Goal: Task Accomplishment & Management: Use online tool/utility

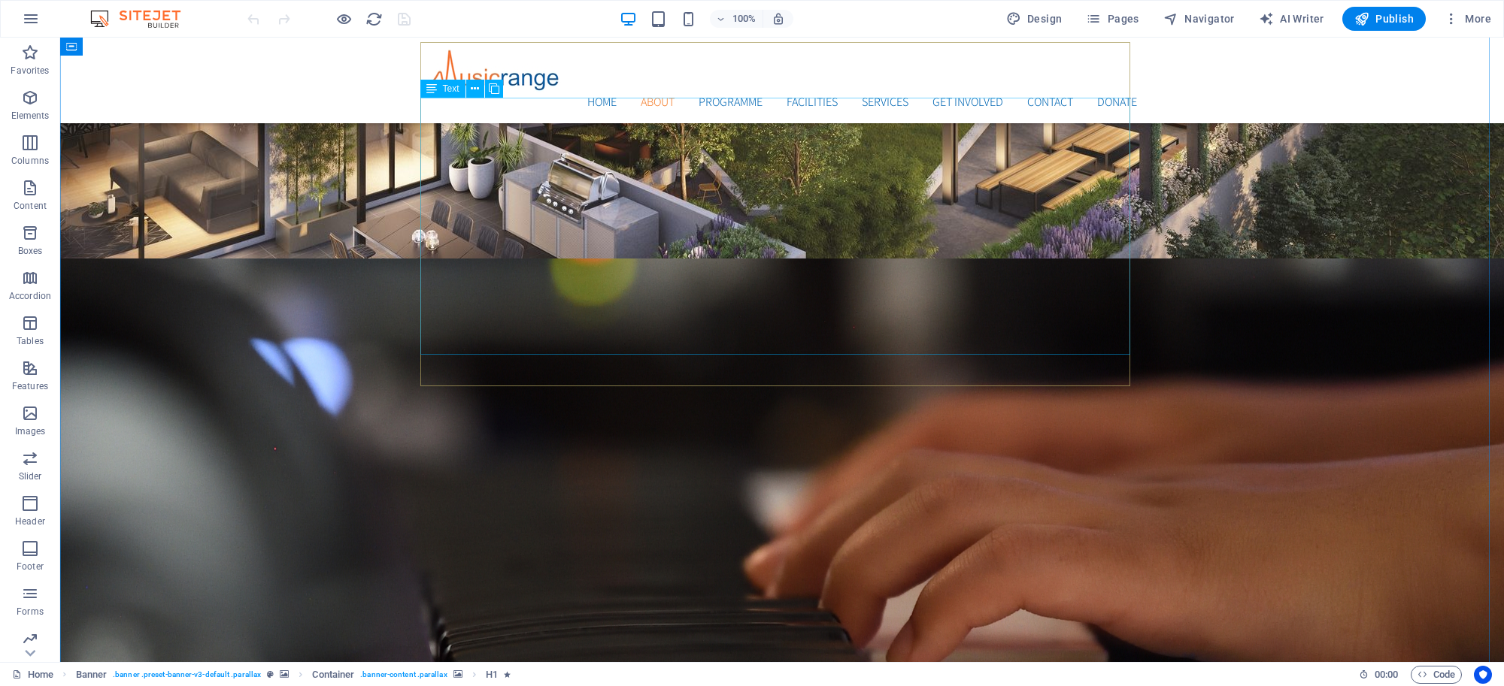
scroll to position [660, 0]
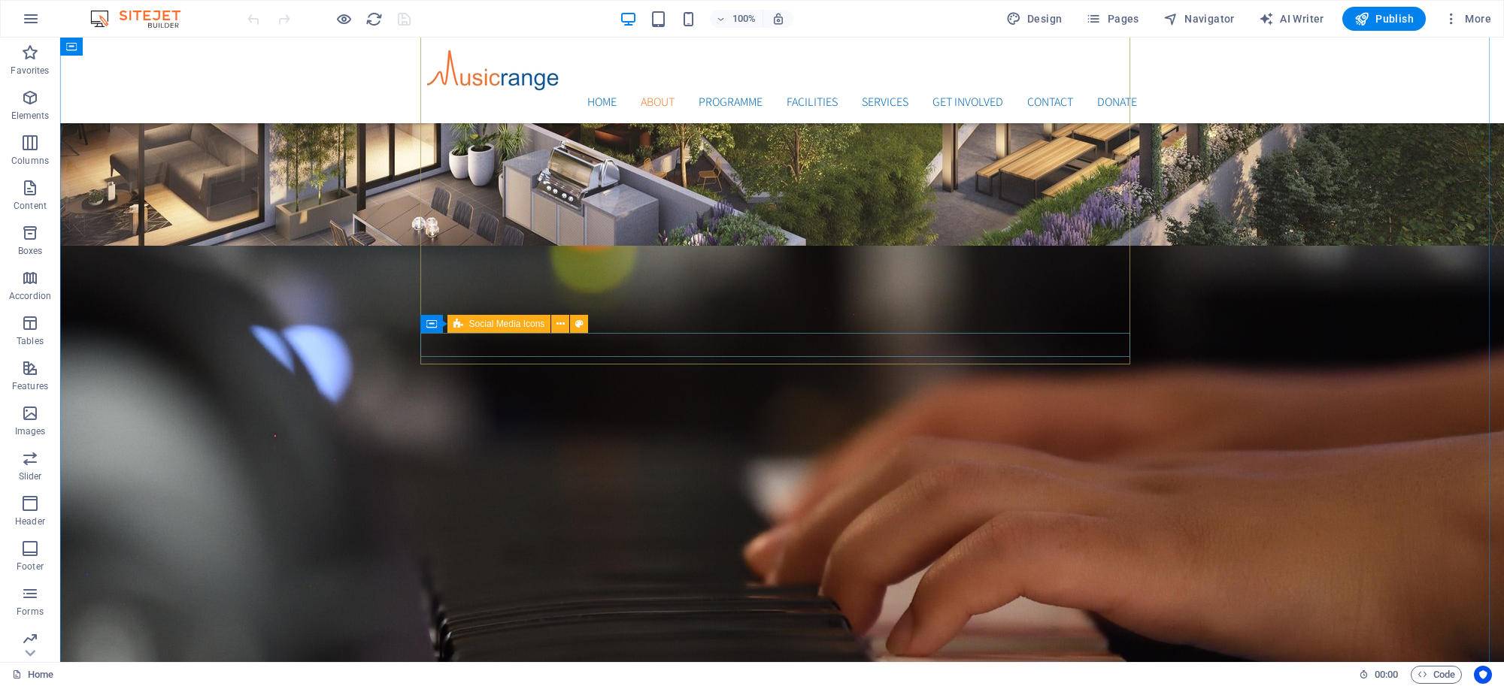
click at [508, 327] on span "Social Media Icons" at bounding box center [507, 324] width 76 height 9
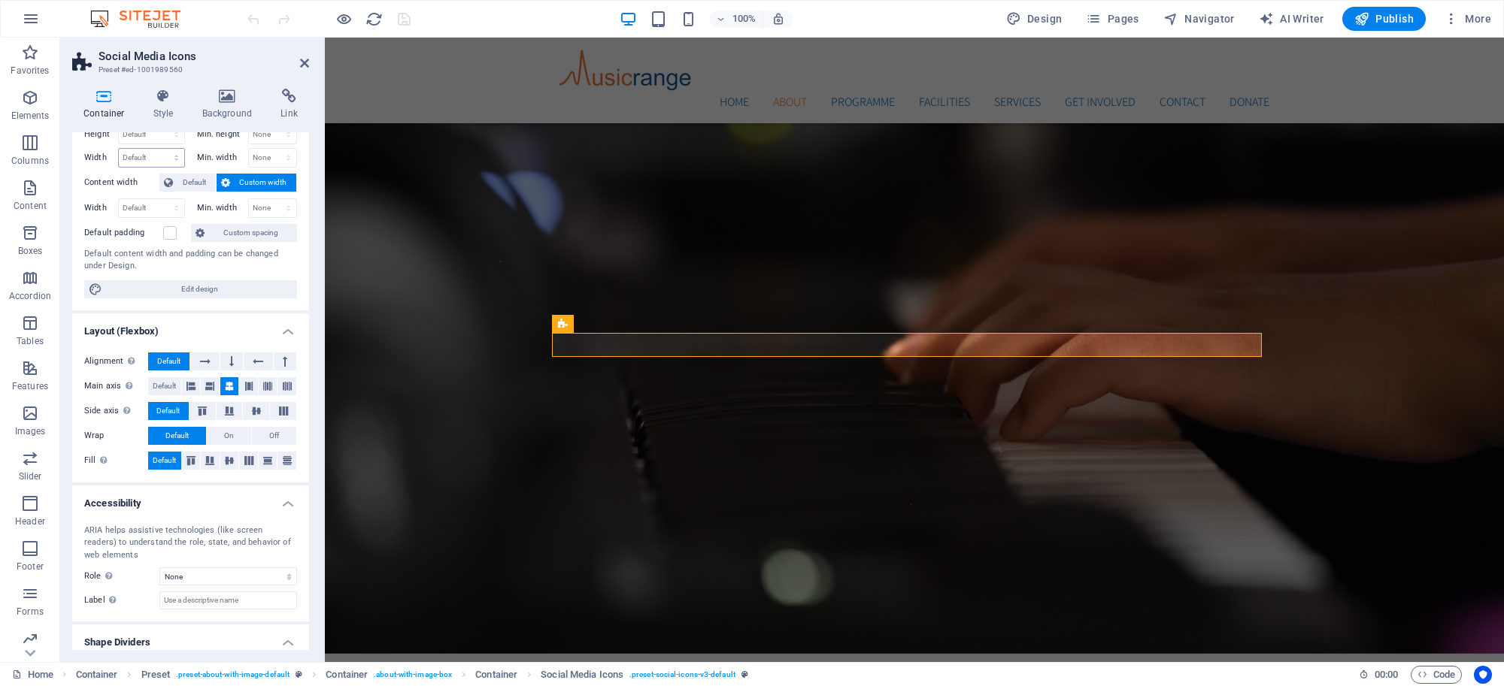
scroll to position [43, 0]
click at [169, 111] on h4 "Style" at bounding box center [166, 105] width 49 height 32
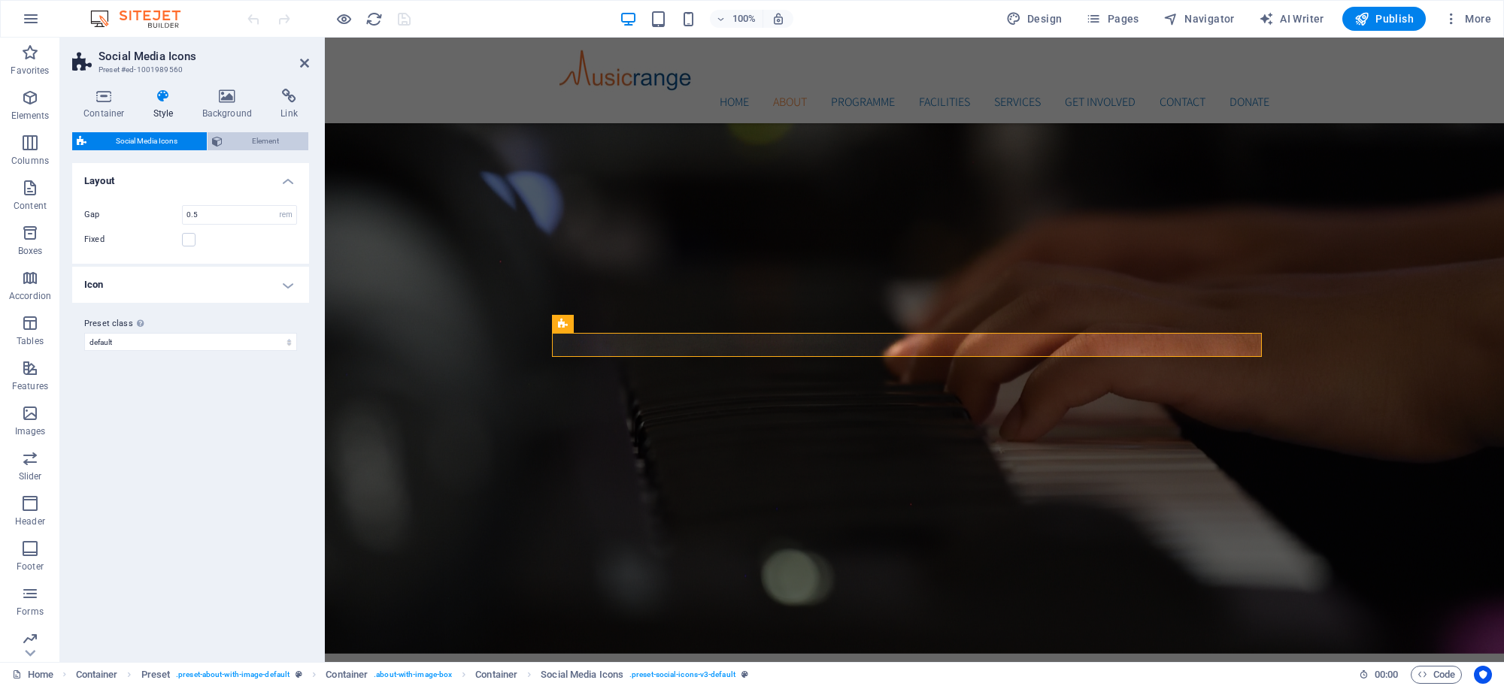
click at [261, 145] on span "Element" at bounding box center [265, 141] width 77 height 18
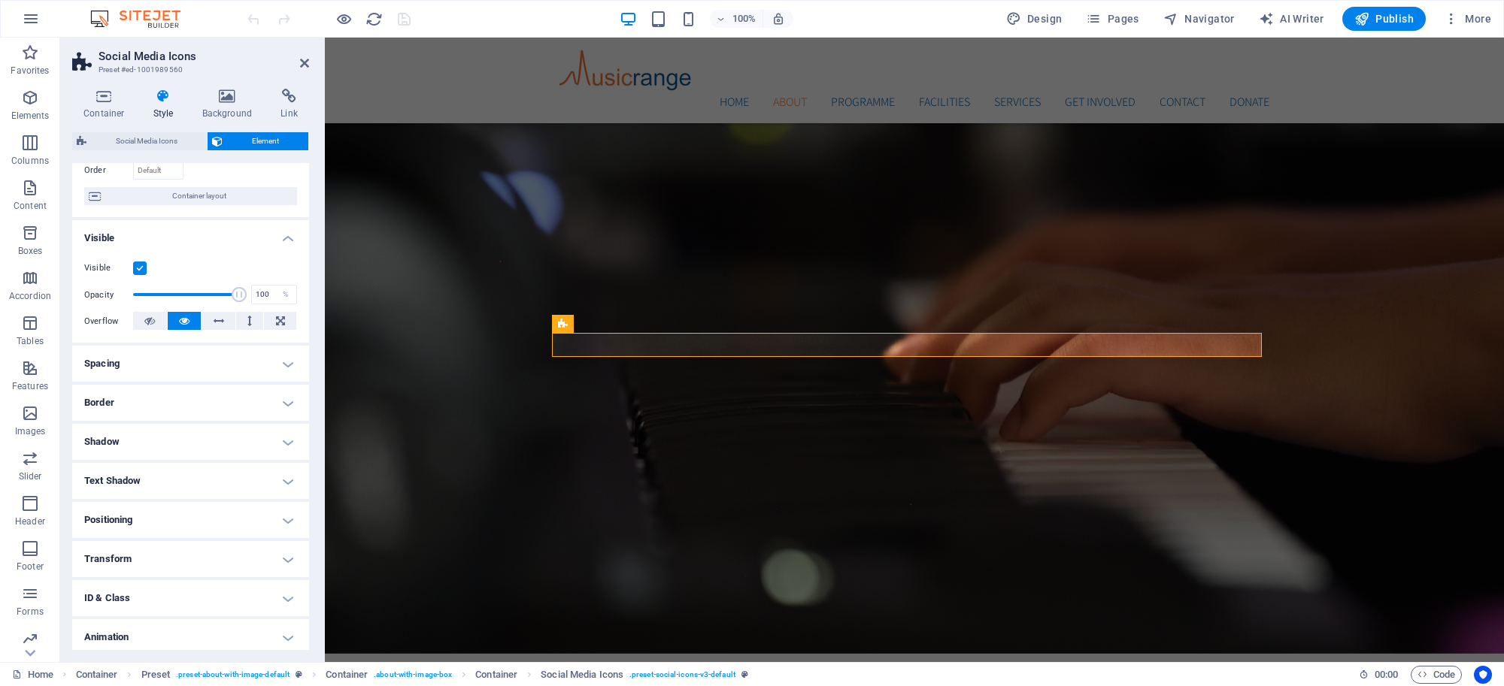
scroll to position [147, 0]
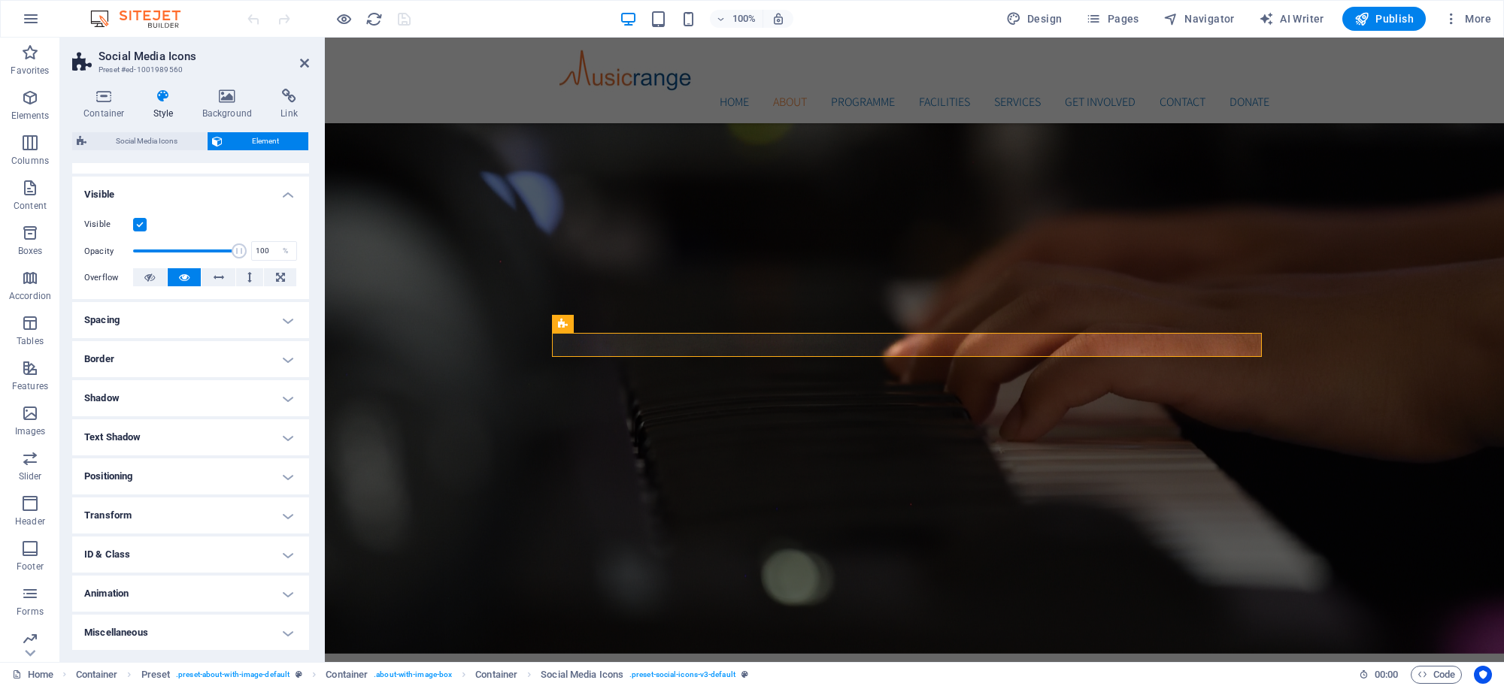
click at [282, 599] on h4 "Animation" at bounding box center [190, 594] width 237 height 36
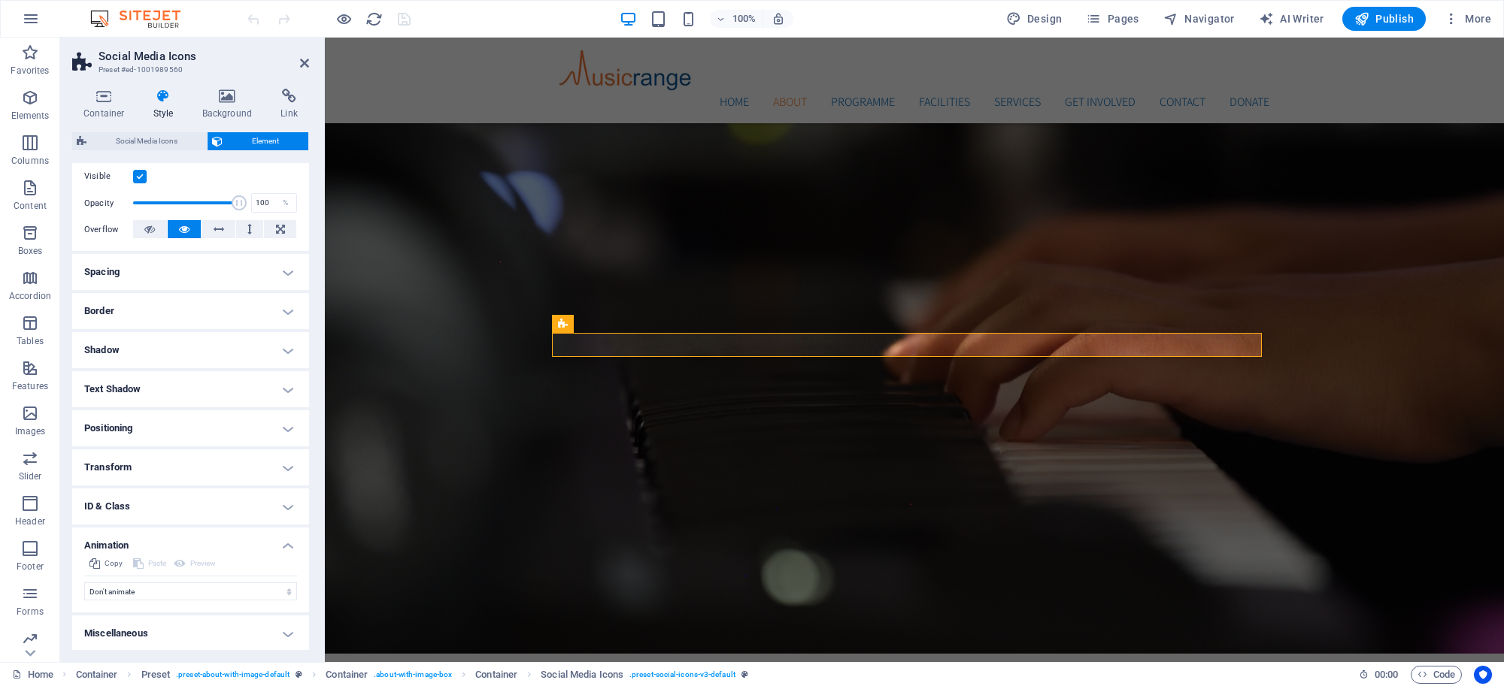
scroll to position [196, 0]
click at [246, 589] on select "Don't animate Show / Hide Slide up/down Zoom in/out Slide left to right Slide r…" at bounding box center [190, 591] width 213 height 18
click at [238, 592] on select "Don't animate Show / Hide Slide up/down Zoom in/out Slide left to right Slide r…" at bounding box center [190, 591] width 213 height 18
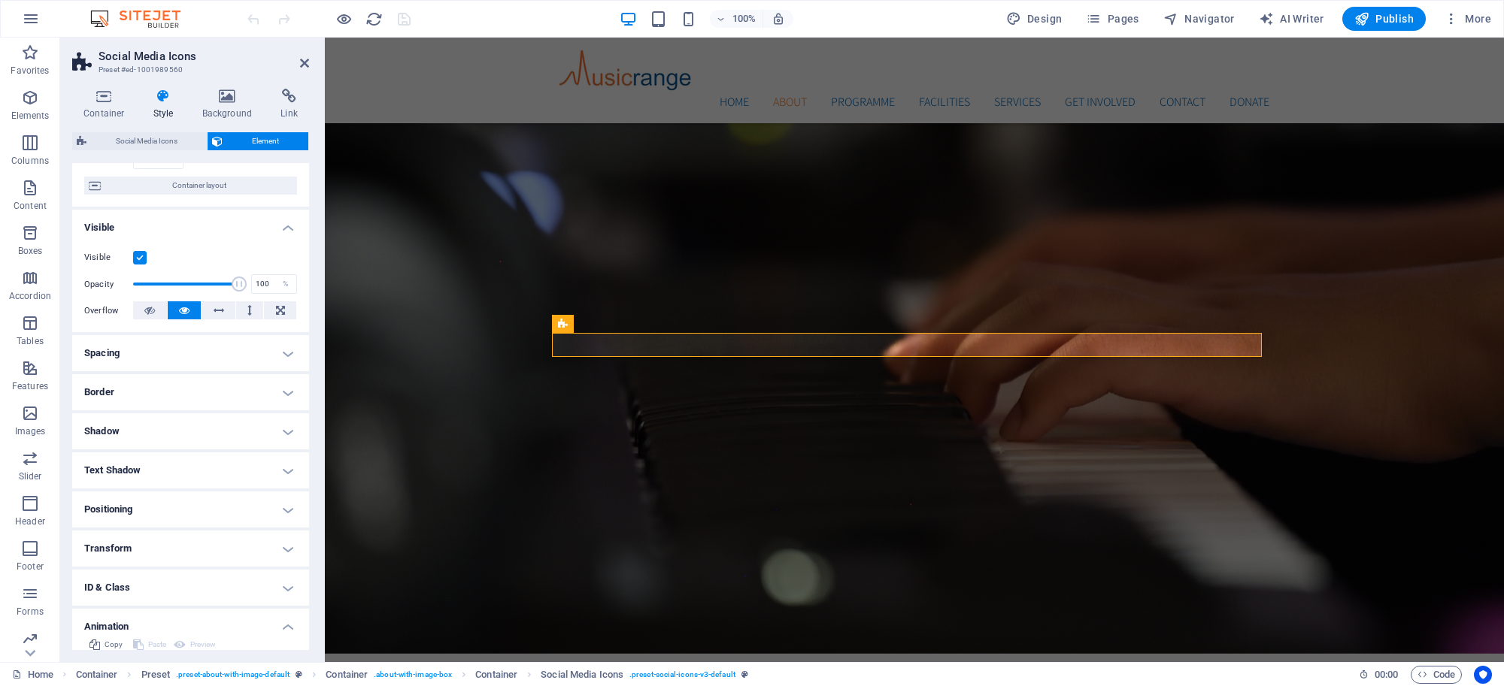
scroll to position [118, 0]
click at [277, 535] on h4 "Transform" at bounding box center [190, 545] width 237 height 36
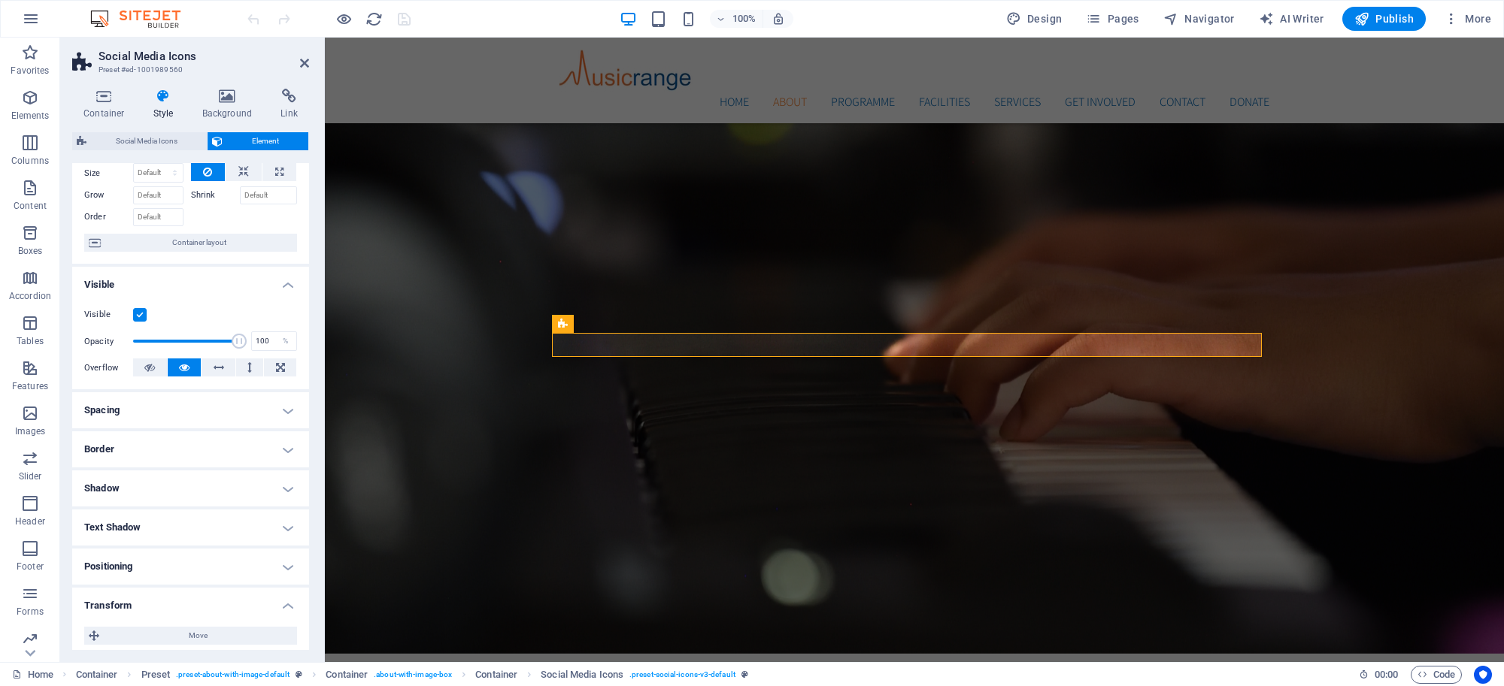
scroll to position [0, 0]
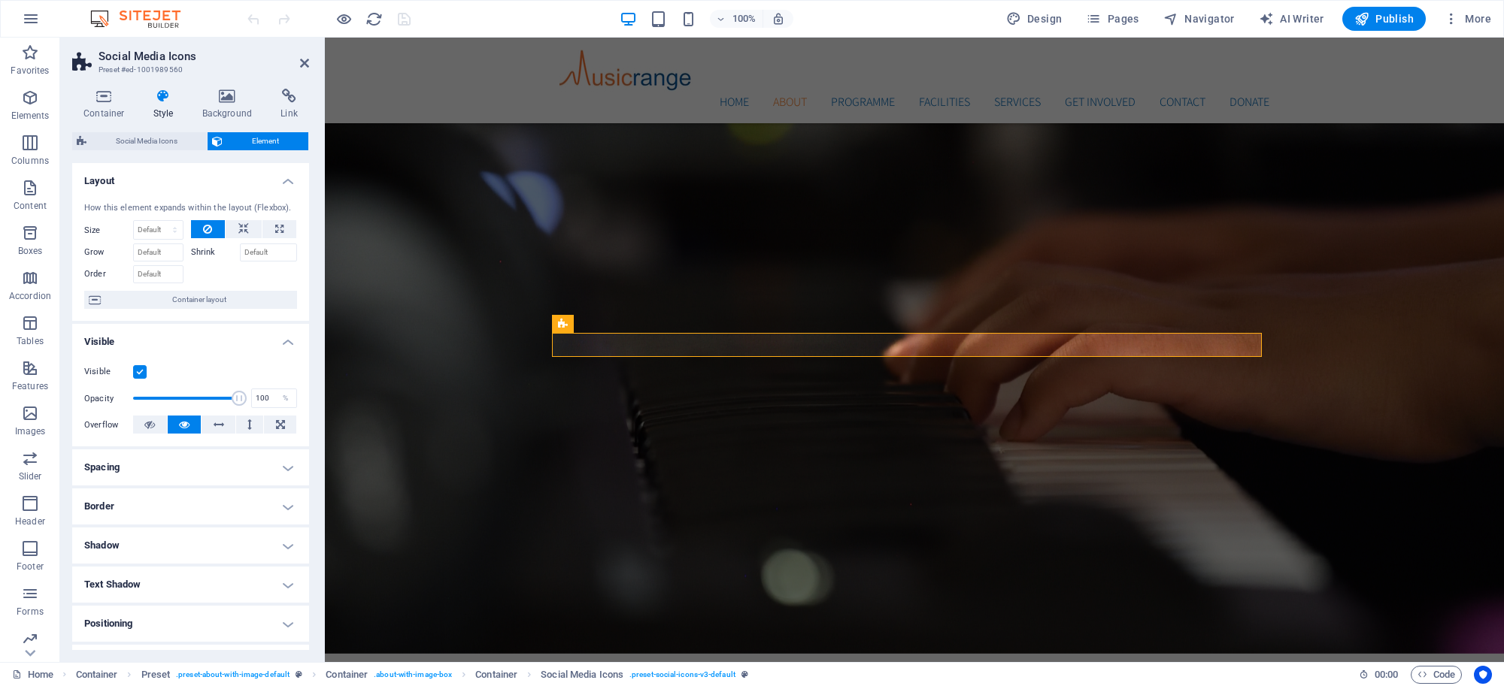
click at [162, 109] on h4 "Style" at bounding box center [166, 105] width 49 height 32
click at [162, 100] on icon at bounding box center [163, 96] width 43 height 15
click at [162, 99] on icon at bounding box center [163, 96] width 43 height 15
click at [158, 105] on h4 "Style" at bounding box center [166, 105] width 49 height 32
click at [108, 103] on icon at bounding box center [104, 96] width 64 height 15
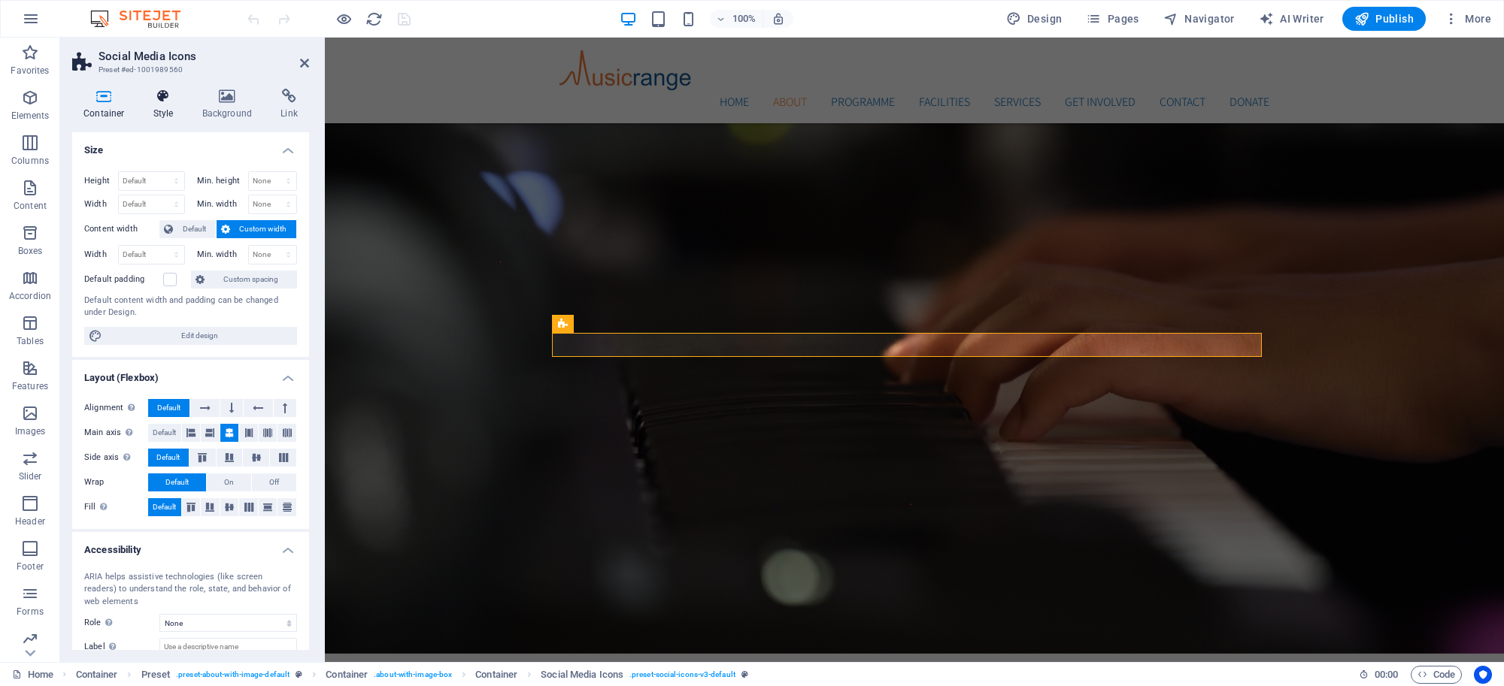
click at [162, 108] on h4 "Style" at bounding box center [166, 105] width 49 height 32
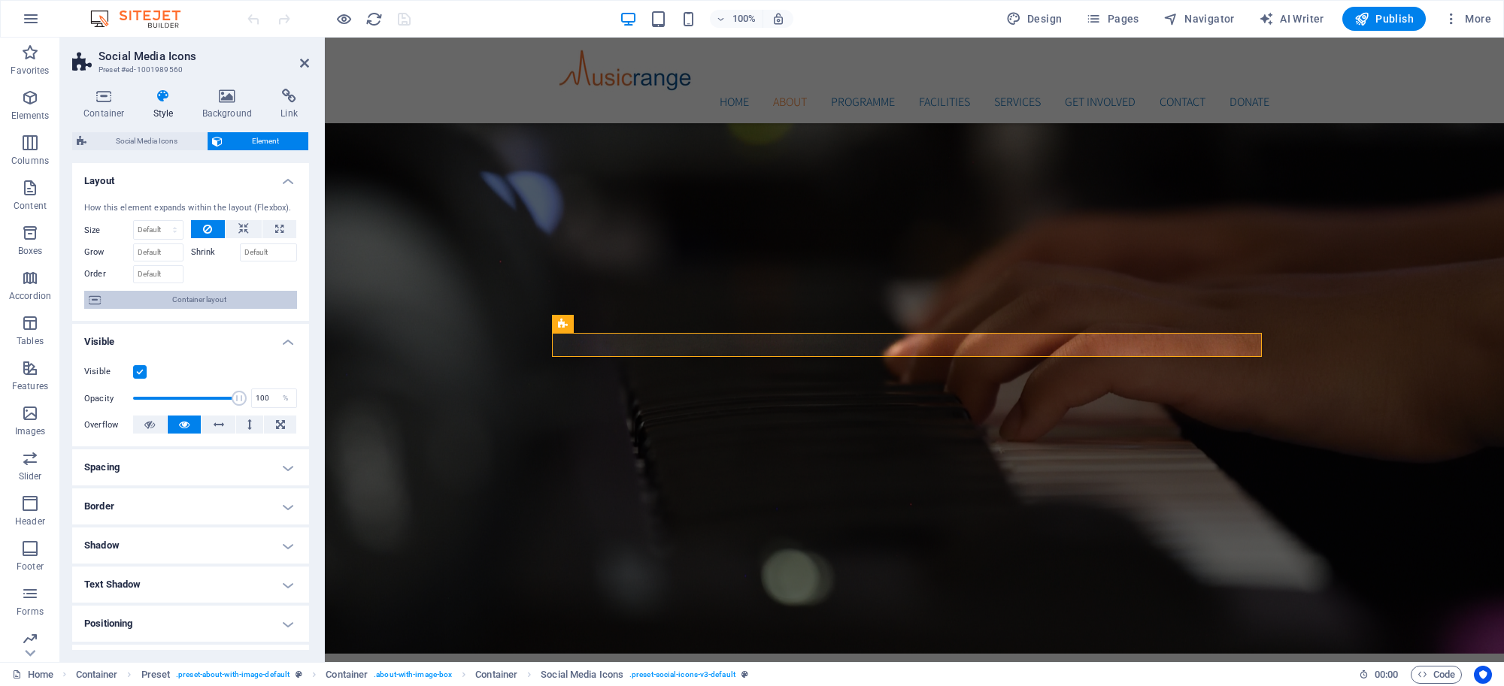
click at [247, 302] on span "Container layout" at bounding box center [198, 300] width 187 height 18
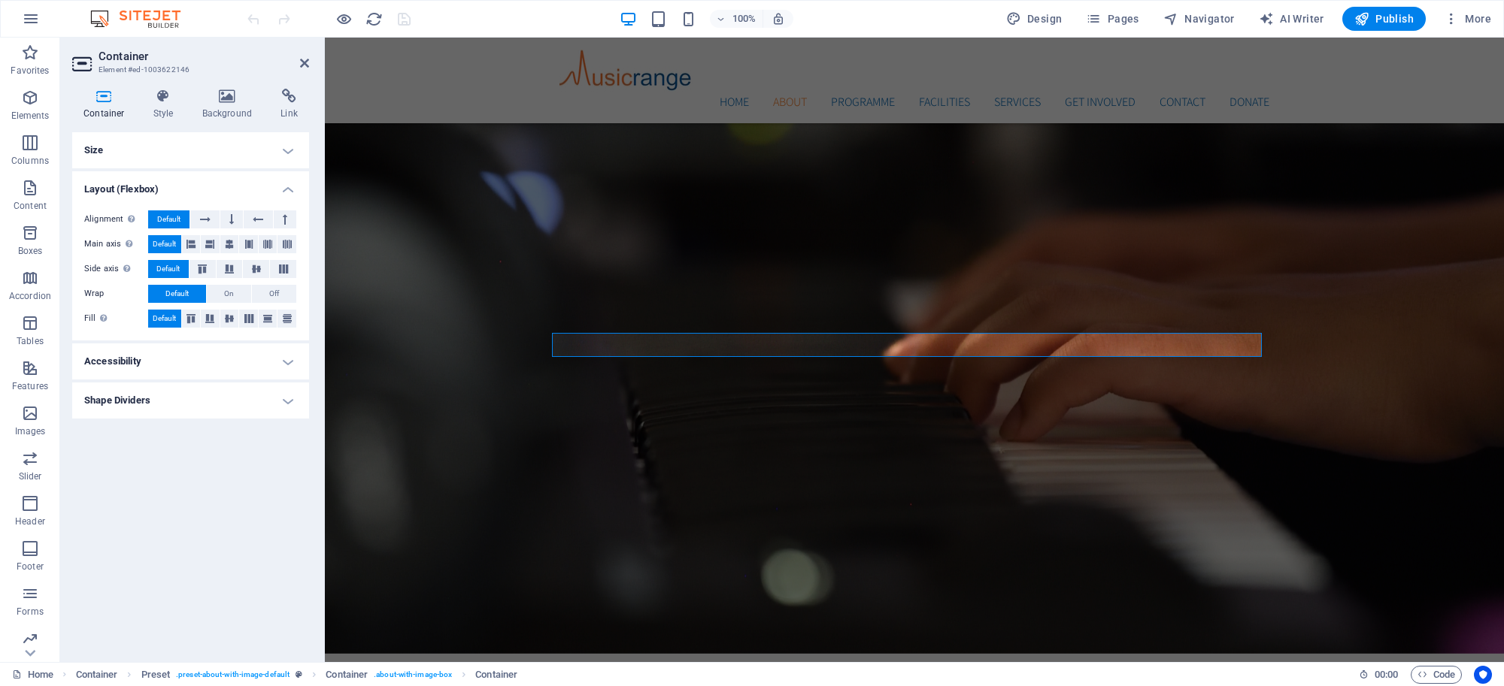
click at [276, 368] on h4 "Accessibility" at bounding box center [190, 362] width 237 height 36
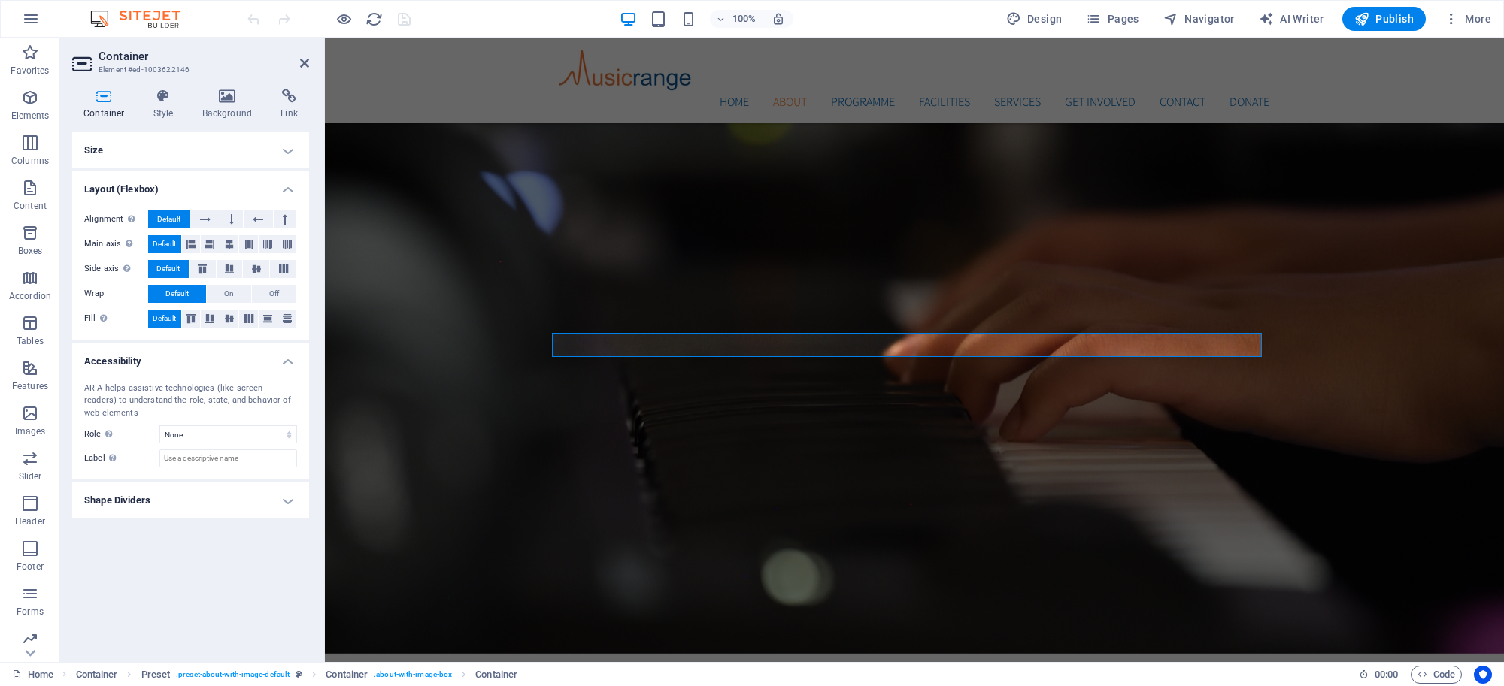
click at [279, 371] on div "ARIA helps assistive technologies (like screen readers) to understand the role,…" at bounding box center [190, 426] width 237 height 110
click at [165, 95] on icon at bounding box center [163, 96] width 43 height 15
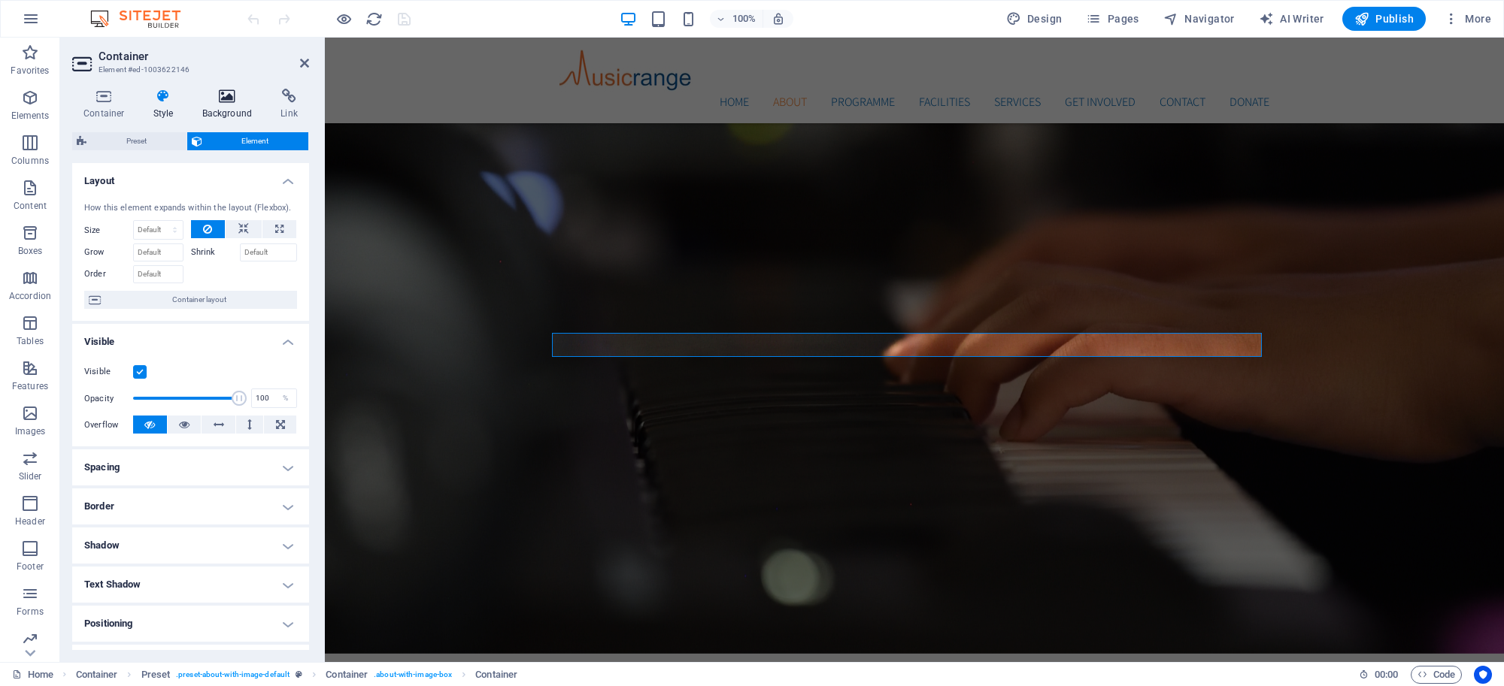
click at [217, 102] on icon at bounding box center [227, 96] width 73 height 15
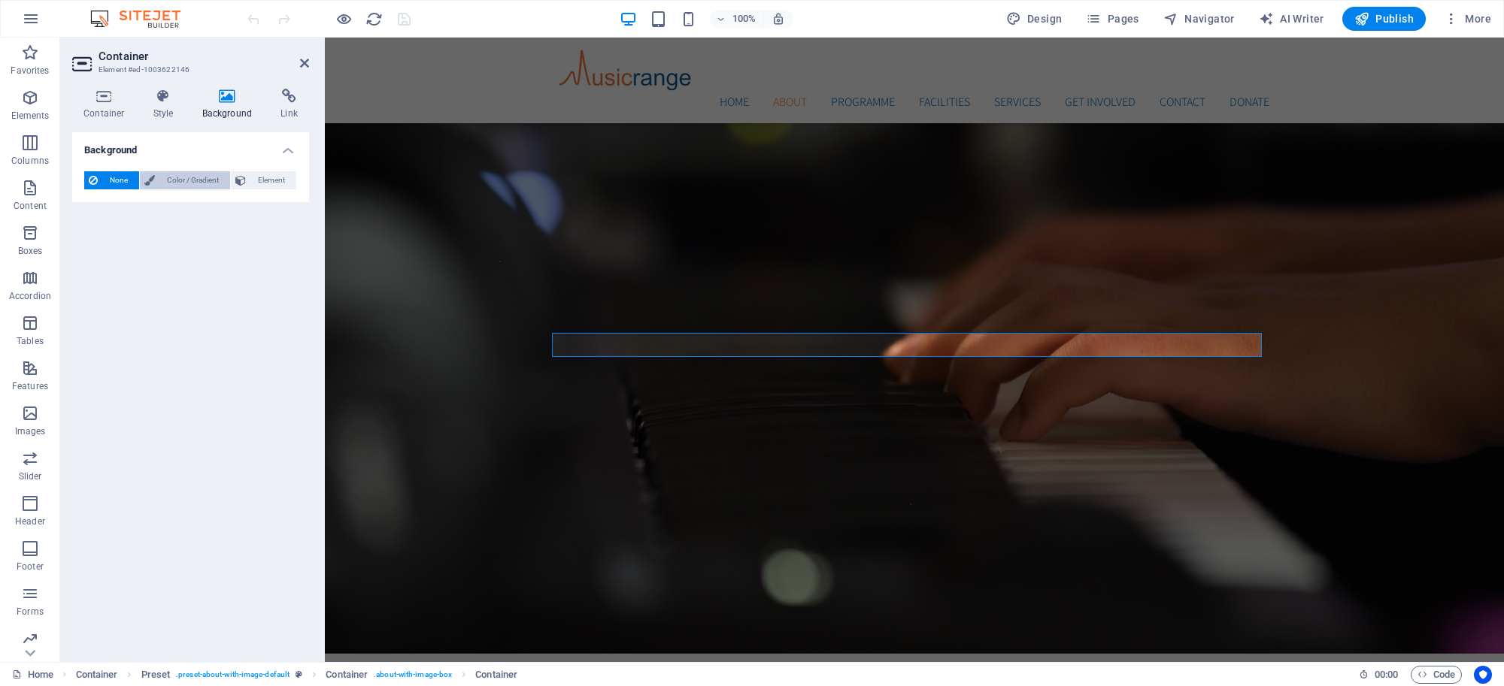
click at [199, 180] on span "Color / Gradient" at bounding box center [192, 180] width 66 height 18
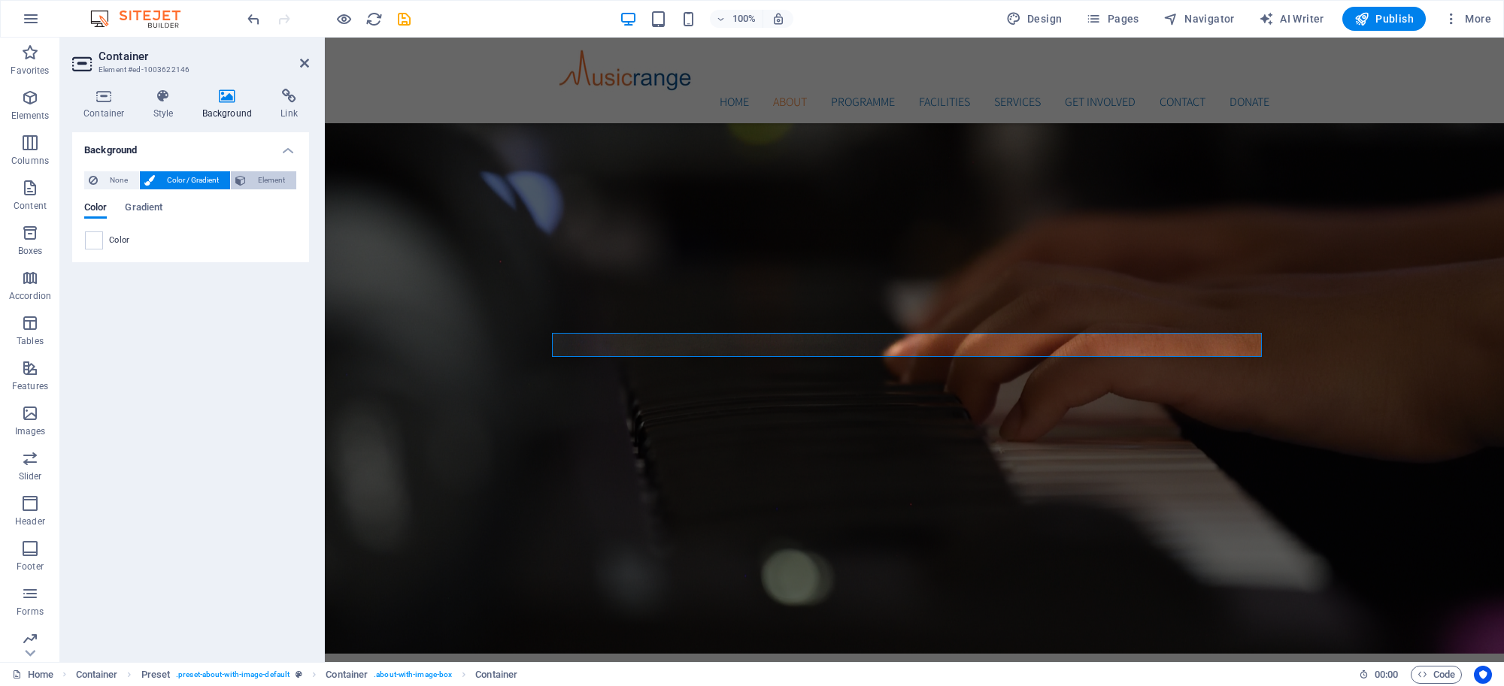
click at [264, 185] on span "Element" at bounding box center [270, 180] width 41 height 18
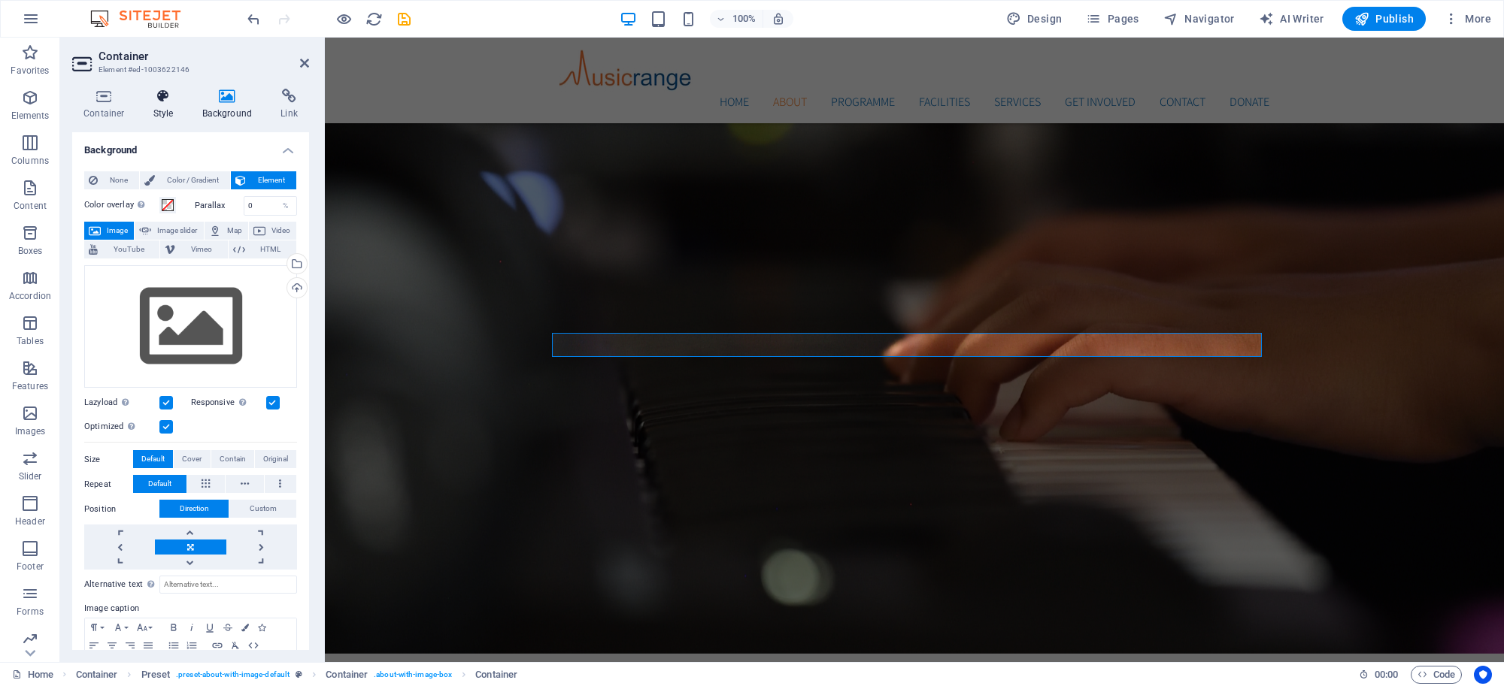
click at [163, 111] on h4 "Style" at bounding box center [166, 105] width 49 height 32
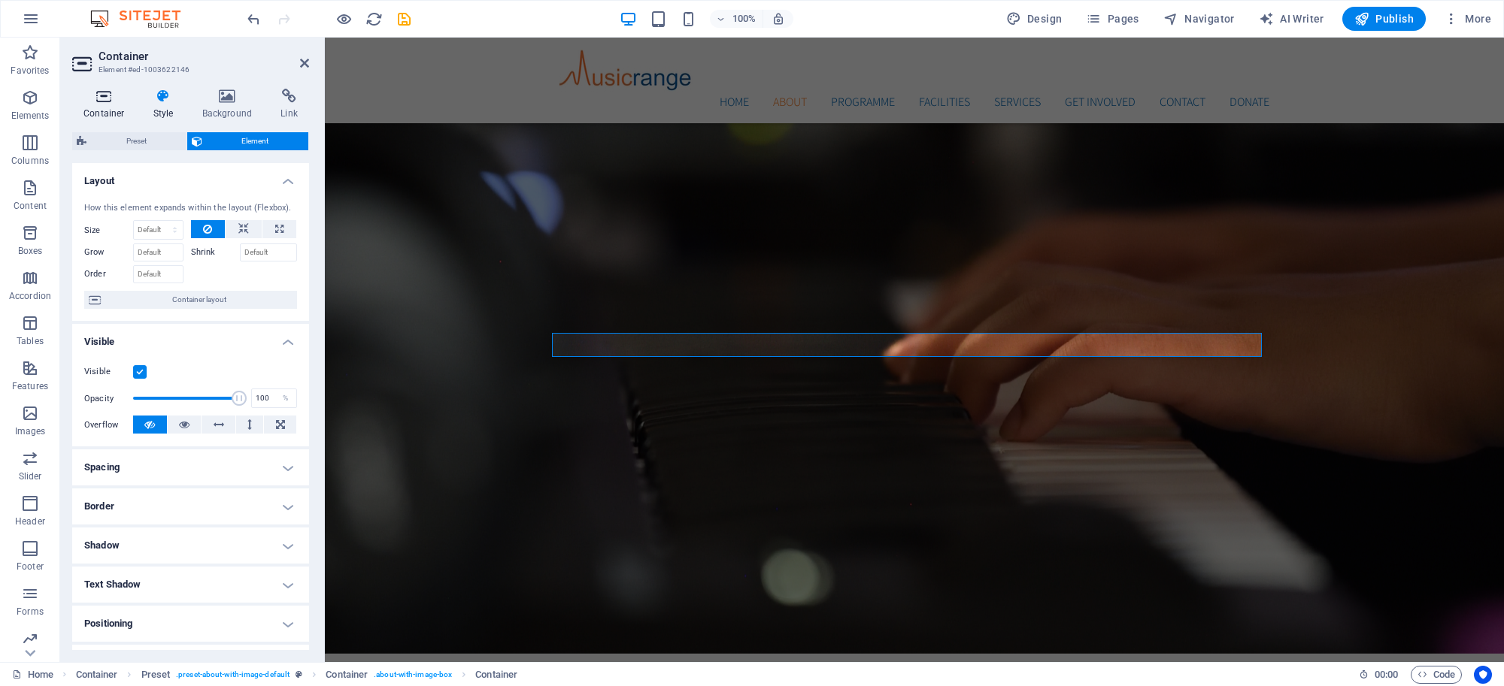
click at [109, 104] on h4 "Container" at bounding box center [107, 105] width 70 height 32
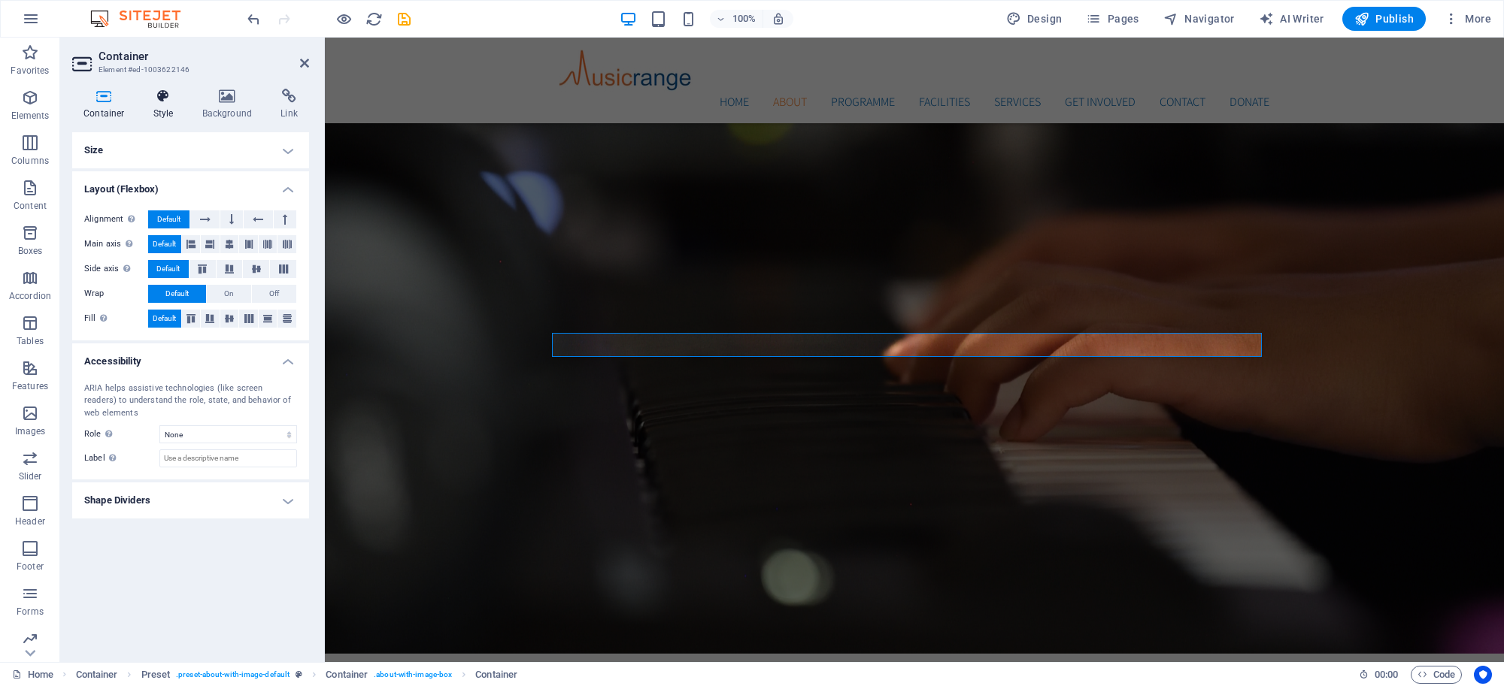
click at [160, 108] on h4 "Style" at bounding box center [166, 105] width 49 height 32
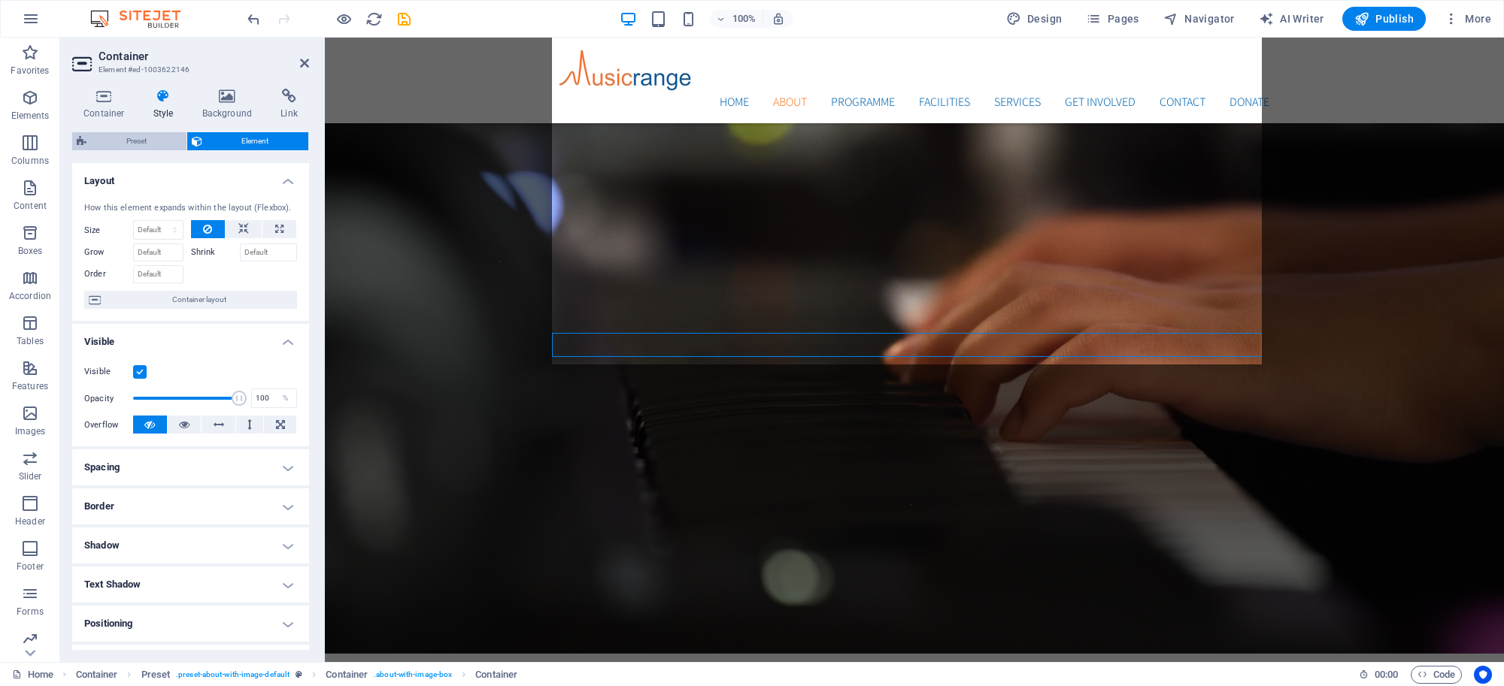
click at [152, 141] on span "Preset" at bounding box center [136, 141] width 91 height 18
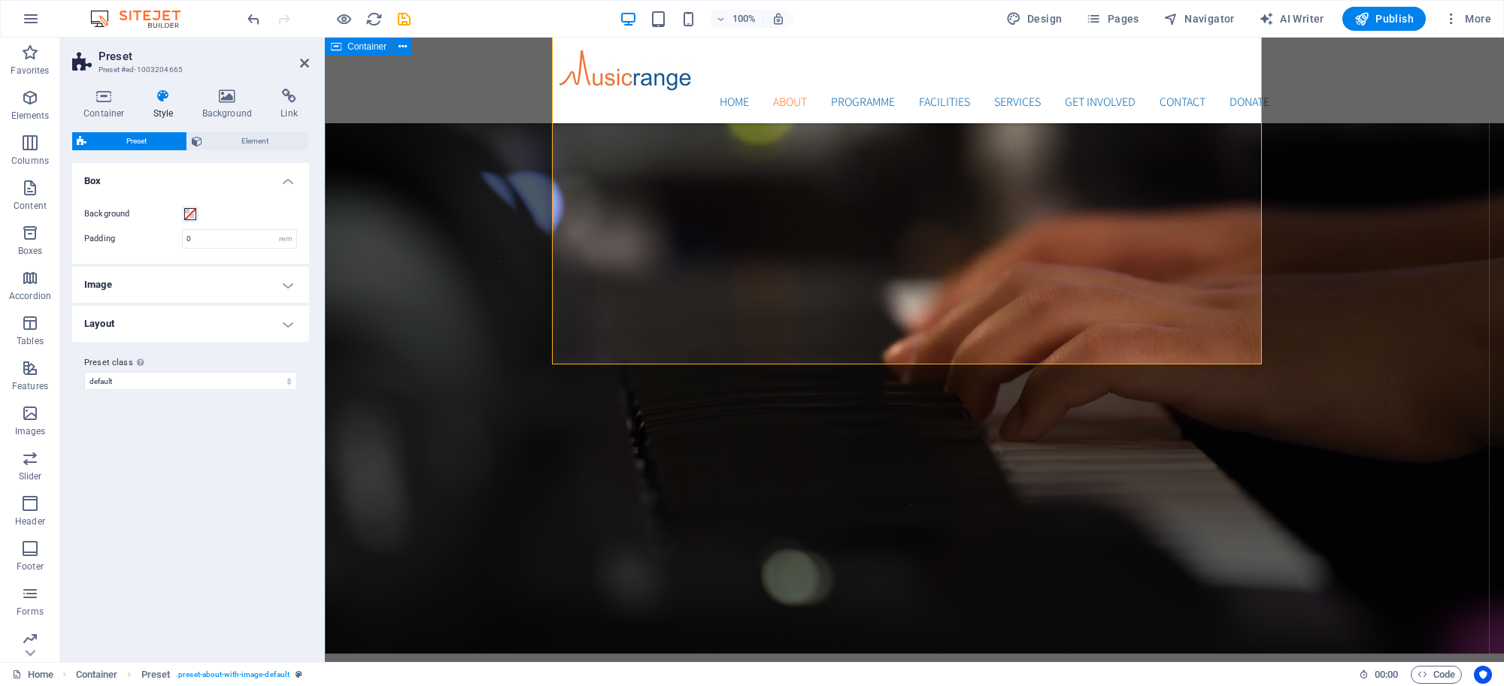
drag, startPoint x: 374, startPoint y: 256, endPoint x: 641, endPoint y: 256, distance: 266.2
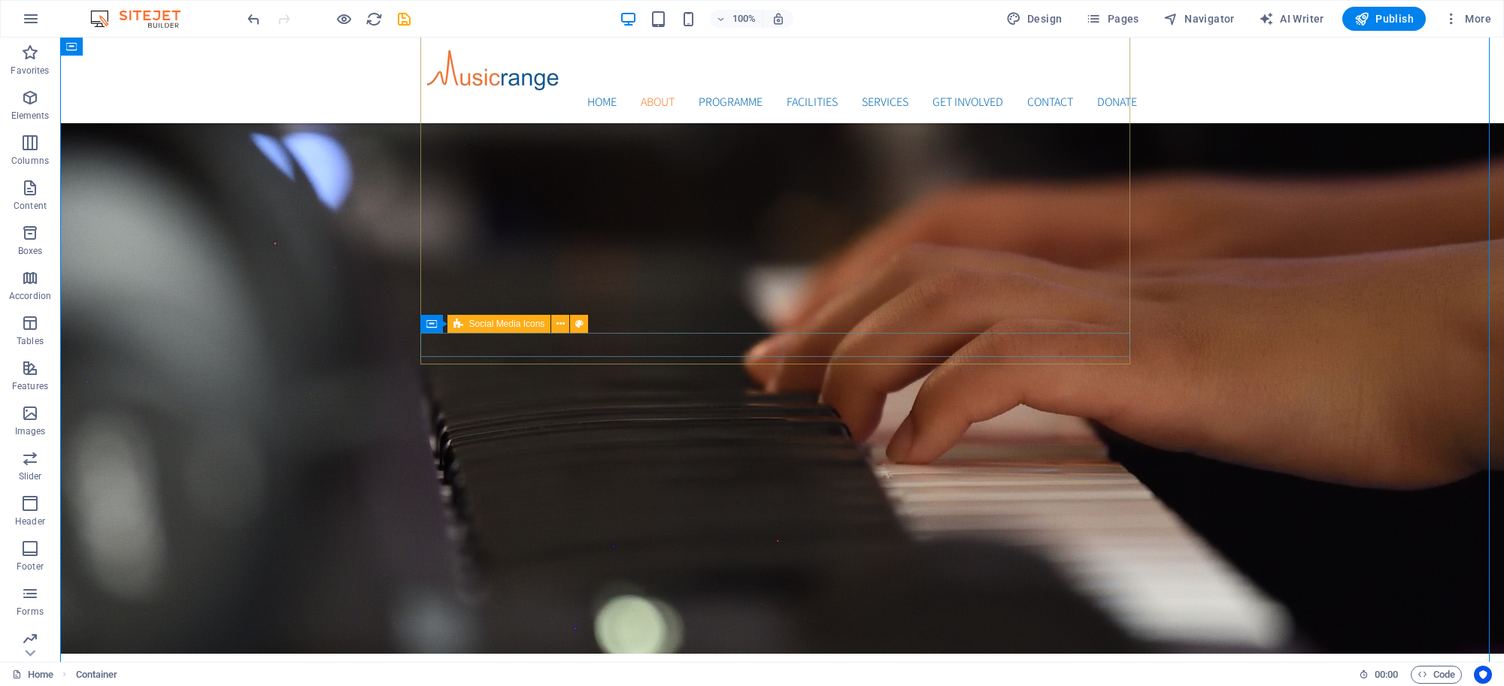
click at [496, 322] on span "Social Media Icons" at bounding box center [507, 324] width 76 height 9
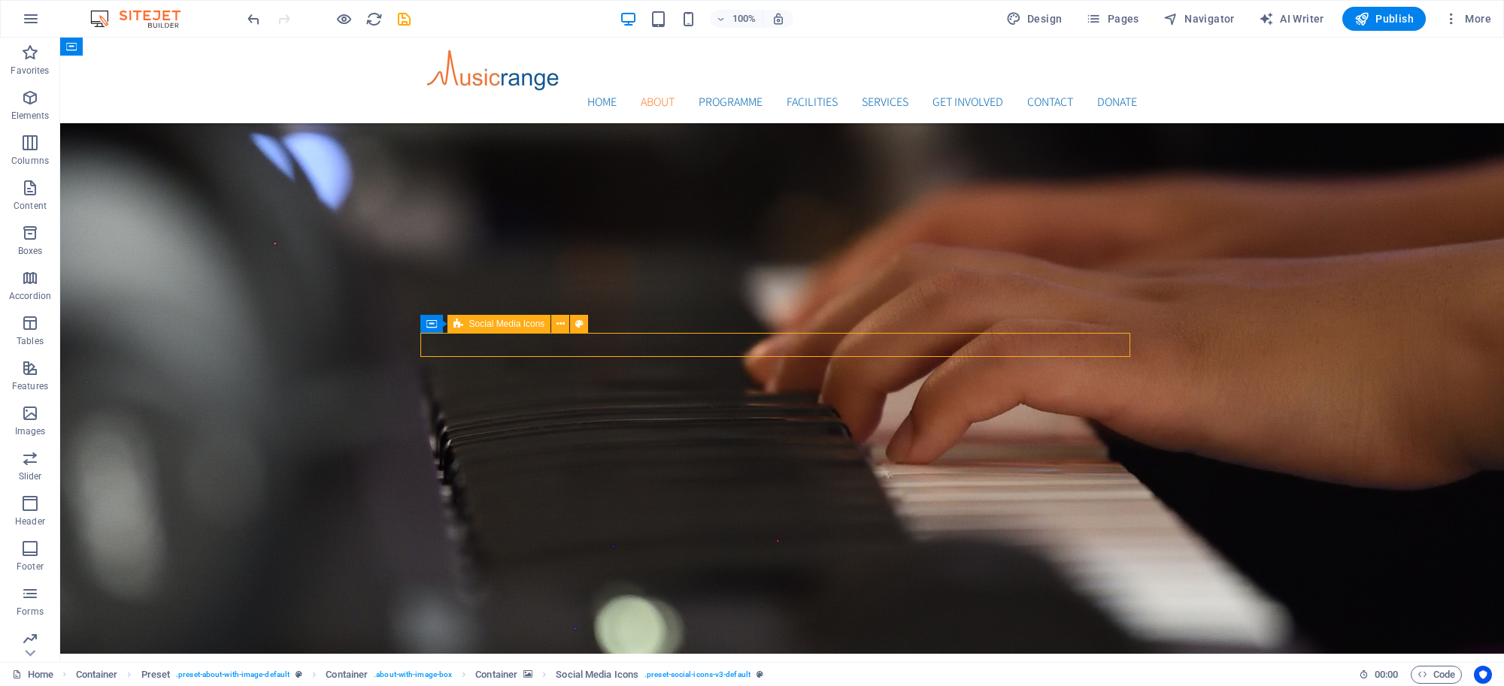
click at [496, 322] on span "Social Media Icons" at bounding box center [507, 324] width 76 height 9
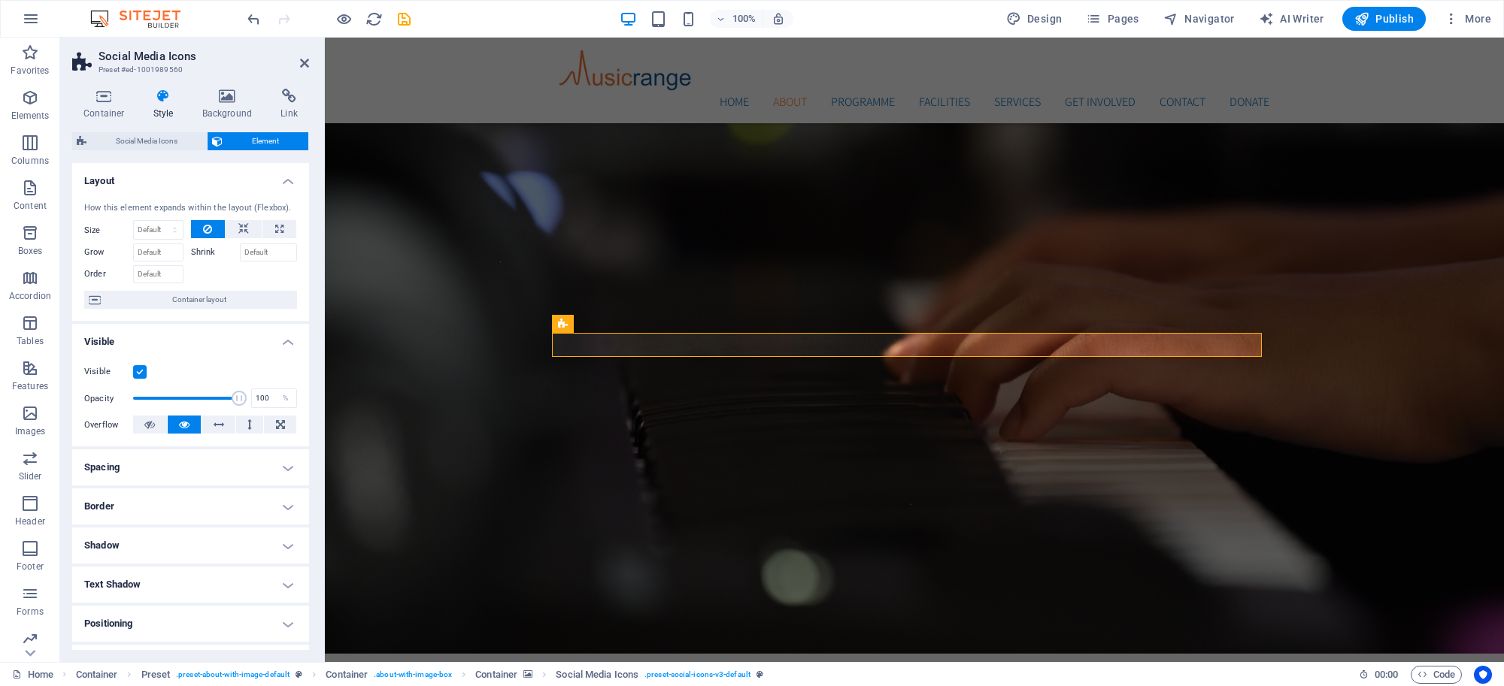
click at [160, 109] on h4 "Style" at bounding box center [166, 105] width 49 height 32
click at [160, 105] on h4 "Style" at bounding box center [166, 105] width 49 height 32
click at [156, 98] on icon at bounding box center [163, 96] width 43 height 15
click at [286, 91] on icon at bounding box center [289, 96] width 40 height 15
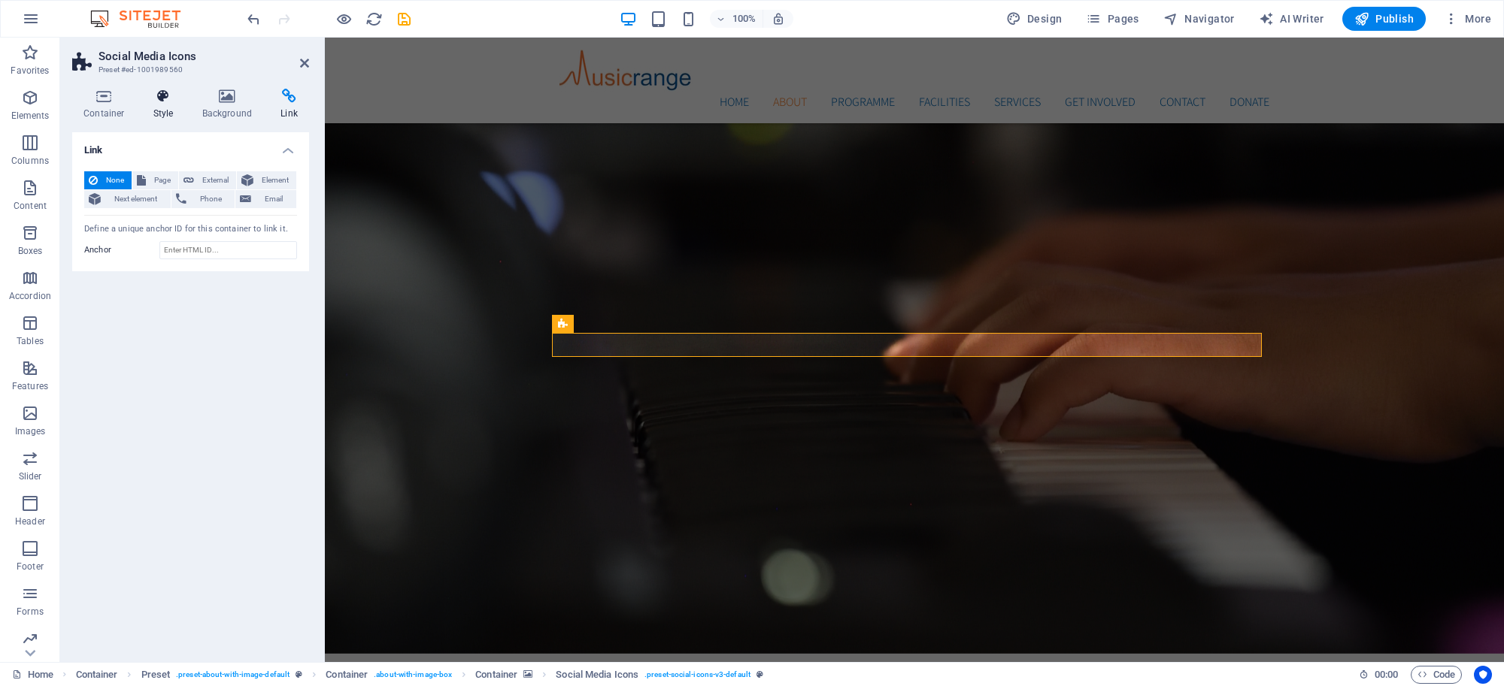
click at [162, 98] on icon at bounding box center [163, 96] width 43 height 15
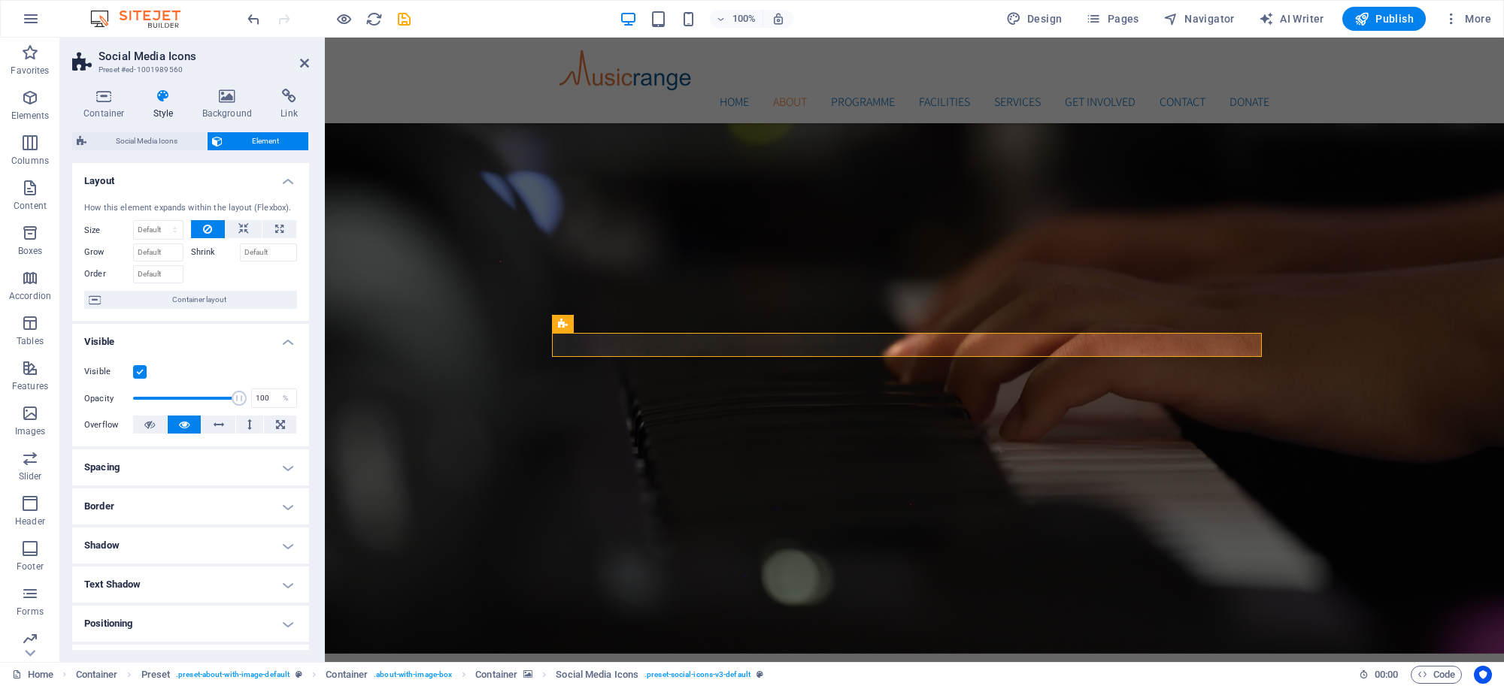
click at [158, 107] on h4 "Style" at bounding box center [166, 105] width 49 height 32
click at [156, 107] on h4 "Style" at bounding box center [166, 105] width 49 height 32
click at [156, 106] on h4 "Style" at bounding box center [166, 105] width 49 height 32
click at [159, 136] on span "Social Media Icons" at bounding box center [146, 141] width 111 height 18
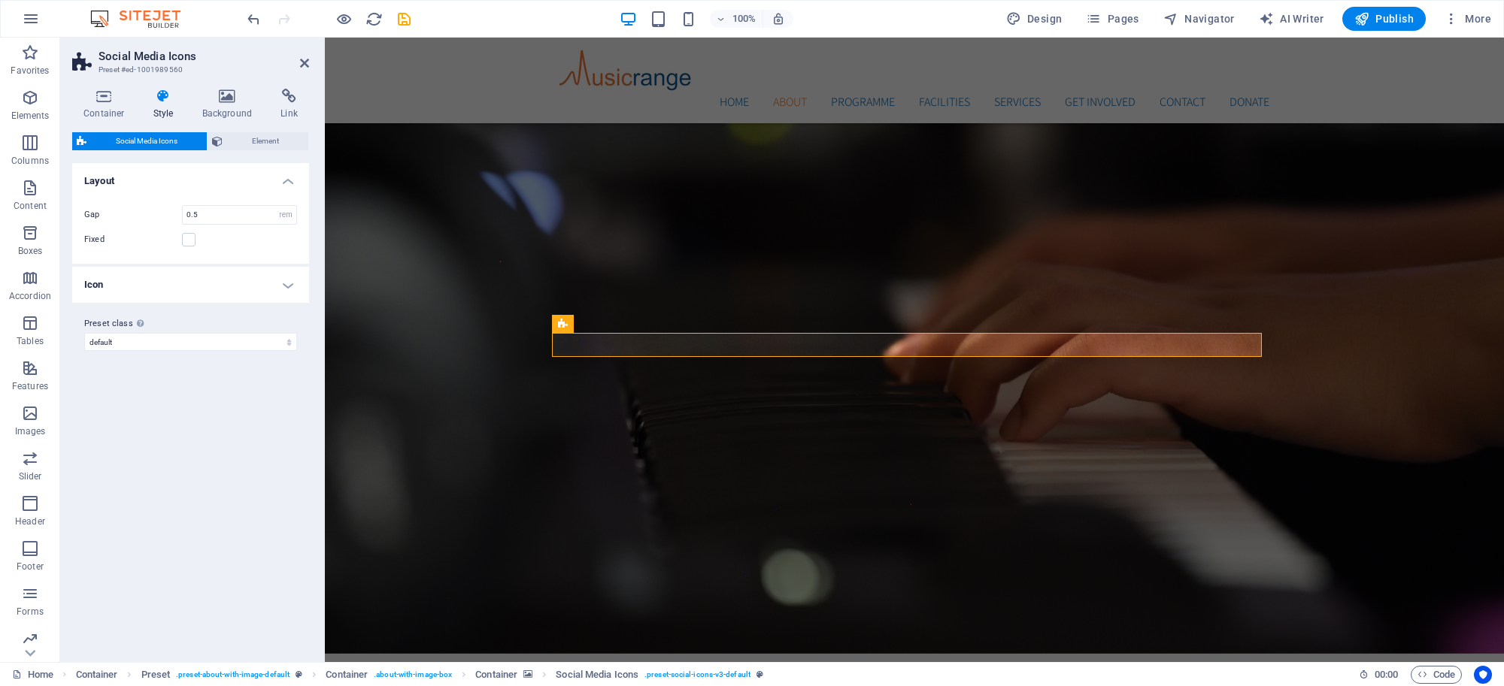
click at [284, 288] on h4 "Icon" at bounding box center [190, 285] width 237 height 36
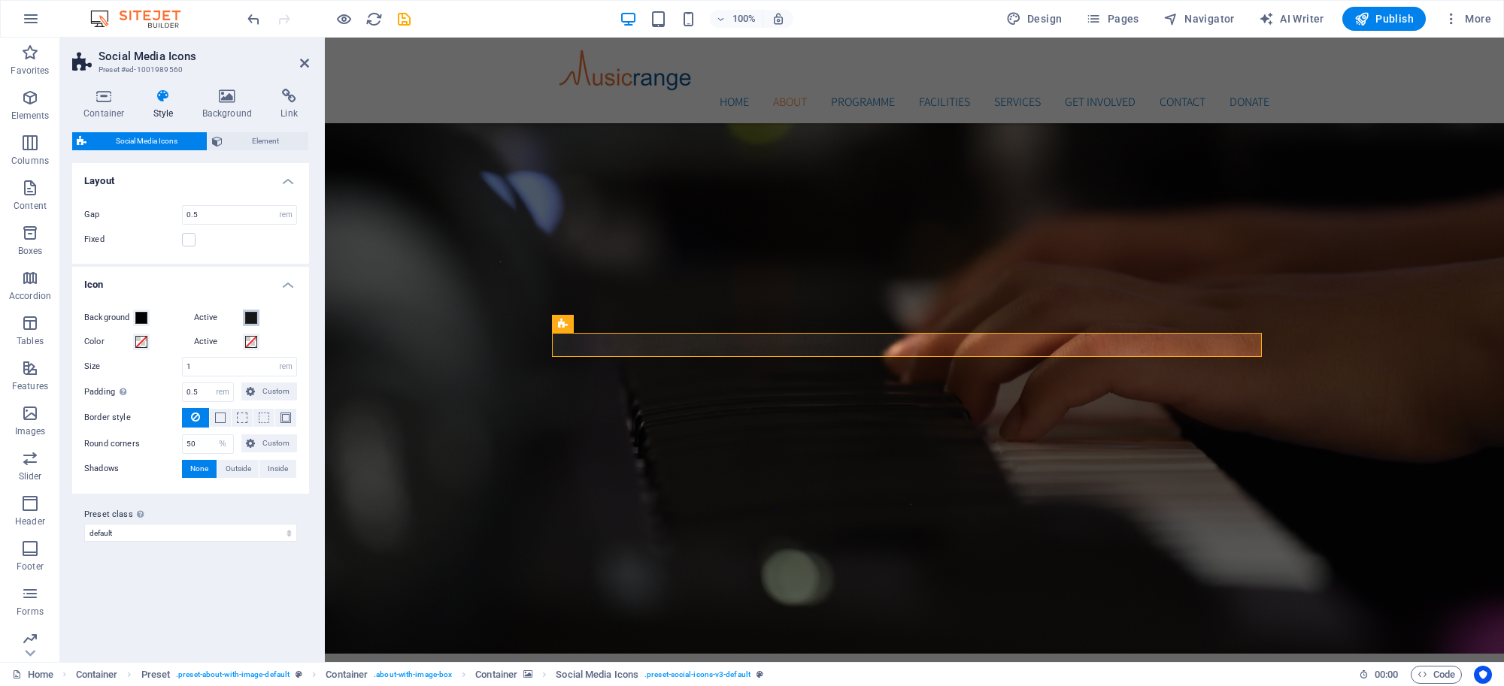
click at [248, 316] on span at bounding box center [251, 318] width 12 height 12
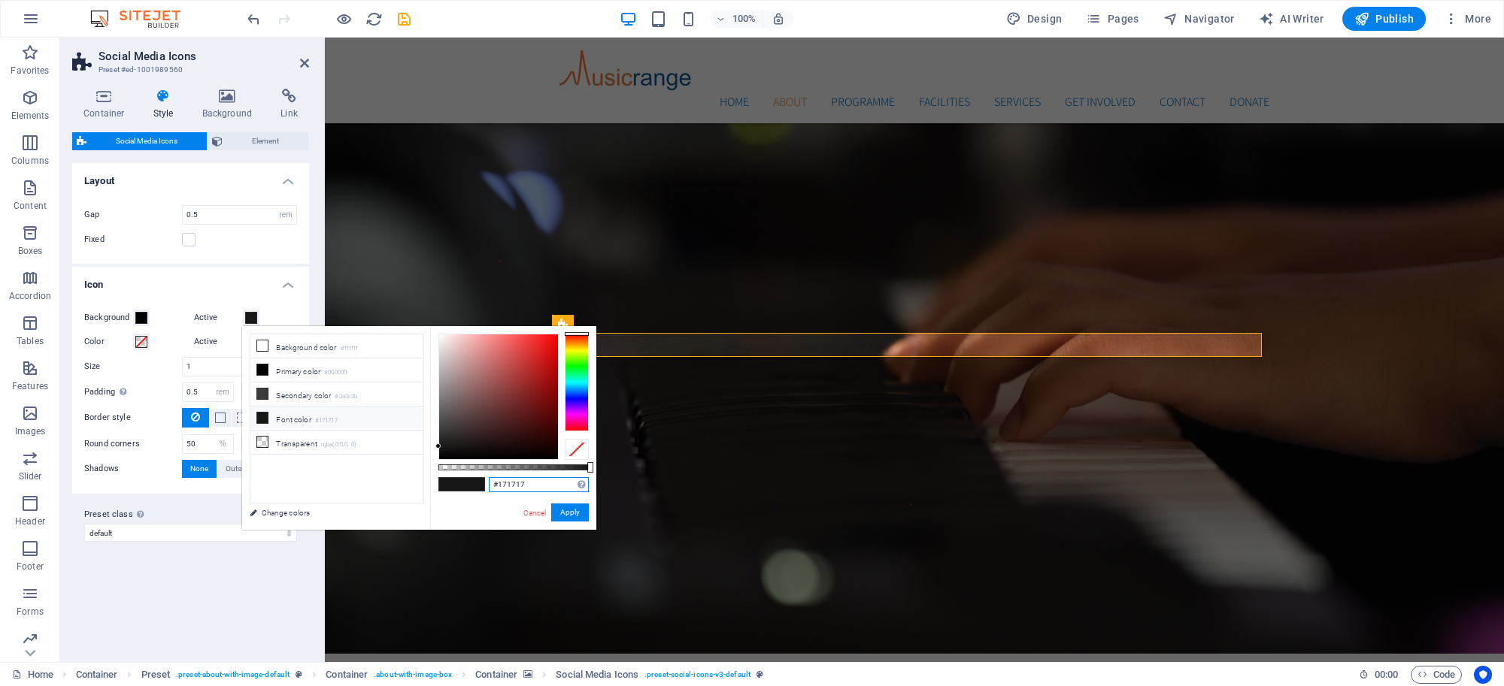
drag, startPoint x: 547, startPoint y: 486, endPoint x: 468, endPoint y: 466, distance: 80.6
click at [468, 466] on div "#171717 Supported formats #0852ed rgb(8, 82, 237) rgba(8, 82, 237, 90%) hsv(221…" at bounding box center [513, 537] width 166 height 422
drag, startPoint x: 502, startPoint y: 476, endPoint x: 496, endPoint y: 493, distance: 18.3
click at [496, 493] on div "#171717 Supported formats #0852ed rgb(8, 82, 237) rgba(8, 82, 237, 90%) hsv(221…" at bounding box center [539, 485] width 100 height 16
paste input "F58233"
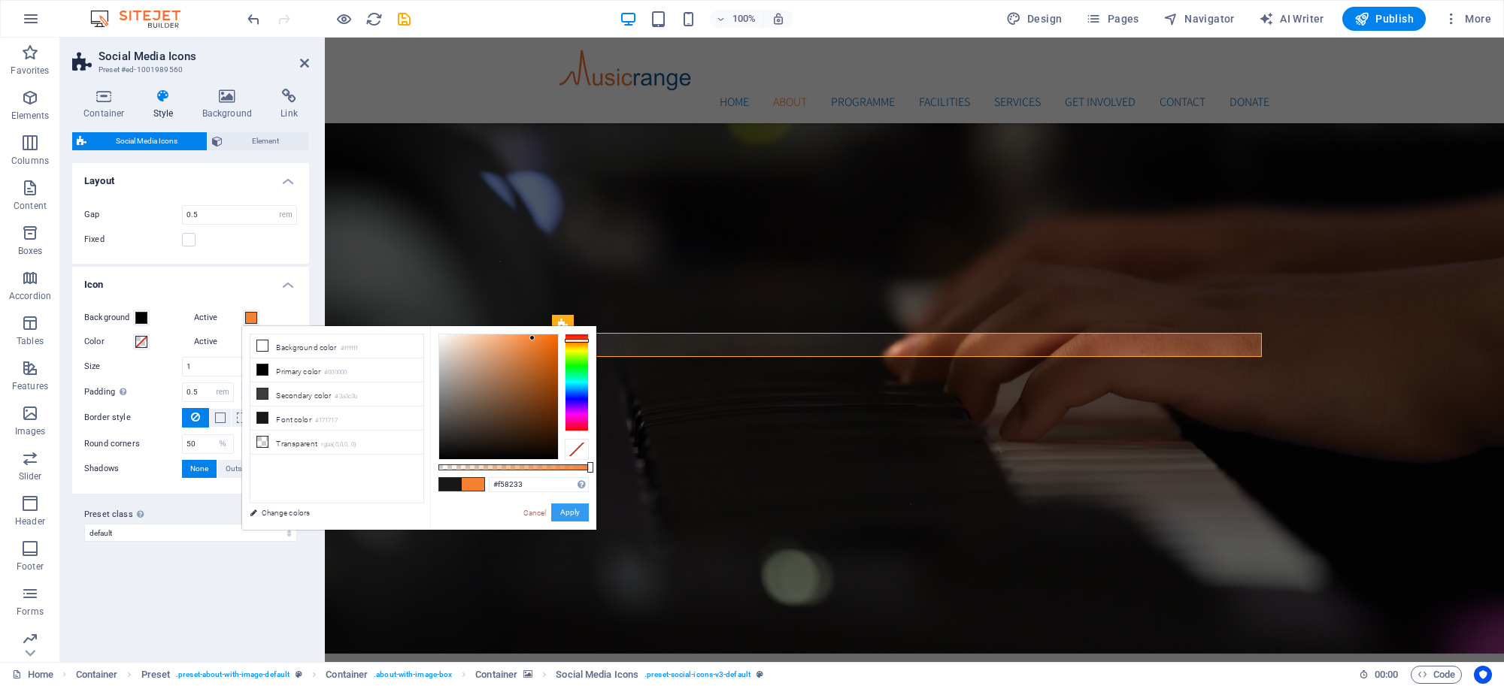
click at [575, 515] on button "Apply" at bounding box center [570, 513] width 38 height 18
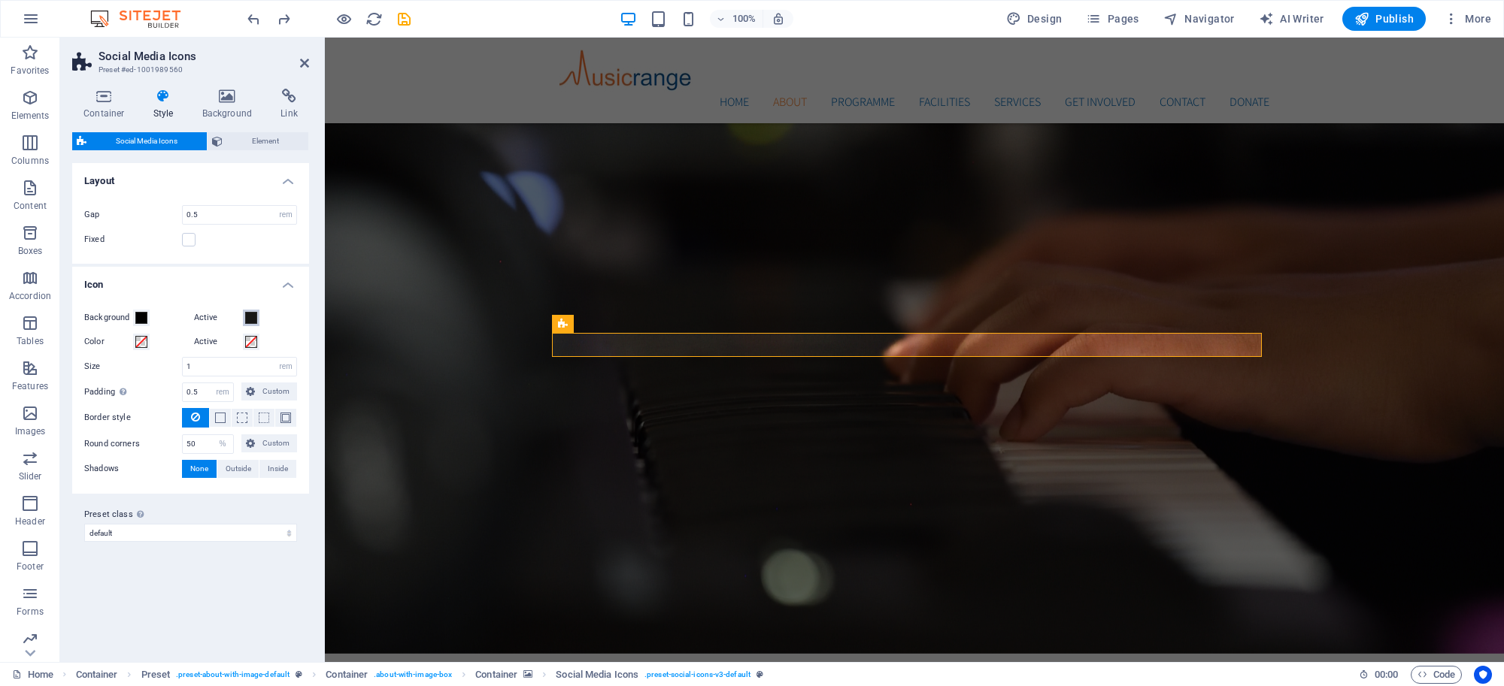
click at [247, 321] on span at bounding box center [251, 318] width 12 height 12
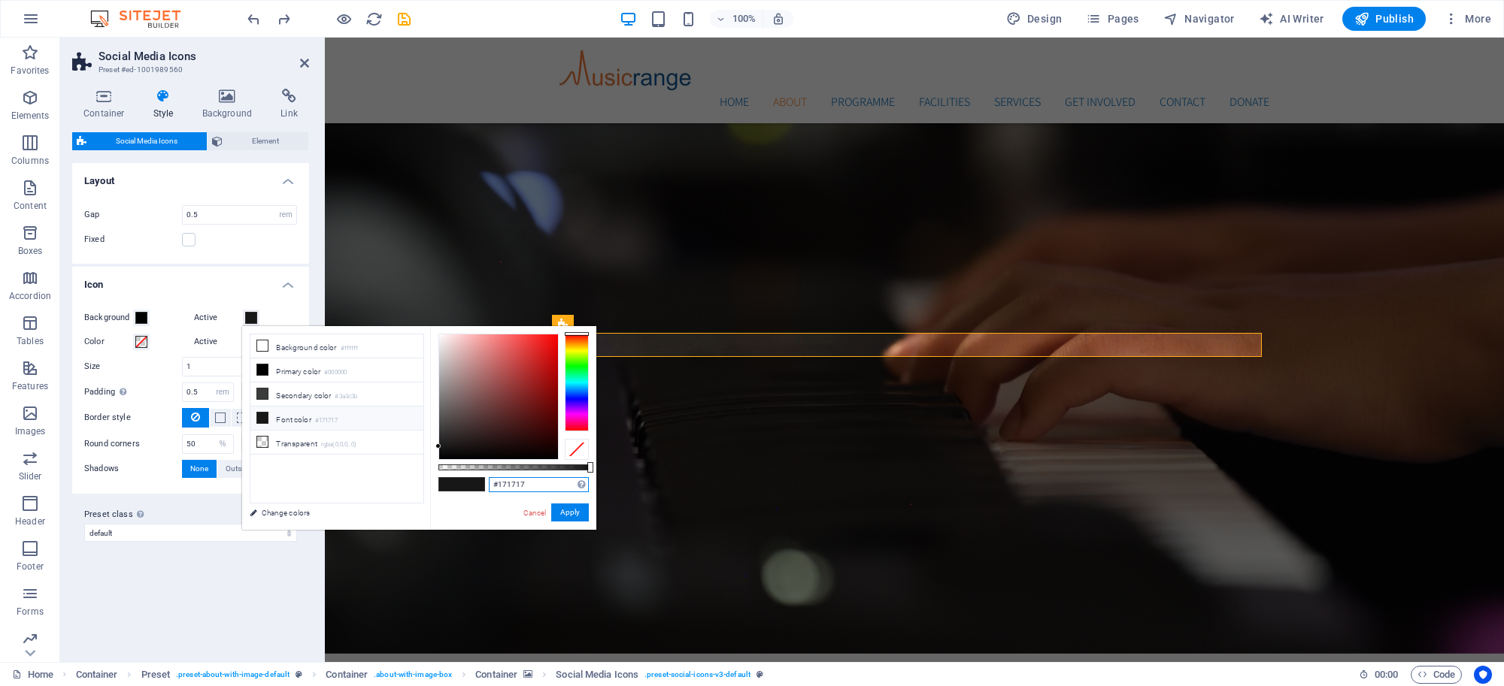
drag, startPoint x: 543, startPoint y: 486, endPoint x: 470, endPoint y: 499, distance: 73.9
click at [470, 499] on div "#171717 Supported formats #0852ed rgb(8, 82, 237) rgba(8, 82, 237, 90%) hsv(221…" at bounding box center [513, 537] width 166 height 422
paste input "F58233"
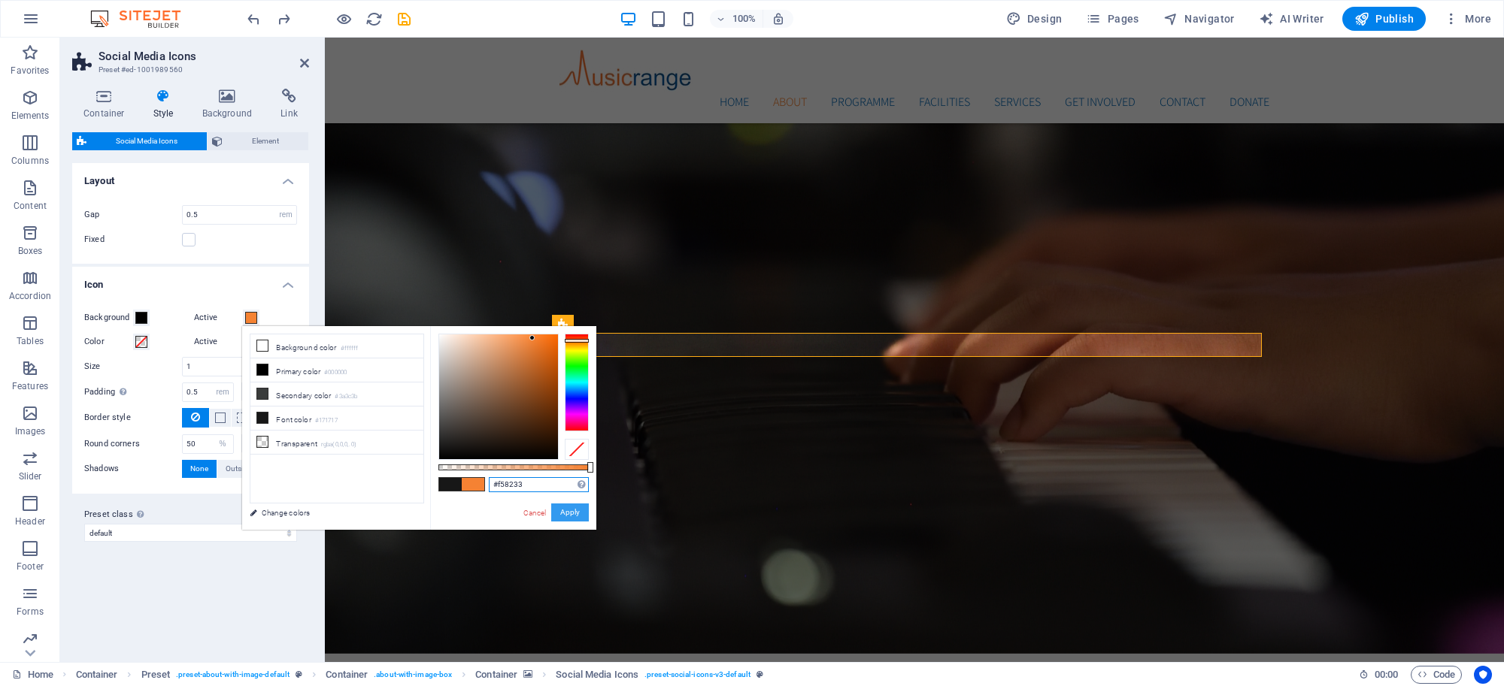
type input "#f58233"
click at [566, 508] on button "Apply" at bounding box center [570, 513] width 38 height 18
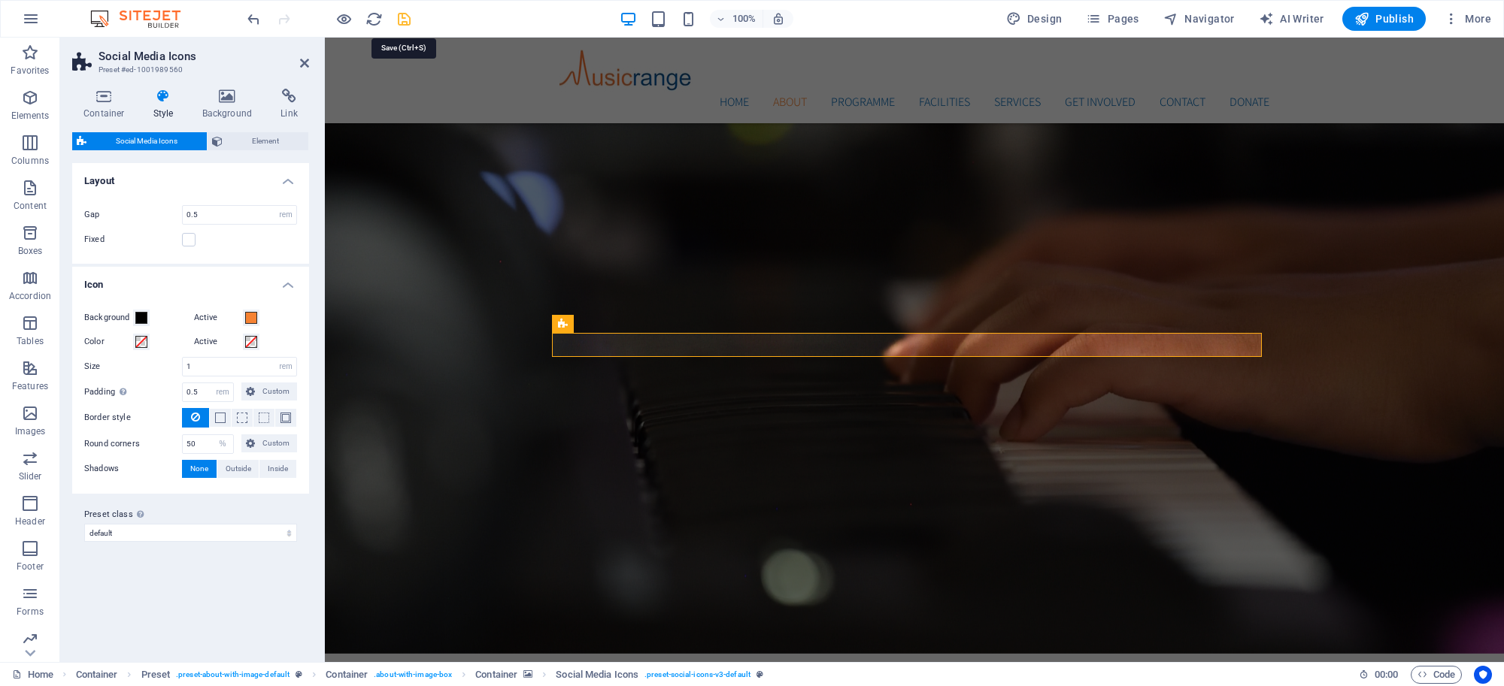
click at [406, 23] on icon "save" at bounding box center [403, 19] width 17 height 17
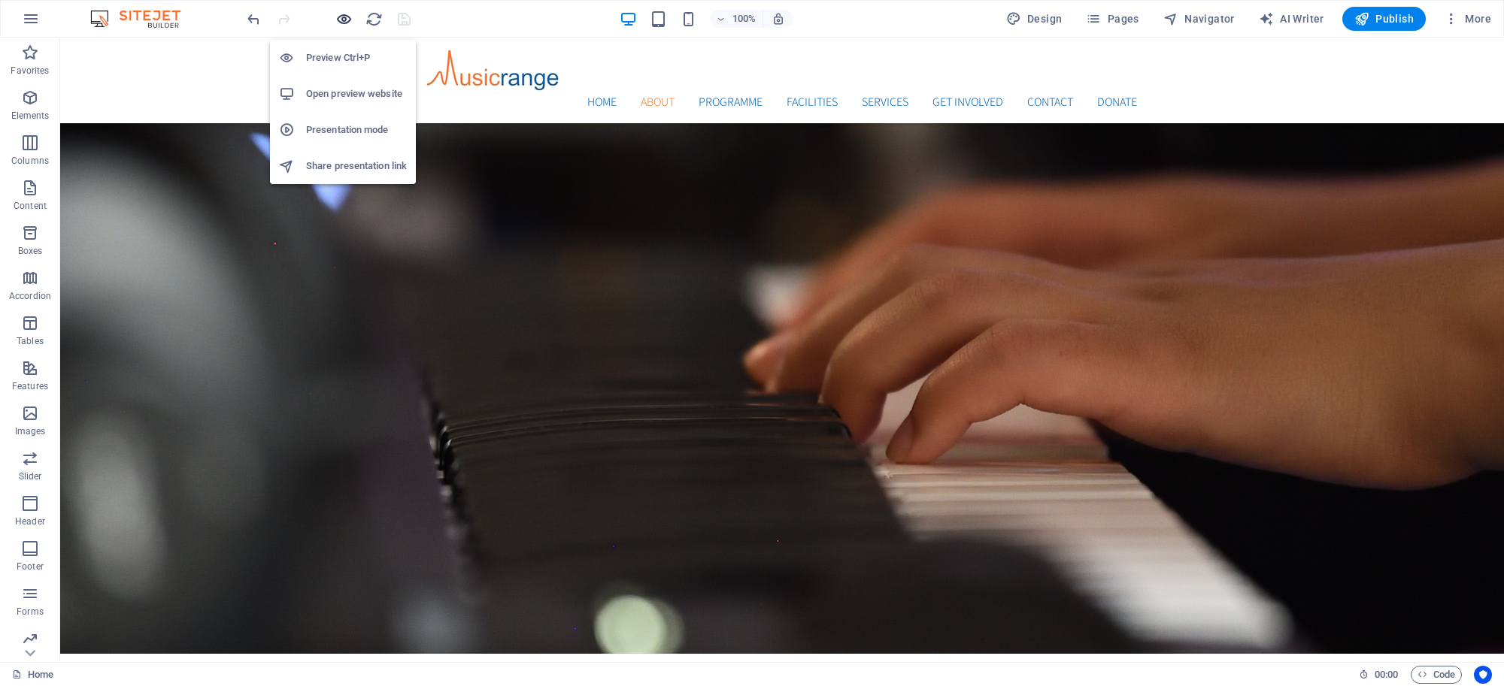
click at [347, 21] on icon "button" at bounding box center [343, 19] width 17 height 17
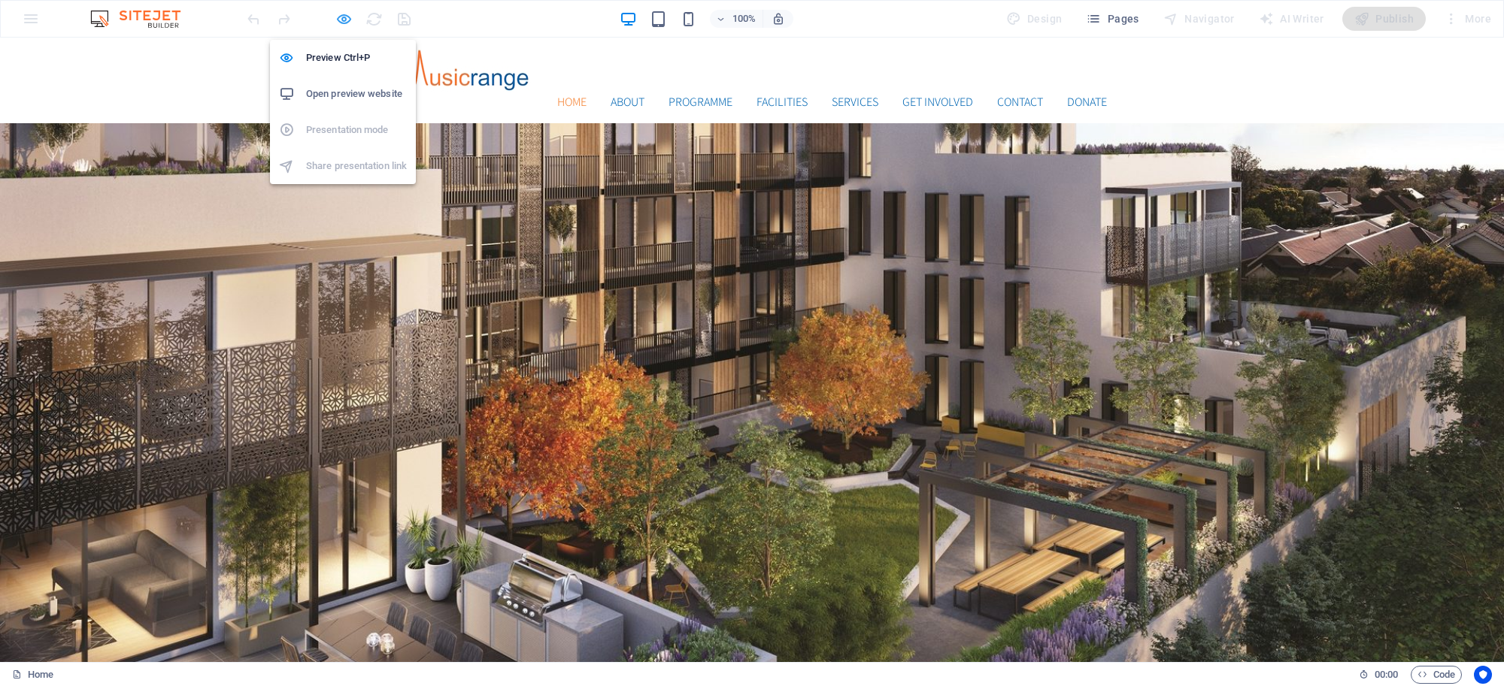
click at [346, 21] on icon "button" at bounding box center [343, 19] width 17 height 17
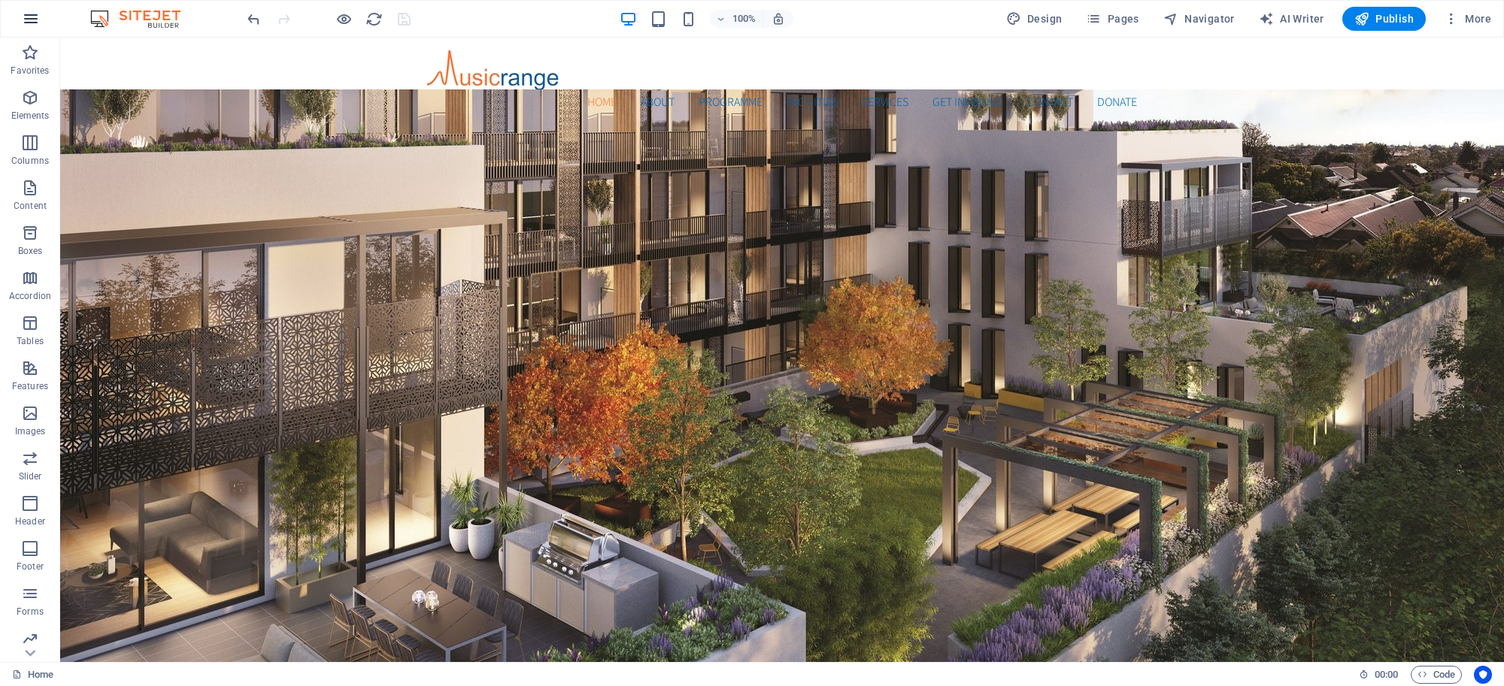
click at [27, 23] on icon "button" at bounding box center [31, 19] width 18 height 18
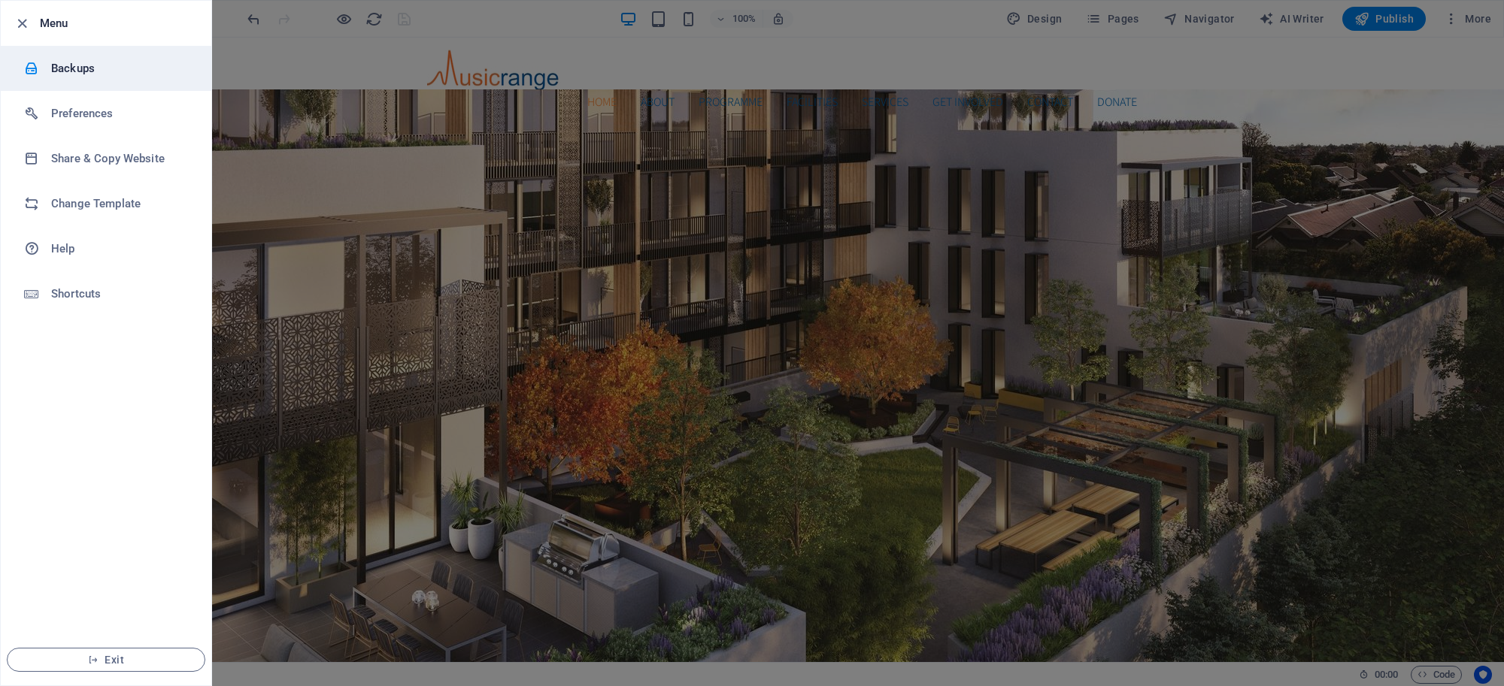
click at [77, 58] on li "Backups" at bounding box center [106, 68] width 211 height 45
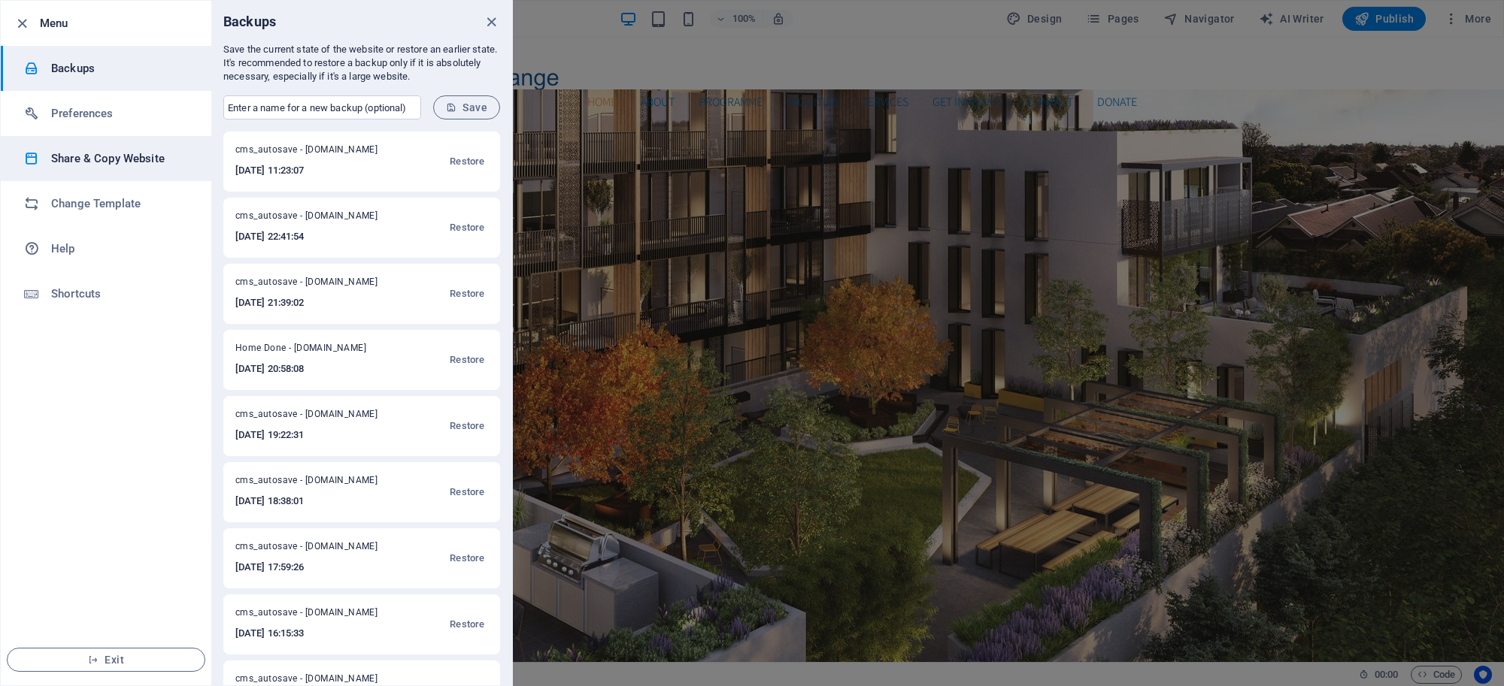
click at [107, 158] on h6 "Share & Copy Website" at bounding box center [120, 159] width 139 height 18
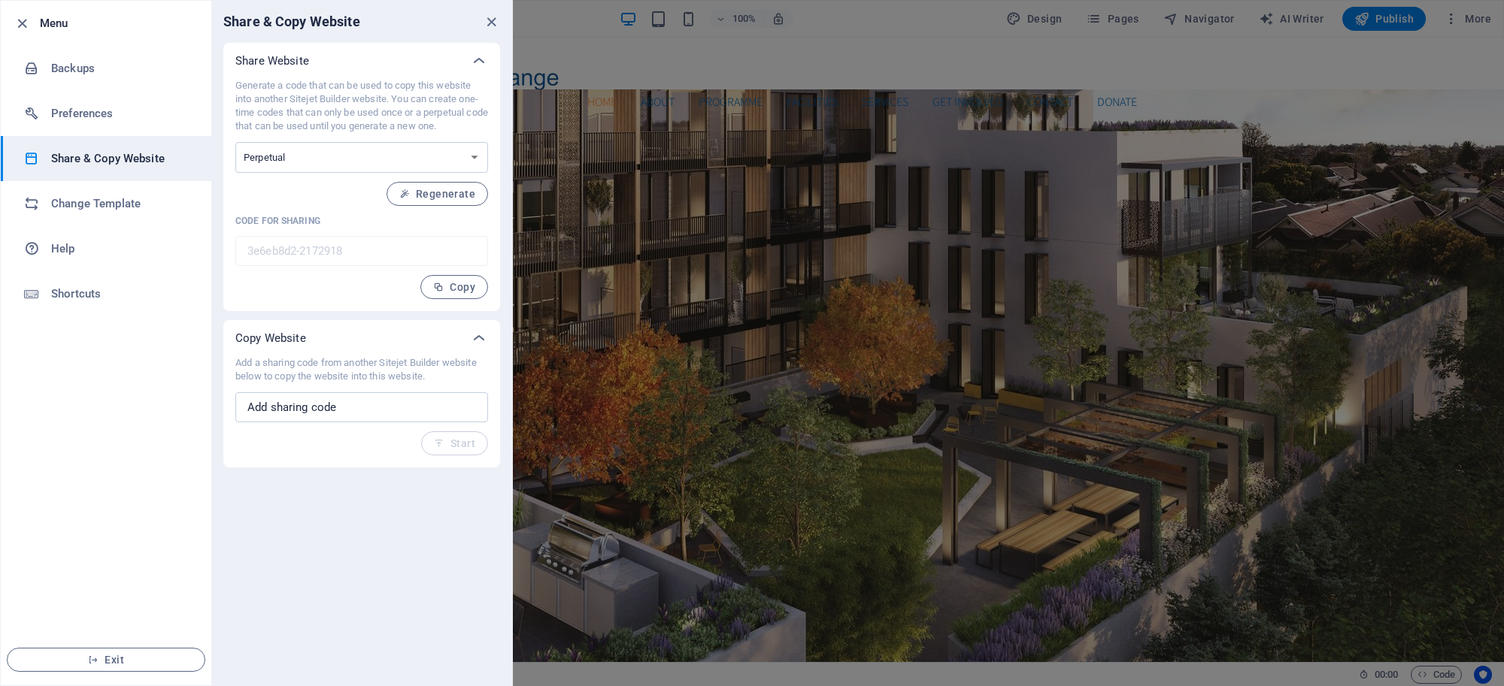
click at [374, 211] on div "Generate a code that can be used to copy this website into another Sitejet Buil…" at bounding box center [361, 189] width 253 height 220
click at [376, 208] on div "Generate a code that can be used to copy this website into another Sitejet Buil…" at bounding box center [361, 189] width 253 height 220
drag, startPoint x: 404, startPoint y: 198, endPoint x: 414, endPoint y: 198, distance: 9.8
click at [414, 198] on button "Regenerate" at bounding box center [437, 194] width 102 height 24
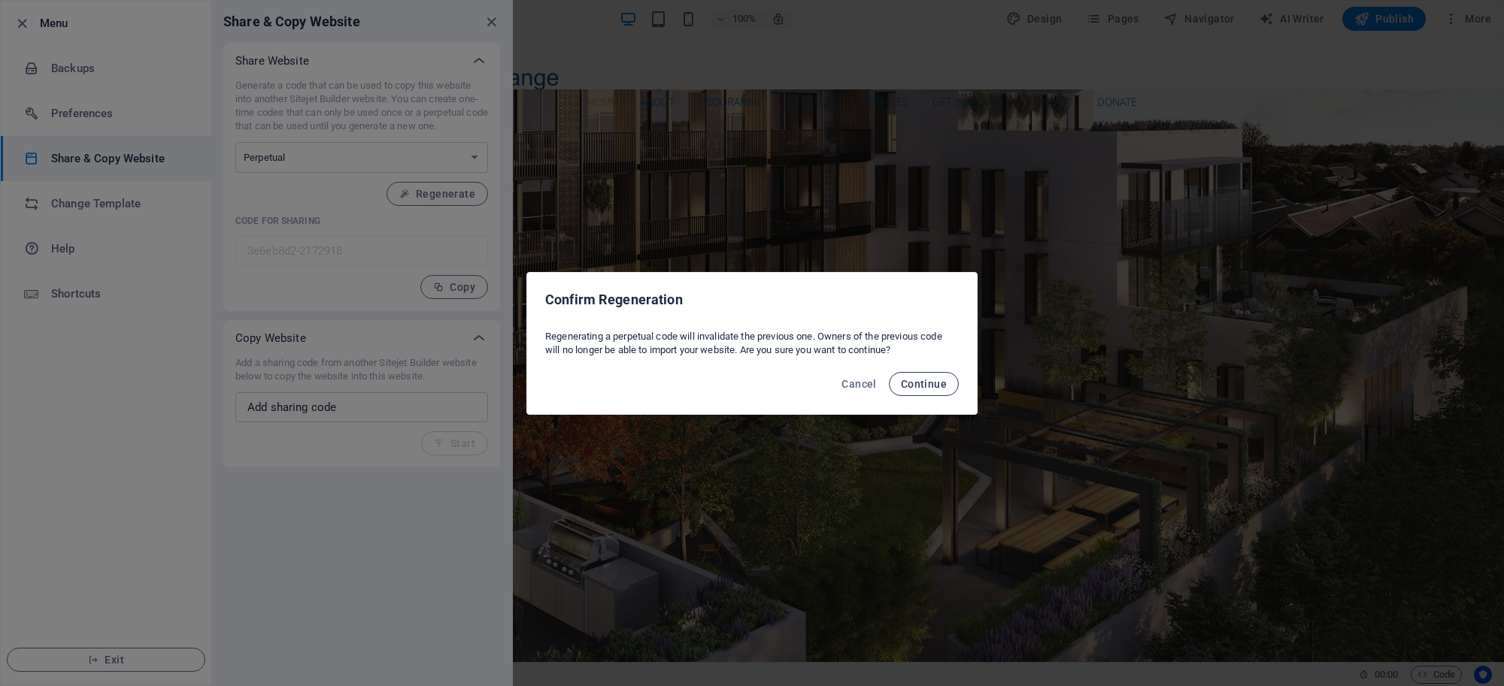
click at [908, 384] on span "Continue" at bounding box center [924, 384] width 46 height 12
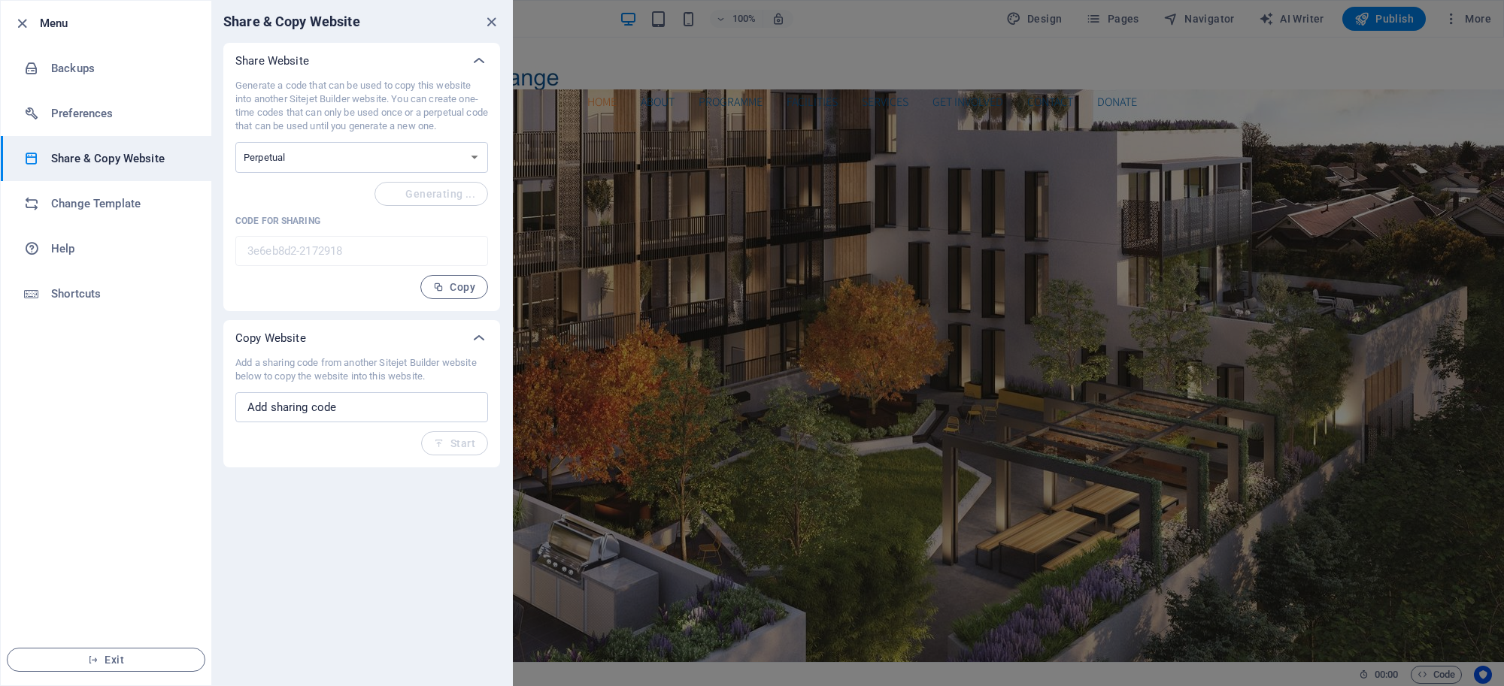
type input "d33011da-2172918"
click at [467, 283] on span "Copy" at bounding box center [454, 287] width 42 height 12
click at [490, 25] on icon "close" at bounding box center [491, 22] width 17 height 17
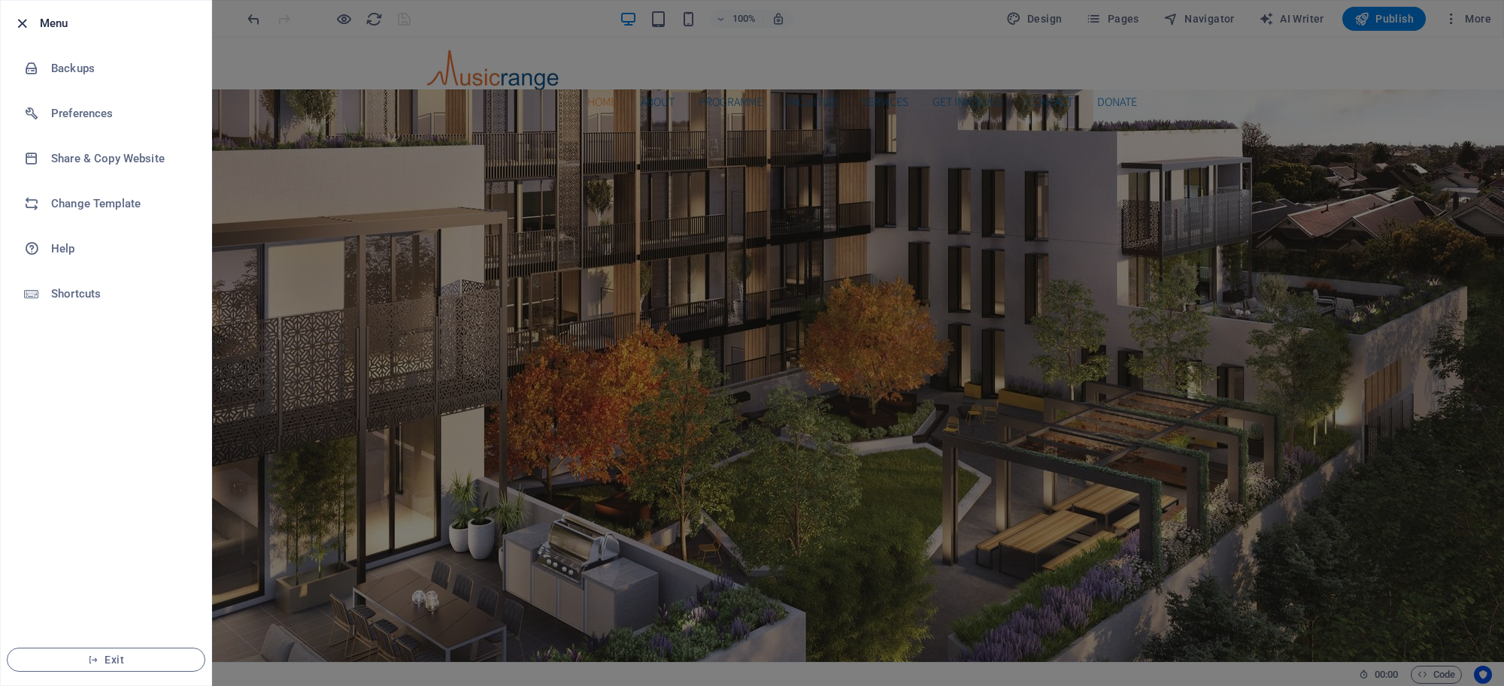
click at [15, 27] on icon "button" at bounding box center [22, 23] width 17 height 17
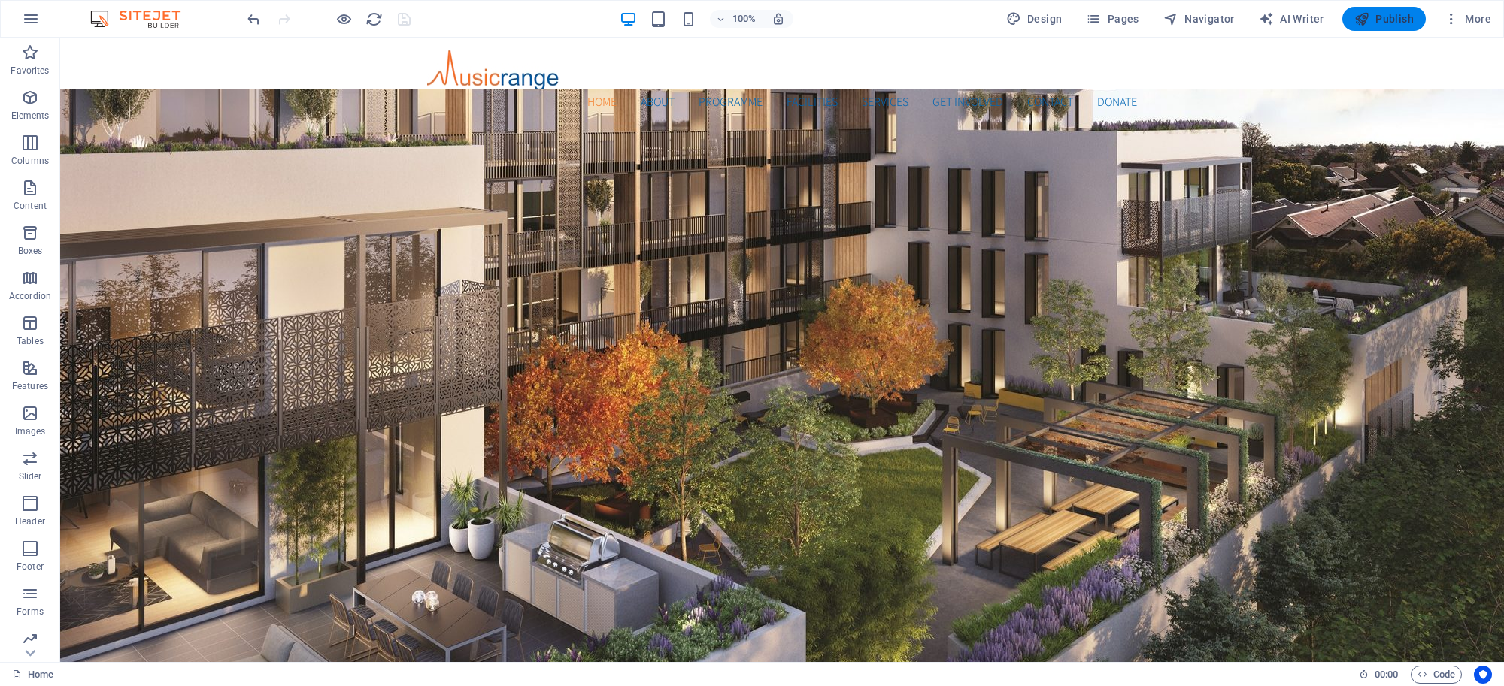
click at [1377, 16] on span "Publish" at bounding box center [1383, 18] width 59 height 15
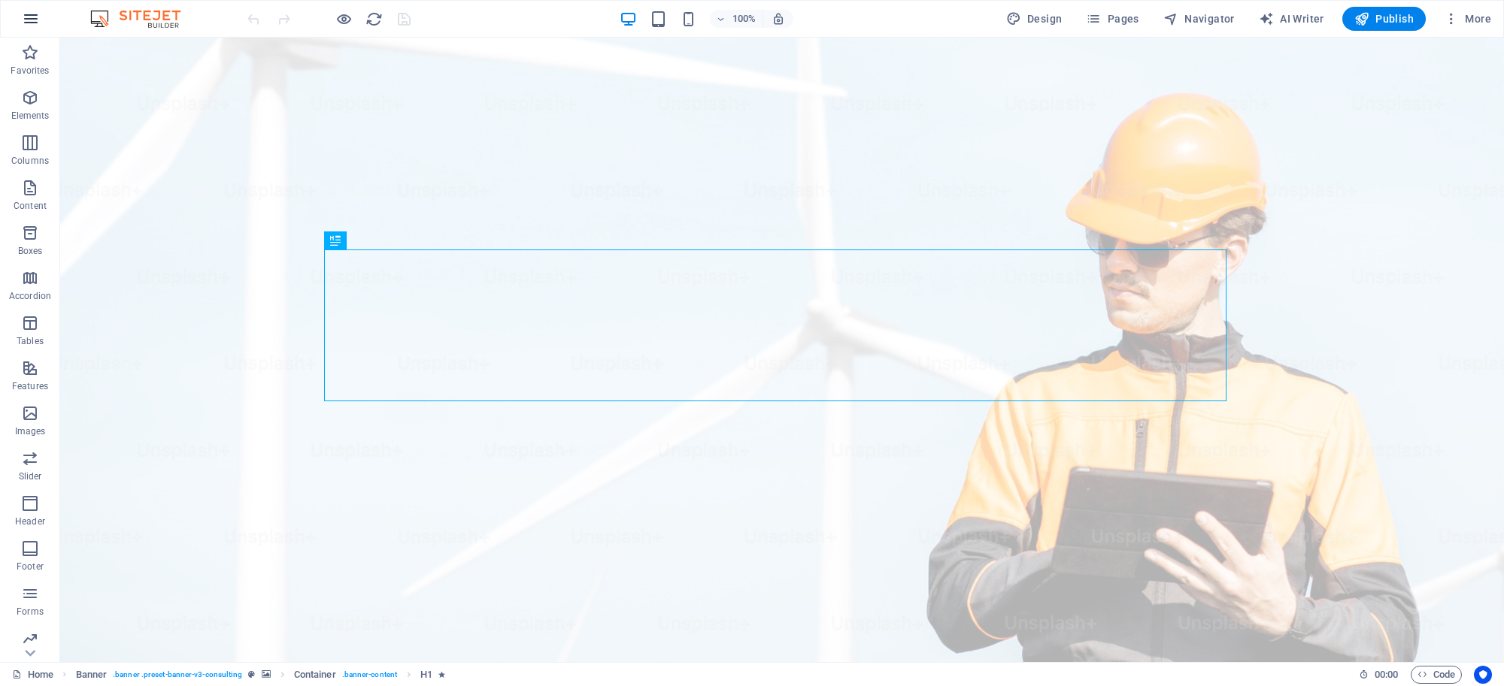
click at [24, 23] on icon "button" at bounding box center [31, 19] width 18 height 18
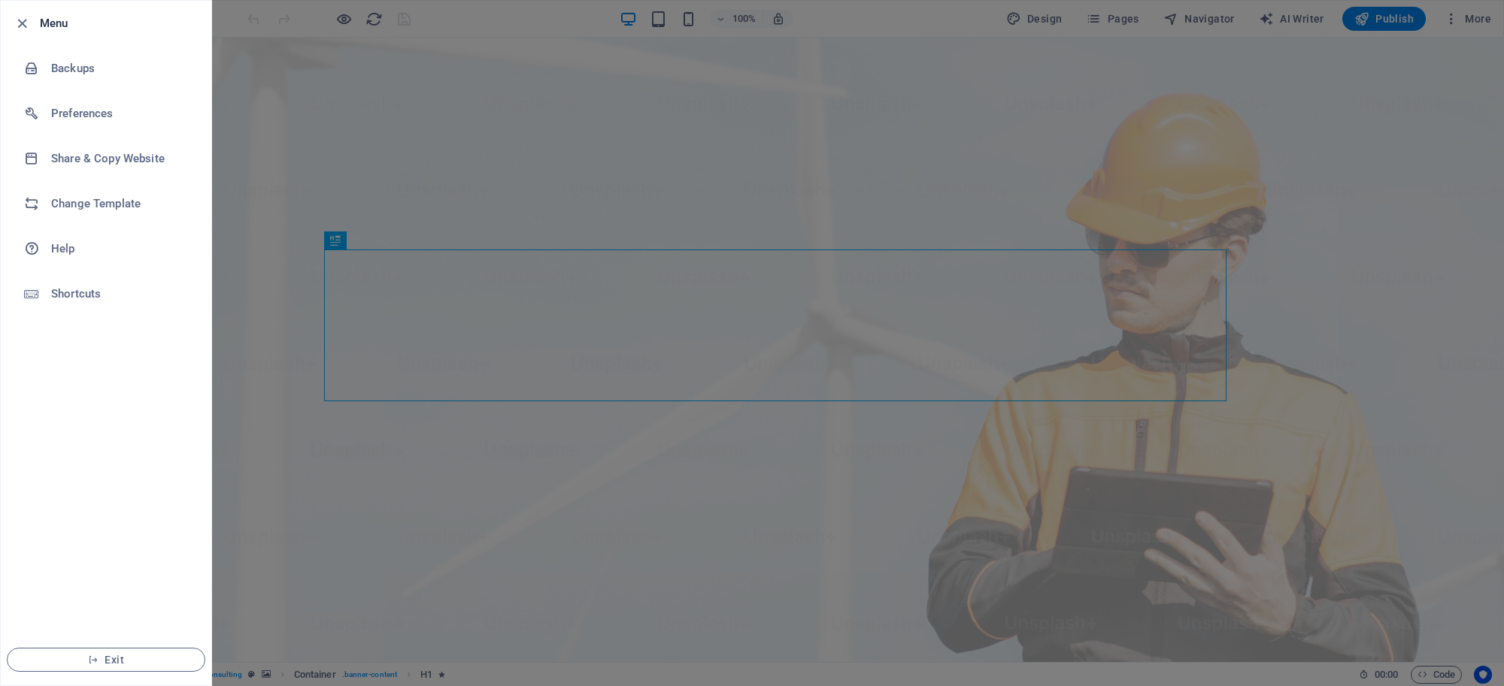
click at [549, 214] on div at bounding box center [752, 343] width 1504 height 686
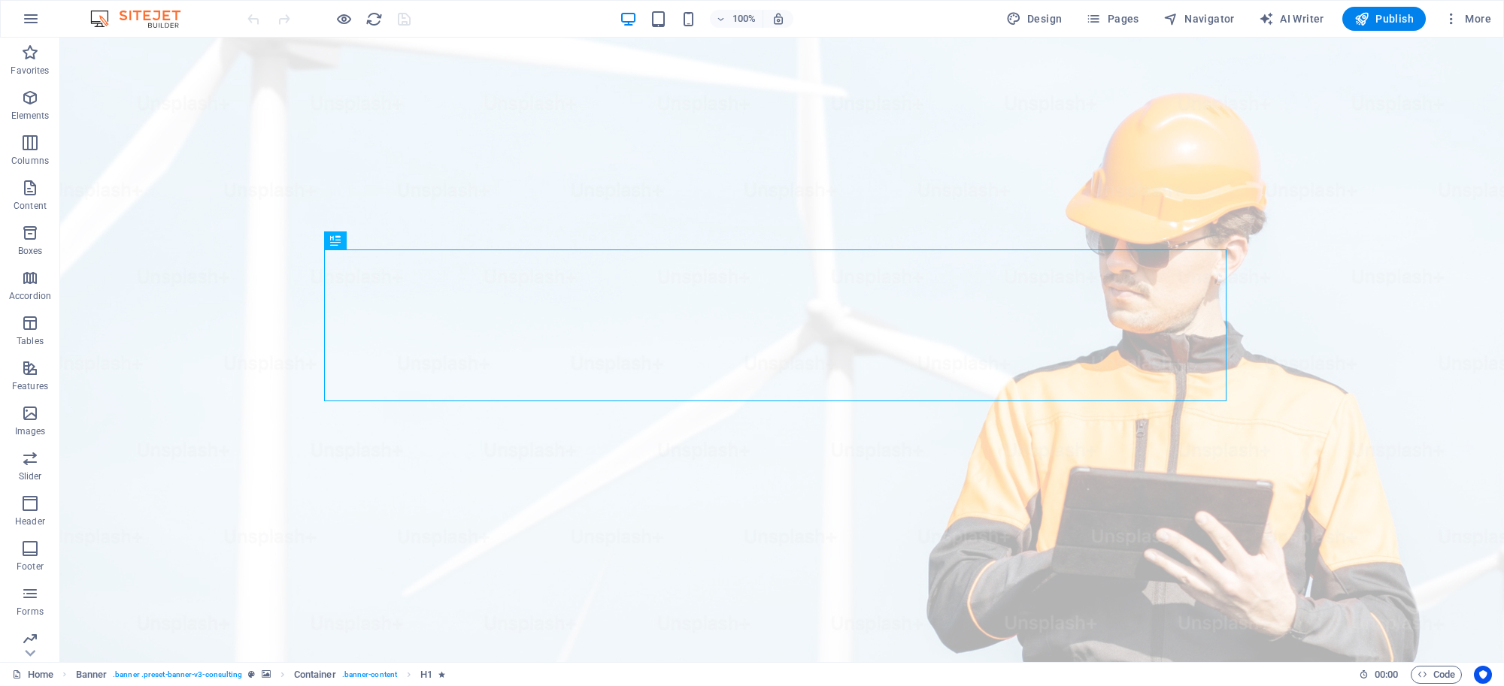
click at [332, 11] on div at bounding box center [328, 19] width 168 height 24
click at [348, 30] on div "Preview Ctrl+P Open preview website Presentation mode Share presentation link" at bounding box center [343, 106] width 146 height 156
click at [340, 23] on icon "button" at bounding box center [343, 19] width 17 height 17
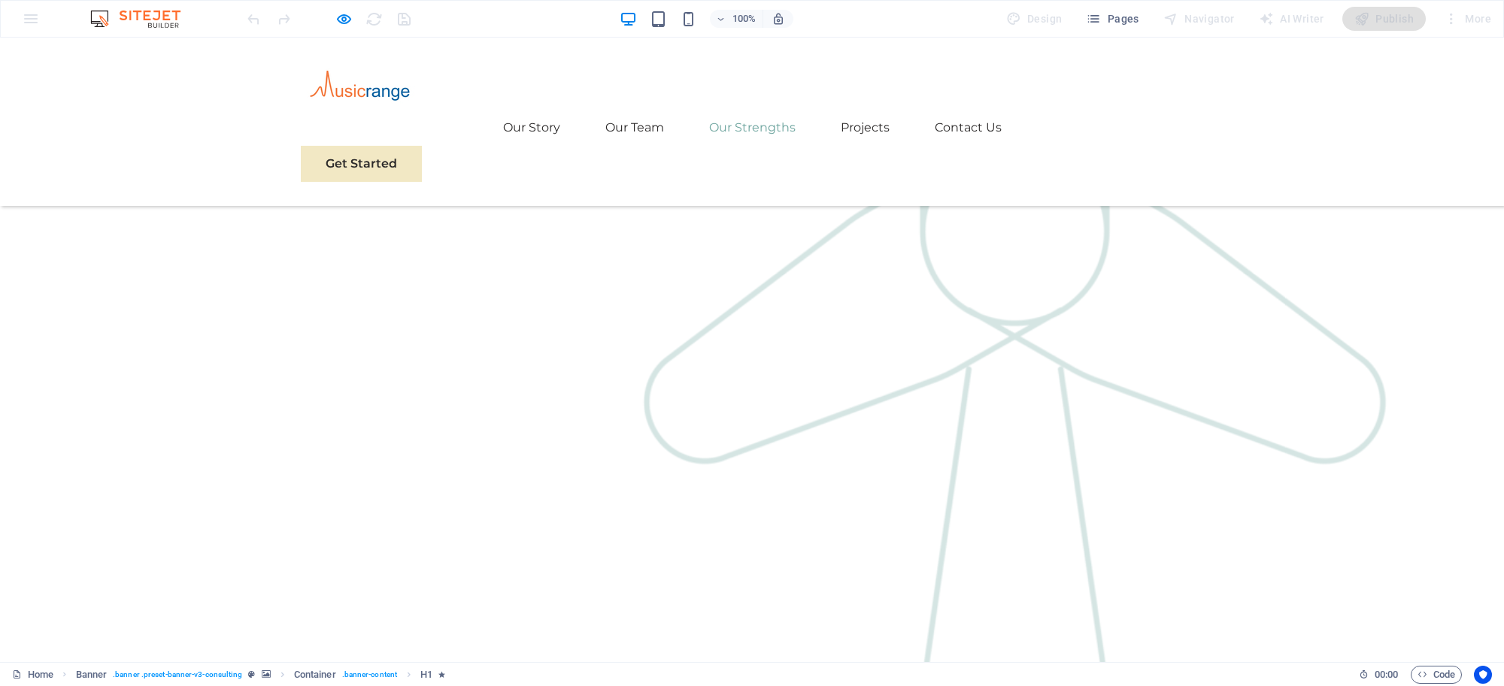
scroll to position [1927, 0]
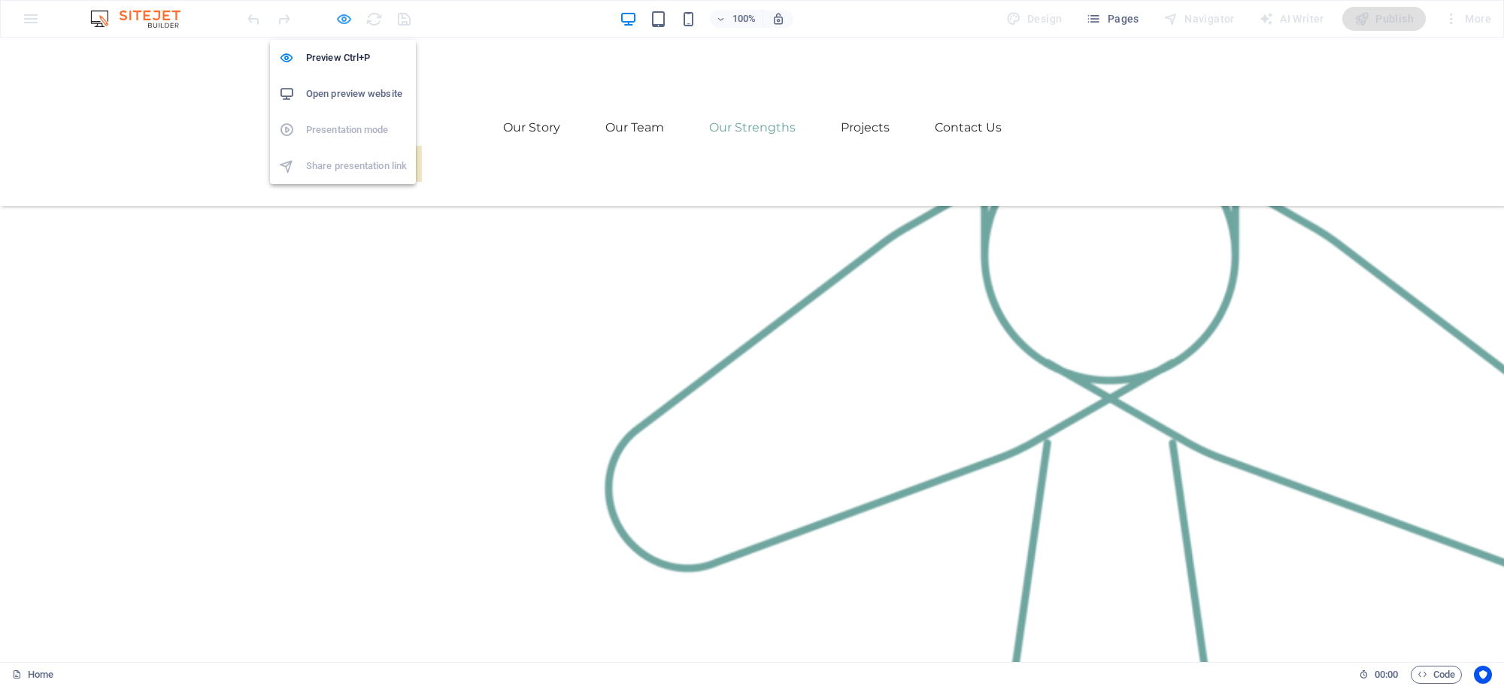
click at [339, 17] on icon "button" at bounding box center [343, 19] width 17 height 17
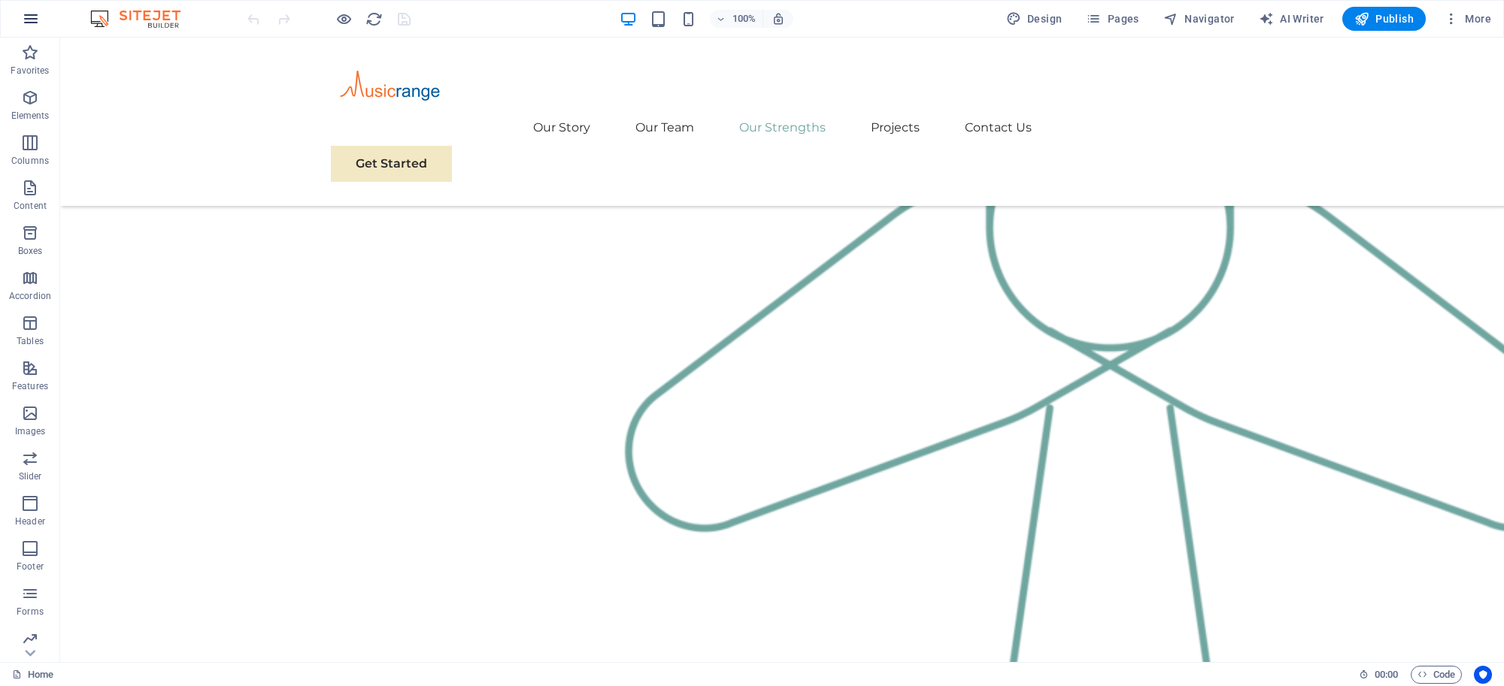
click at [27, 25] on icon "button" at bounding box center [31, 19] width 18 height 18
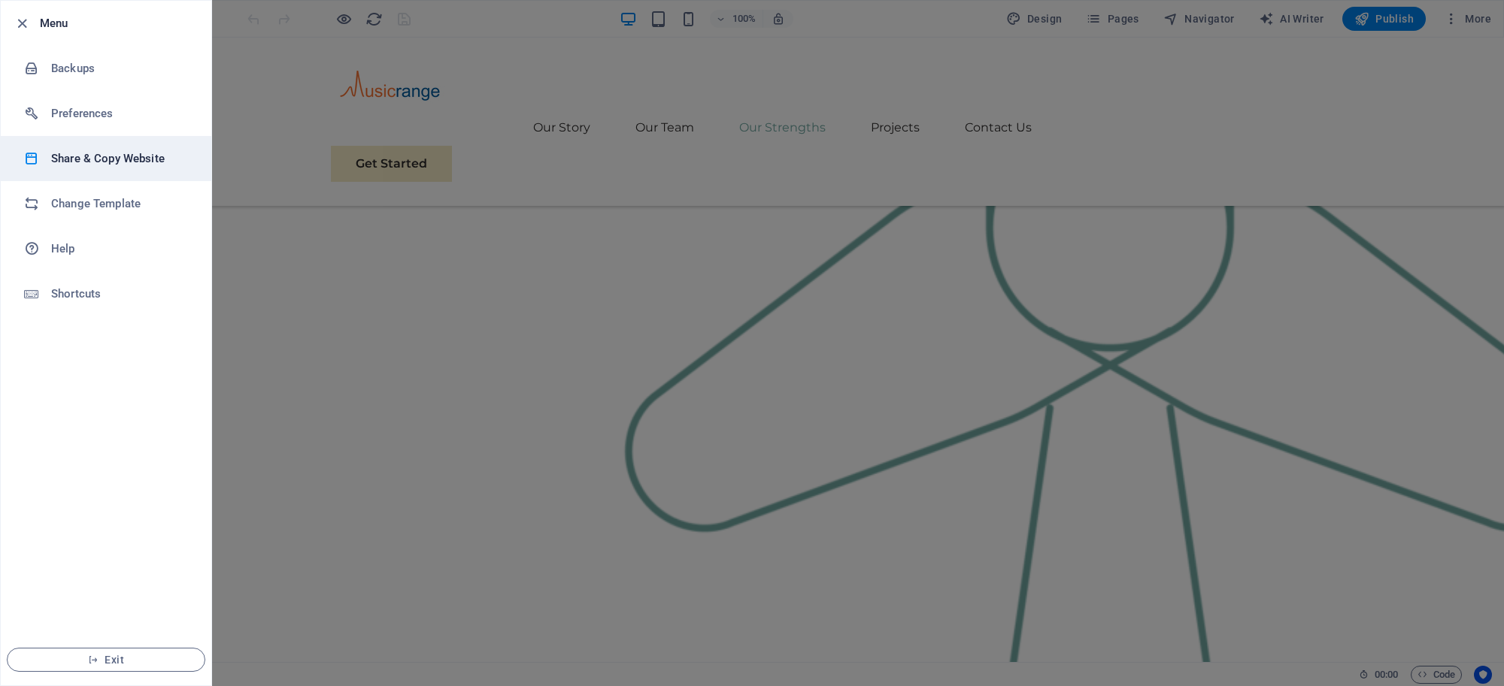
click at [98, 152] on h6 "Share & Copy Website" at bounding box center [120, 159] width 139 height 18
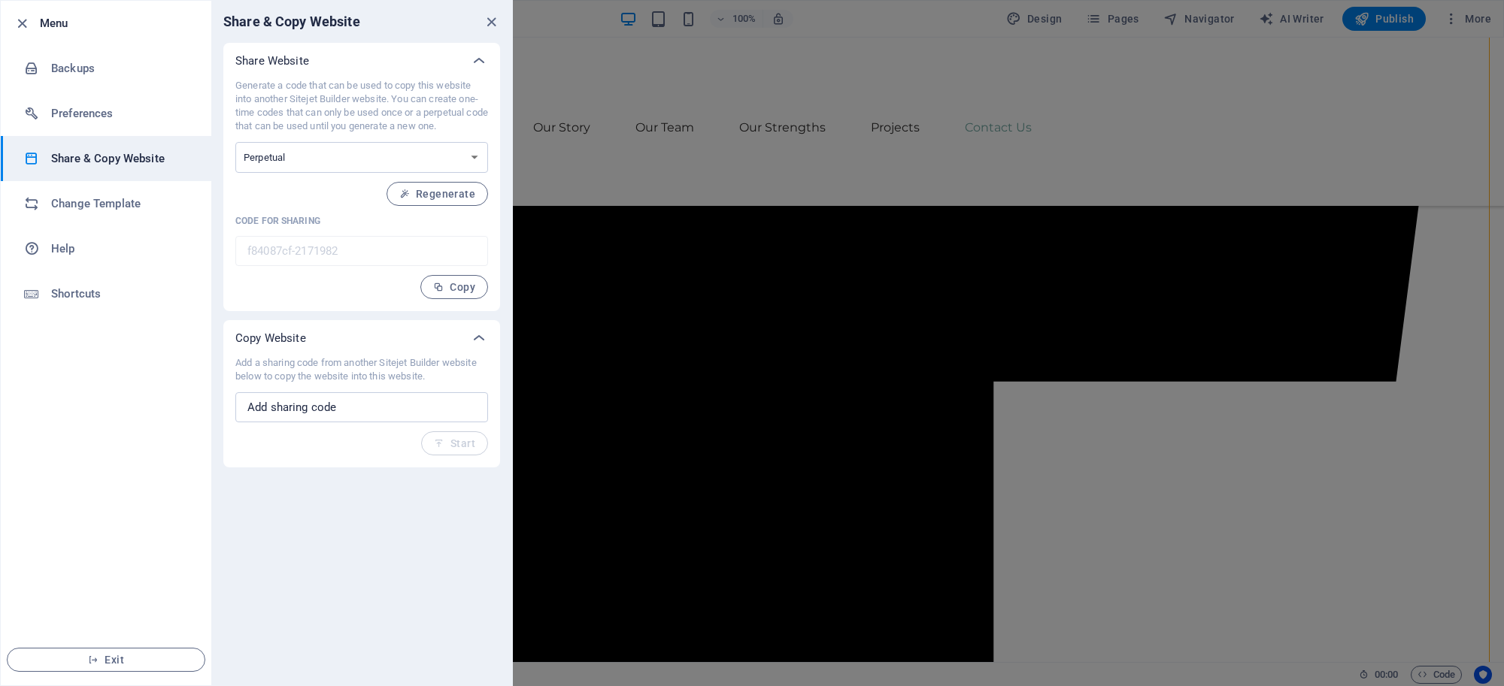
scroll to position [16828, 0]
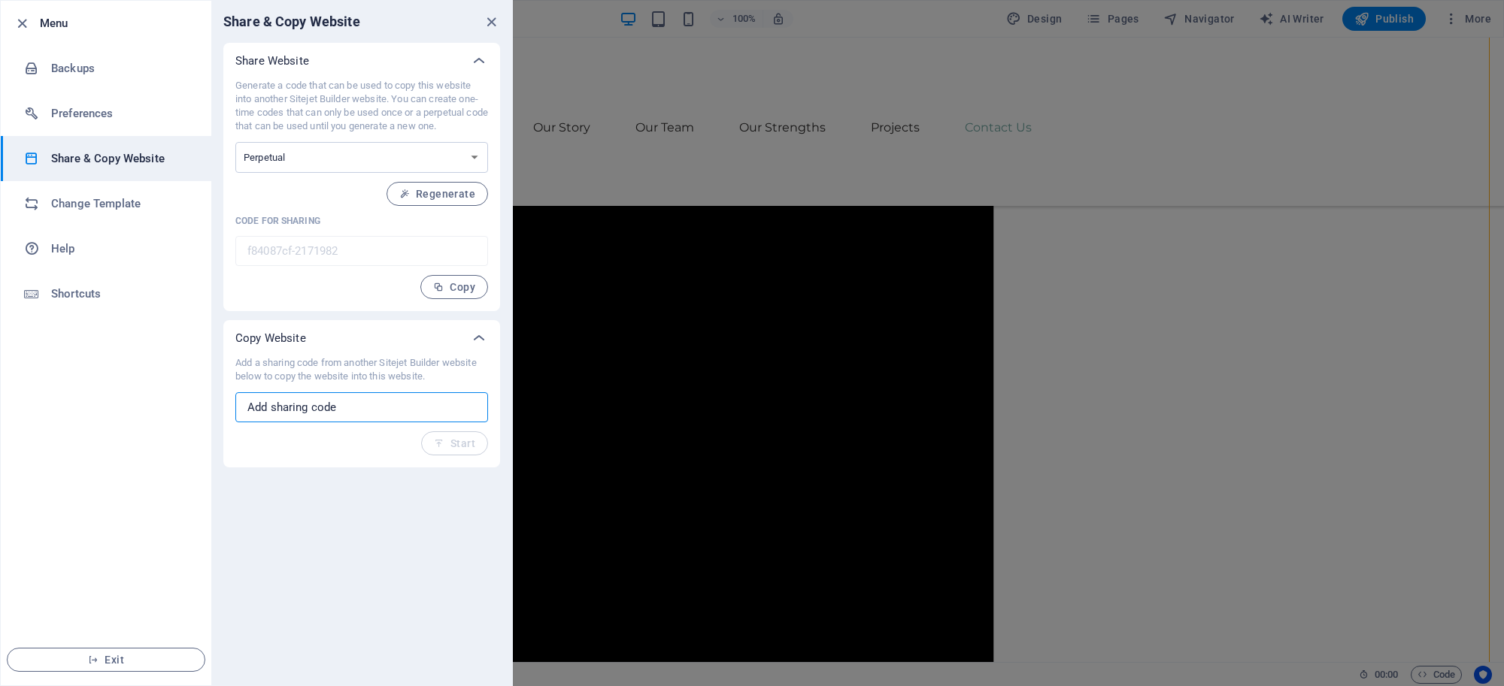
click at [325, 414] on input "text" at bounding box center [361, 407] width 253 height 30
paste input "d33011da-2172918"
type input "d33011da-2172918"
click at [450, 448] on span "Start" at bounding box center [454, 444] width 41 height 12
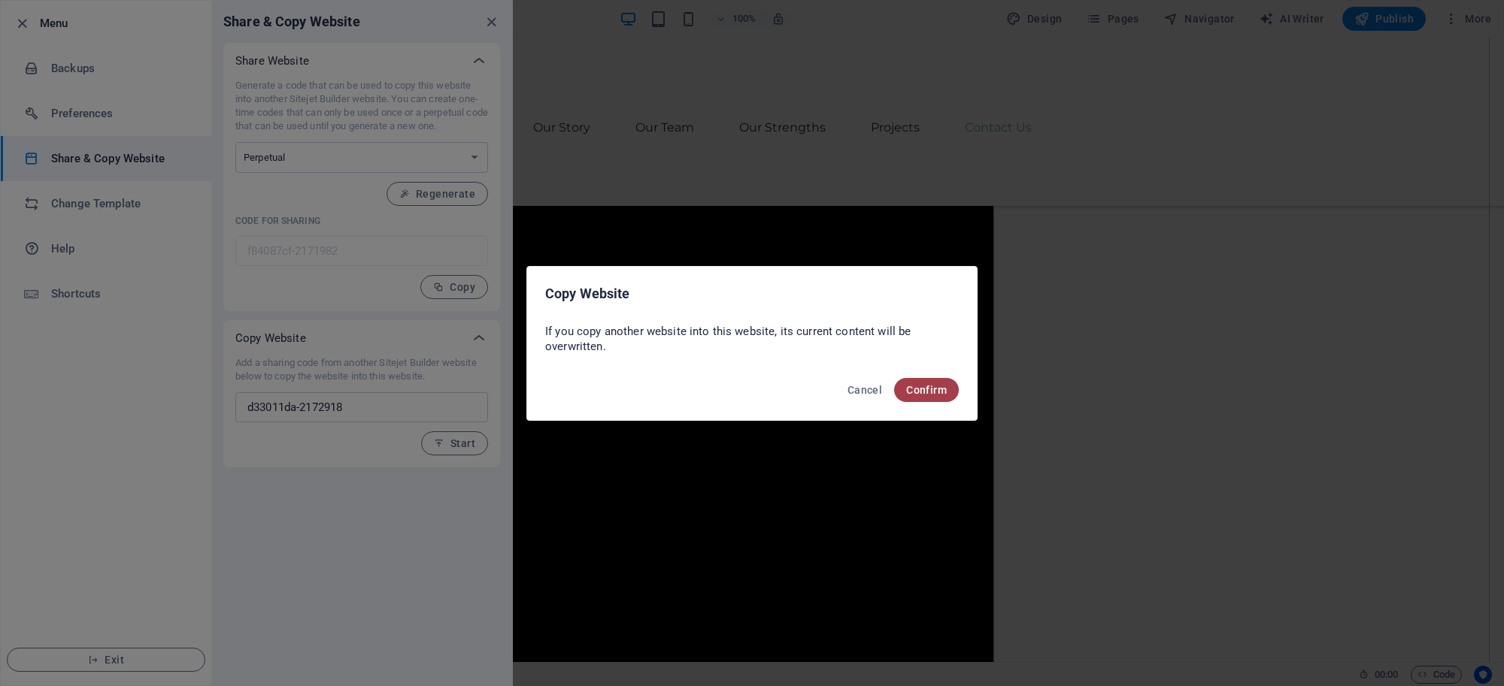
click at [921, 395] on button "Confirm" at bounding box center [926, 390] width 65 height 24
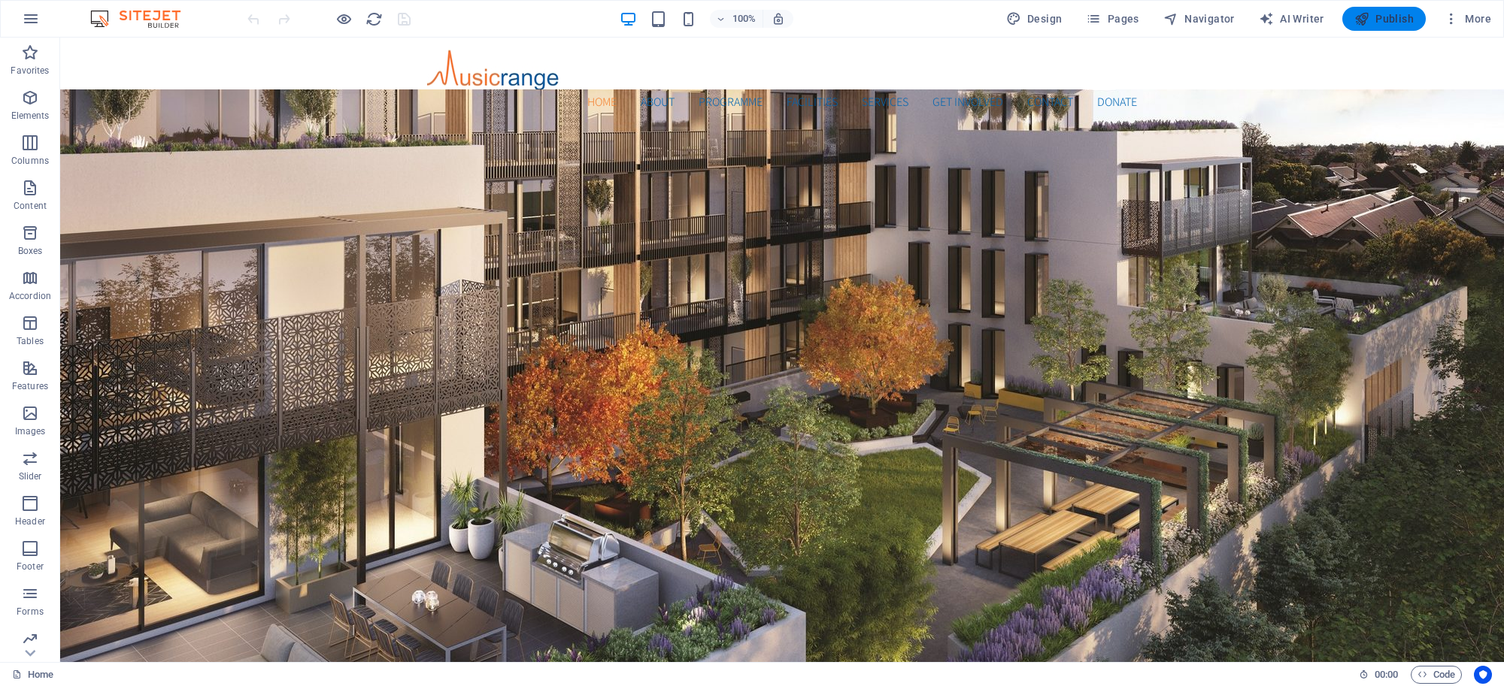
click at [1390, 21] on span "Publish" at bounding box center [1383, 18] width 59 height 15
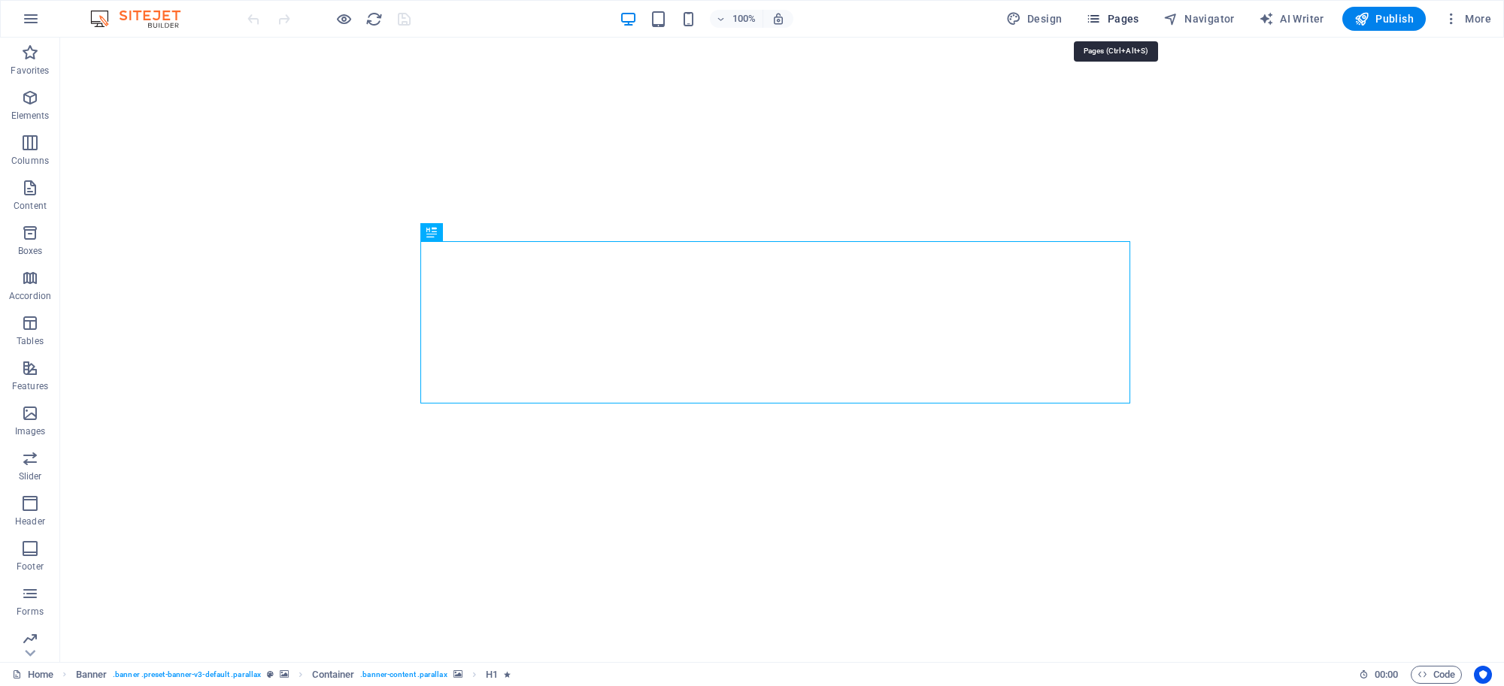
click at [1129, 14] on span "Pages" at bounding box center [1112, 18] width 53 height 15
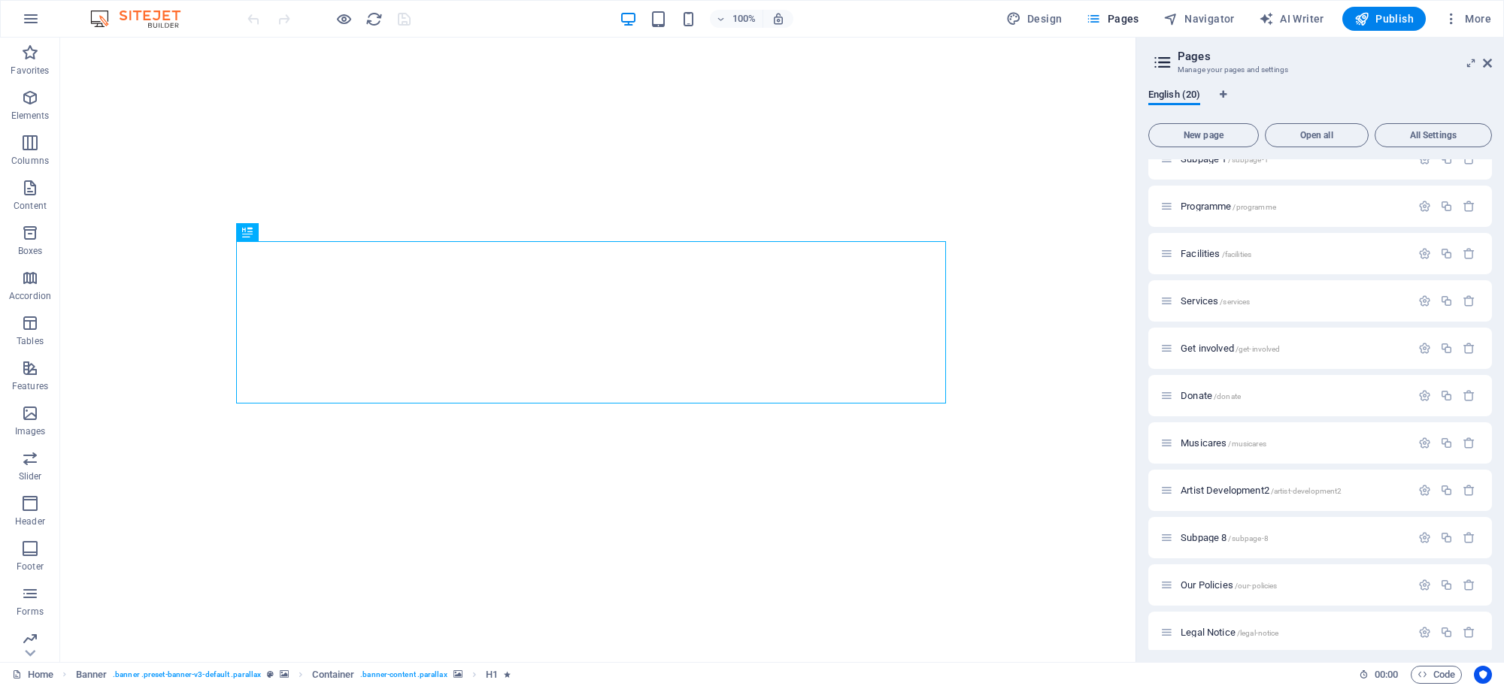
scroll to position [455, 0]
click at [1238, 483] on span "Artist Development2 /artist-development2" at bounding box center [1260, 482] width 161 height 11
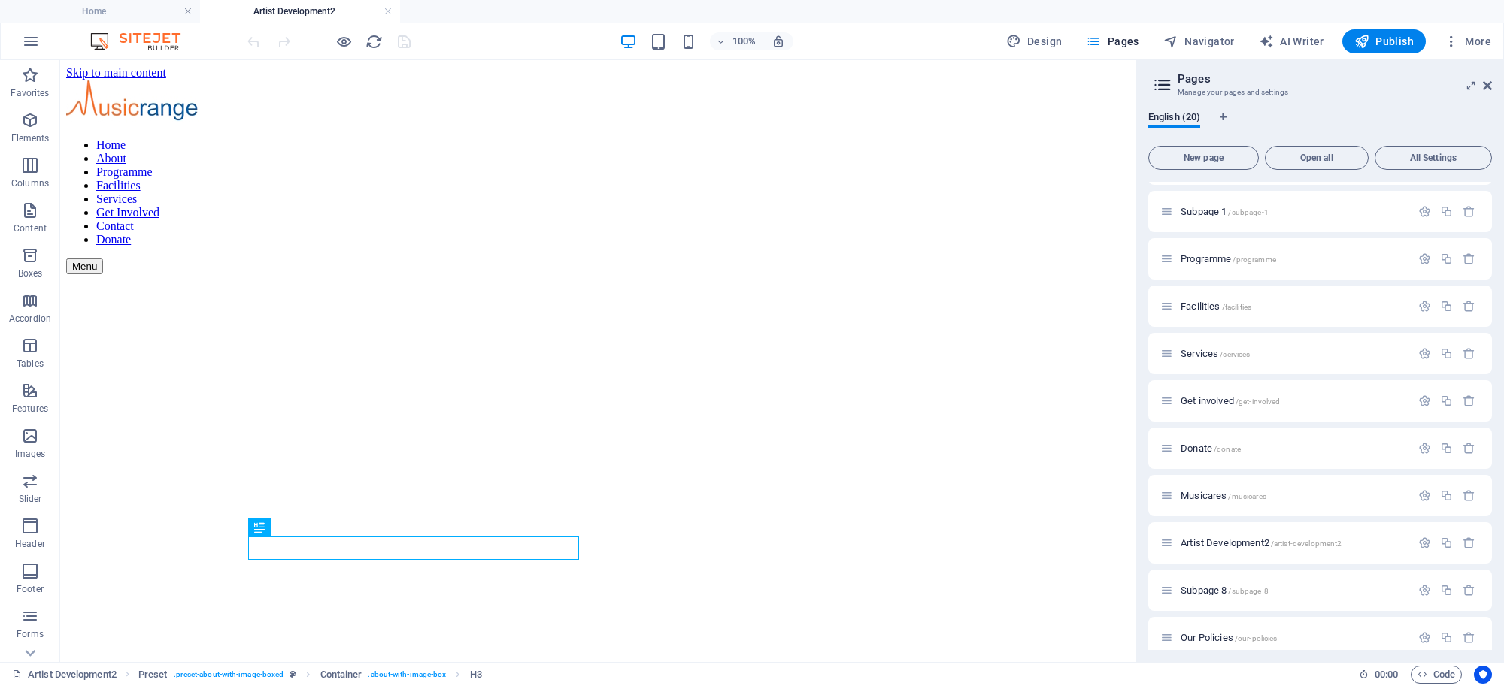
scroll to position [0, 0]
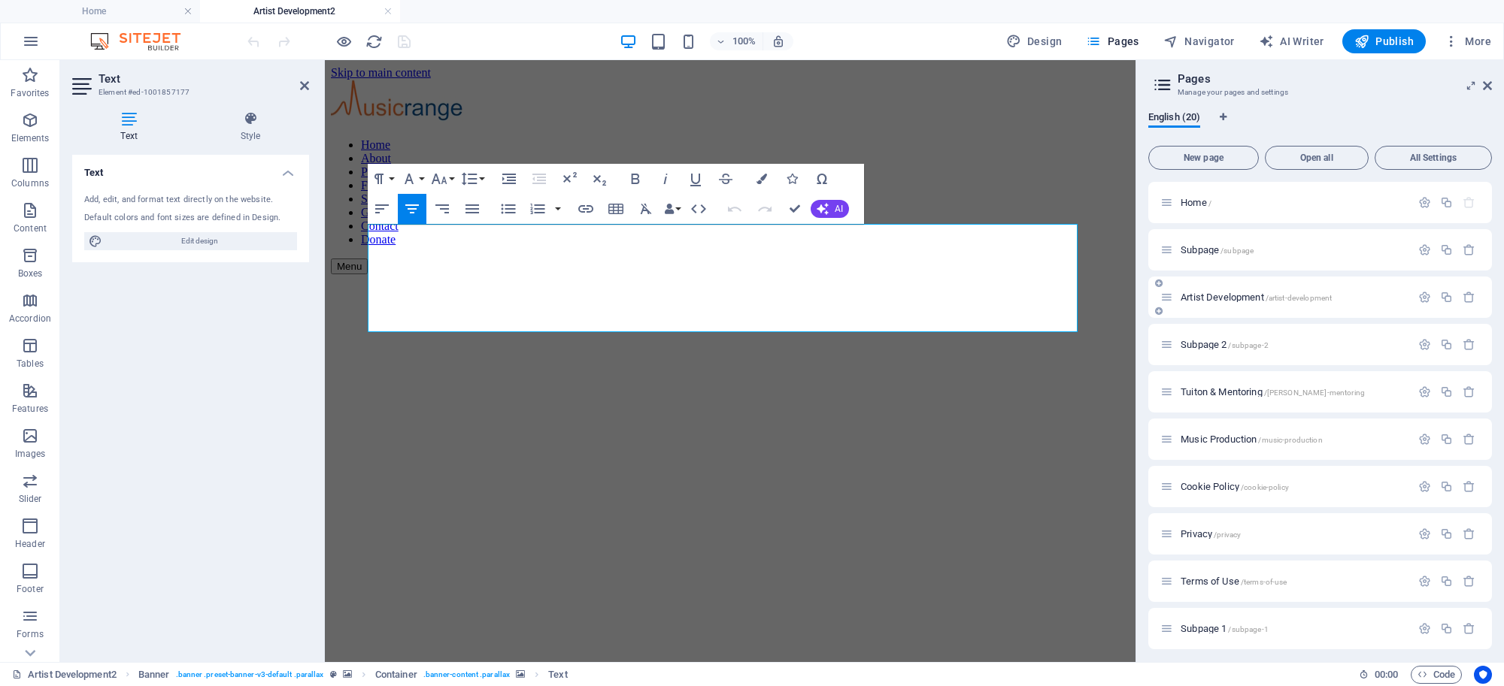
click at [1239, 293] on span "Artist Development /artist-development" at bounding box center [1255, 297] width 151 height 11
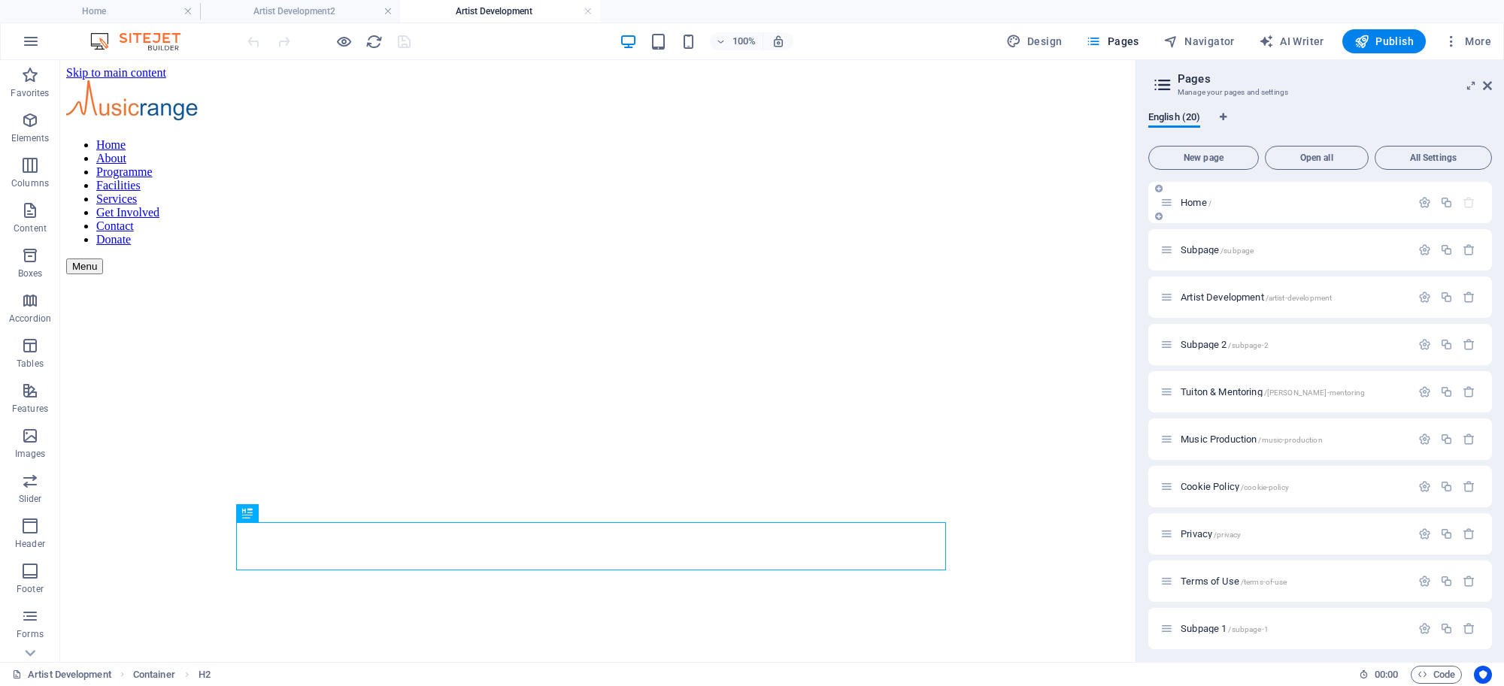
click at [1197, 202] on span "Home /" at bounding box center [1195, 202] width 31 height 11
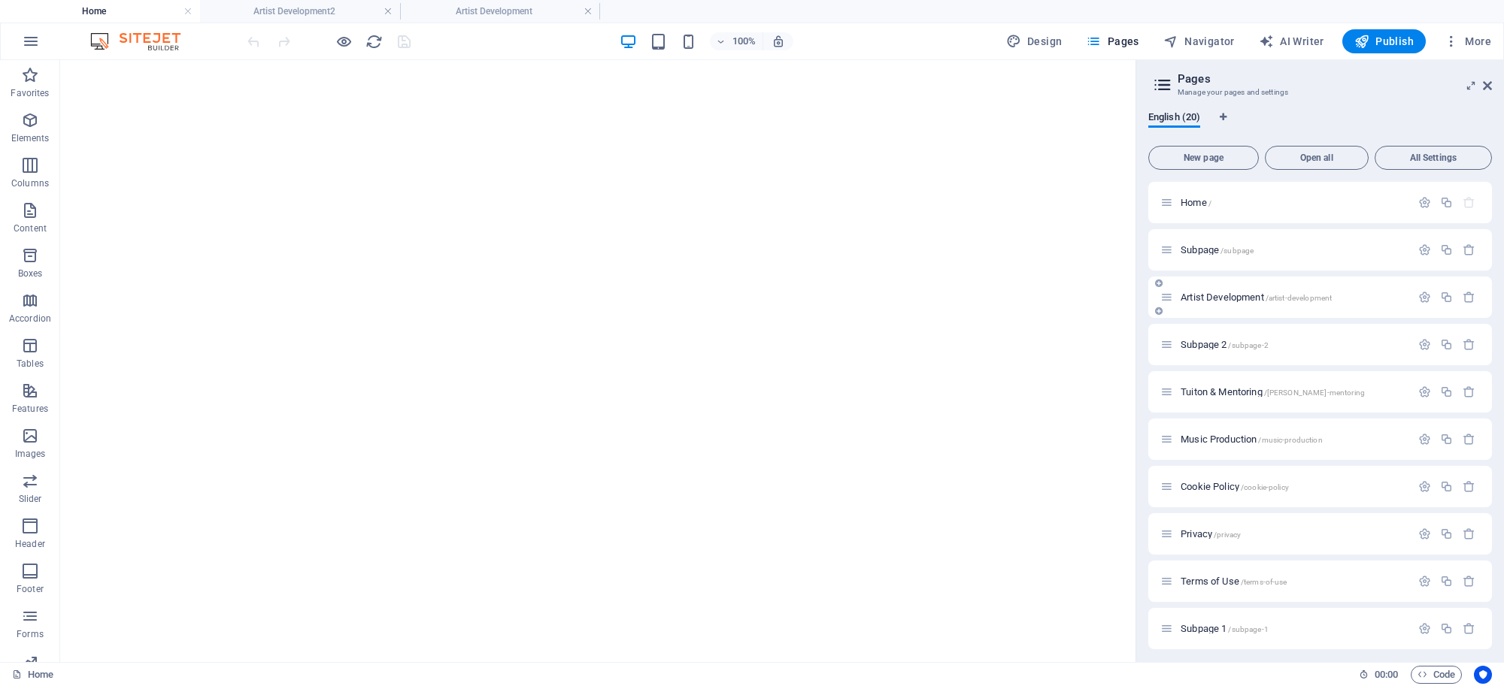
click at [1212, 297] on span "Artist Development /artist-development" at bounding box center [1255, 297] width 151 height 11
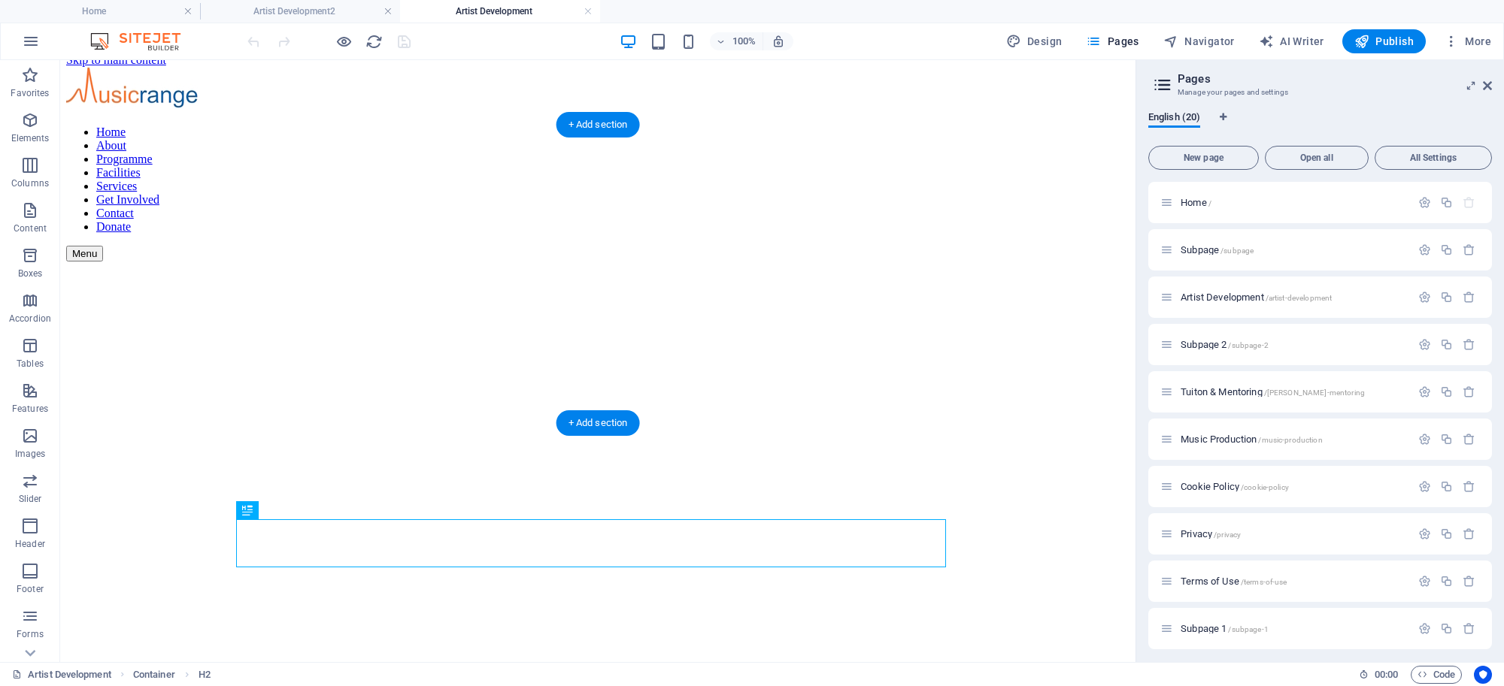
scroll to position [16, 0]
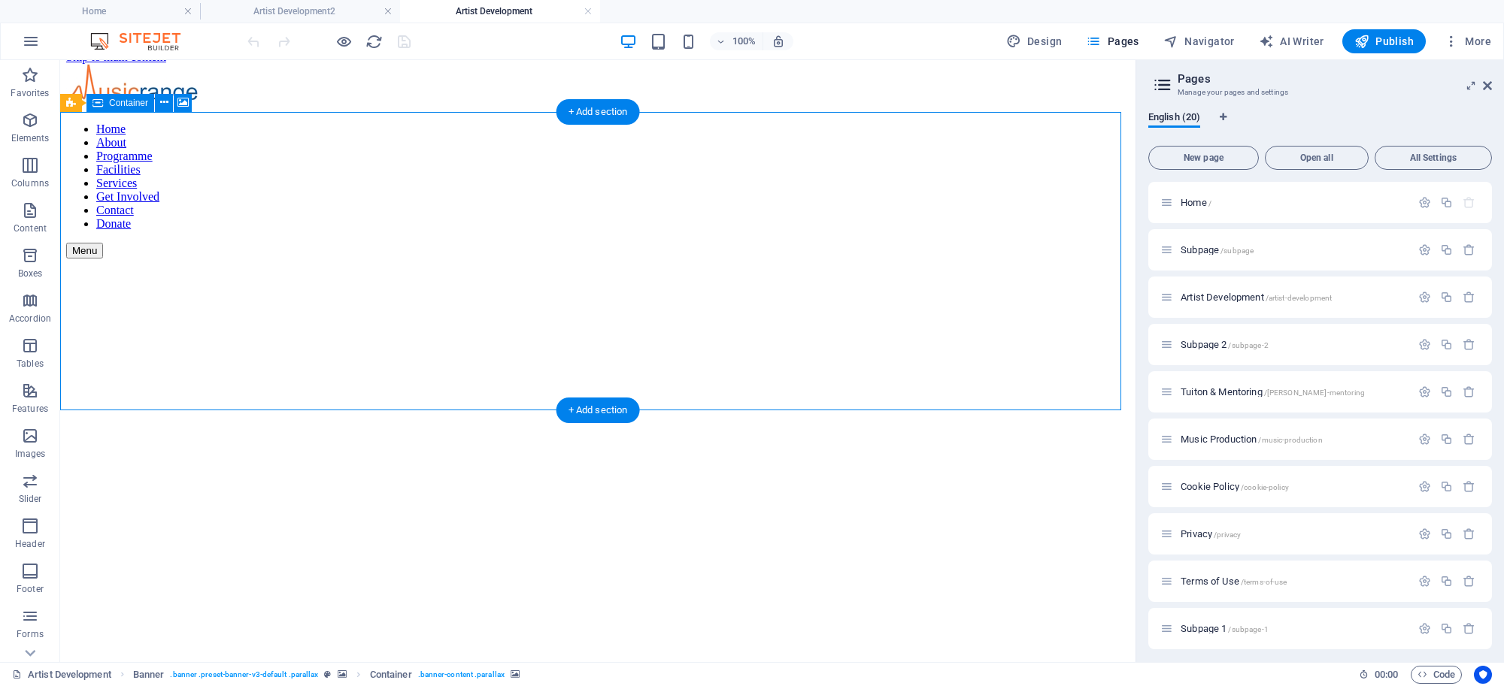
drag, startPoint x: 685, startPoint y: 249, endPoint x: 420, endPoint y: 249, distance: 265.4
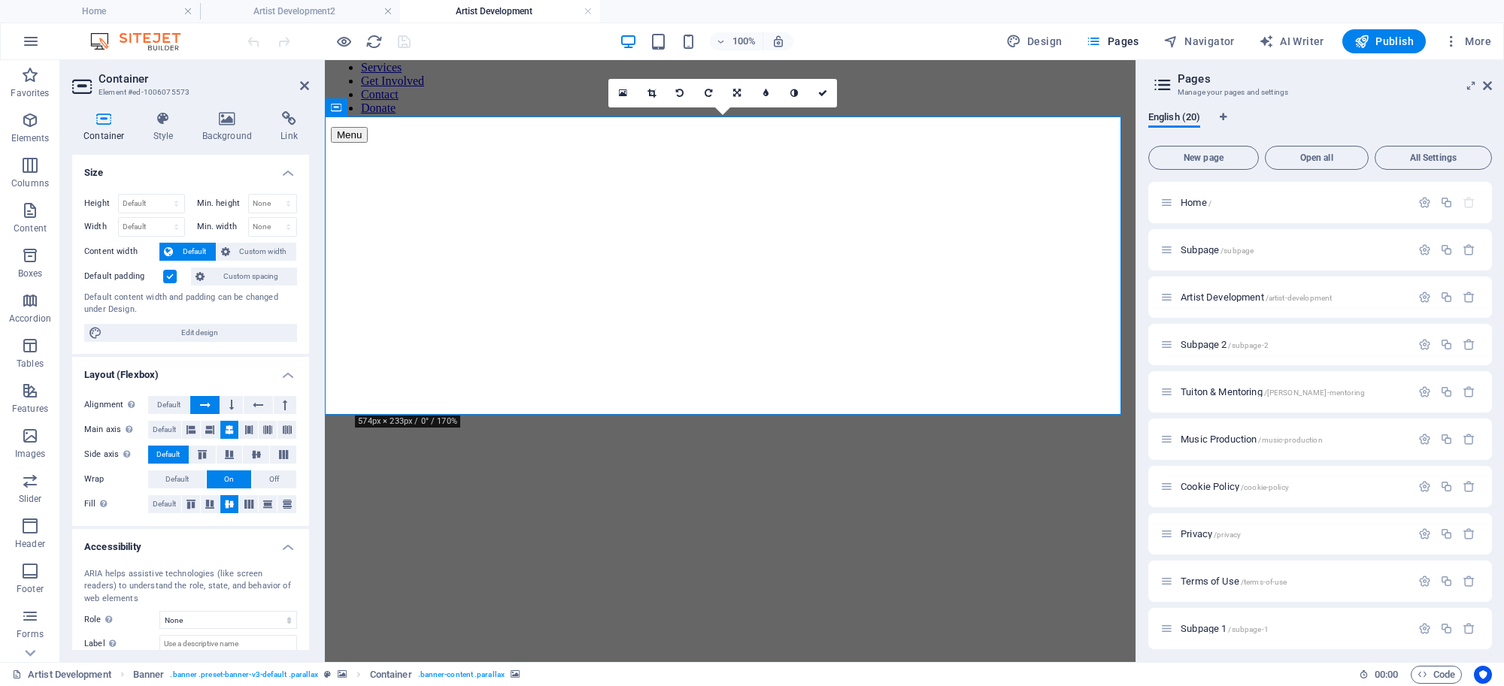
scroll to position [0, 0]
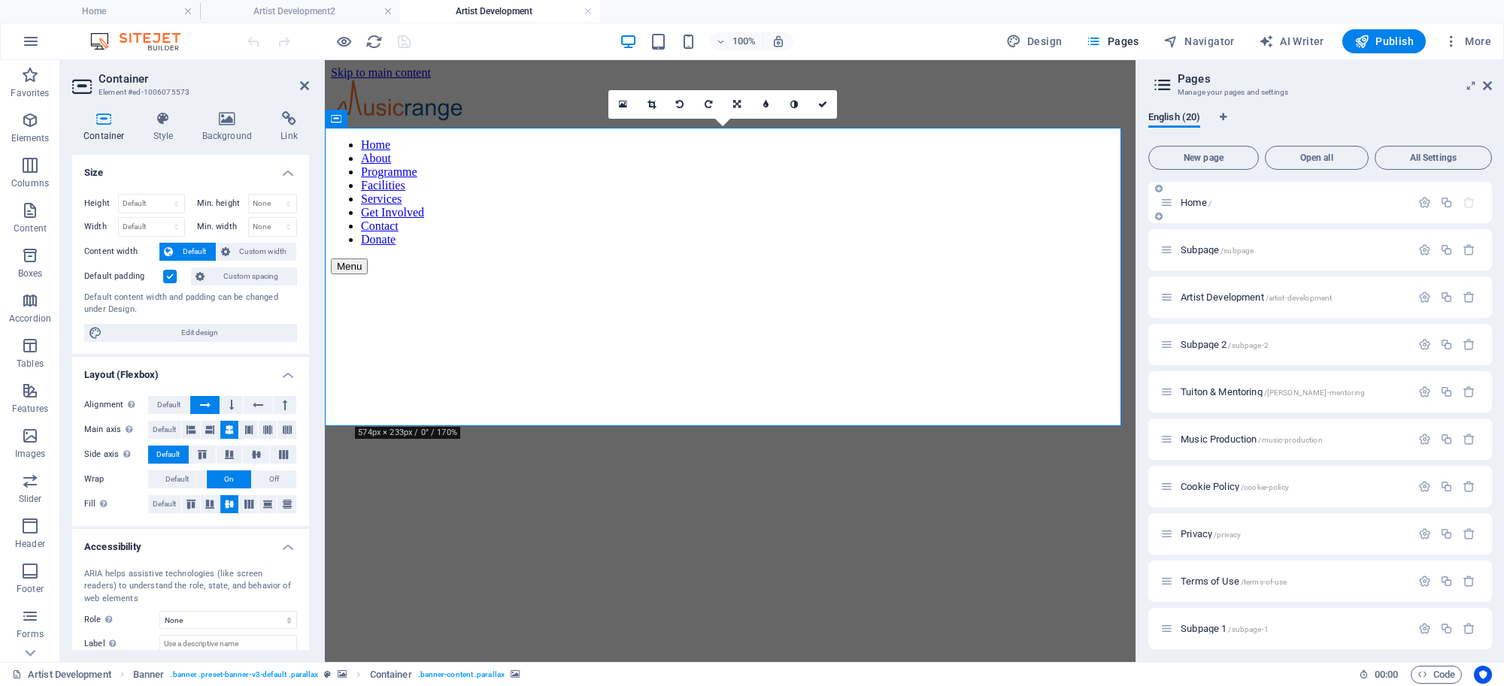
click at [1198, 202] on span "Home /" at bounding box center [1195, 202] width 31 height 11
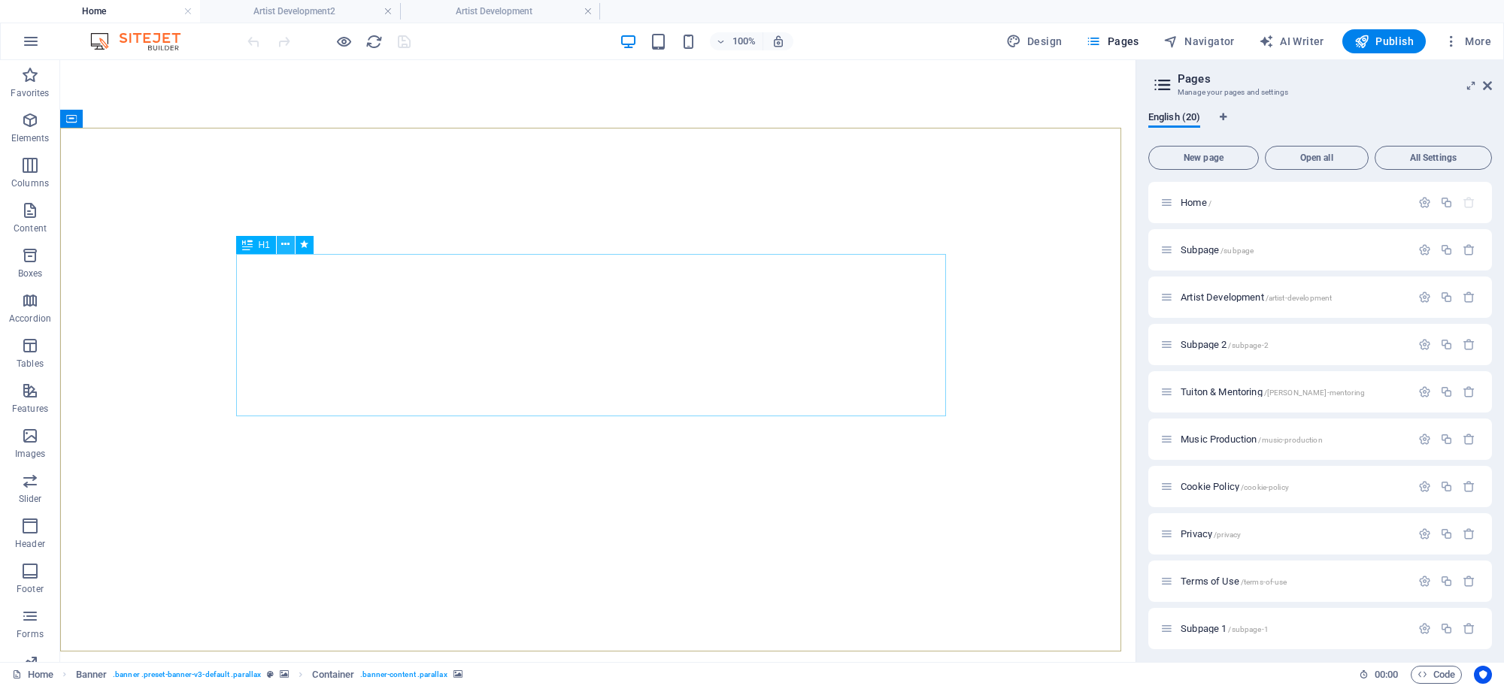
click at [281, 242] on icon at bounding box center [285, 245] width 8 height 16
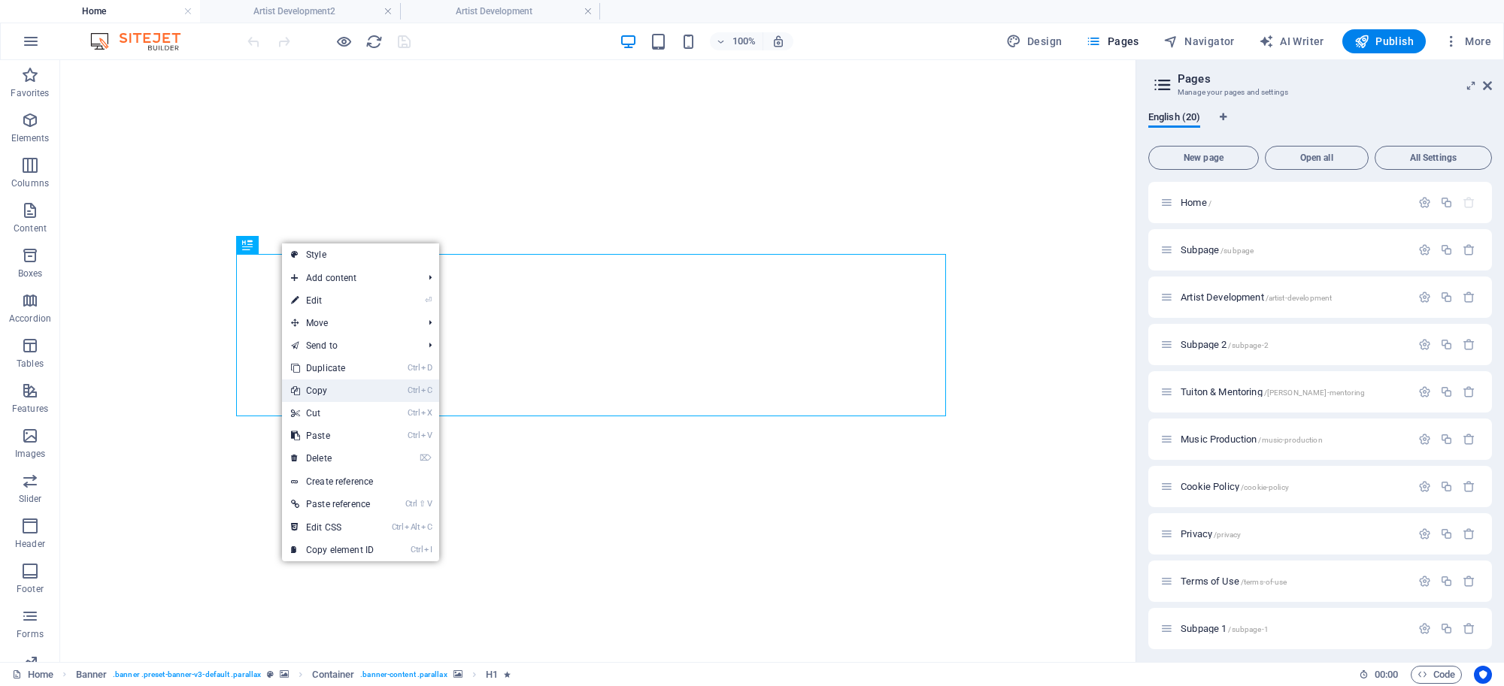
click at [332, 392] on link "Ctrl C Copy" at bounding box center [332, 391] width 101 height 23
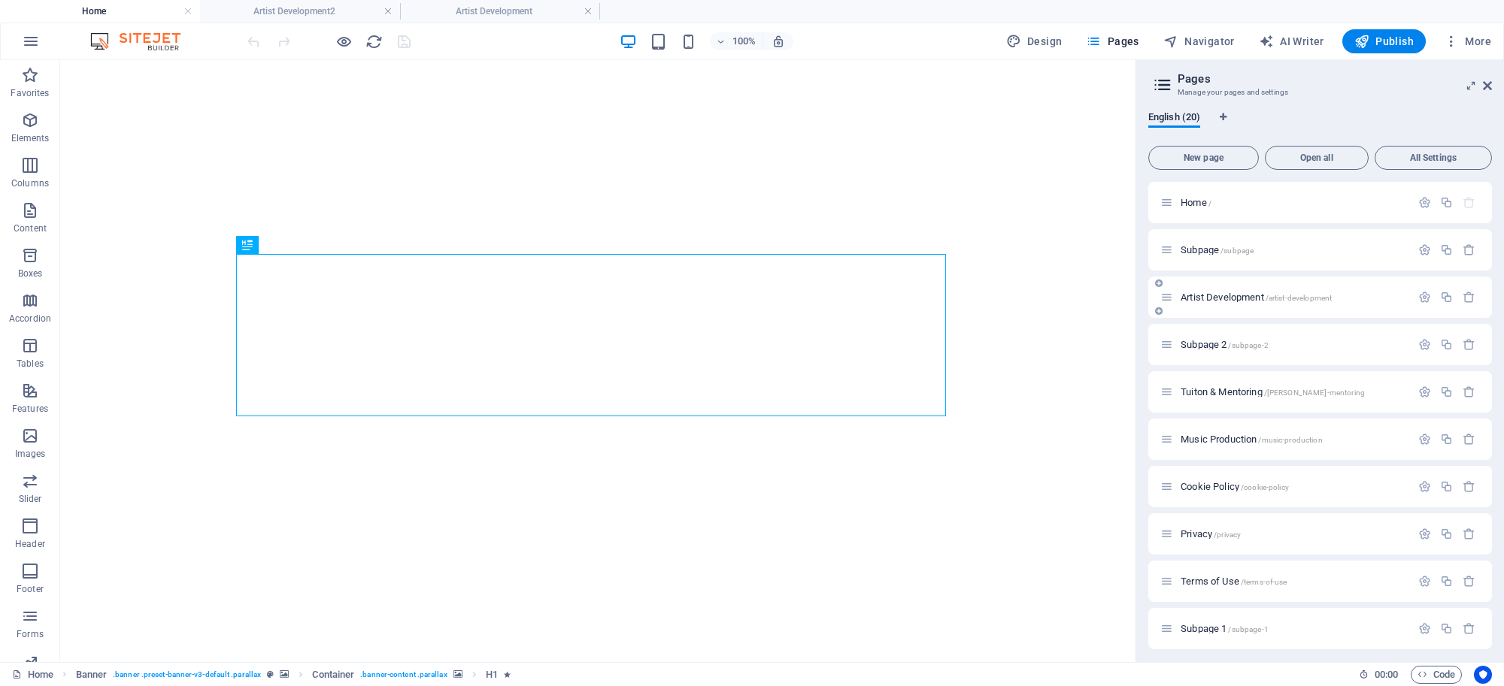
click at [1211, 289] on div "Artist Development /artist-development" at bounding box center [1285, 297] width 250 height 17
click at [1211, 293] on span "Artist Development /artist-development" at bounding box center [1255, 297] width 151 height 11
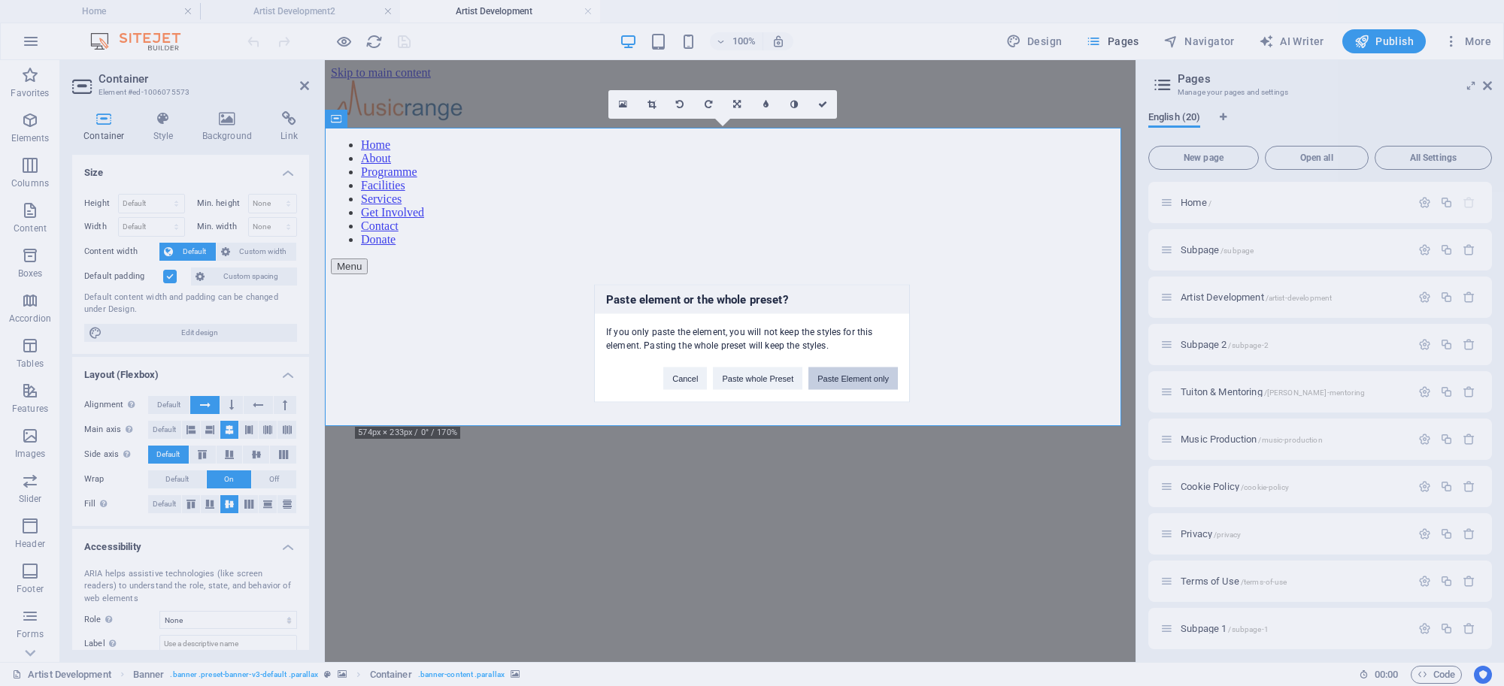
click at [868, 374] on button "Paste Element only" at bounding box center [852, 378] width 89 height 23
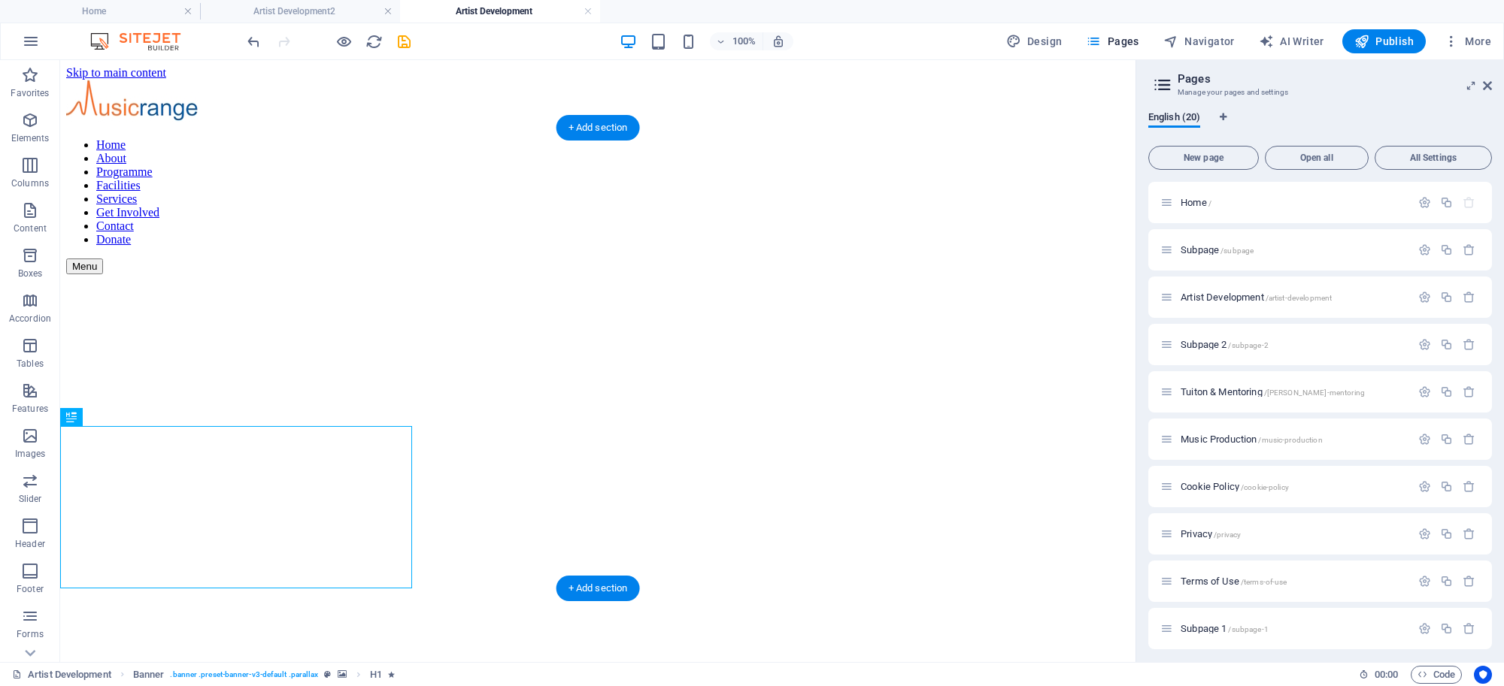
drag, startPoint x: 137, startPoint y: 483, endPoint x: 603, endPoint y: 271, distance: 512.1
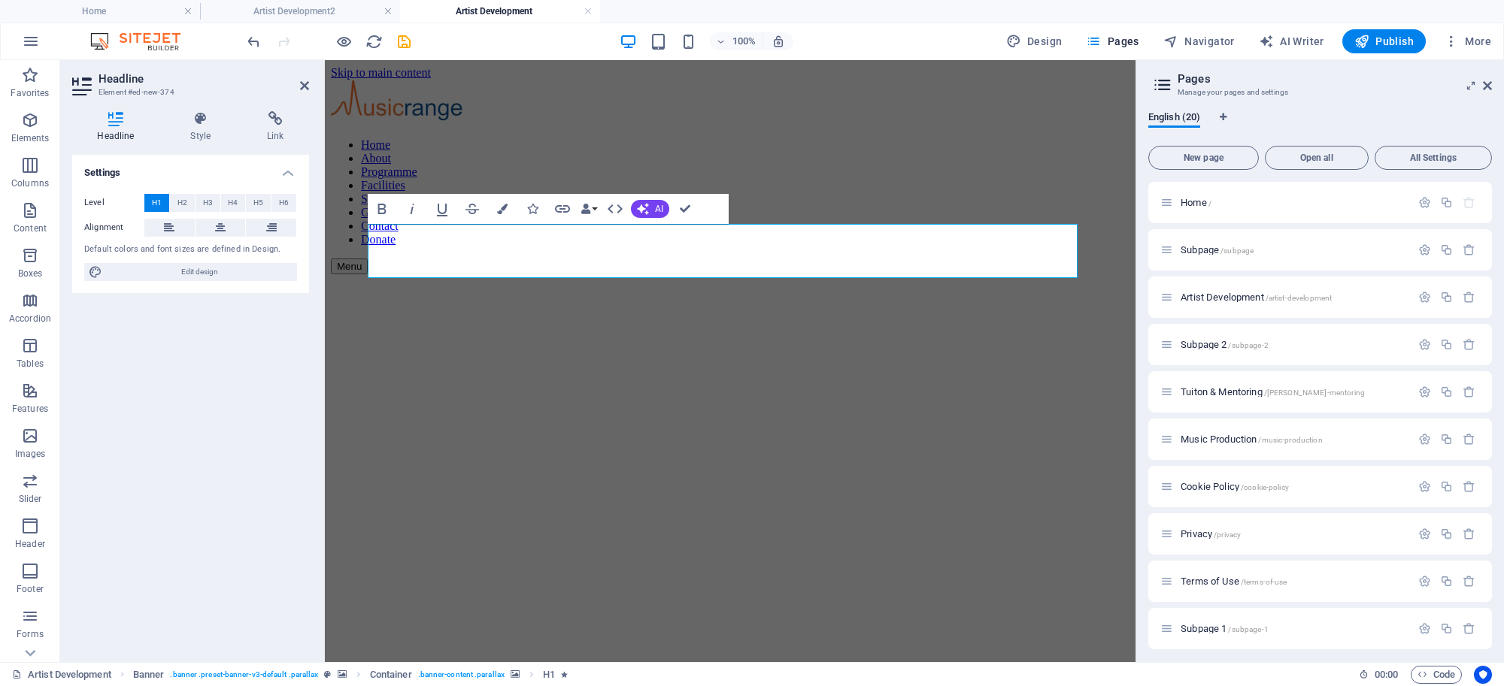
click at [893, 672] on figure at bounding box center [730, 672] width 799 height 0
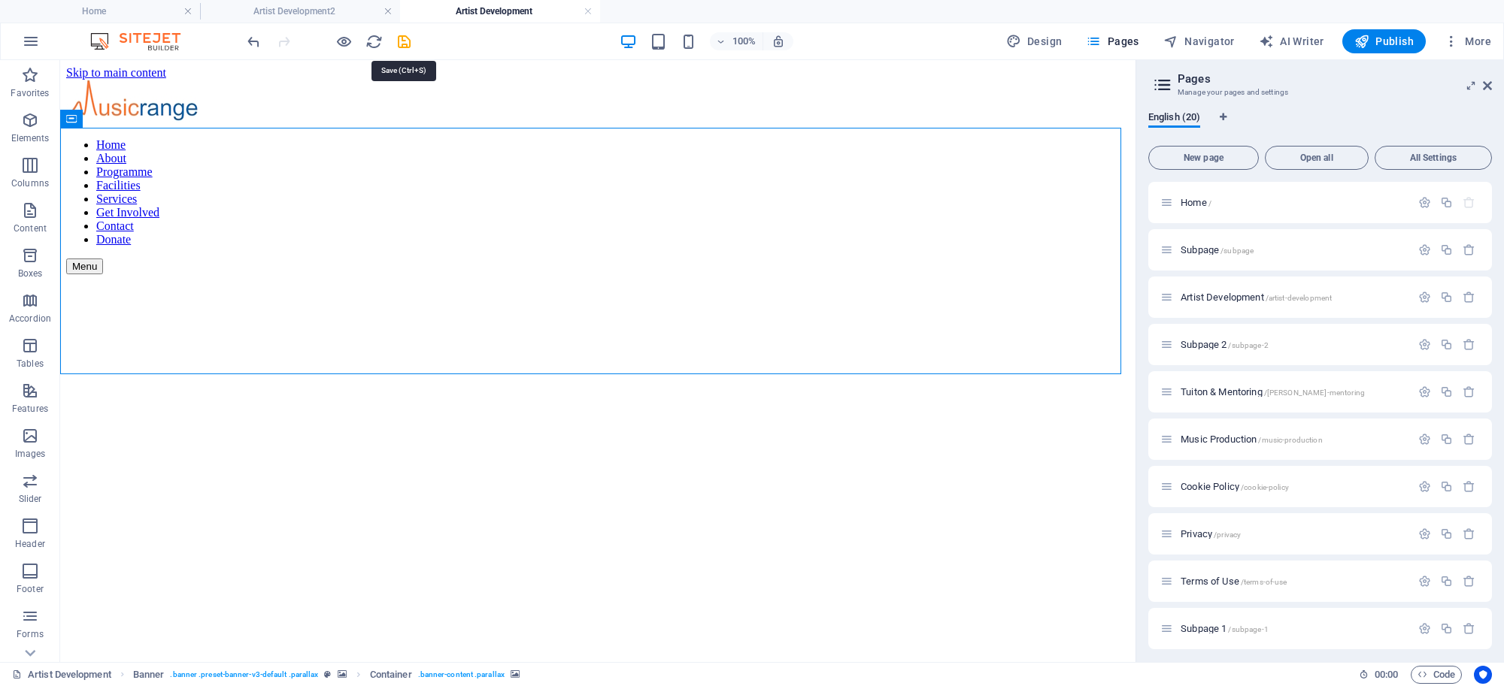
drag, startPoint x: 404, startPoint y: 39, endPoint x: 430, endPoint y: 35, distance: 26.7
click at [404, 38] on icon "save" at bounding box center [403, 41] width 17 height 17
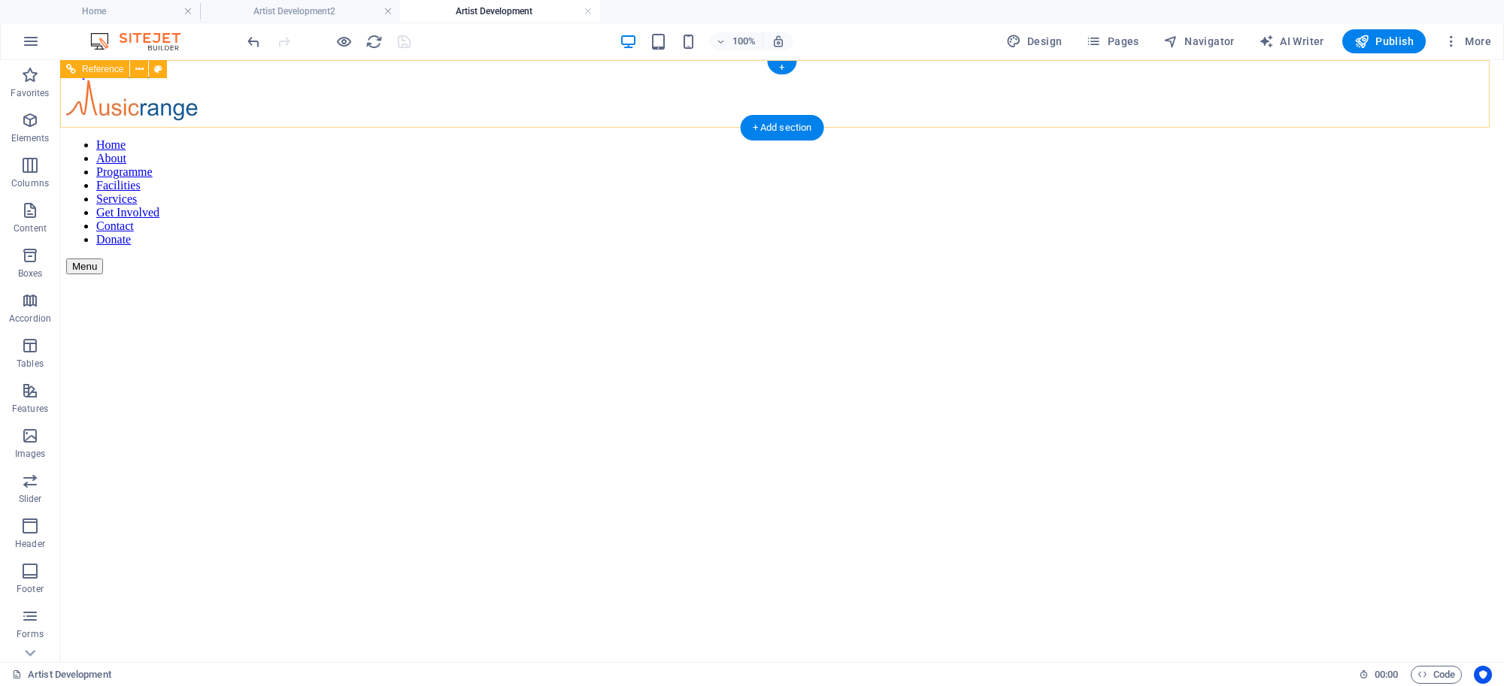
click at [602, 138] on nav "Home About Programme Facilities Services Get Involved Contact Donate" at bounding box center [782, 192] width 1432 height 108
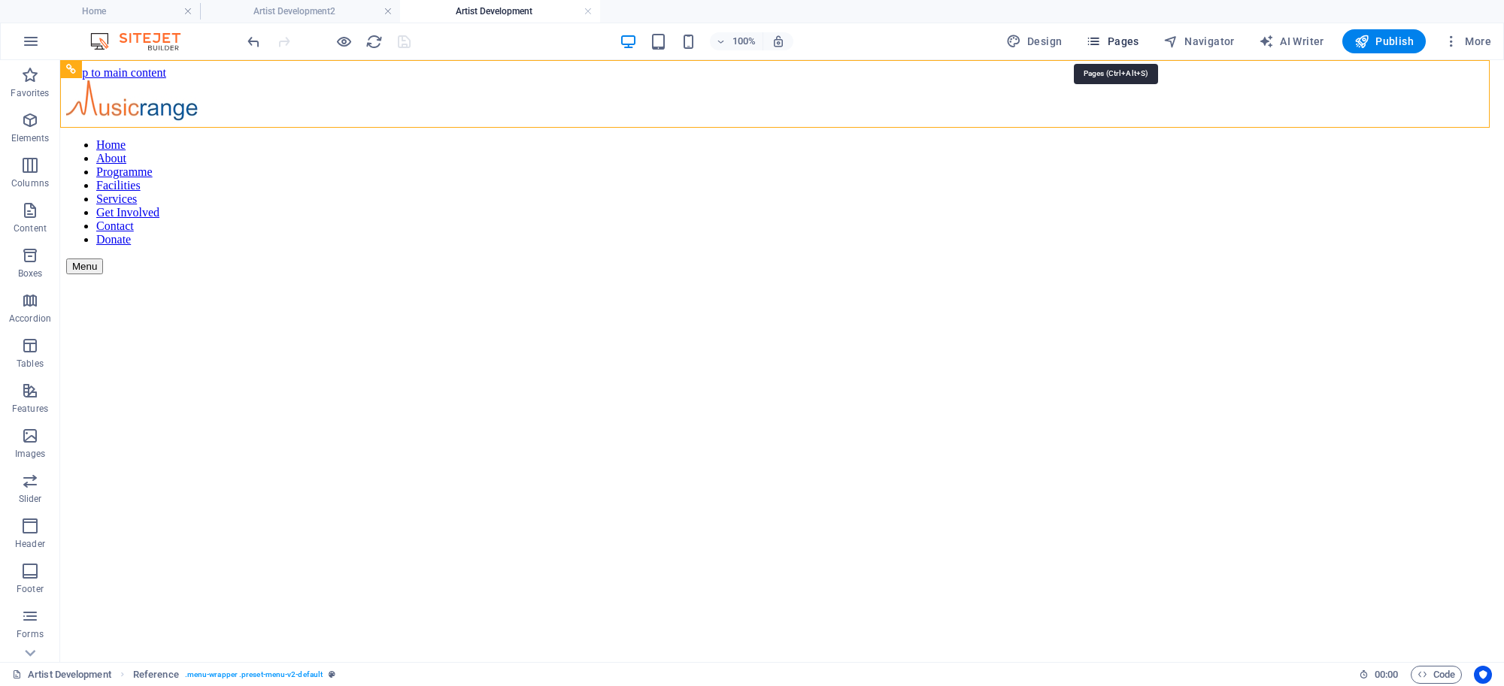
click at [1138, 47] on span "Pages" at bounding box center [1112, 41] width 53 height 15
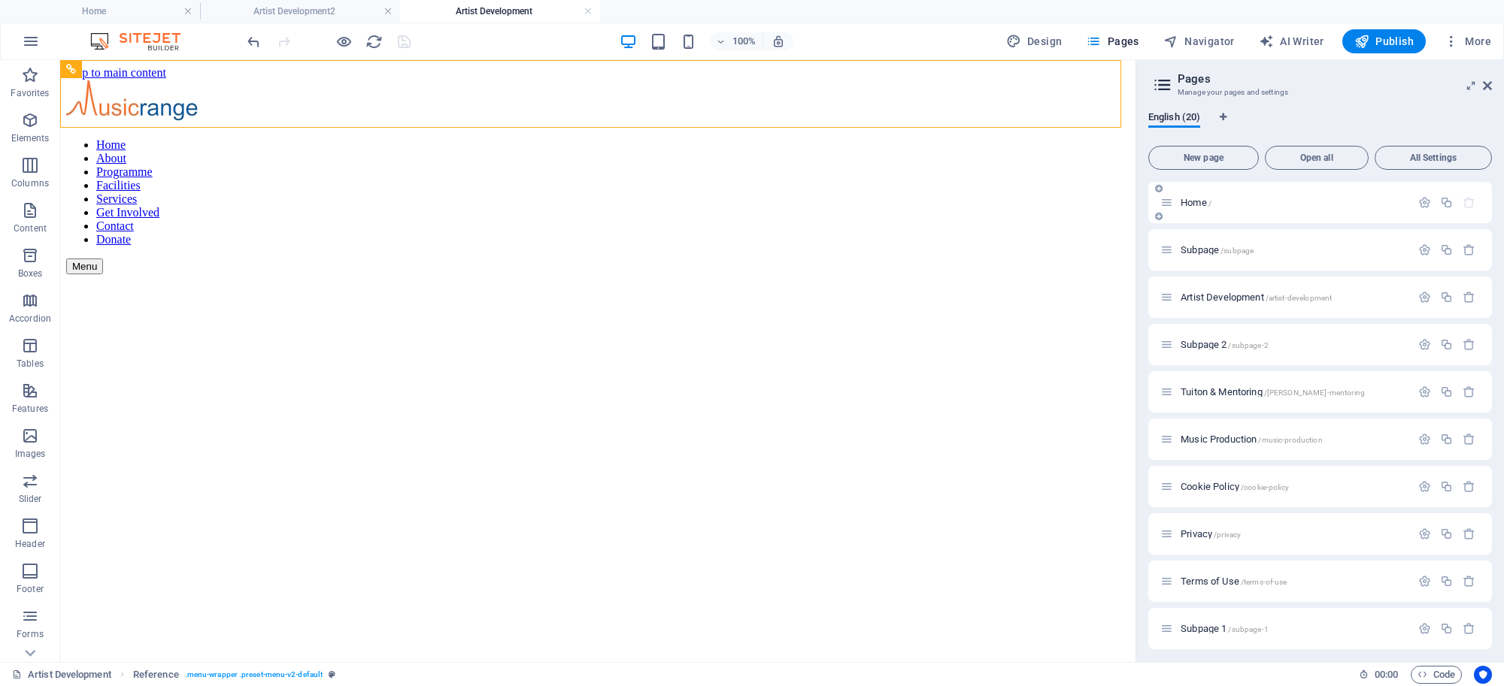
click at [1189, 200] on span "Home /" at bounding box center [1195, 202] width 31 height 11
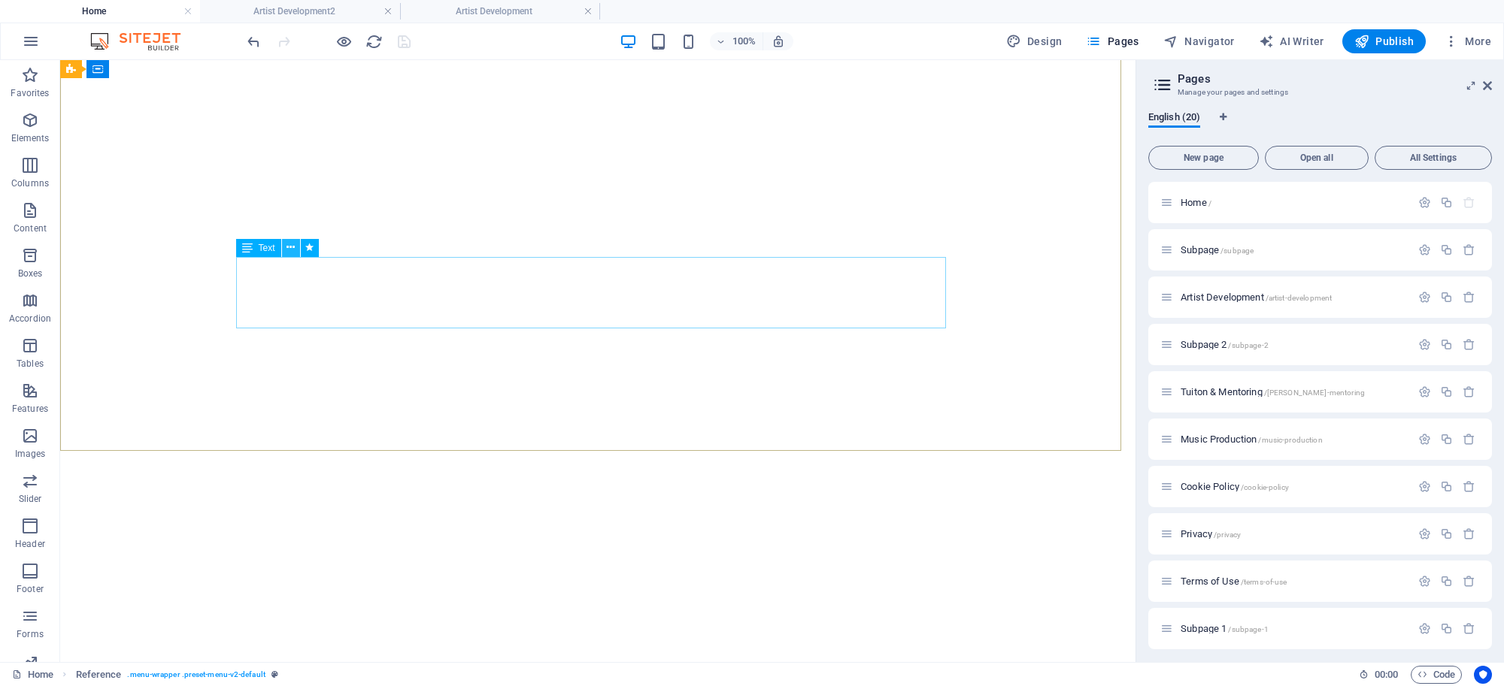
click at [291, 247] on icon at bounding box center [290, 248] width 8 height 16
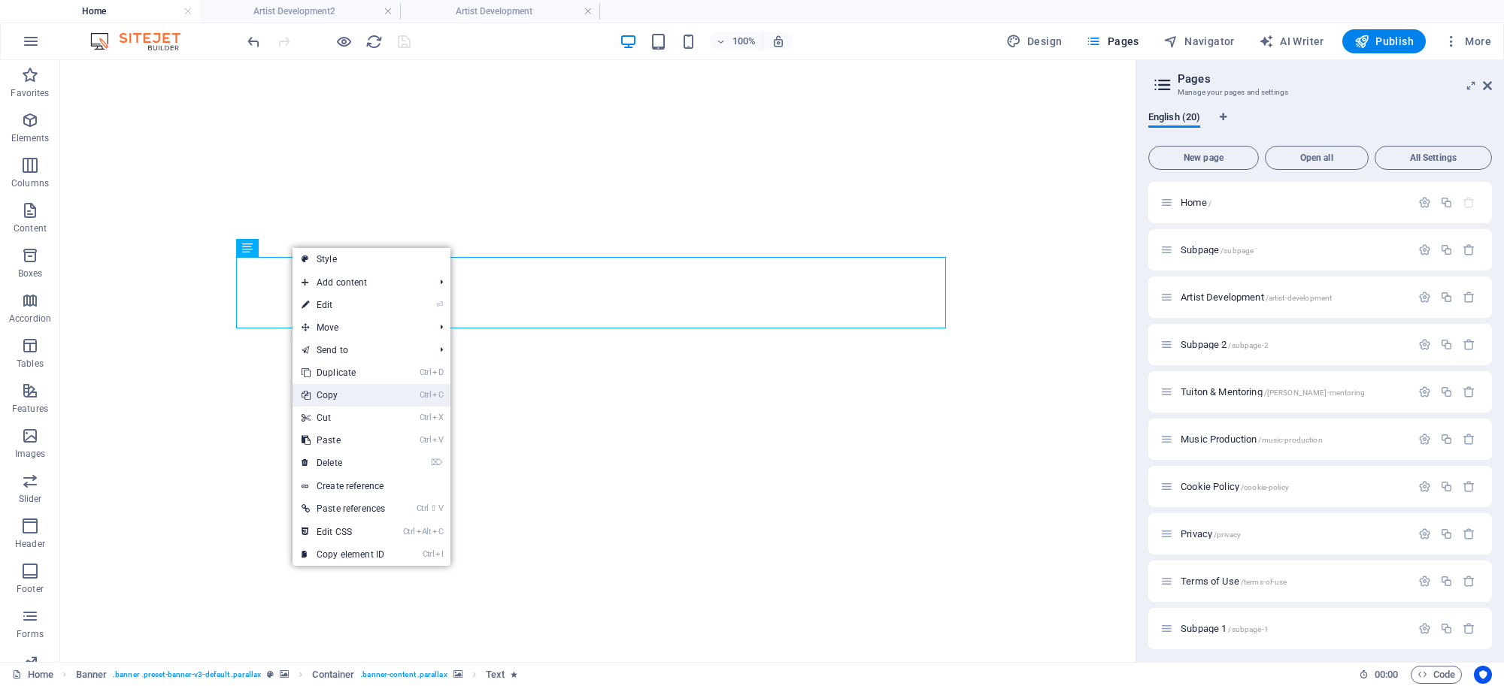
click at [329, 389] on link "Ctrl C Copy" at bounding box center [343, 395] width 102 height 23
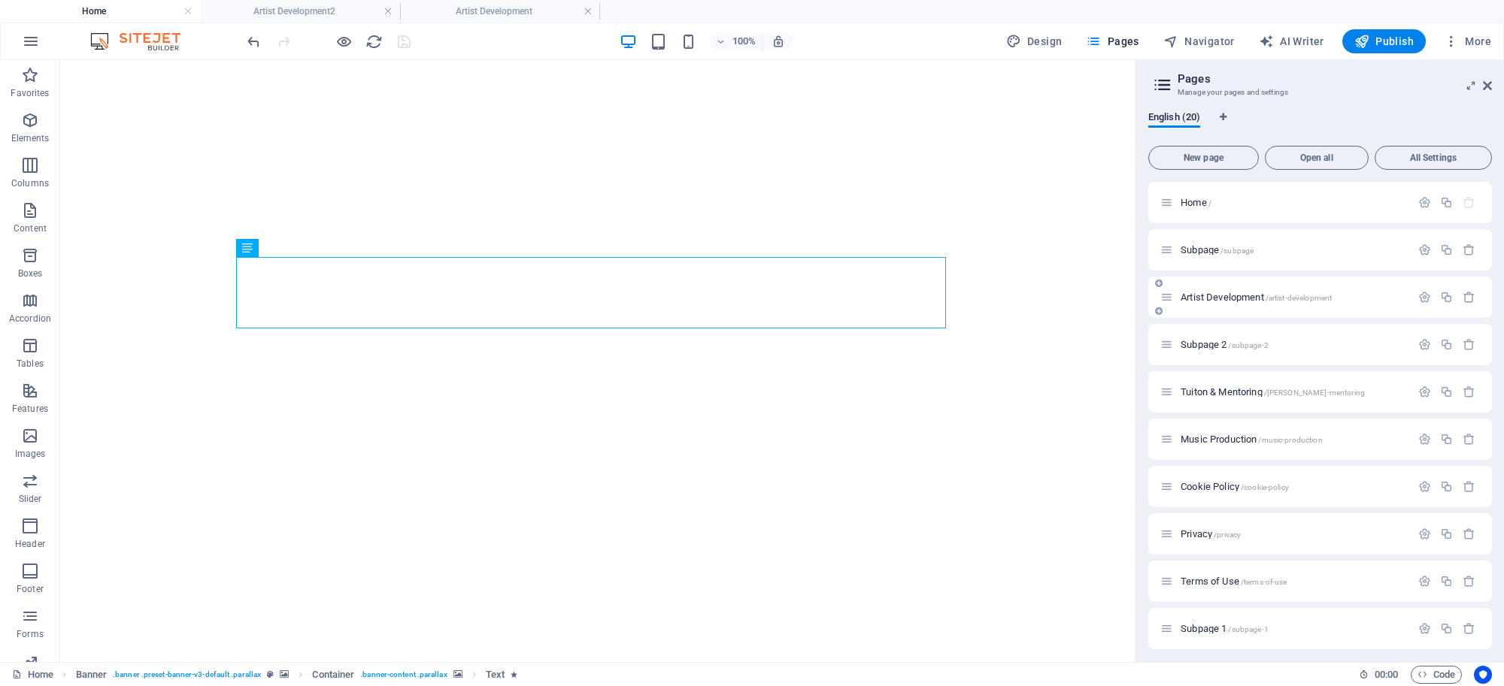
click at [1235, 298] on span "Artist Development /artist-development" at bounding box center [1255, 297] width 151 height 11
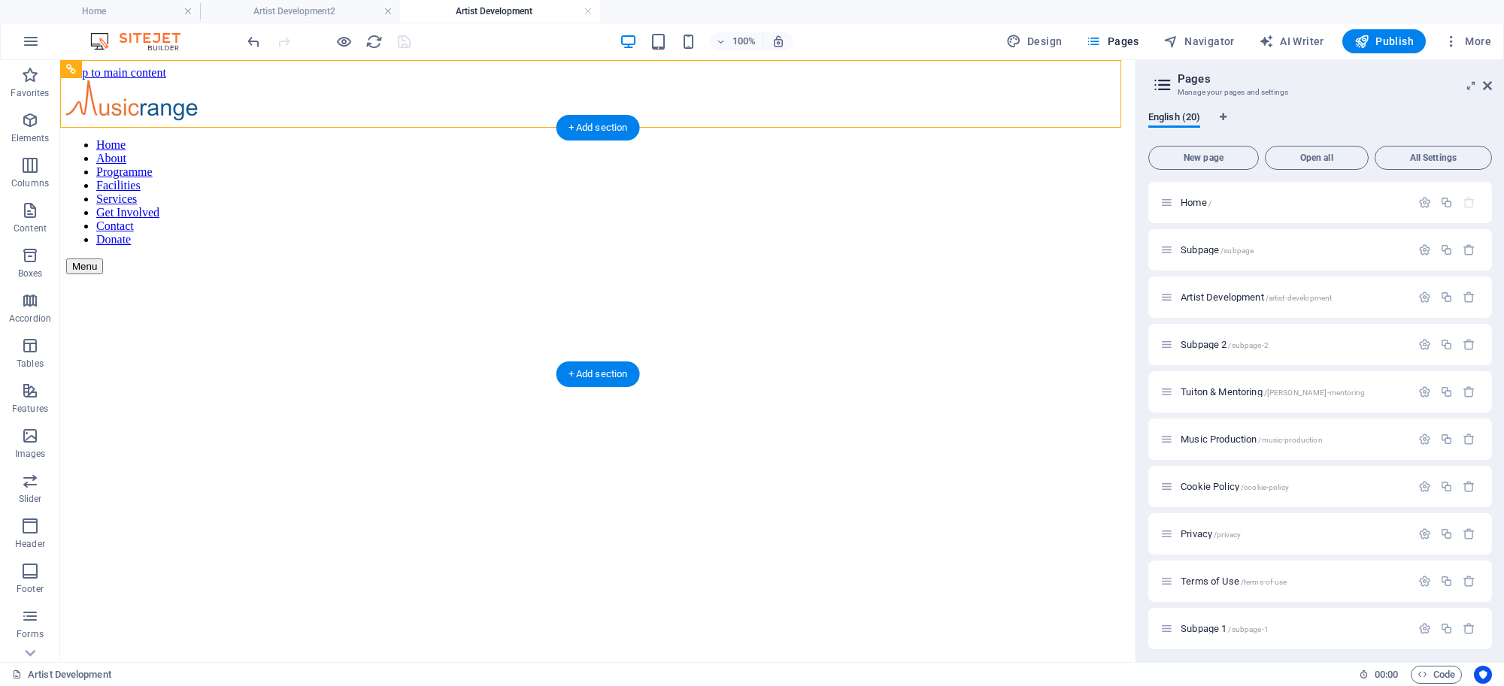
click at [636, 672] on figure at bounding box center [597, 672] width 1063 height 0
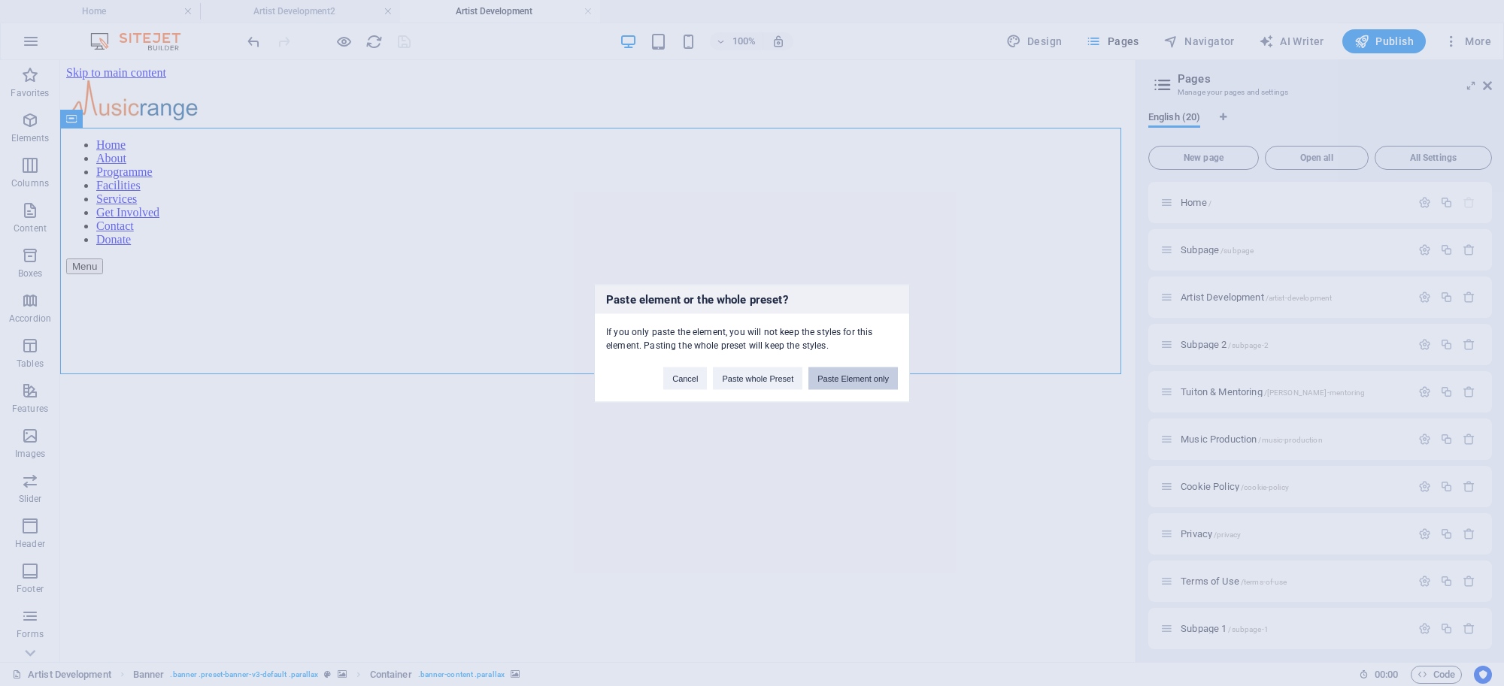
click at [828, 374] on button "Paste Element only" at bounding box center [852, 378] width 89 height 23
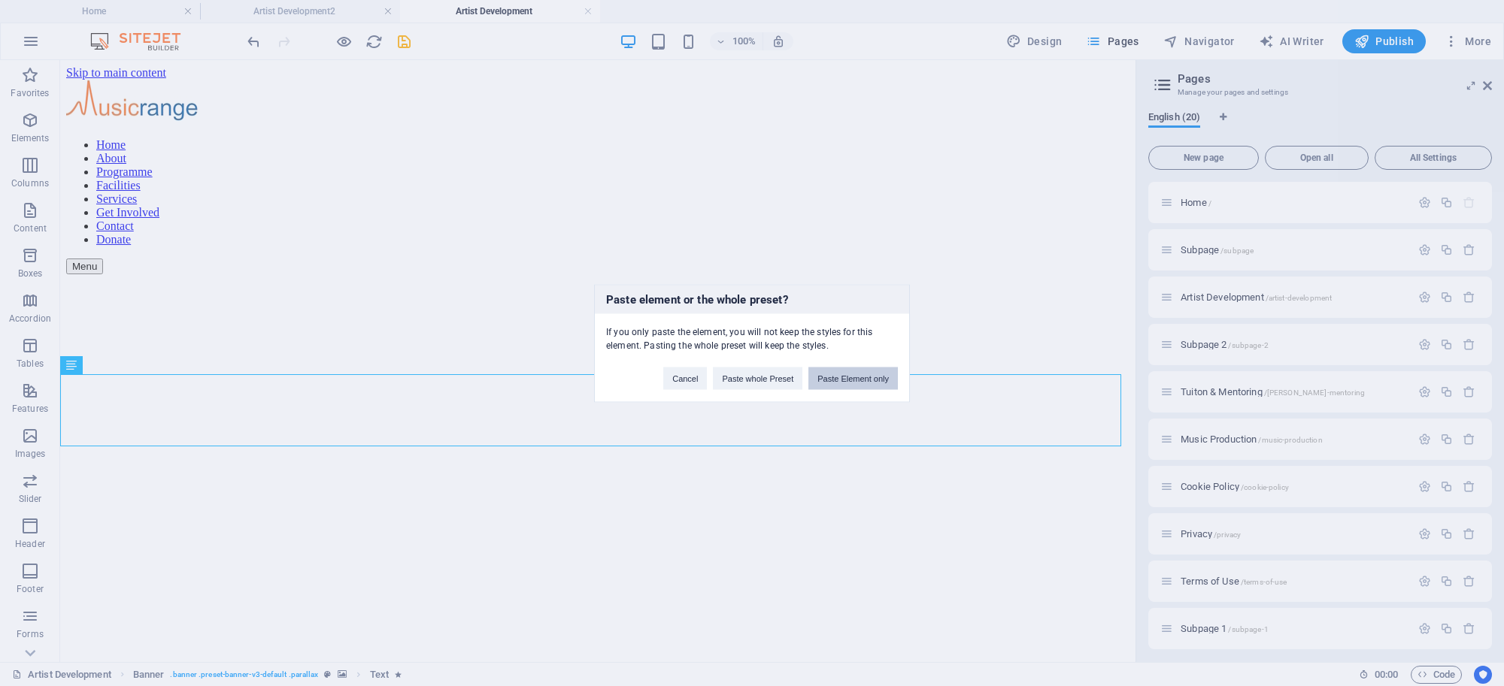
click at [844, 371] on button "Paste Element only" at bounding box center [852, 378] width 89 height 23
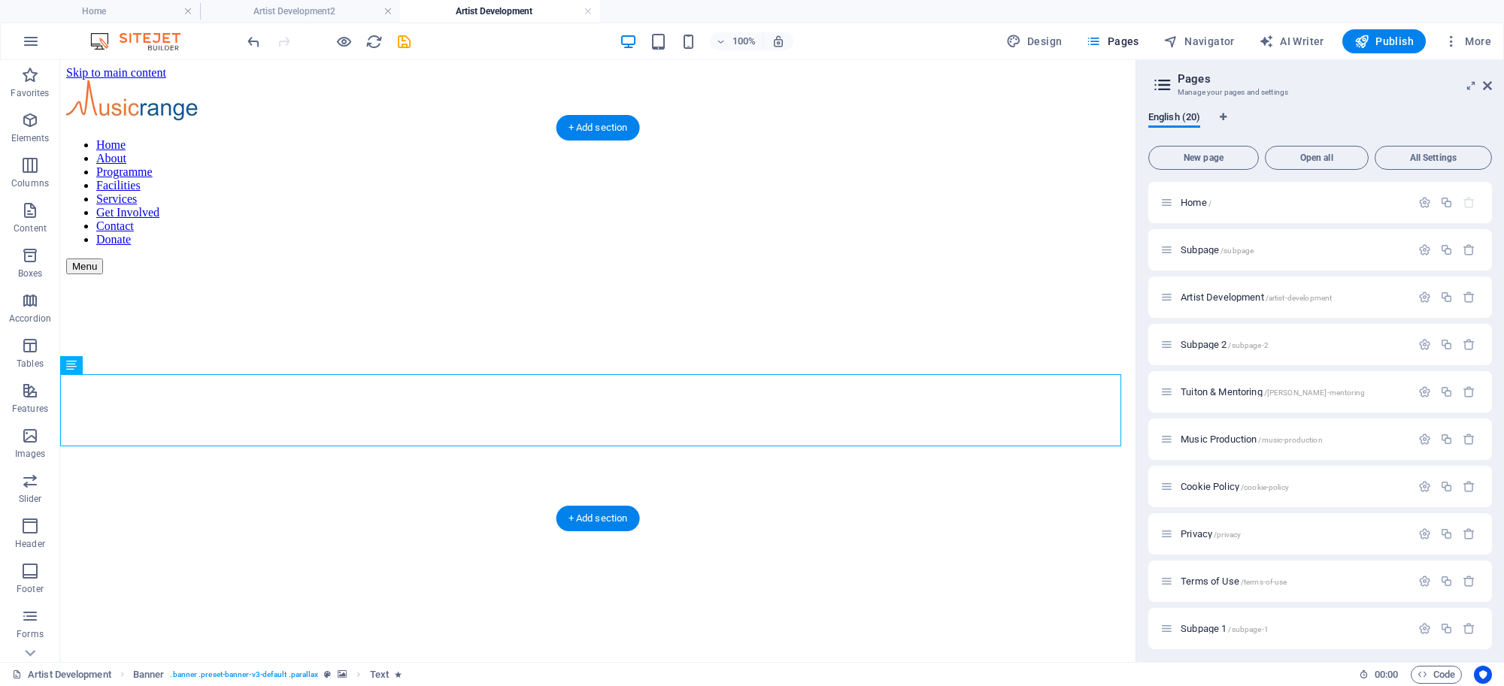
drag, startPoint x: 174, startPoint y: 423, endPoint x: 577, endPoint y: 288, distance: 425.1
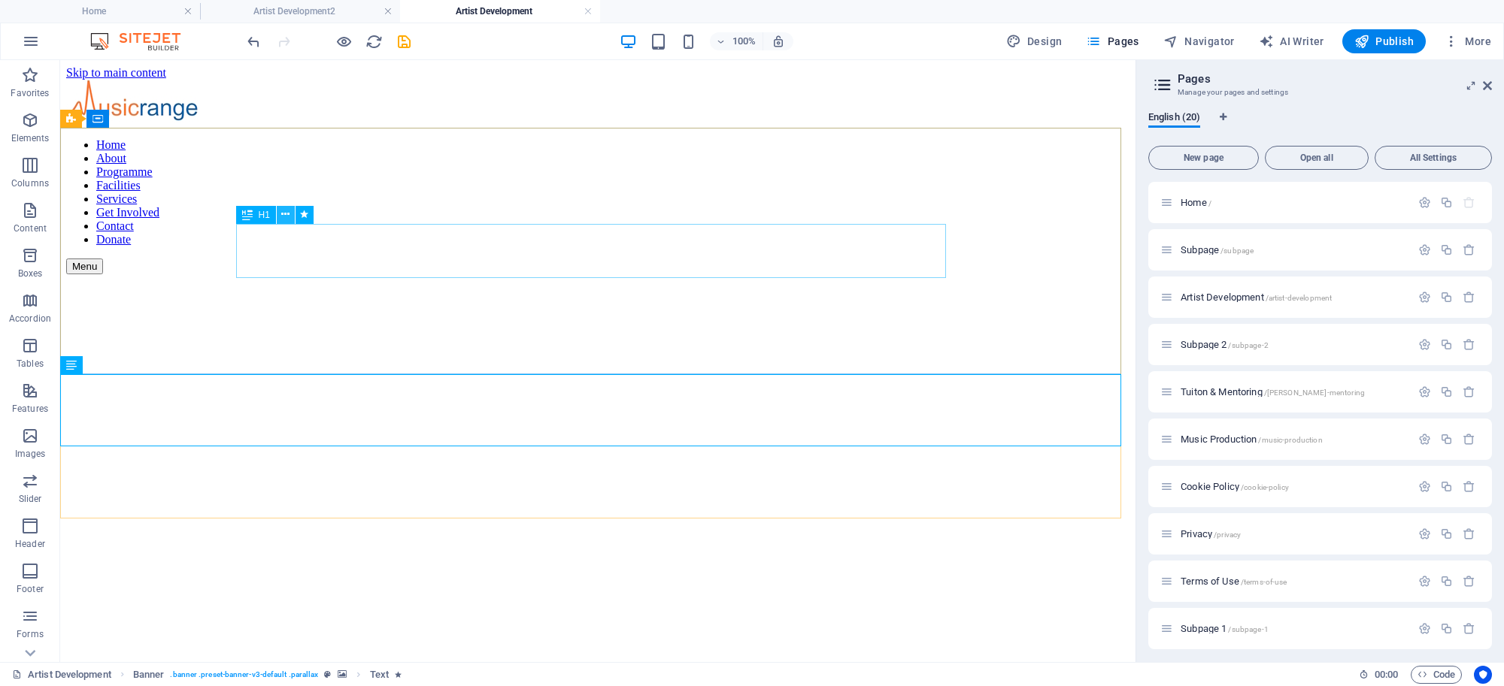
click at [286, 215] on icon at bounding box center [285, 215] width 8 height 16
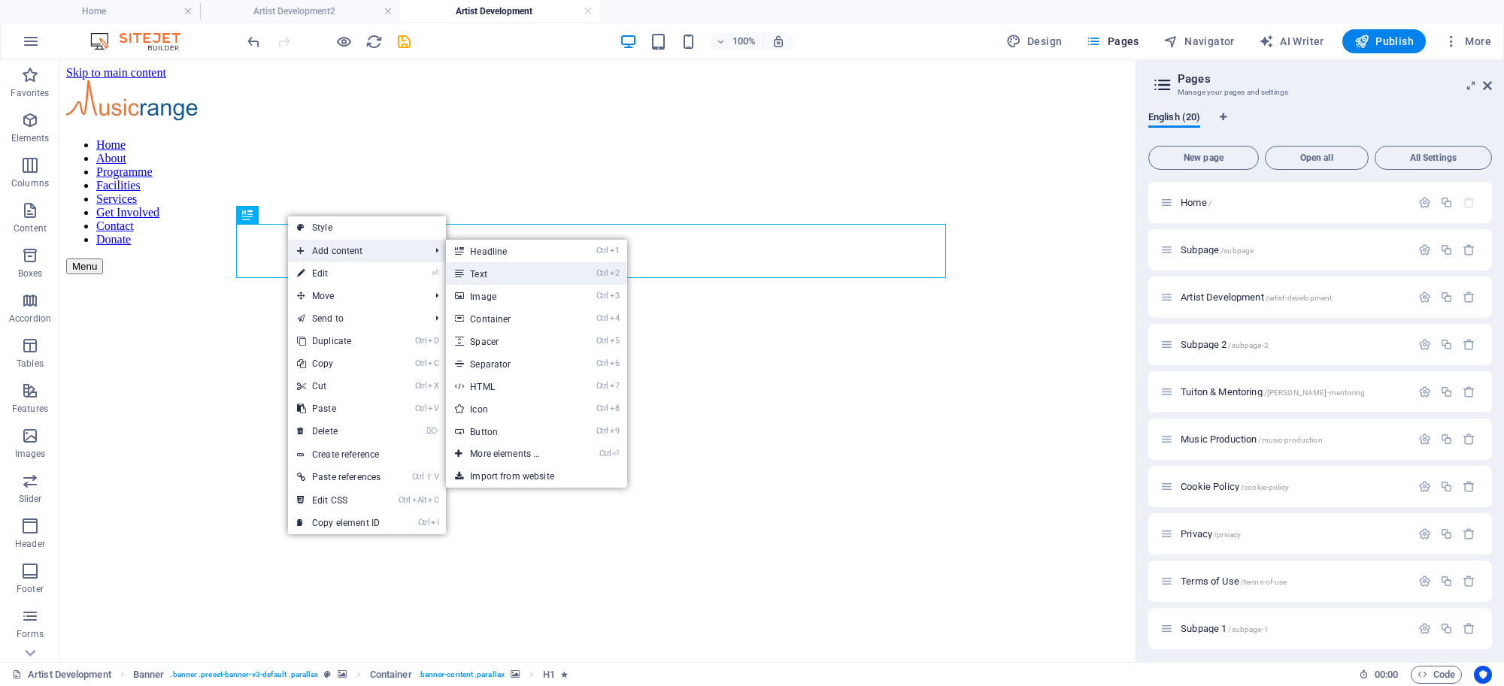
click at [489, 265] on link "Ctrl 2 Text" at bounding box center [508, 273] width 124 height 23
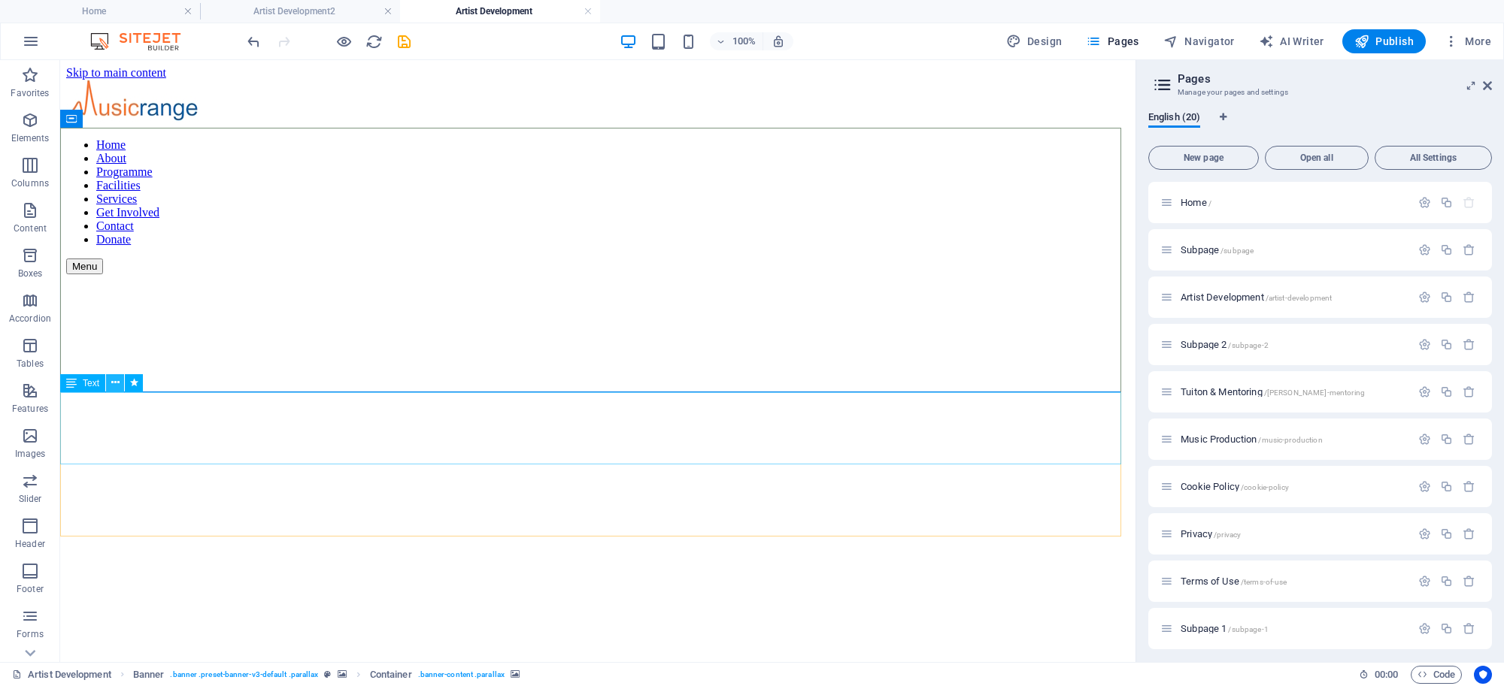
click at [118, 381] on icon at bounding box center [115, 383] width 8 height 16
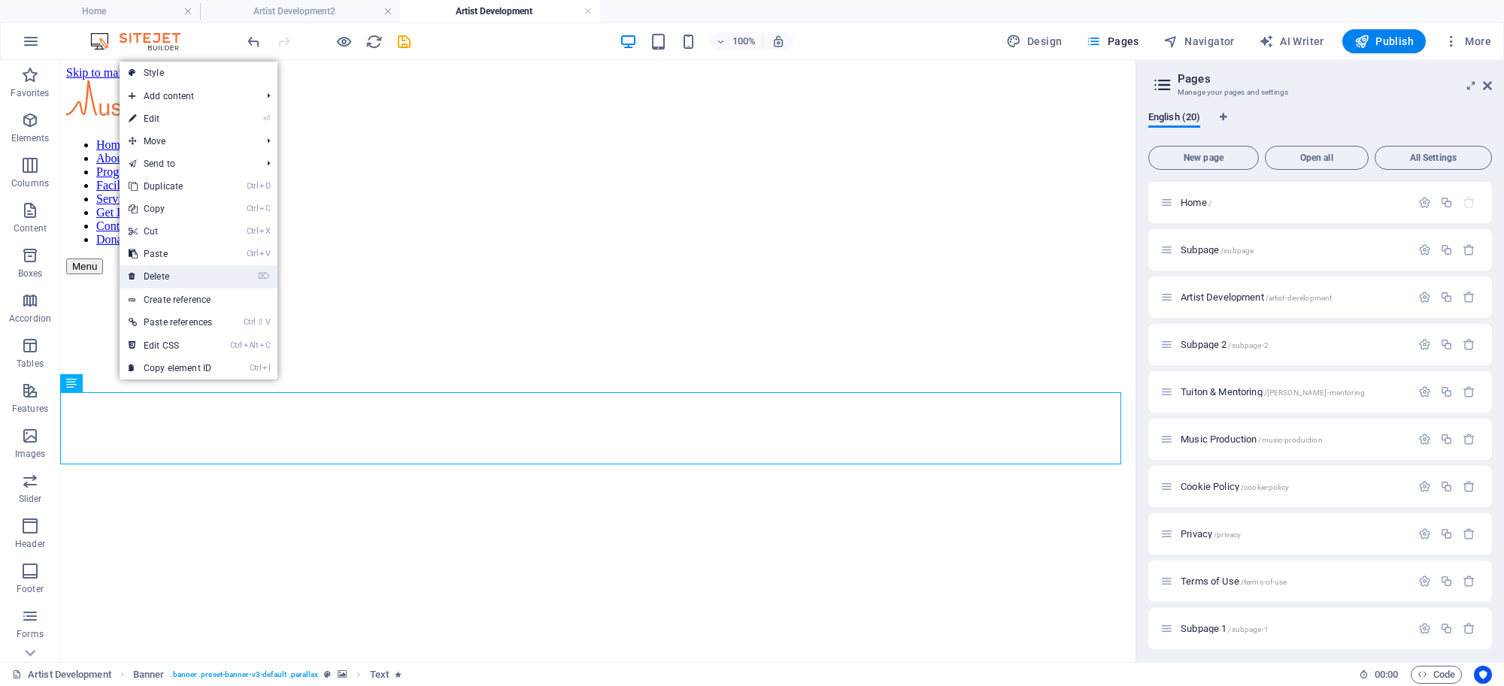
click at [159, 277] on link "⌦ Delete" at bounding box center [171, 276] width 102 height 23
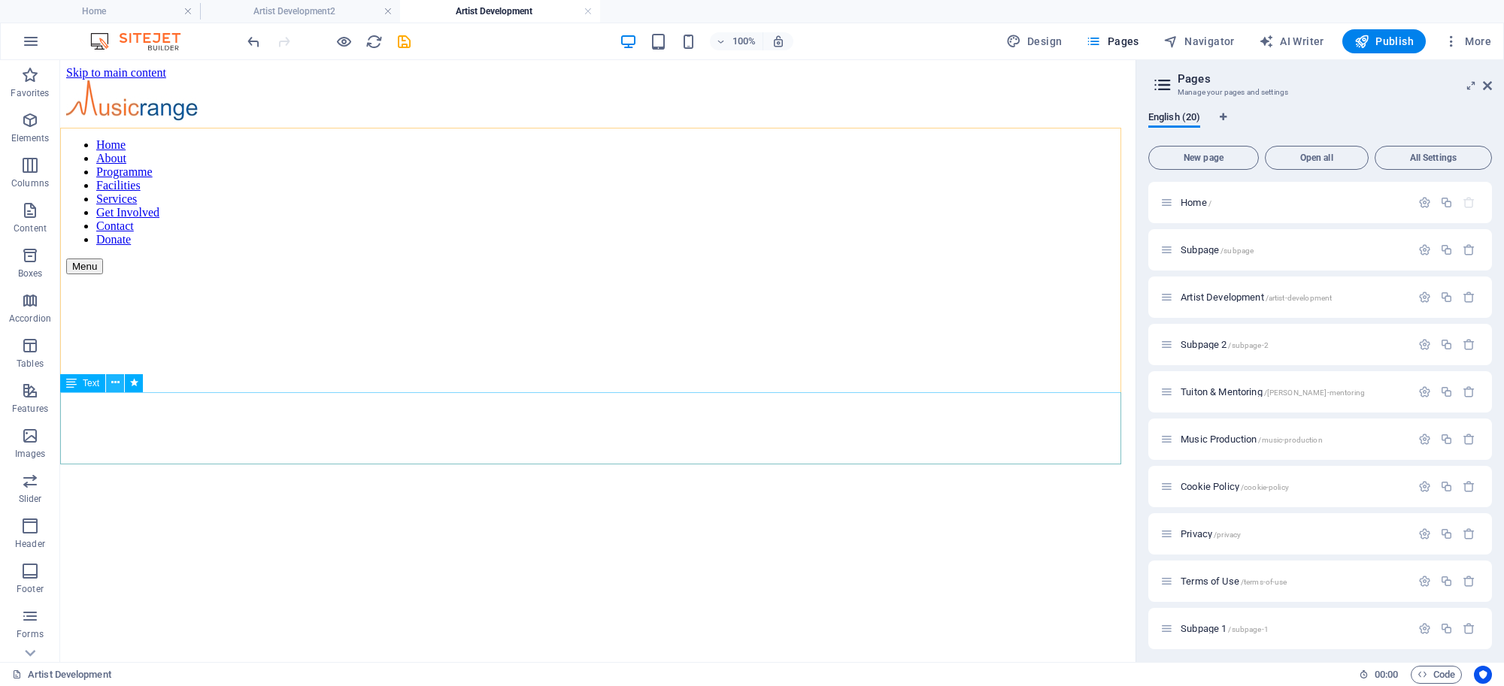
click at [113, 385] on icon at bounding box center [115, 383] width 8 height 16
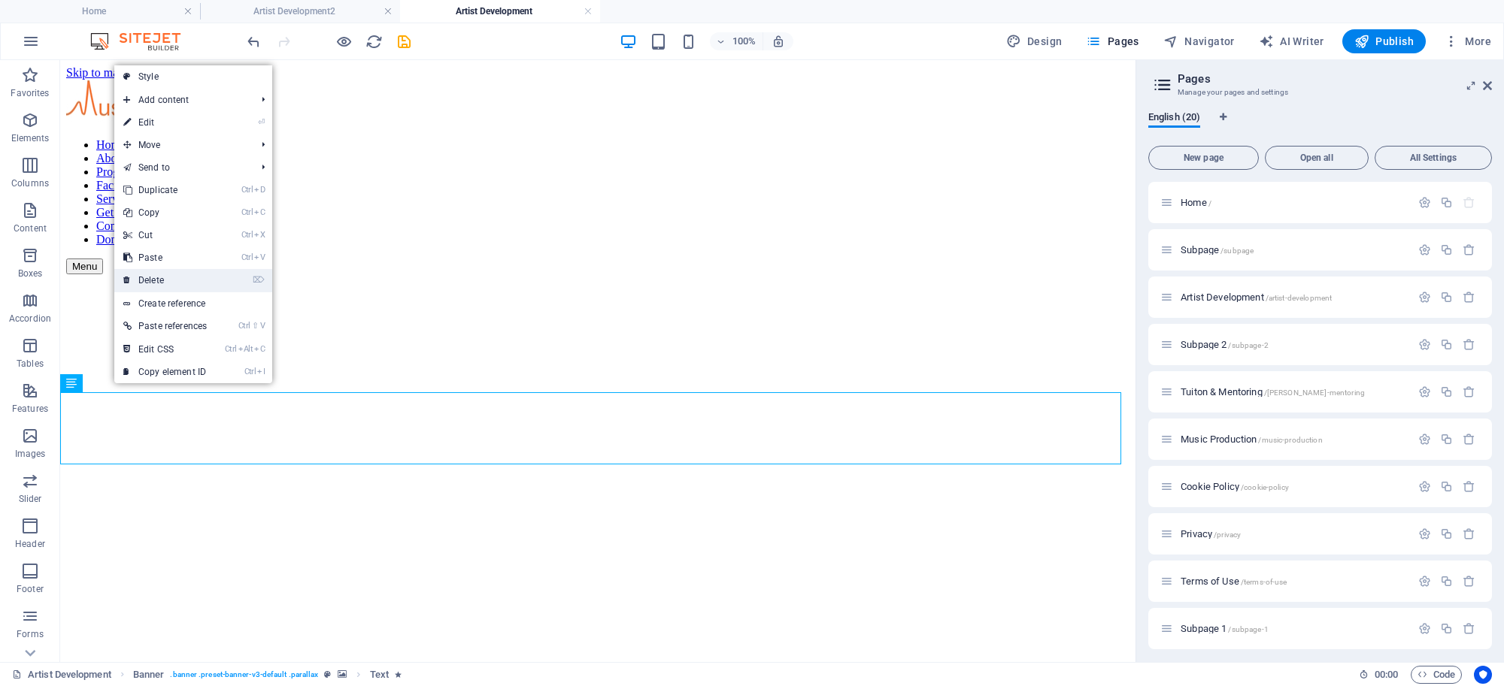
click at [162, 277] on link "⌦ Delete" at bounding box center [165, 280] width 102 height 23
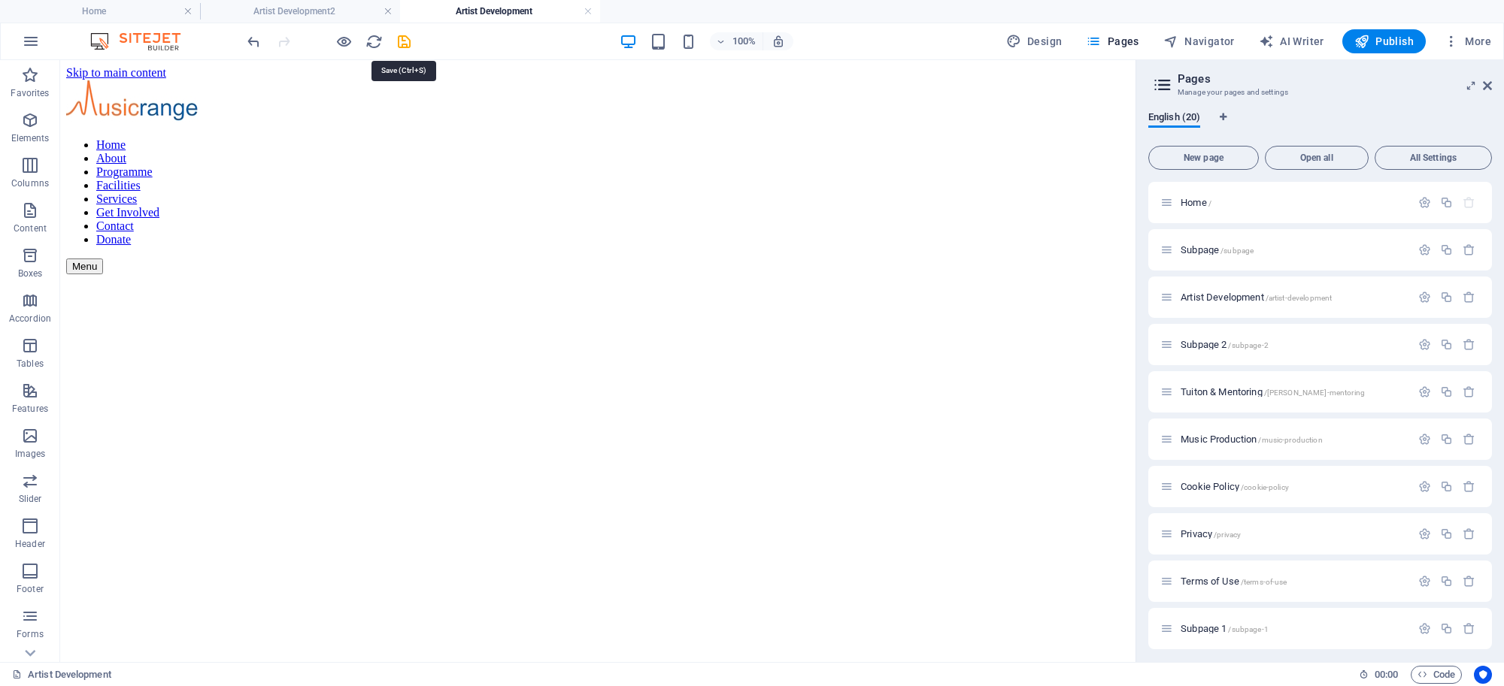
click at [408, 38] on icon "save" at bounding box center [403, 41] width 17 height 17
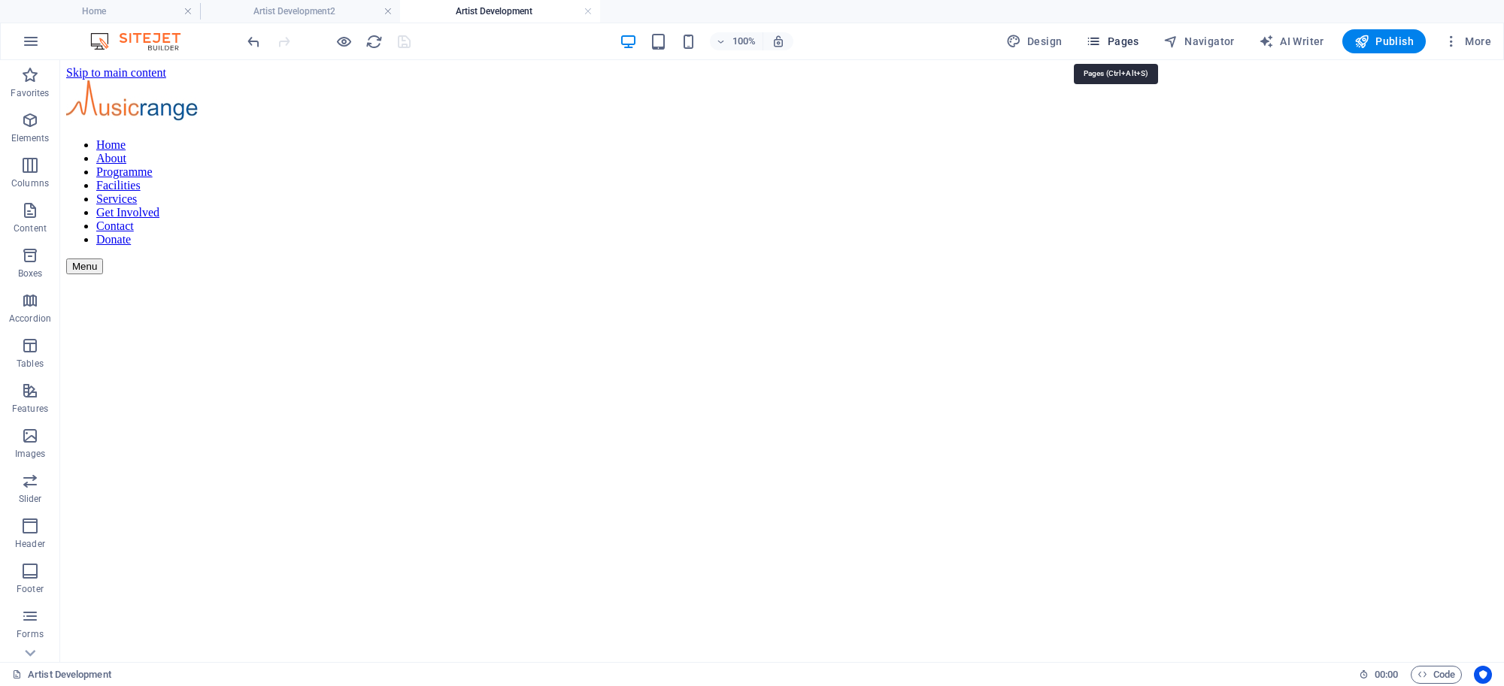
click at [1138, 38] on span "Pages" at bounding box center [1112, 41] width 53 height 15
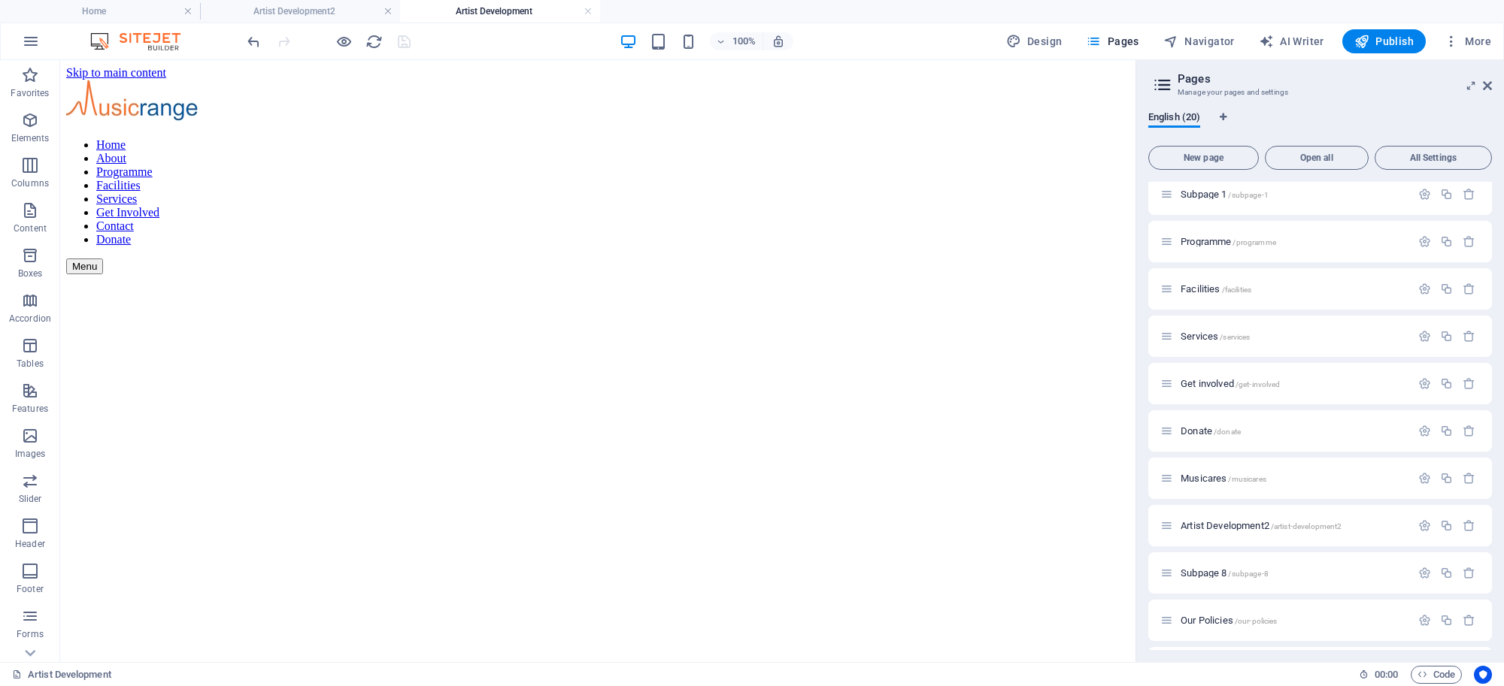
scroll to position [477, 0]
drag, startPoint x: 1179, startPoint y: 481, endPoint x: 1167, endPoint y: 192, distance: 289.7
click at [1167, 192] on div "Home / Subpage /subpage Artist Development /artist-development Subpage 2 /subpa…" at bounding box center [1320, 175] width 344 height 941
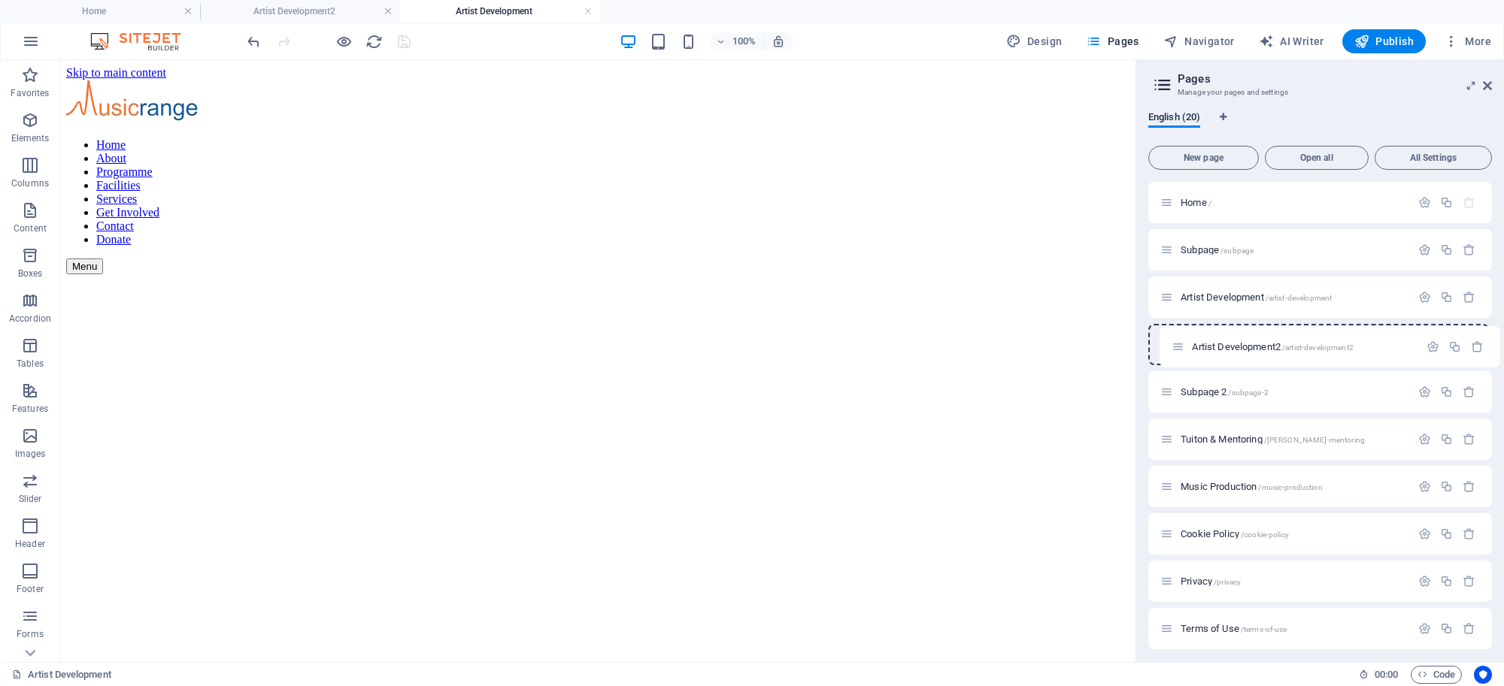
drag, startPoint x: 1160, startPoint y: 486, endPoint x: 1171, endPoint y: 347, distance: 140.3
click at [1171, 347] on div "Home / Subpage /subpage Artist Development /artist-development Subpage 2 /subpa…" at bounding box center [1320, 652] width 344 height 941
click at [1220, 344] on span "Artist Development2 /artist-development2" at bounding box center [1260, 344] width 161 height 11
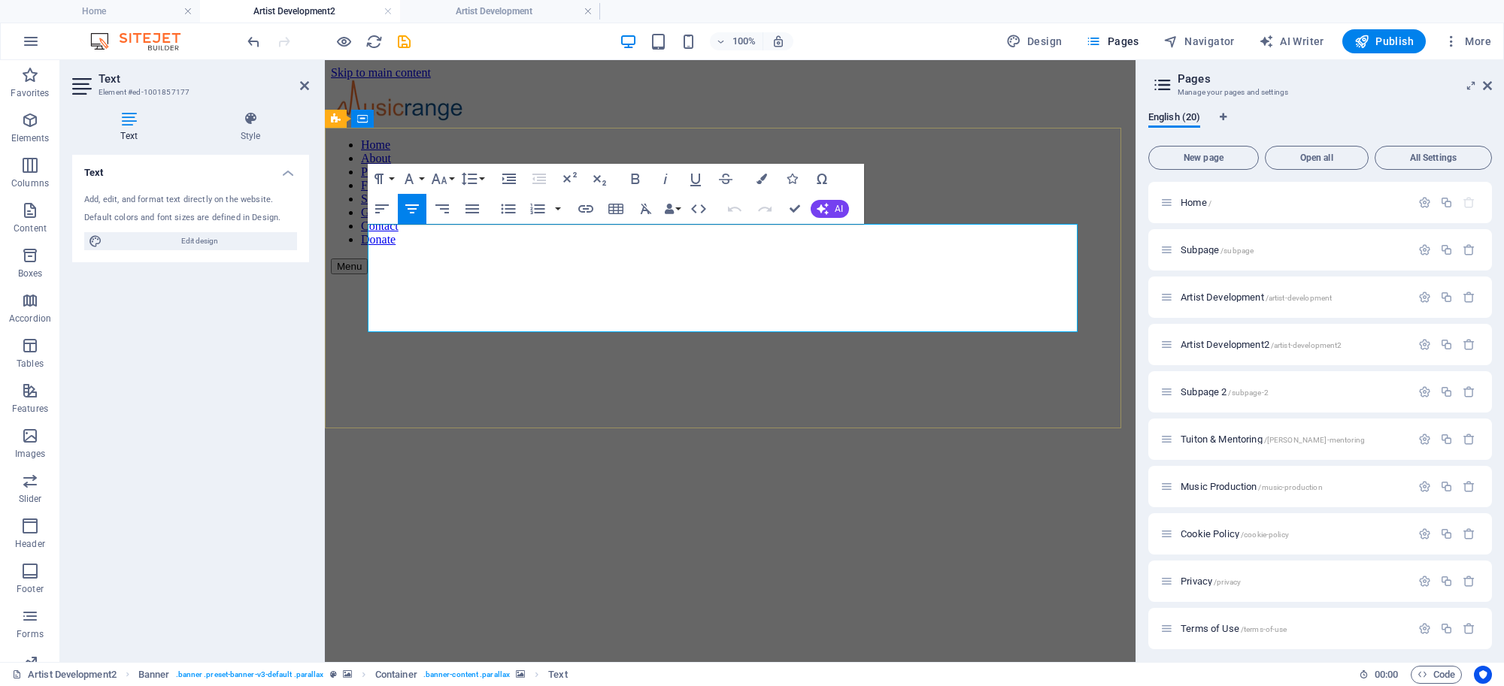
copy div "At Musicrange we support artists at every stage of their journey, from building…"
click at [1214, 295] on span "Artist Development /artist-development" at bounding box center [1255, 297] width 151 height 11
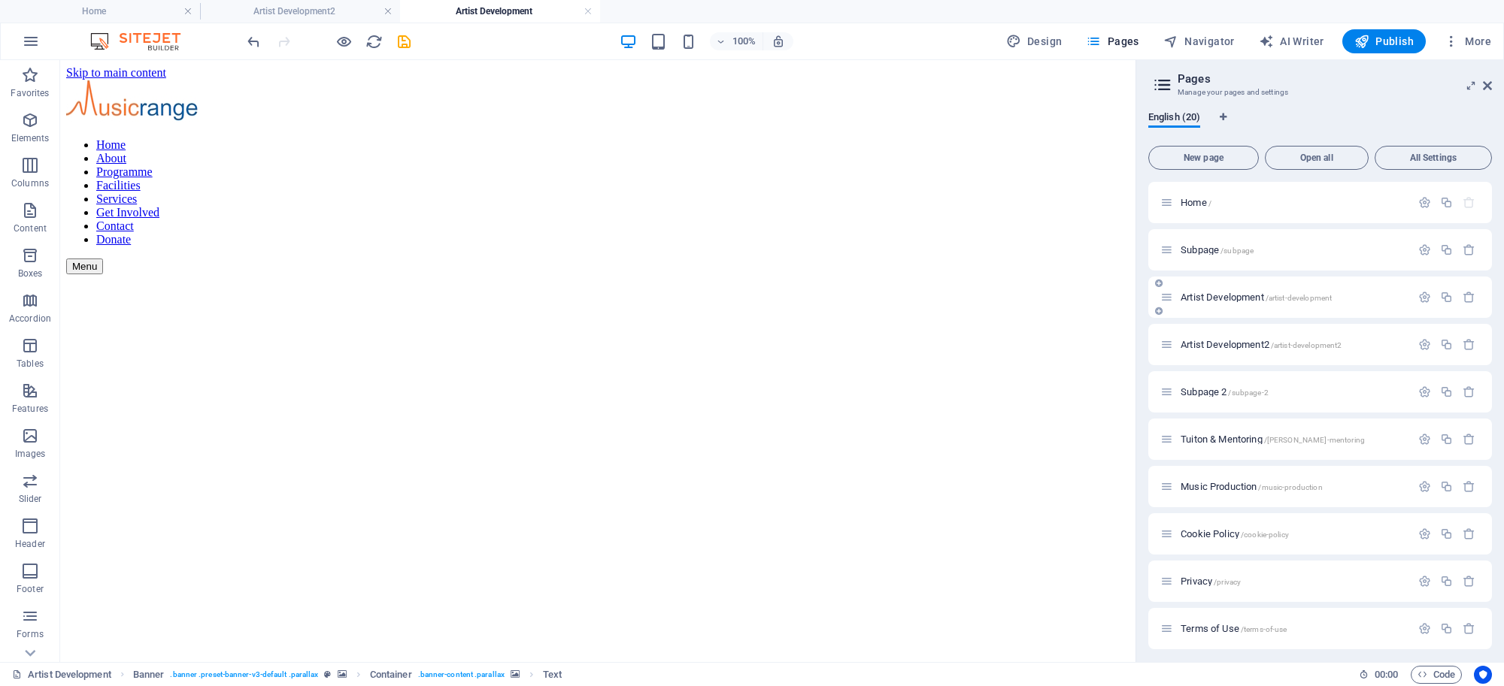
click at [1214, 295] on span "Artist Development /artist-development" at bounding box center [1255, 297] width 151 height 11
click at [686, 681] on figure at bounding box center [597, 681] width 1063 height 0
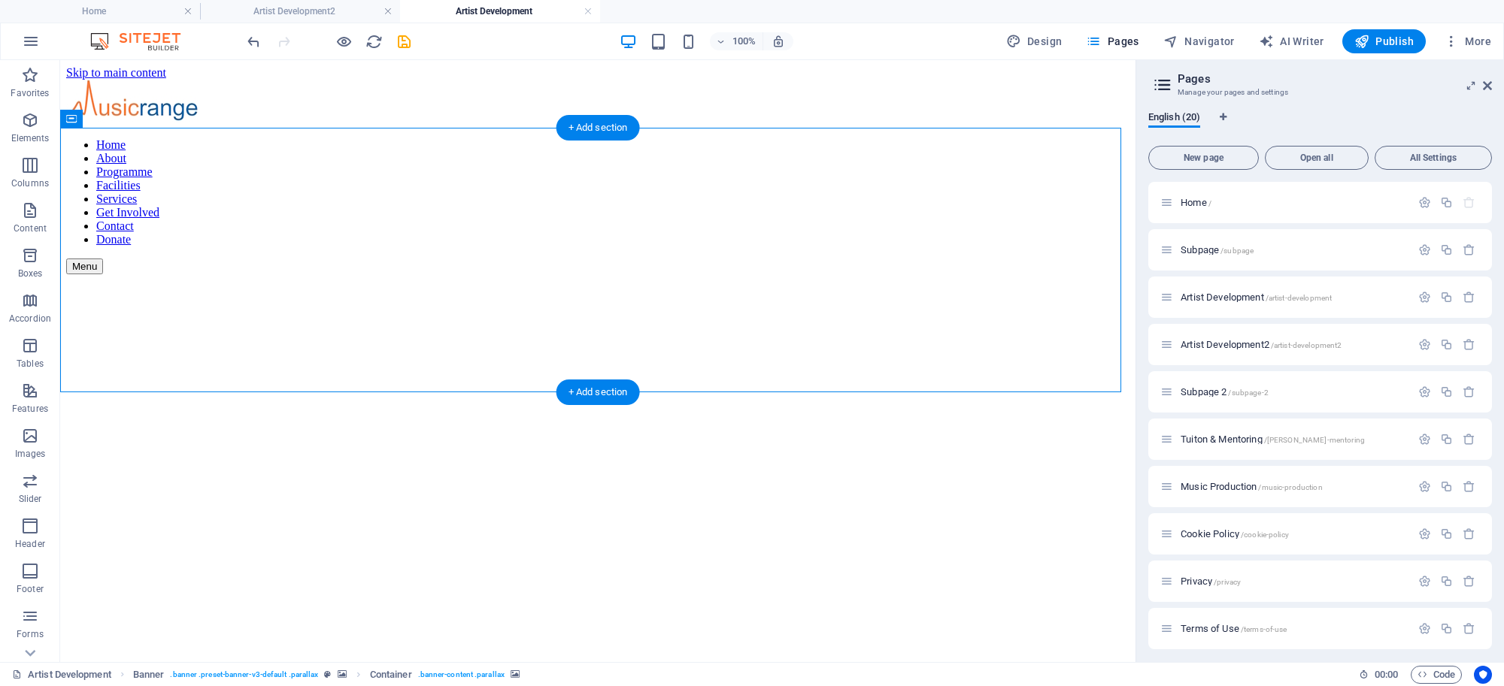
drag, startPoint x: 686, startPoint y: 302, endPoint x: 421, endPoint y: 301, distance: 264.7
click at [686, 681] on figure at bounding box center [597, 681] width 1063 height 0
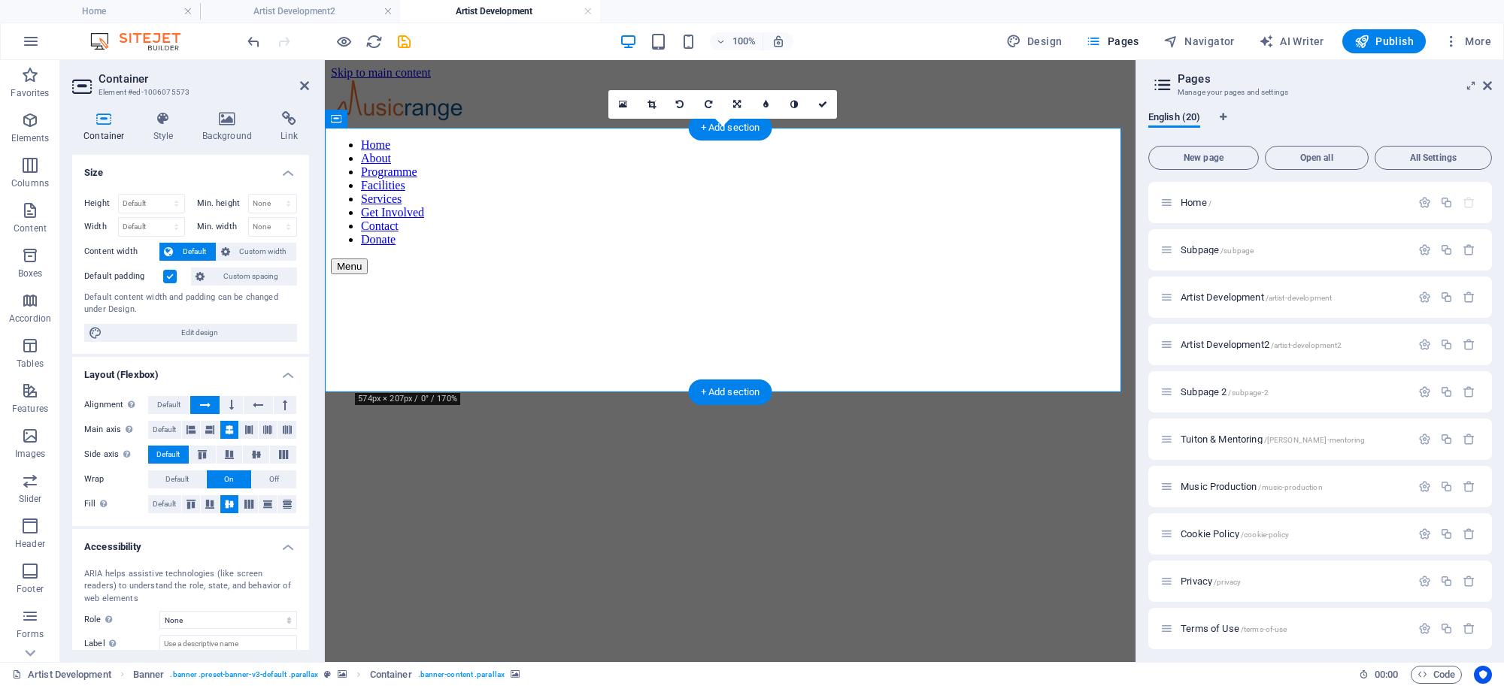
click at [682, 681] on figure at bounding box center [730, 681] width 799 height 0
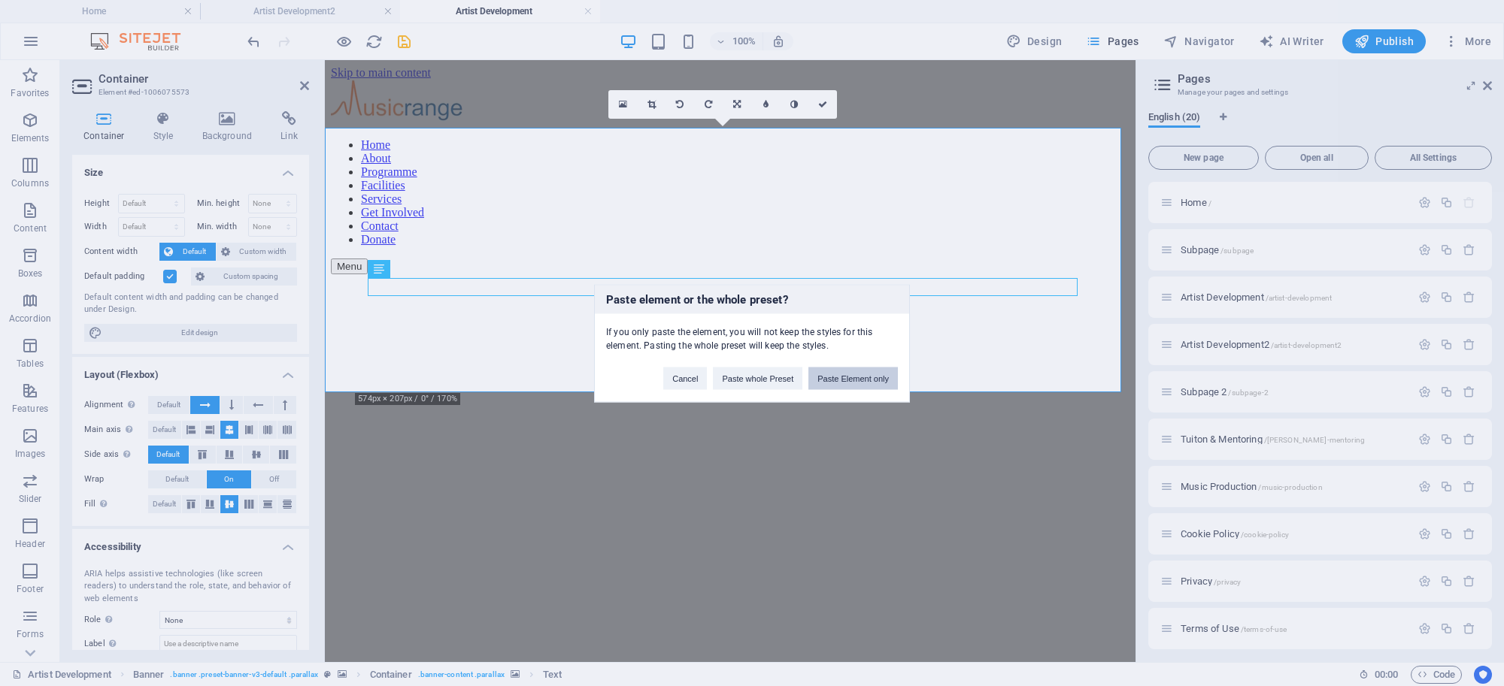
click at [852, 374] on button "Paste Element only" at bounding box center [852, 378] width 89 height 23
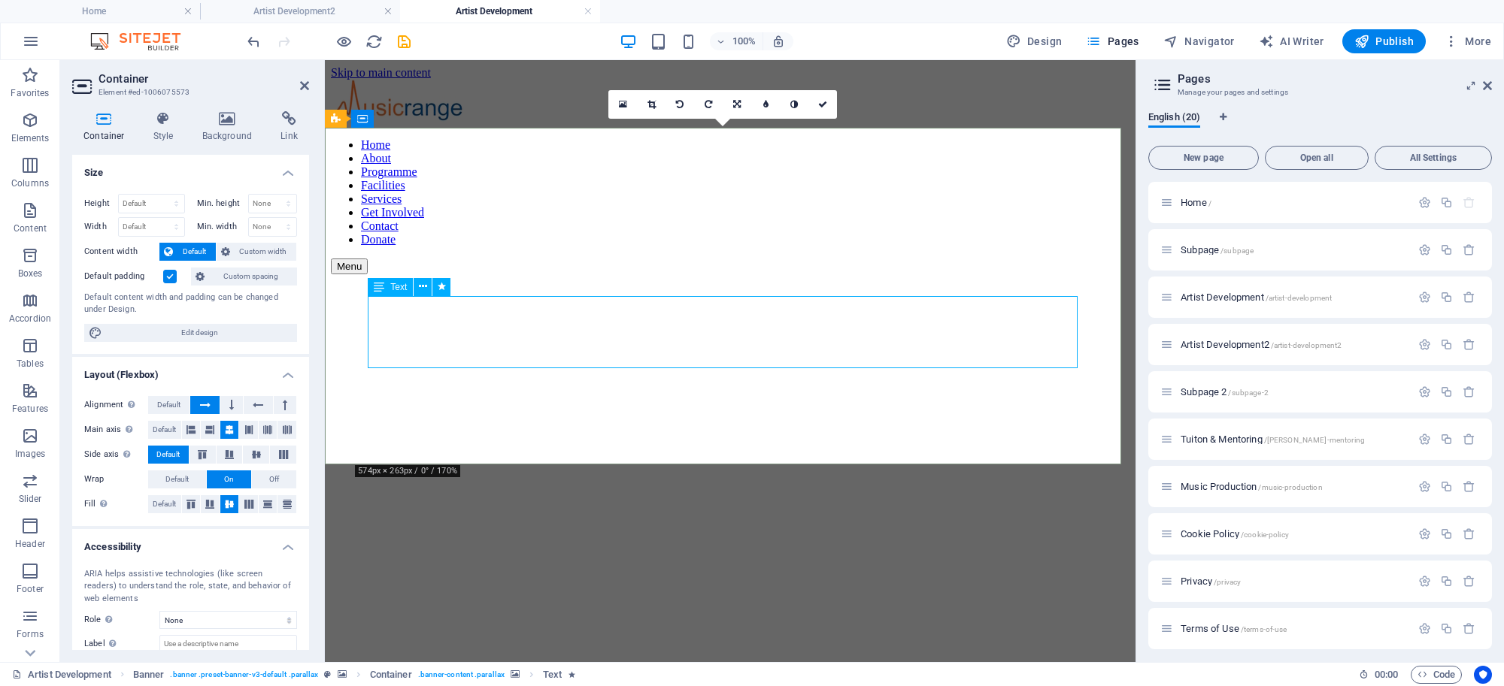
click at [403, 38] on icon "save" at bounding box center [403, 41] width 17 height 17
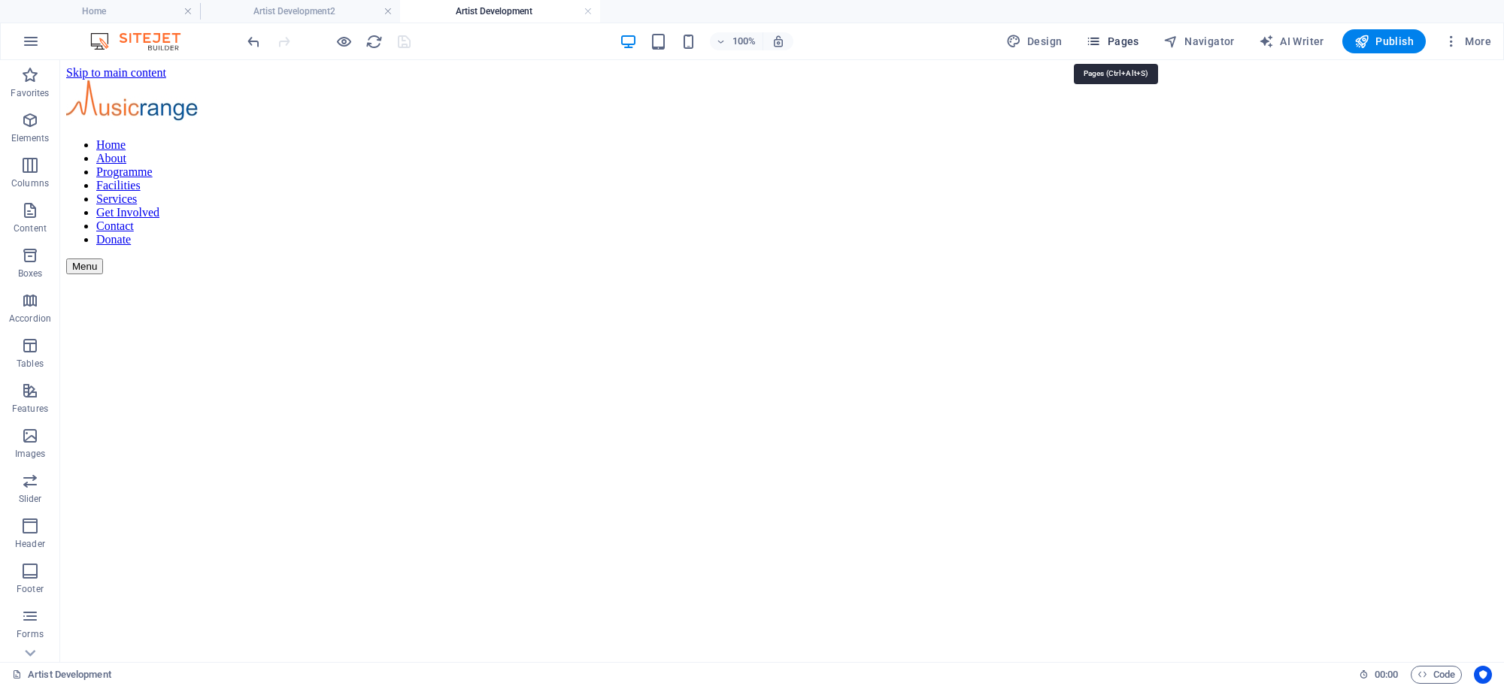
click at [1132, 38] on span "Pages" at bounding box center [1112, 41] width 53 height 15
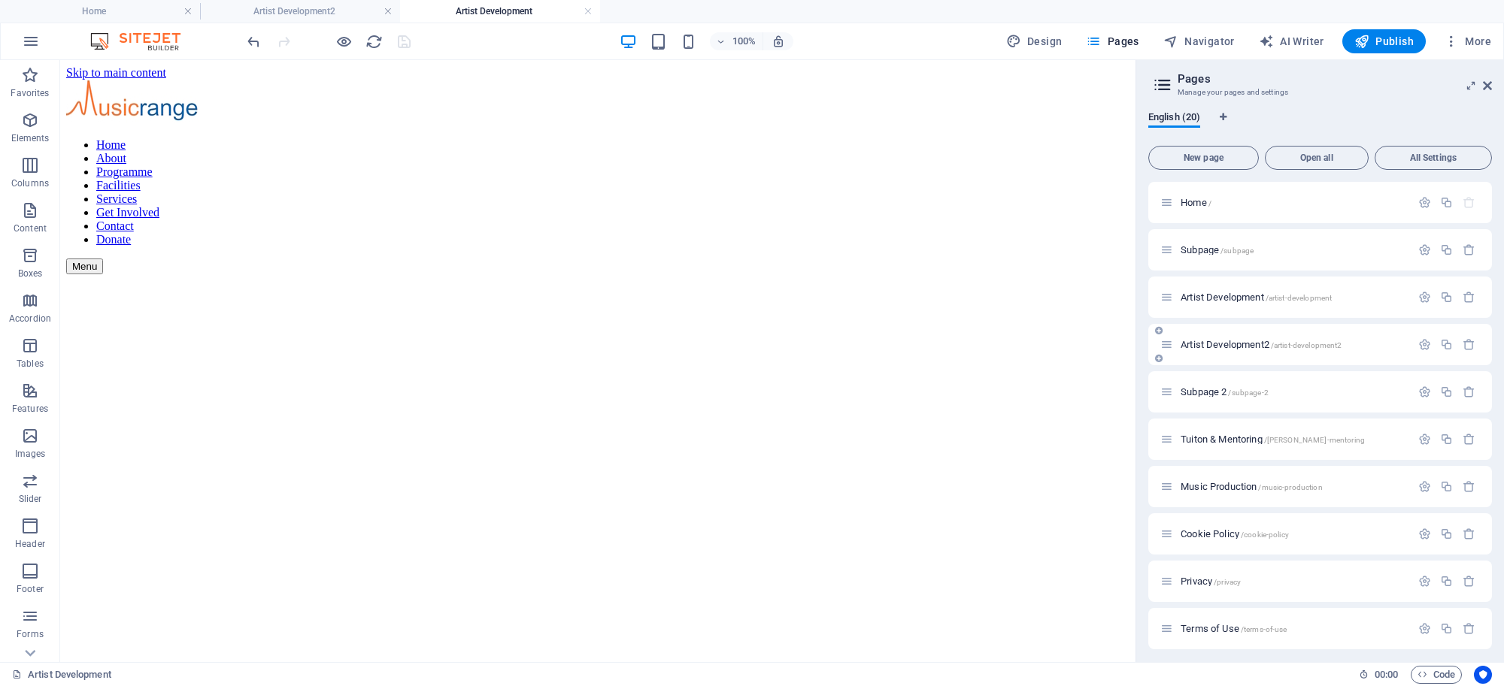
click at [1215, 340] on span "Artist Development2 /artist-development2" at bounding box center [1260, 344] width 161 height 11
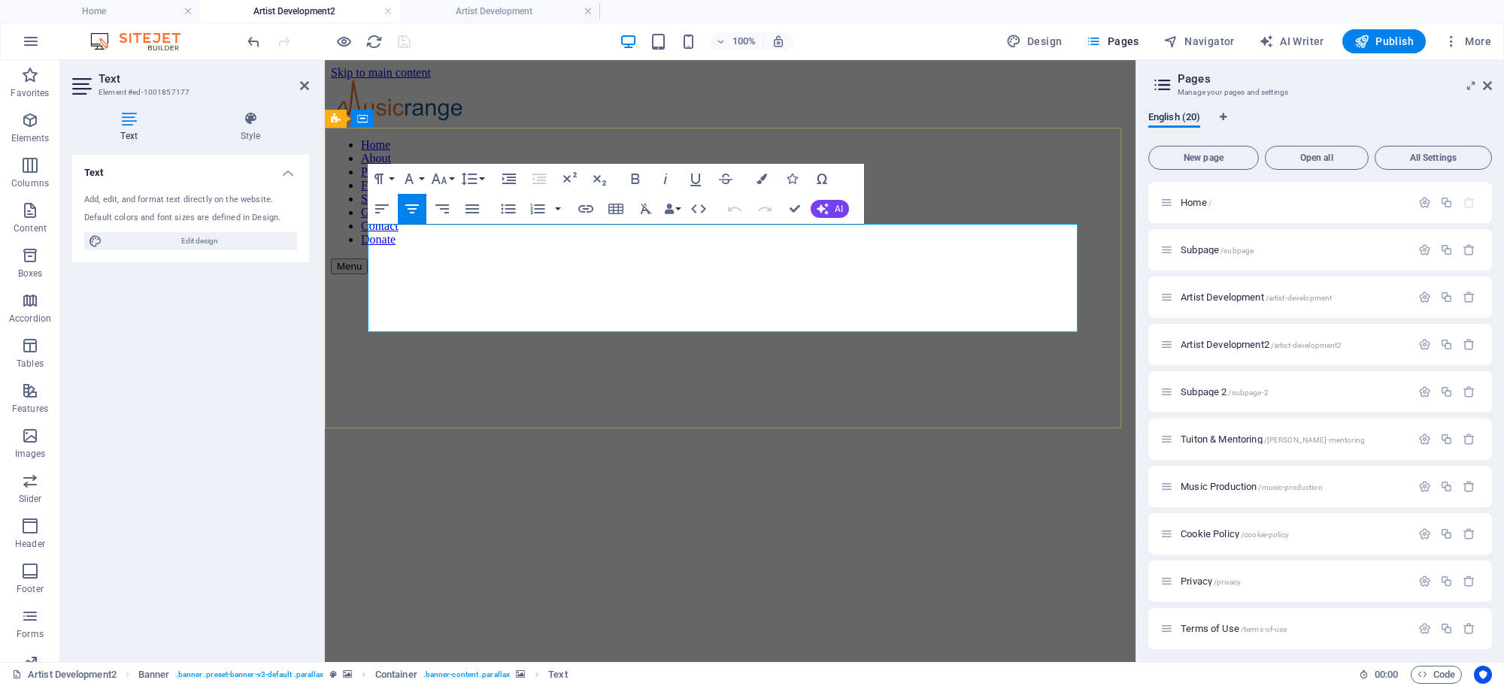
copy div "At Musicrange we support artists at every stage of their journey, from building…"
click at [1205, 299] on span "Artist Development /artist-development" at bounding box center [1255, 297] width 151 height 11
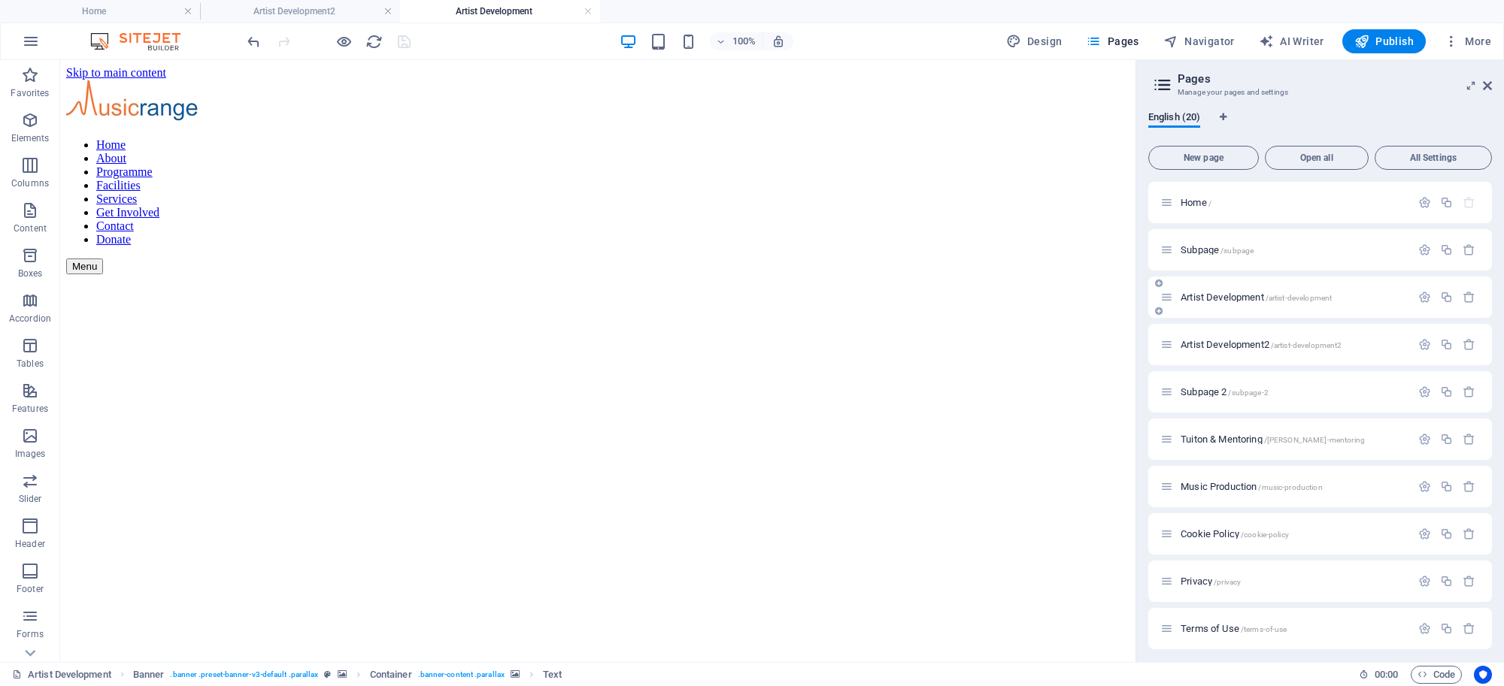
click at [1205, 299] on span "Artist Development /artist-development" at bounding box center [1255, 297] width 151 height 11
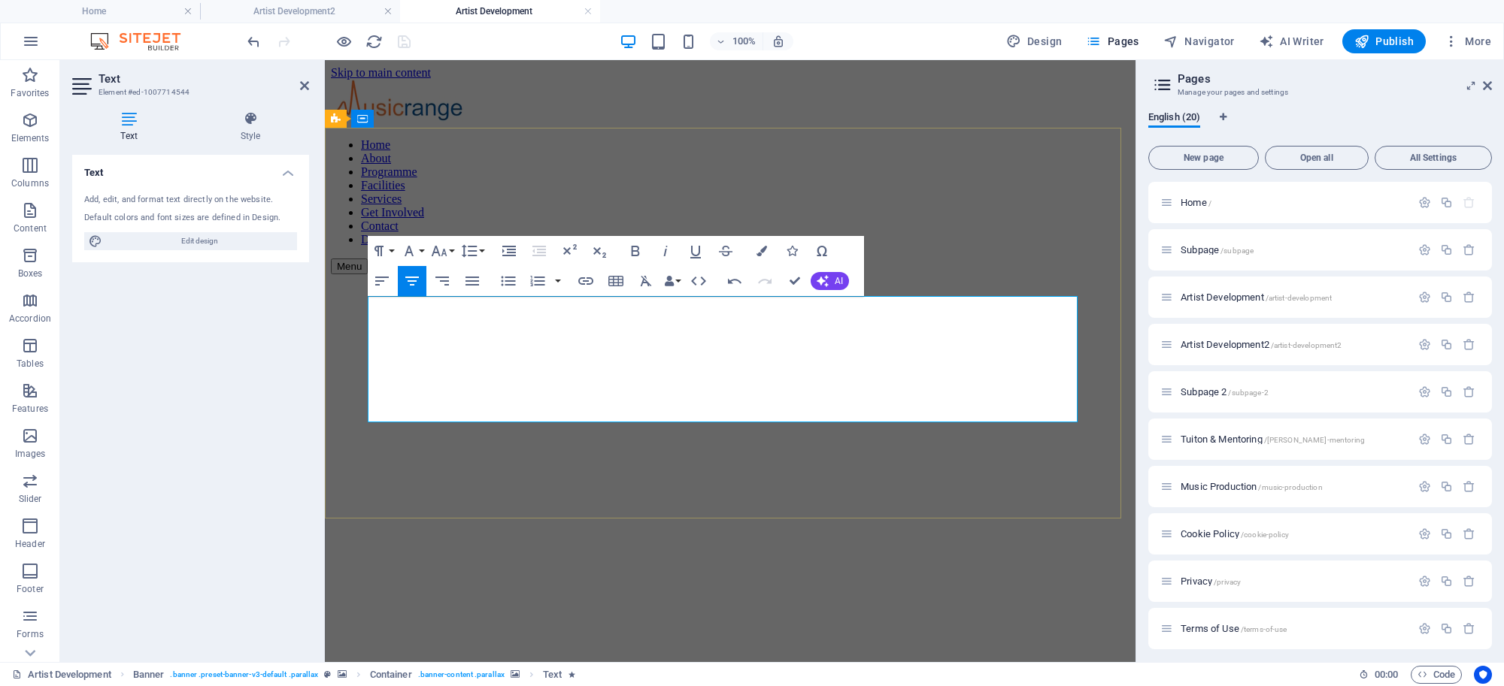
drag, startPoint x: 806, startPoint y: 333, endPoint x: 816, endPoint y: 325, distance: 12.8
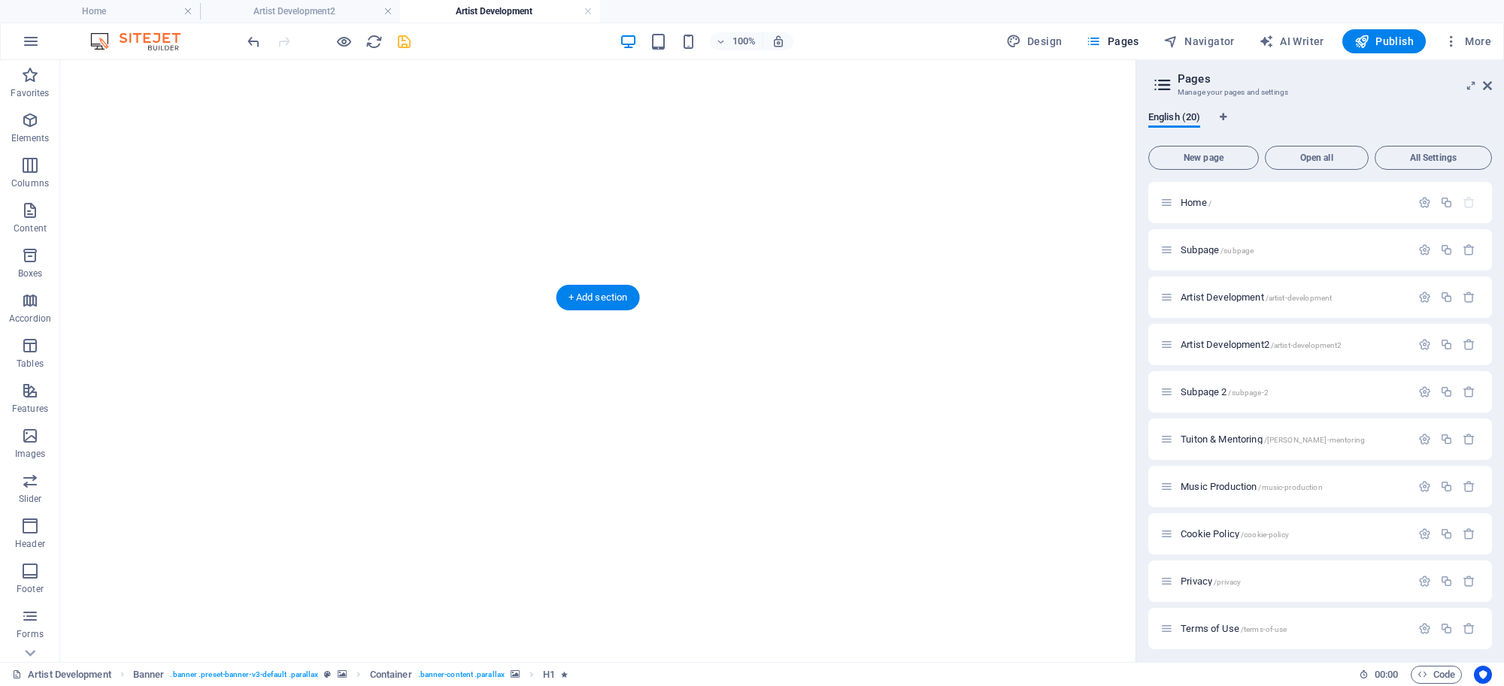
scroll to position [220, 0]
click at [399, 45] on icon "save" at bounding box center [403, 41] width 17 height 17
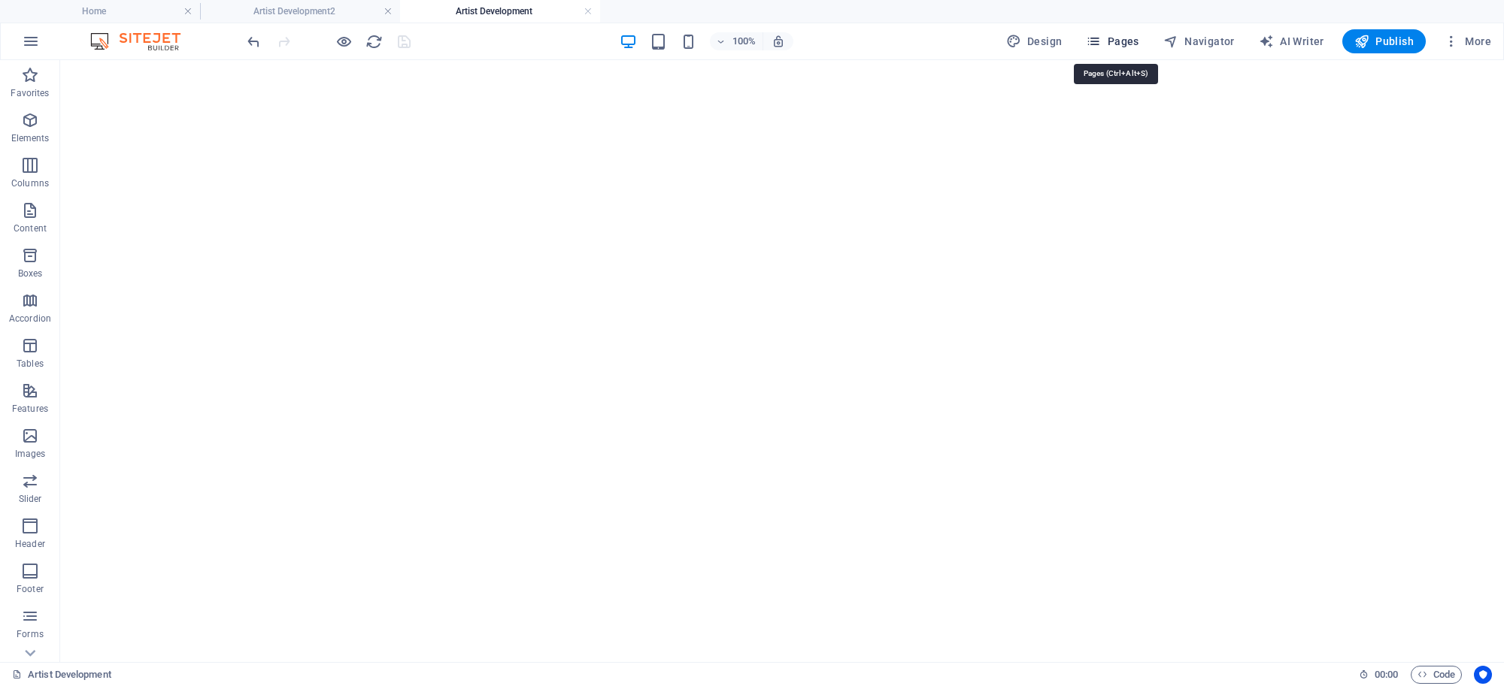
click at [1134, 38] on span "Pages" at bounding box center [1112, 41] width 53 height 15
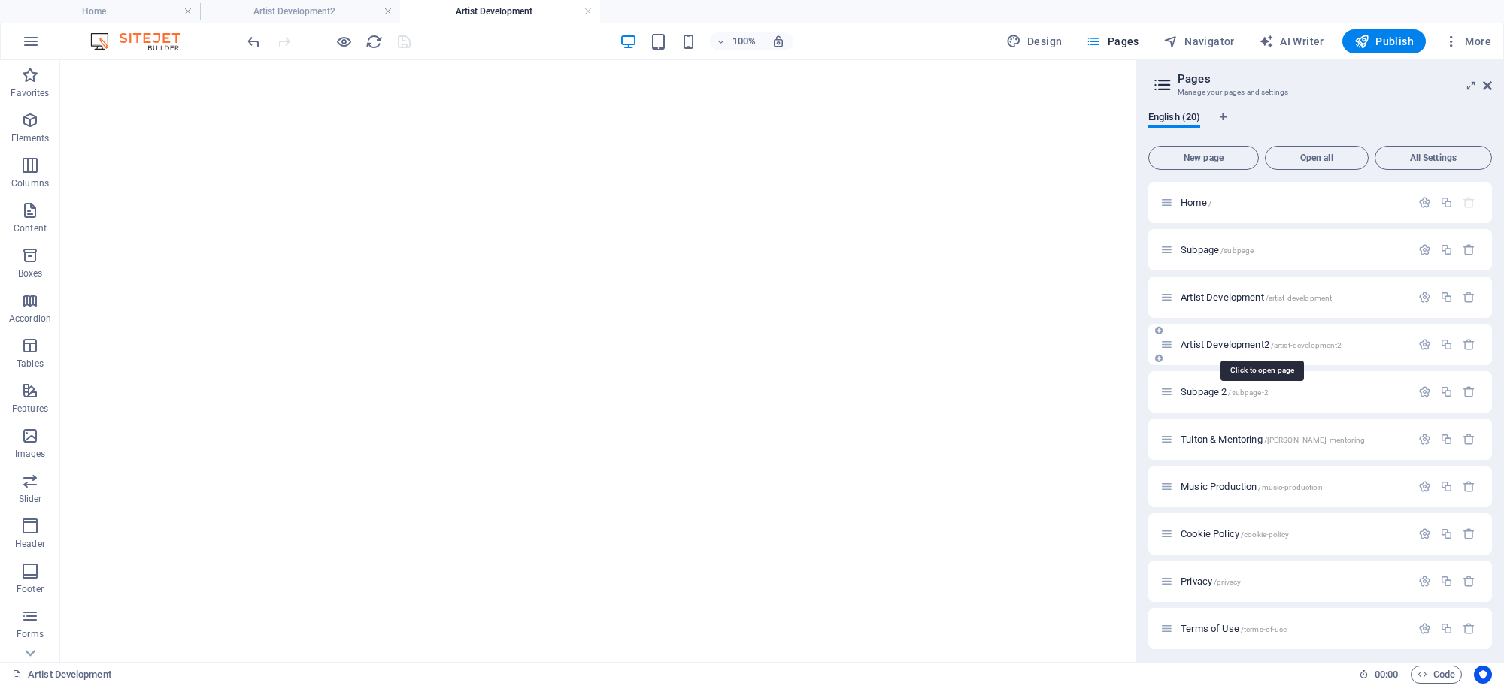
click at [1201, 339] on span "Artist Development2 /artist-development2" at bounding box center [1260, 344] width 161 height 11
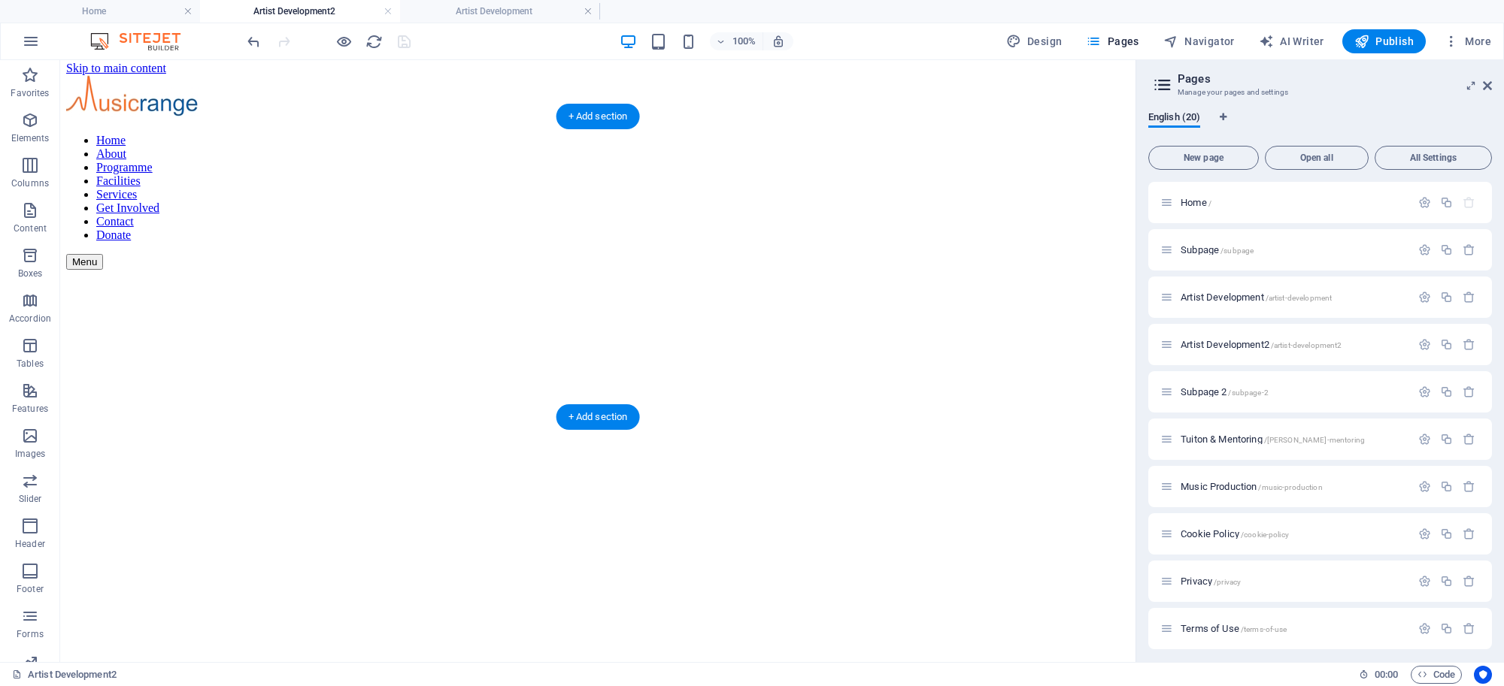
scroll to position [0, 0]
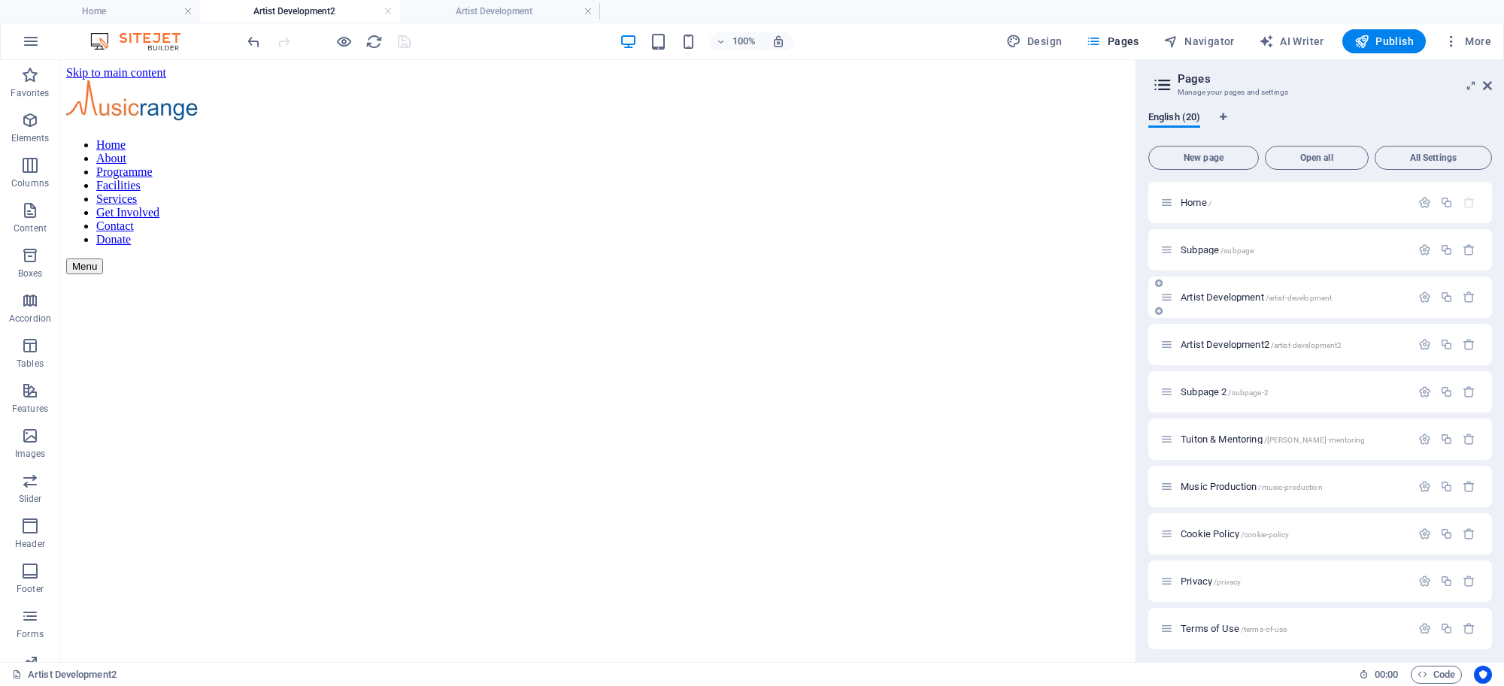
click at [1196, 294] on span "Artist Development /artist-development" at bounding box center [1255, 297] width 151 height 11
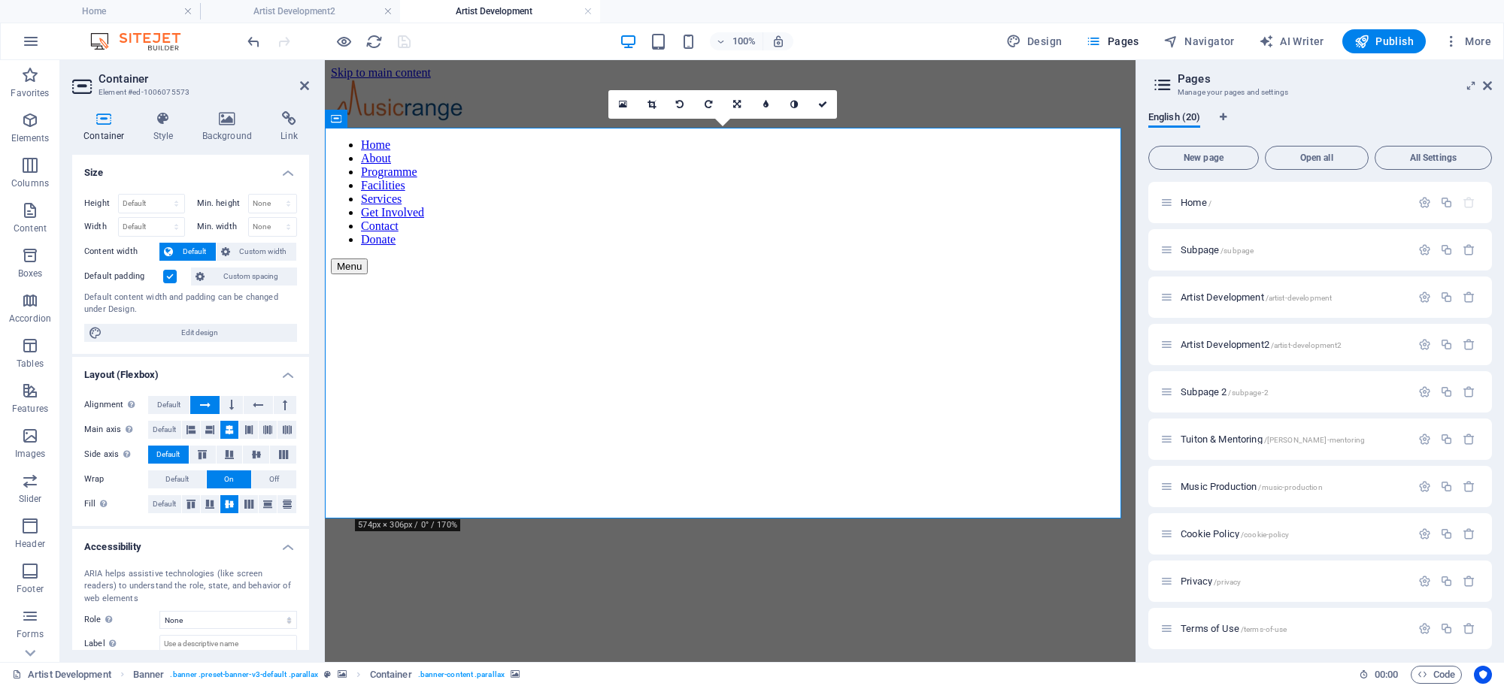
click at [241, 134] on h4 "Background" at bounding box center [230, 127] width 79 height 32
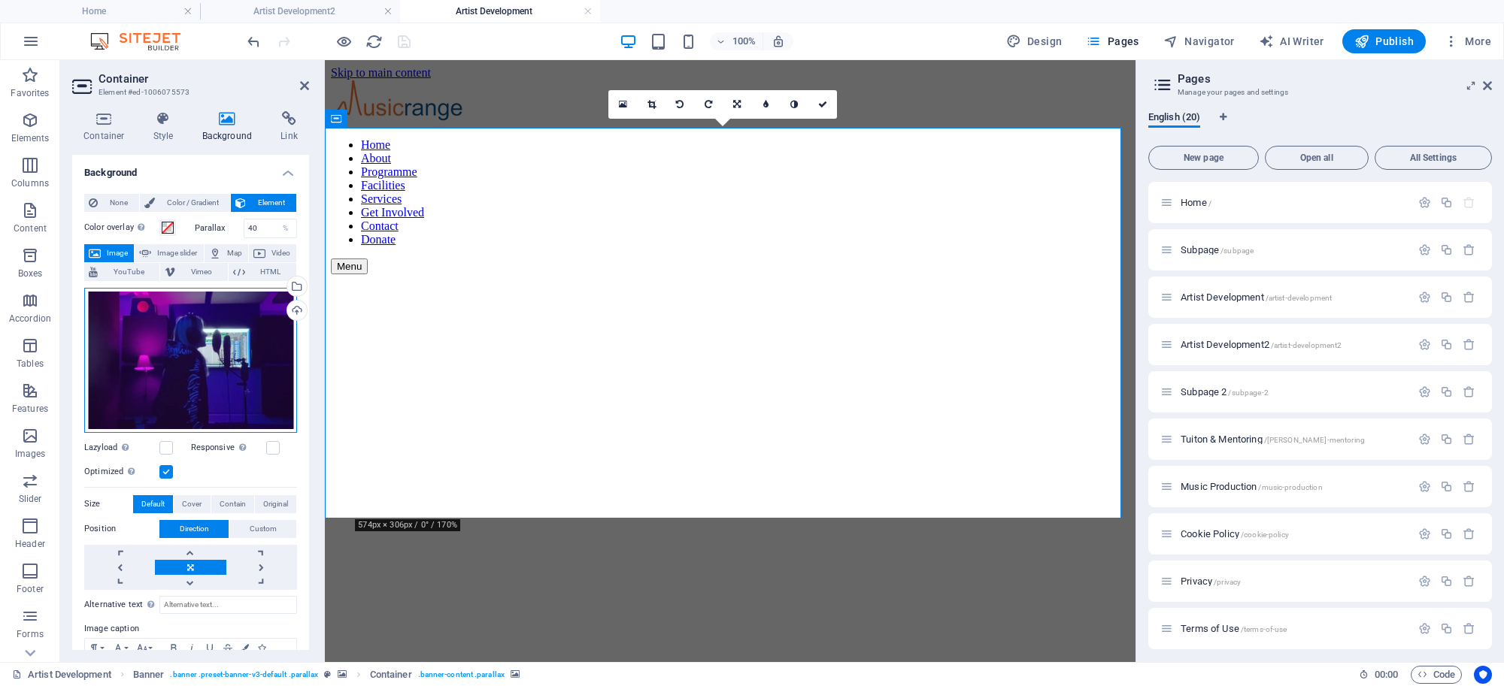
click at [256, 327] on div "Drag files here, click to choose files or select files from Files or our free s…" at bounding box center [190, 360] width 213 height 145
click at [256, 327] on body "Musicrange Home Artist Development2 Artist Development Favorites Elements Colum…" at bounding box center [752, 343] width 1504 height 686
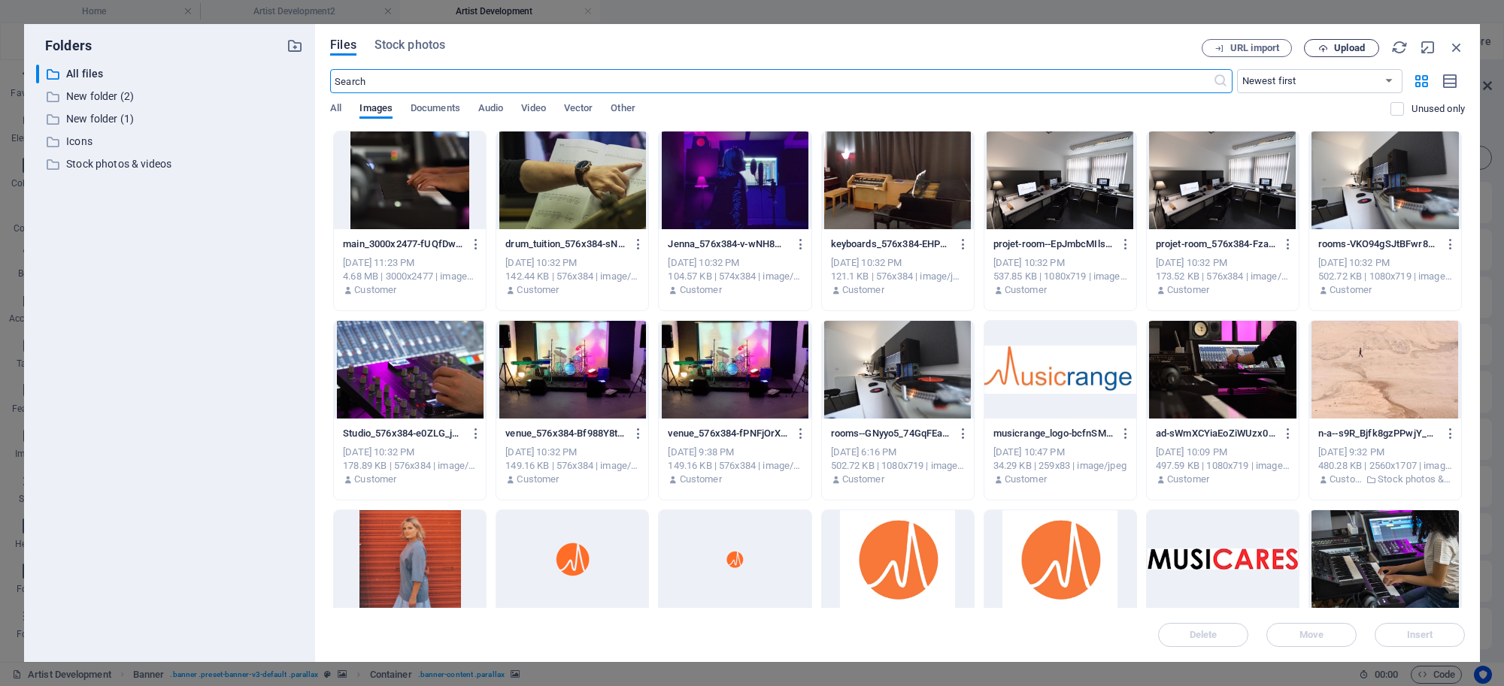
click at [1340, 40] on button "Upload" at bounding box center [1341, 48] width 75 height 18
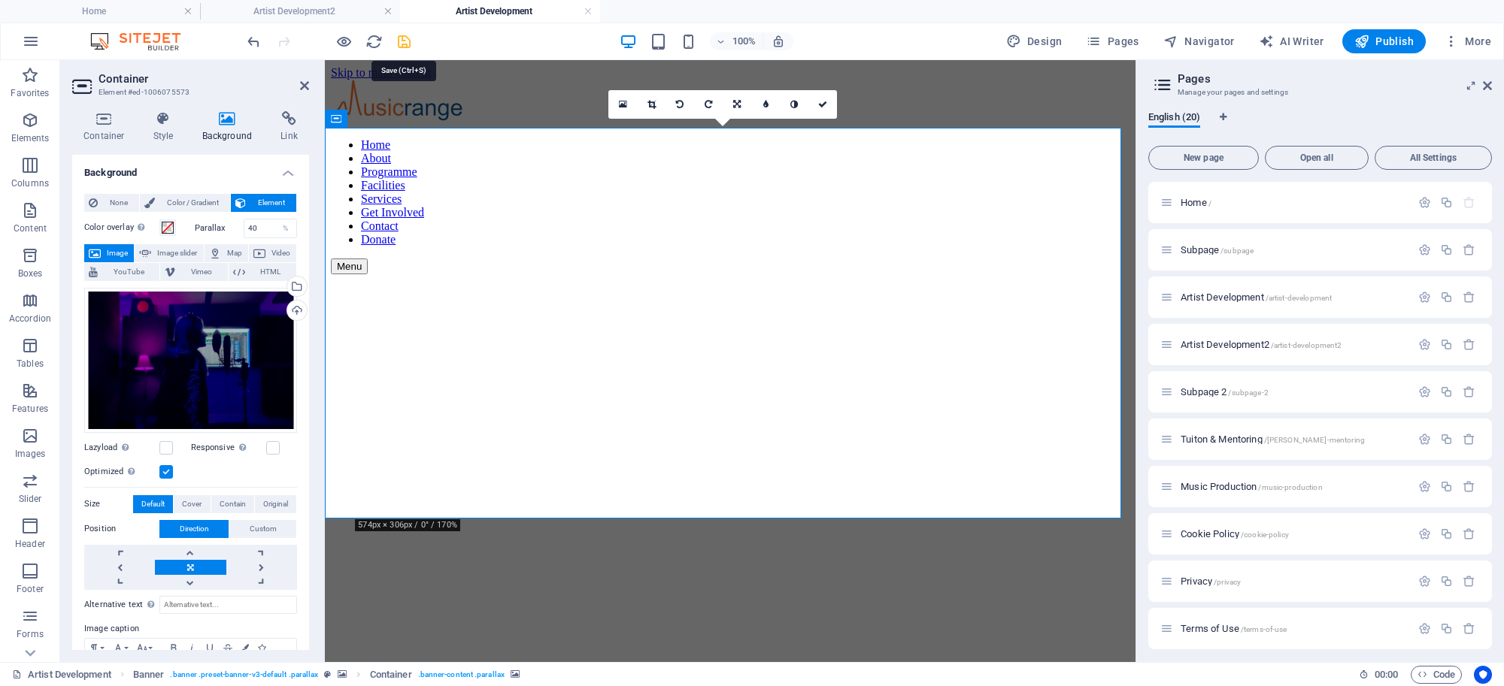
click at [407, 38] on icon "save" at bounding box center [403, 41] width 17 height 17
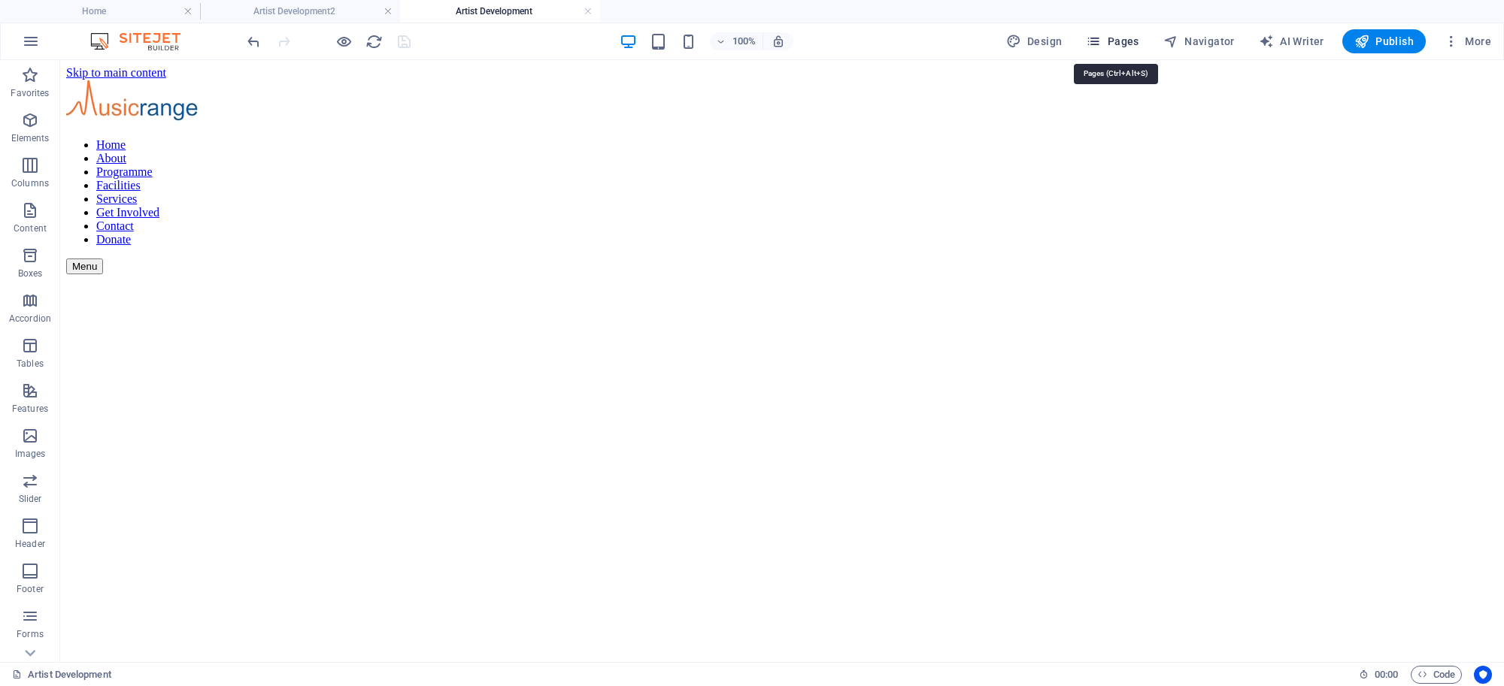
click at [1132, 42] on span "Pages" at bounding box center [1112, 41] width 53 height 15
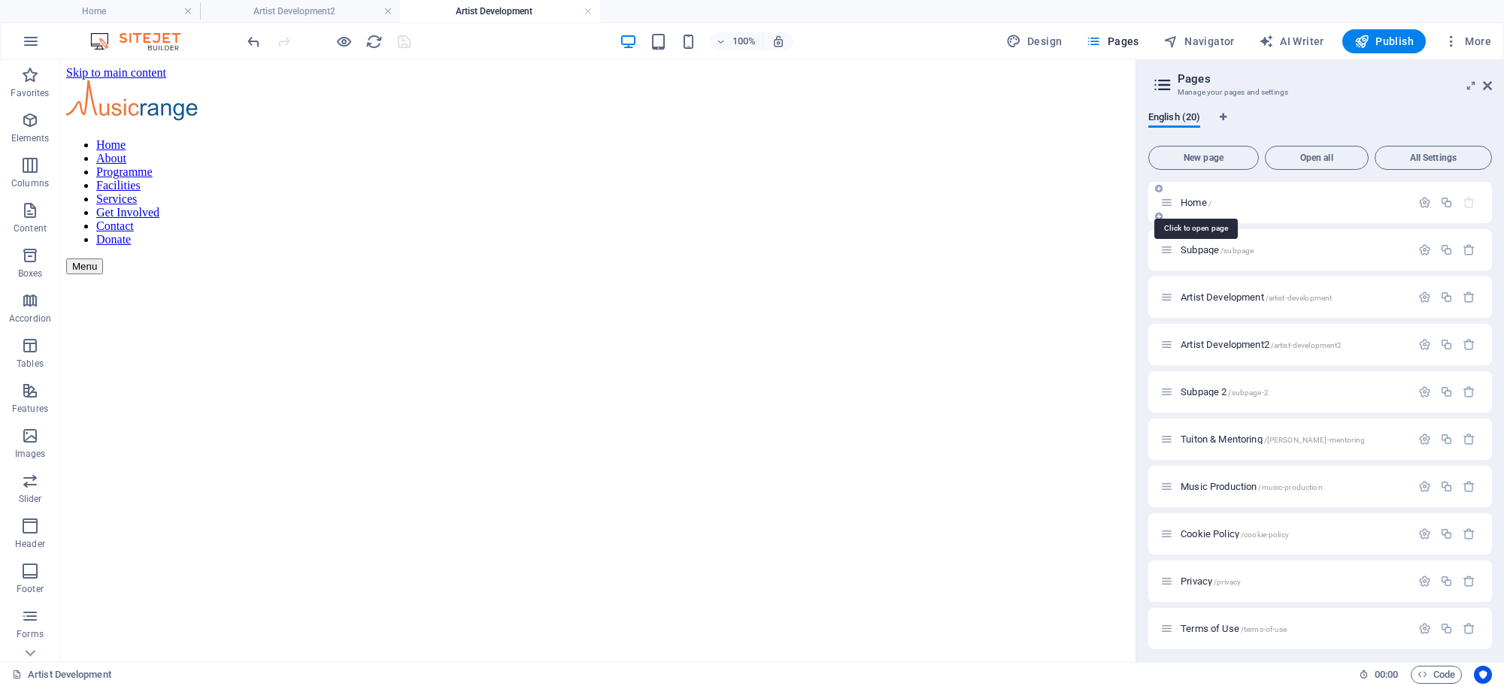
click at [1190, 199] on span "Home /" at bounding box center [1195, 202] width 31 height 11
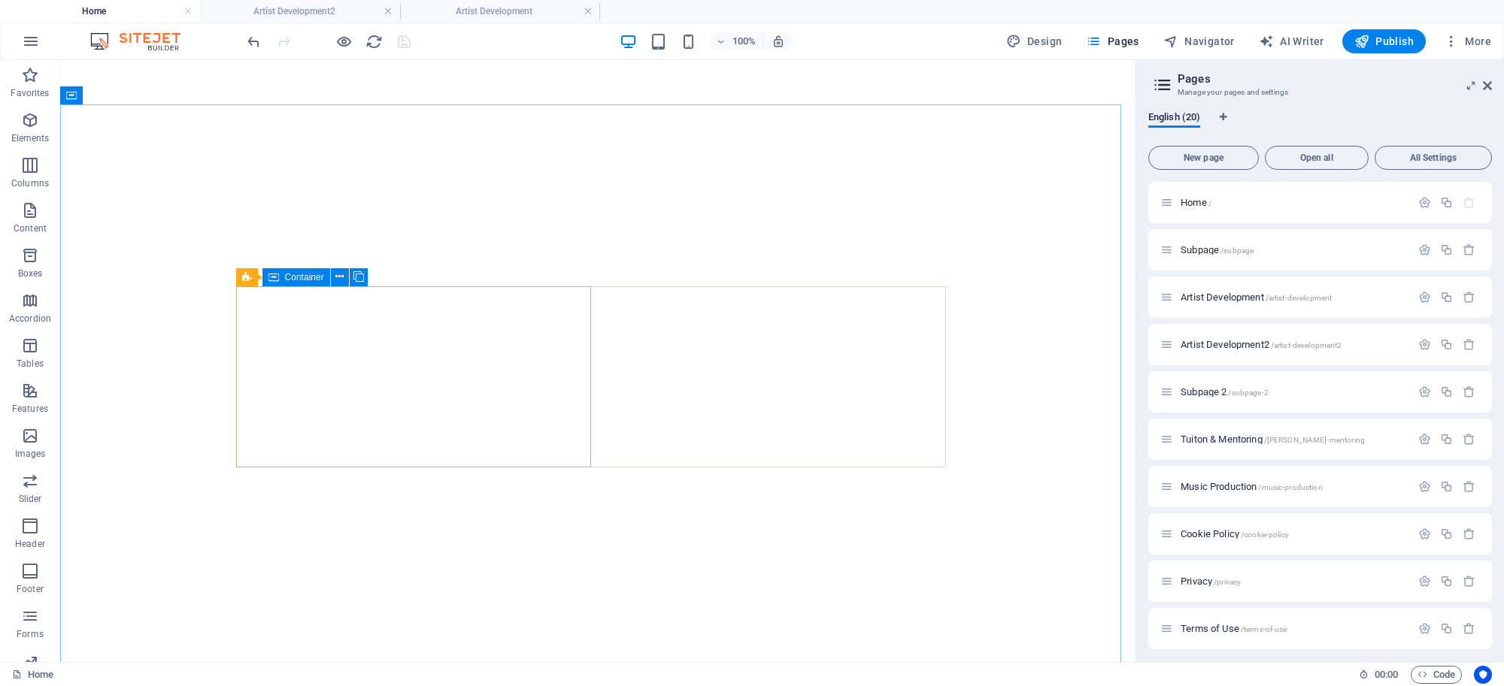
click at [275, 271] on icon at bounding box center [273, 277] width 11 height 18
click at [274, 271] on icon at bounding box center [273, 277] width 11 height 18
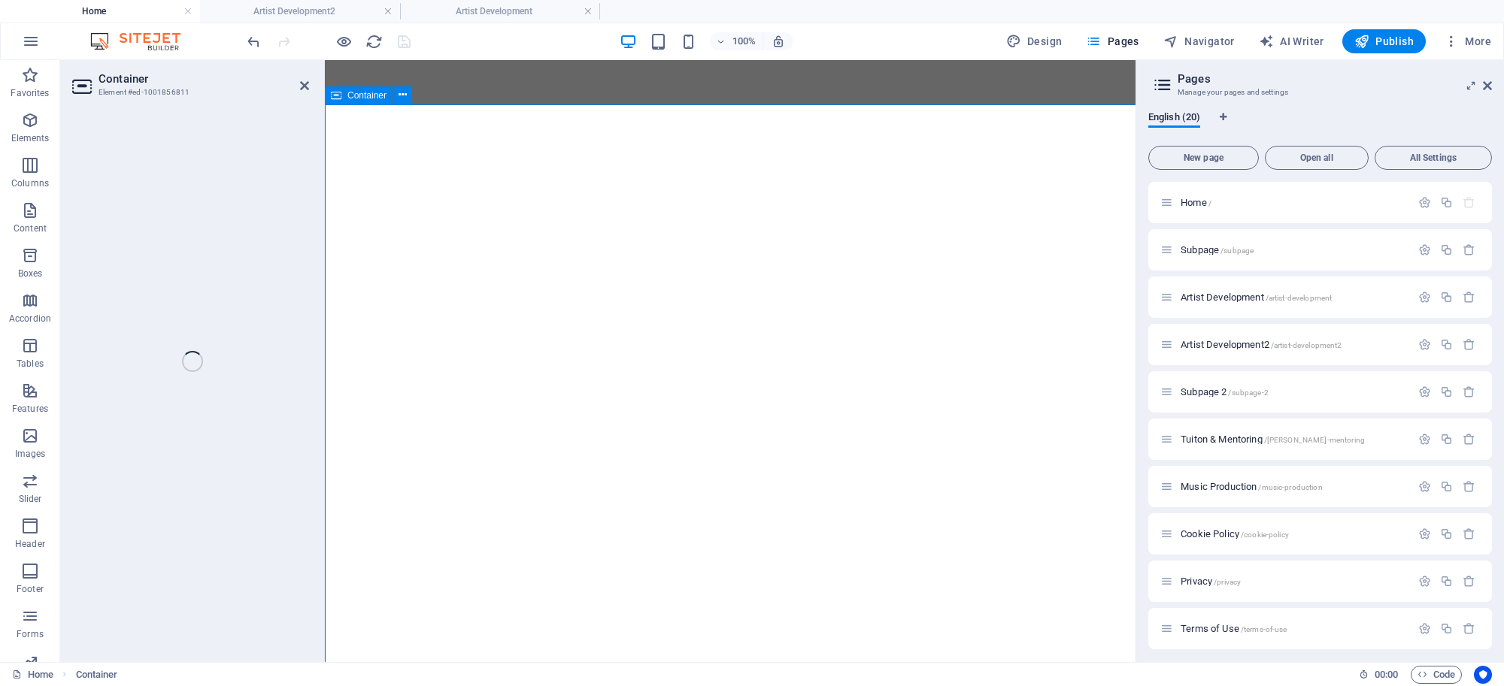
select select "px"
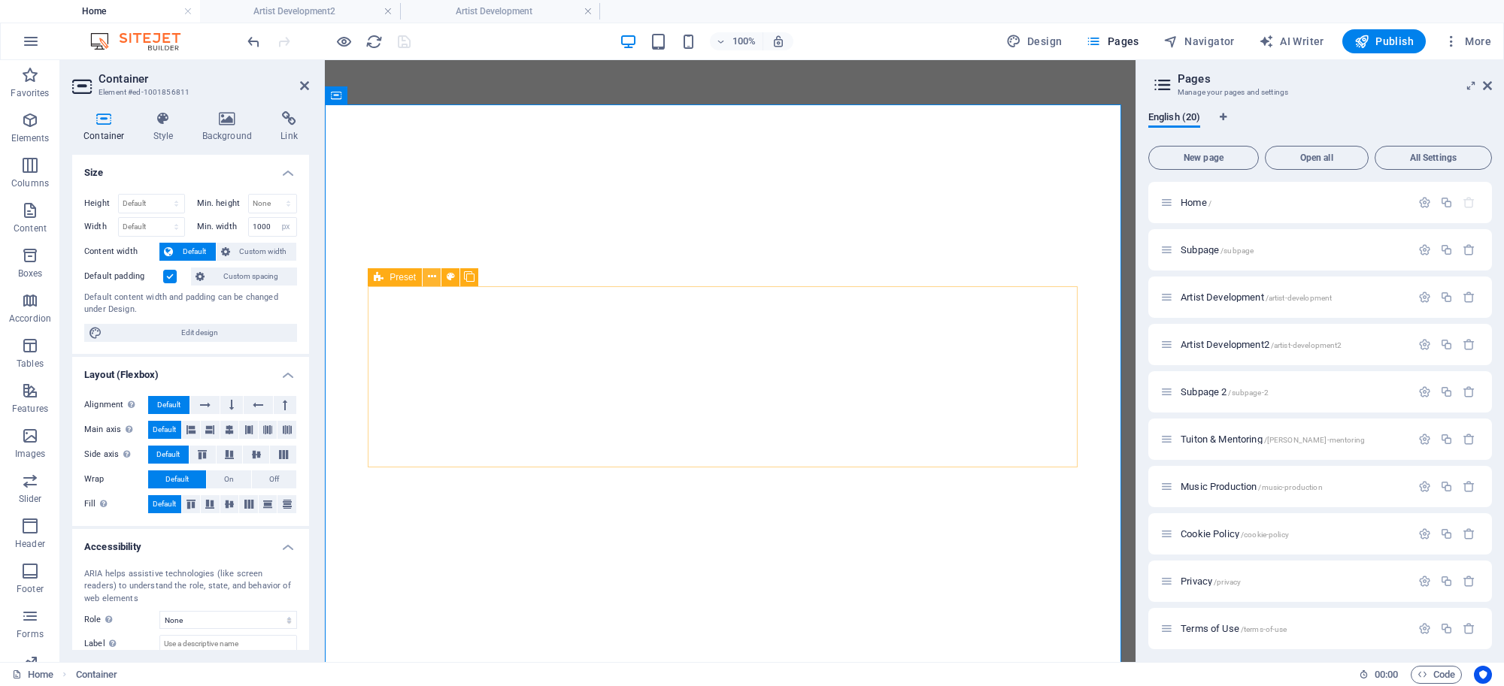
click at [430, 279] on icon at bounding box center [432, 277] width 8 height 16
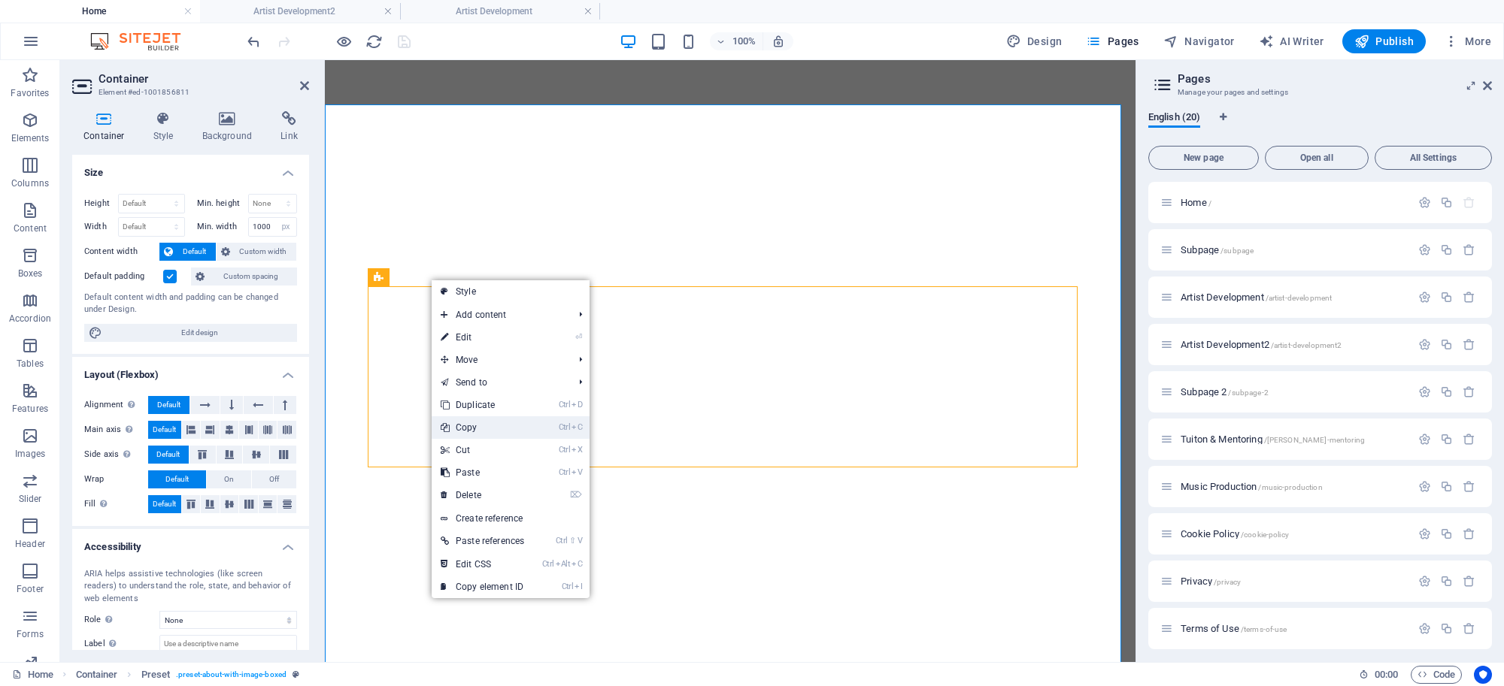
click at [462, 431] on link "Ctrl C Copy" at bounding box center [483, 428] width 102 height 23
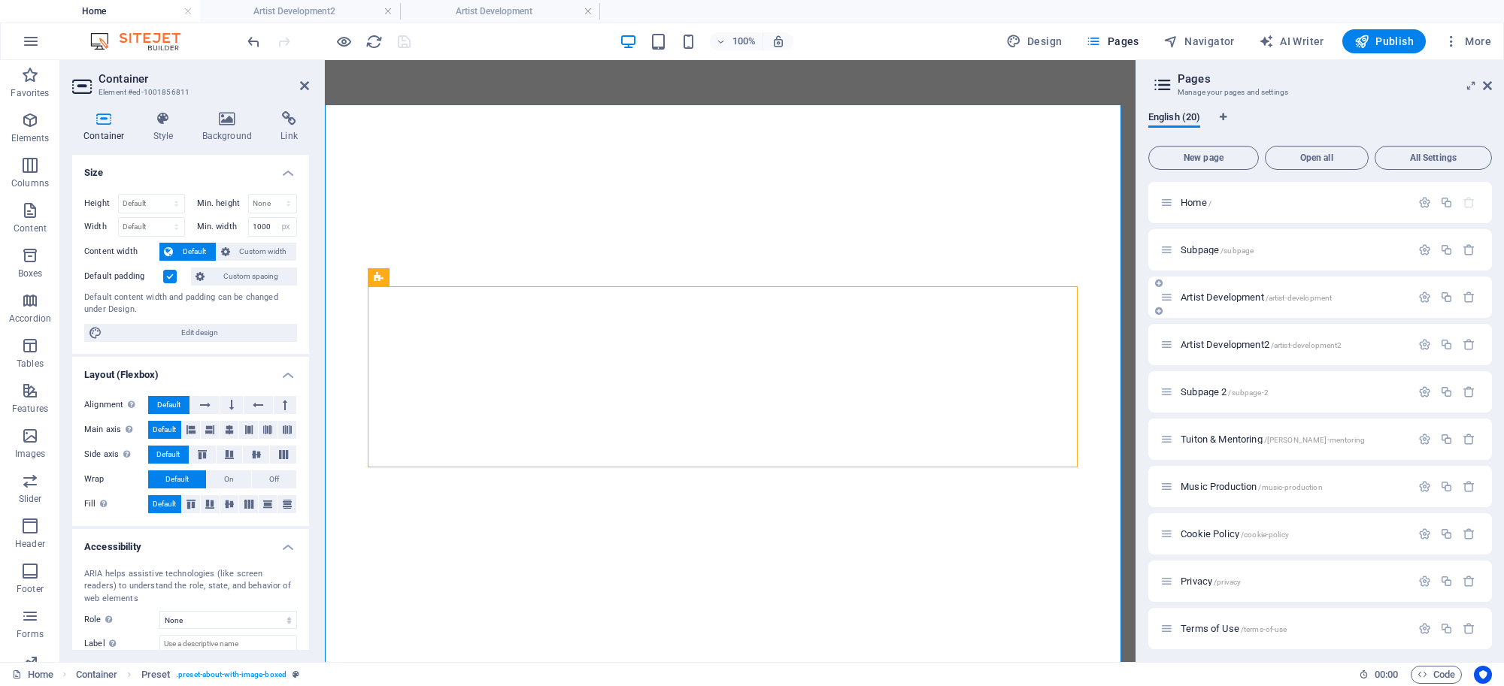
click at [1204, 297] on span "Artist Development /artist-development" at bounding box center [1255, 297] width 151 height 11
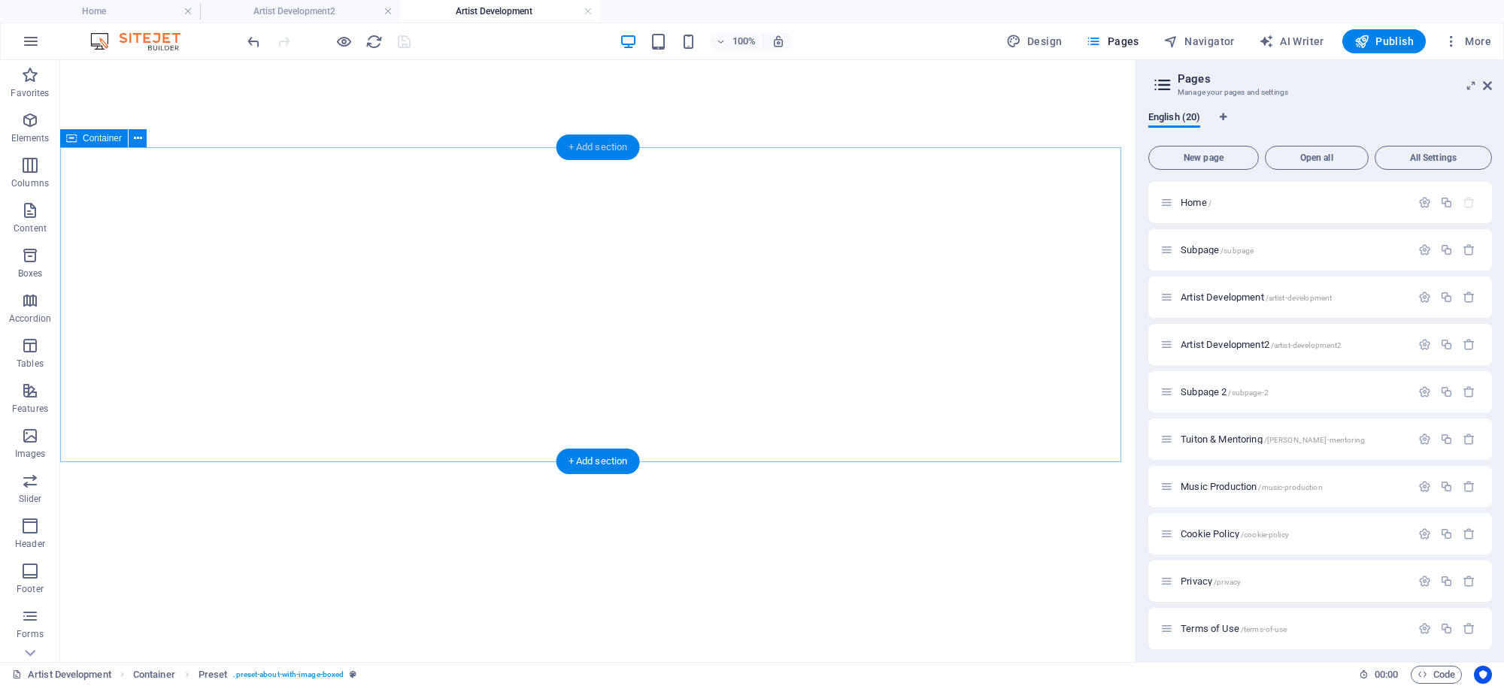
scroll to position [269, 0]
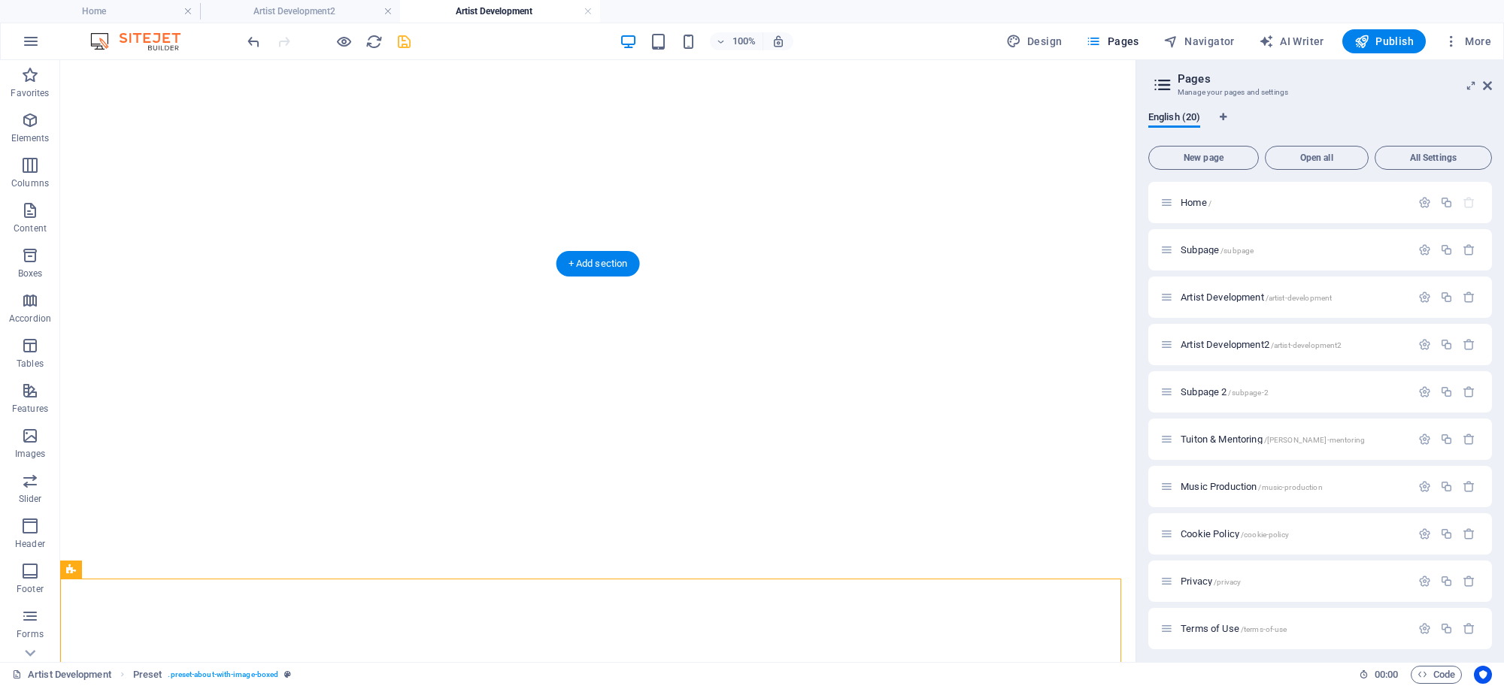
scroll to position [252, 0]
click at [134, 260] on icon at bounding box center [138, 258] width 8 height 16
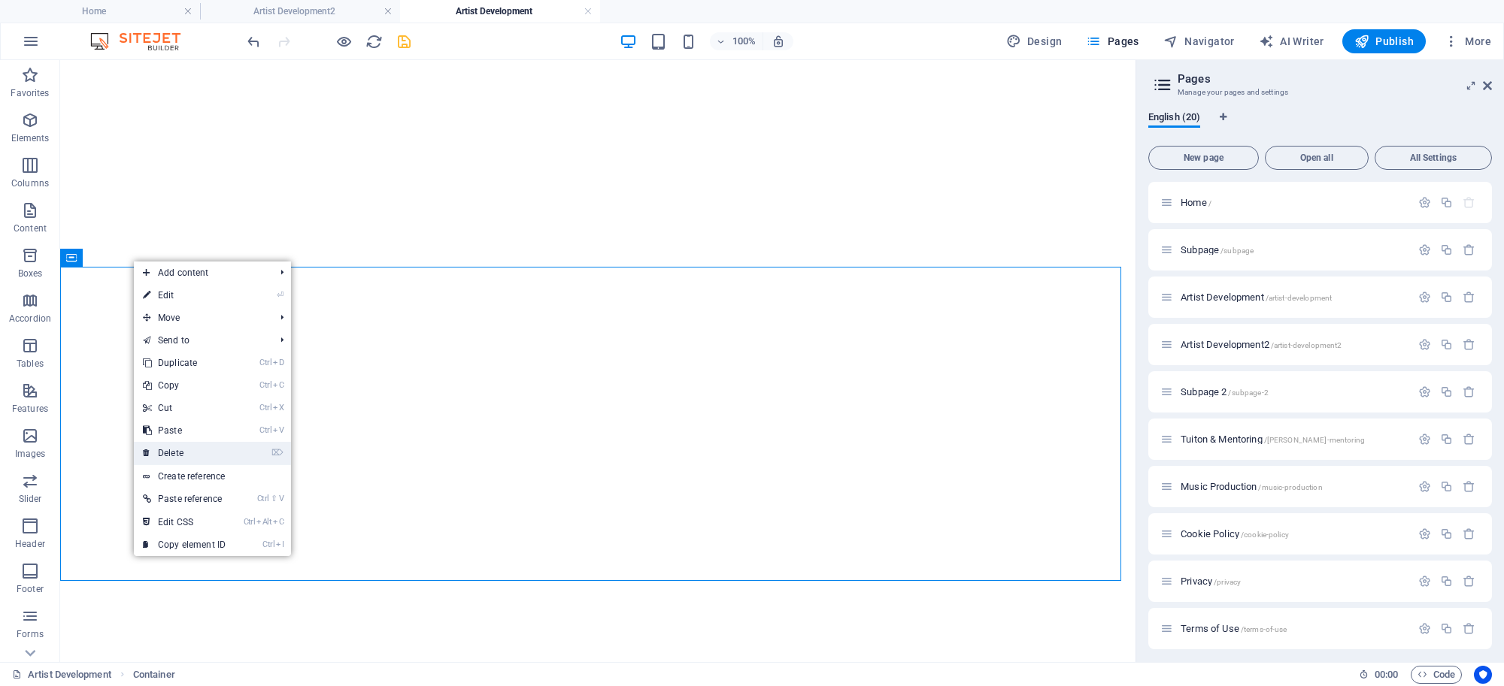
click at [168, 444] on link "⌦ Delete" at bounding box center [184, 453] width 101 height 23
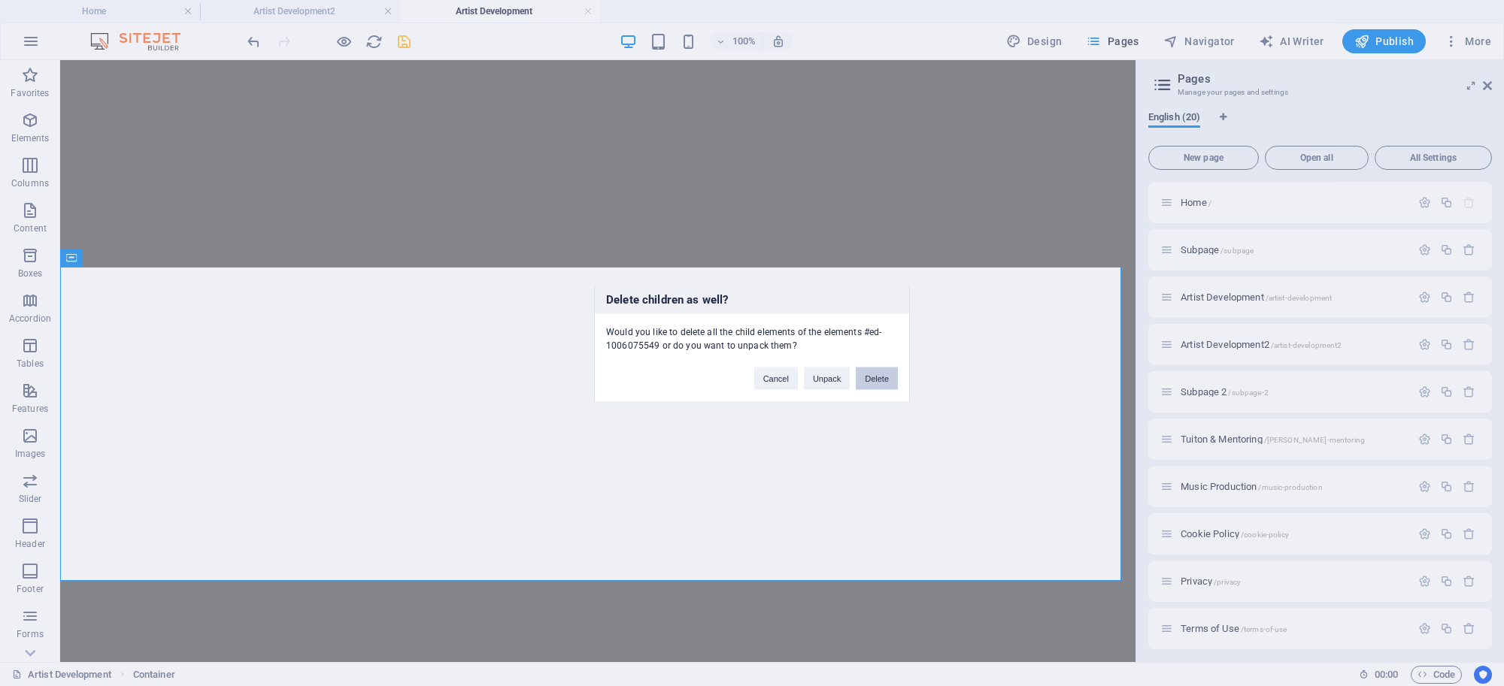
click at [874, 382] on button "Delete" at bounding box center [877, 378] width 42 height 23
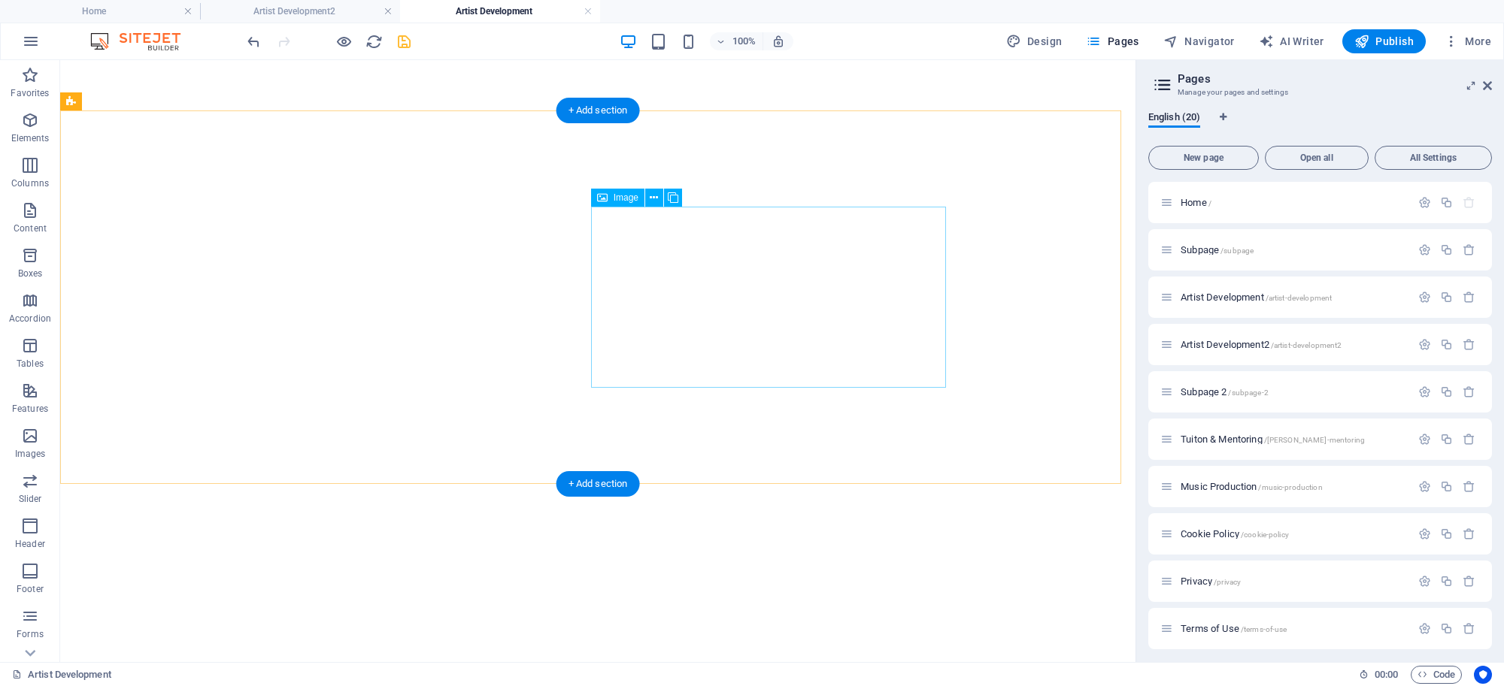
scroll to position [408, 0]
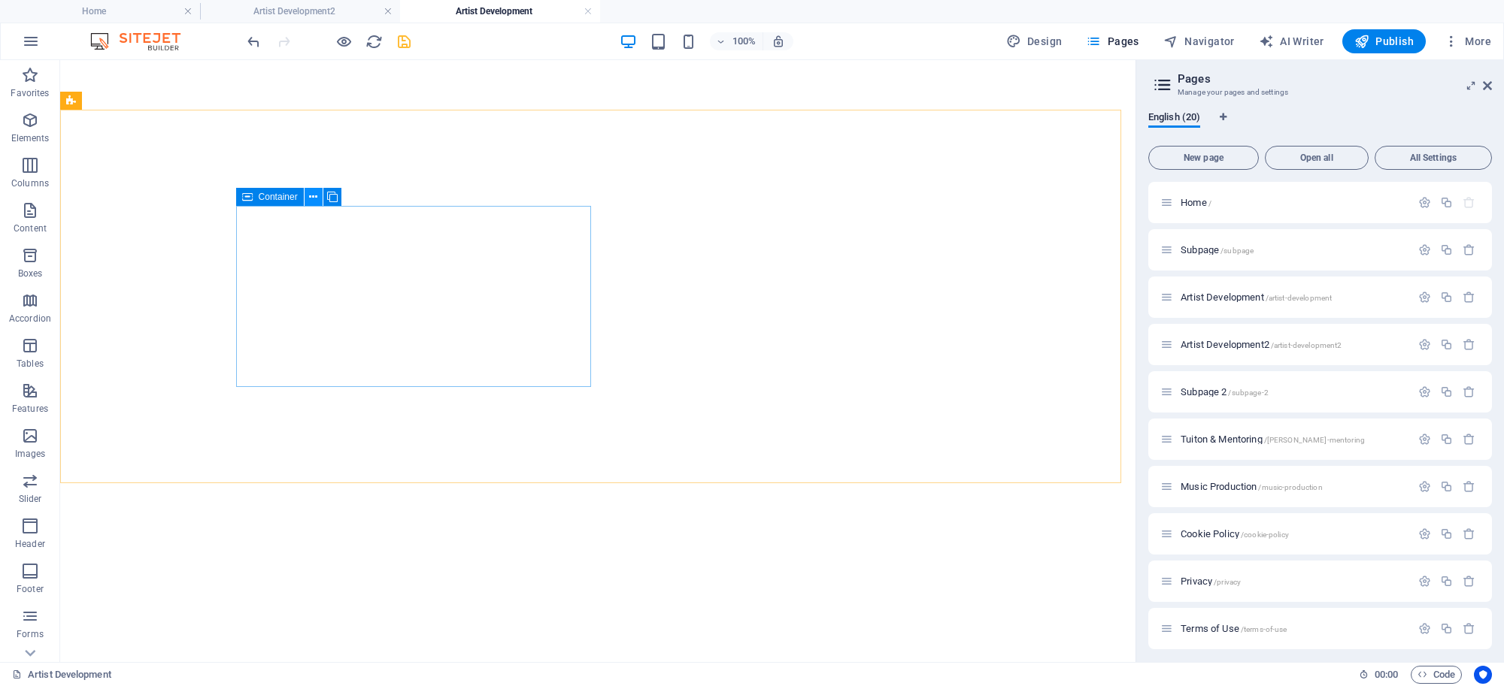
click at [311, 195] on icon at bounding box center [313, 197] width 8 height 16
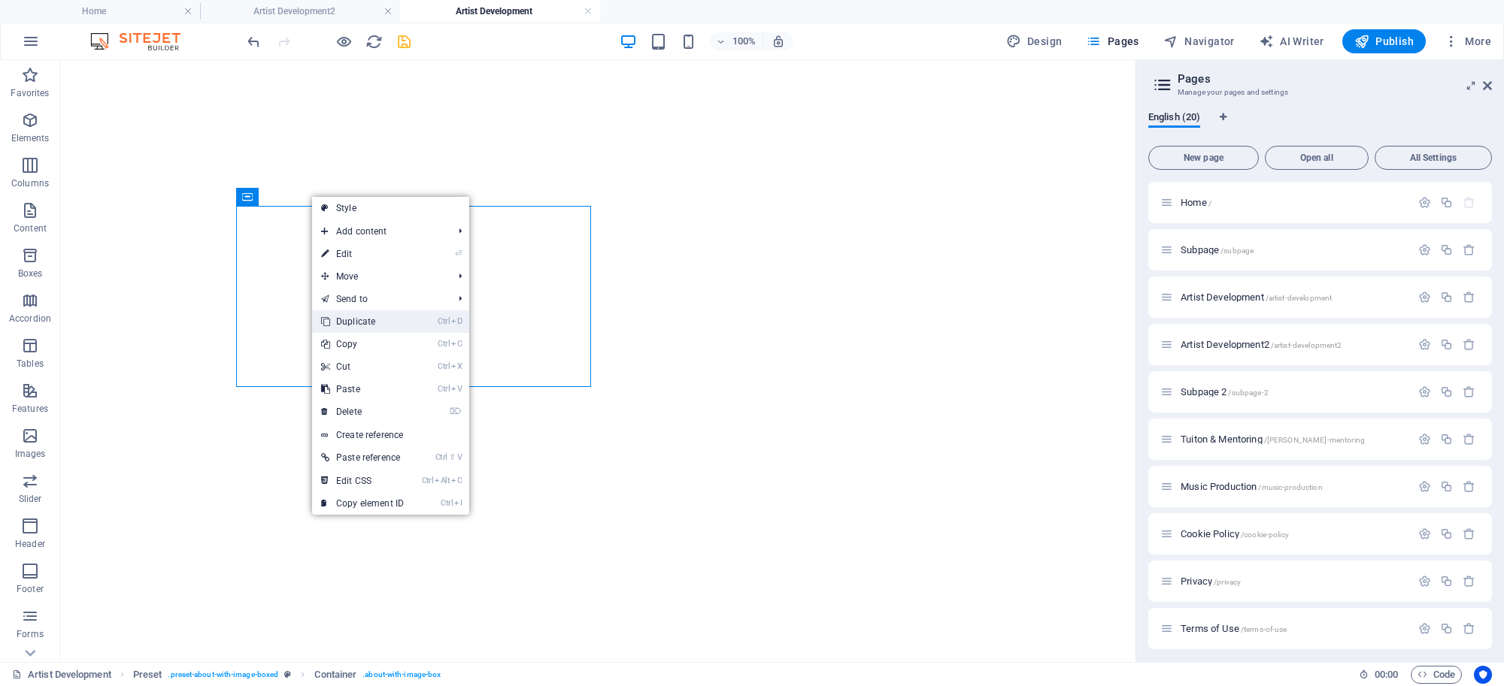
click at [357, 320] on link "Ctrl D Duplicate" at bounding box center [362, 322] width 101 height 23
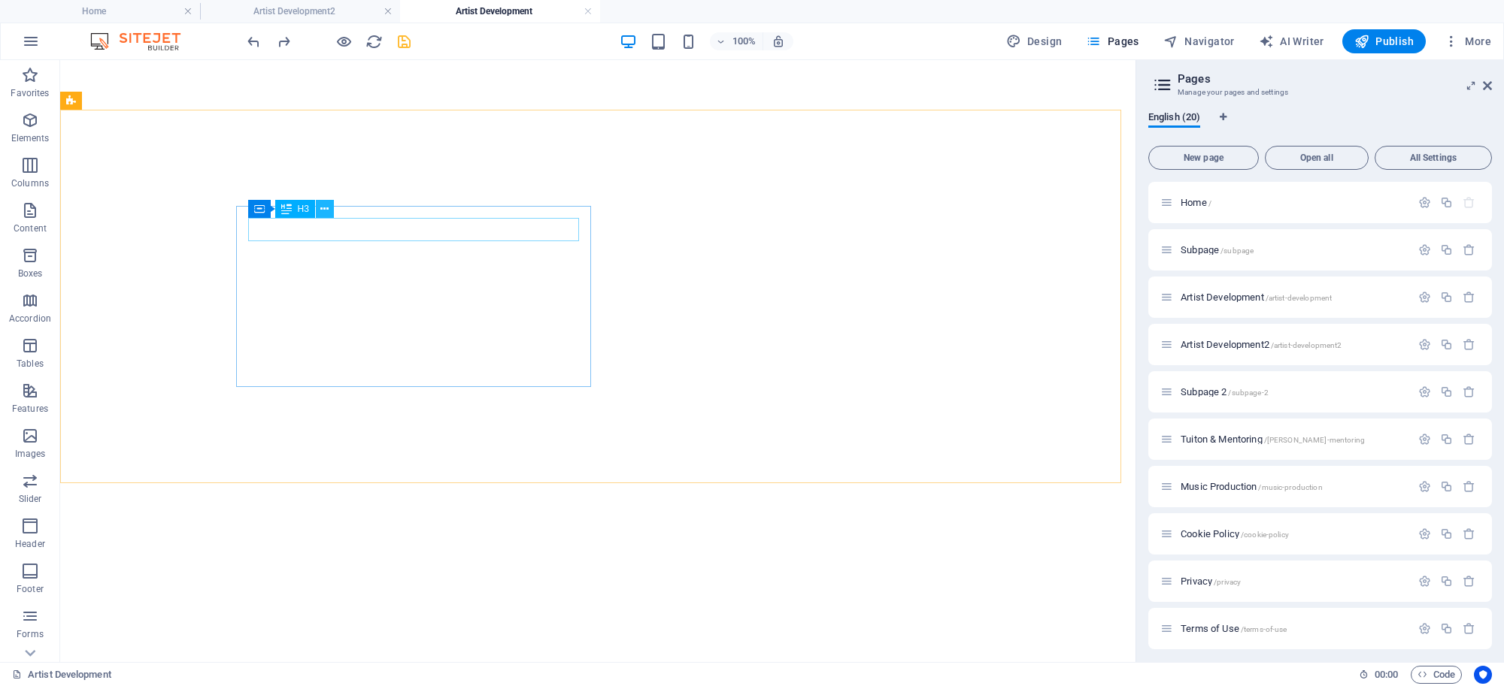
click at [321, 205] on icon at bounding box center [324, 210] width 8 height 16
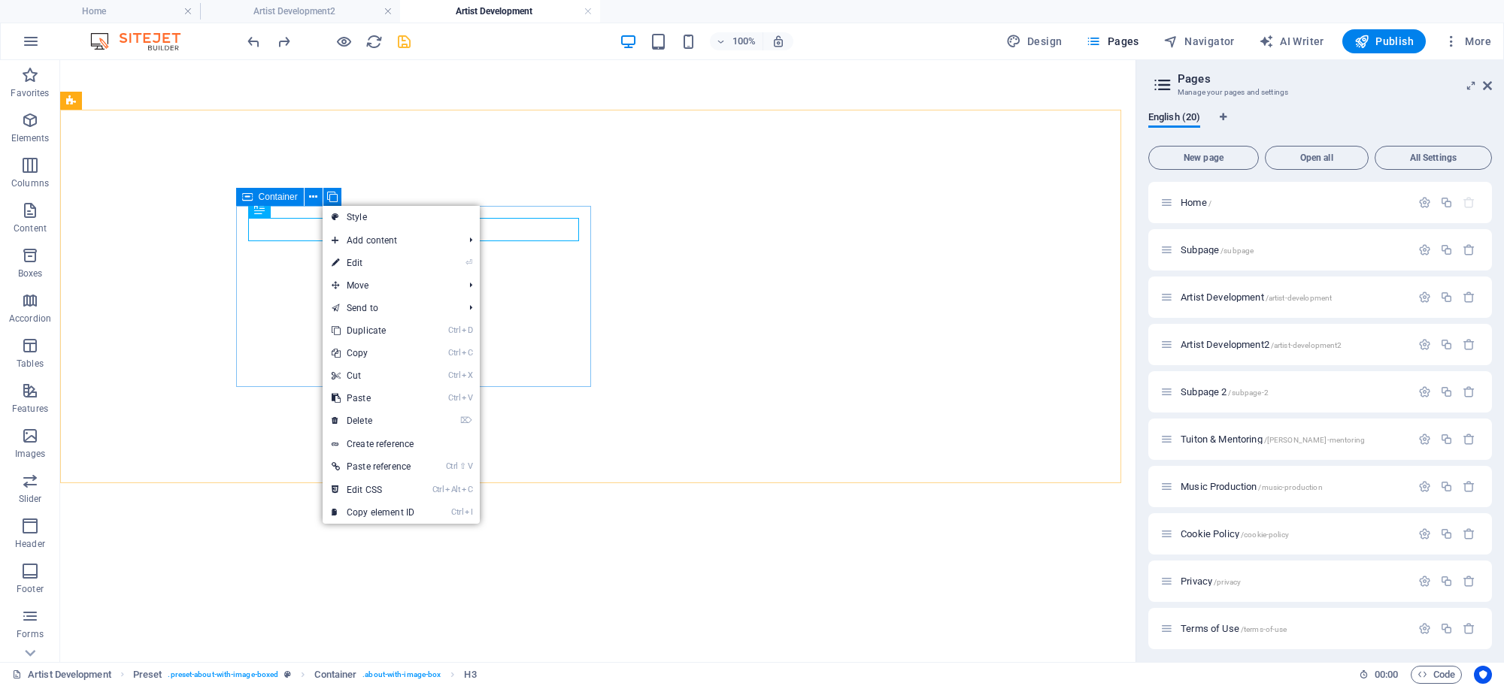
click at [292, 192] on span "Container" at bounding box center [278, 196] width 39 height 9
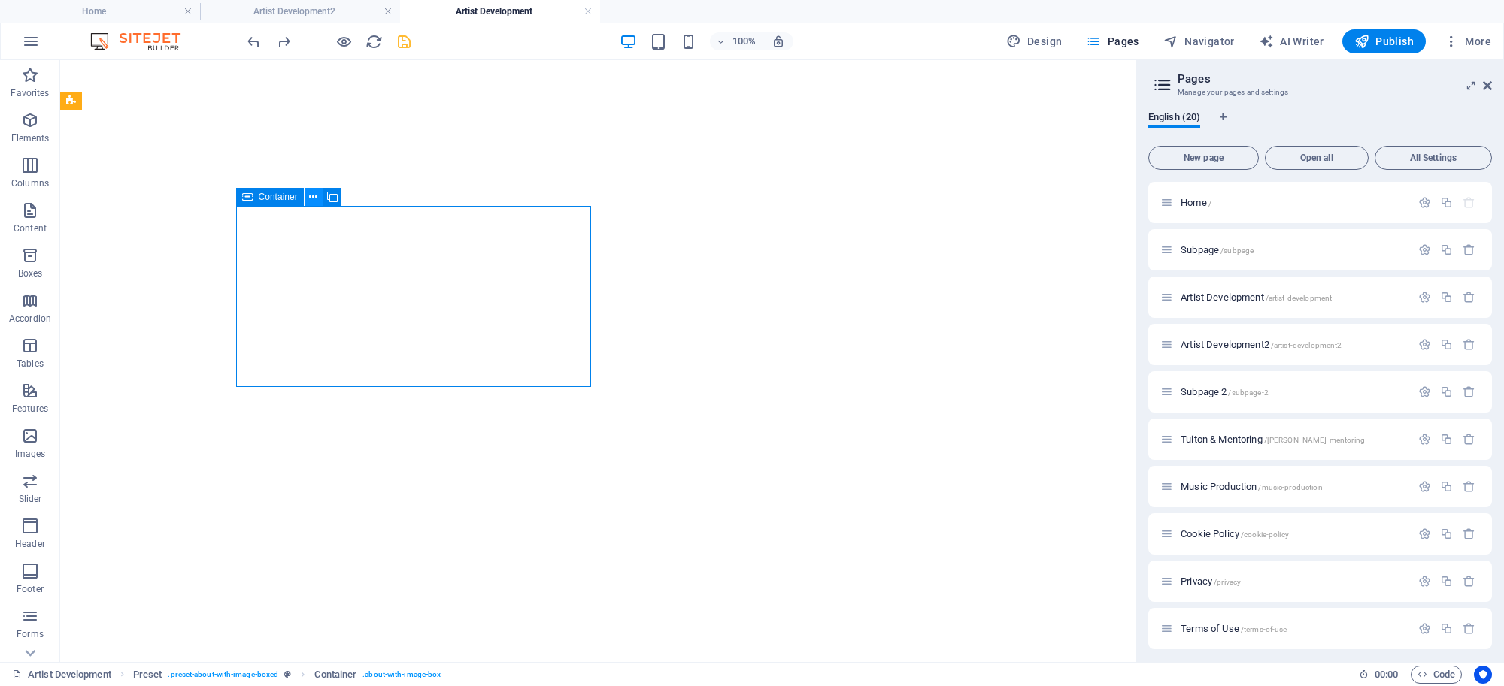
click at [314, 197] on icon at bounding box center [313, 197] width 8 height 16
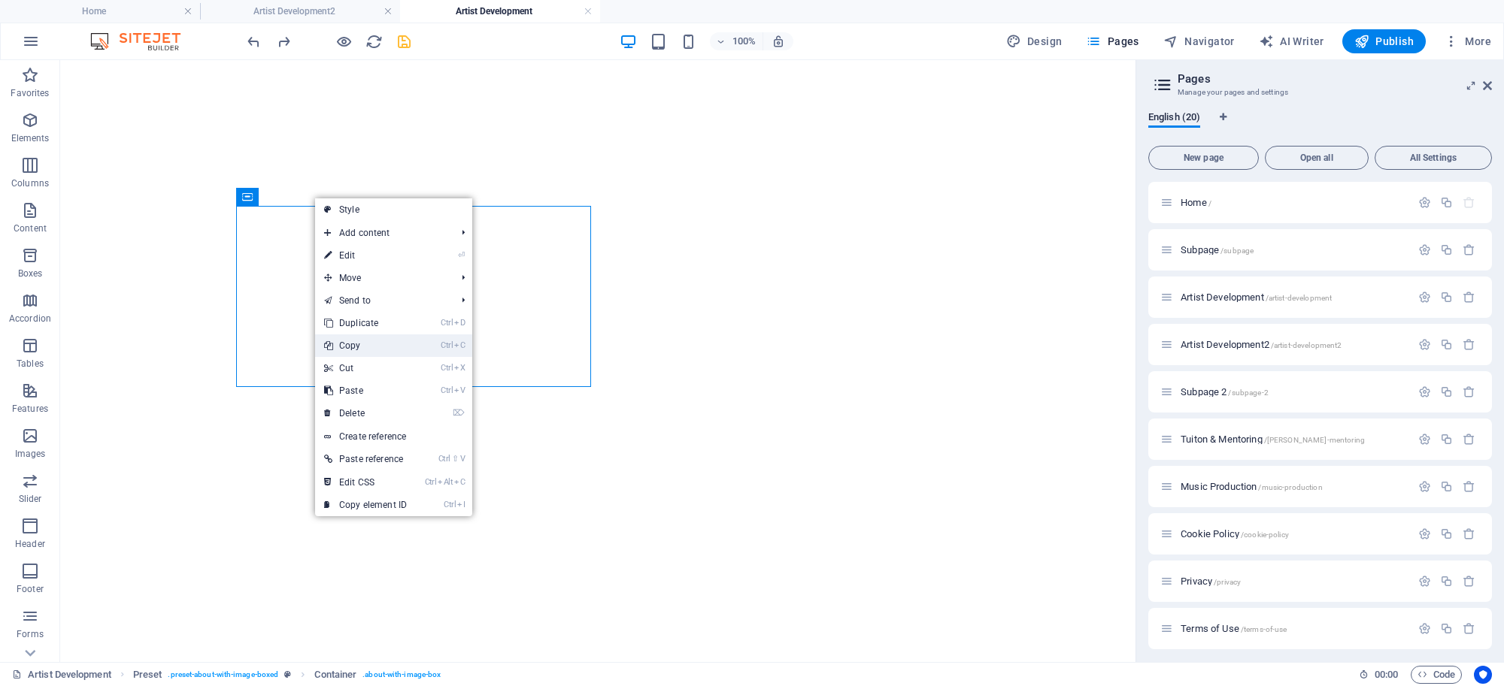
click at [352, 348] on link "Ctrl C Copy" at bounding box center [365, 346] width 101 height 23
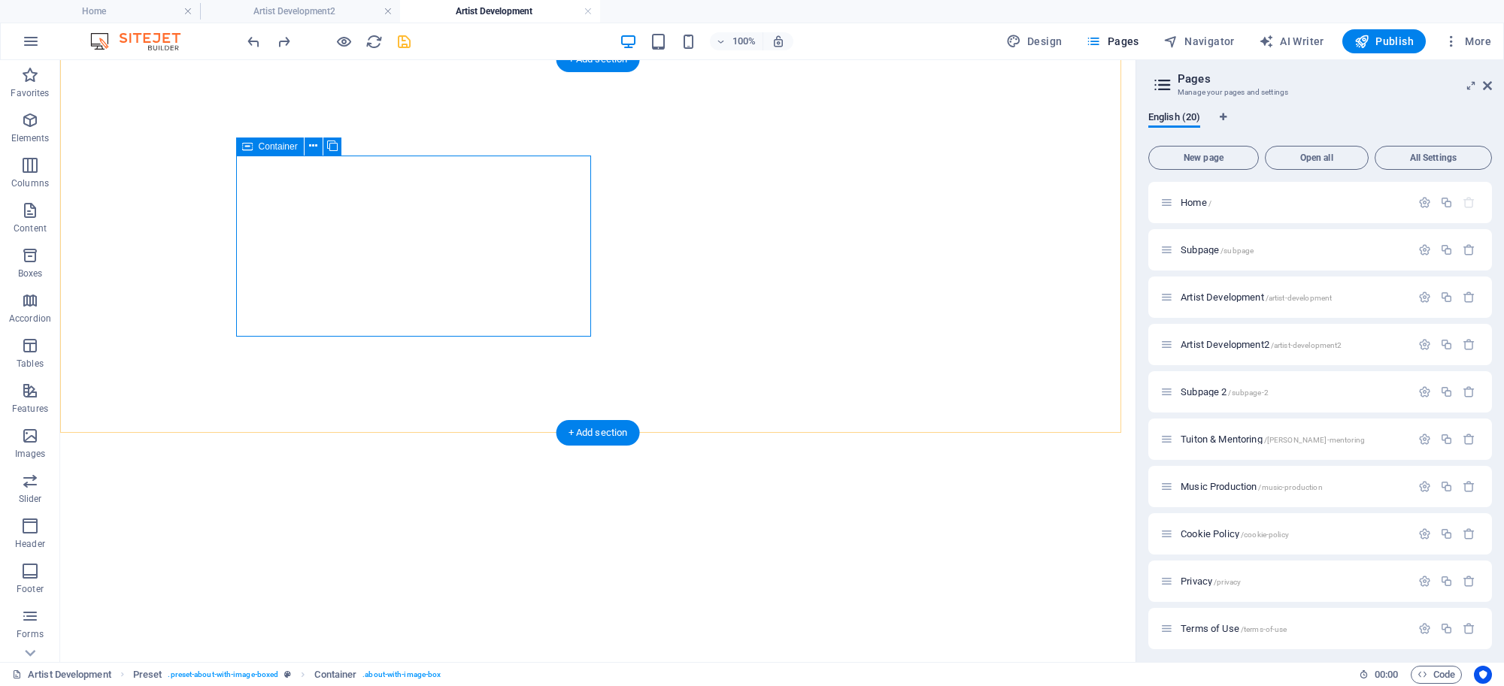
scroll to position [535, 0]
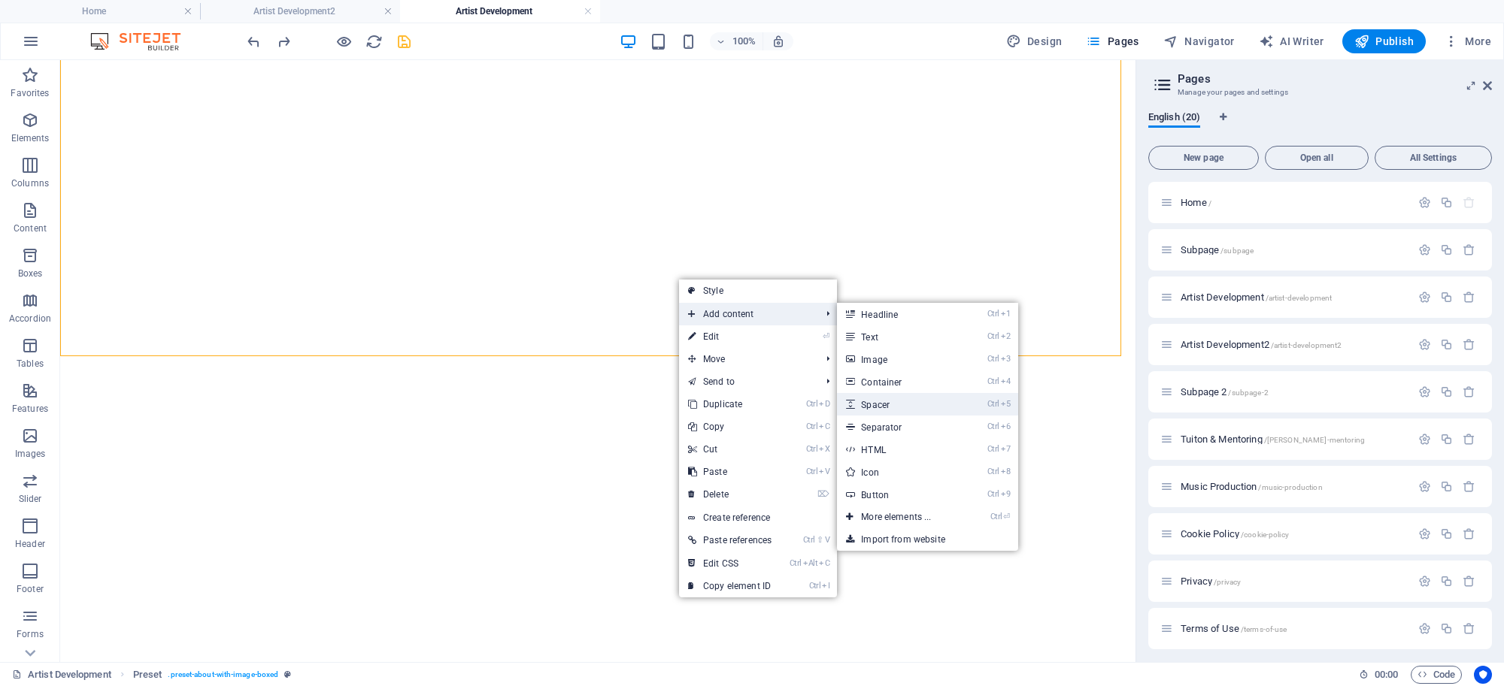
click at [884, 397] on link "Ctrl 5 Spacer" at bounding box center [899, 404] width 124 height 23
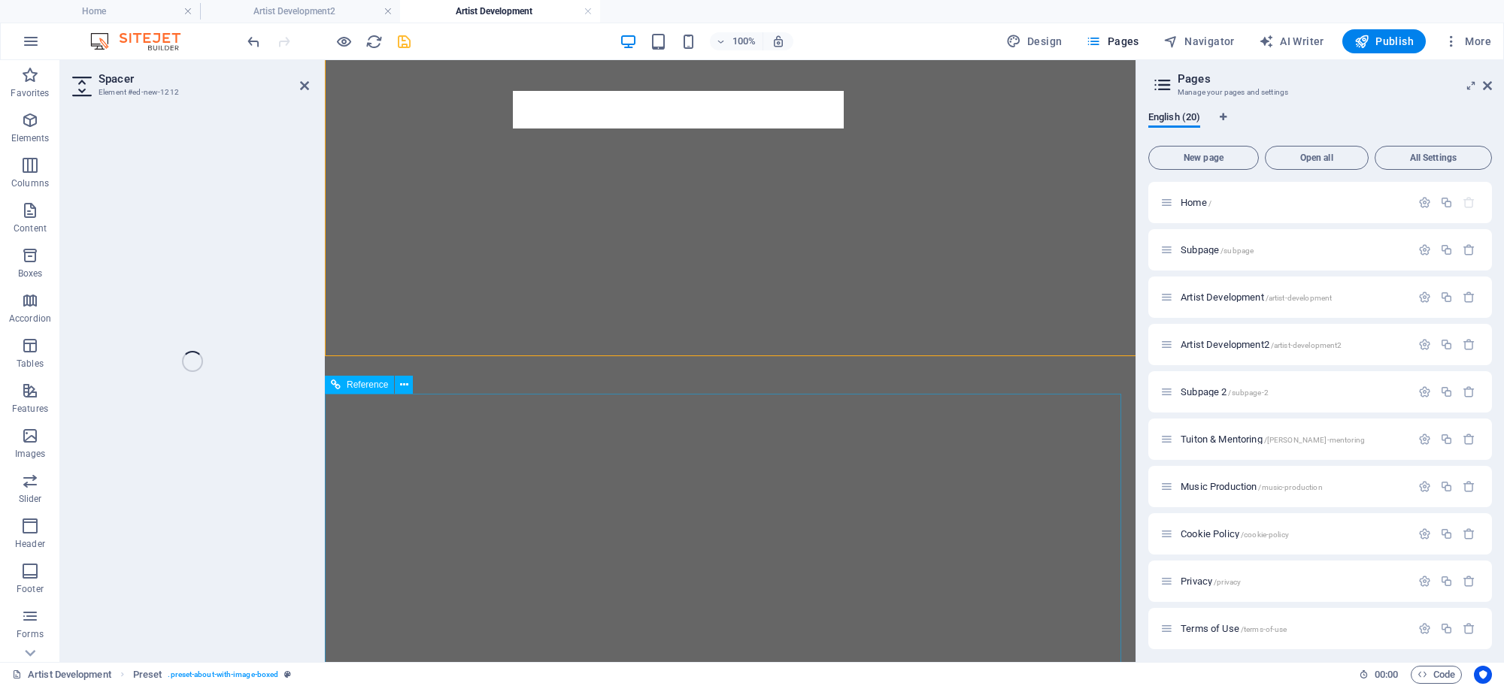
select select "px"
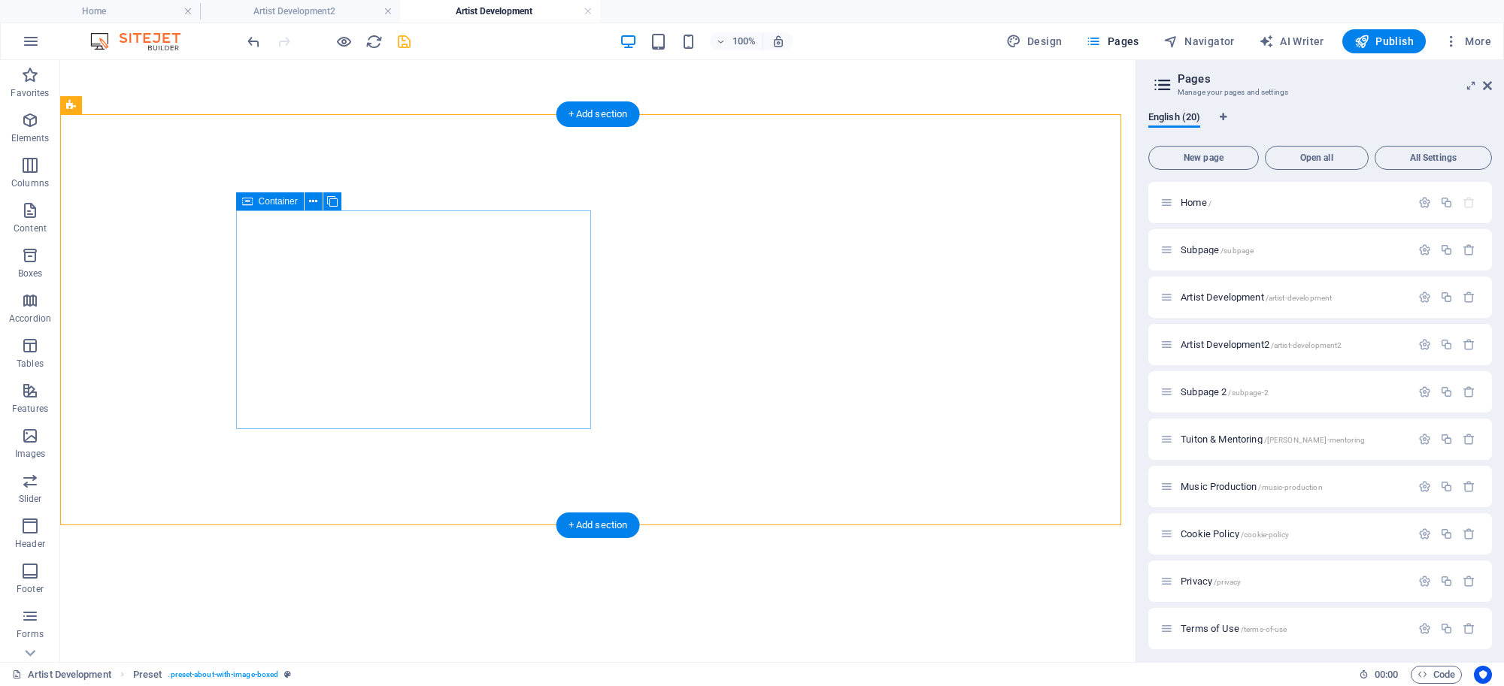
scroll to position [427, 0]
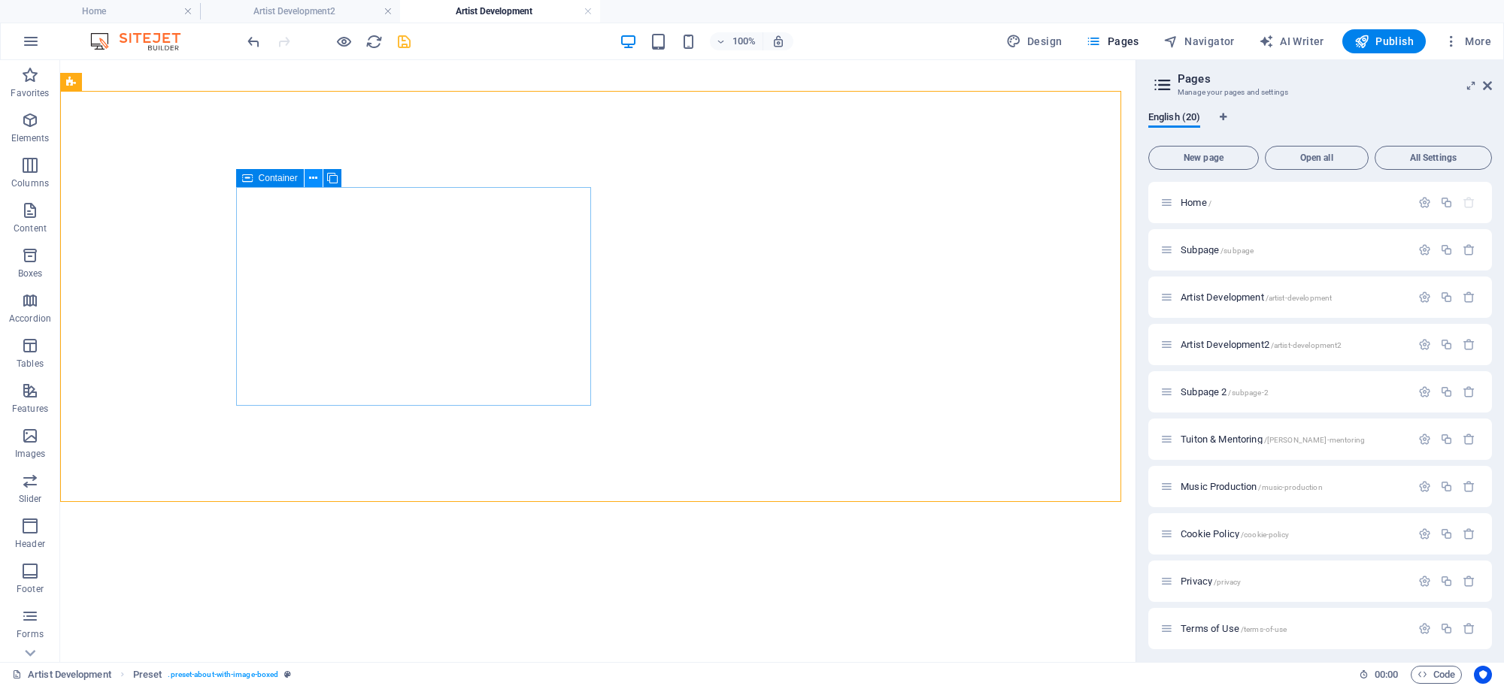
click at [309, 174] on icon at bounding box center [313, 179] width 8 height 16
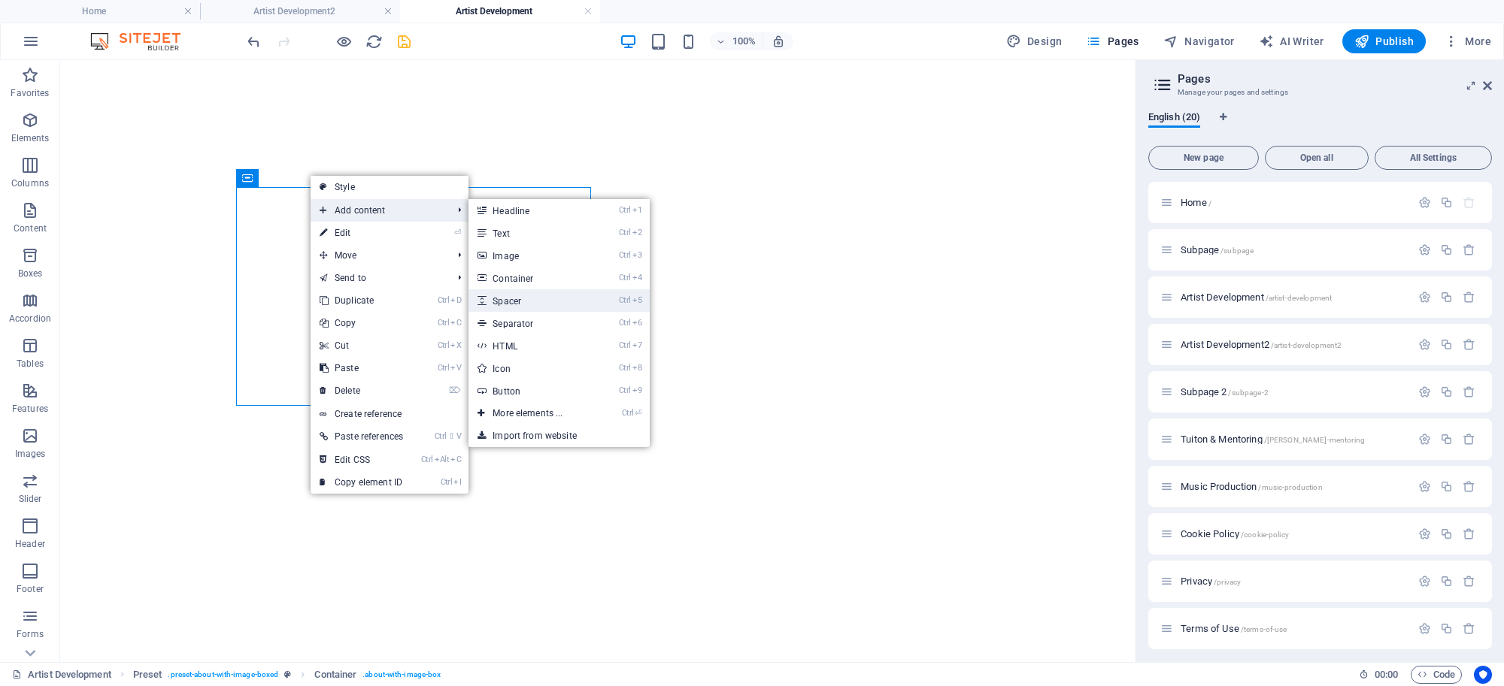
click at [588, 294] on link "Ctrl 5 Spacer" at bounding box center [530, 300] width 124 height 23
select select "px"
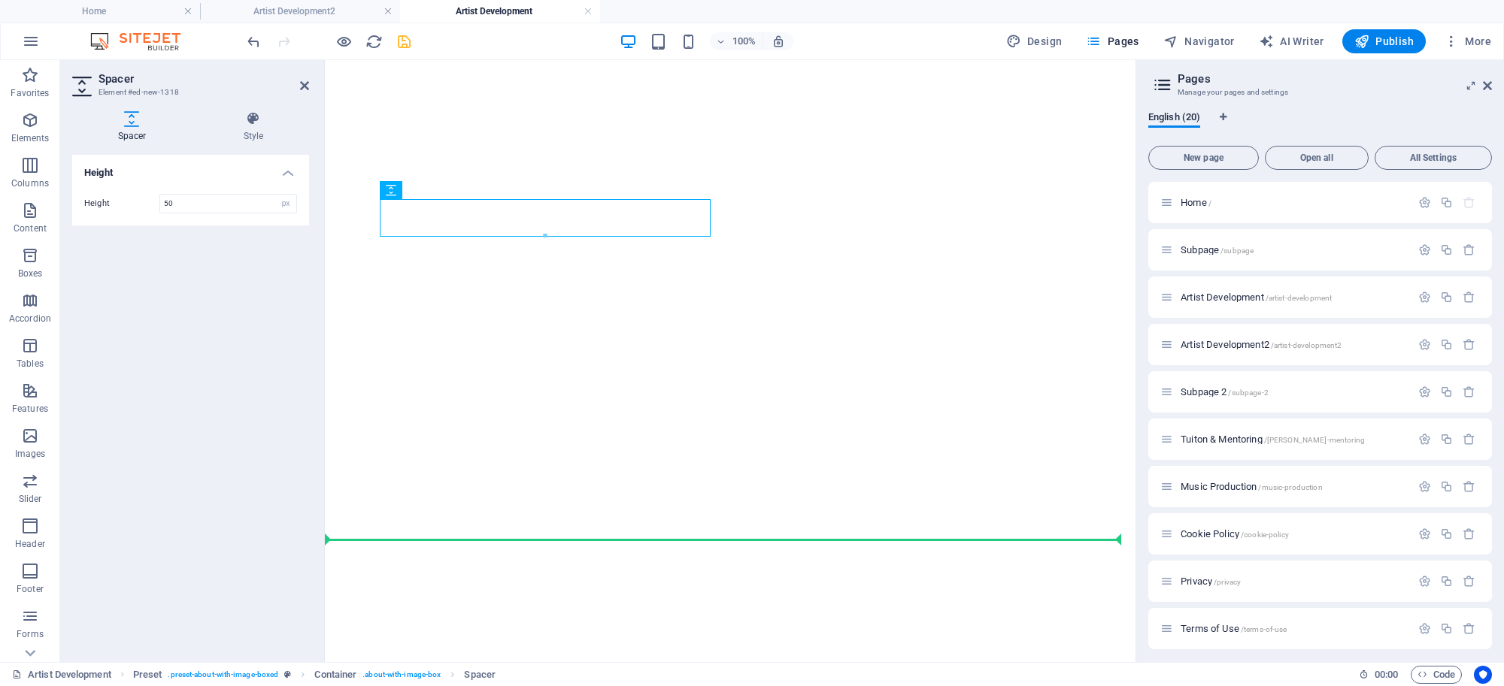
drag, startPoint x: 747, startPoint y: 247, endPoint x: 451, endPoint y: 491, distance: 384.0
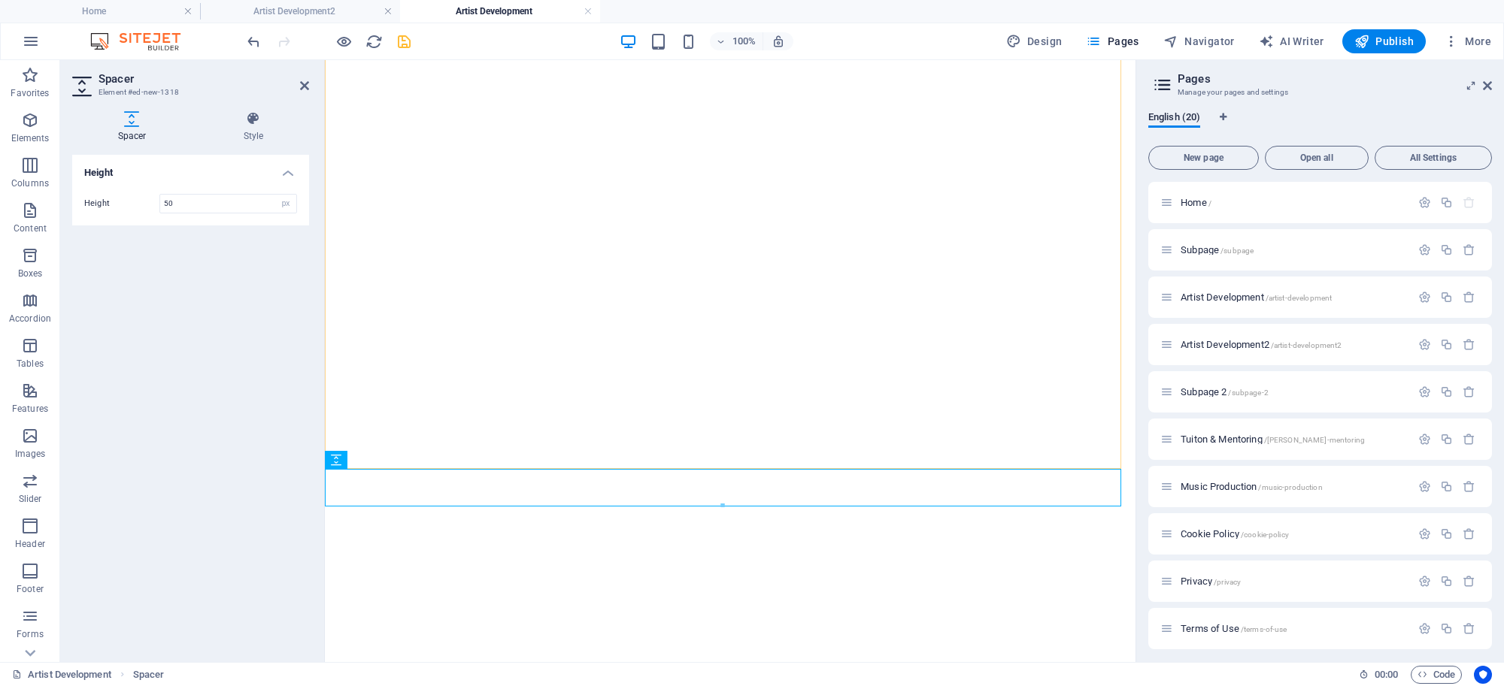
scroll to position [460, 0]
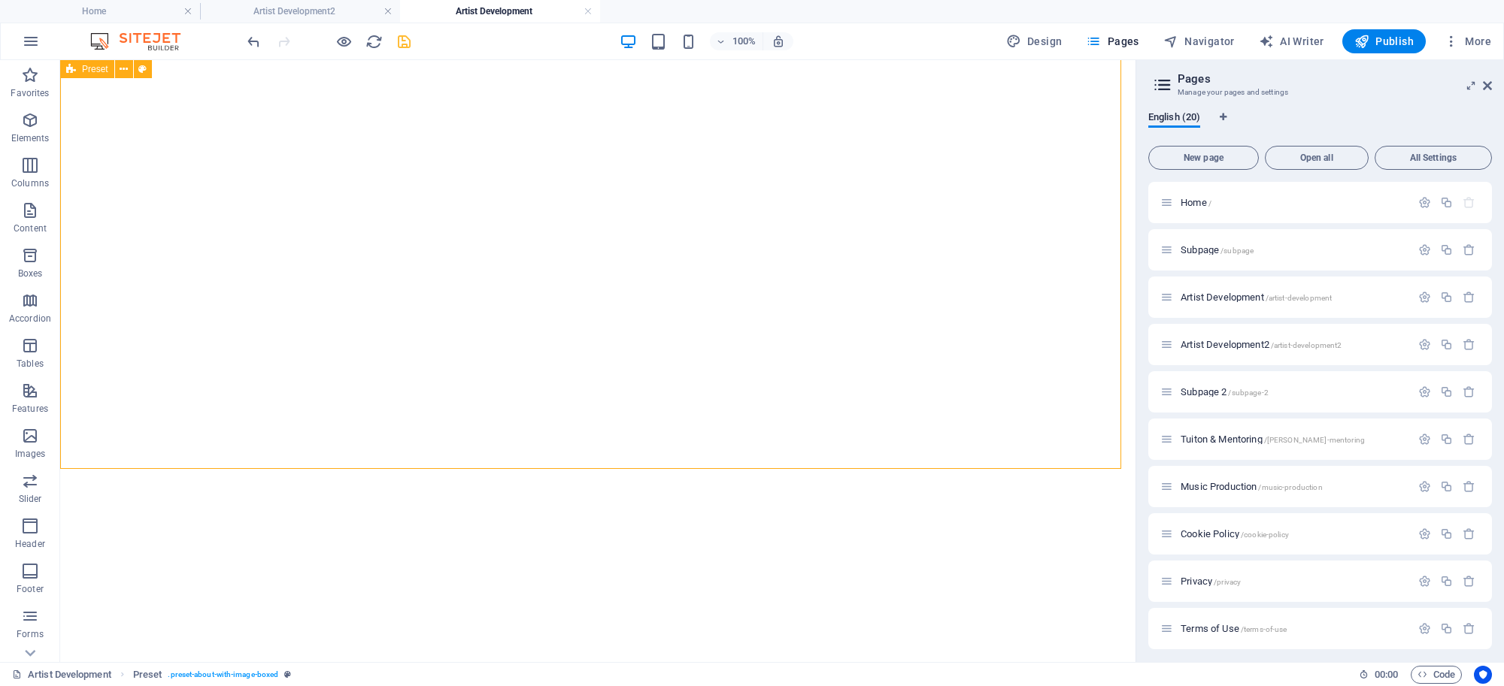
drag, startPoint x: 415, startPoint y: 381, endPoint x: 397, endPoint y: 384, distance: 18.3
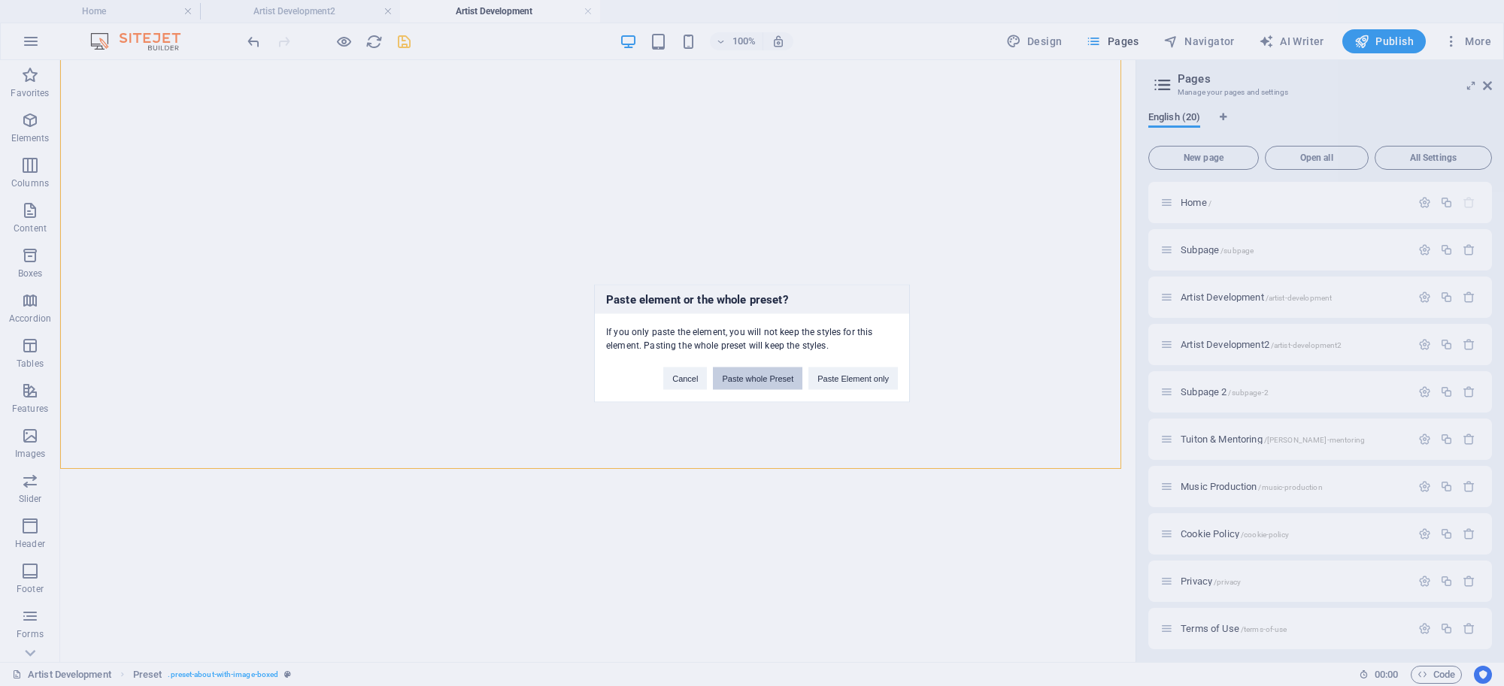
click at [791, 374] on button "Paste whole Preset" at bounding box center [757, 378] width 89 height 23
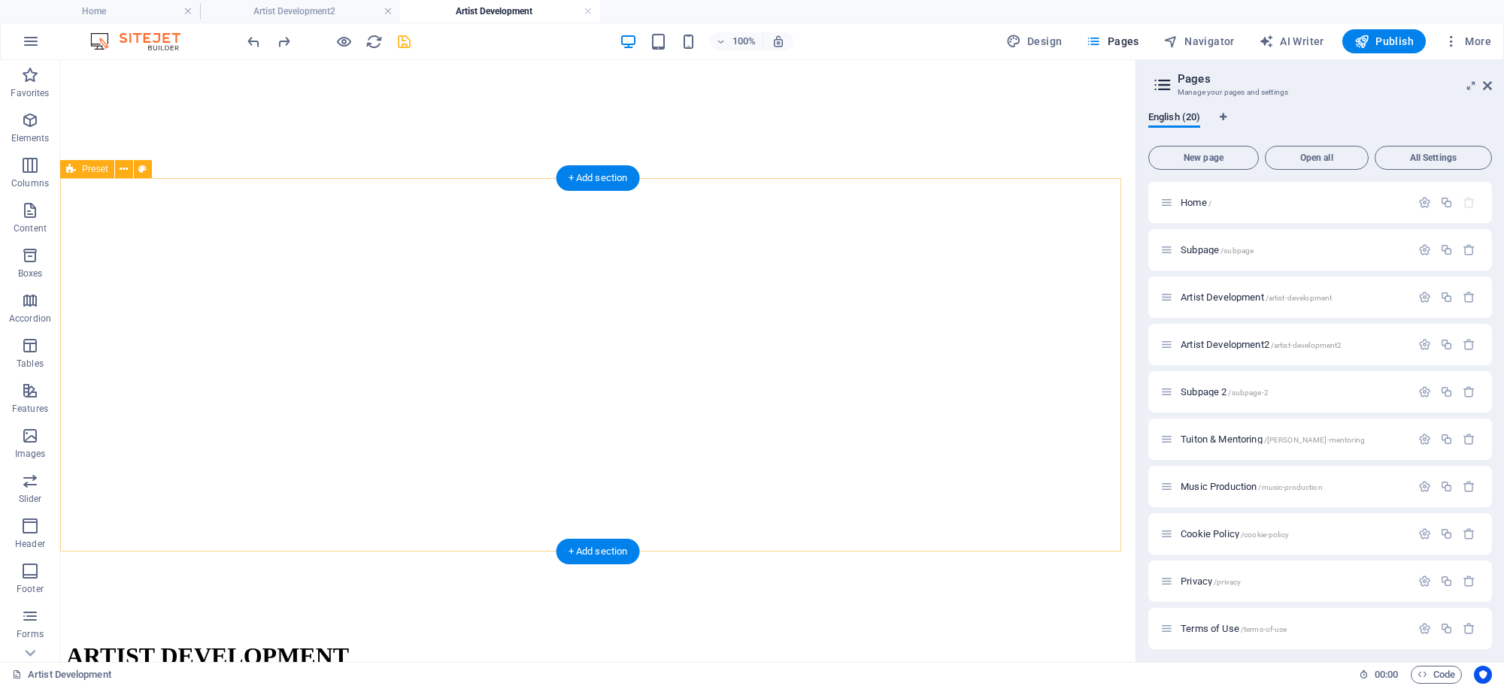
scroll to position [655, 0]
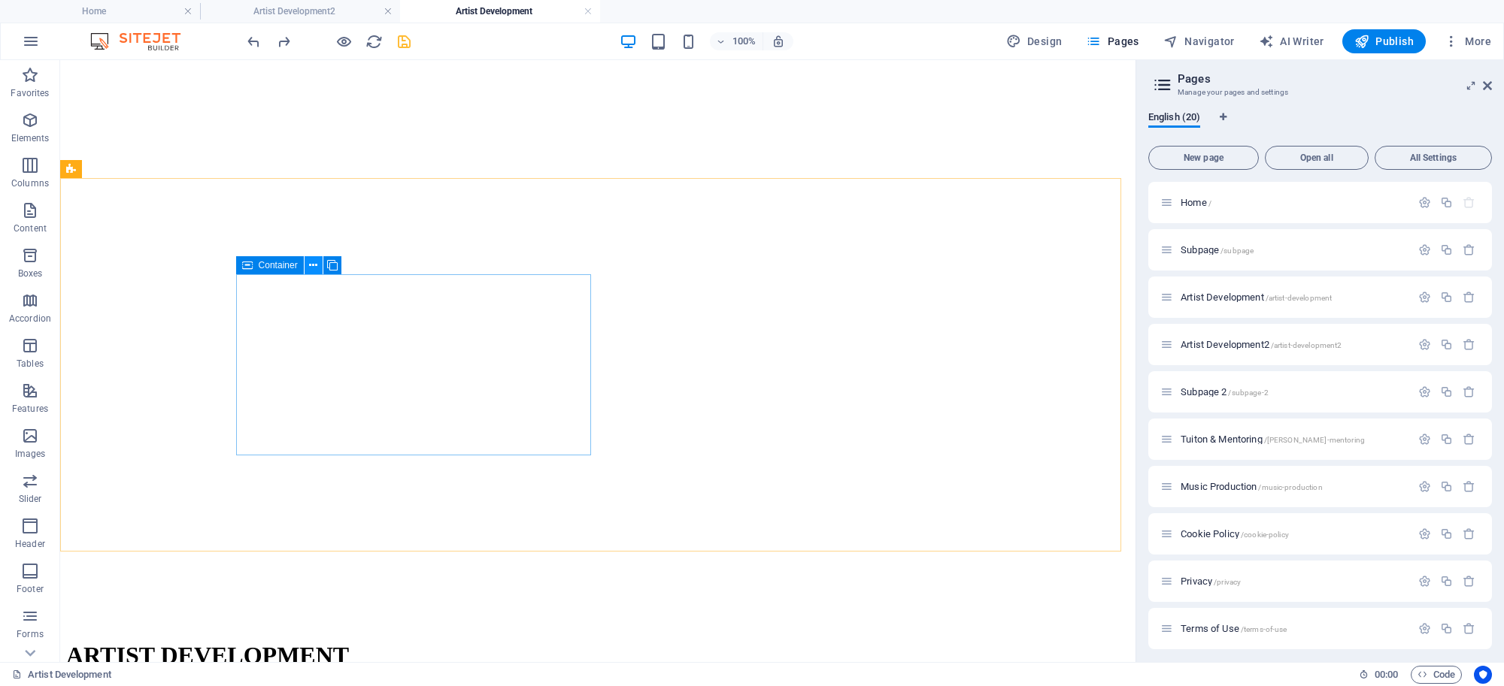
click at [309, 263] on icon at bounding box center [313, 266] width 8 height 16
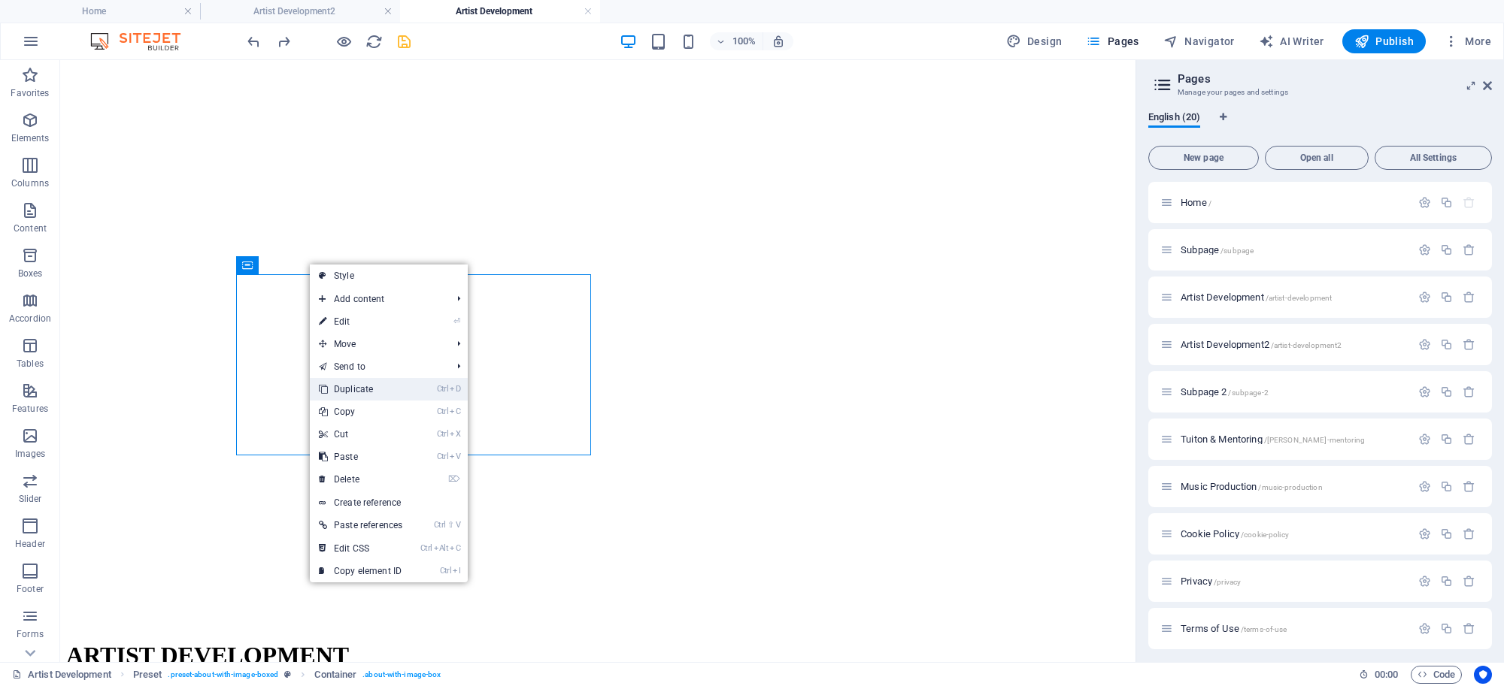
click at [358, 388] on link "Ctrl D Duplicate" at bounding box center [361, 389] width 102 height 23
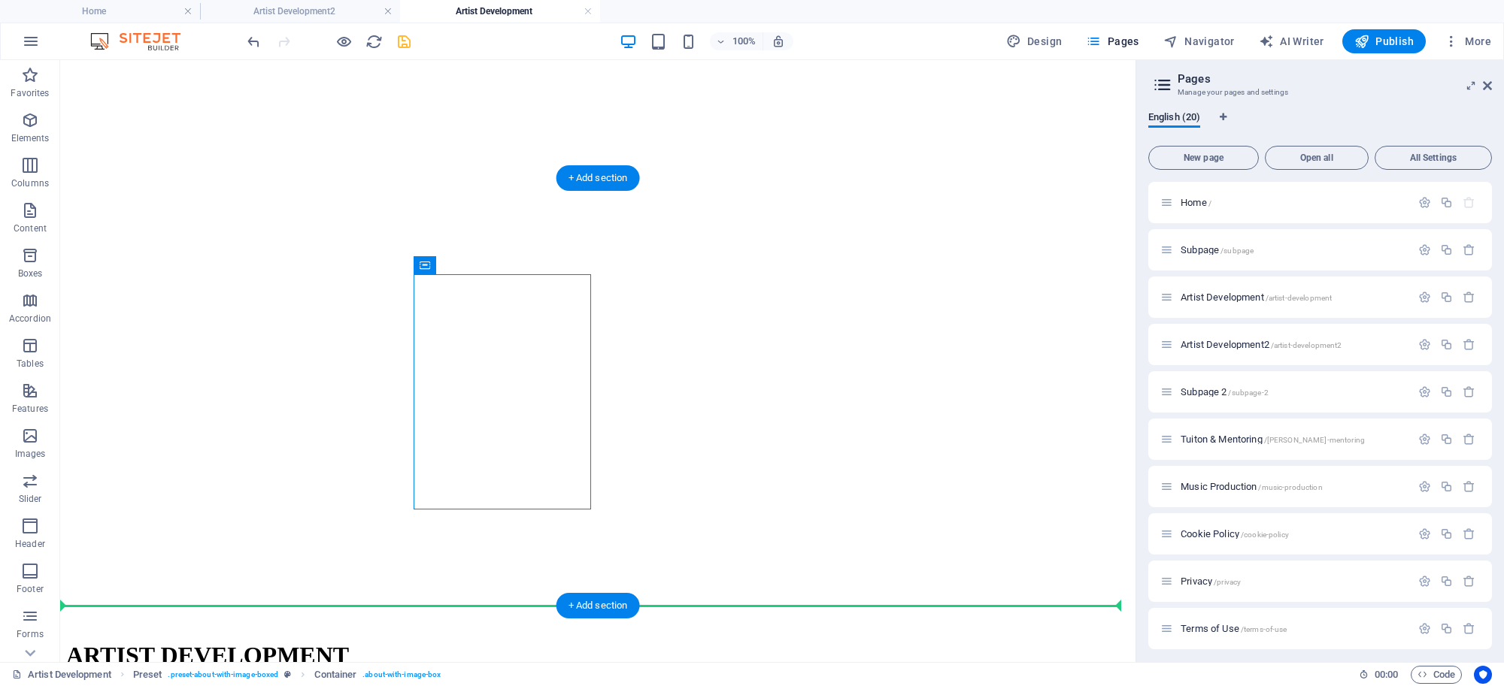
drag, startPoint x: 515, startPoint y: 317, endPoint x: 302, endPoint y: 527, distance: 298.8
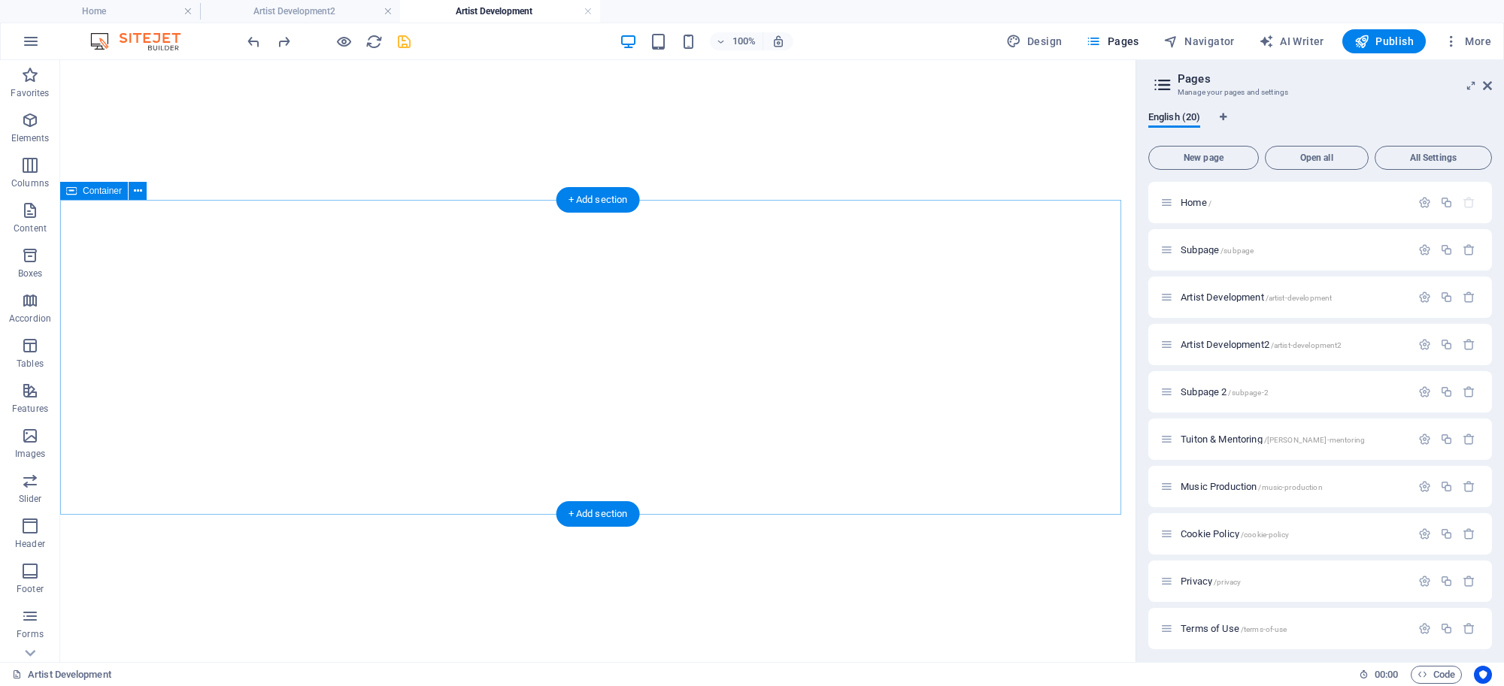
scroll to position [382, 0]
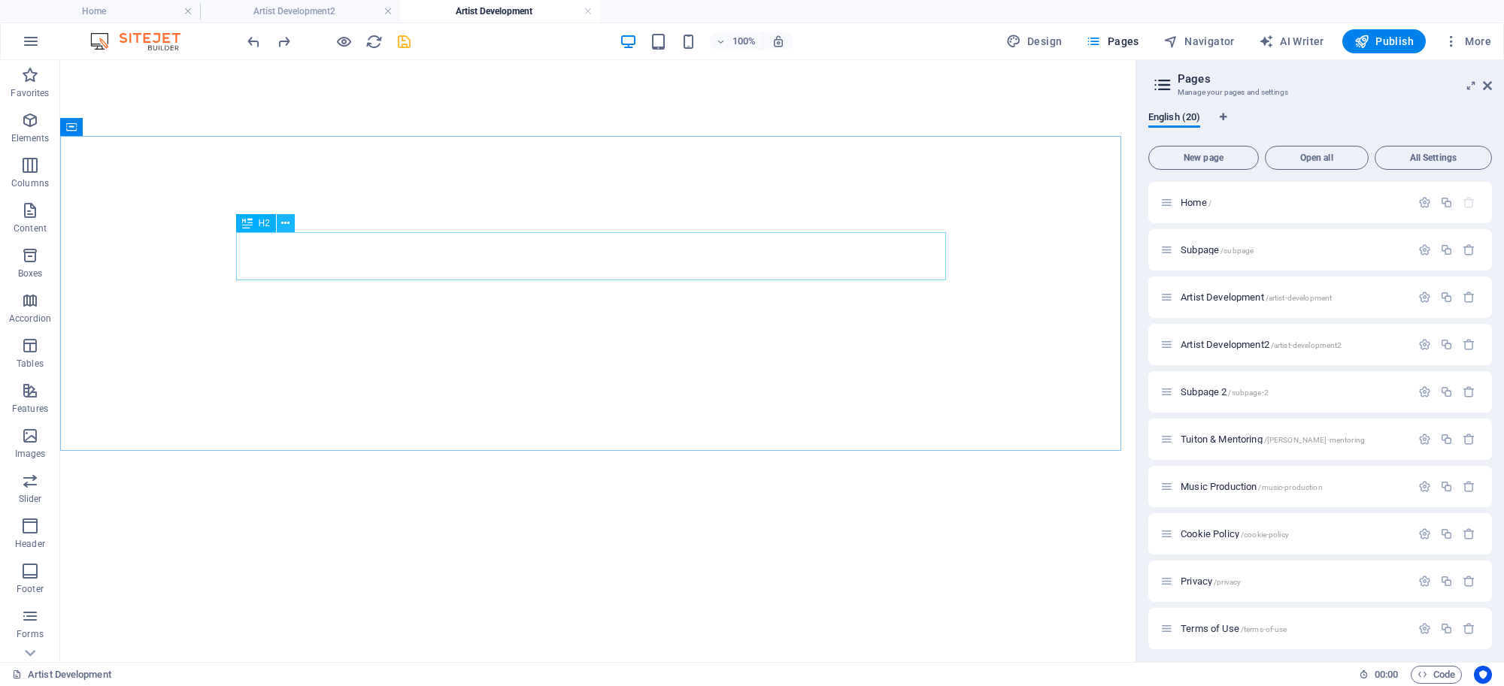
click at [286, 223] on icon at bounding box center [285, 224] width 8 height 16
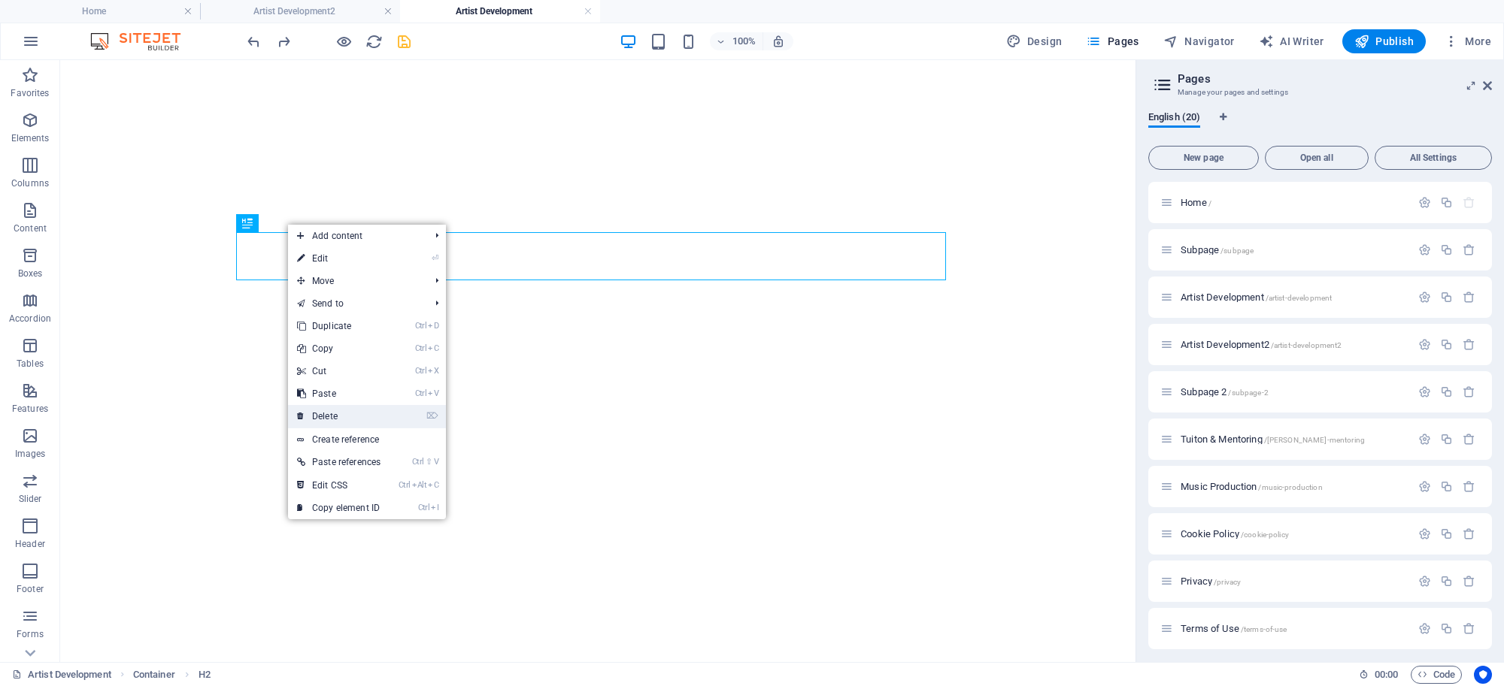
click at [323, 411] on link "⌦ Delete" at bounding box center [339, 416] width 102 height 23
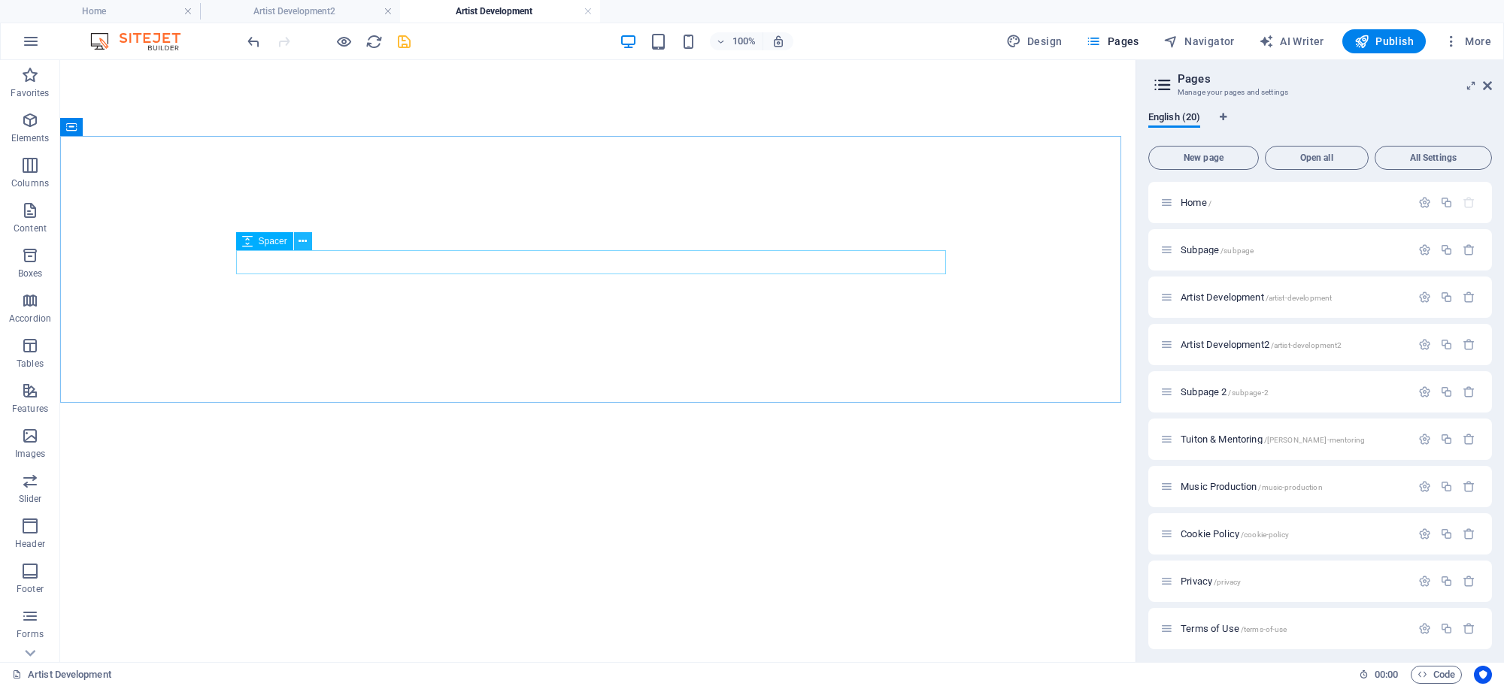
click at [295, 238] on button at bounding box center [303, 241] width 18 height 18
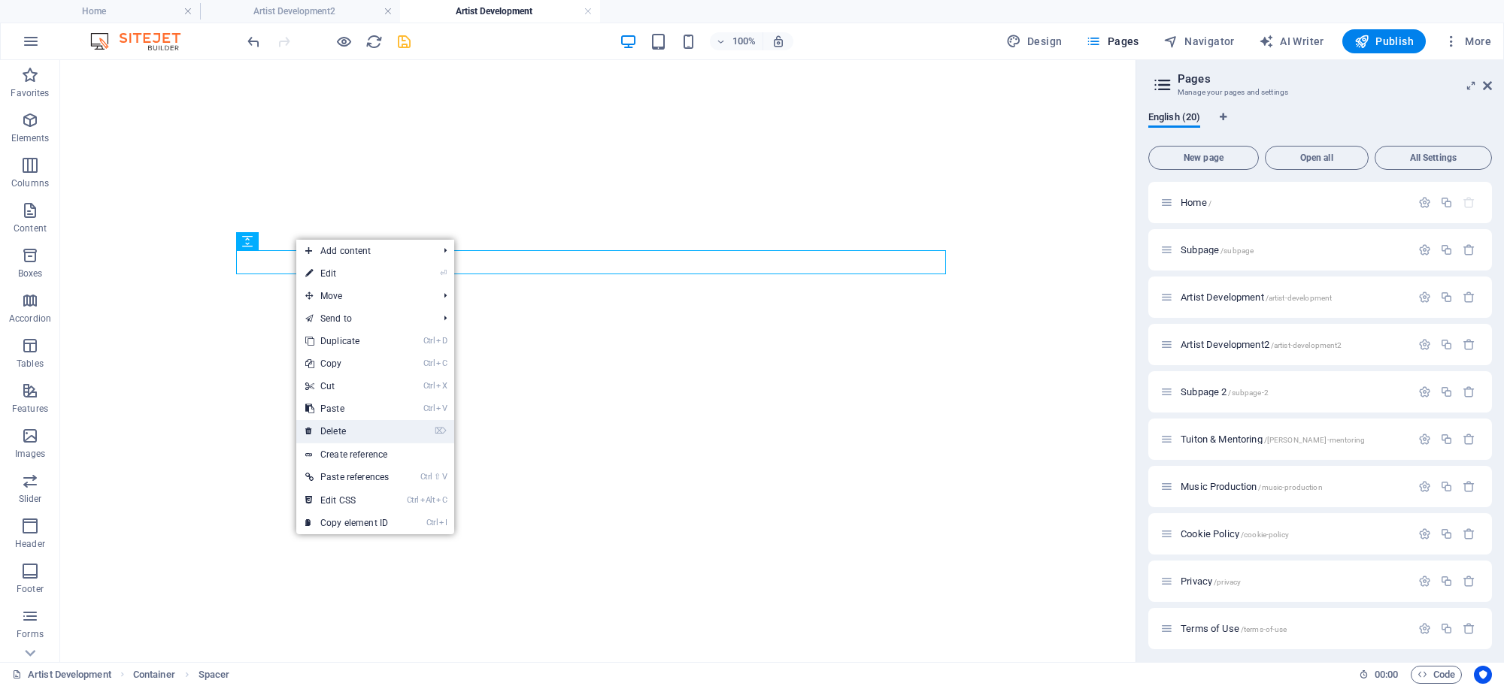
click at [335, 423] on link "⌦ Delete" at bounding box center [347, 431] width 102 height 23
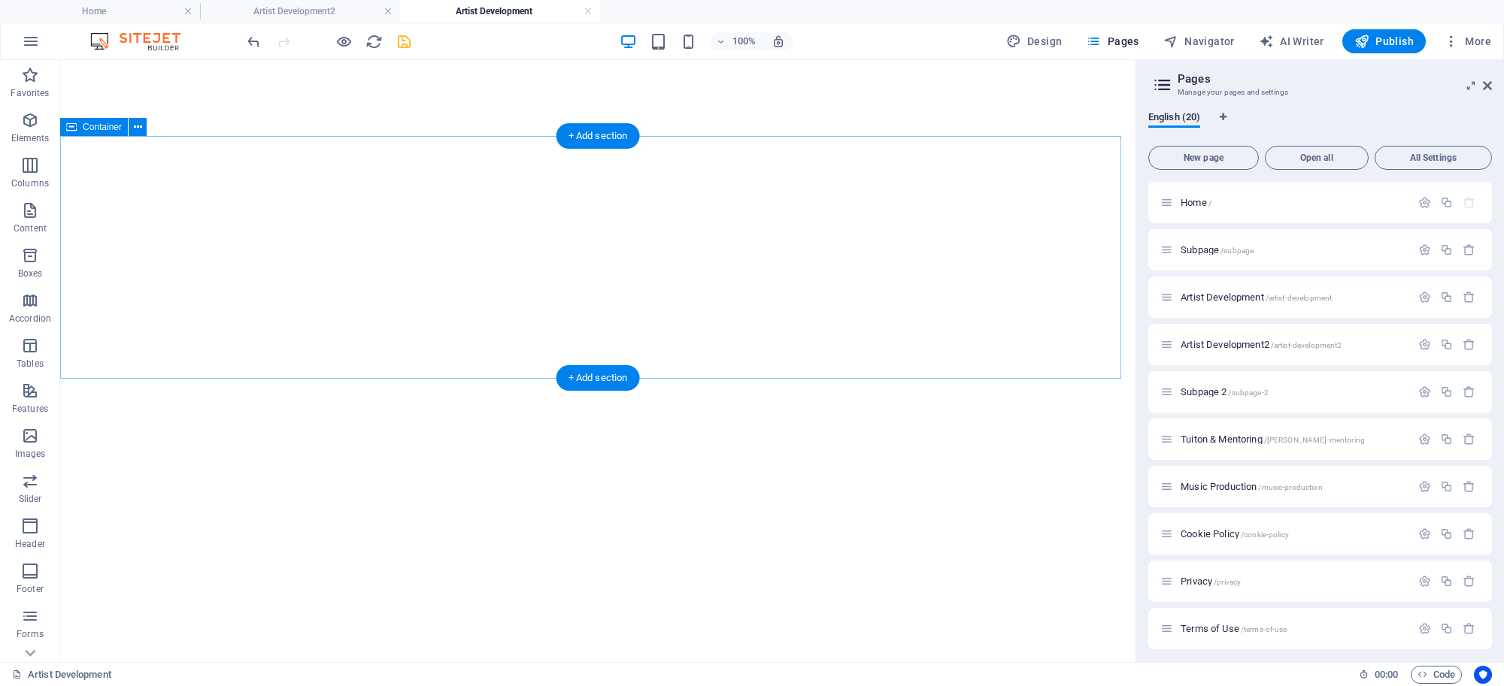
click at [1198, 249] on span "Subpage /subpage" at bounding box center [1216, 249] width 73 height 11
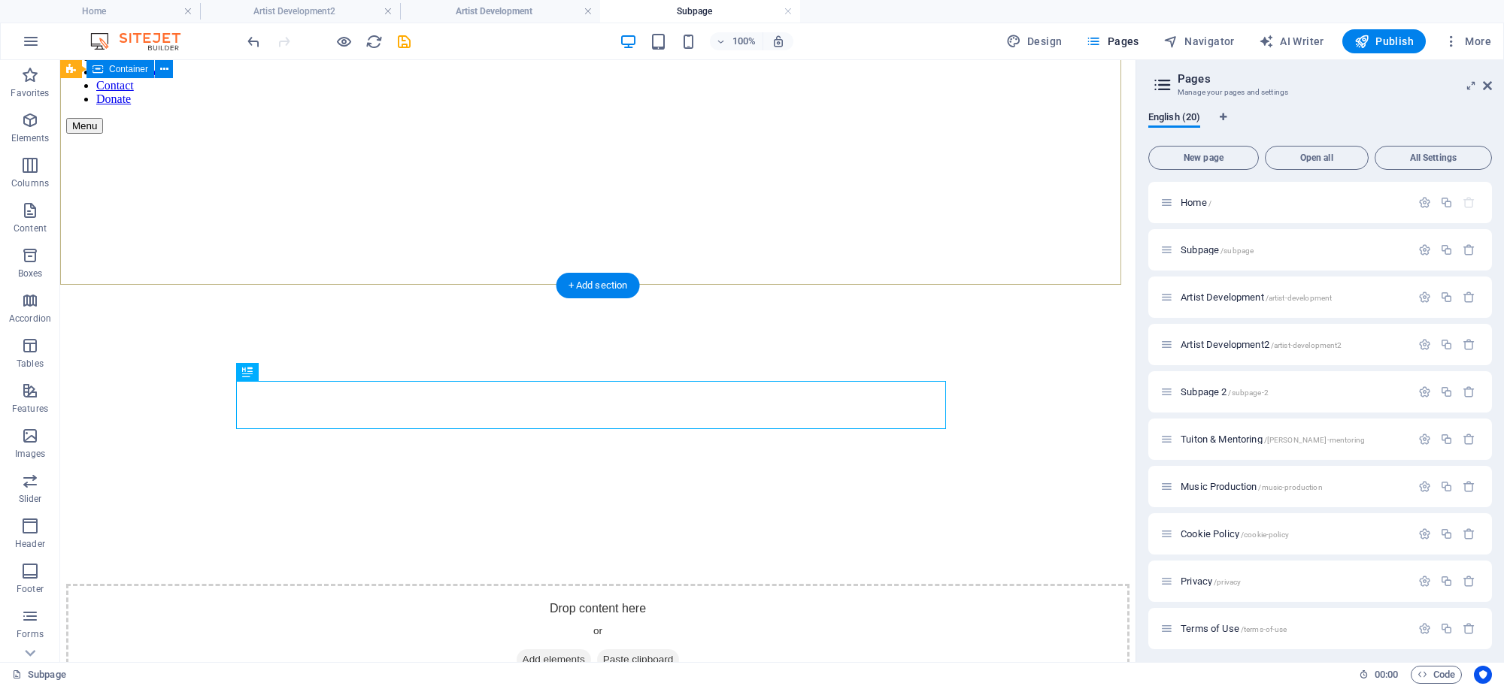
scroll to position [156, 0]
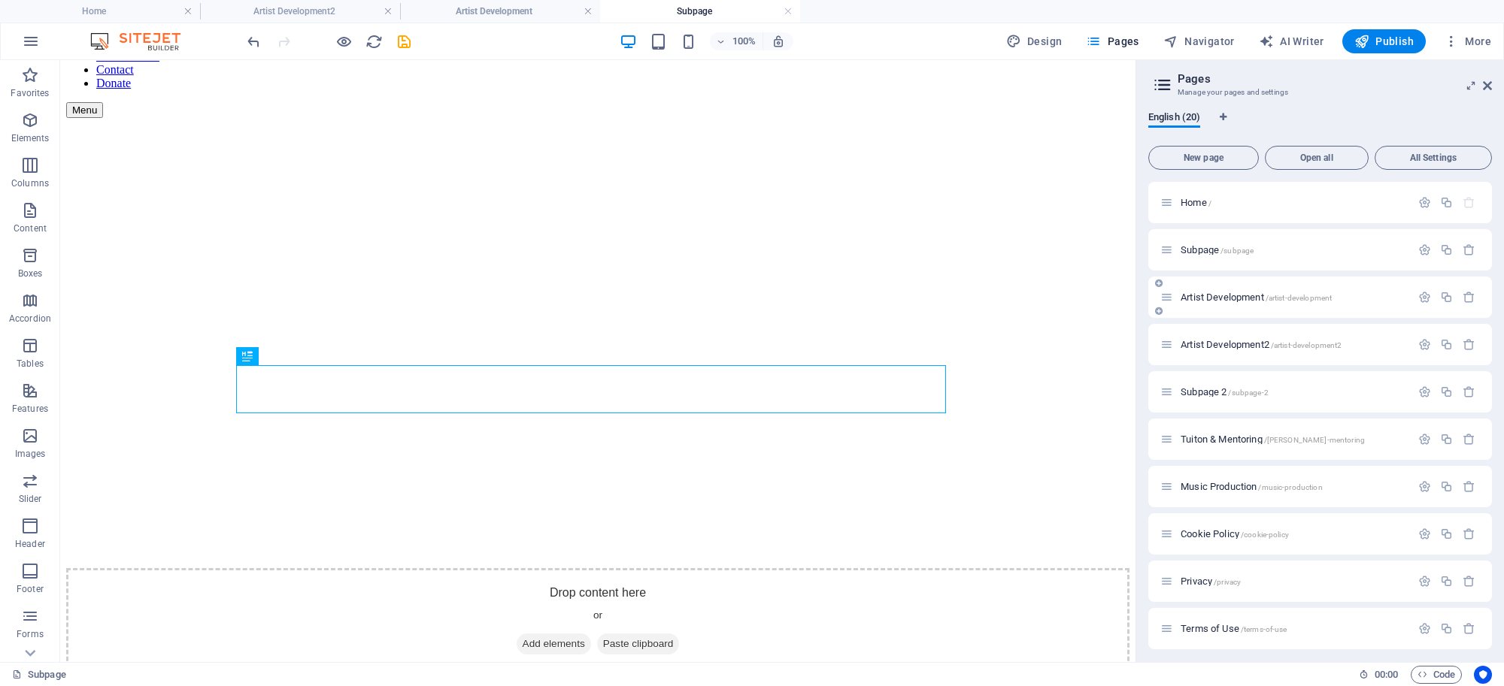
click at [1190, 295] on span "Artist Development /artist-development" at bounding box center [1255, 297] width 151 height 11
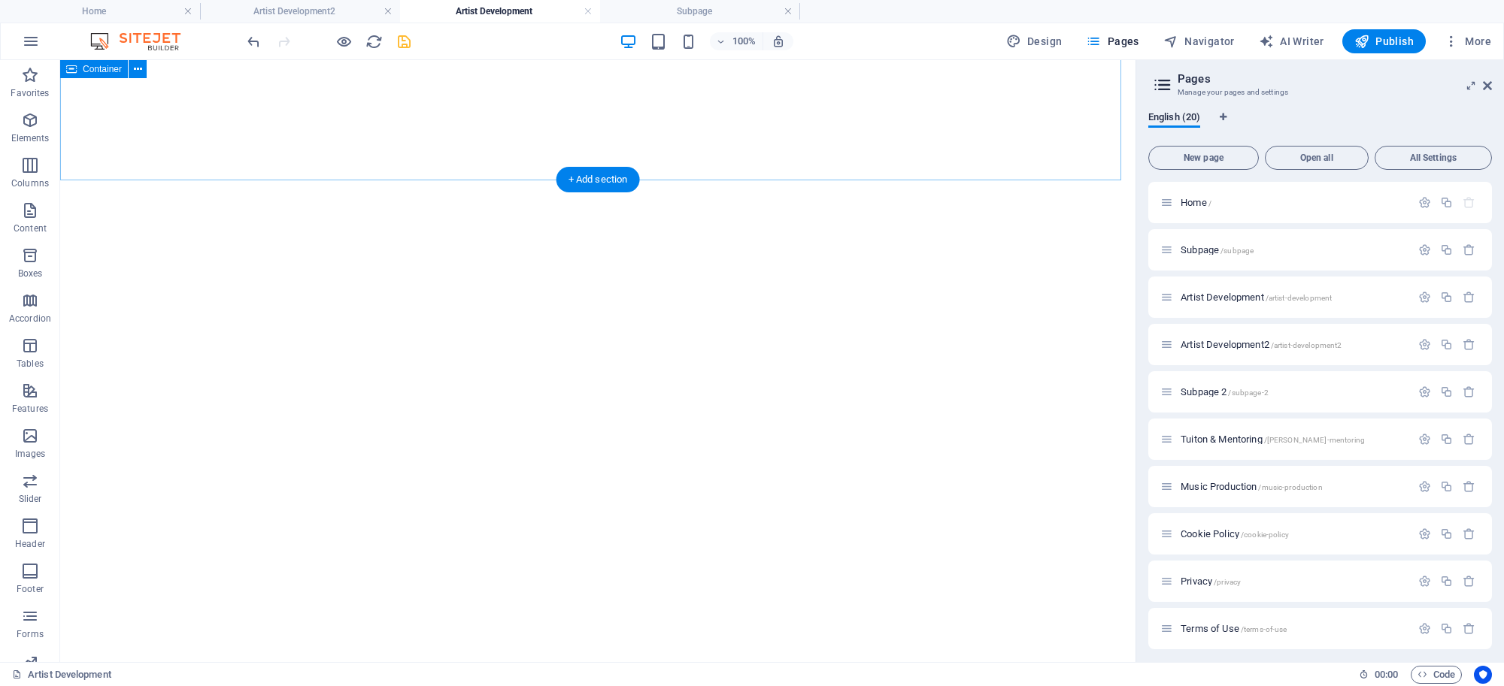
scroll to position [589, 0]
click at [86, 159] on span "Preset" at bounding box center [95, 163] width 26 height 9
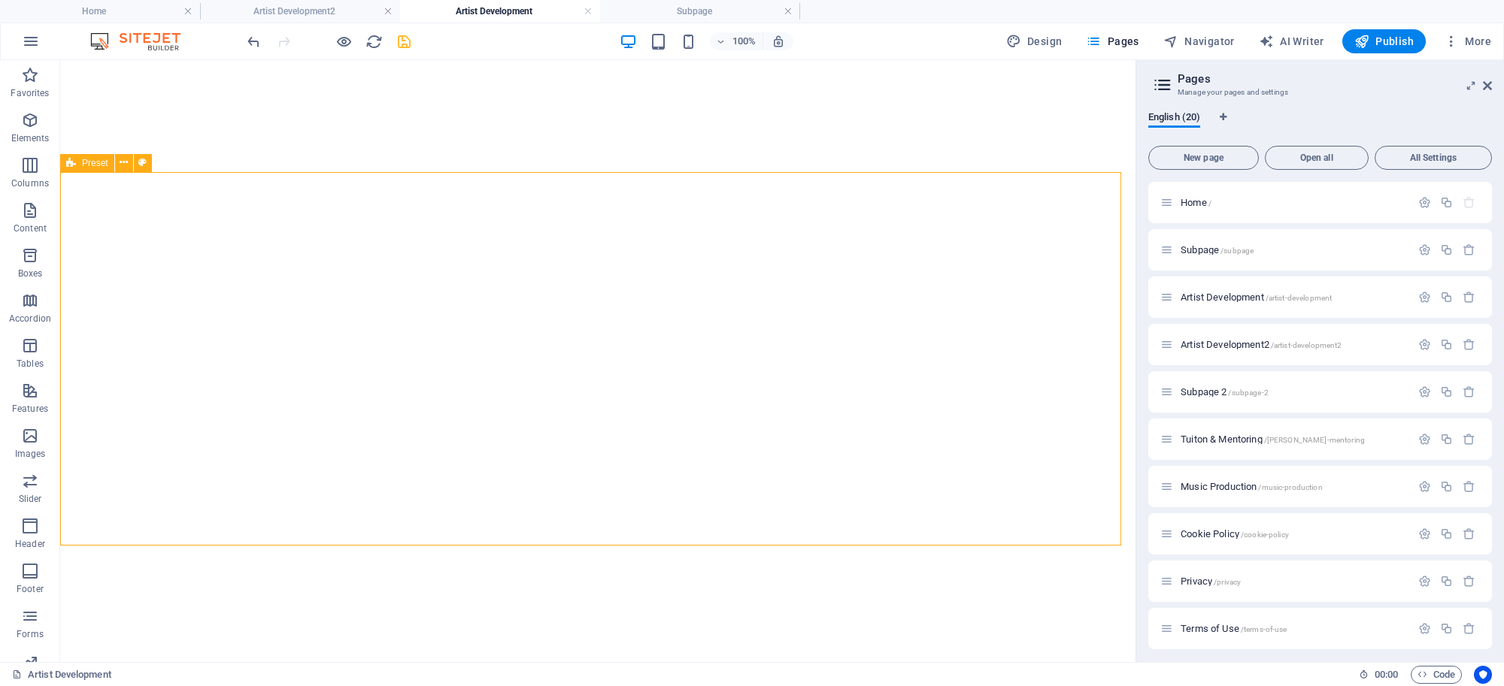
click at [85, 159] on span "Preset" at bounding box center [95, 163] width 26 height 9
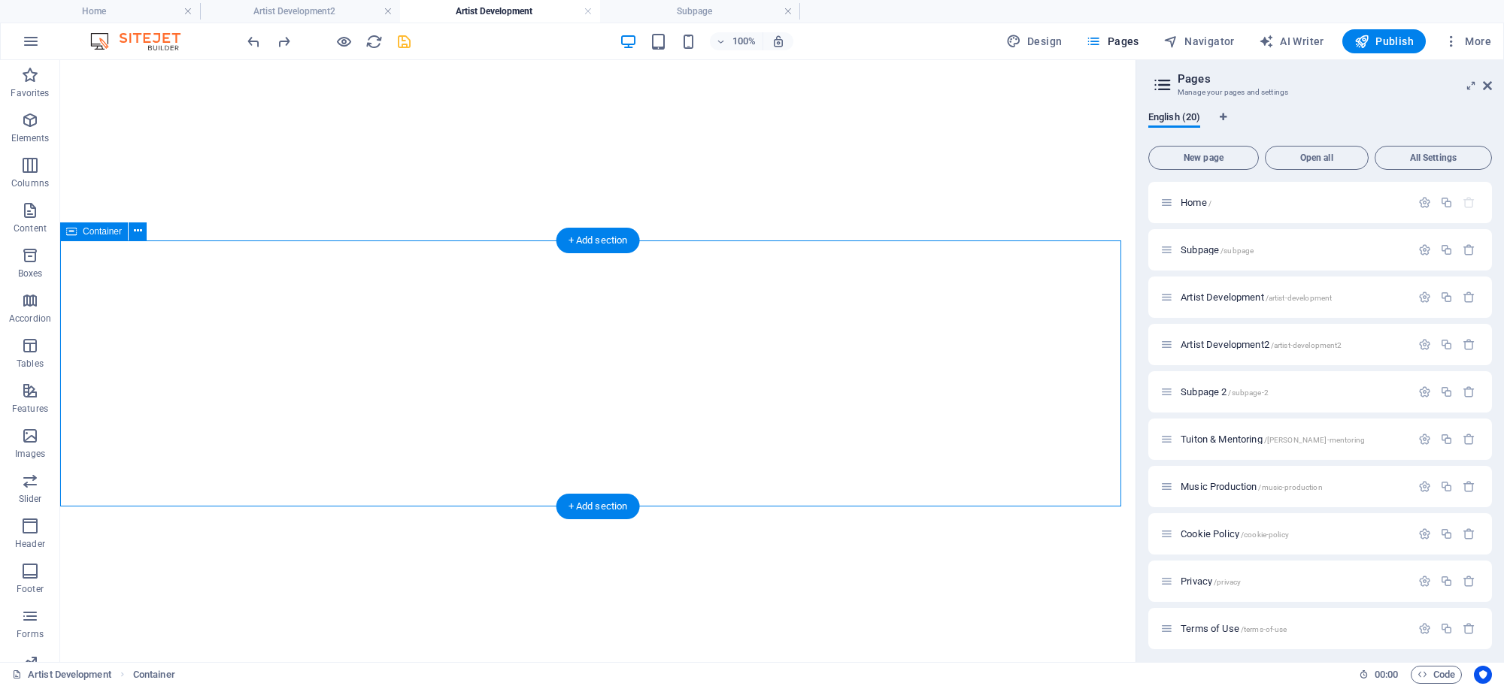
scroll to position [293, 0]
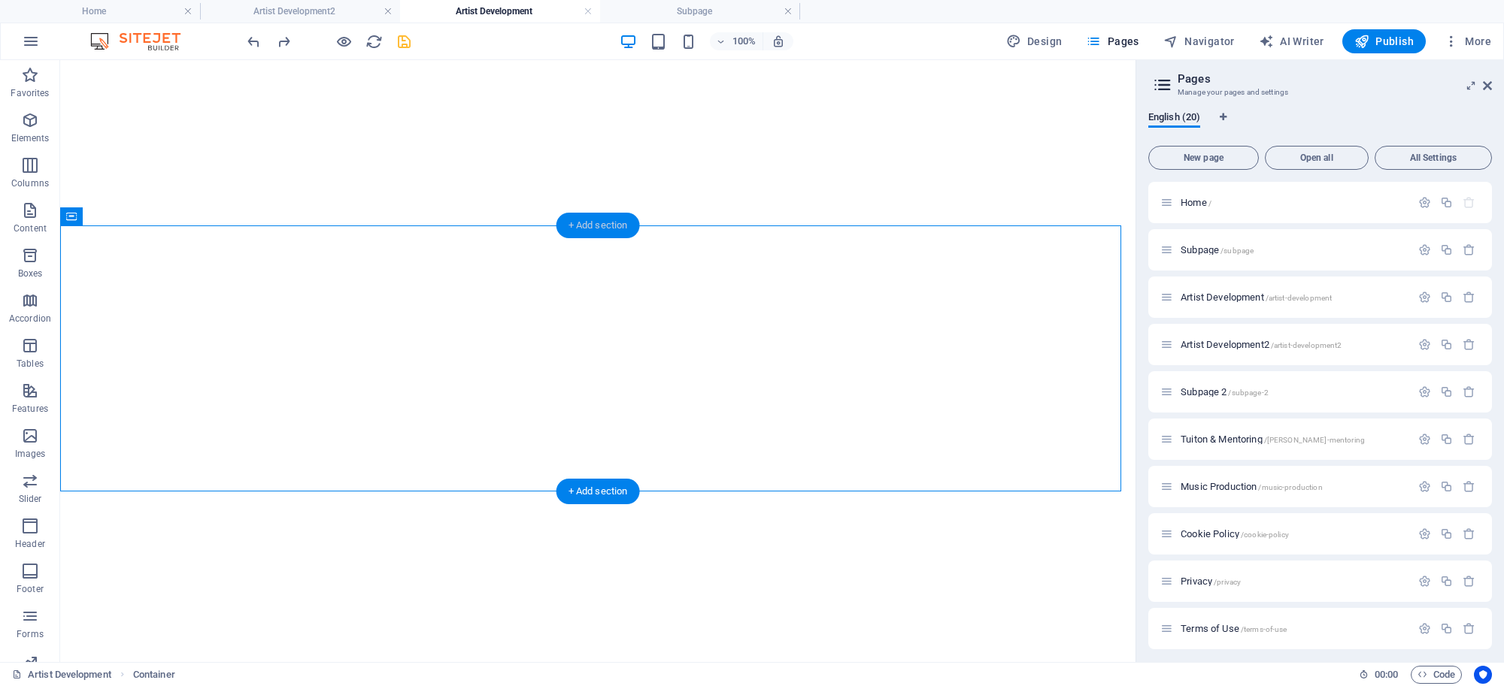
drag, startPoint x: 614, startPoint y: 223, endPoint x: 295, endPoint y: 162, distance: 324.6
click at [614, 223] on div "+ Add section" at bounding box center [597, 226] width 83 height 26
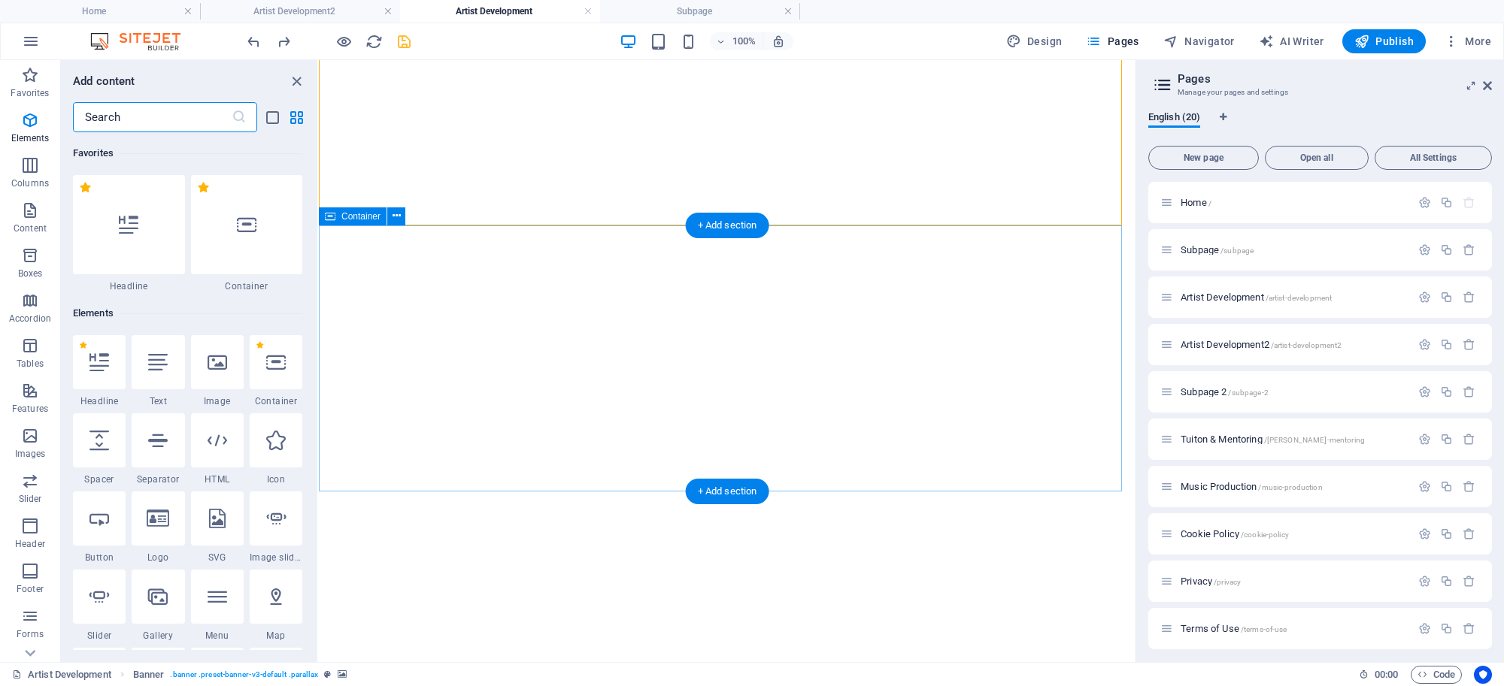
scroll to position [2629, 0]
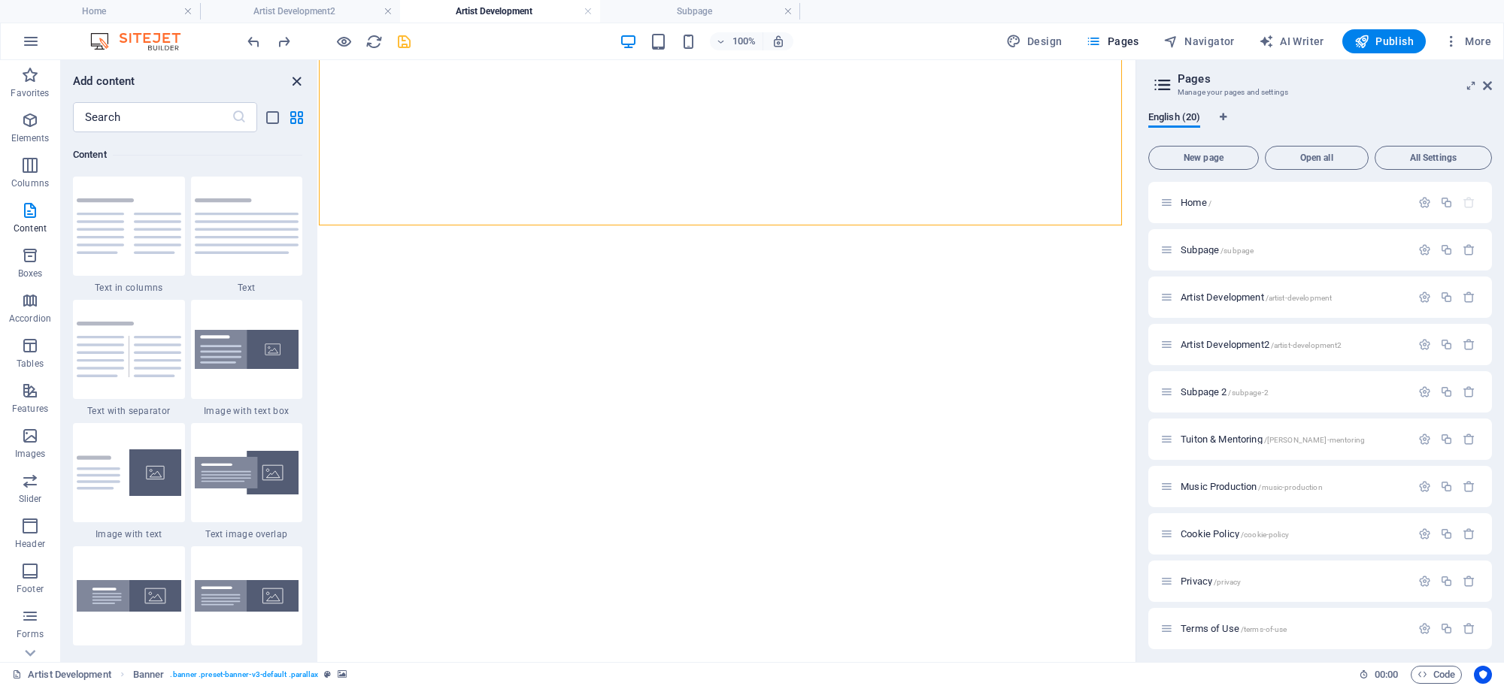
click at [299, 80] on icon "close panel" at bounding box center [296, 81] width 17 height 17
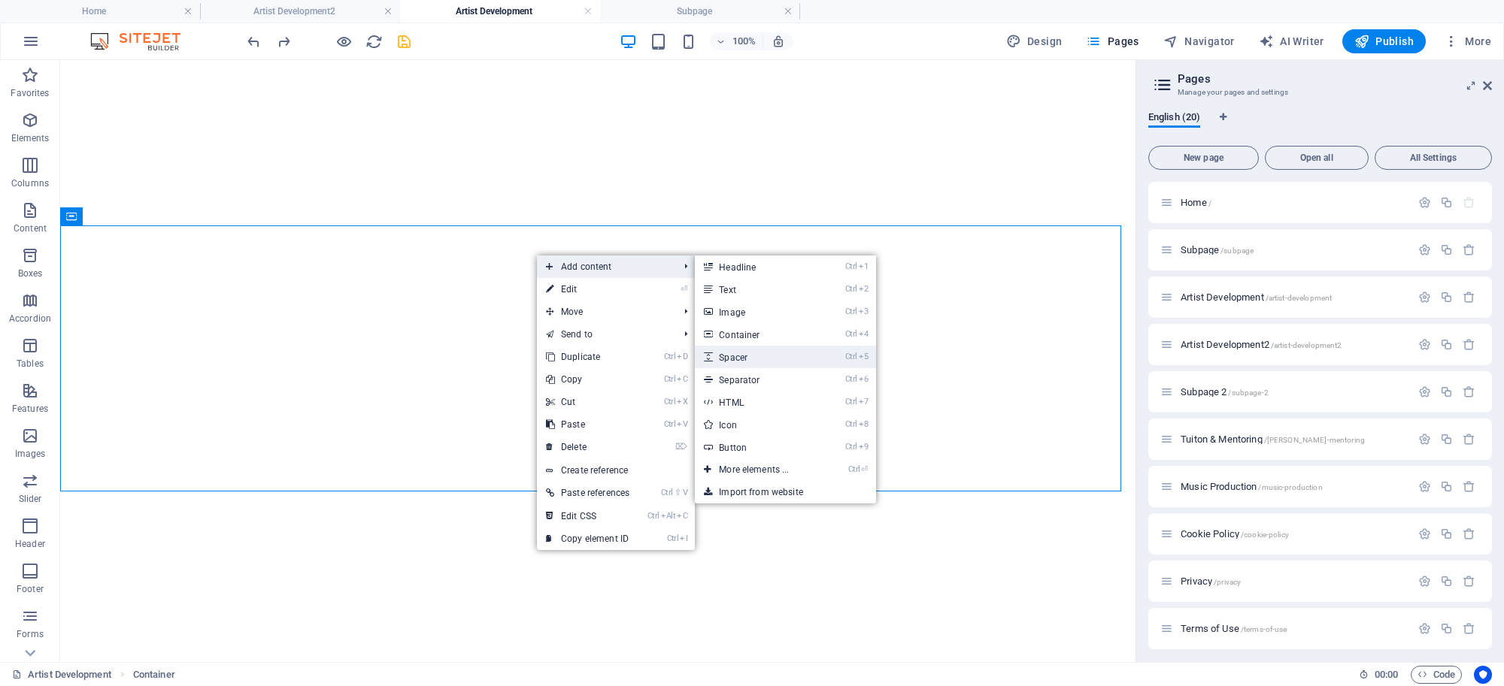
click at [784, 353] on link "Ctrl 5 Spacer" at bounding box center [757, 357] width 124 height 23
select select "px"
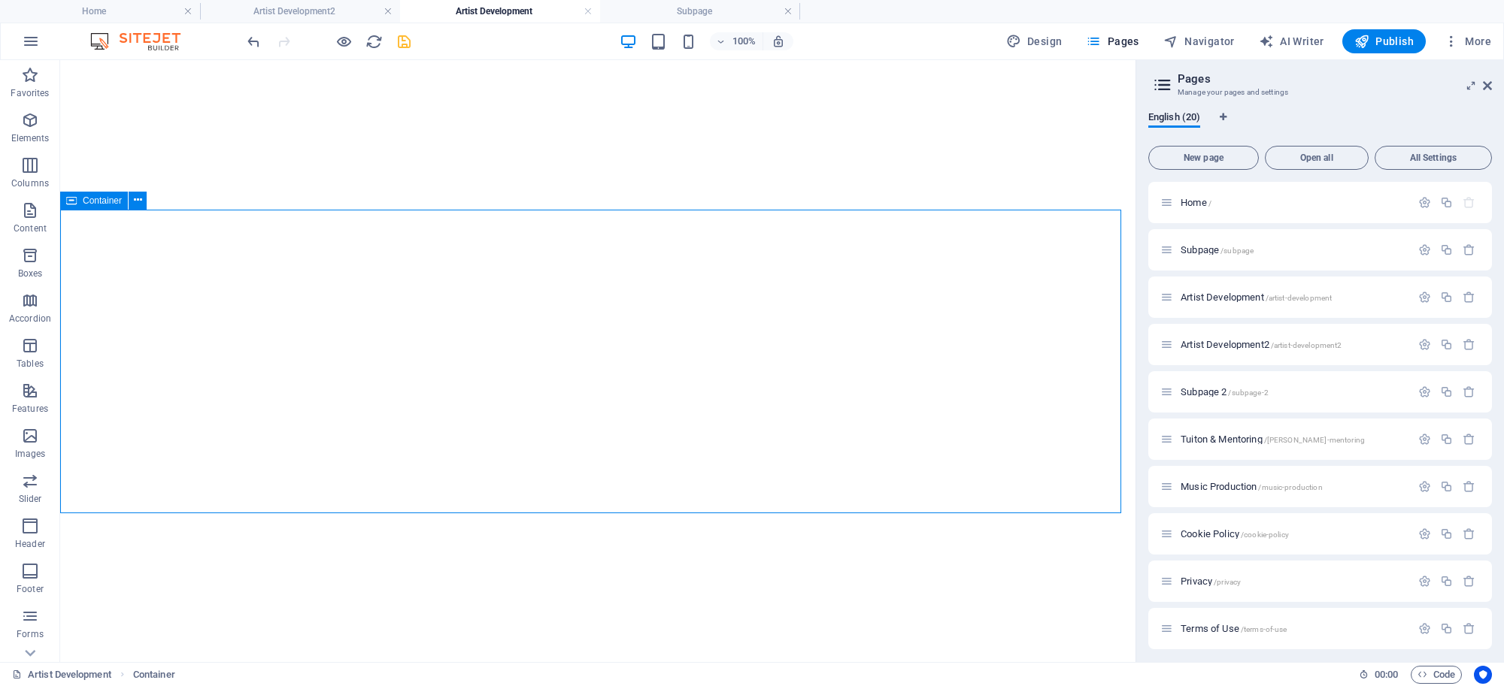
scroll to position [356, 0]
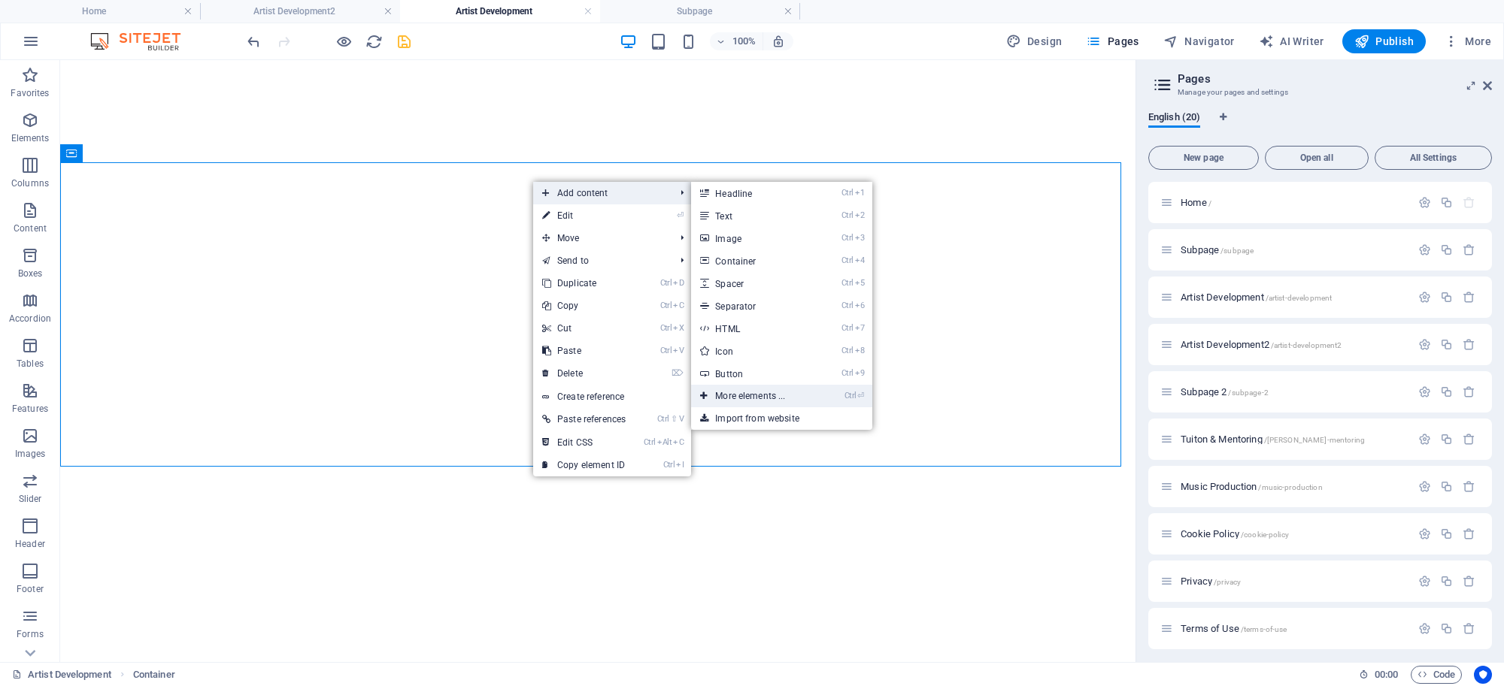
click at [730, 392] on link "Ctrl ⏎ More elements ..." at bounding box center [753, 396] width 124 height 23
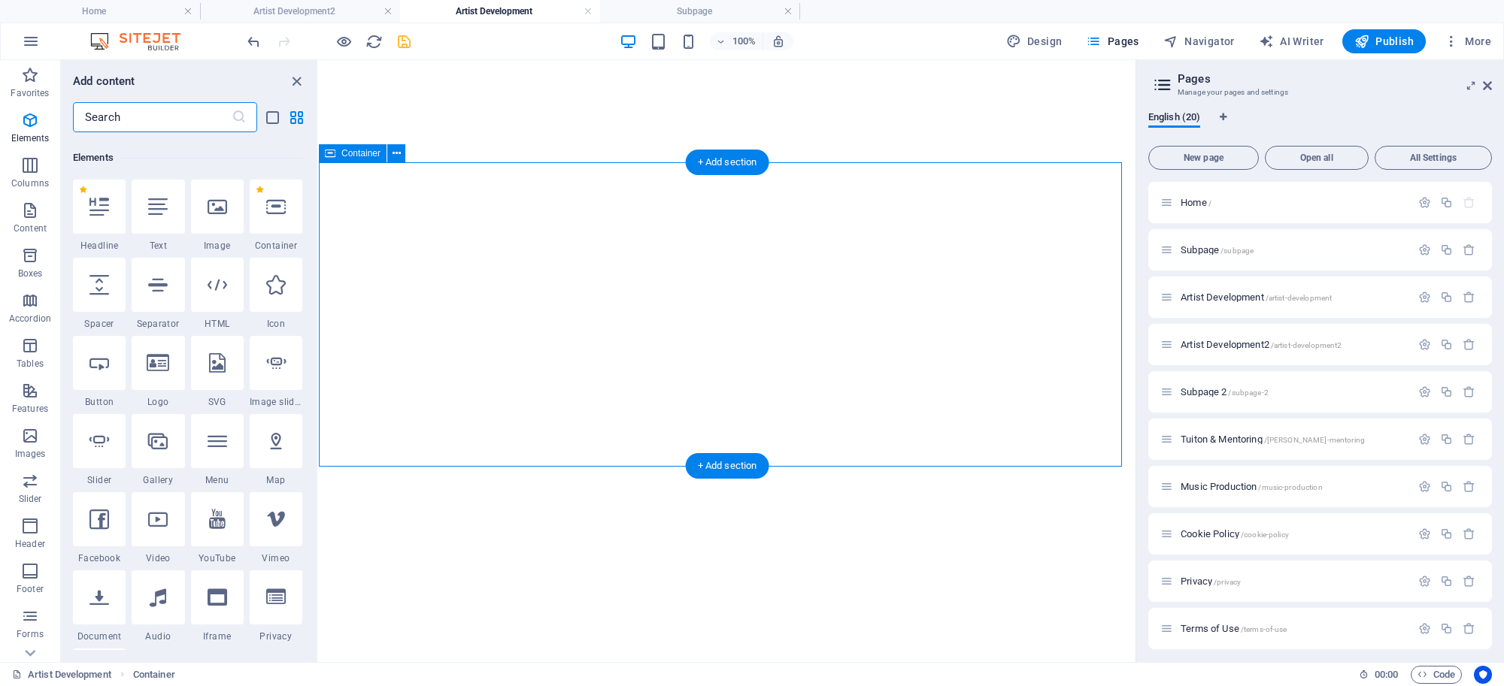
scroll to position [159, 0]
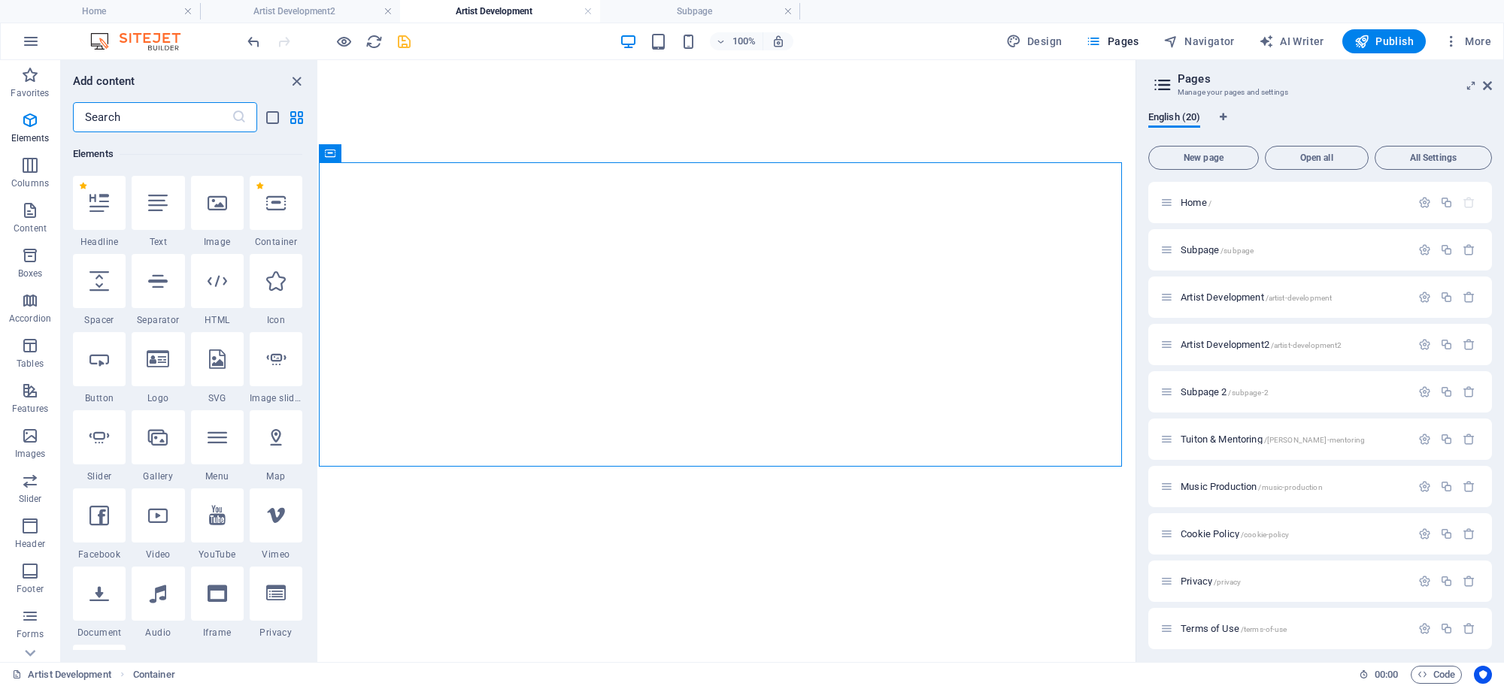
click at [208, 125] on input "text" at bounding box center [152, 117] width 159 height 30
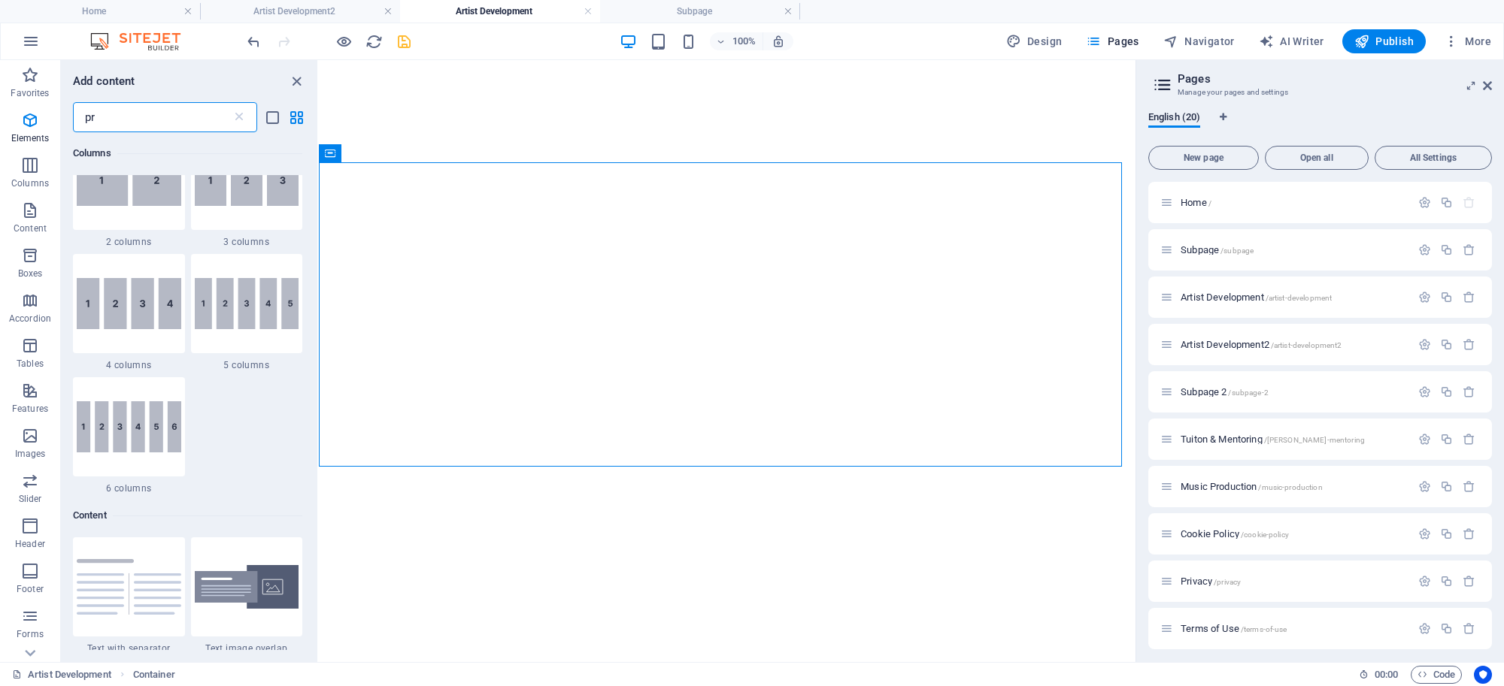
scroll to position [0, 0]
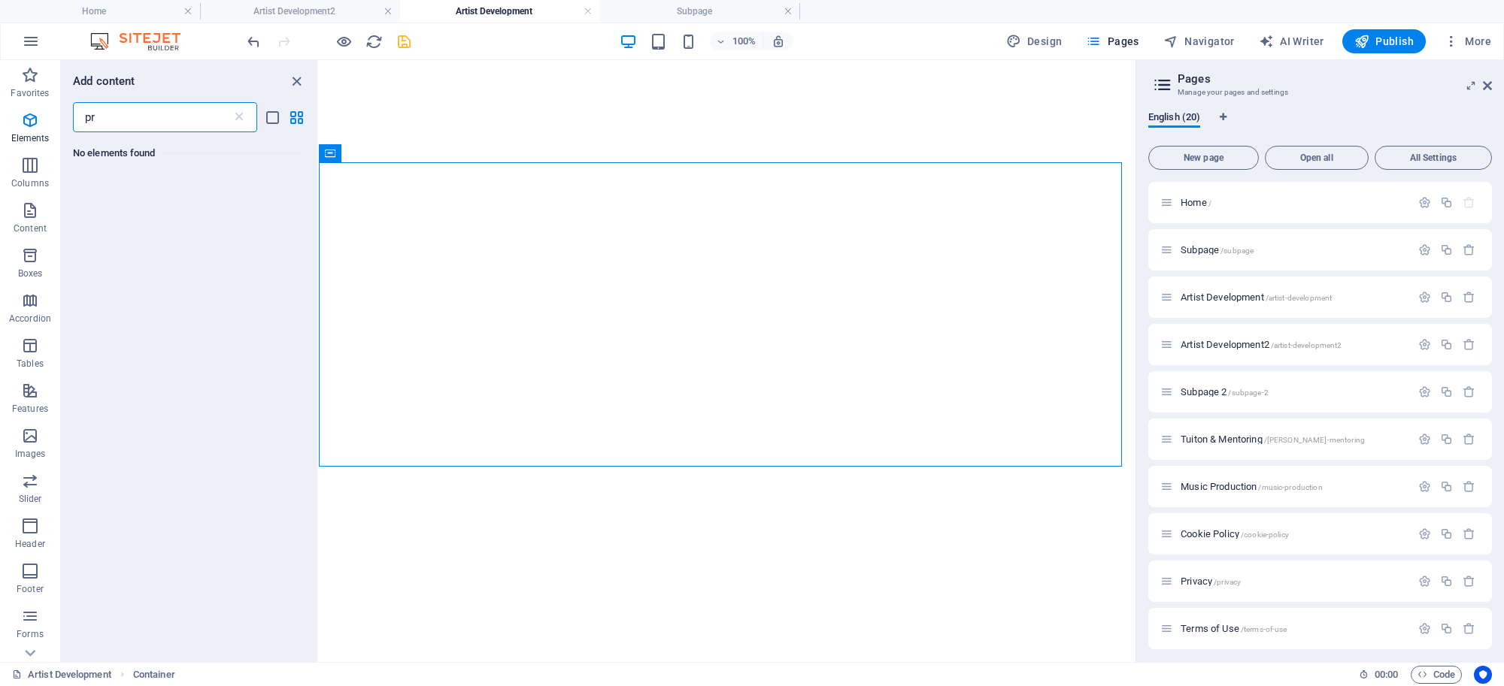
type input "p"
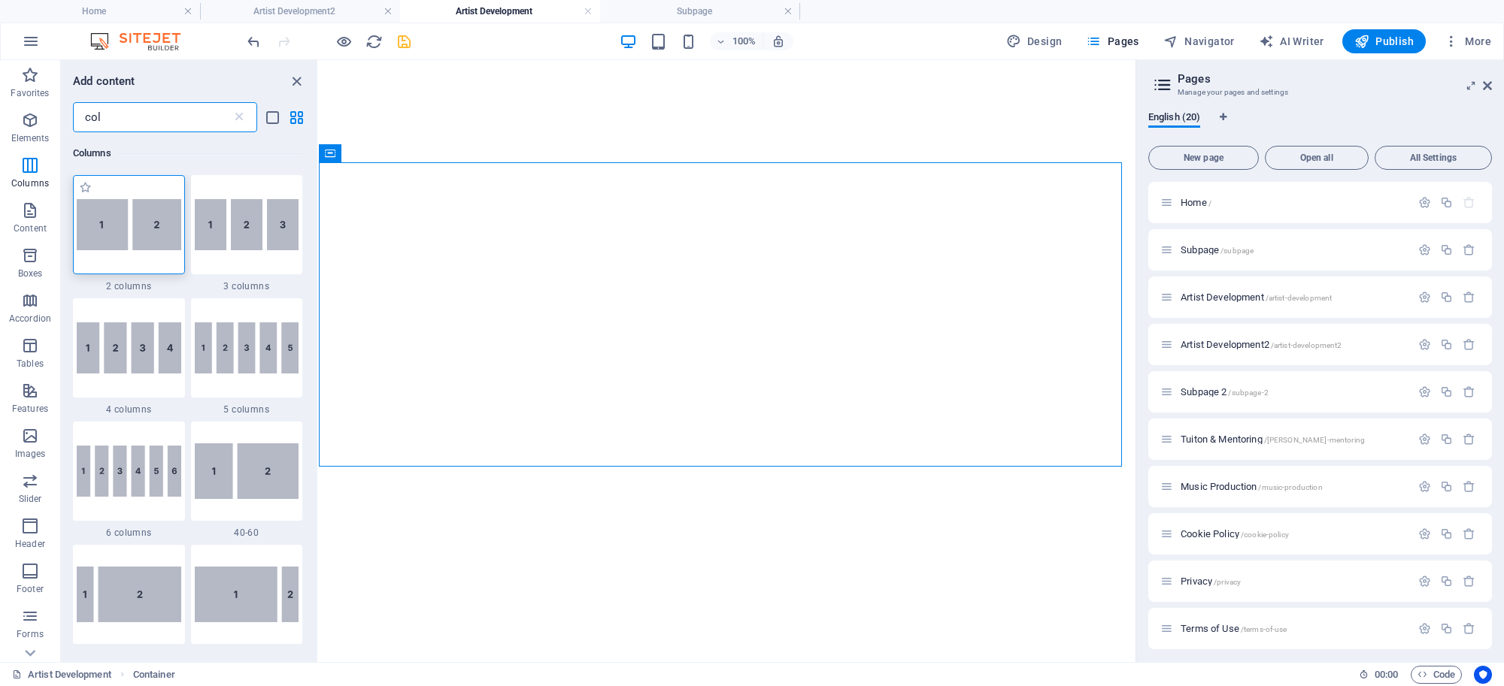
type input "col"
click at [162, 220] on img at bounding box center [129, 224] width 105 height 51
click at [319, 220] on div "H2 Container Reference Placeholder Banner Banner Container H1 Text Text H1 Text…" at bounding box center [727, 361] width 817 height 602
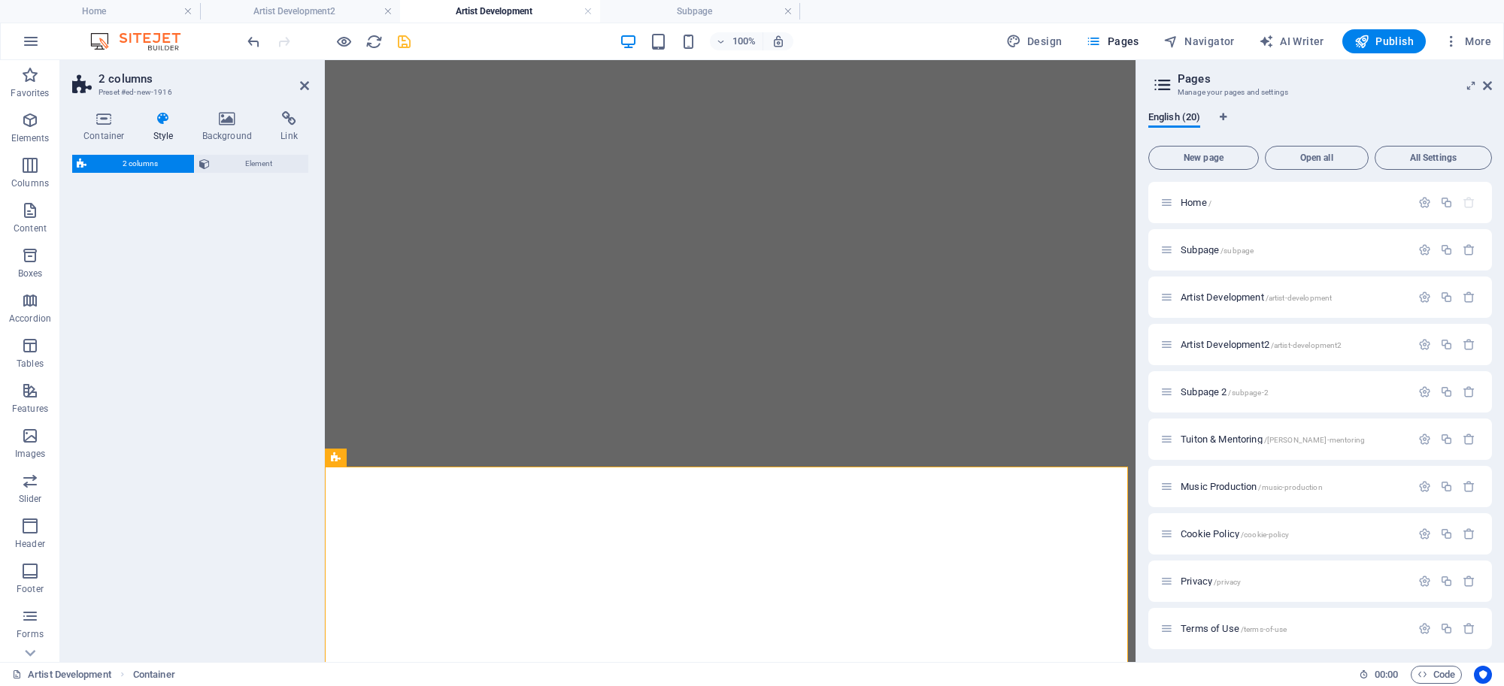
select select "rem"
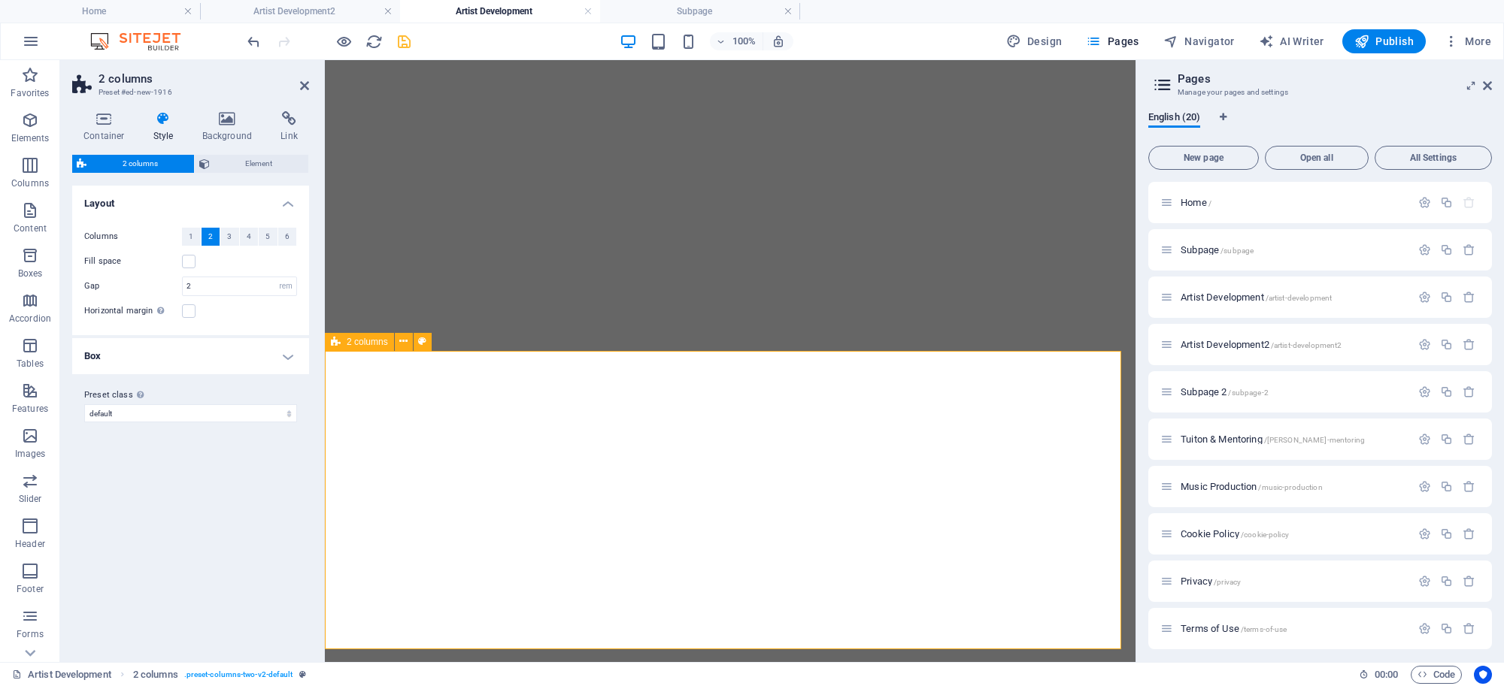
scroll to position [529, 0]
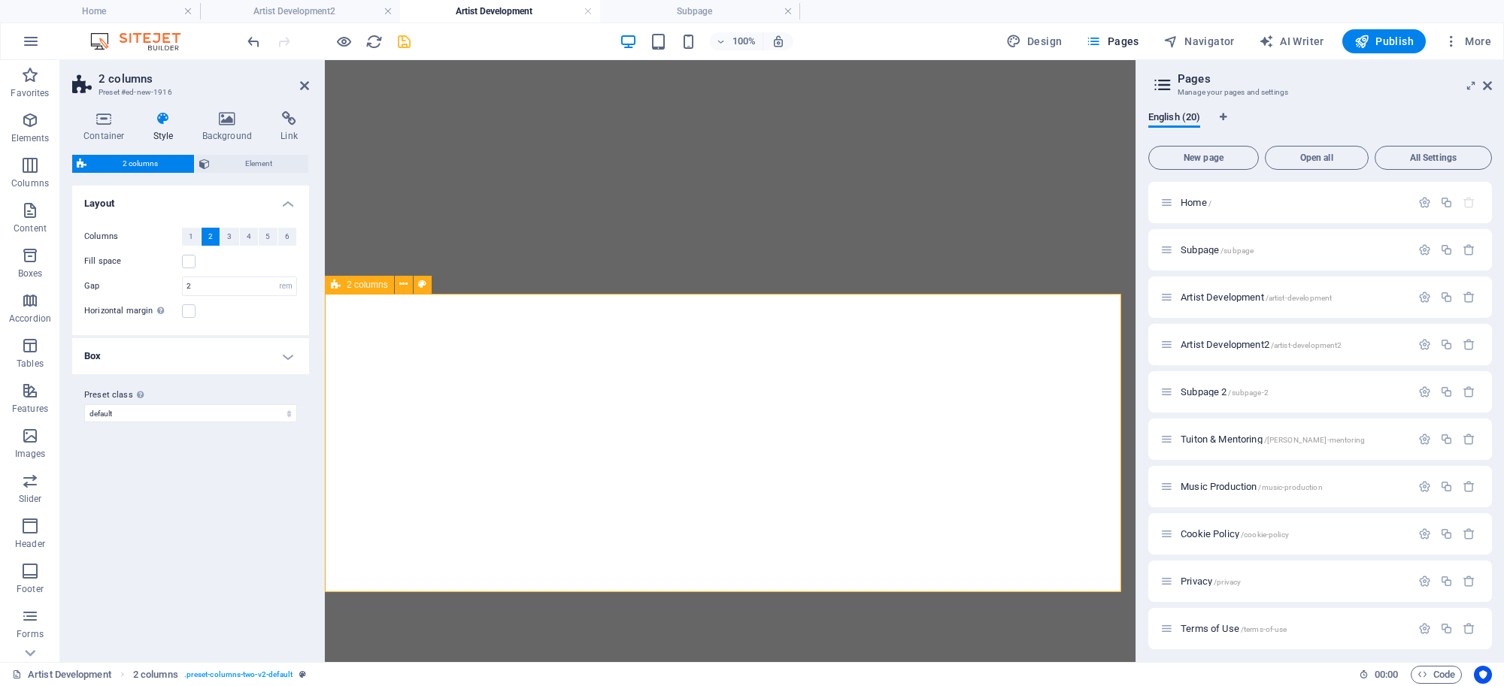
click at [367, 277] on div "2 columns" at bounding box center [359, 285] width 69 height 18
click at [366, 280] on span "2 columns" at bounding box center [367, 284] width 41 height 9
drag, startPoint x: 223, startPoint y: 284, endPoint x: 178, endPoint y: 282, distance: 45.2
click at [178, 282] on div "Gap 2 px rem % vw vh" at bounding box center [190, 287] width 213 height 20
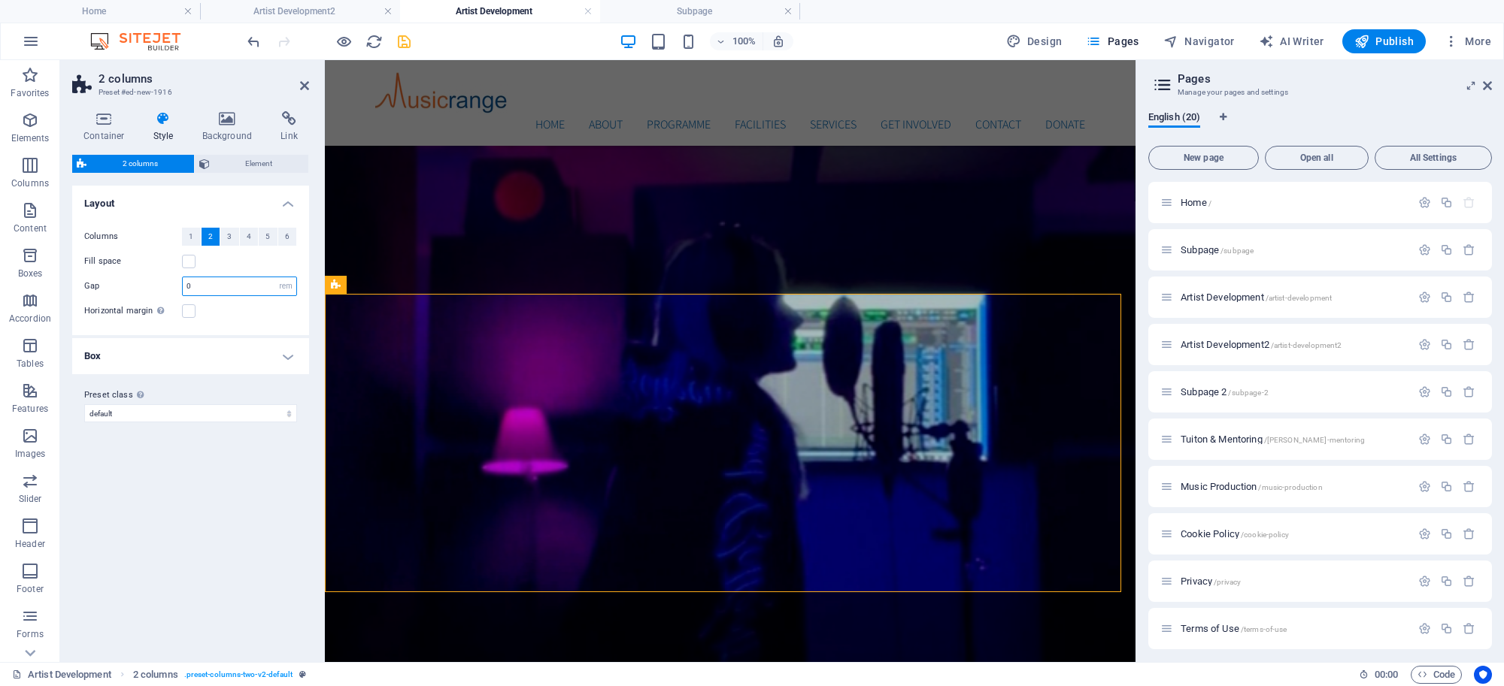
type input "0"
click at [239, 338] on h4 "Box" at bounding box center [190, 356] width 237 height 36
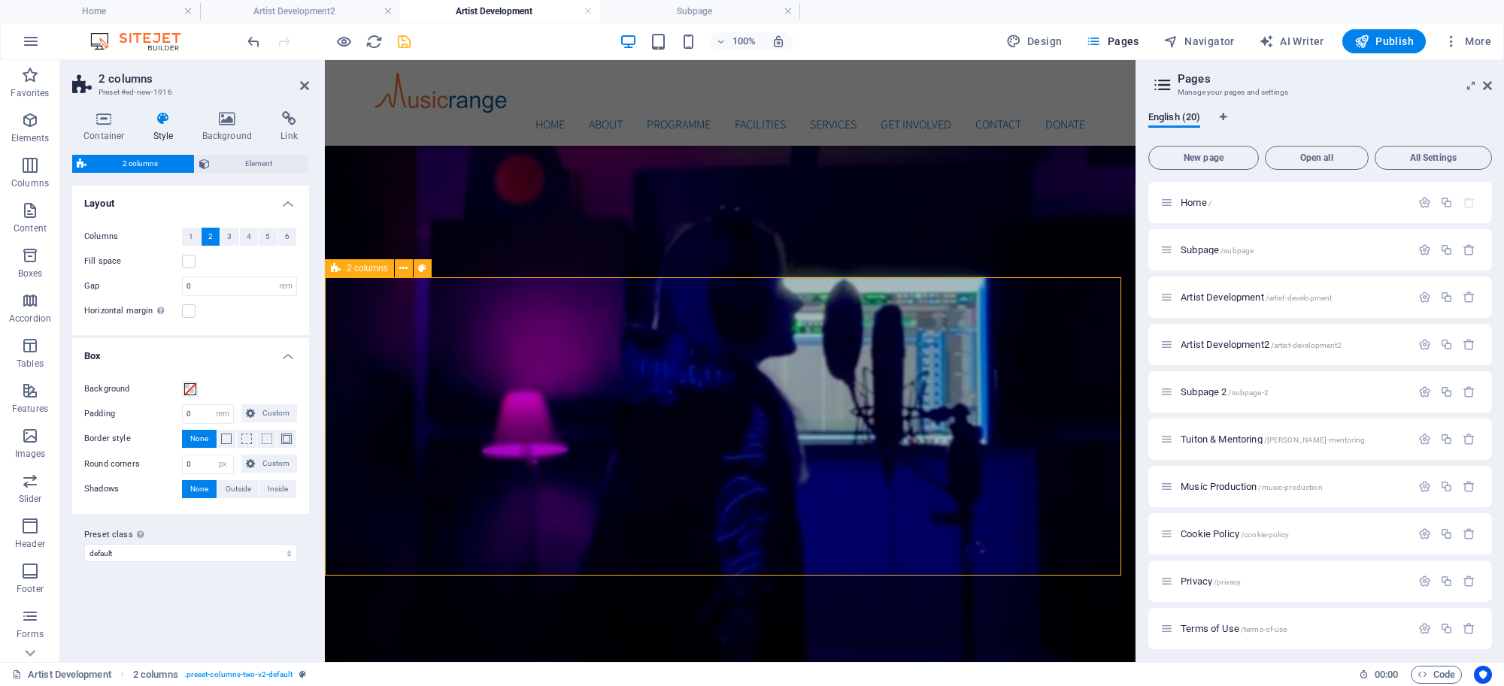
scroll to position [560, 0]
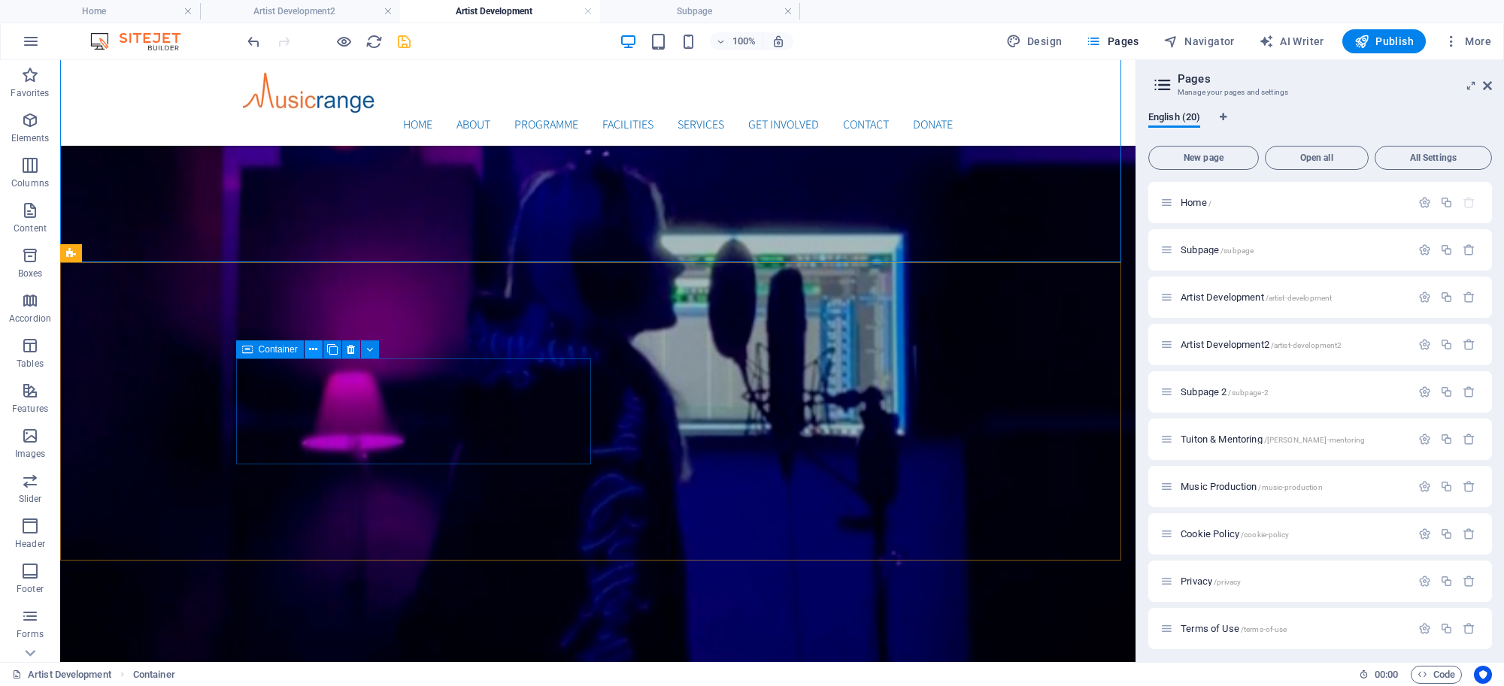
click at [313, 351] on icon at bounding box center [313, 350] width 8 height 16
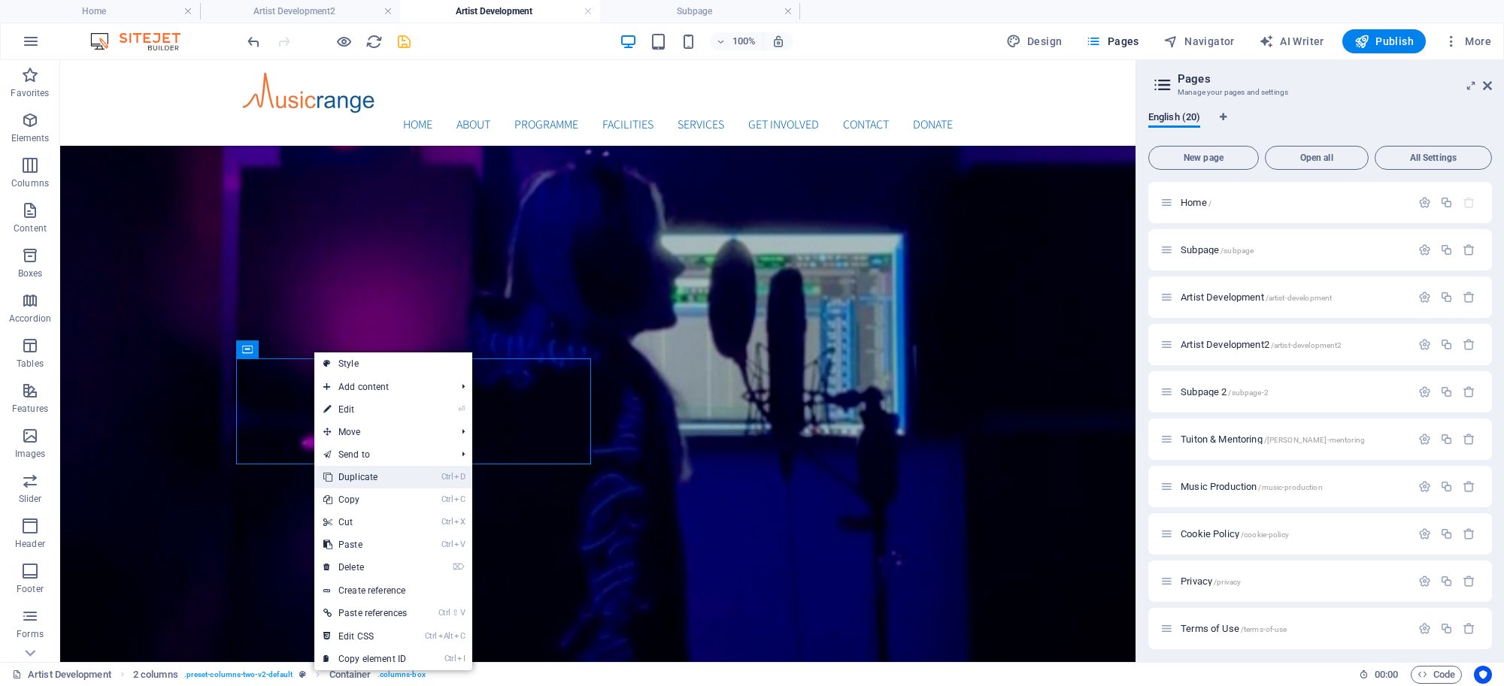
click at [335, 481] on link "Ctrl D Duplicate" at bounding box center [365, 477] width 102 height 23
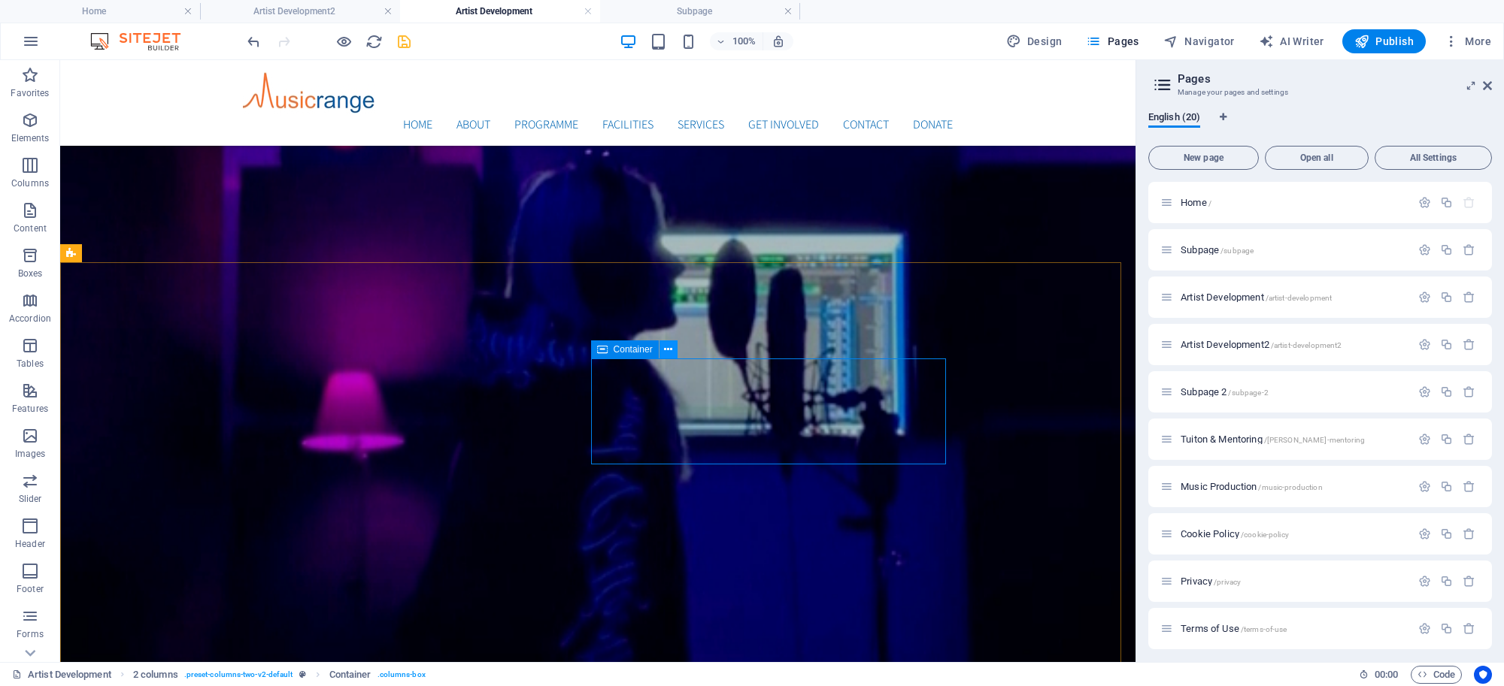
click at [668, 353] on icon at bounding box center [668, 350] width 8 height 16
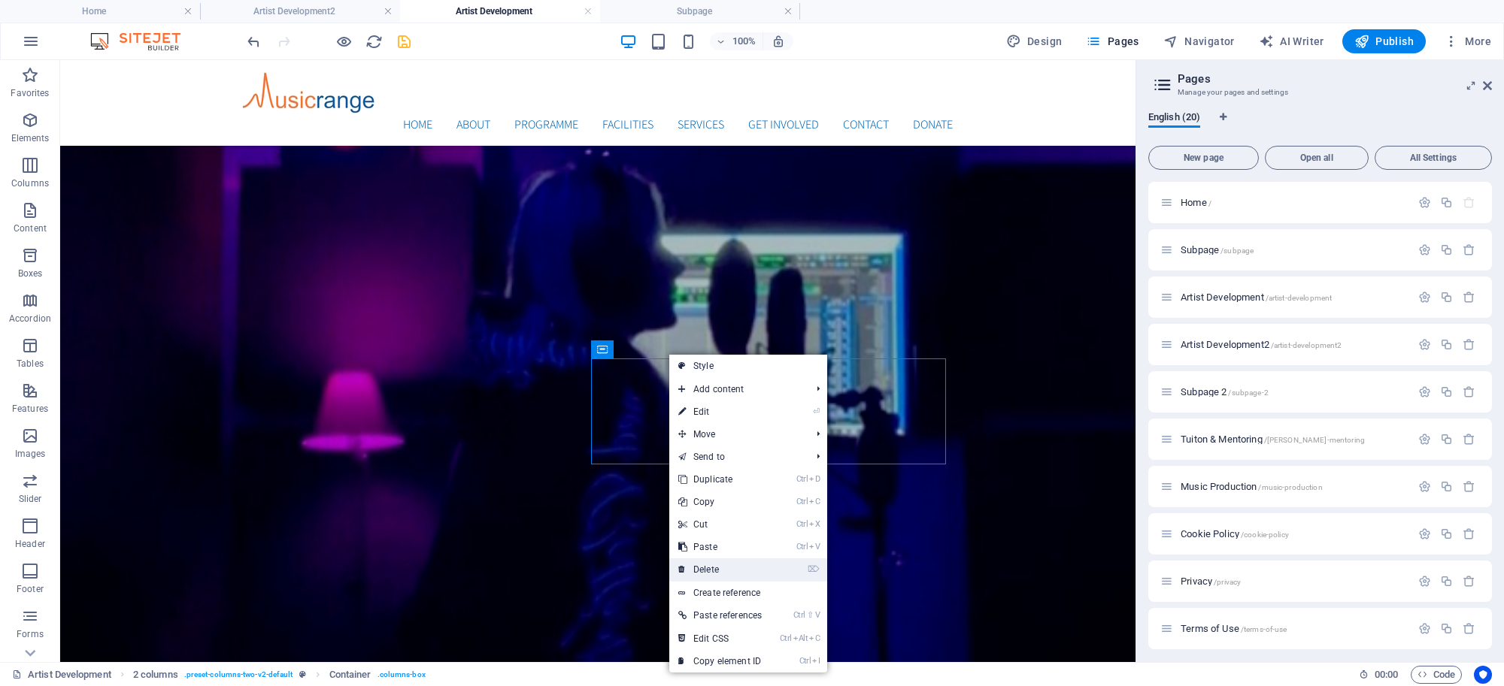
click at [709, 565] on link "⌦ Delete" at bounding box center [720, 570] width 102 height 23
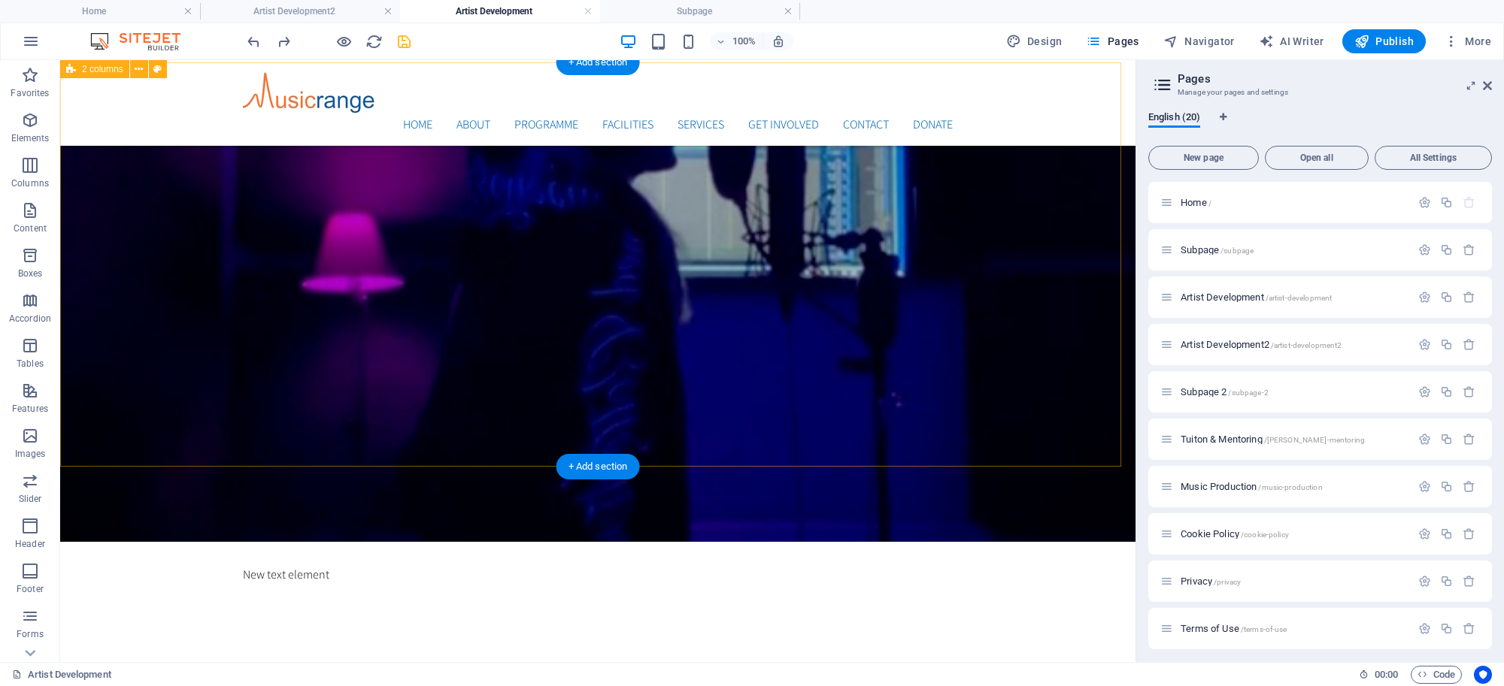
scroll to position [701, 0]
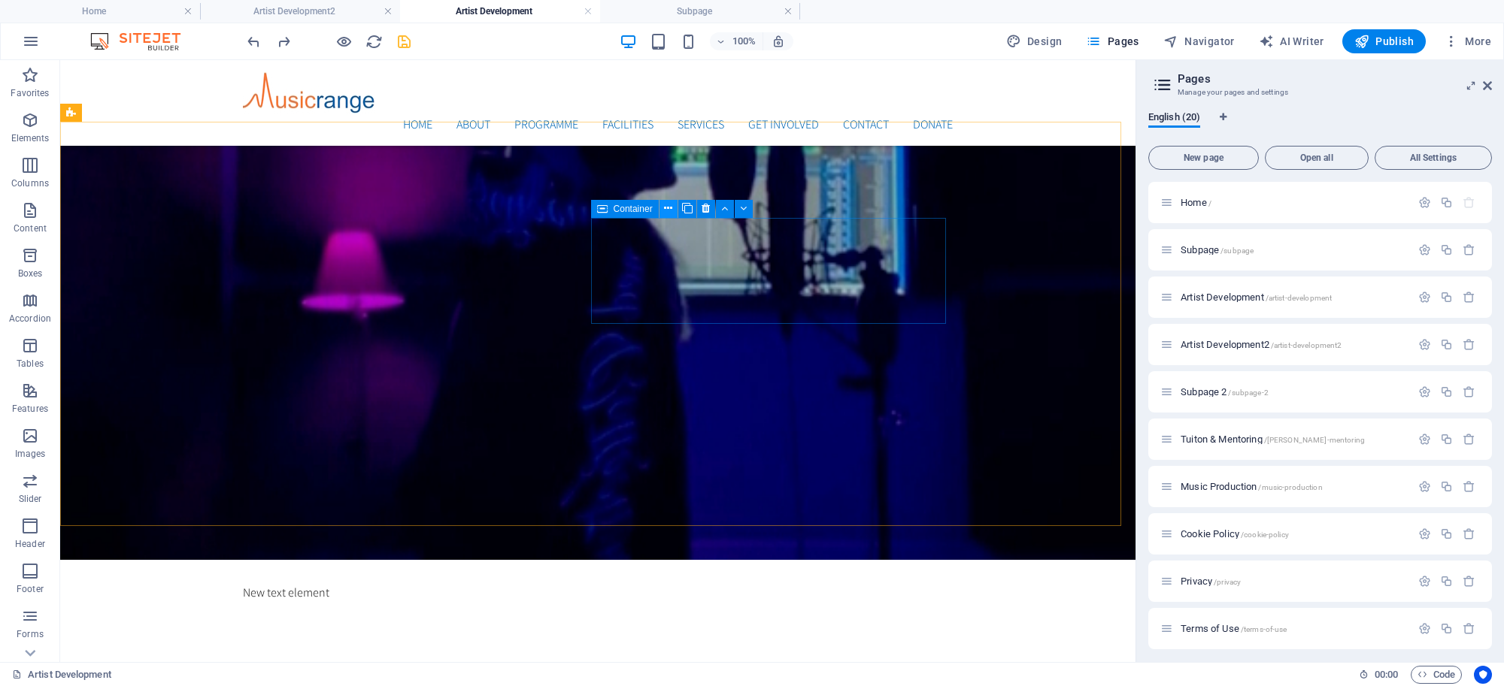
click at [665, 208] on icon at bounding box center [668, 209] width 8 height 16
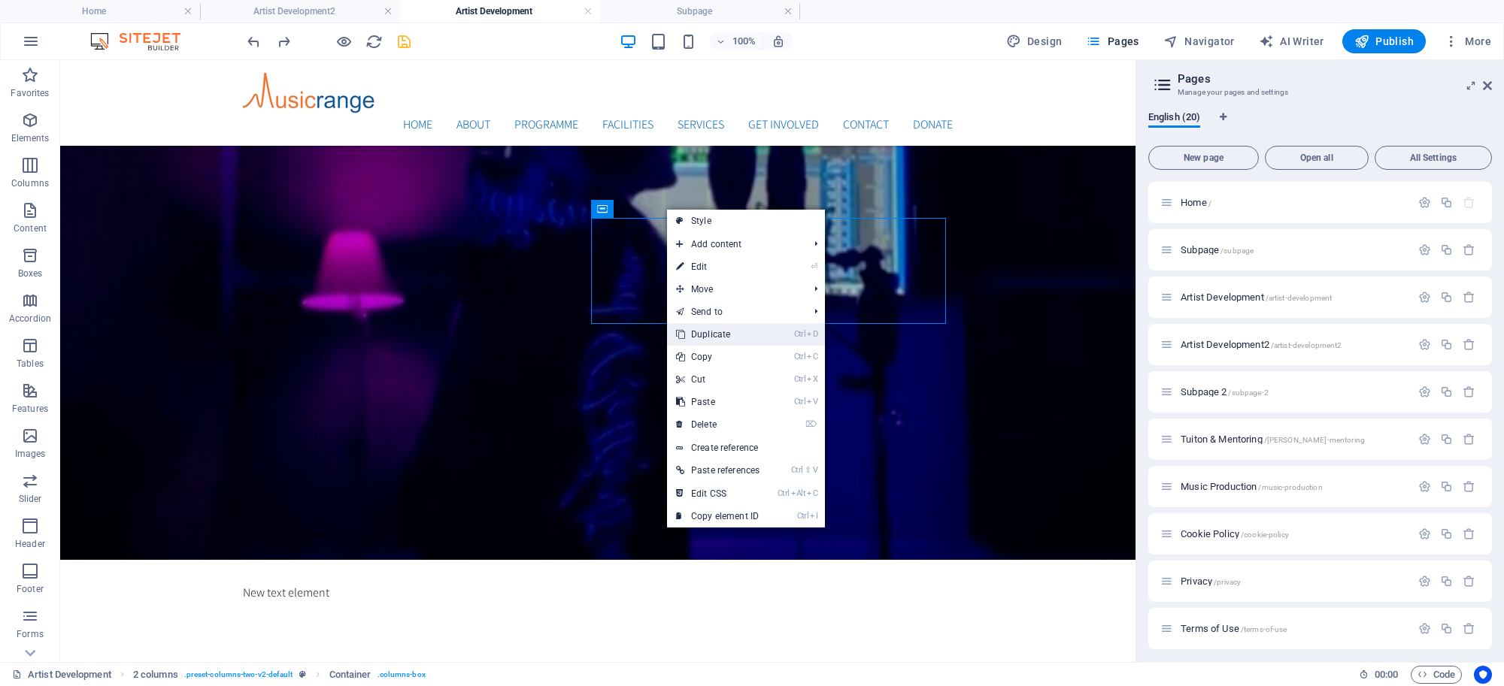
click at [708, 333] on link "Ctrl D Duplicate" at bounding box center [718, 334] width 102 height 23
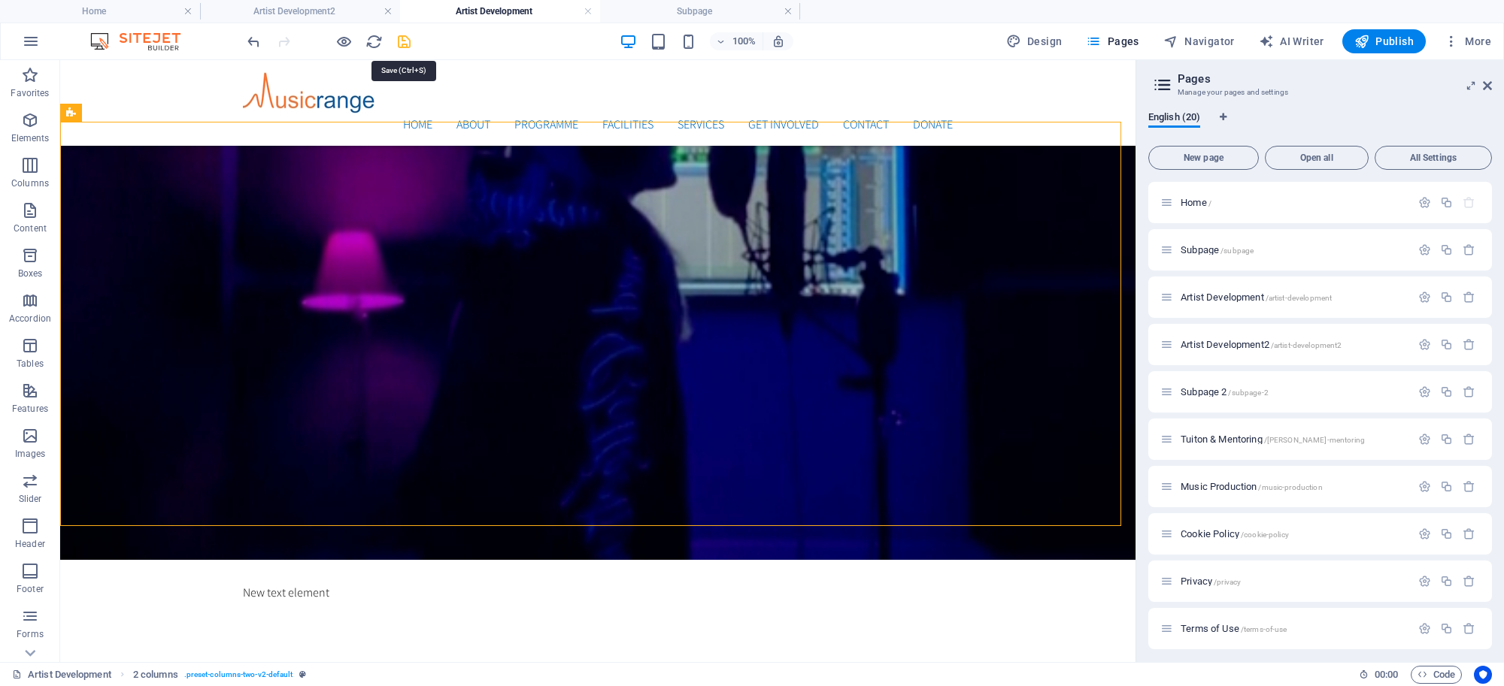
click at [408, 33] on icon "save" at bounding box center [403, 41] width 17 height 17
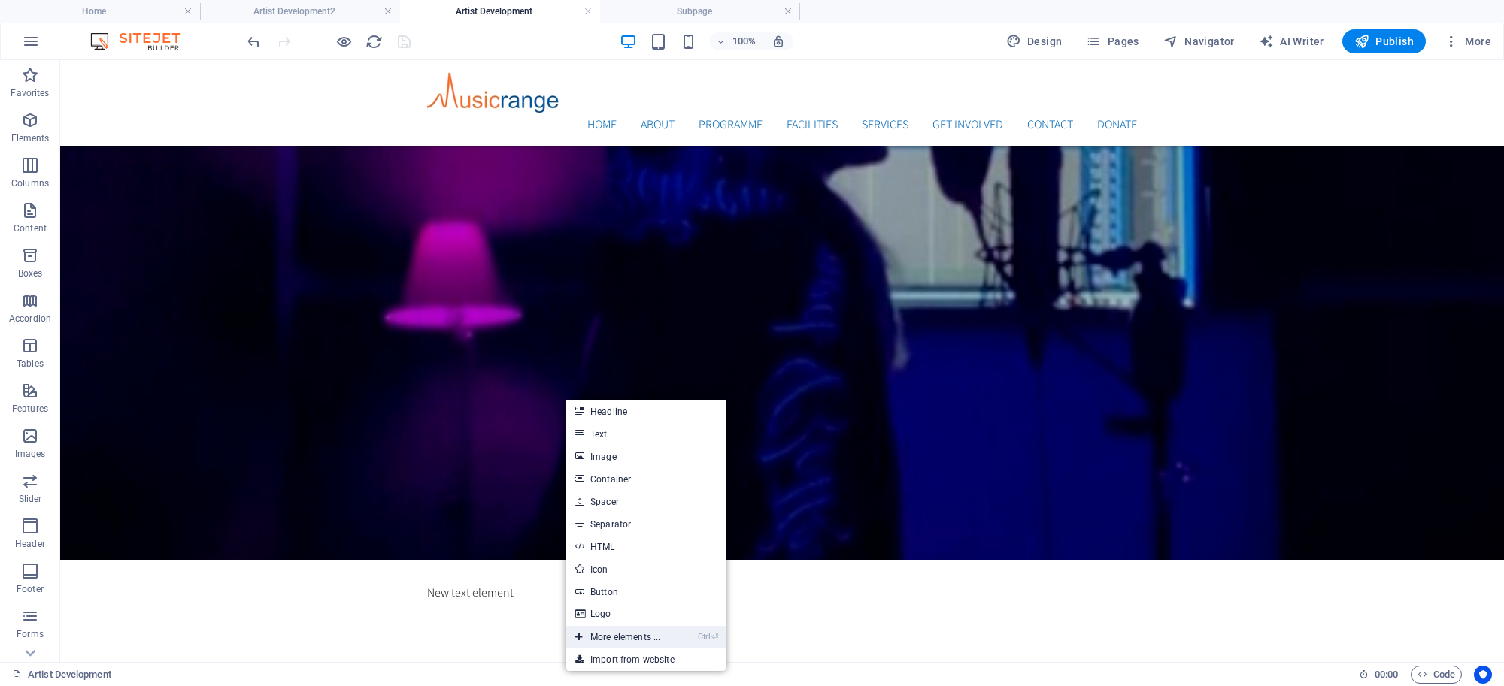
click at [638, 630] on link "Ctrl ⏎ More elements ..." at bounding box center [617, 637] width 103 height 23
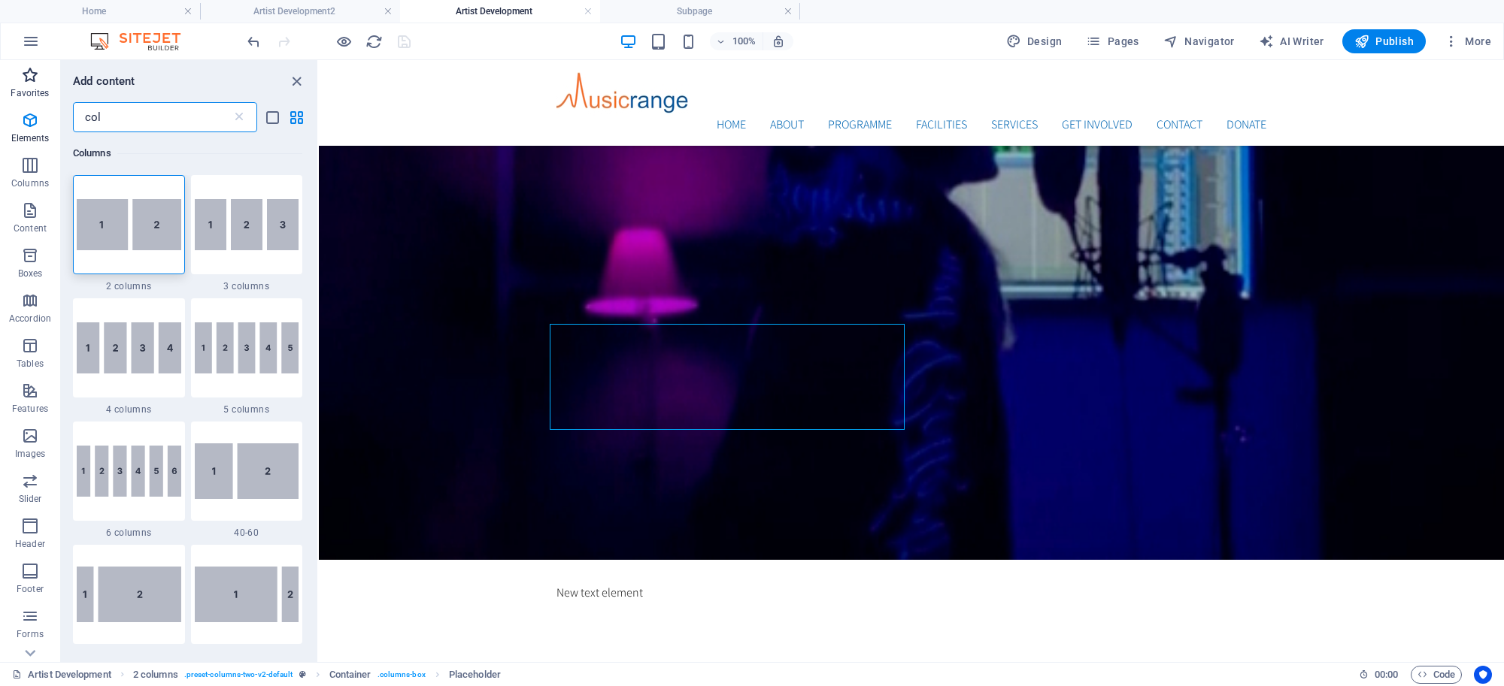
drag, startPoint x: 189, startPoint y: 110, endPoint x: 50, endPoint y: 100, distance: 139.4
click at [51, 102] on div "Favorites Elements Columns Content Boxes Accordion Tables Features Images Slide…" at bounding box center [159, 361] width 319 height 602
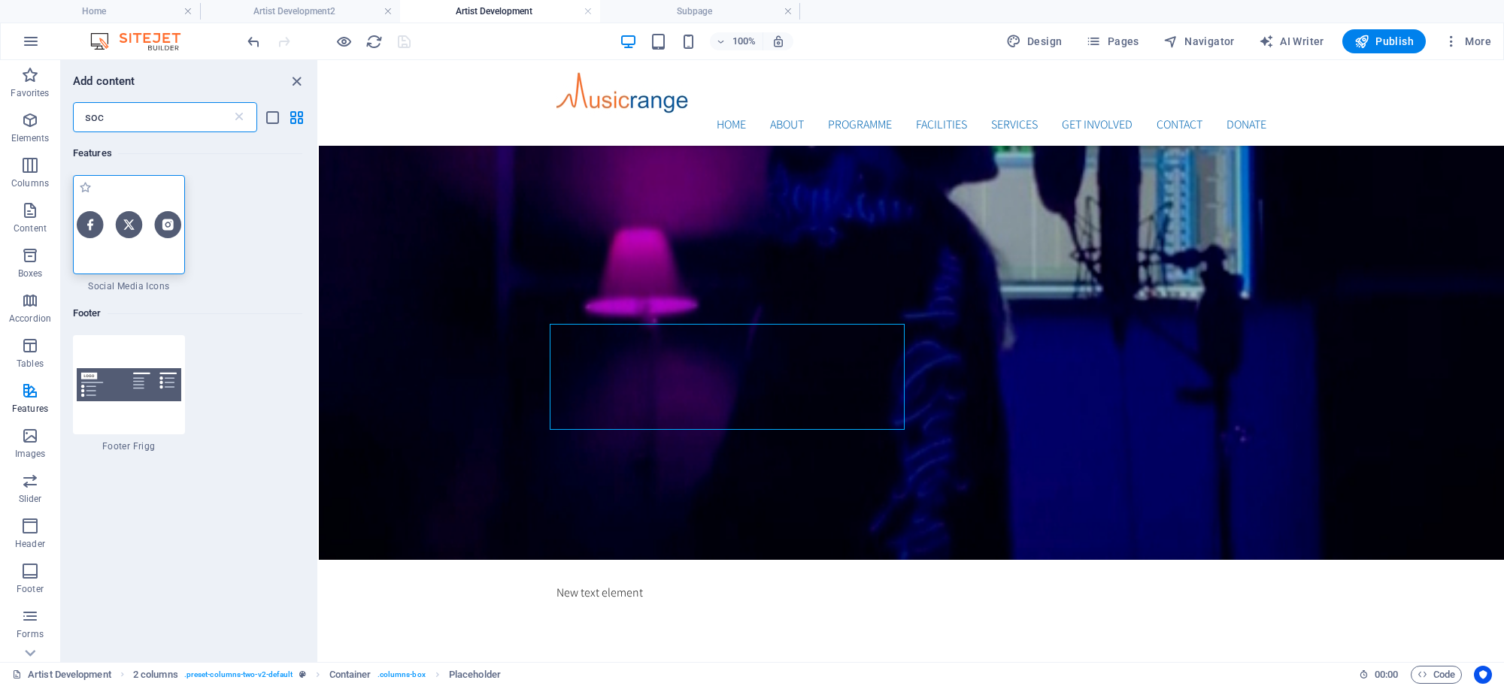
type input "soc"
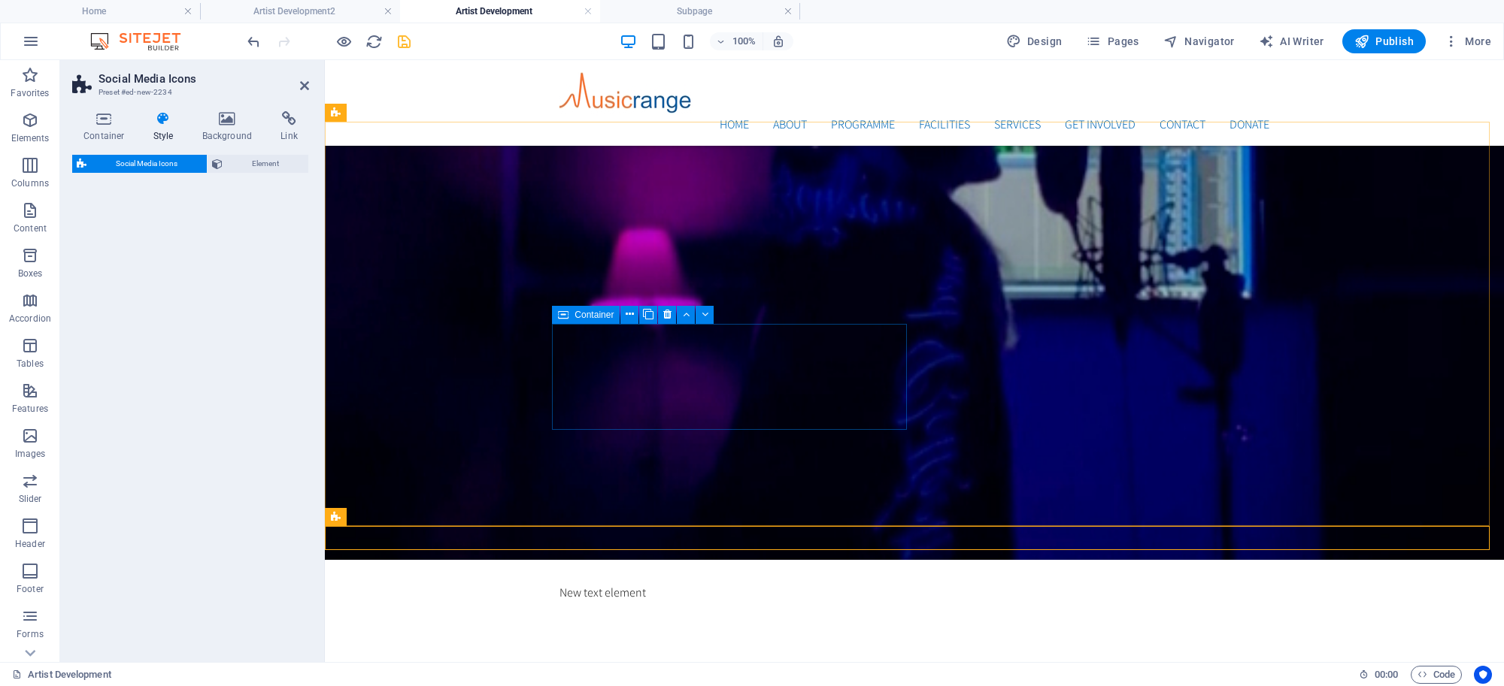
select select "rem"
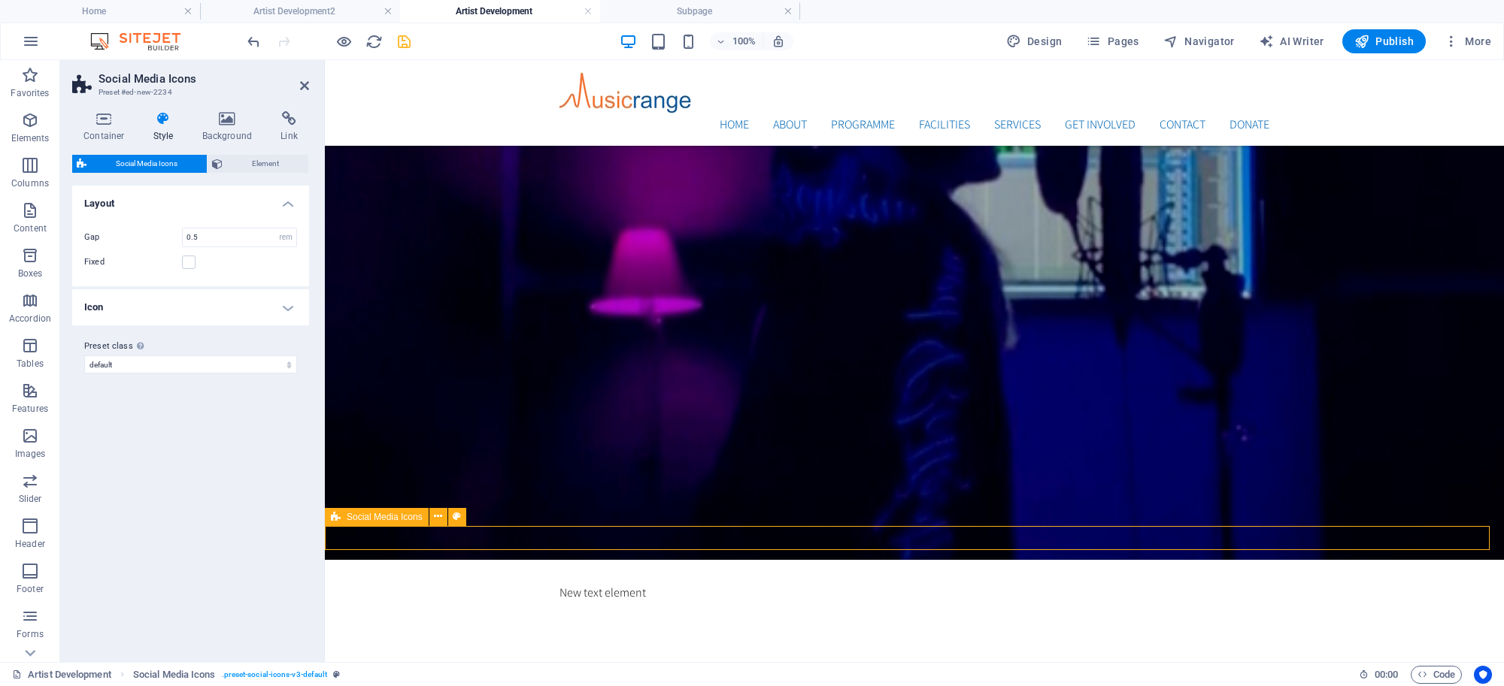
click at [347, 516] on span "Social Media Icons" at bounding box center [385, 517] width 76 height 9
click at [102, 119] on icon at bounding box center [104, 118] width 64 height 15
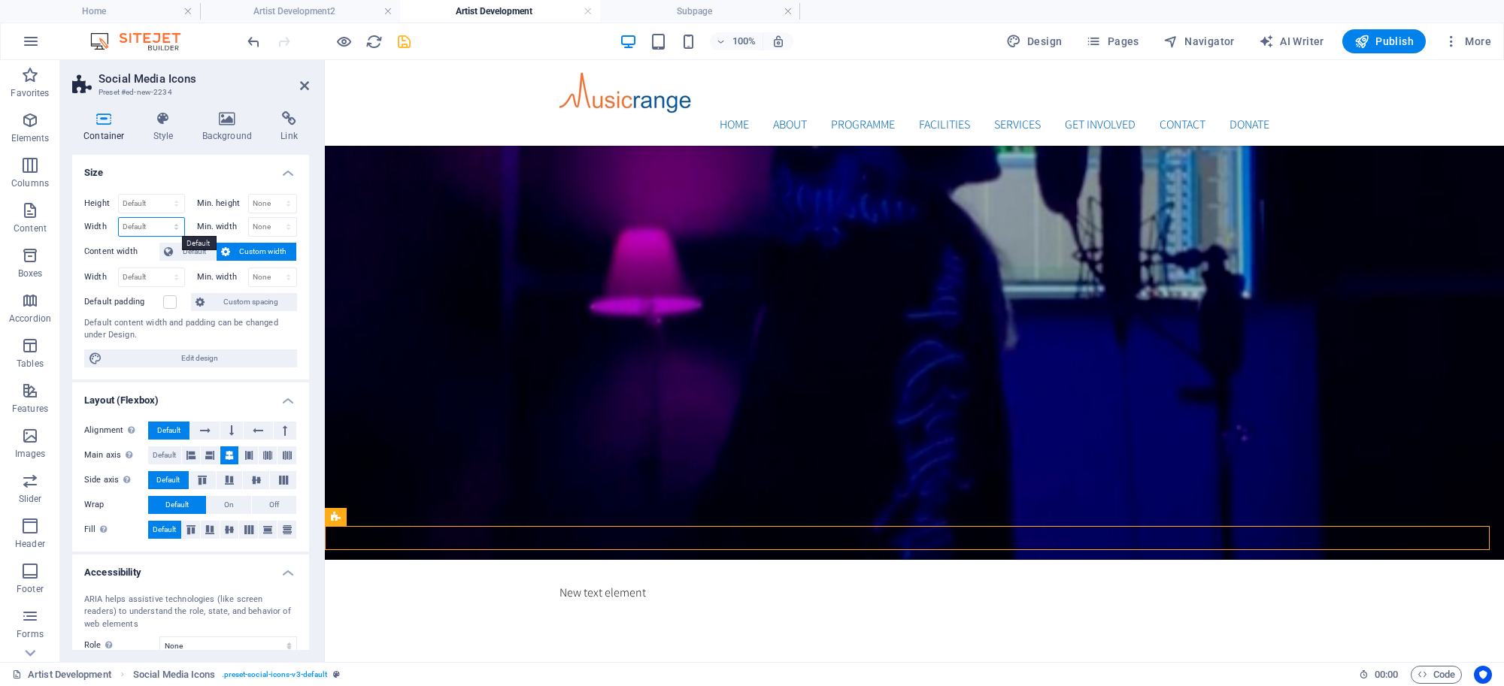
click at [165, 226] on select "Default px rem % em vh vw" at bounding box center [151, 227] width 65 height 18
select select "px"
click at [161, 218] on select "Default px rem % em vh vw" at bounding box center [151, 227] width 65 height 18
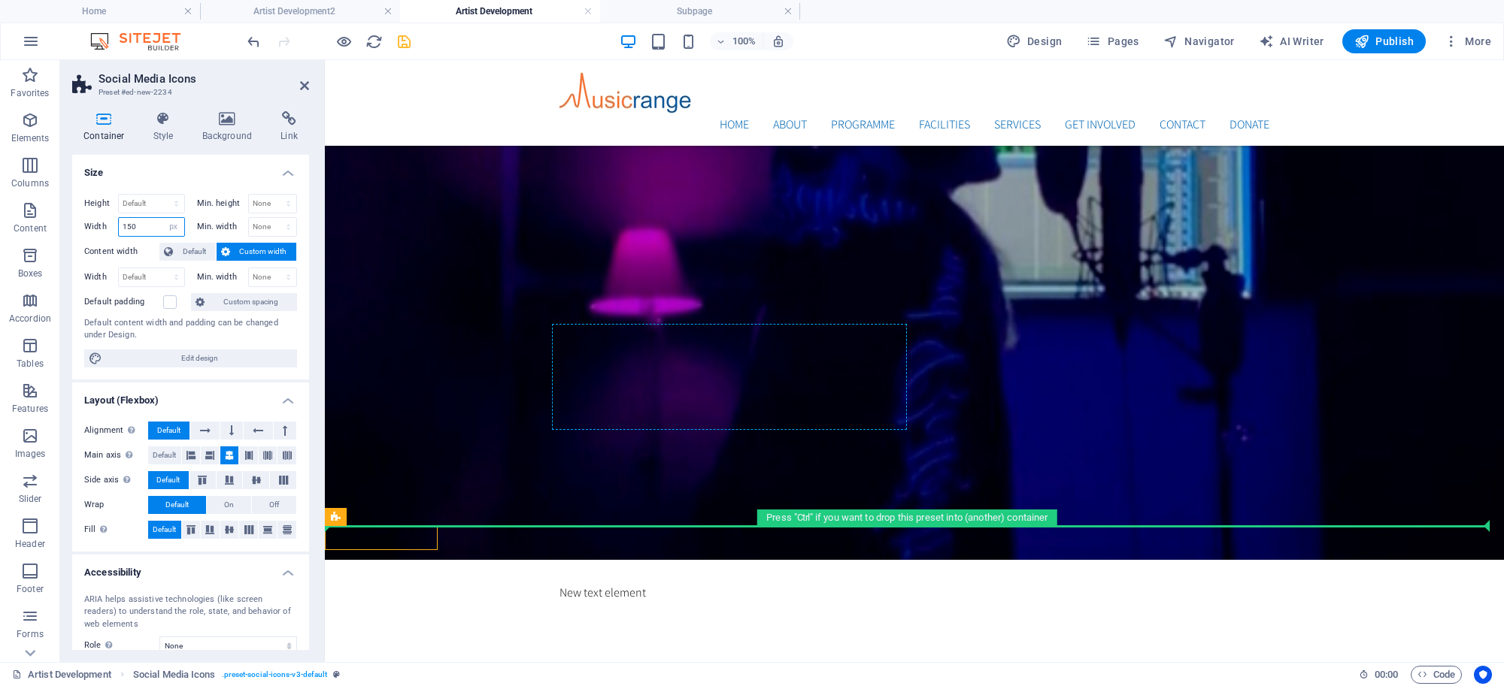
drag, startPoint x: 661, startPoint y: 577, endPoint x: 708, endPoint y: 385, distance: 198.1
type input "150"
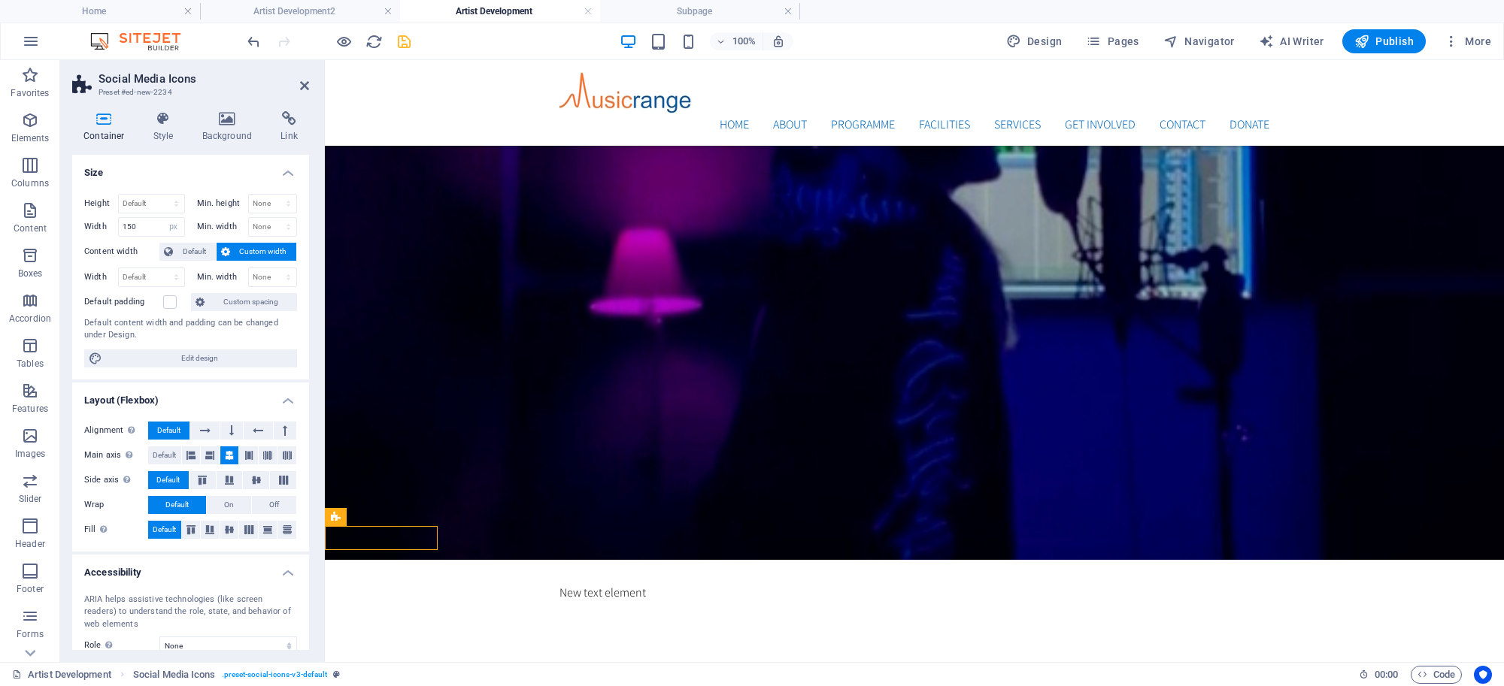
drag, startPoint x: 671, startPoint y: 577, endPoint x: 685, endPoint y: 389, distance: 188.5
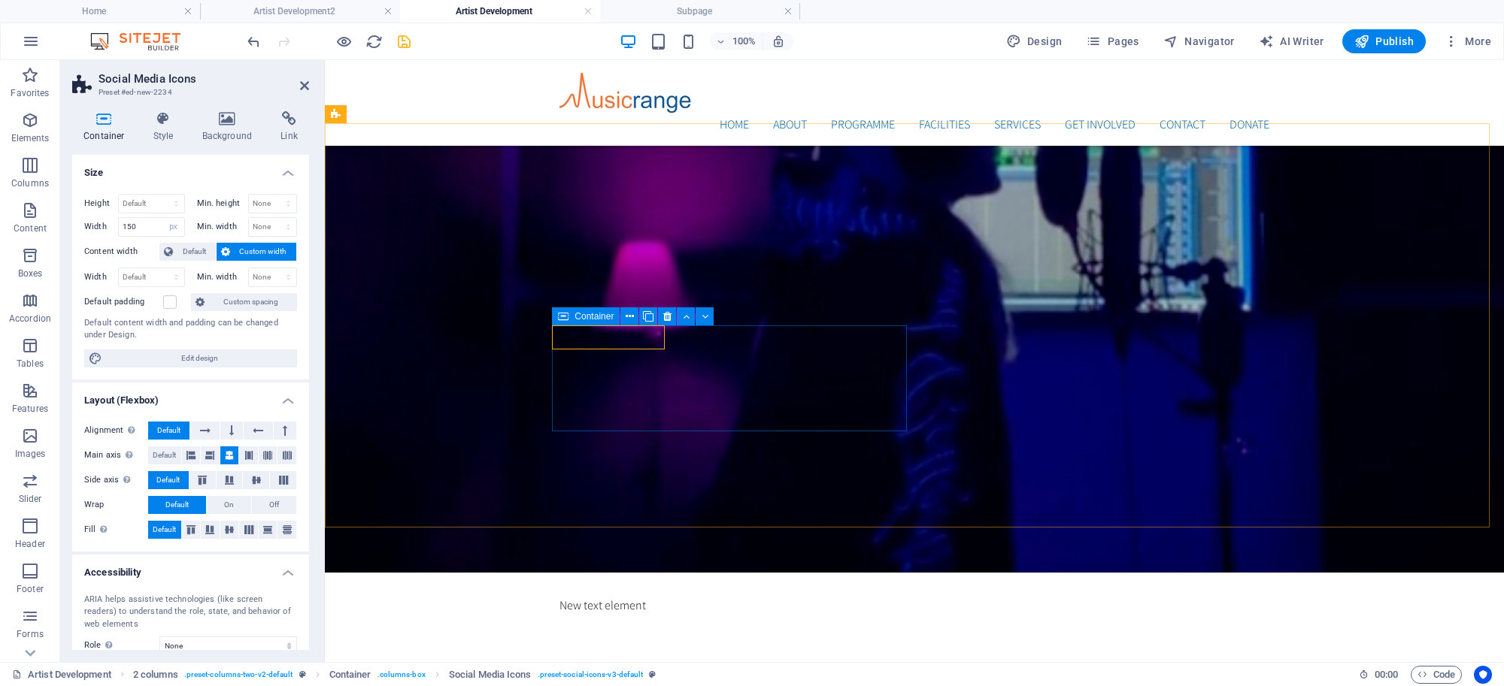
scroll to position [685, 0]
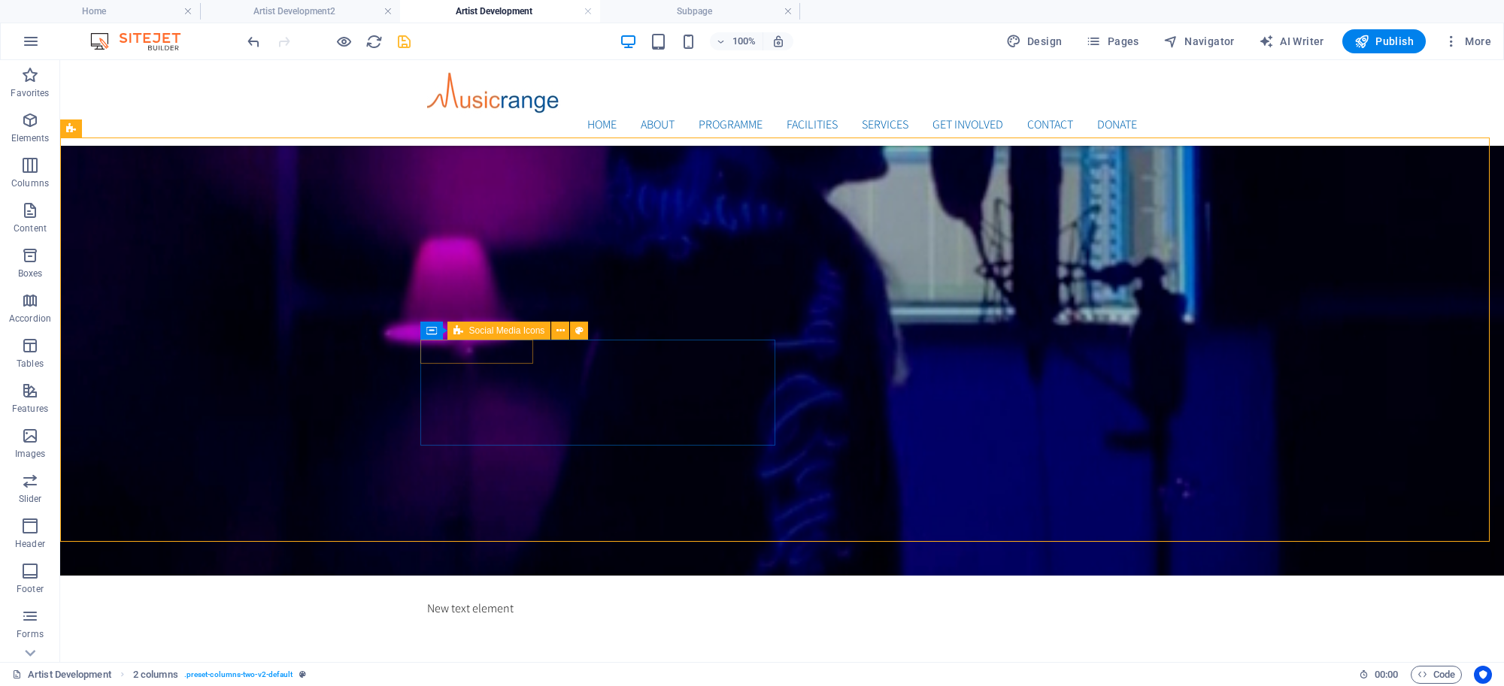
click at [476, 333] on span "Social Media Icons" at bounding box center [507, 330] width 76 height 9
select select "px"
select select "rem"
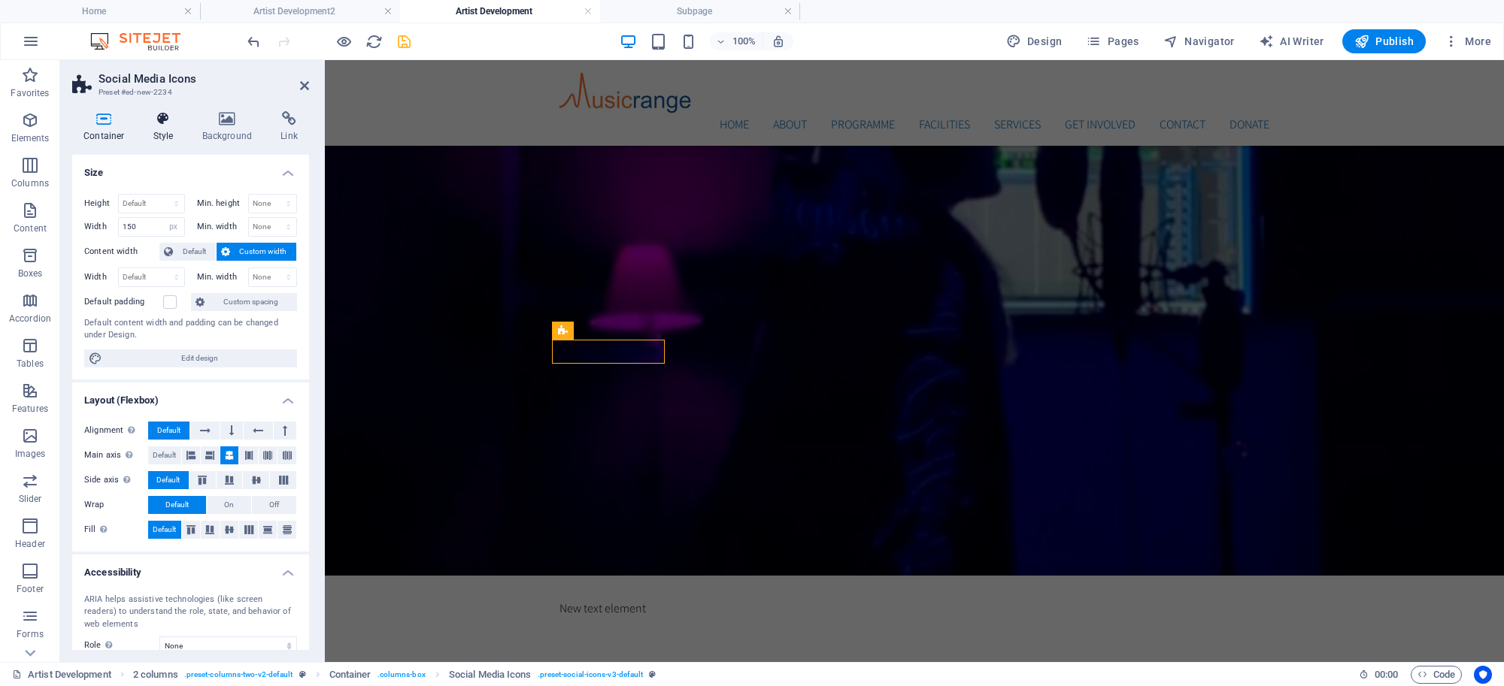
click at [167, 117] on icon at bounding box center [163, 118] width 43 height 15
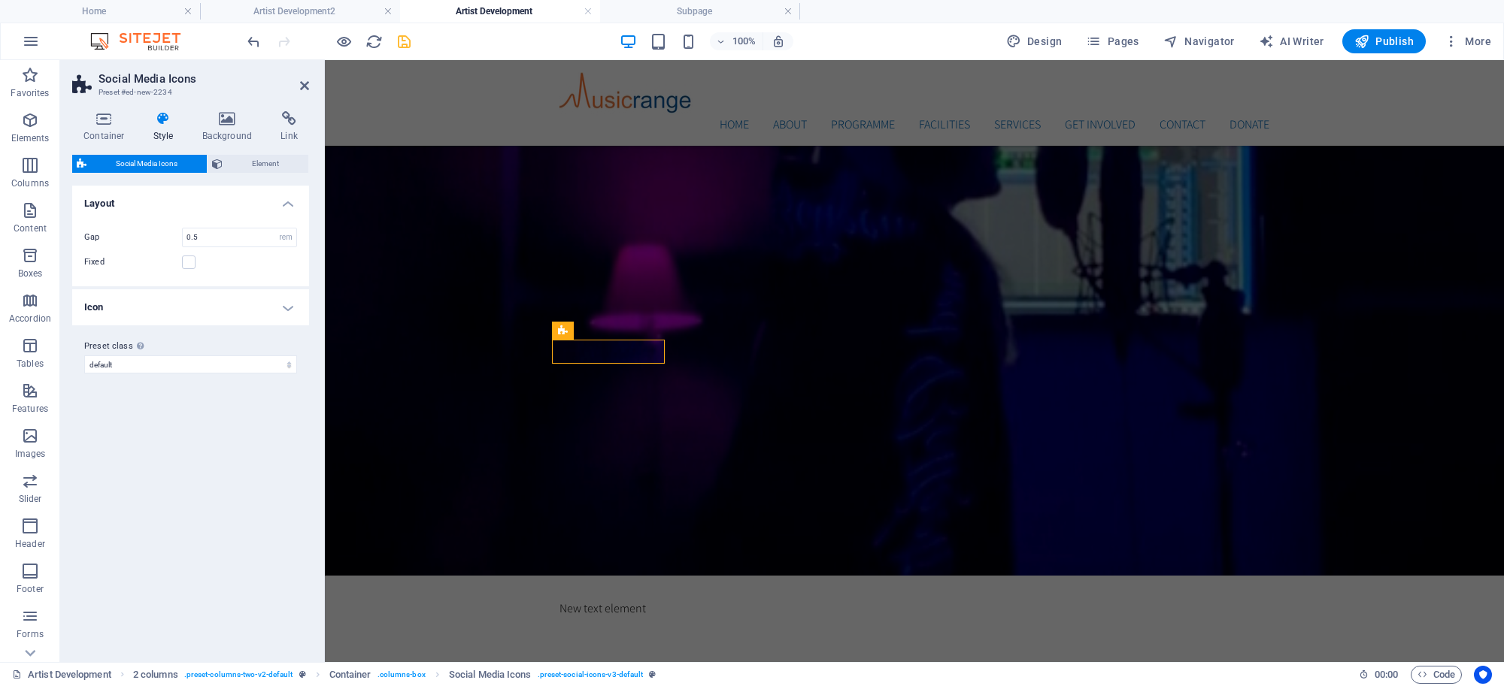
click at [275, 299] on h4 "Icon" at bounding box center [190, 307] width 237 height 36
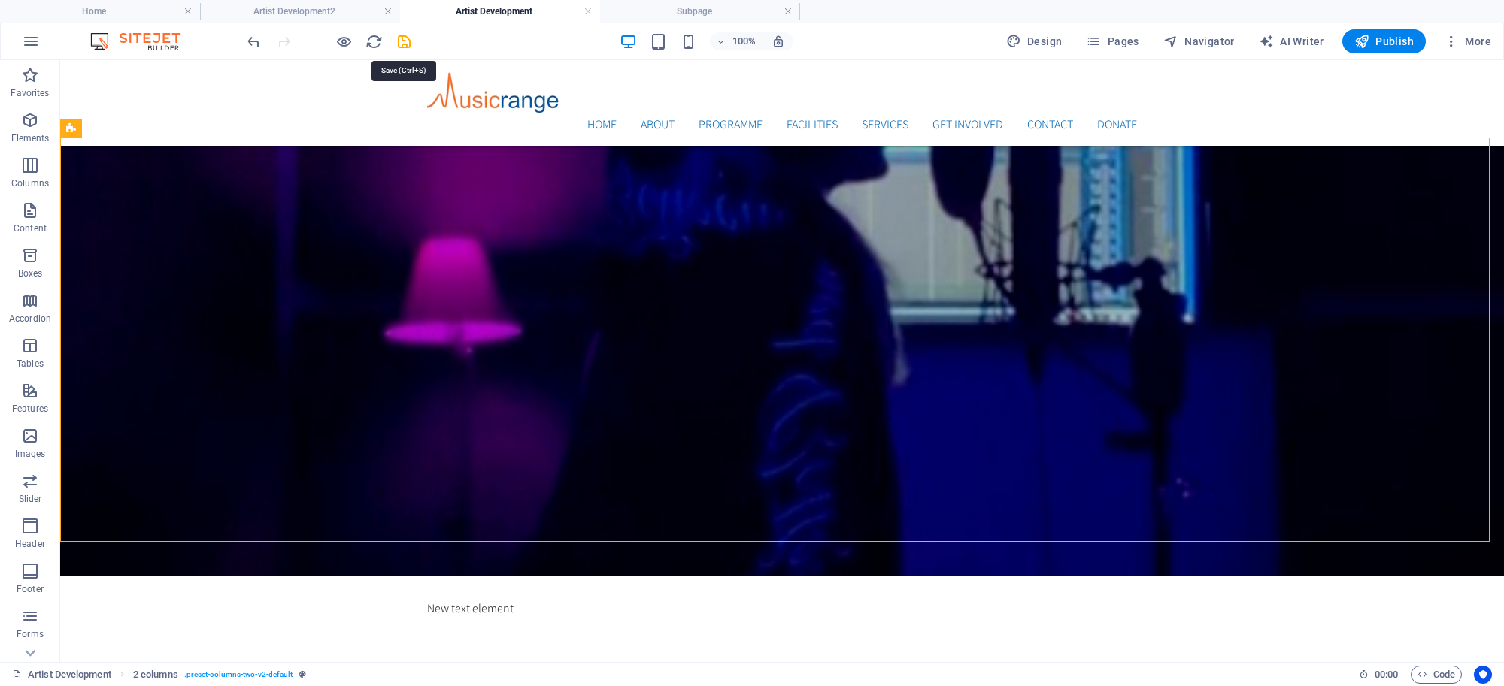
click at [407, 47] on icon "save" at bounding box center [403, 41] width 17 height 17
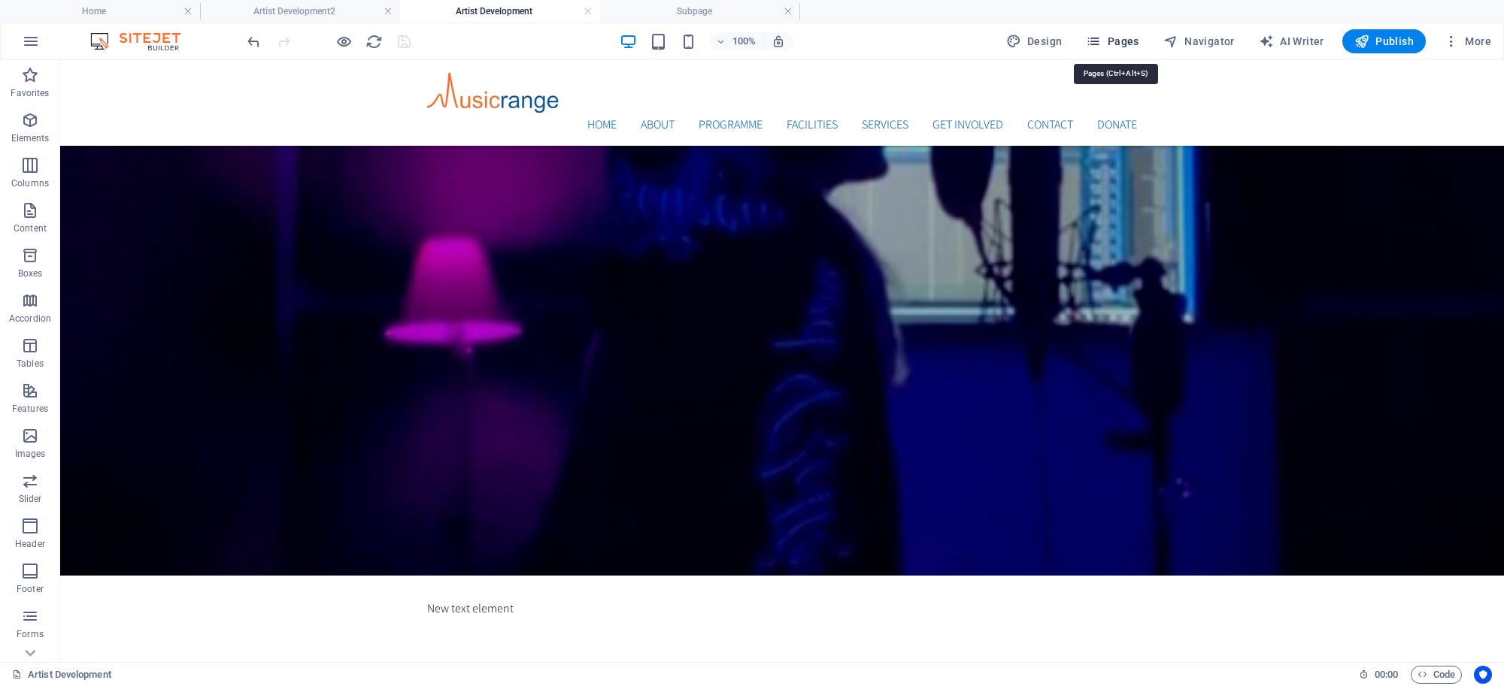
click at [1129, 40] on span "Pages" at bounding box center [1112, 41] width 53 height 15
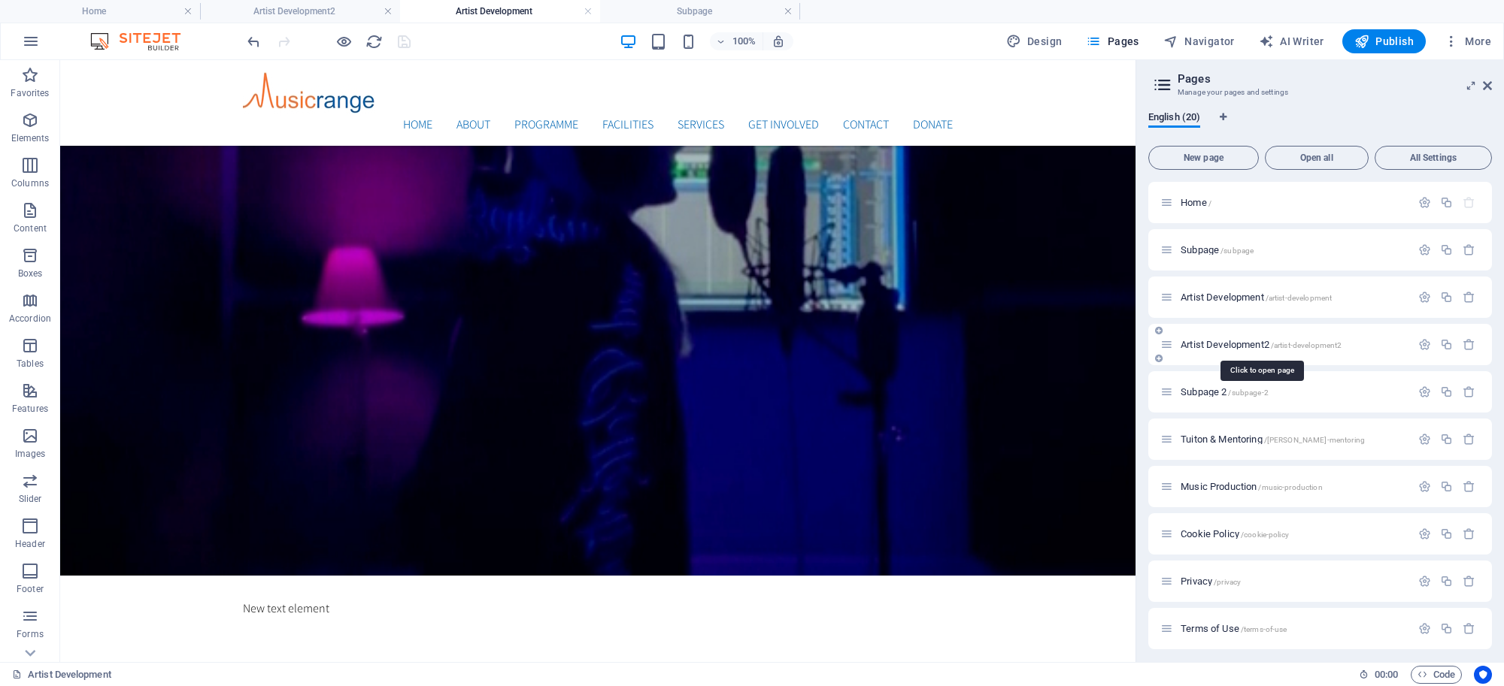
click at [1212, 343] on span "Artist Development2 /artist-development2" at bounding box center [1260, 344] width 161 height 11
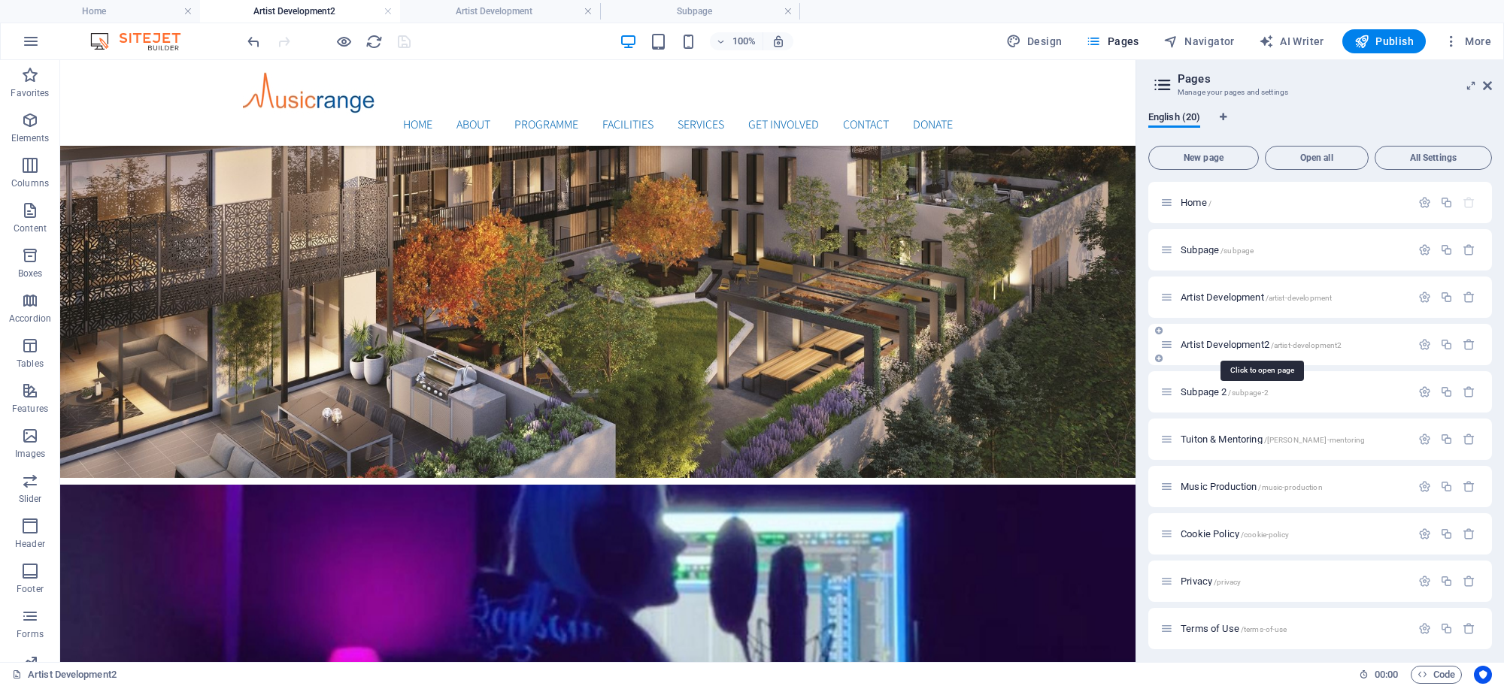
scroll to position [0, 0]
click at [1212, 343] on span "Artist Development2 /artist-development2" at bounding box center [1260, 344] width 161 height 11
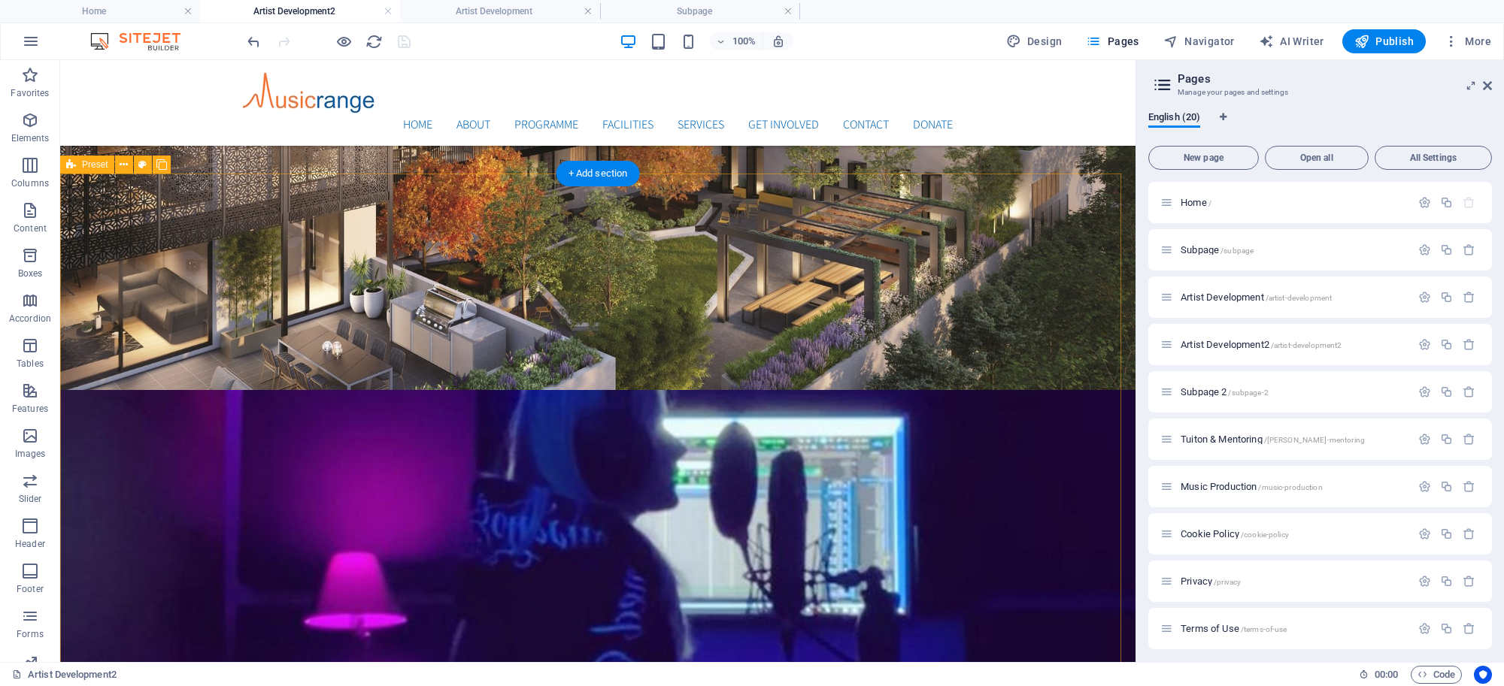
scroll to position [284, 0]
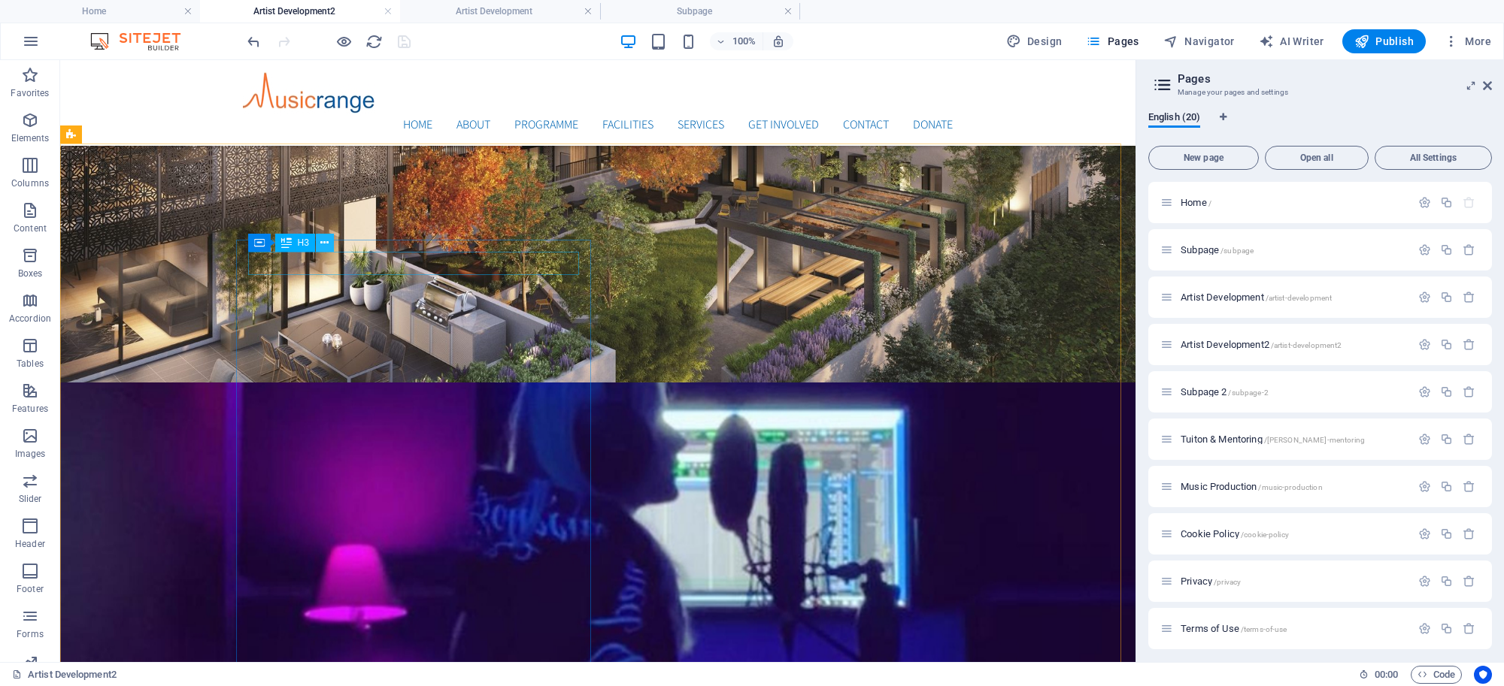
click at [322, 239] on icon at bounding box center [324, 243] width 8 height 16
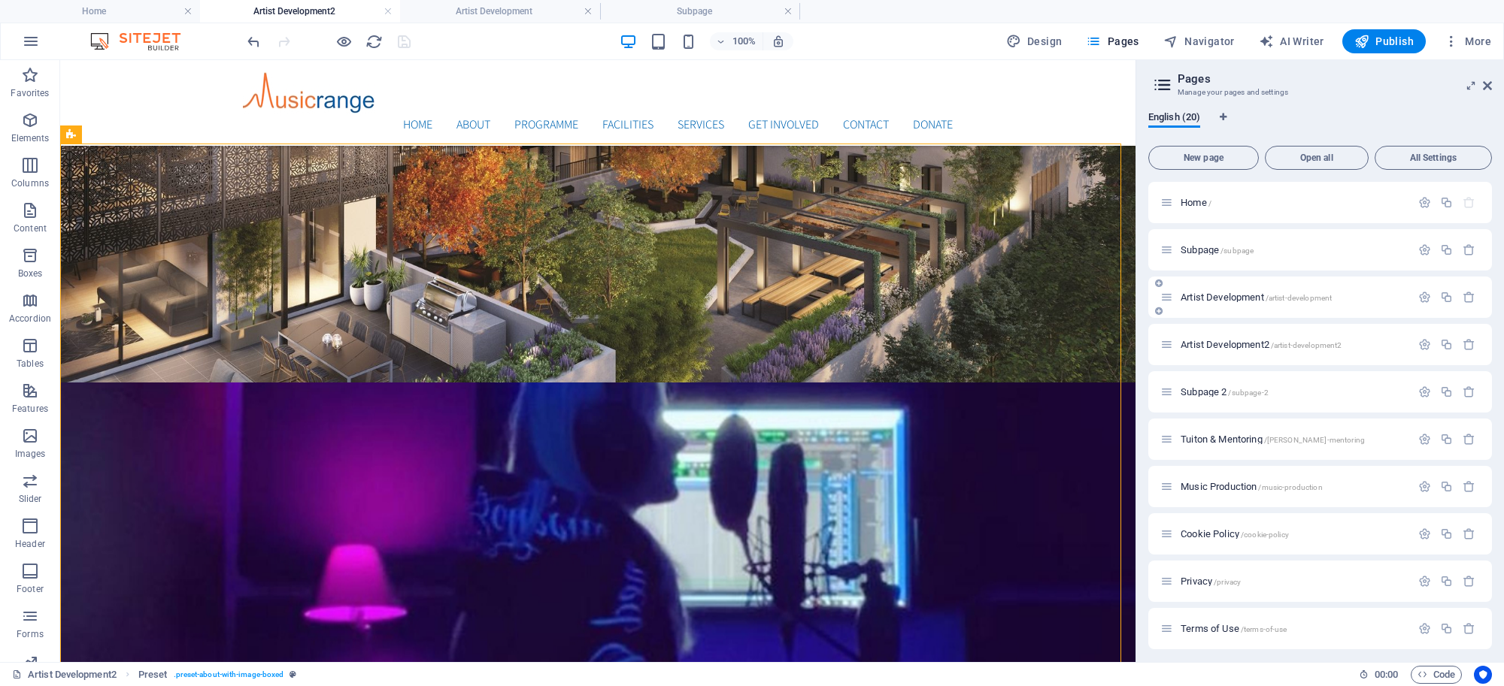
click at [1203, 295] on span "Artist Development /artist-development" at bounding box center [1255, 297] width 151 height 11
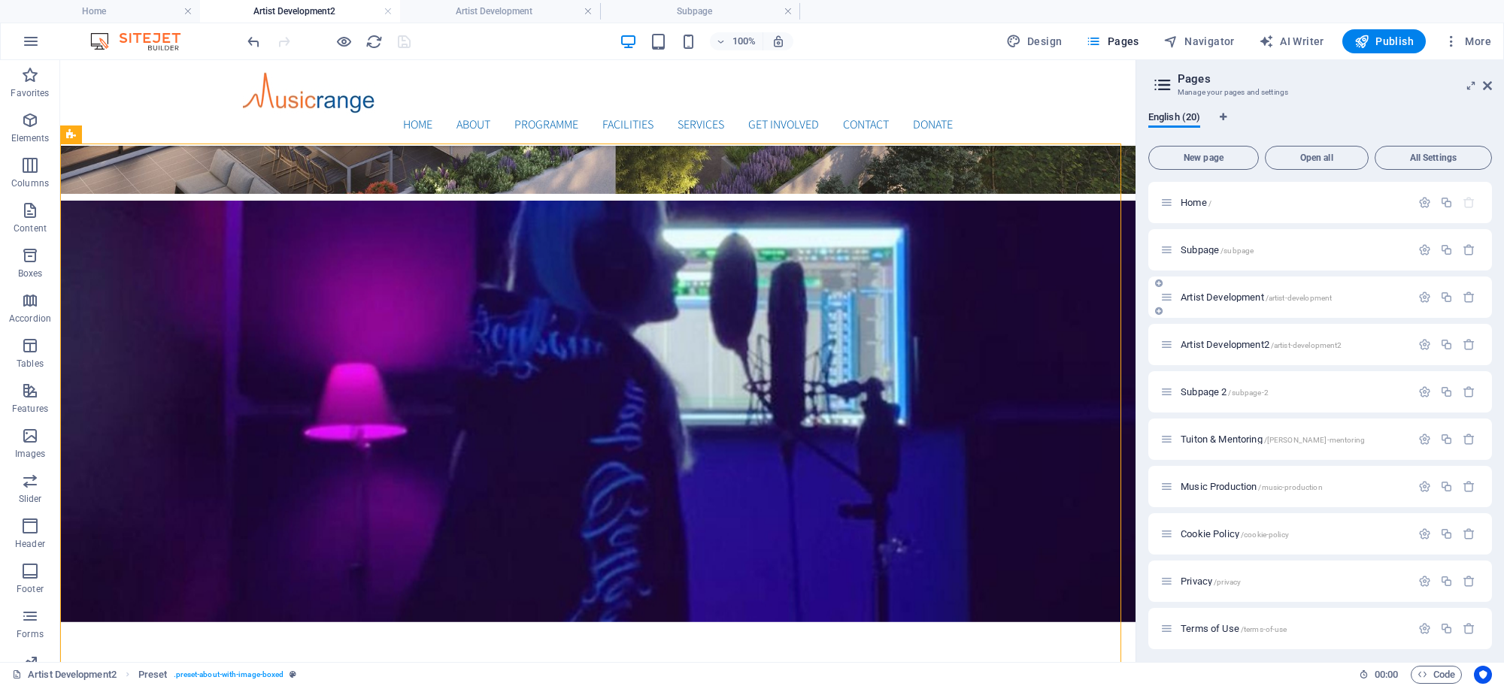
scroll to position [685, 0]
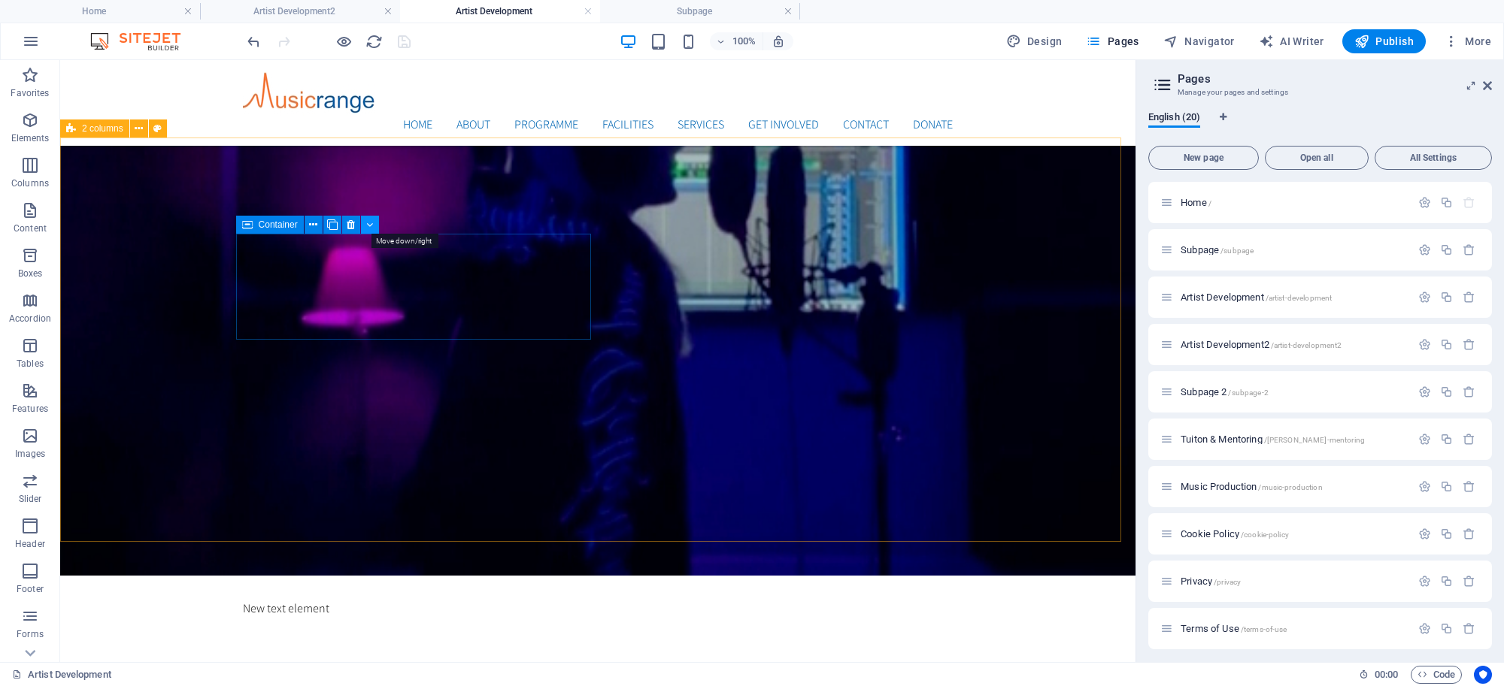
click at [366, 220] on icon at bounding box center [369, 225] width 7 height 16
click at [316, 226] on icon at bounding box center [313, 225] width 8 height 16
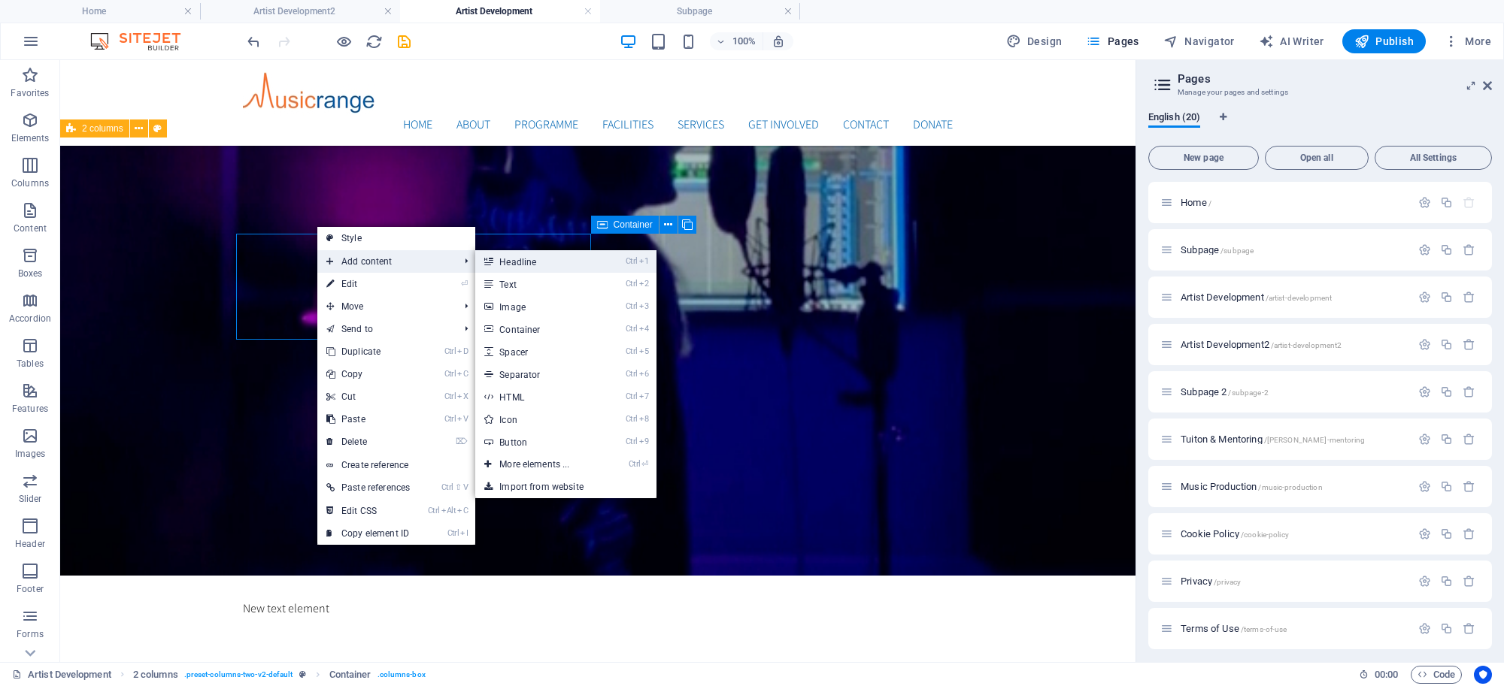
drag, startPoint x: 508, startPoint y: 264, endPoint x: 183, endPoint y: 204, distance: 330.3
click at [508, 264] on link "Ctrl 1 Headline" at bounding box center [537, 261] width 124 height 23
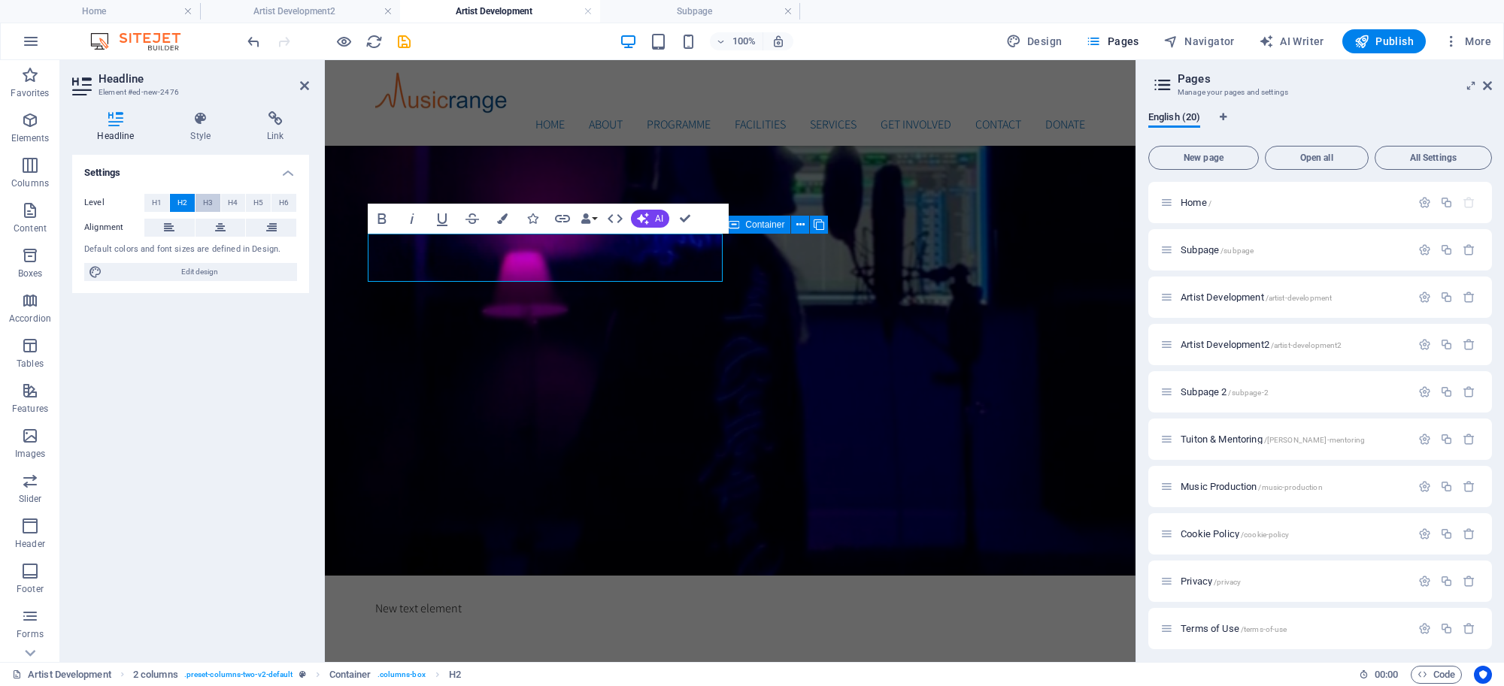
click at [209, 202] on span "H3" at bounding box center [208, 203] width 10 height 18
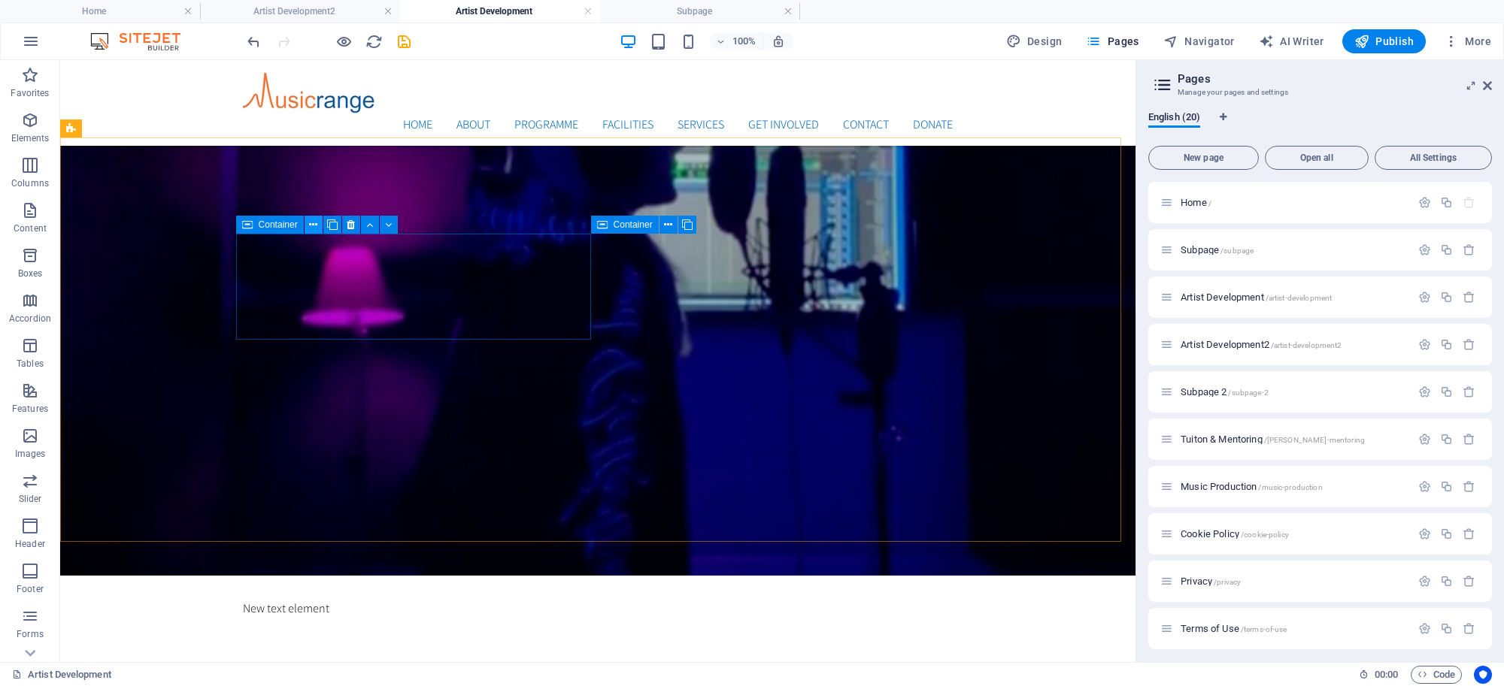
click at [312, 228] on icon at bounding box center [313, 225] width 8 height 16
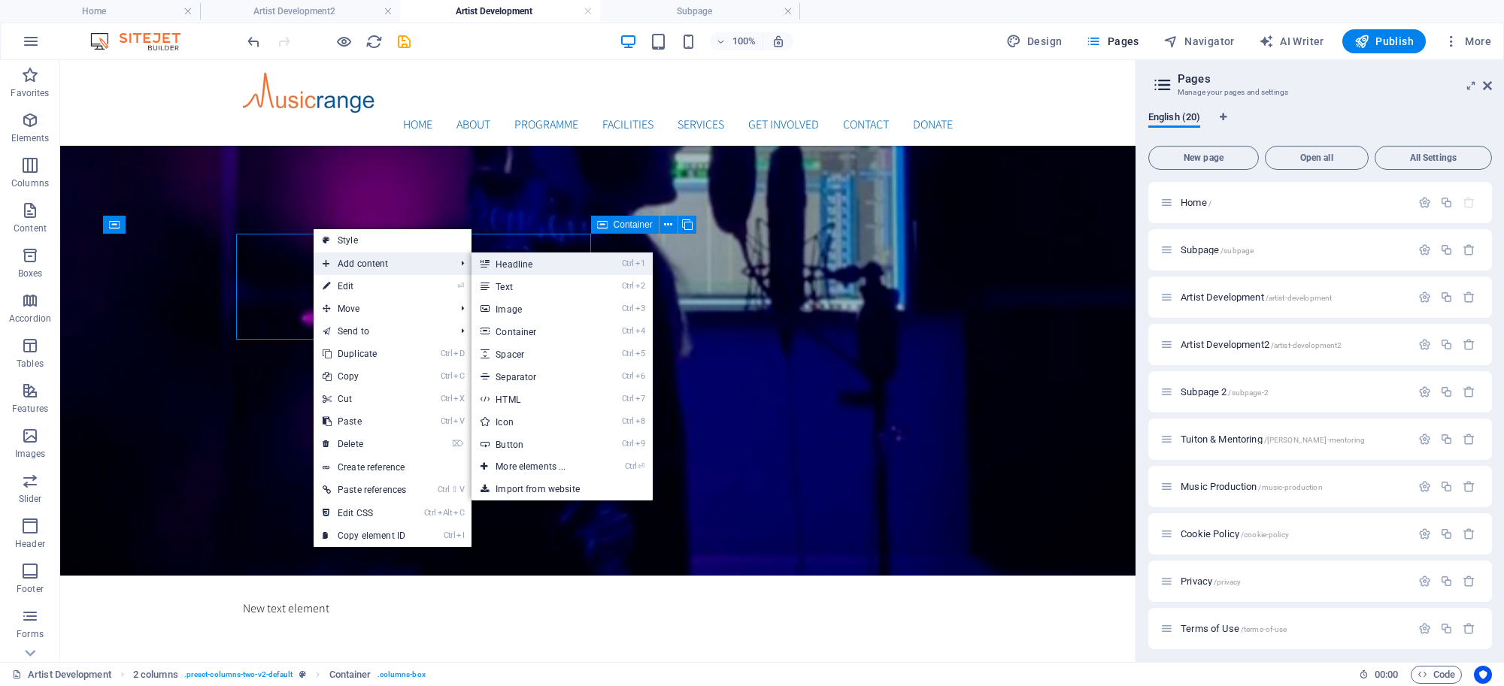
click at [531, 268] on link "Ctrl 1 Headline" at bounding box center [533, 264] width 124 height 23
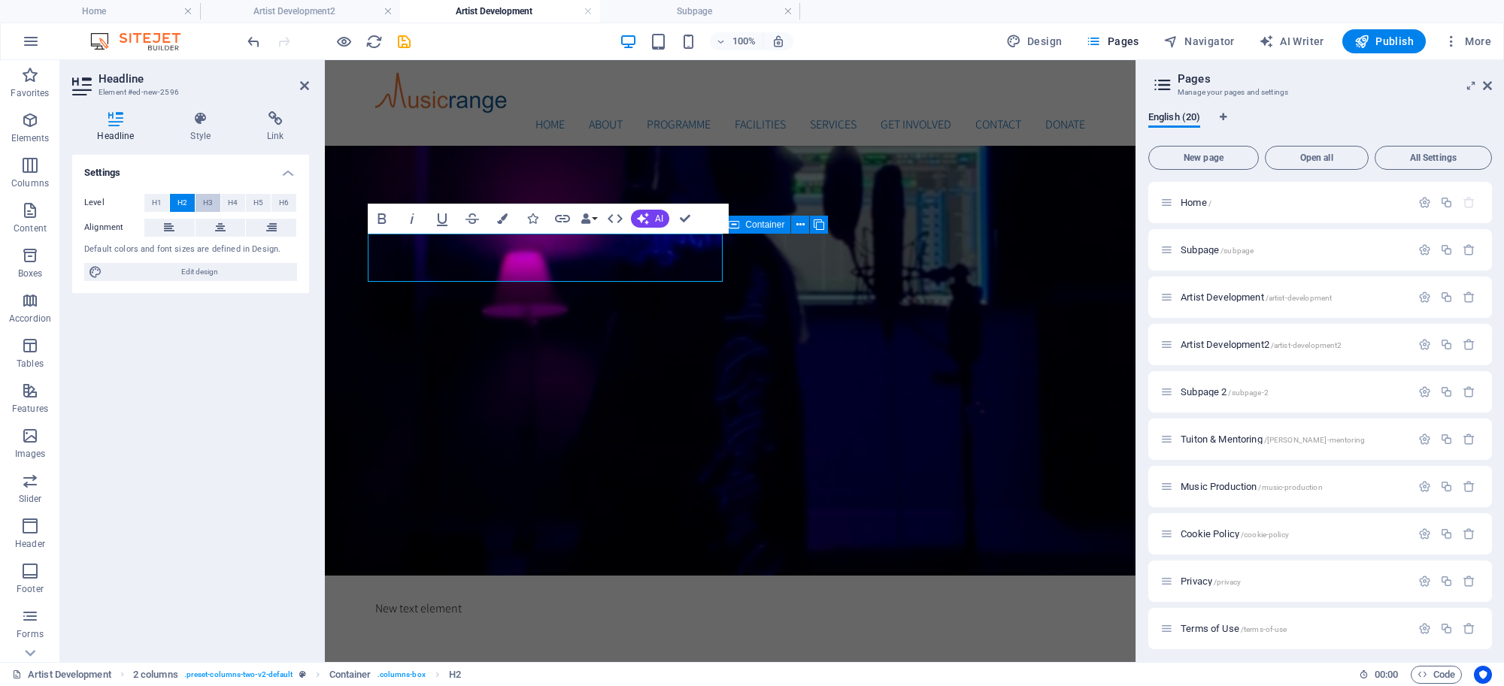
click at [205, 202] on span "H3" at bounding box center [208, 203] width 10 height 18
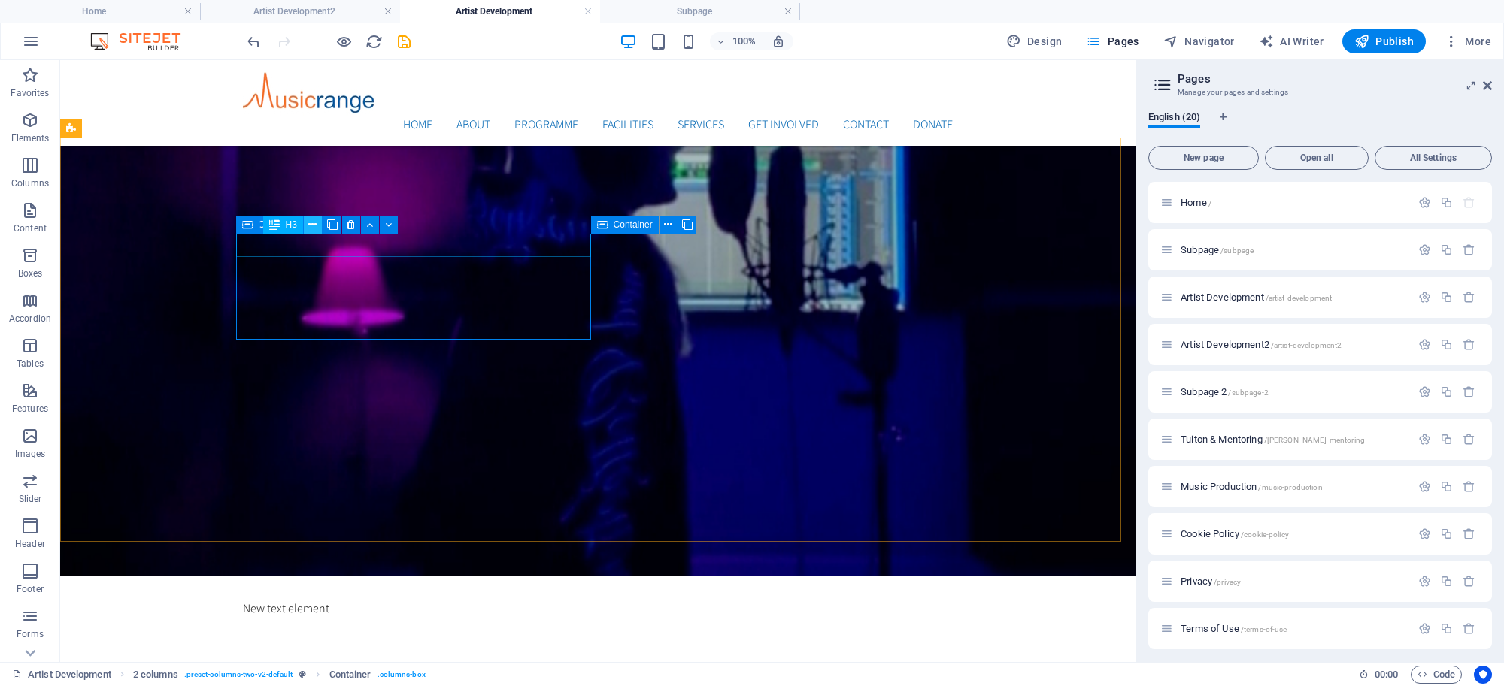
click at [308, 228] on icon at bounding box center [312, 225] width 8 height 16
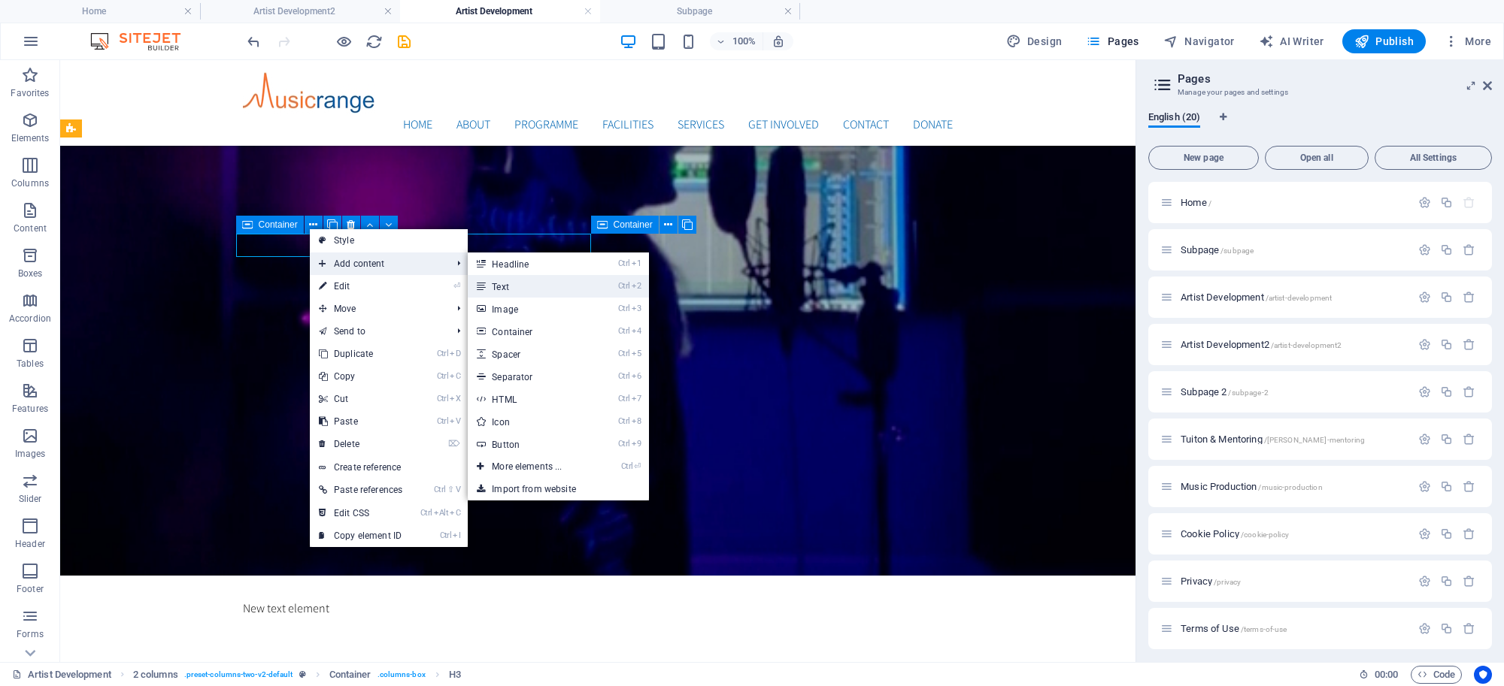
click at [496, 284] on link "Ctrl 2 Text" at bounding box center [530, 286] width 124 height 23
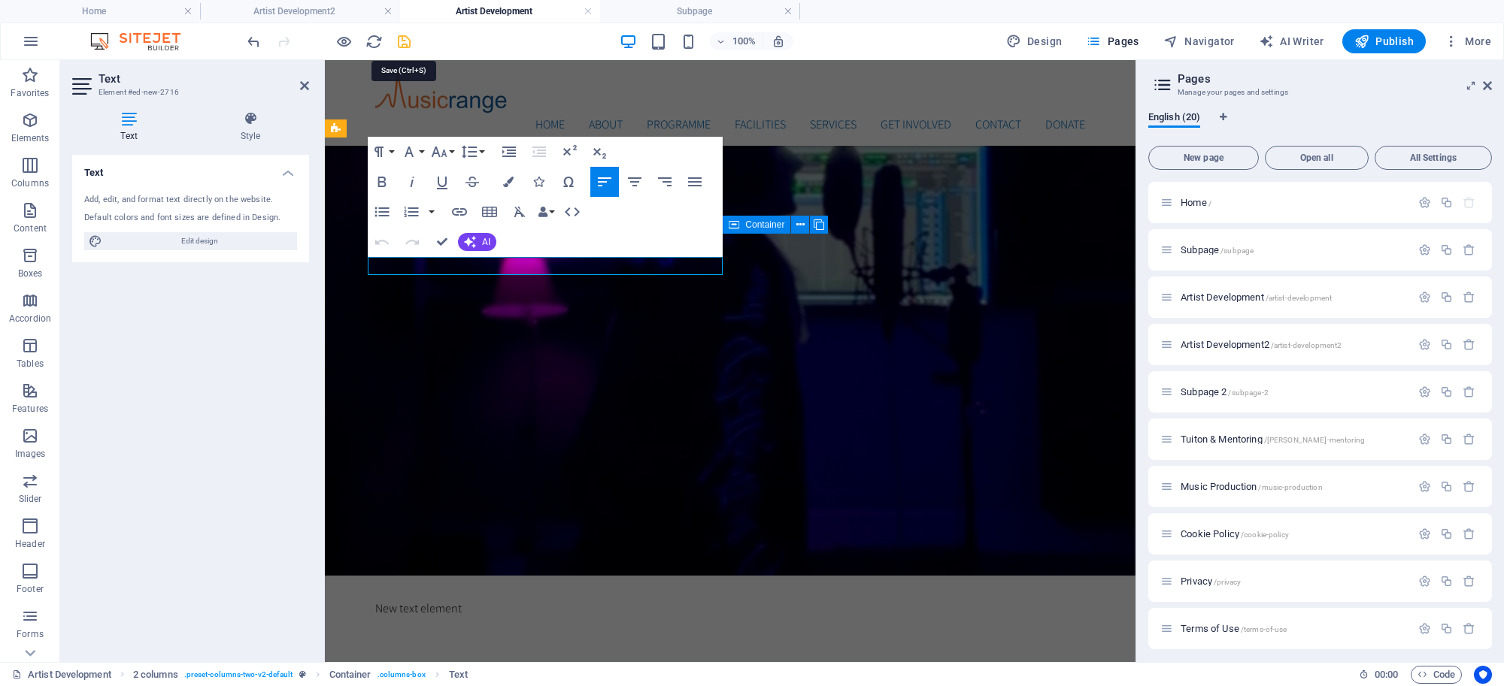
click at [401, 38] on icon "save" at bounding box center [403, 41] width 17 height 17
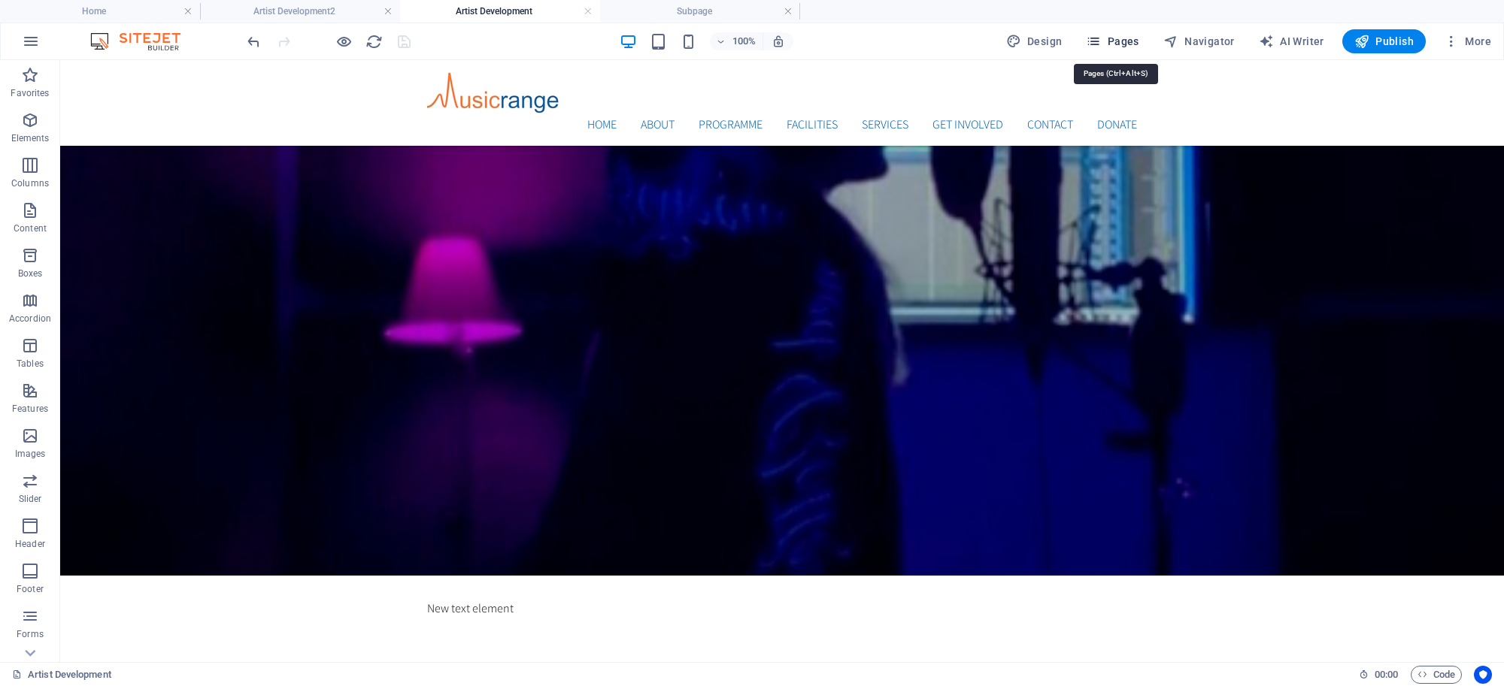
click at [1125, 43] on span "Pages" at bounding box center [1112, 41] width 53 height 15
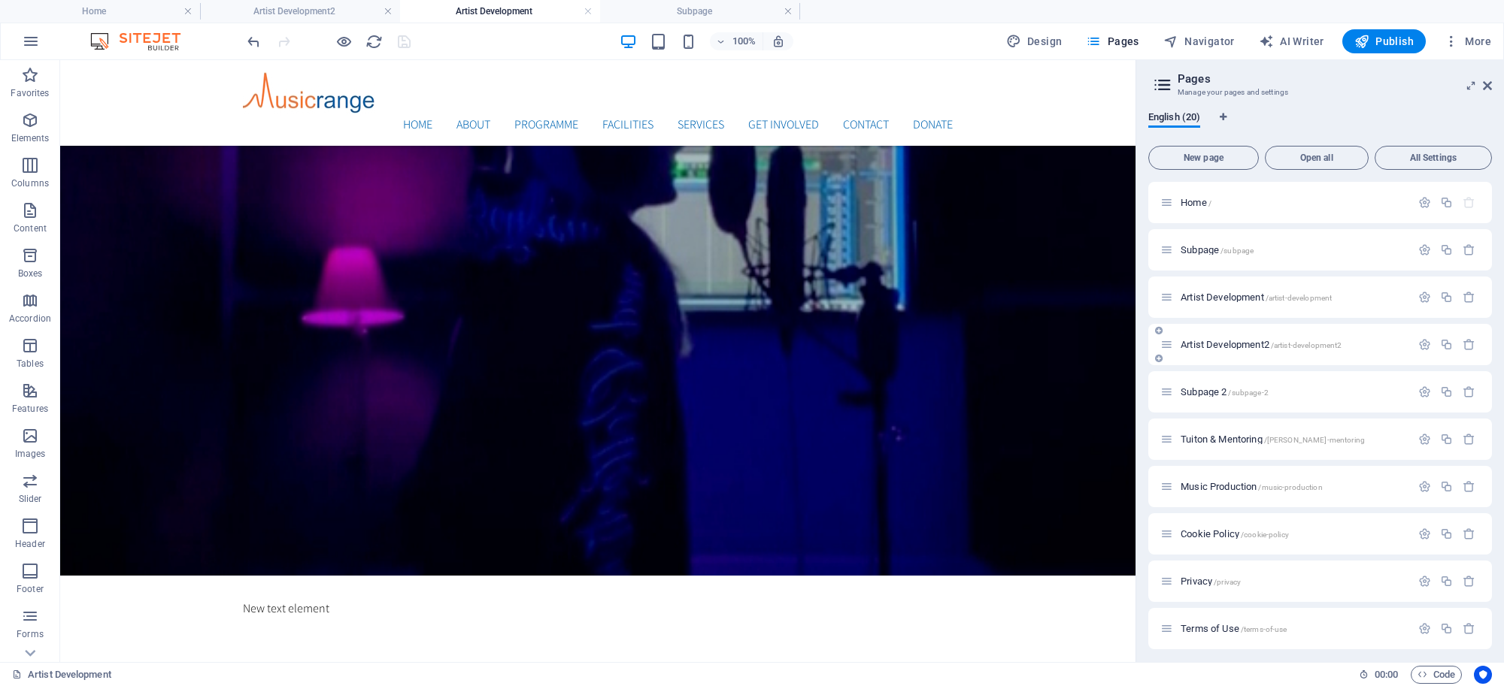
click at [1215, 336] on div "Artist Development2 /artist-development2" at bounding box center [1285, 344] width 250 height 17
click at [1215, 350] on div "Artist Development2 /artist-development2" at bounding box center [1285, 344] width 250 height 17
click at [1215, 347] on span "Artist Development2 /artist-development2" at bounding box center [1260, 344] width 161 height 11
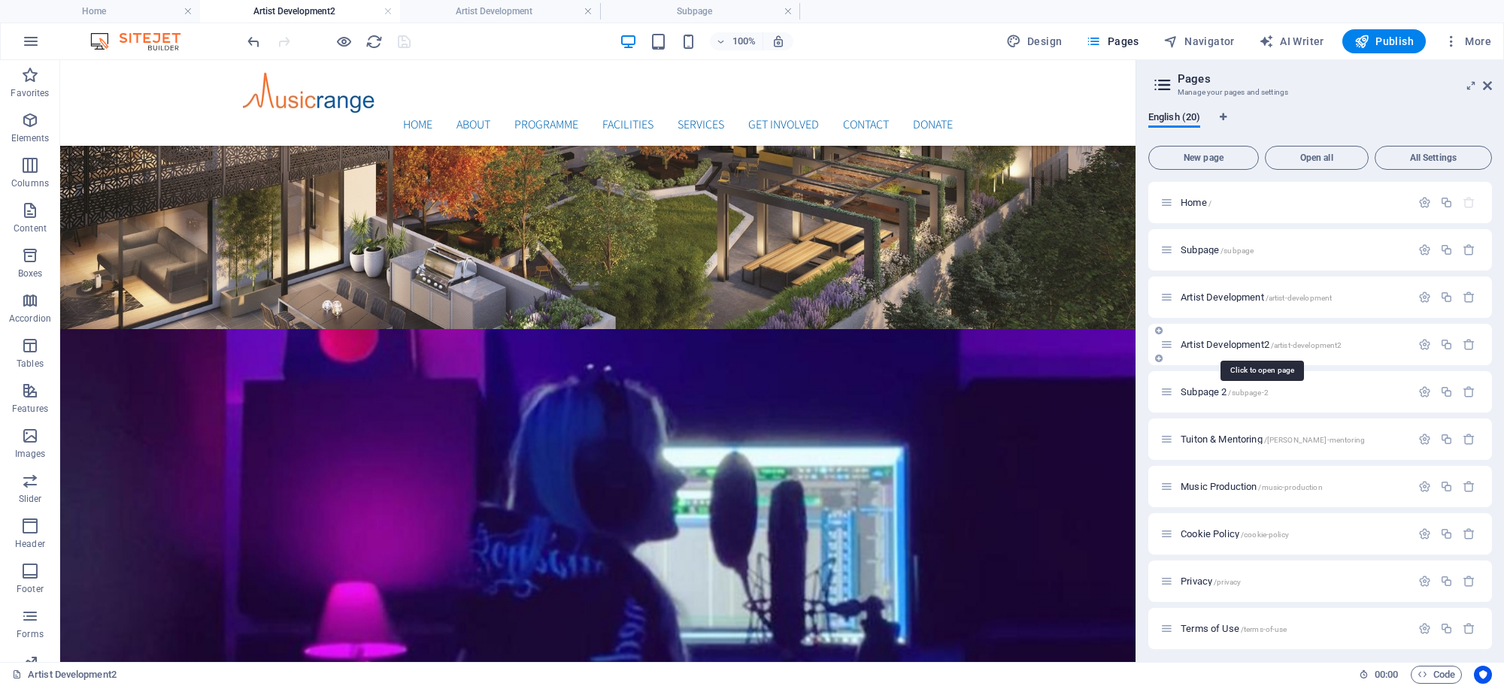
scroll to position [0, 0]
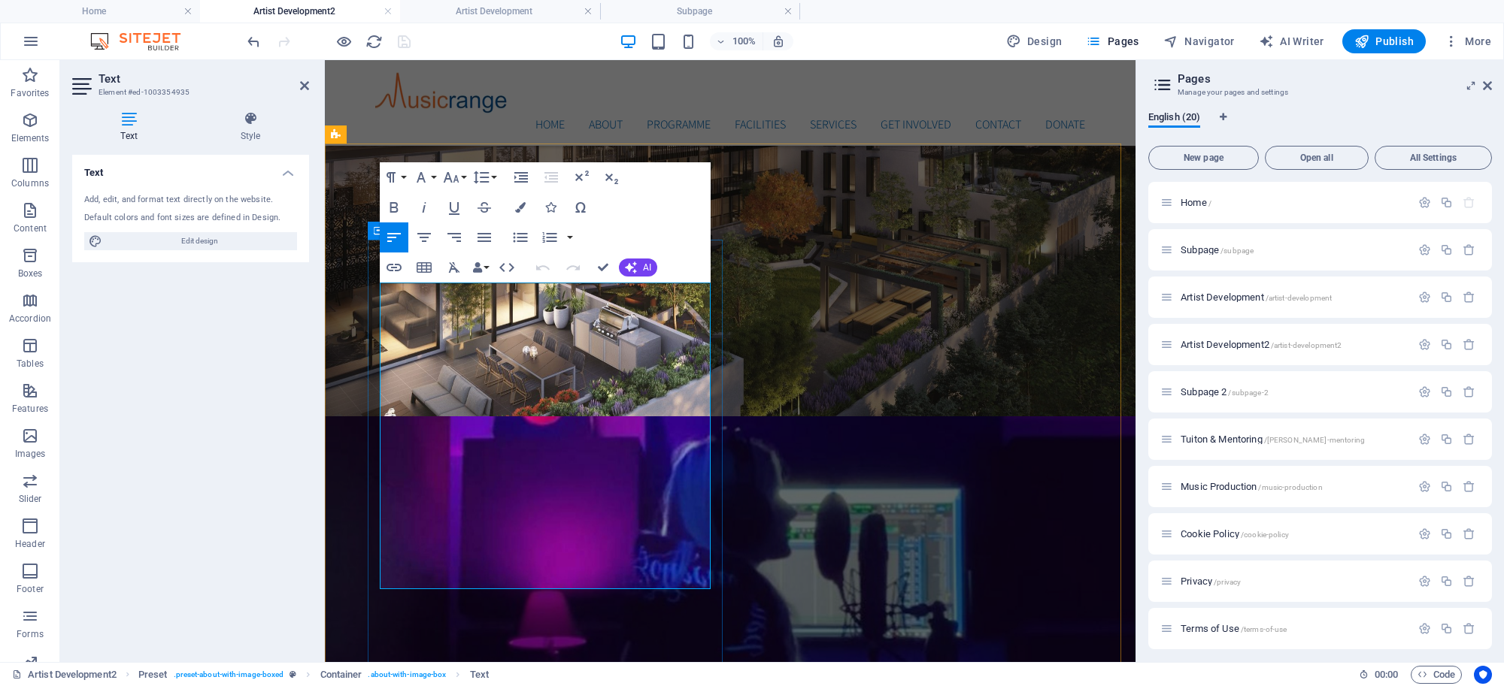
drag, startPoint x: 384, startPoint y: 294, endPoint x: 480, endPoint y: 303, distance: 95.9
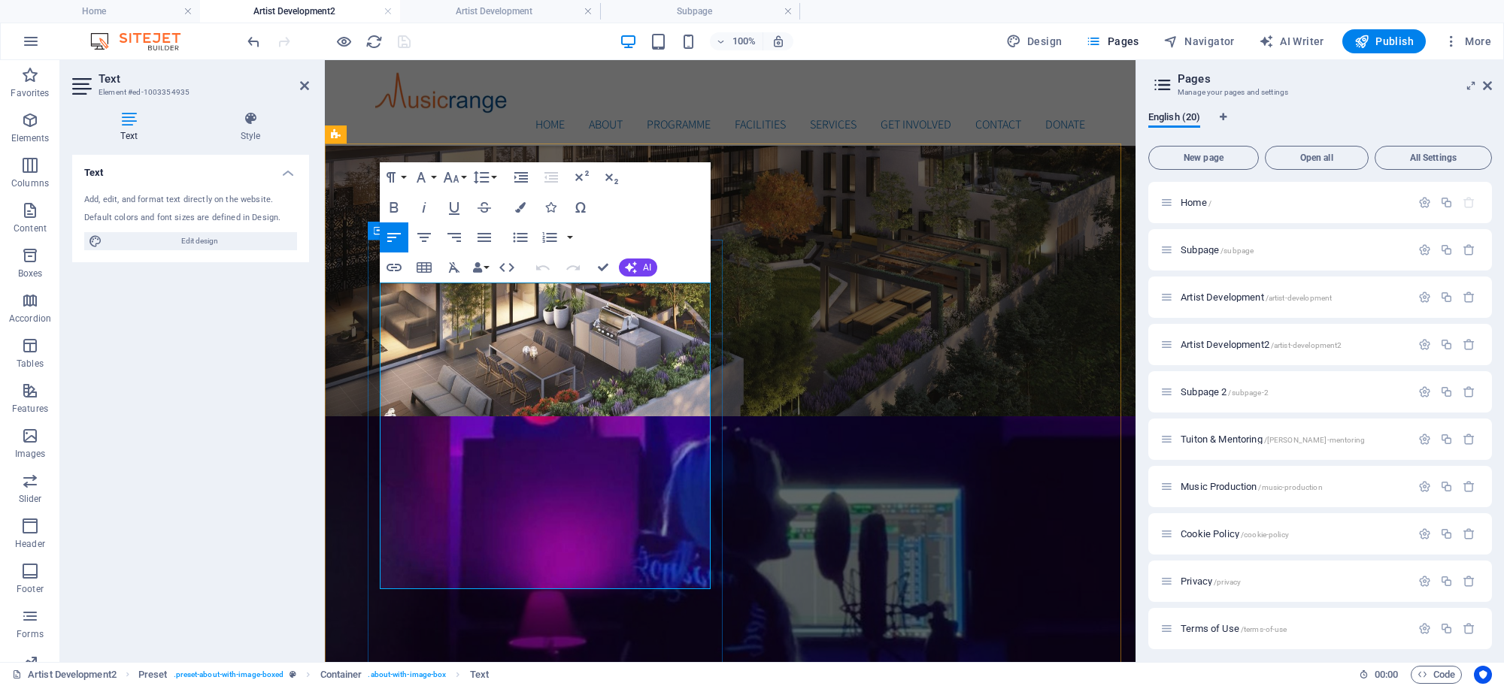
drag, startPoint x: 381, startPoint y: 292, endPoint x: 689, endPoint y: 581, distance: 422.3
copy div "An advanced violinist, pianist, guitarist, singer, songwriter, and composer who…"
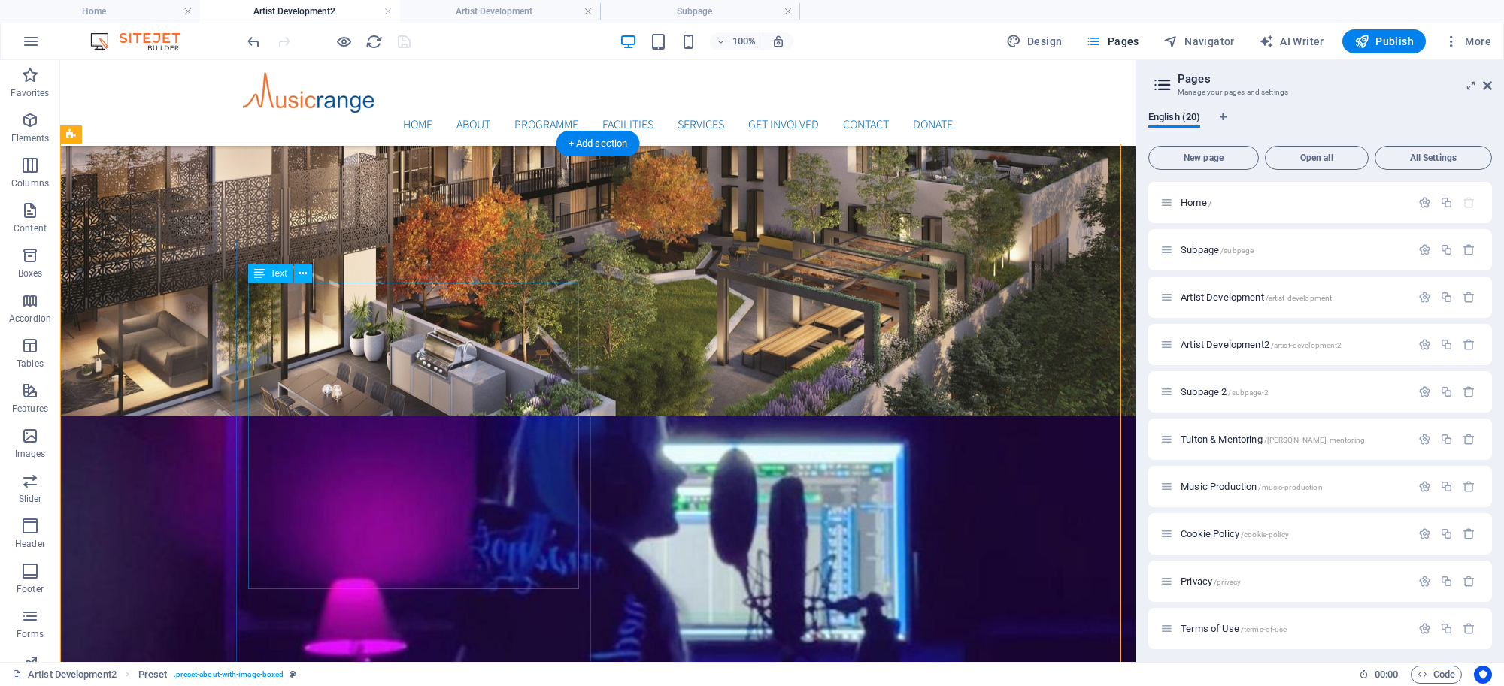
drag, startPoint x: 474, startPoint y: 308, endPoint x: 208, endPoint y: 308, distance: 266.2
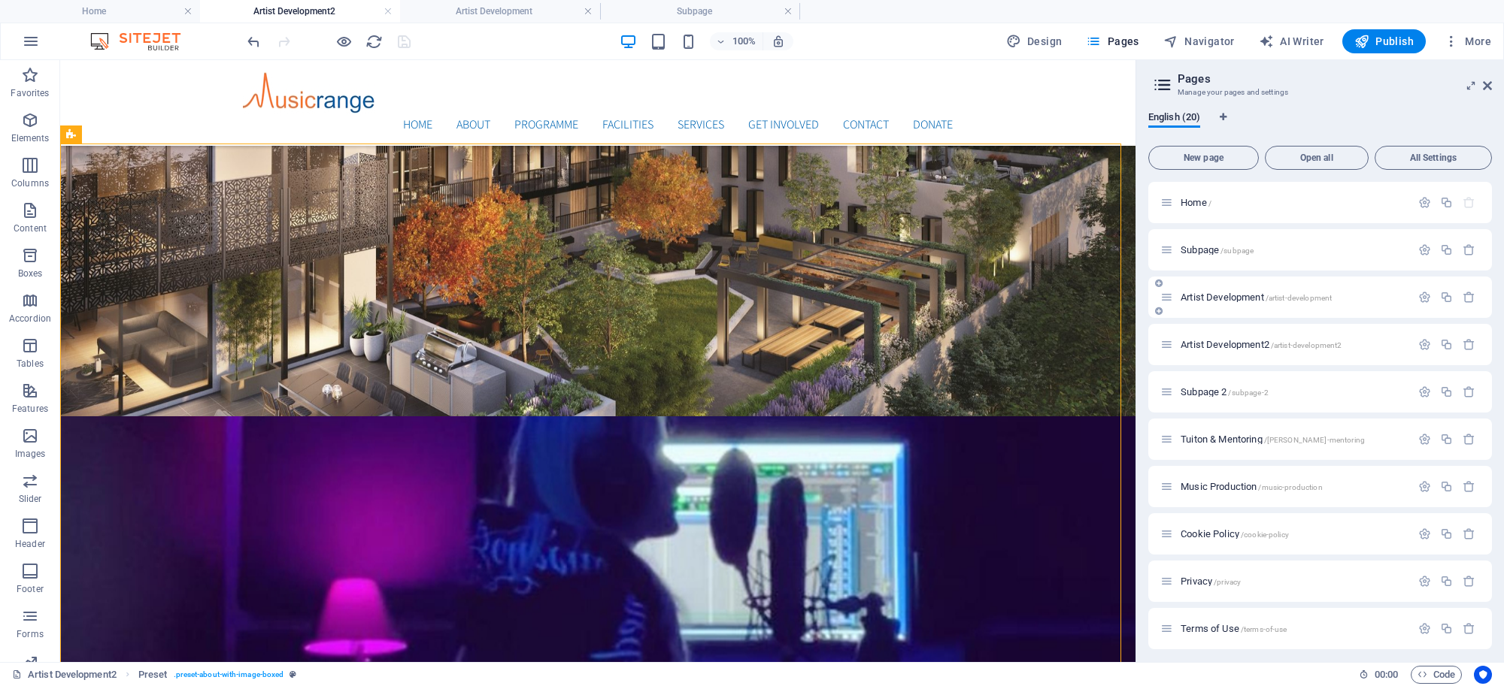
click at [1211, 295] on span "Artist Development /artist-development" at bounding box center [1255, 297] width 151 height 11
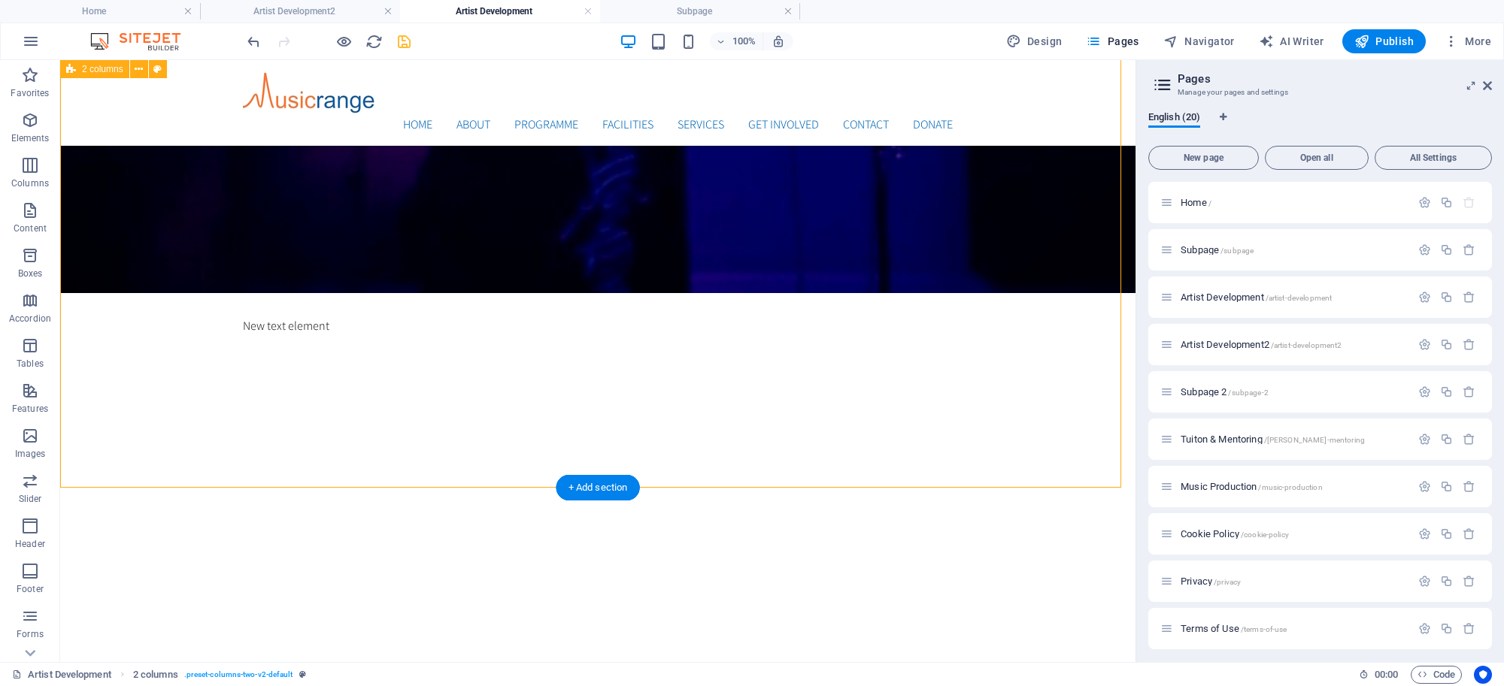
scroll to position [970, 0]
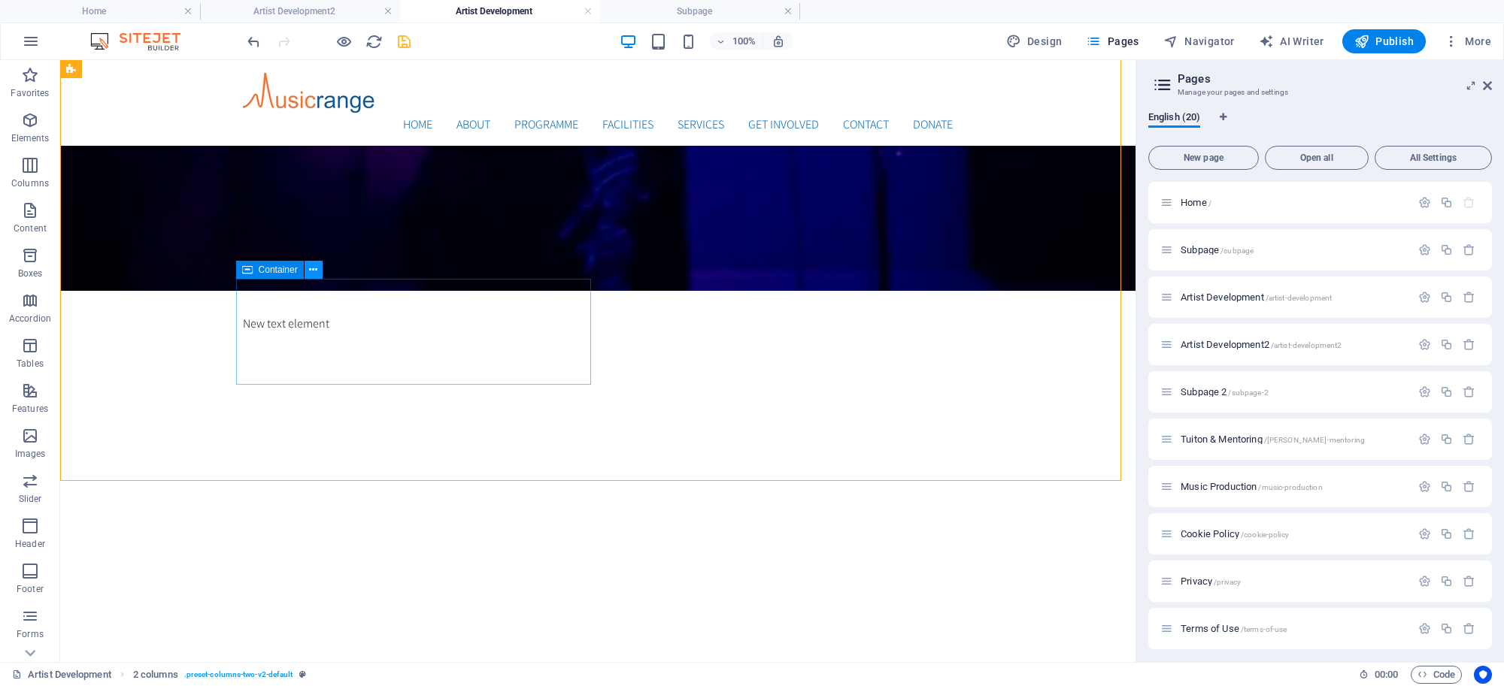
click at [314, 271] on icon at bounding box center [313, 270] width 8 height 16
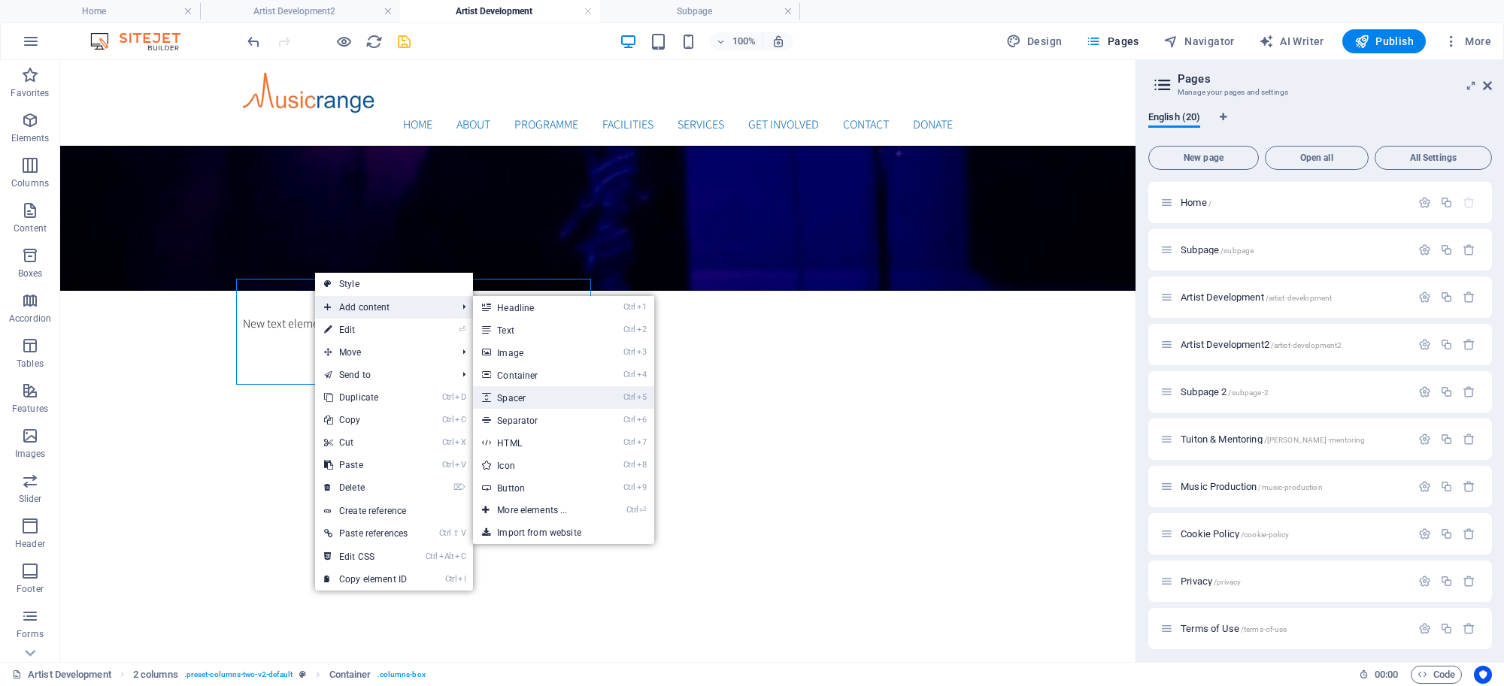
click at [531, 391] on link "Ctrl 5 Spacer" at bounding box center [535, 397] width 124 height 23
select select "px"
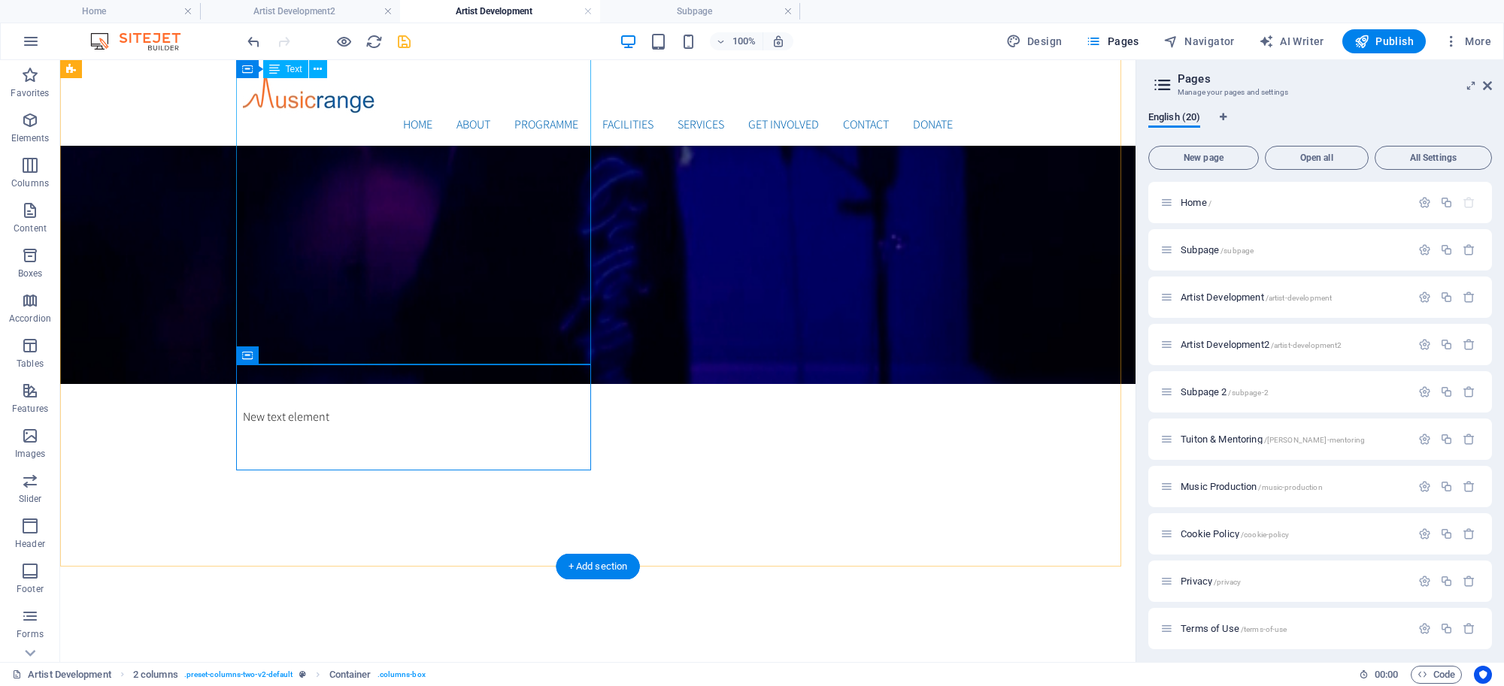
scroll to position [876, 0]
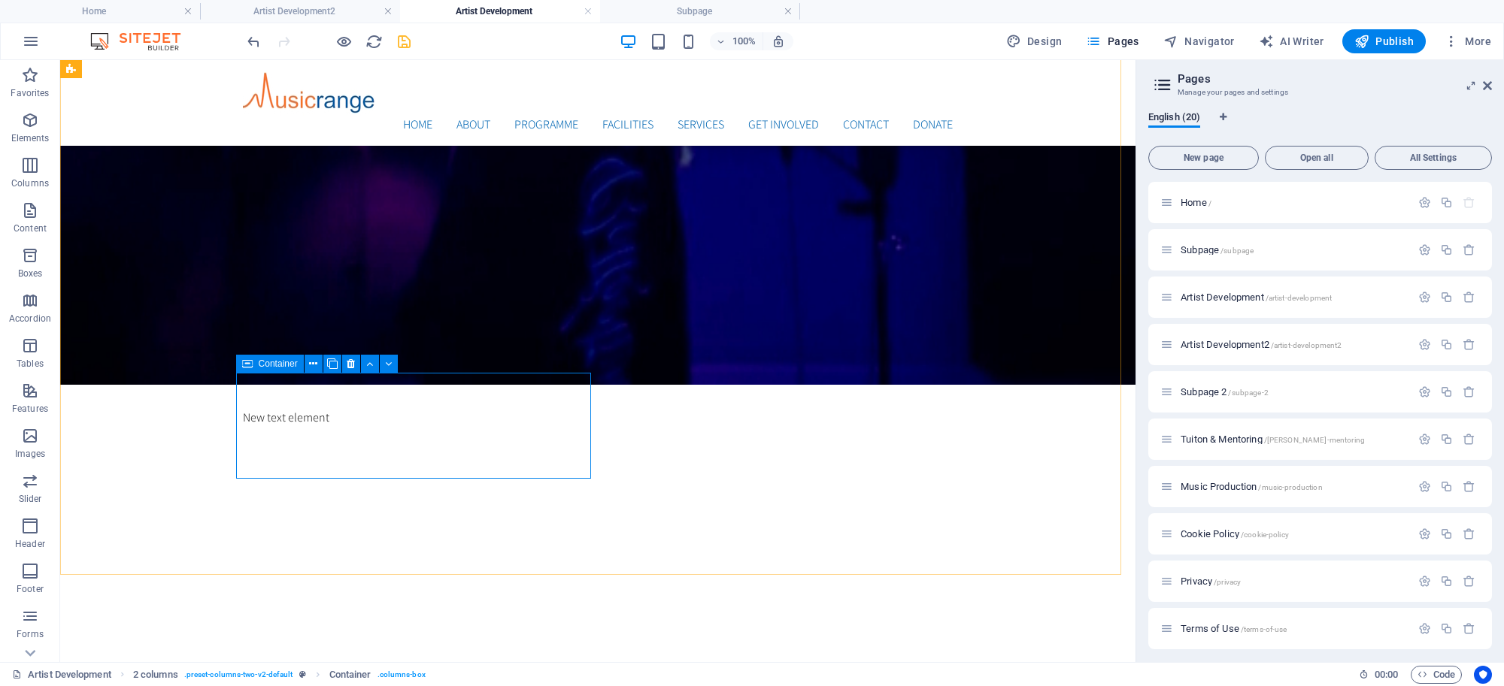
click at [269, 362] on span "Container" at bounding box center [278, 363] width 39 height 9
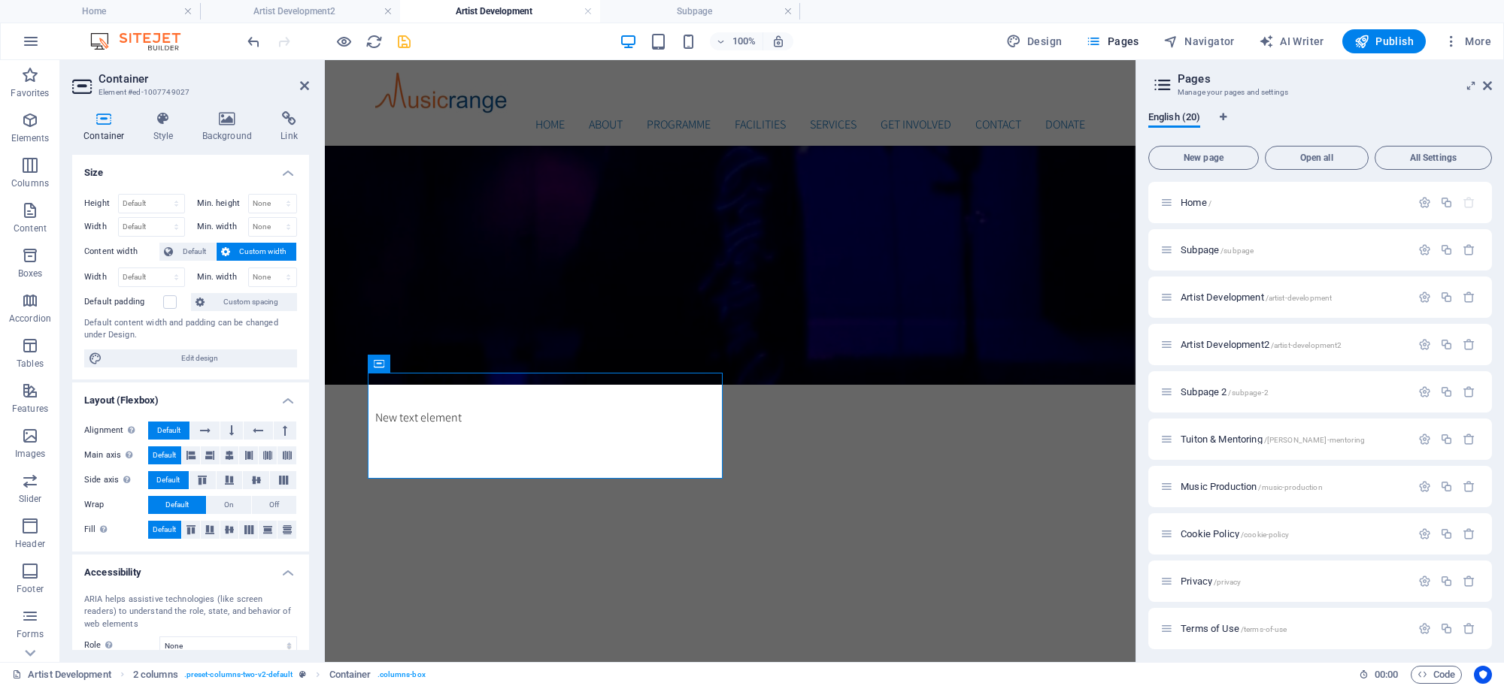
click at [99, 120] on icon at bounding box center [104, 118] width 64 height 15
click at [160, 202] on select "Default px rem % vh vw" at bounding box center [151, 204] width 65 height 18
select select "px"
click at [161, 195] on select "Default px rem % vh vw" at bounding box center [151, 204] width 65 height 18
type input "141"
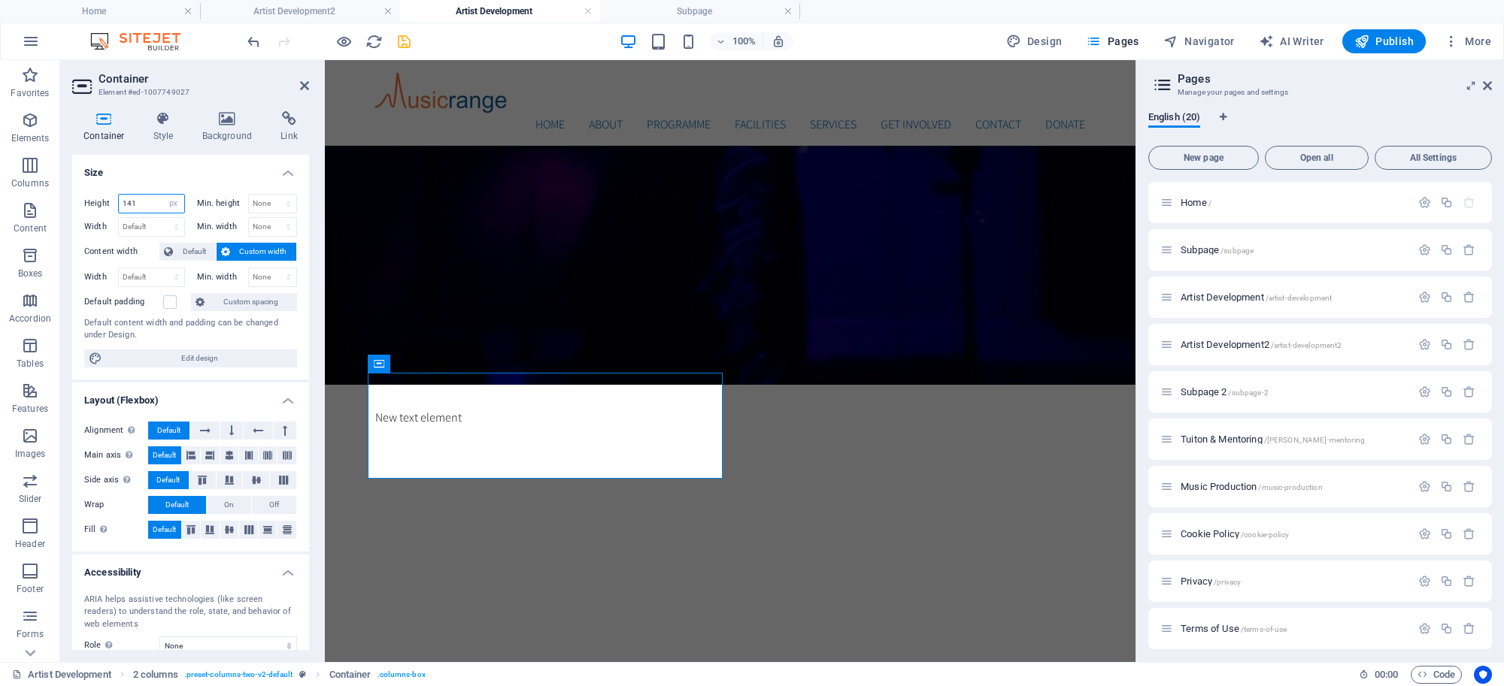
click at [150, 207] on input "141" at bounding box center [151, 204] width 65 height 18
click at [145, 205] on input "141" at bounding box center [151, 204] width 65 height 18
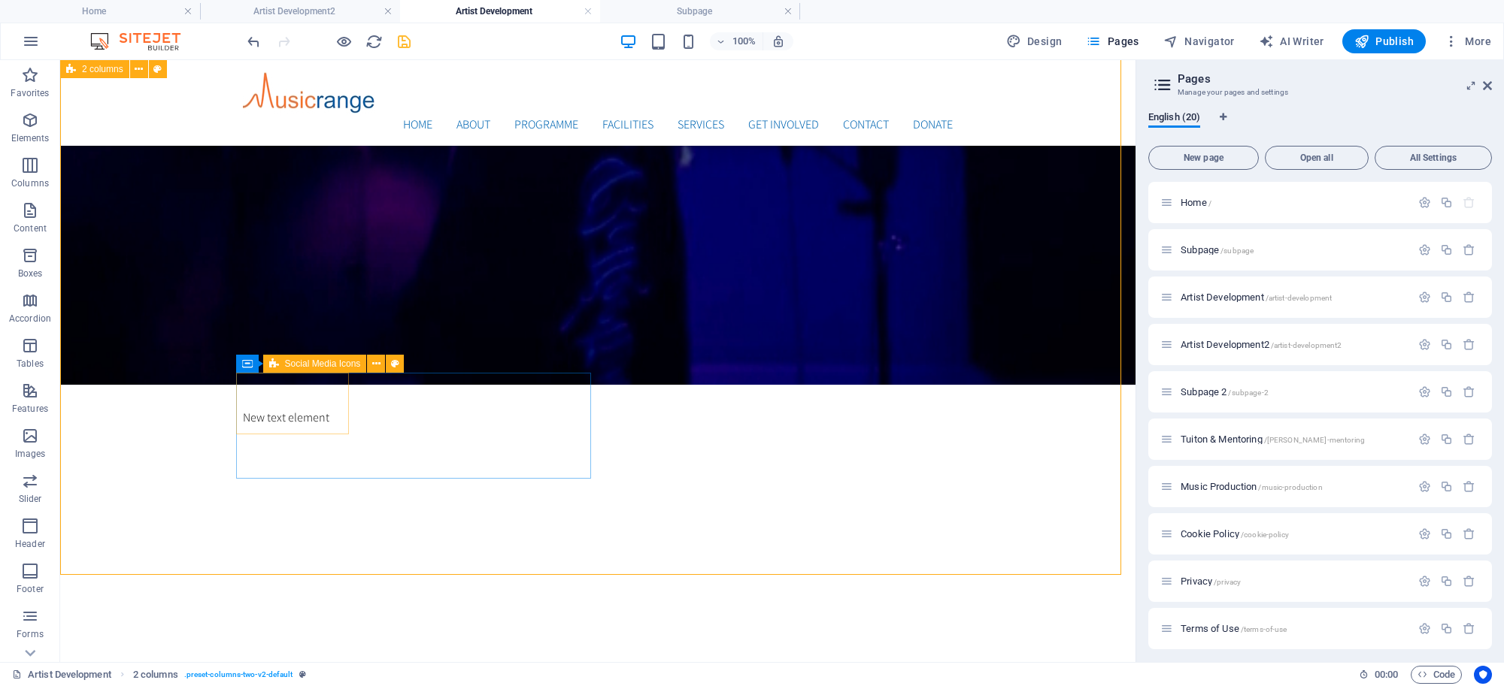
click at [317, 365] on span "Social Media Icons" at bounding box center [323, 363] width 76 height 9
select select "rem"
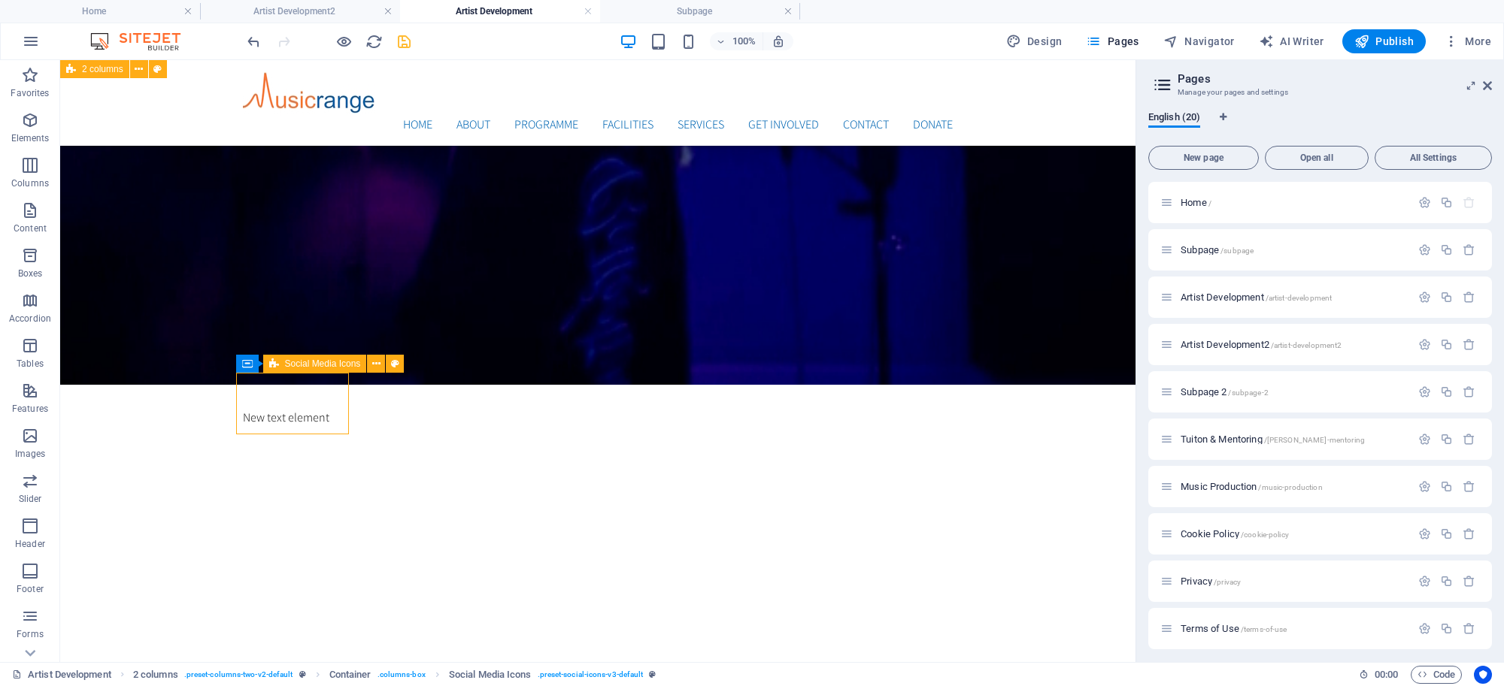
select select "%"
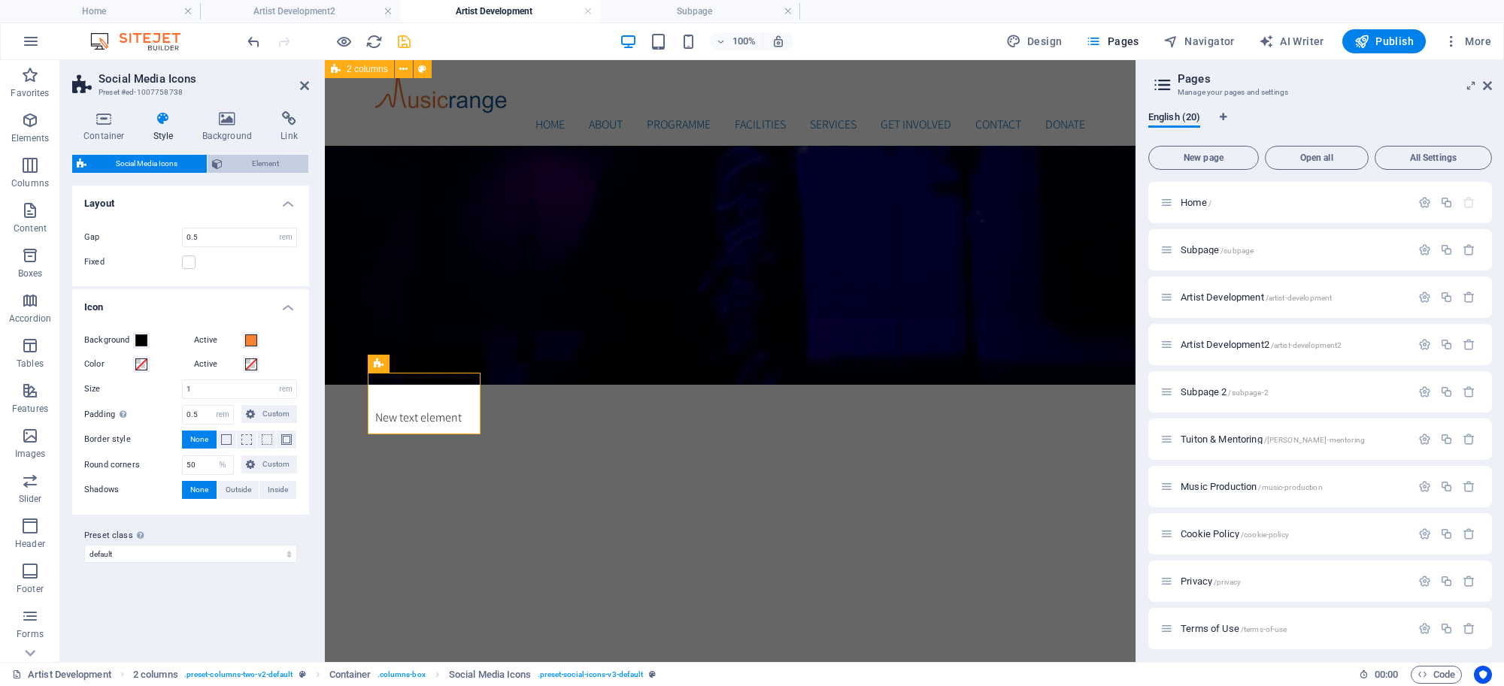
click at [260, 159] on span "Element" at bounding box center [265, 164] width 77 height 18
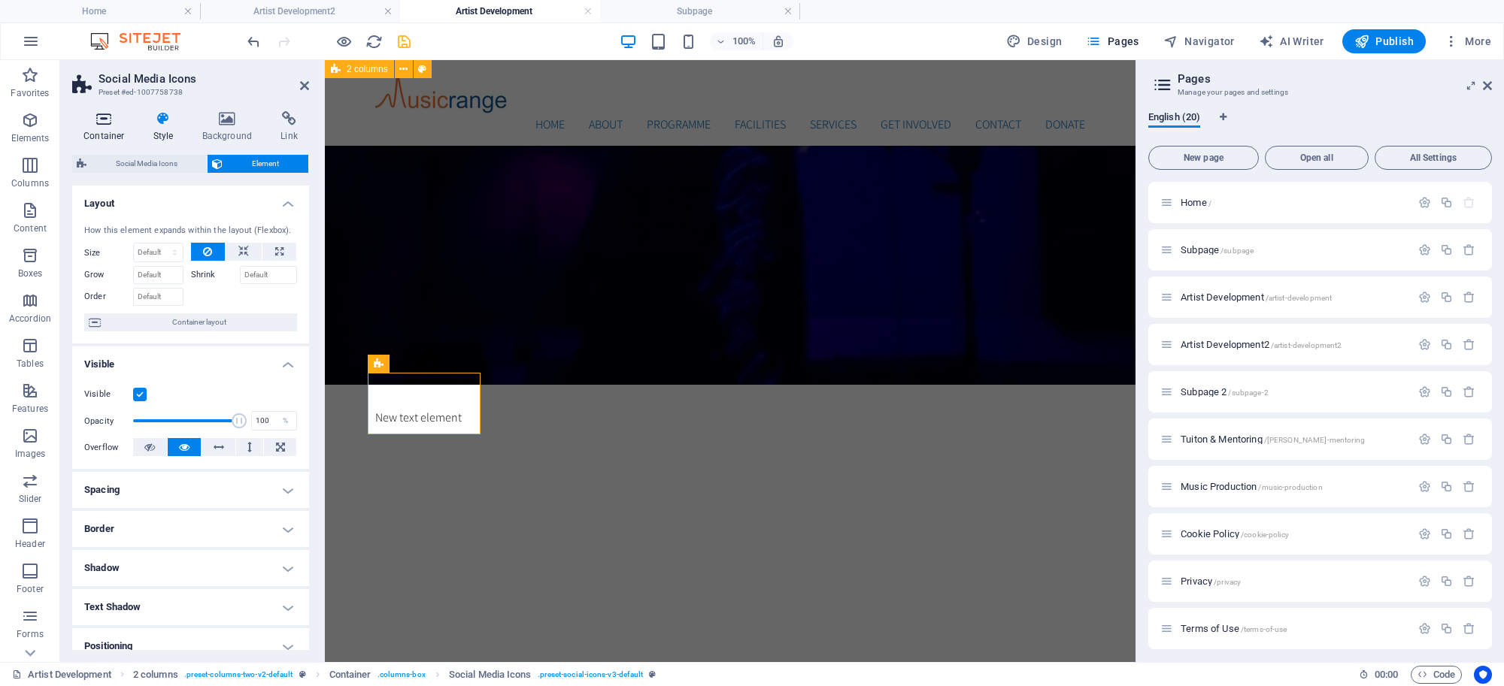
click at [110, 122] on icon at bounding box center [104, 118] width 64 height 15
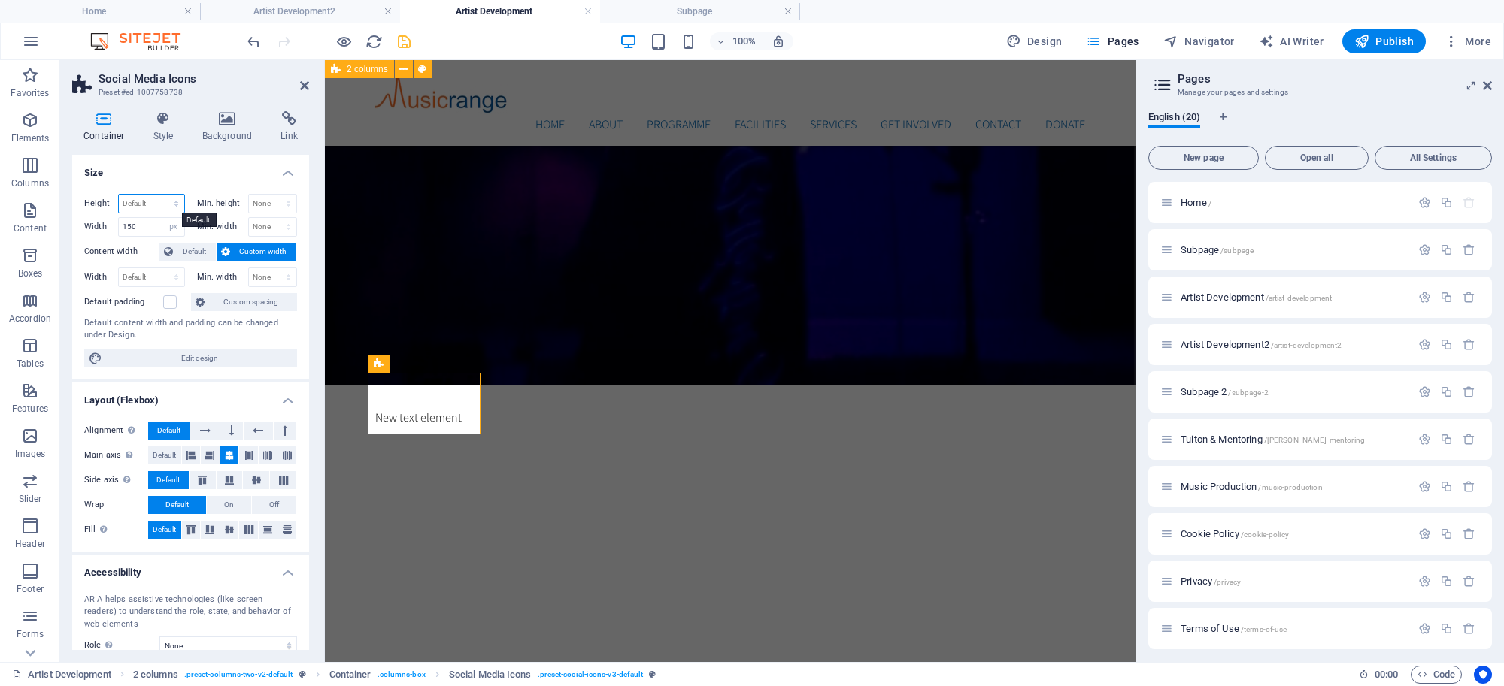
click at [153, 200] on select "Default px rem % vh vw" at bounding box center [151, 204] width 65 height 18
select select "px"
click at [161, 195] on select "Default px rem % vh vw" at bounding box center [151, 204] width 65 height 18
click at [150, 207] on input "98" at bounding box center [151, 204] width 65 height 18
drag, startPoint x: 148, startPoint y: 205, endPoint x: 113, endPoint y: 202, distance: 35.5
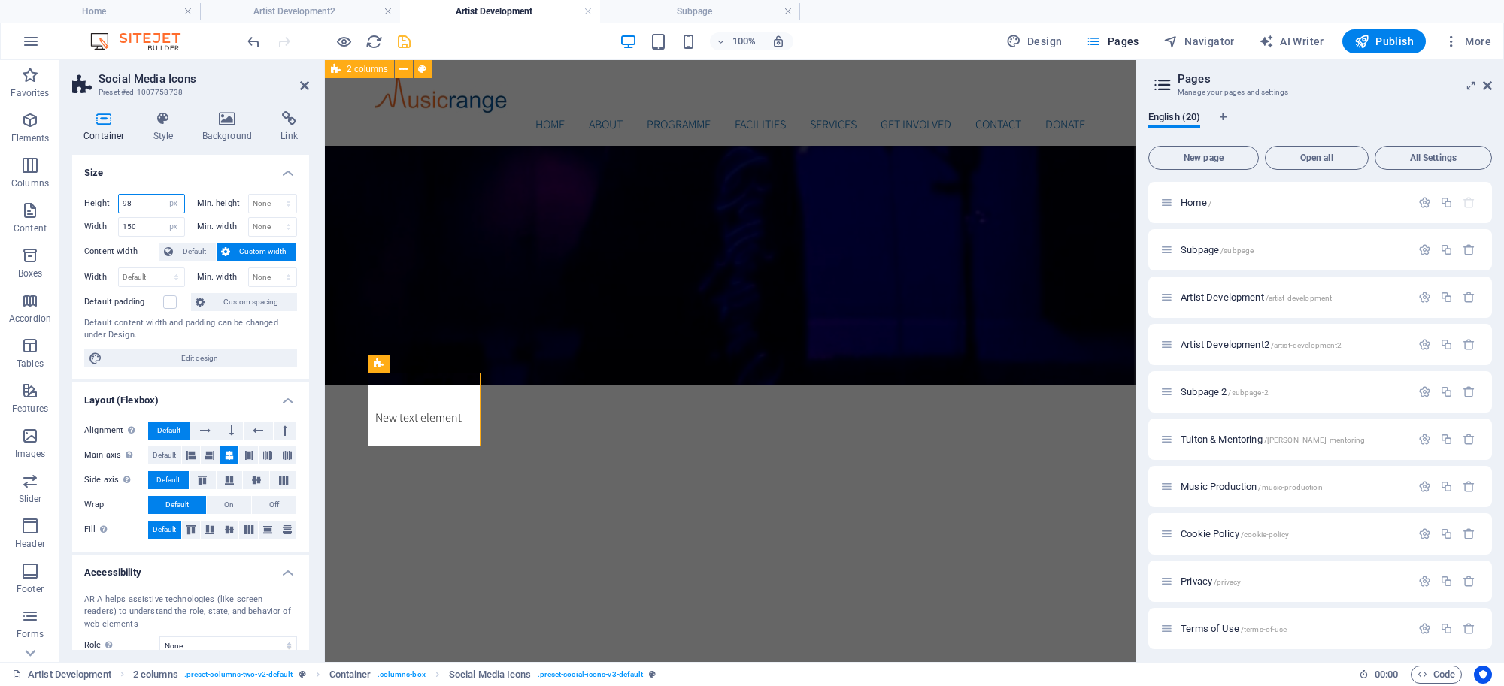
click at [113, 202] on div "Height 98 Default px rem % vh vw" at bounding box center [134, 204] width 101 height 20
type input "98"
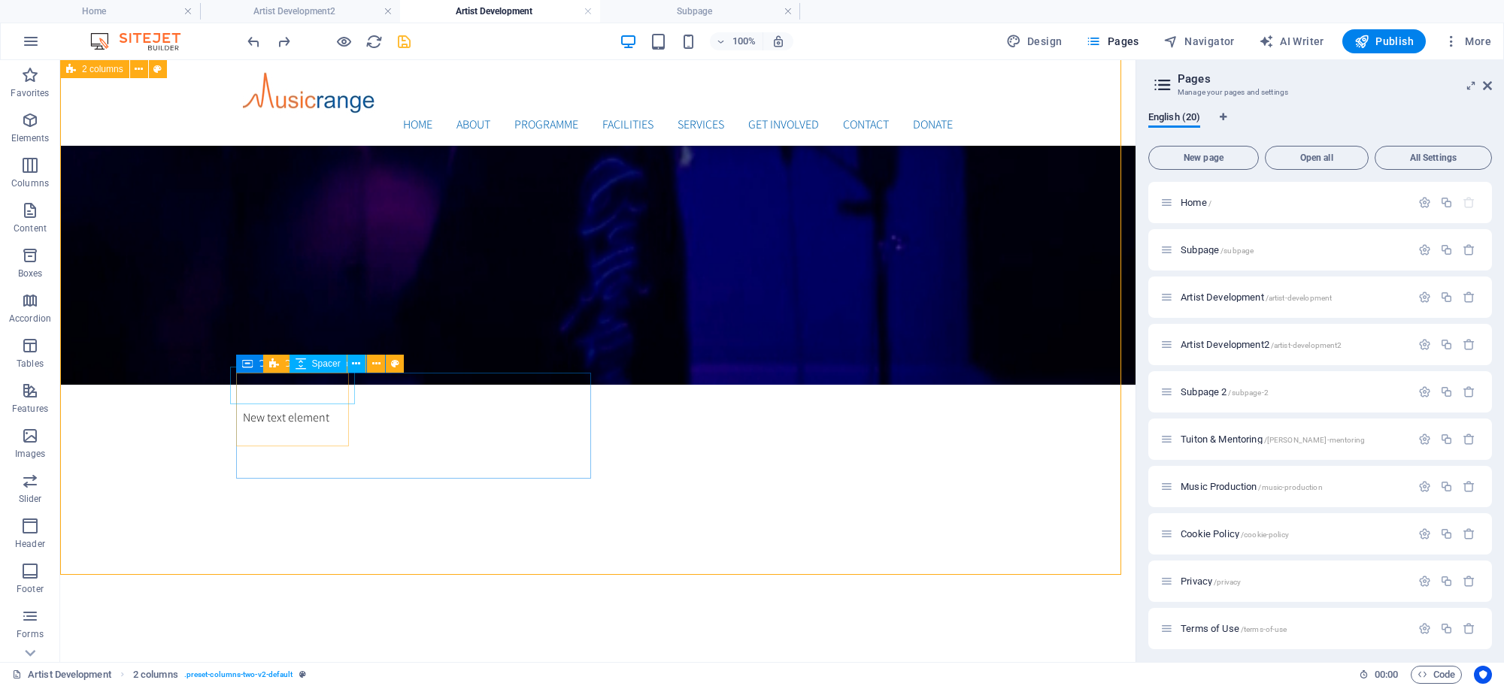
click at [324, 361] on span "Spacer" at bounding box center [326, 363] width 29 height 9
select select "px"
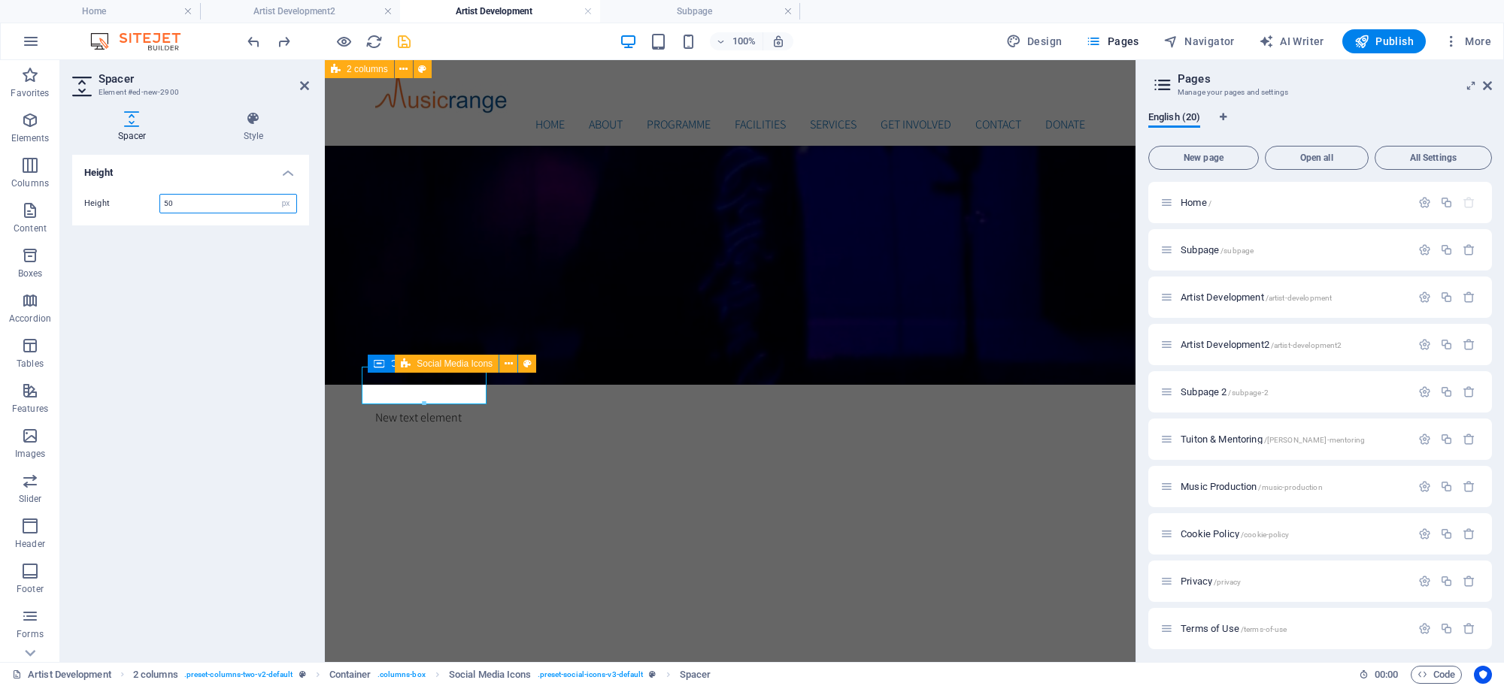
drag, startPoint x: 193, startPoint y: 196, endPoint x: 144, endPoint y: 189, distance: 50.1
click at [144, 189] on div "Height 50 px rem vh vw" at bounding box center [190, 204] width 237 height 44
type input "2"
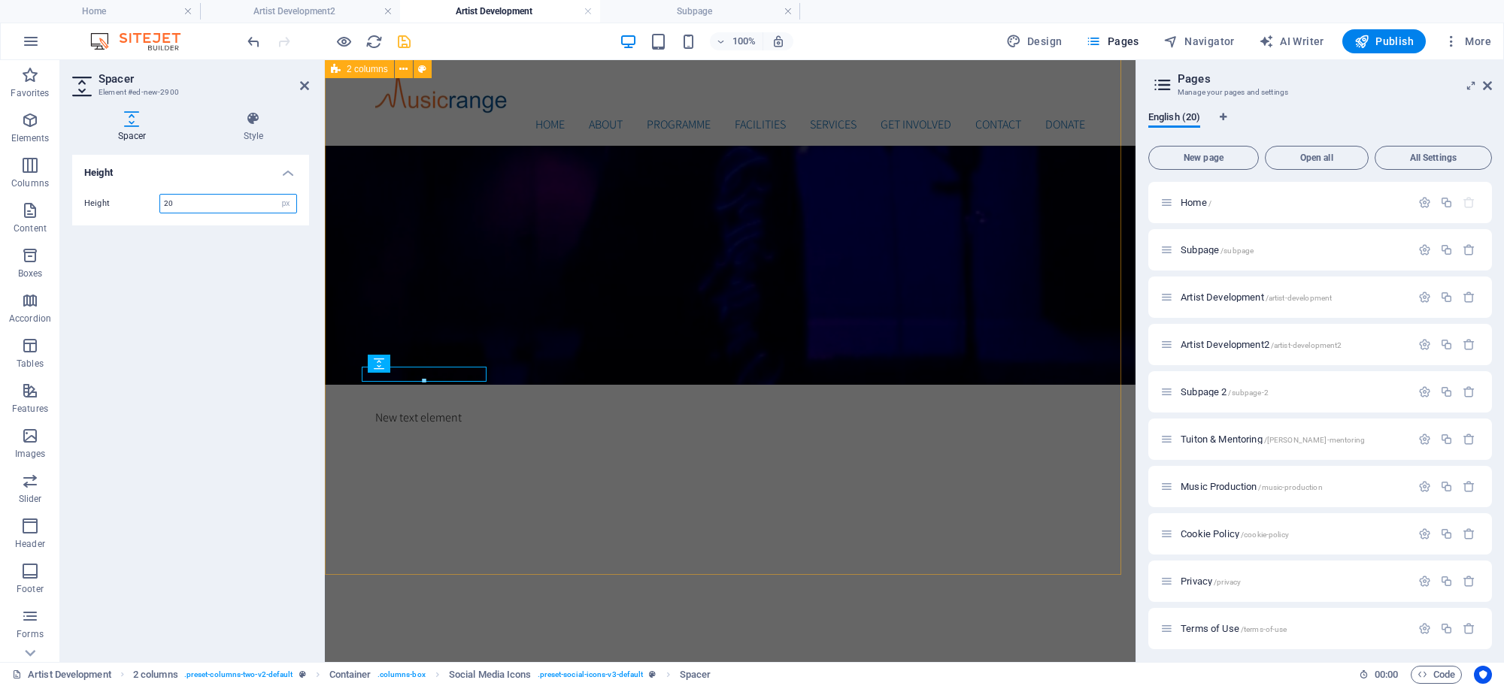
type input "20"
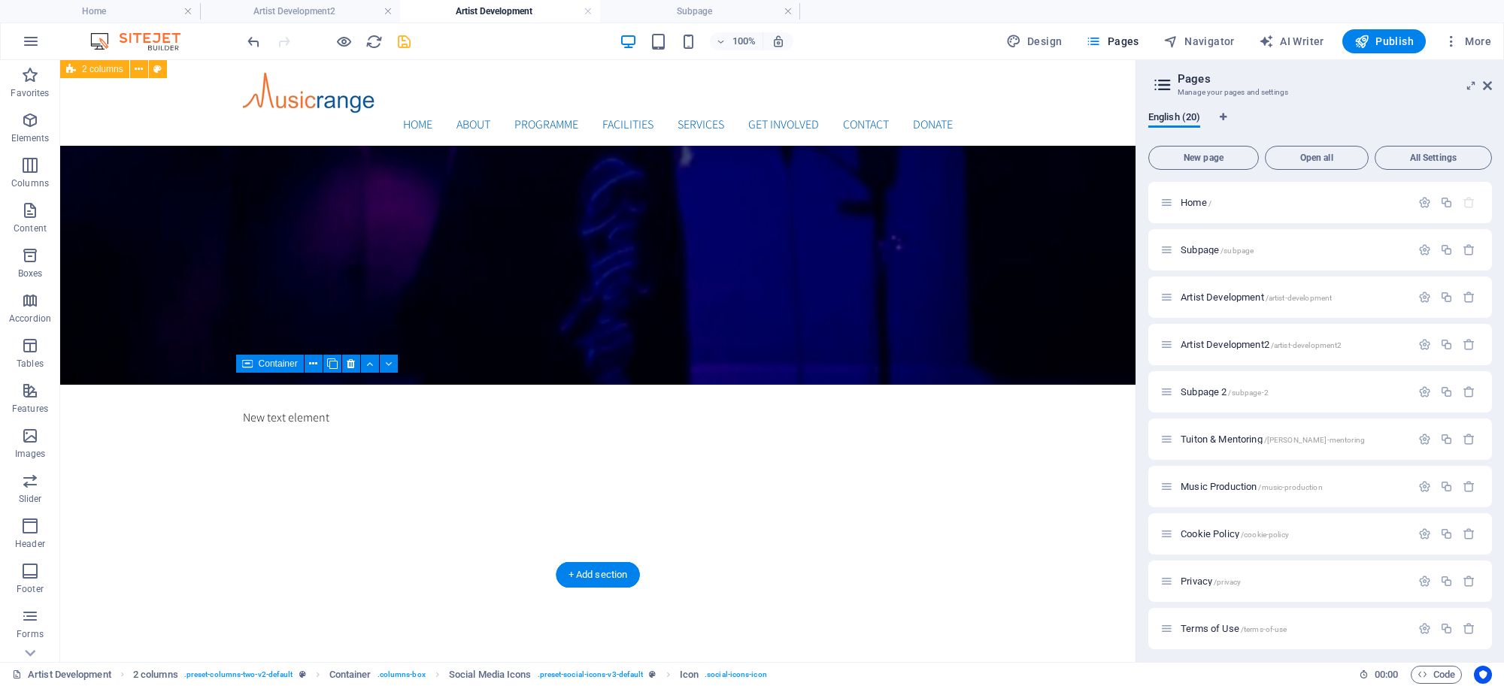
drag, startPoint x: 322, startPoint y: 399, endPoint x: 250, endPoint y: 404, distance: 71.6
drag, startPoint x: 287, startPoint y: 395, endPoint x: 327, endPoint y: 399, distance: 40.0
drag, startPoint x: 284, startPoint y: 395, endPoint x: 344, endPoint y: 455, distance: 84.5
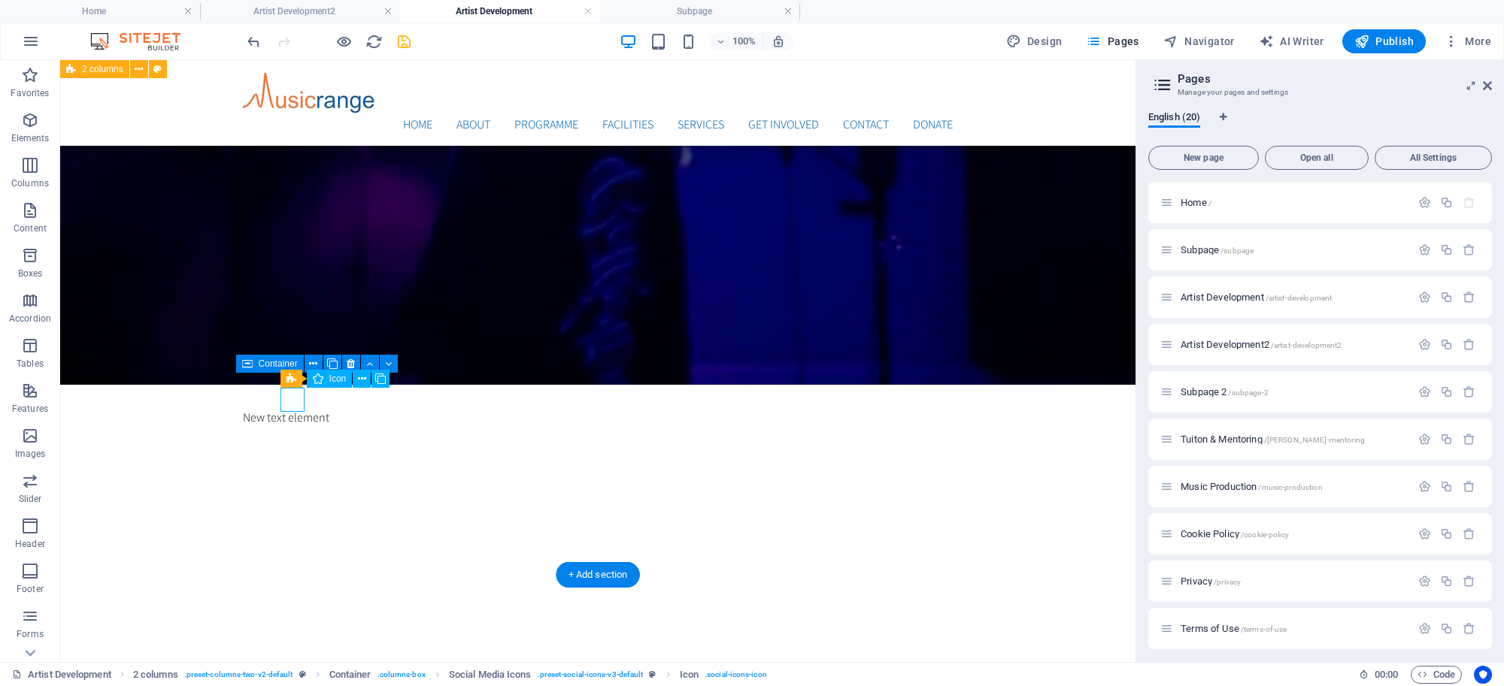
select select "xMidYMid"
select select "px"
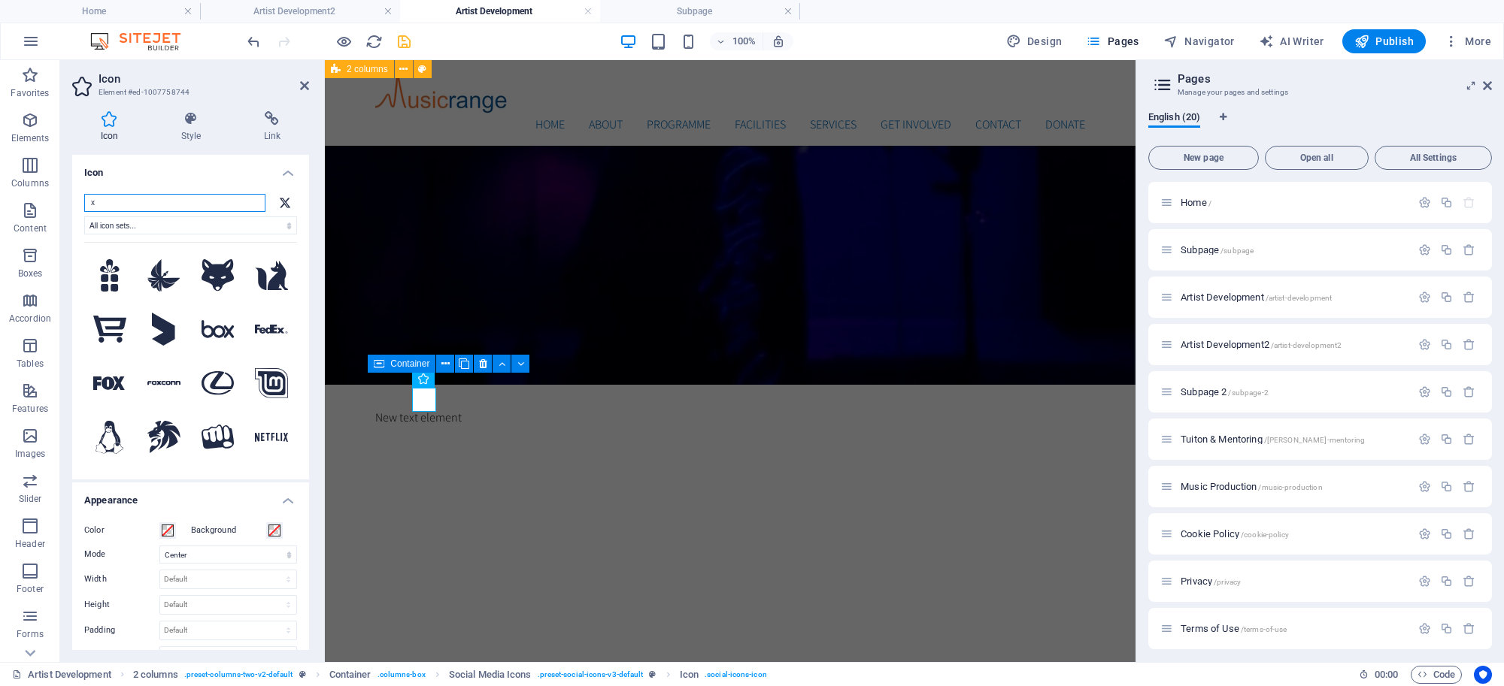
click at [174, 194] on input "x" at bounding box center [174, 203] width 181 height 18
drag, startPoint x: 166, startPoint y: 197, endPoint x: 74, endPoint y: 190, distance: 92.7
click at [74, 190] on div "x All icon sets... IcoFont Ionicons FontAwesome Brands FontAwesome Duotone Font…" at bounding box center [190, 331] width 237 height 298
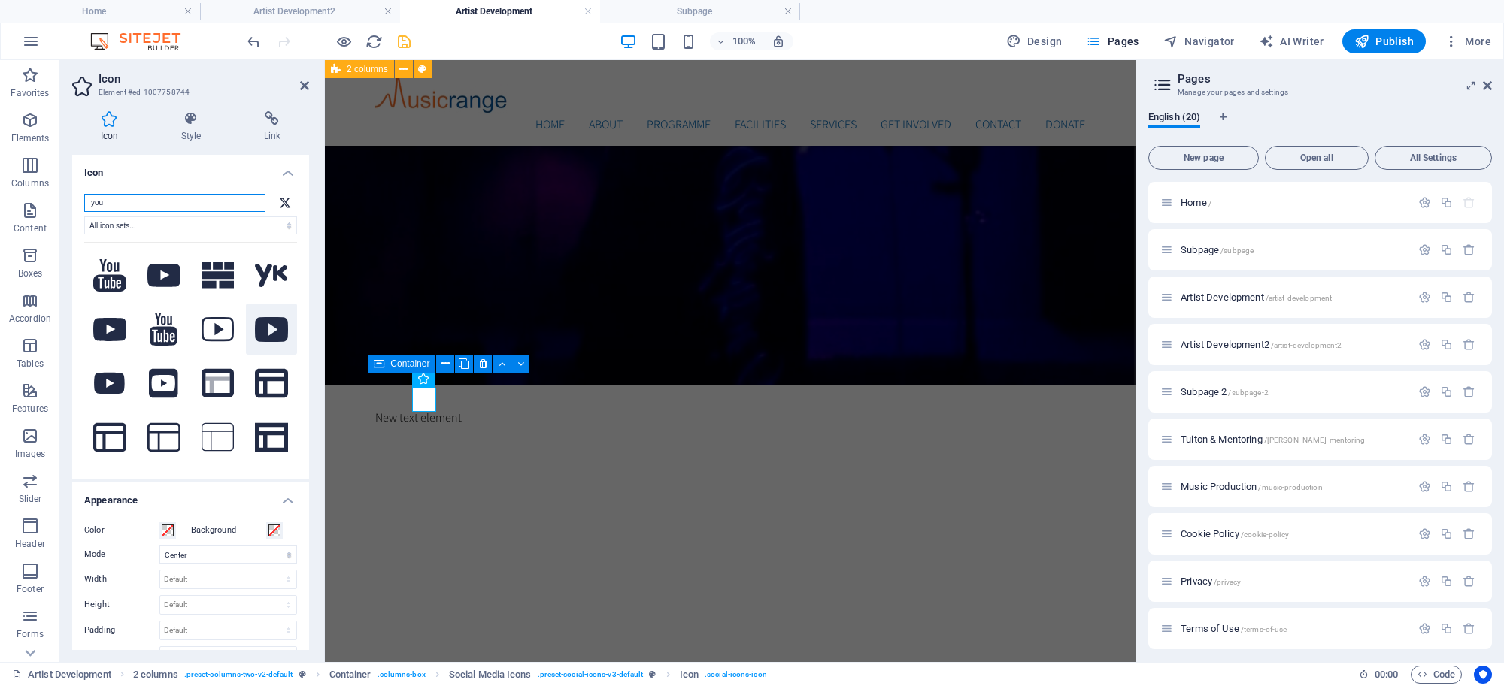
type input "you"
click at [256, 329] on icon at bounding box center [271, 329] width 33 height 25
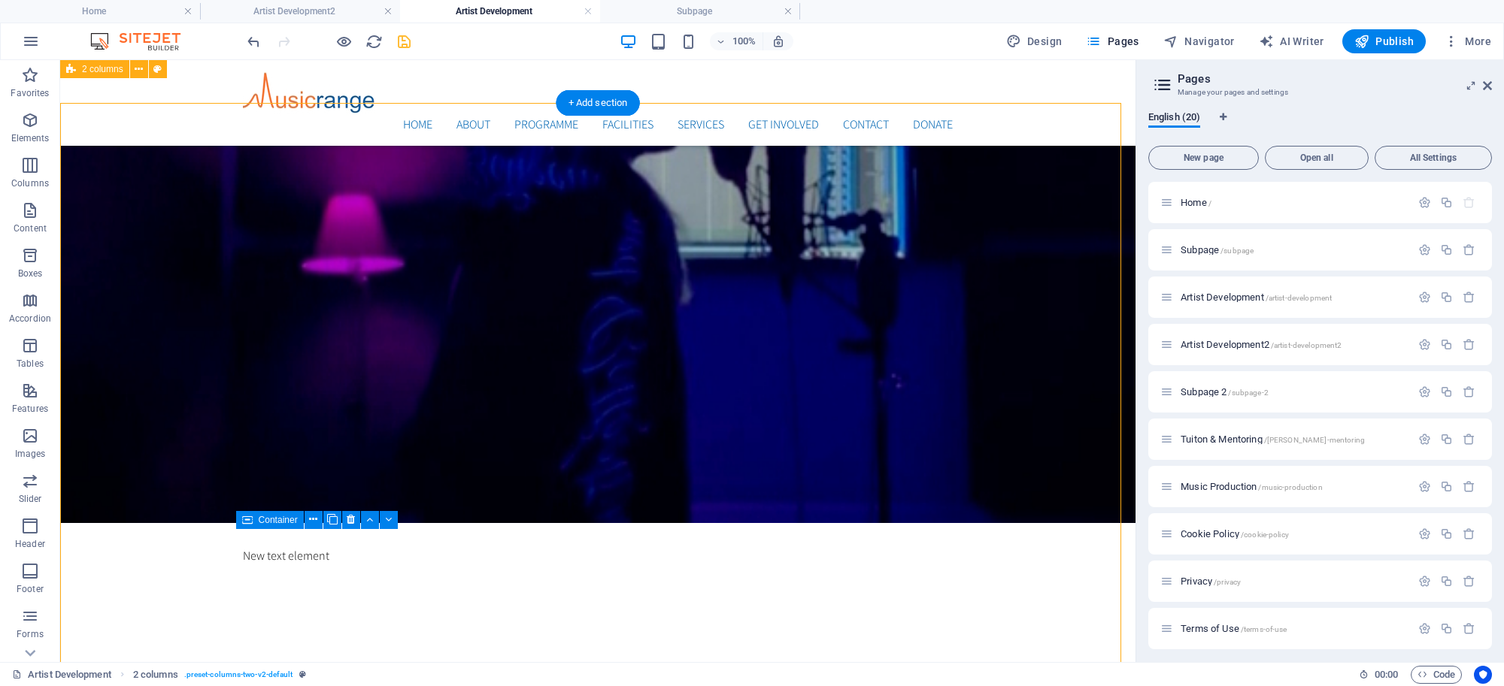
scroll to position [719, 0]
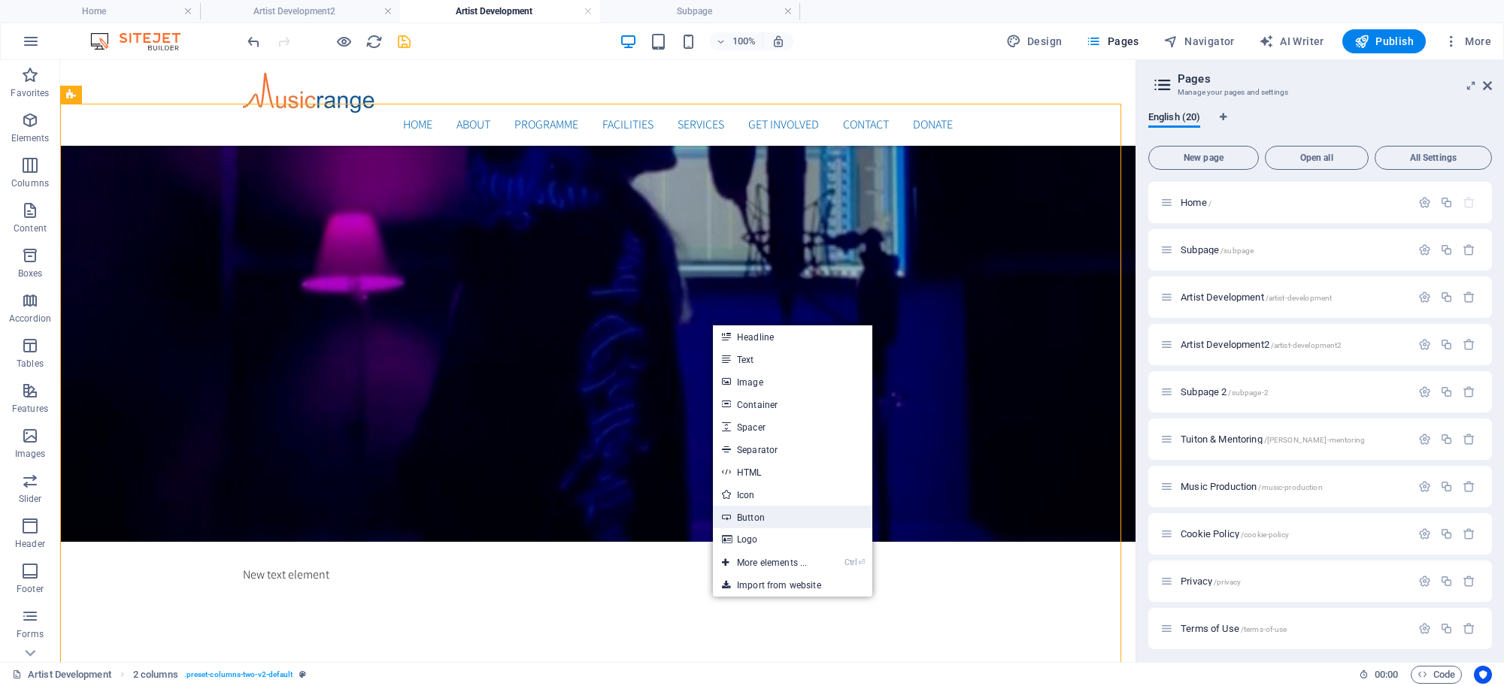
click at [748, 517] on link "Button" at bounding box center [792, 517] width 159 height 23
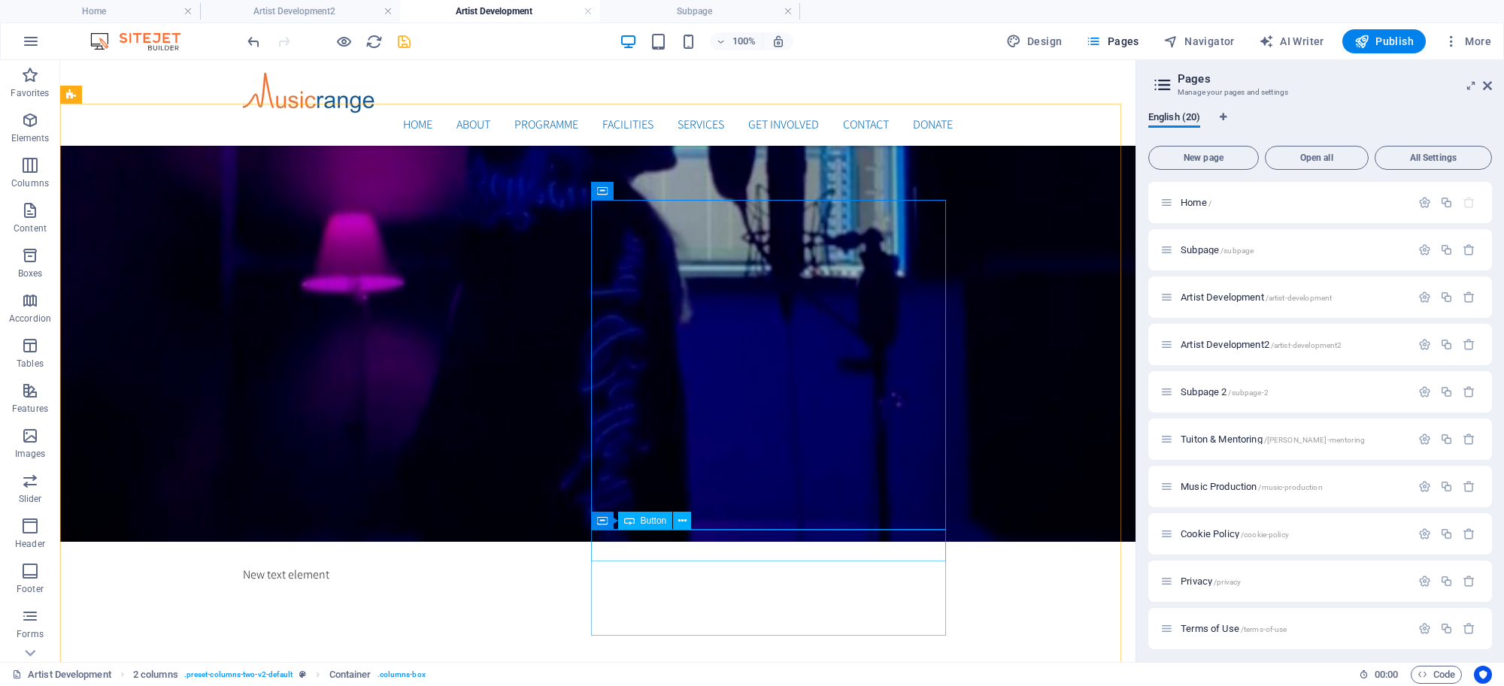
click at [637, 520] on div "Button" at bounding box center [645, 521] width 55 height 18
click at [637, 519] on div "Button" at bounding box center [645, 521] width 55 height 18
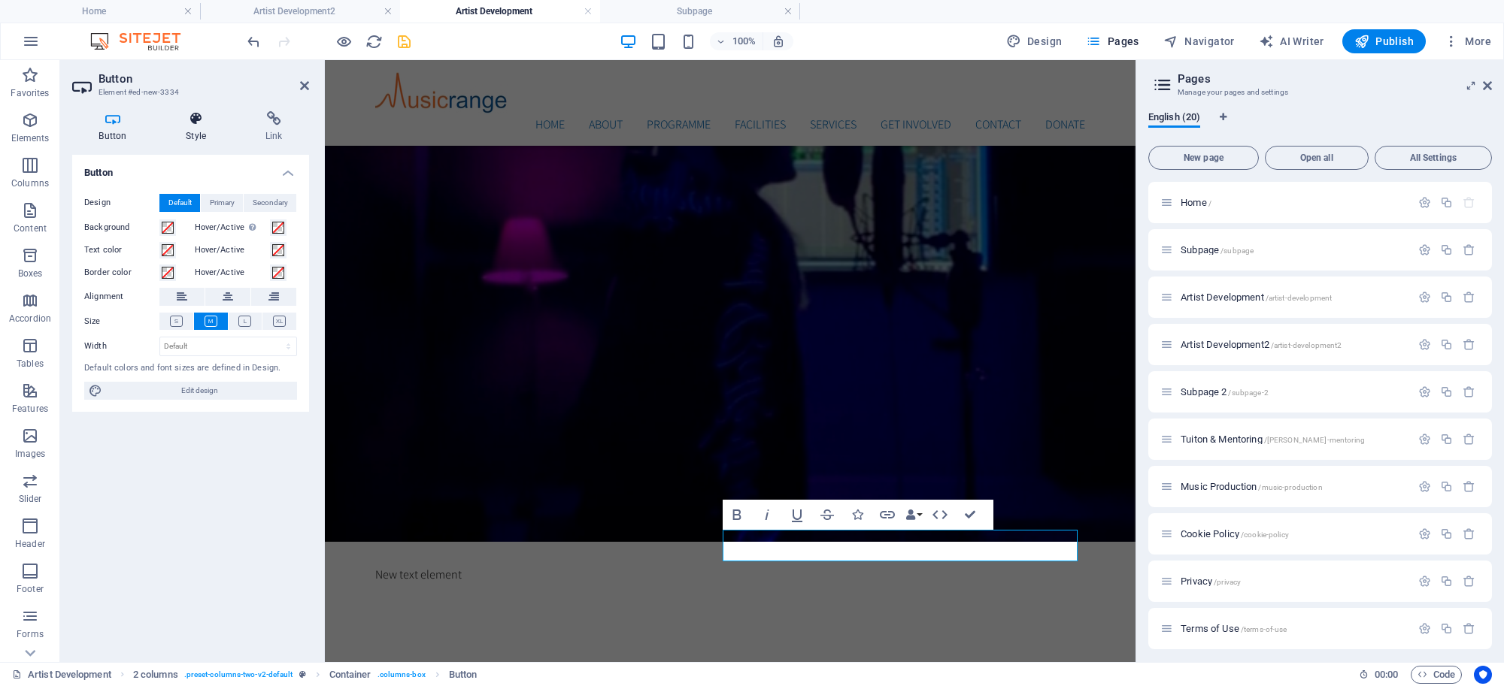
click at [188, 111] on icon at bounding box center [196, 118] width 74 height 15
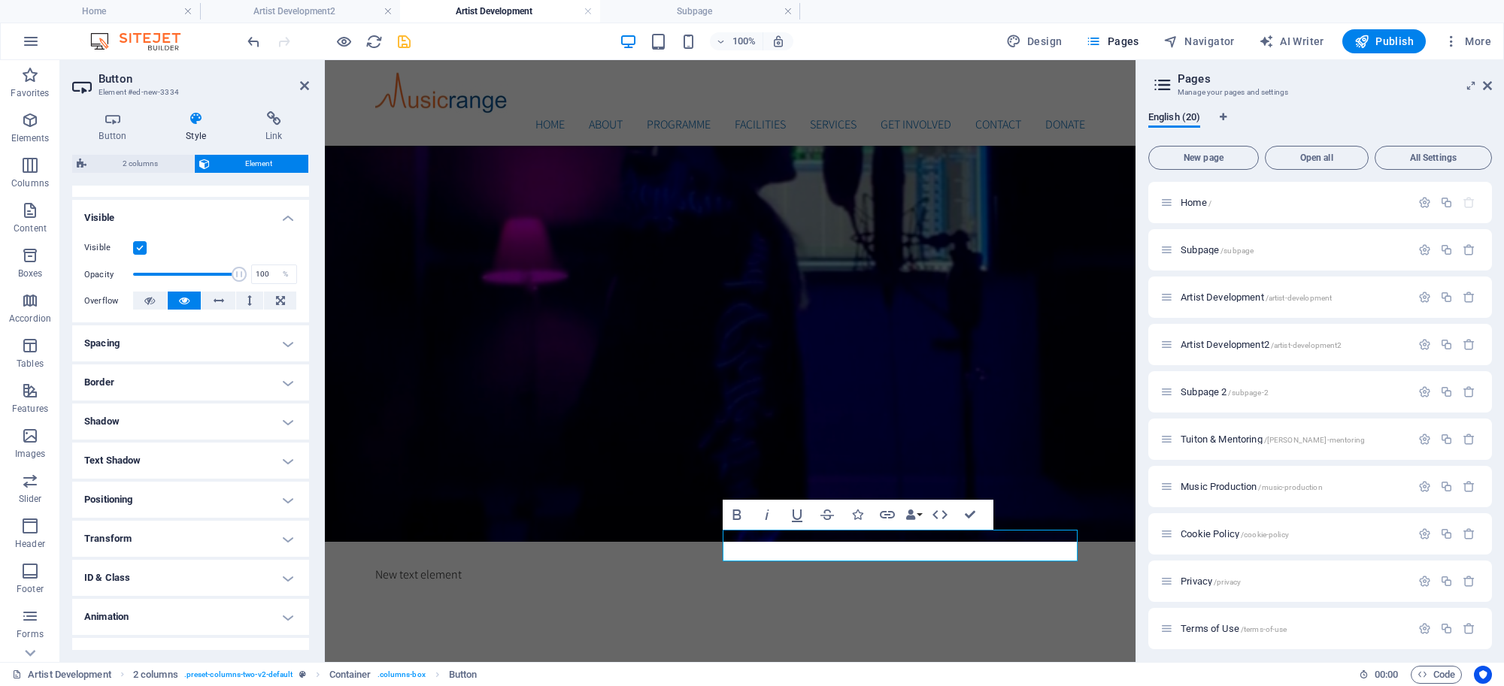
scroll to position [170, 0]
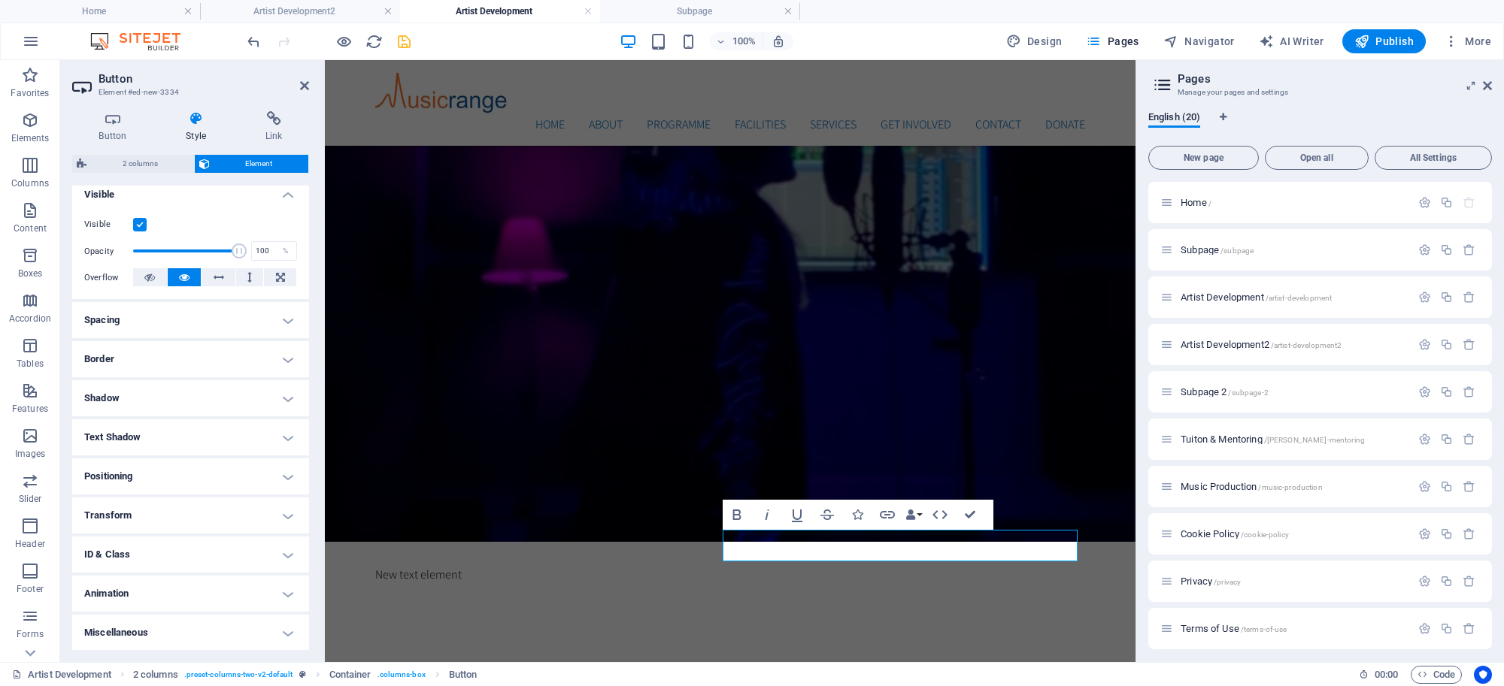
click at [286, 474] on h4 "Positioning" at bounding box center [190, 477] width 237 height 36
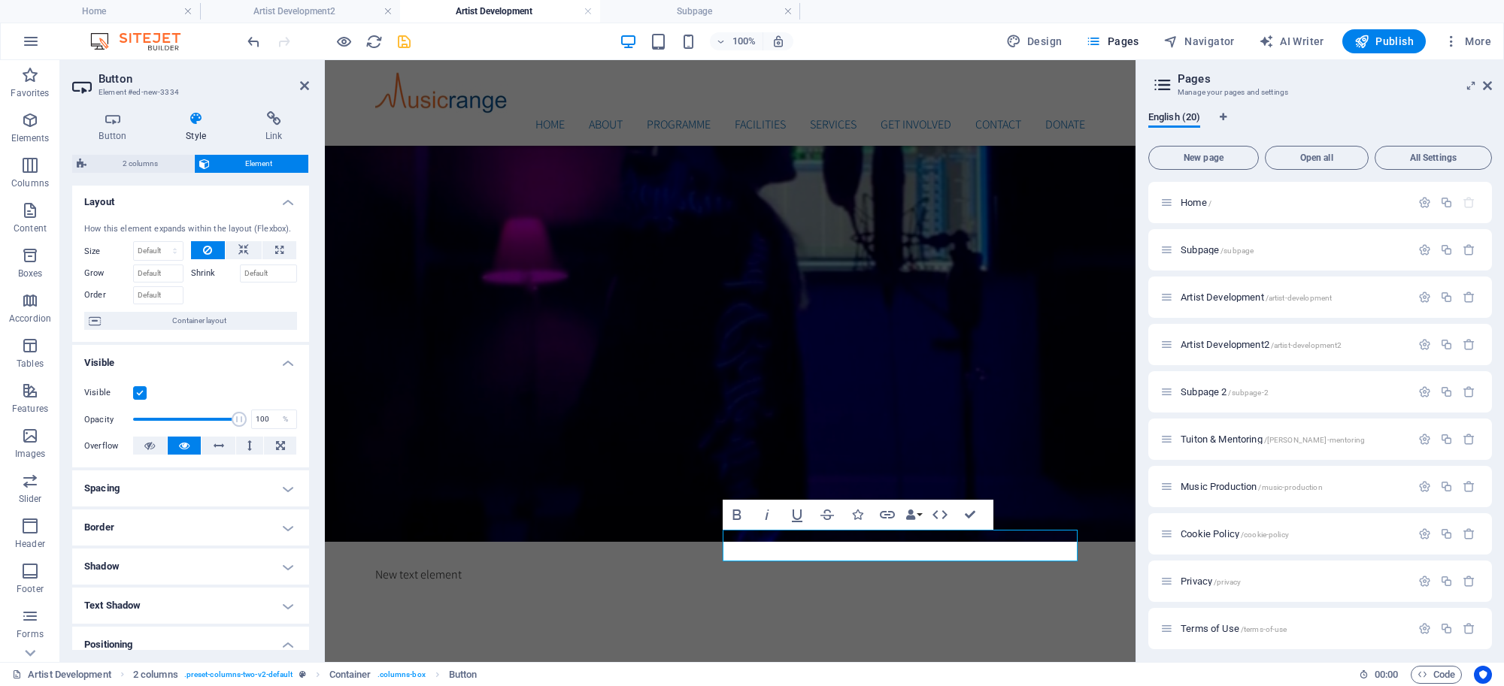
scroll to position [0, 0]
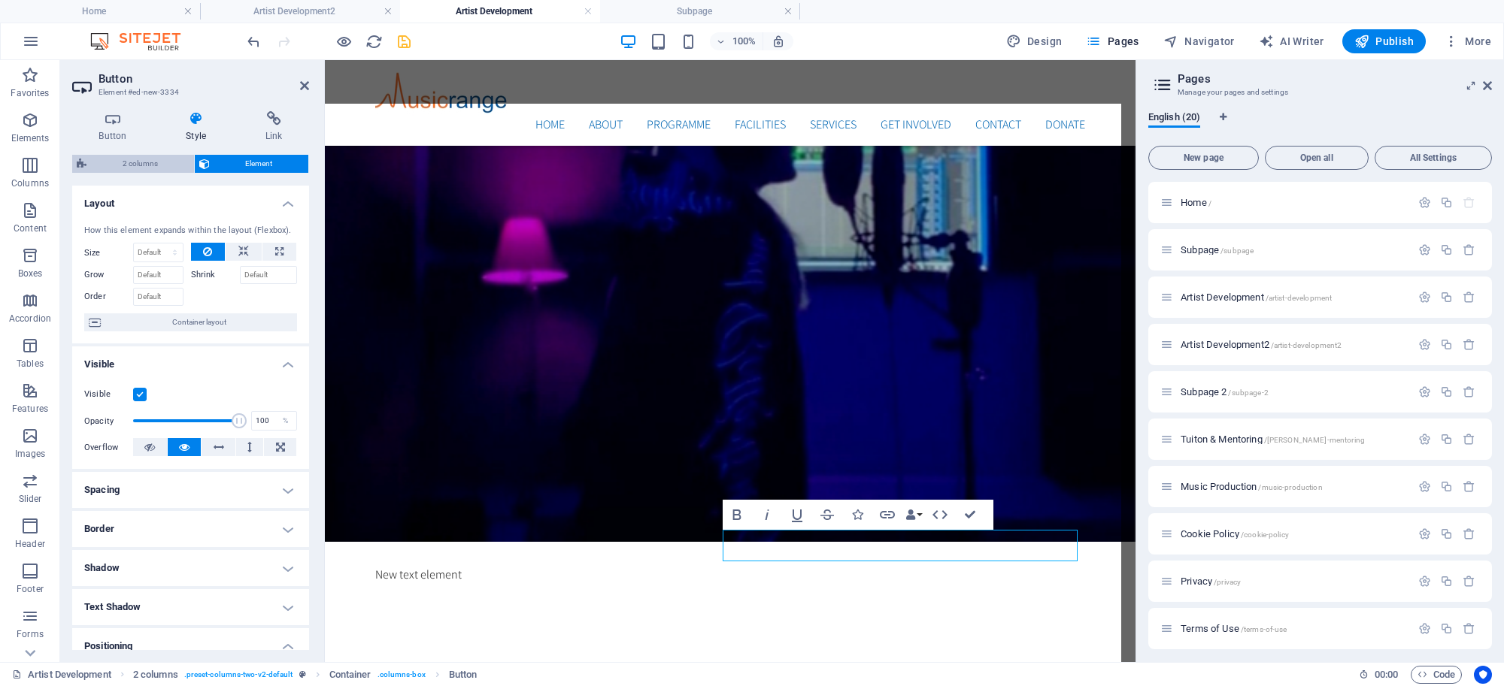
click at [134, 164] on span "2 columns" at bounding box center [140, 164] width 98 height 18
select select "rem"
select select "px"
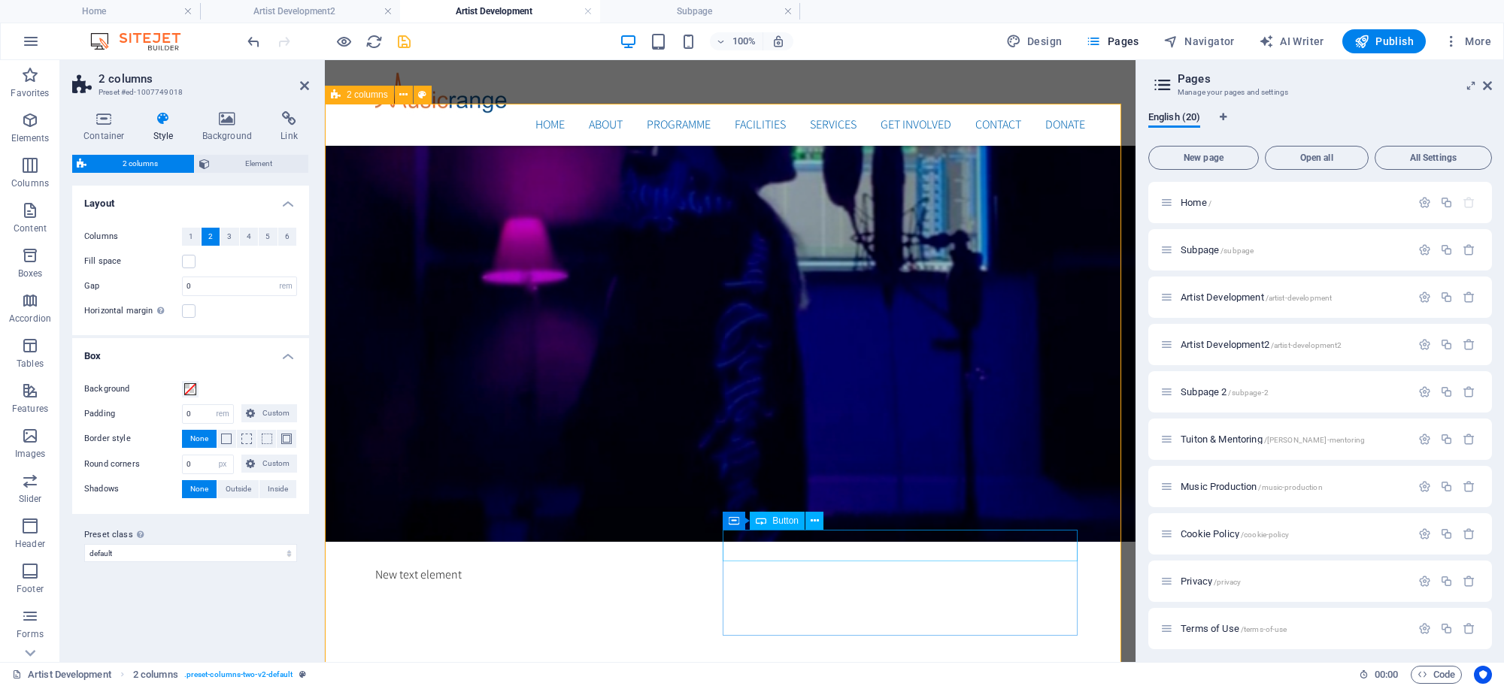
click at [776, 517] on span "Button" at bounding box center [785, 521] width 26 height 9
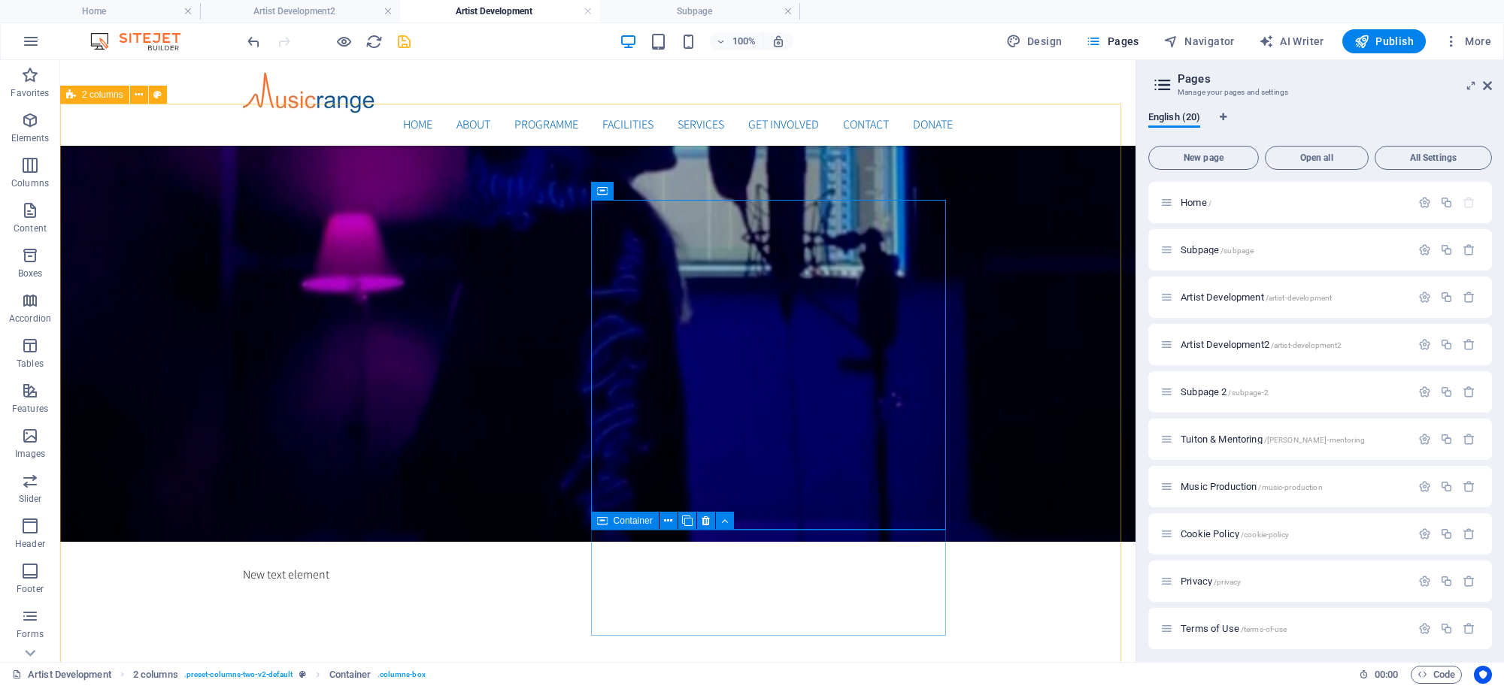
click at [619, 520] on span "Container" at bounding box center [633, 521] width 39 height 9
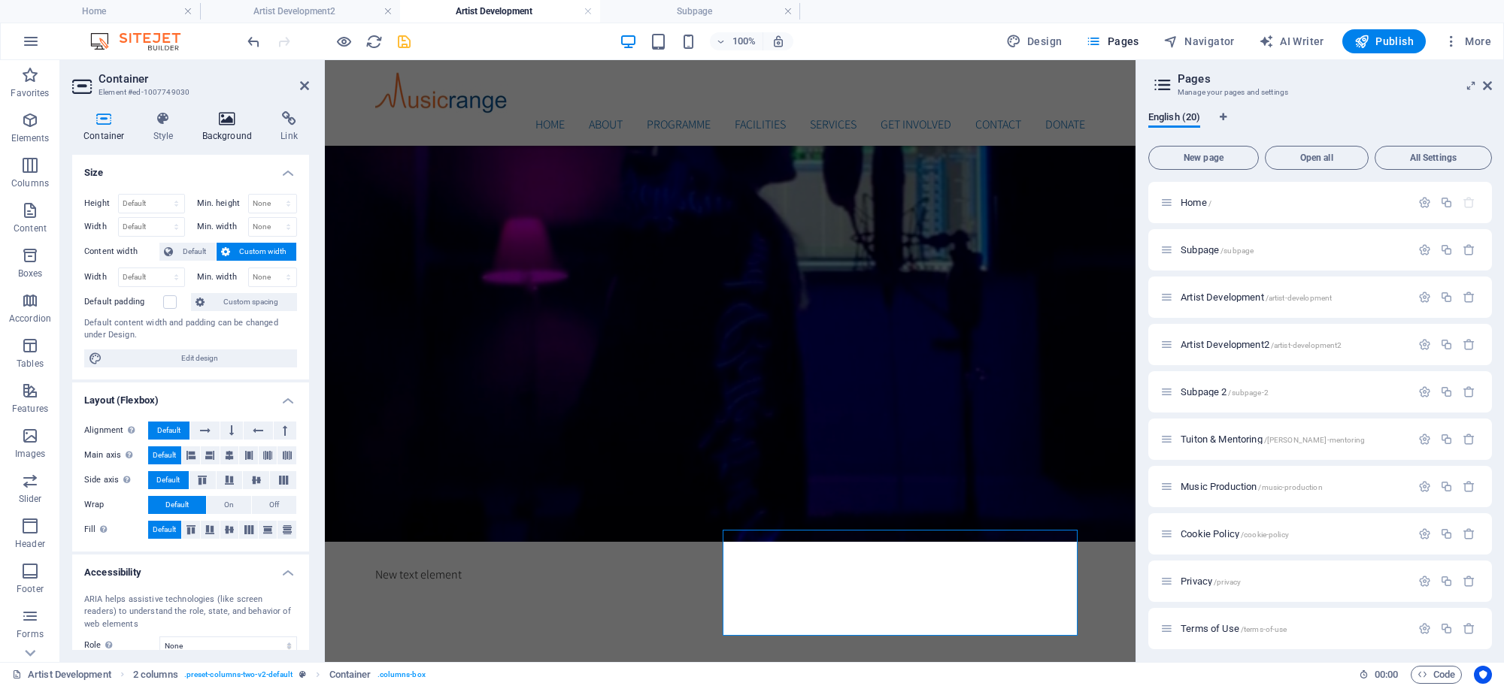
click at [226, 121] on icon at bounding box center [227, 118] width 73 height 15
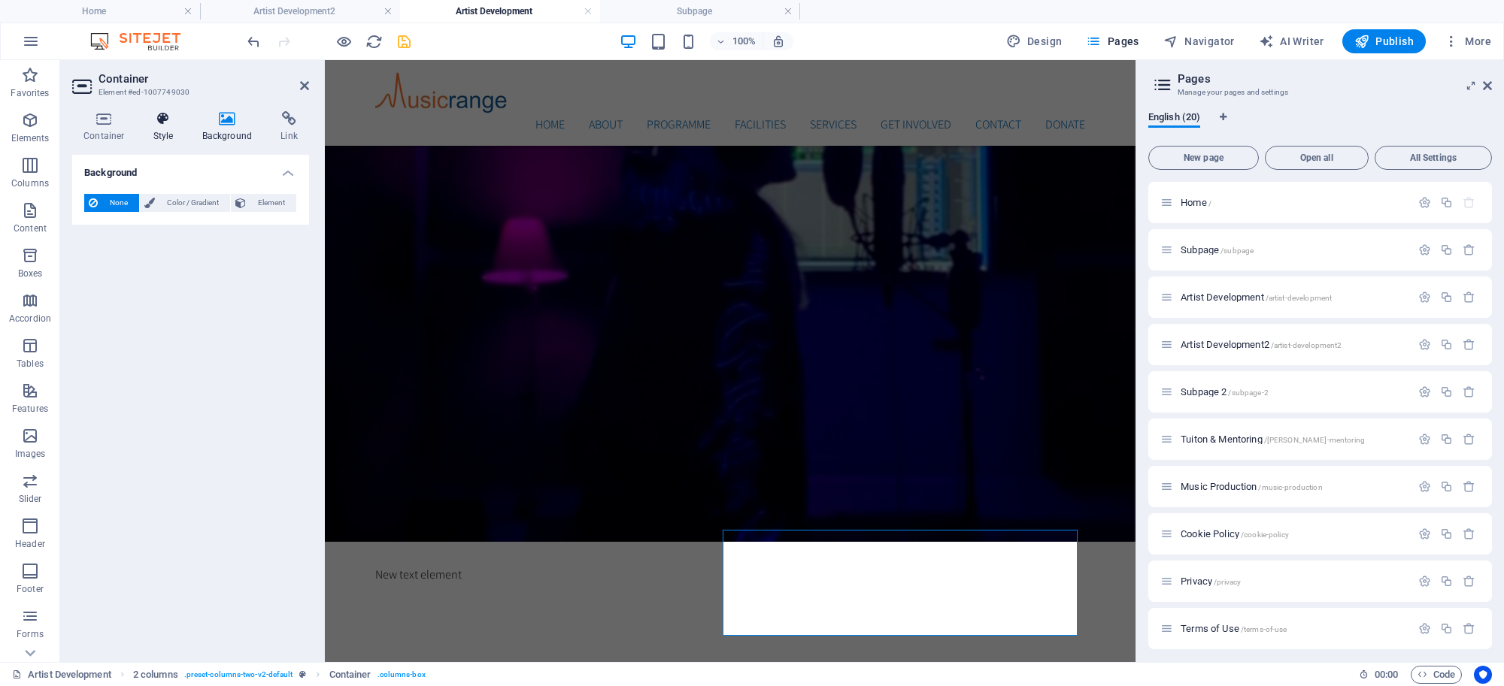
click at [166, 124] on icon at bounding box center [163, 118] width 43 height 15
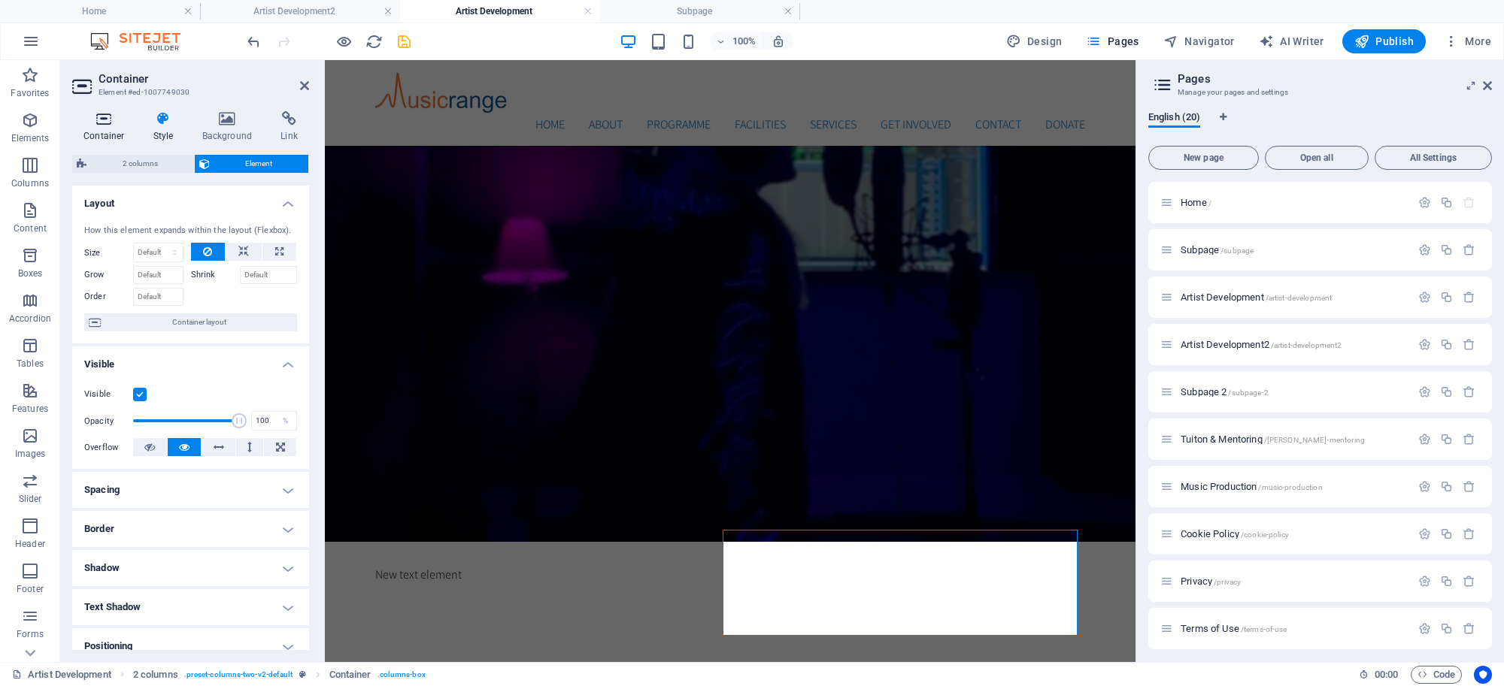
click at [106, 124] on icon at bounding box center [104, 118] width 64 height 15
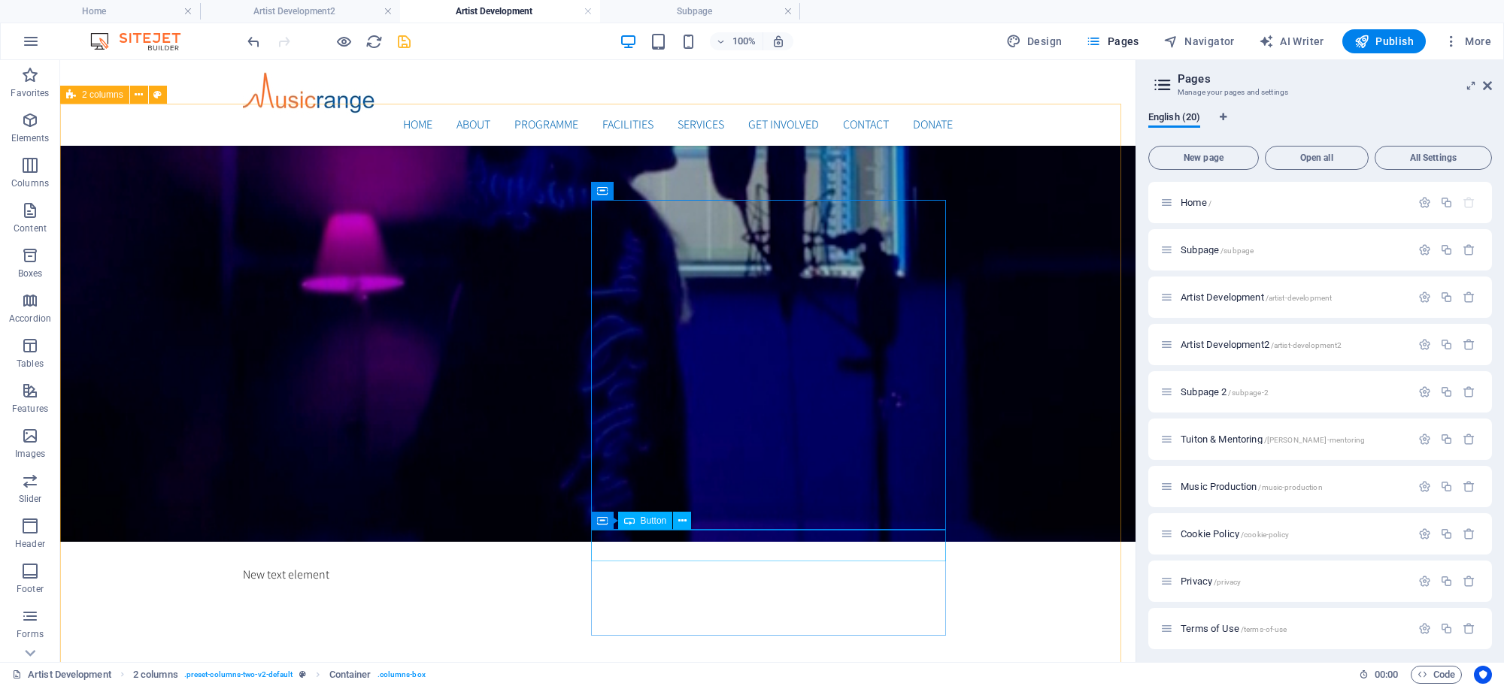
click at [625, 517] on icon at bounding box center [629, 521] width 11 height 18
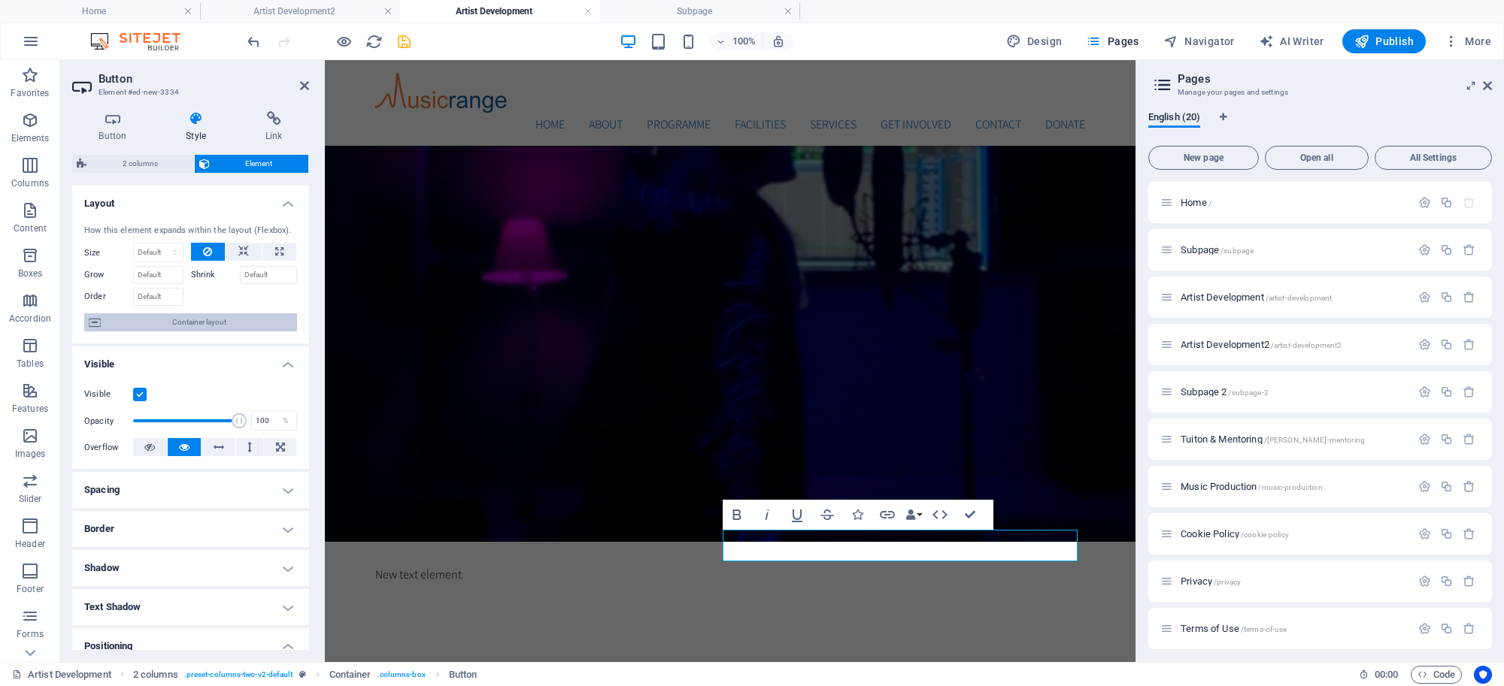
click at [220, 327] on span "Container layout" at bounding box center [198, 323] width 187 height 18
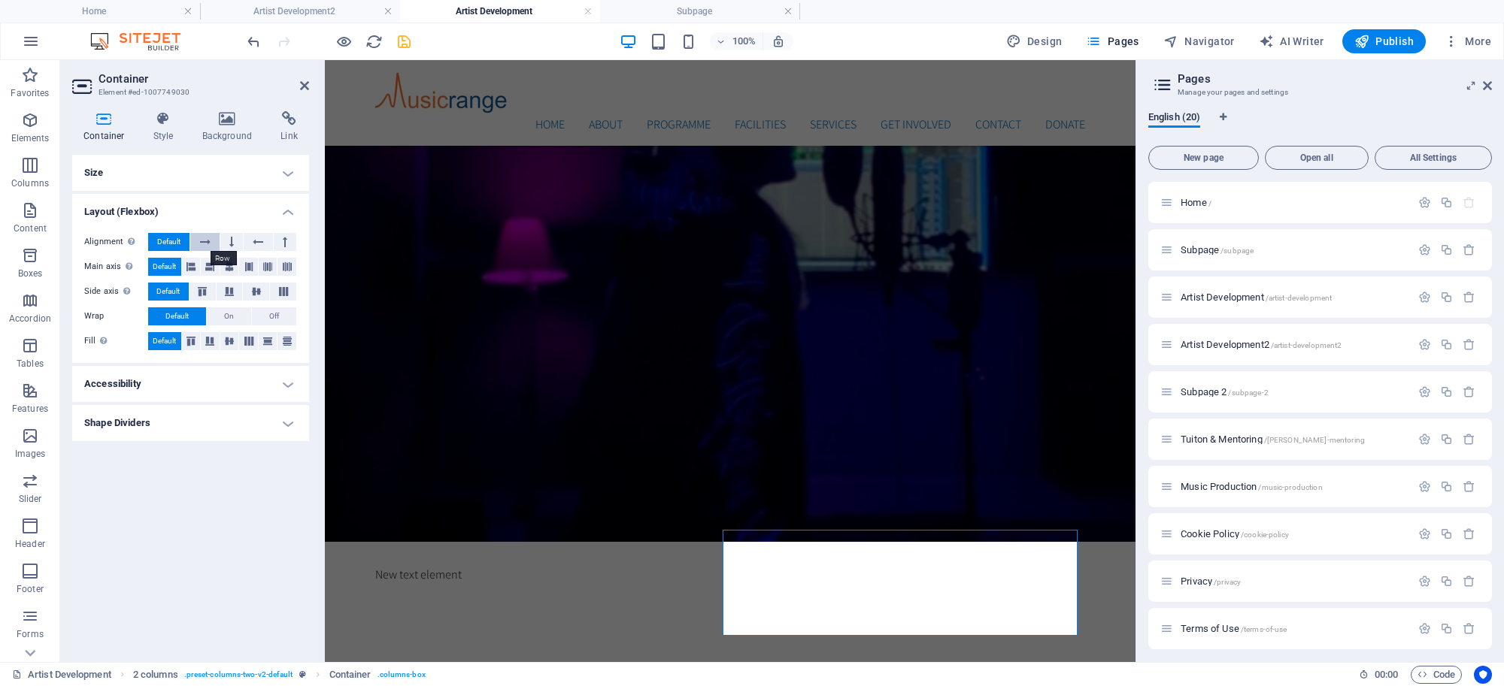
click at [205, 244] on icon at bounding box center [205, 242] width 11 height 18
click at [173, 239] on span "Default" at bounding box center [168, 242] width 23 height 18
click at [264, 427] on h4 "Shape Dividers" at bounding box center [190, 423] width 237 height 36
click at [239, 451] on select "None Triangle Square Diagonal Polygon 1 Polygon 2 Zigzag Multiple Zigzags Waves…" at bounding box center [228, 453] width 138 height 18
click at [159, 444] on select "None Triangle Square Diagonal Polygon 1 Polygon 2 Zigzag Multiple Zigzags Waves…" at bounding box center [228, 453] width 138 height 18
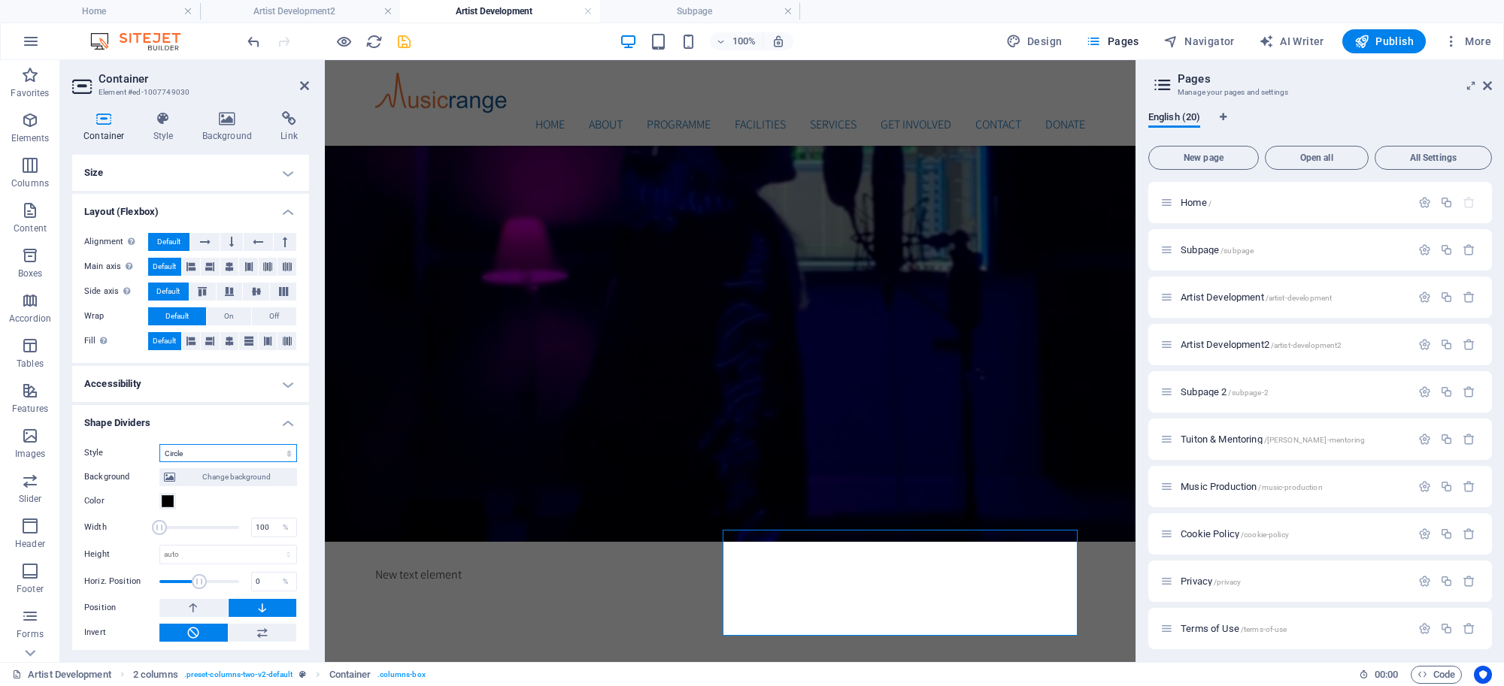
select select "none"
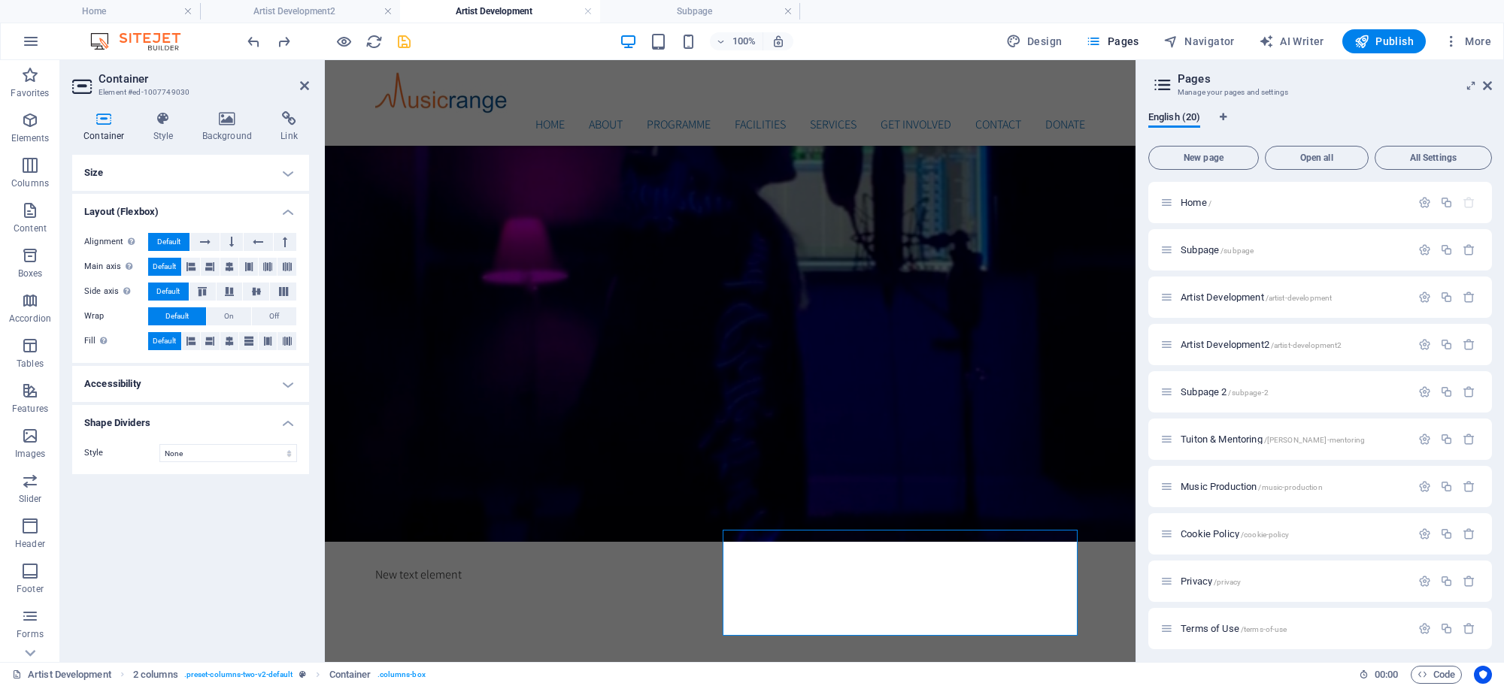
click at [213, 192] on ul "Size Height Default px rem % vh vw Min. height None px rem % vh vw Width Defaul…" at bounding box center [190, 315] width 237 height 320
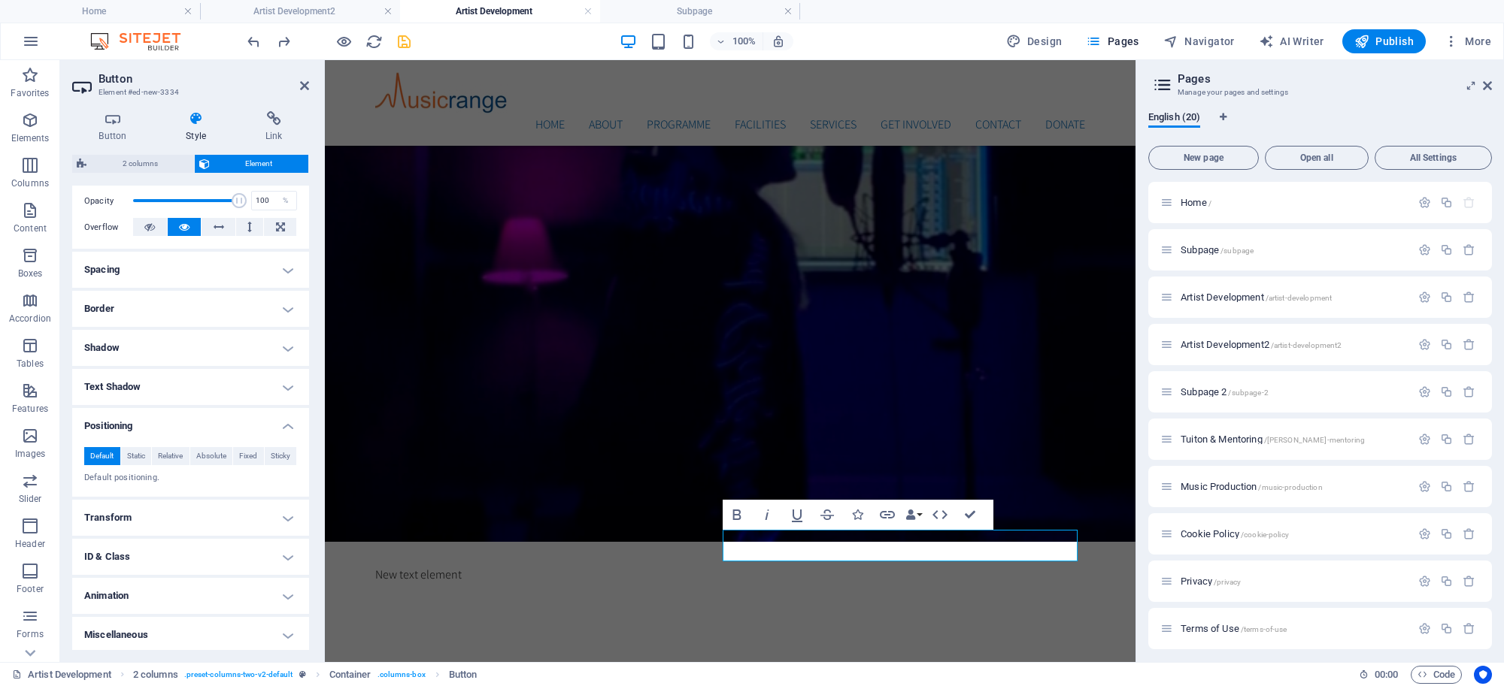
scroll to position [222, 0]
click at [282, 557] on h4 "ID & Class" at bounding box center [190, 556] width 237 height 36
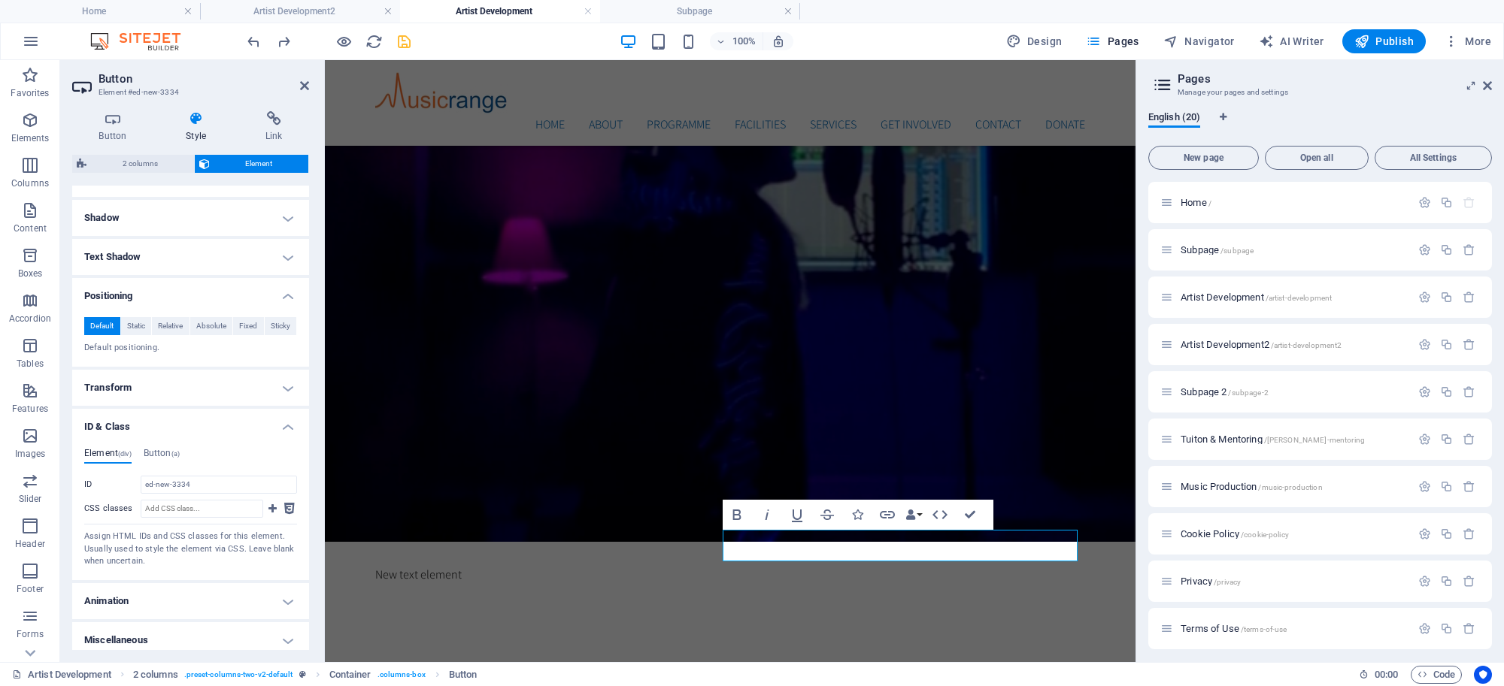
scroll to position [357, 0]
click at [141, 320] on span "Static" at bounding box center [136, 320] width 18 height 18
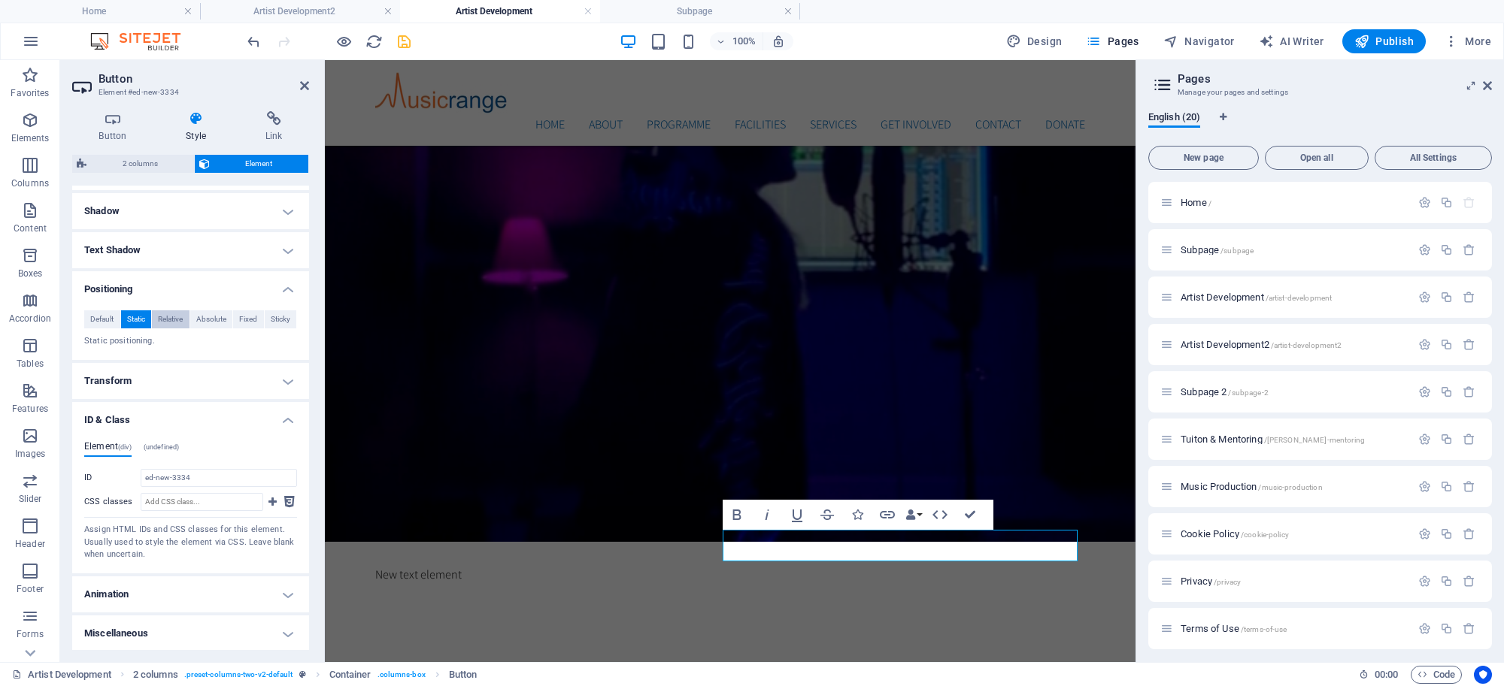
click at [158, 317] on span "Relative" at bounding box center [170, 320] width 25 height 18
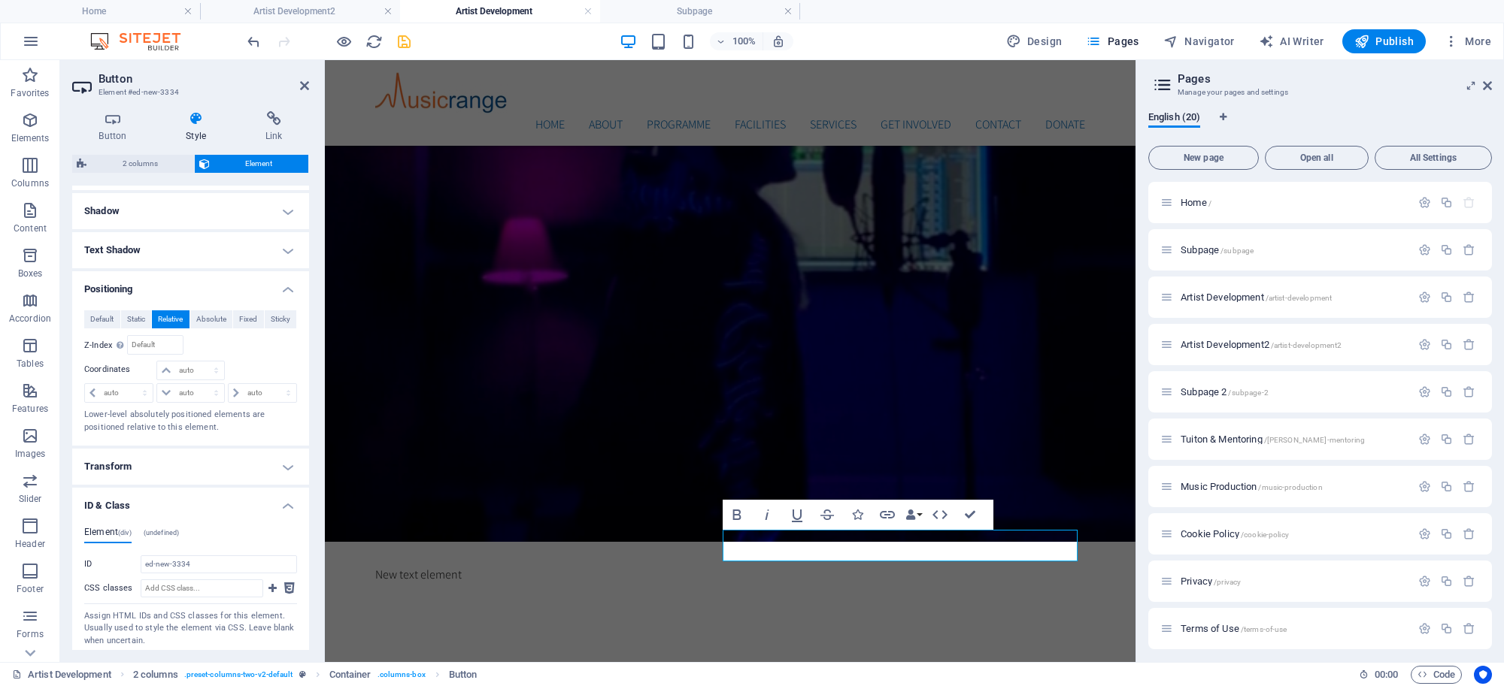
click at [188, 313] on button "Relative" at bounding box center [171, 320] width 38 height 18
click at [202, 312] on span "Absolute" at bounding box center [211, 320] width 30 height 18
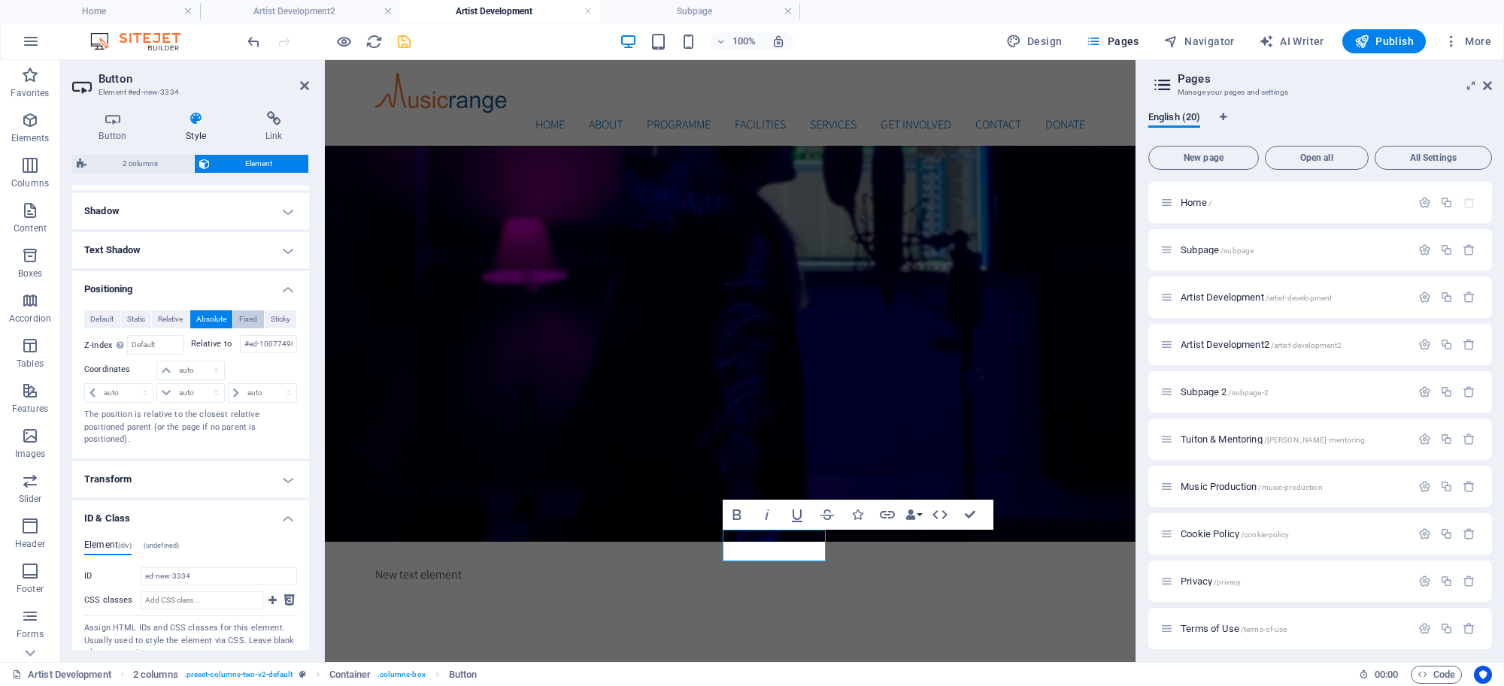
click at [233, 314] on button "Fixed" at bounding box center [248, 320] width 31 height 18
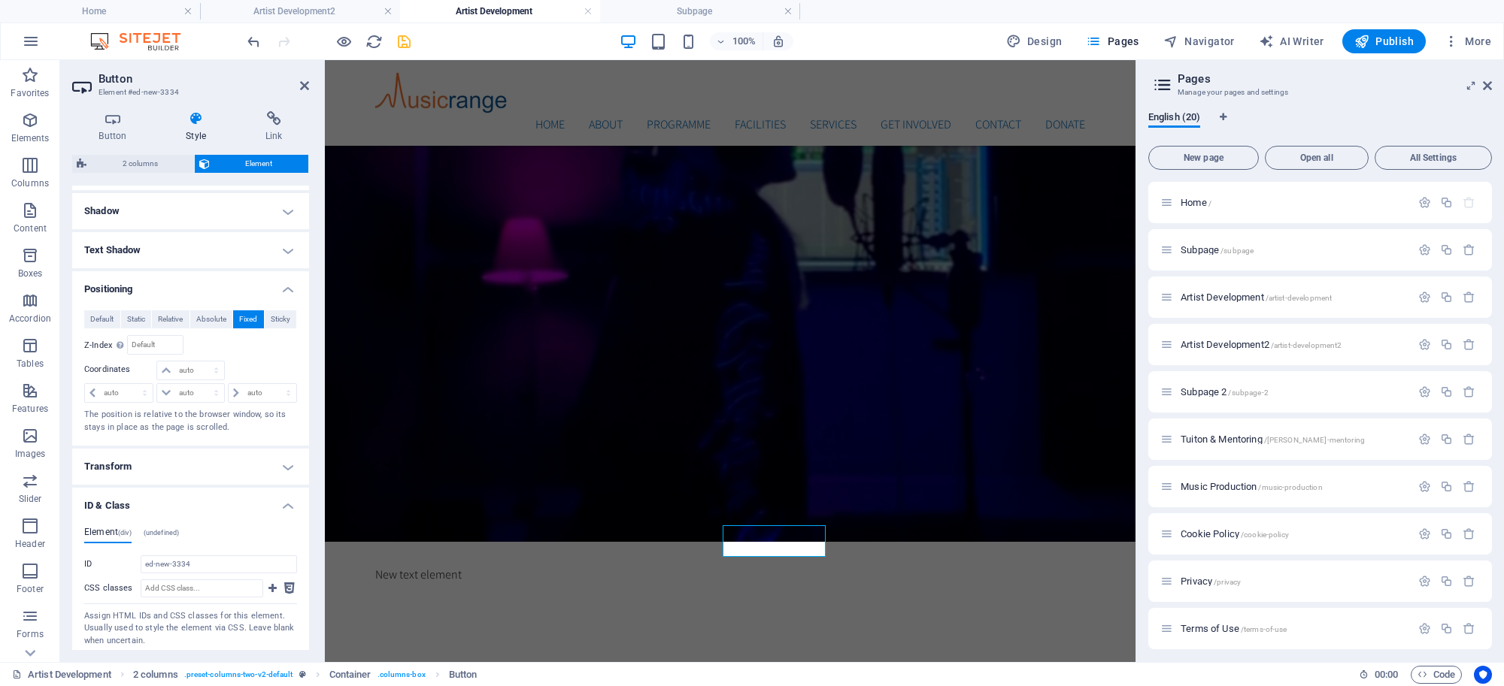
scroll to position [1468, 0]
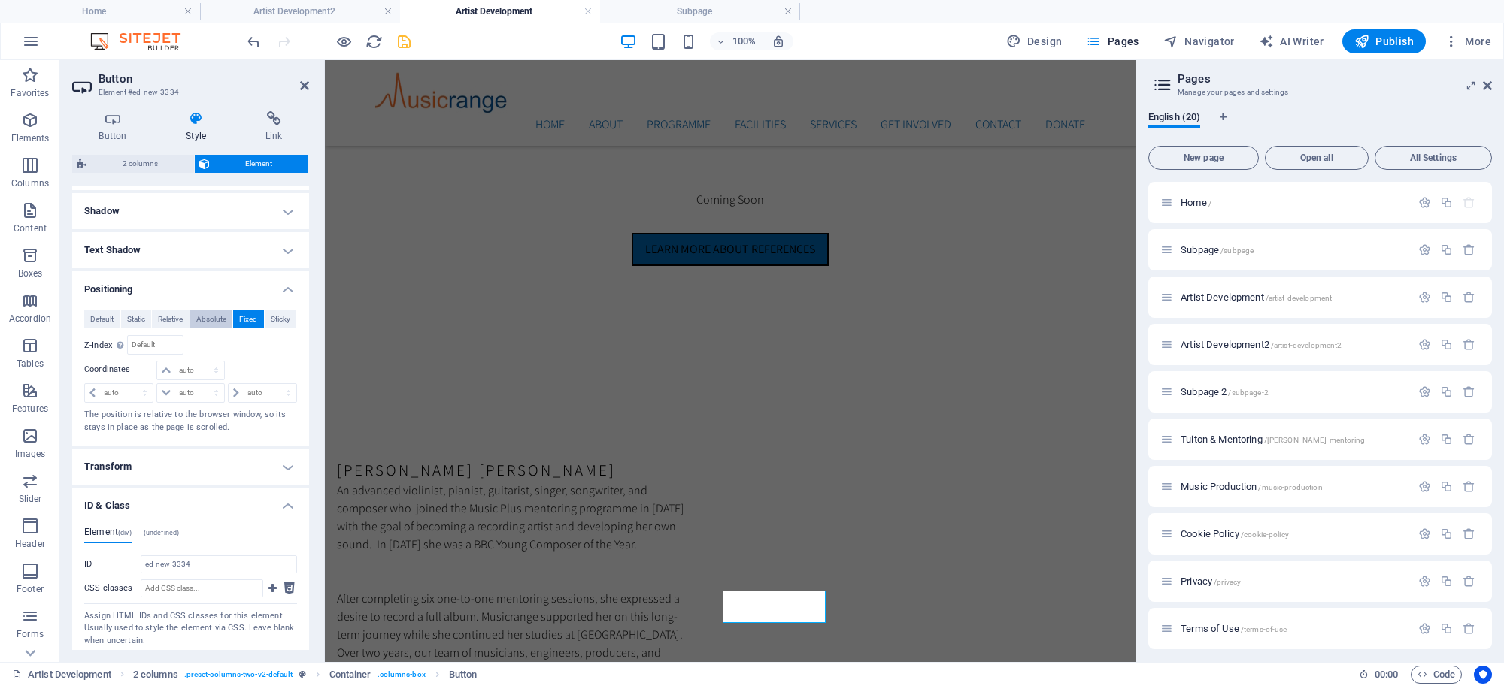
click at [217, 317] on span "Absolute" at bounding box center [211, 320] width 30 height 18
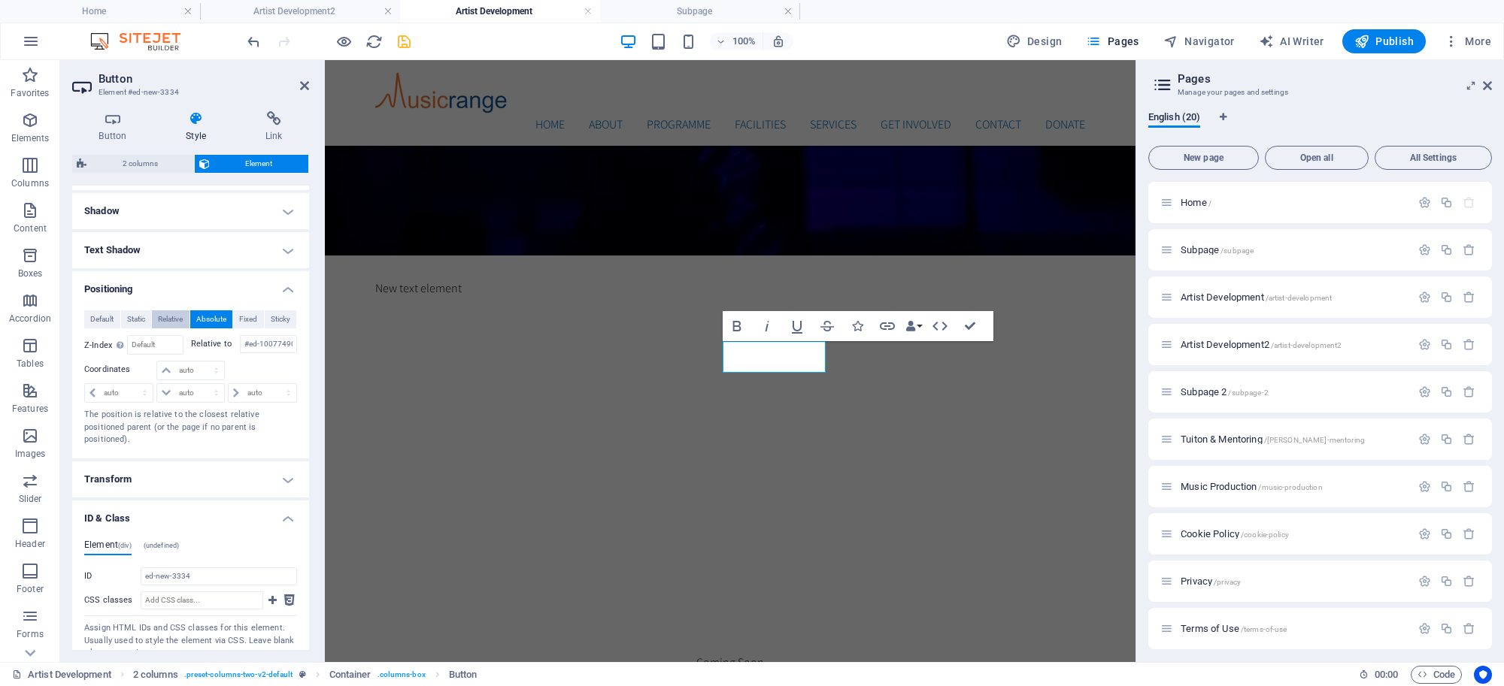
scroll to position [903, 0]
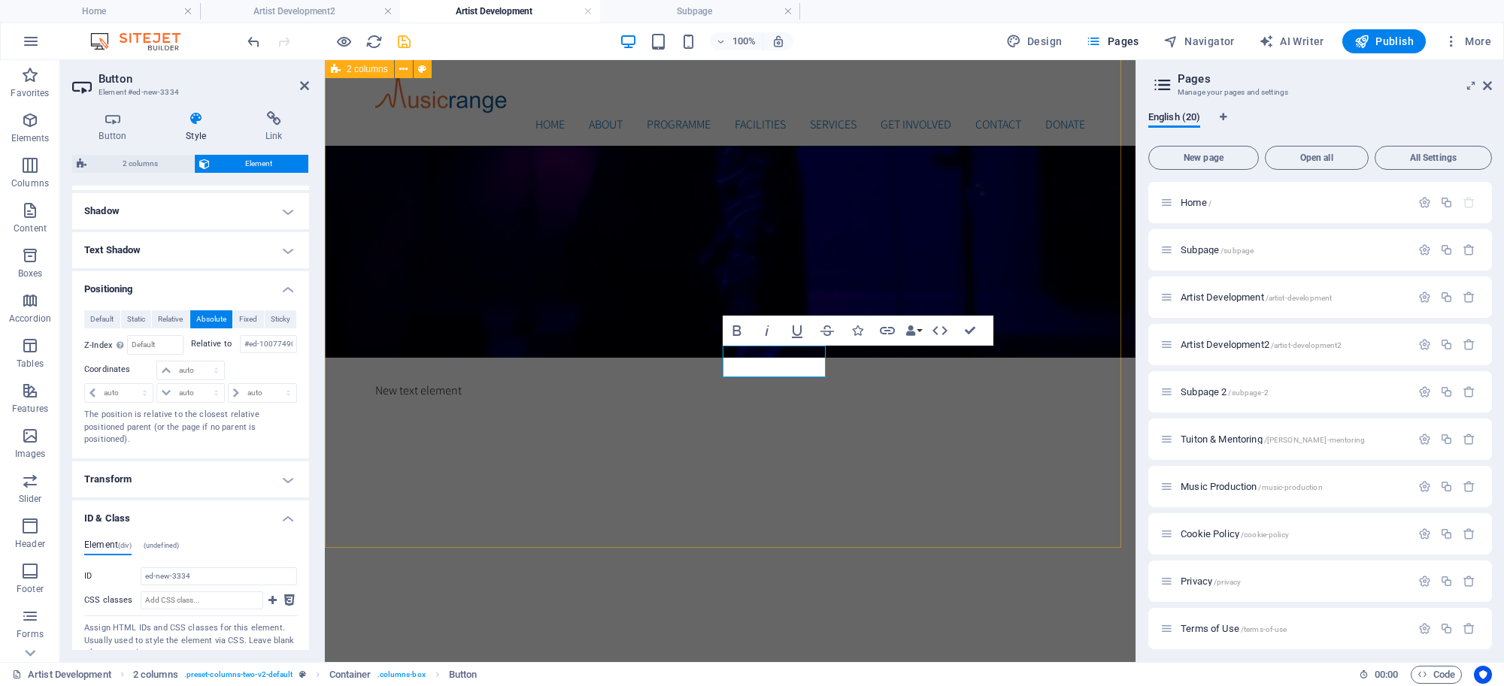
drag, startPoint x: 543, startPoint y: 453, endPoint x: 808, endPoint y: 456, distance: 265.4
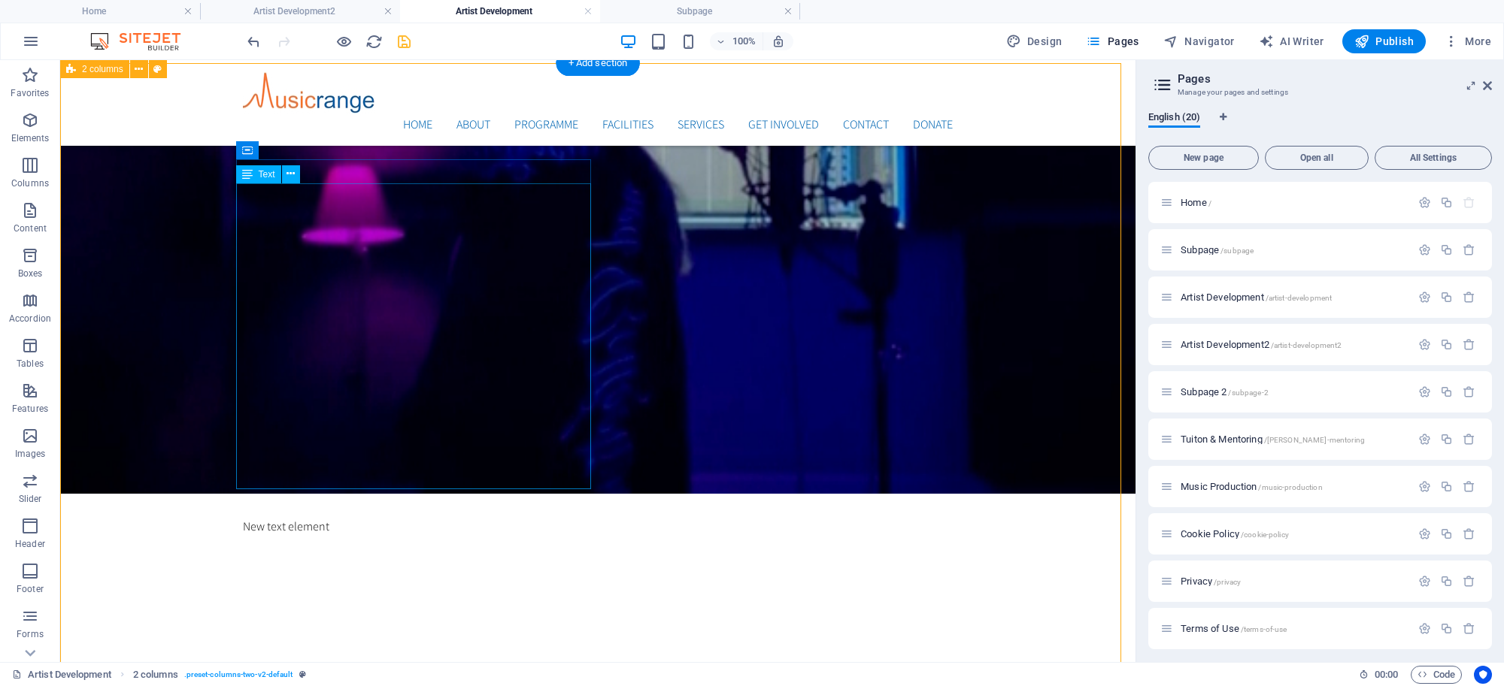
scroll to position [759, 0]
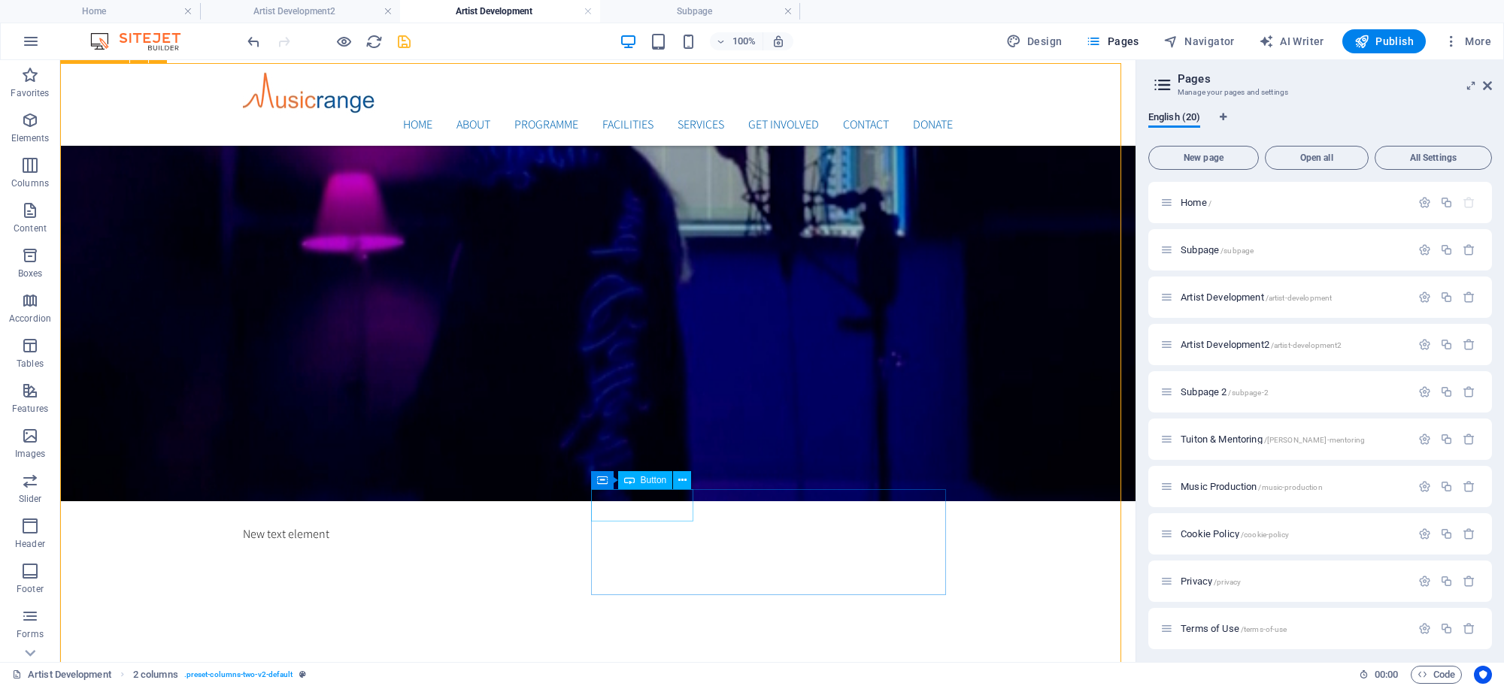
click at [641, 477] on span "Button" at bounding box center [654, 480] width 26 height 9
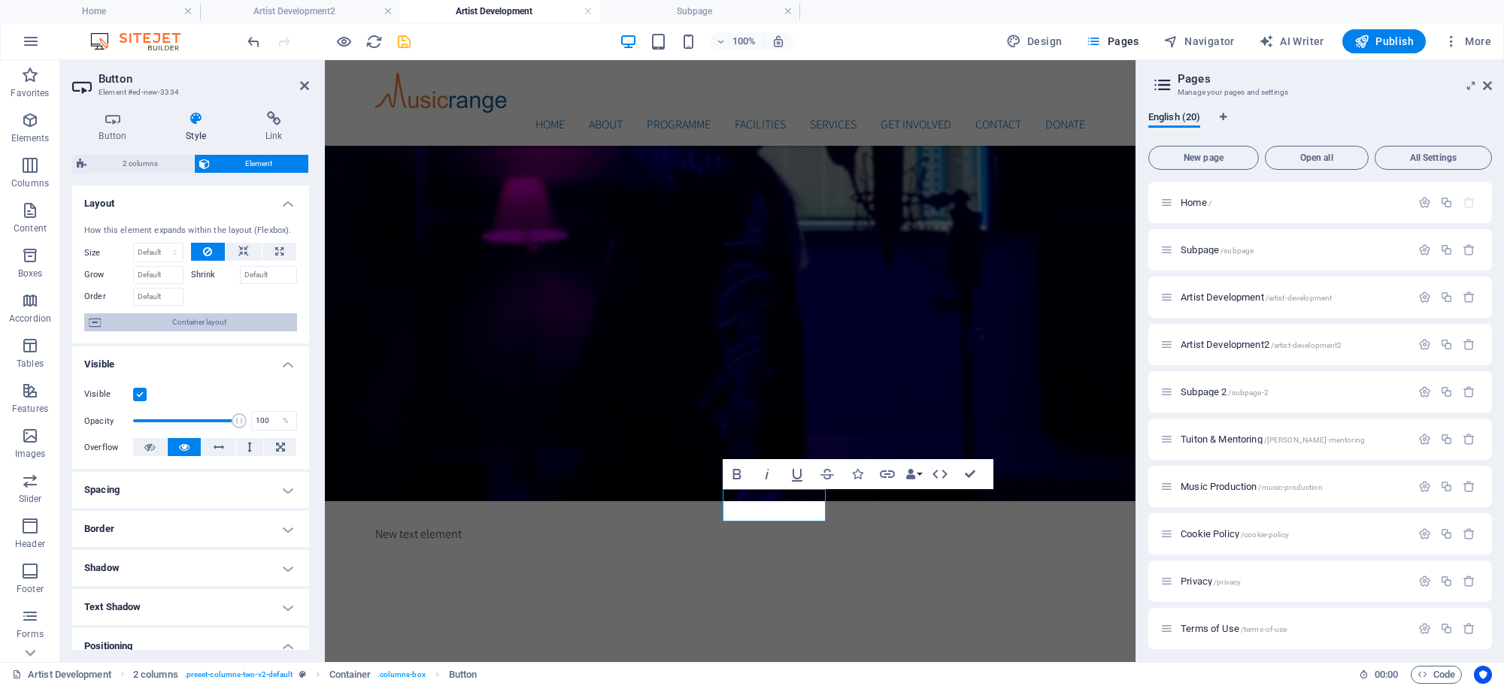
click at [244, 317] on span "Container layout" at bounding box center [198, 323] width 187 height 18
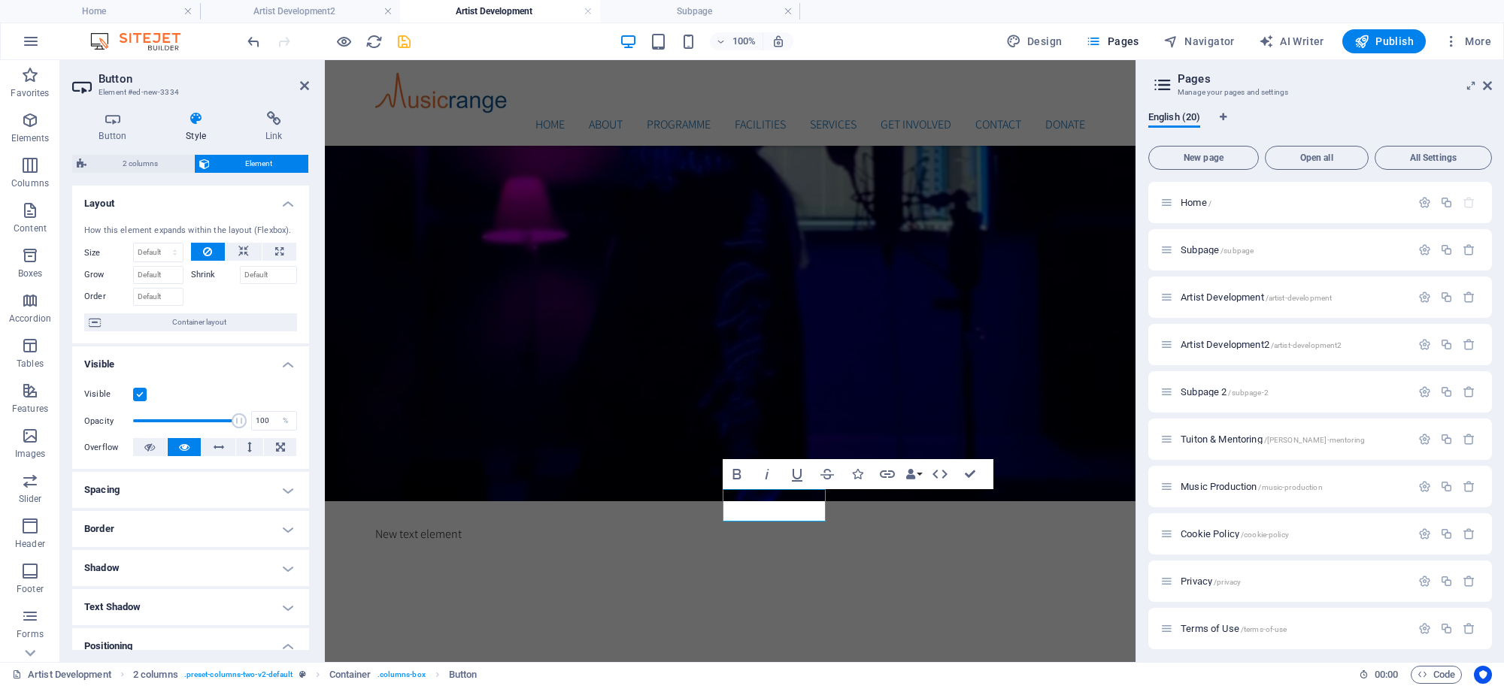
click at [196, 115] on icon at bounding box center [196, 118] width 74 height 15
click at [195, 122] on icon at bounding box center [196, 118] width 74 height 15
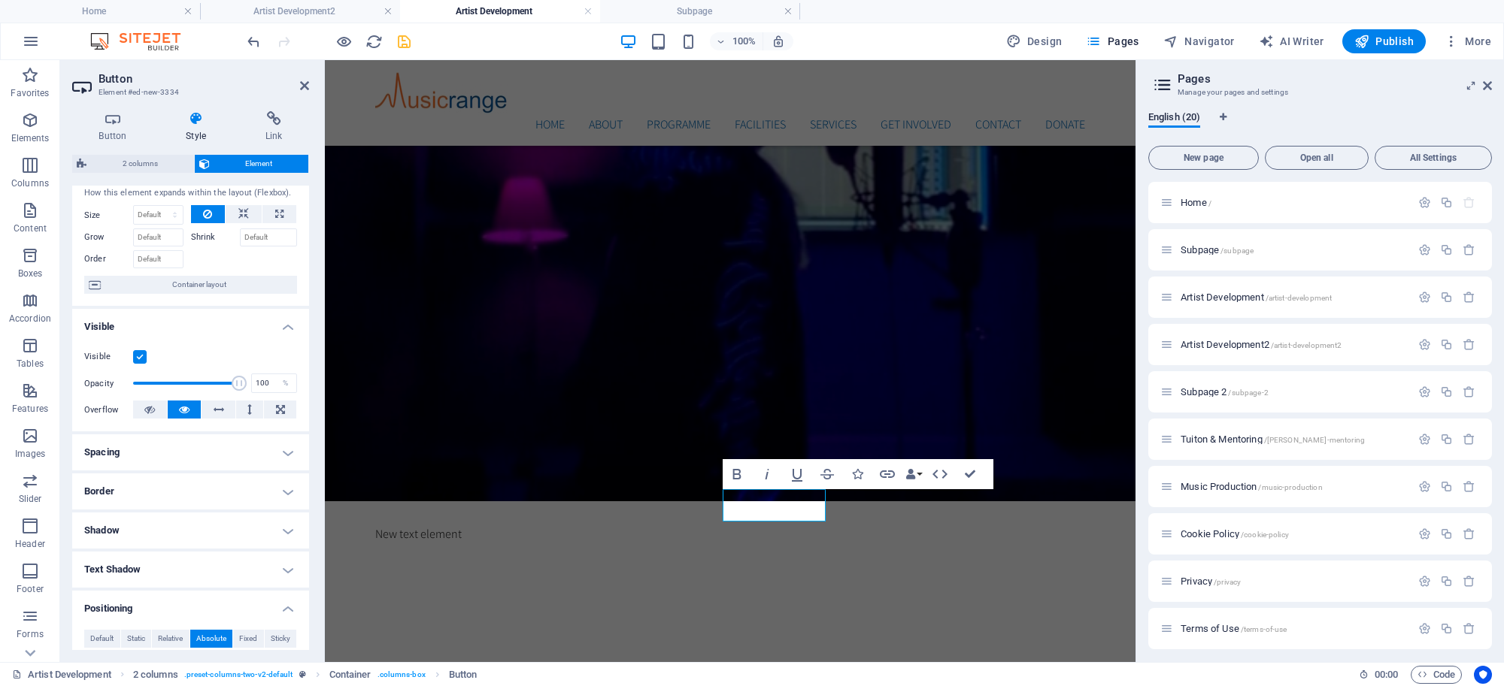
scroll to position [0, 0]
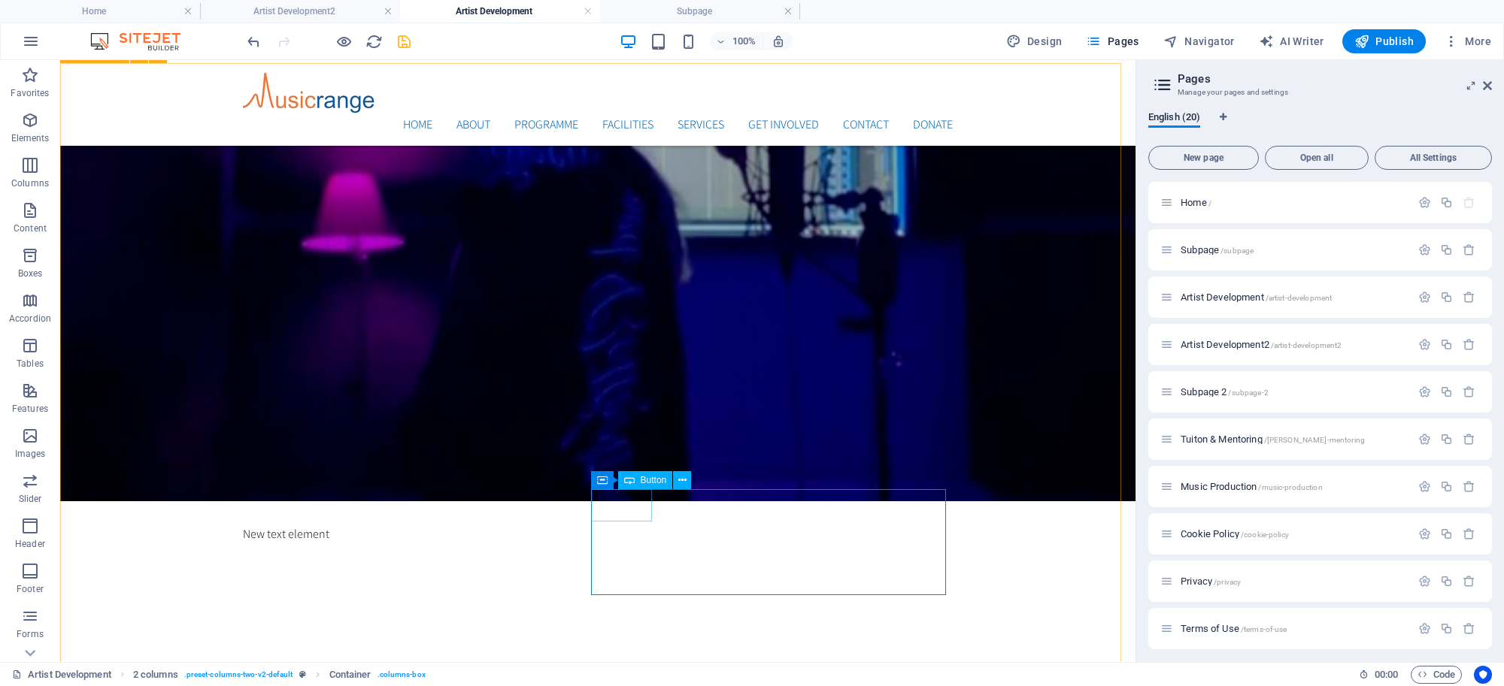
click at [633, 482] on icon at bounding box center [629, 480] width 11 height 18
click at [632, 482] on icon at bounding box center [629, 480] width 11 height 18
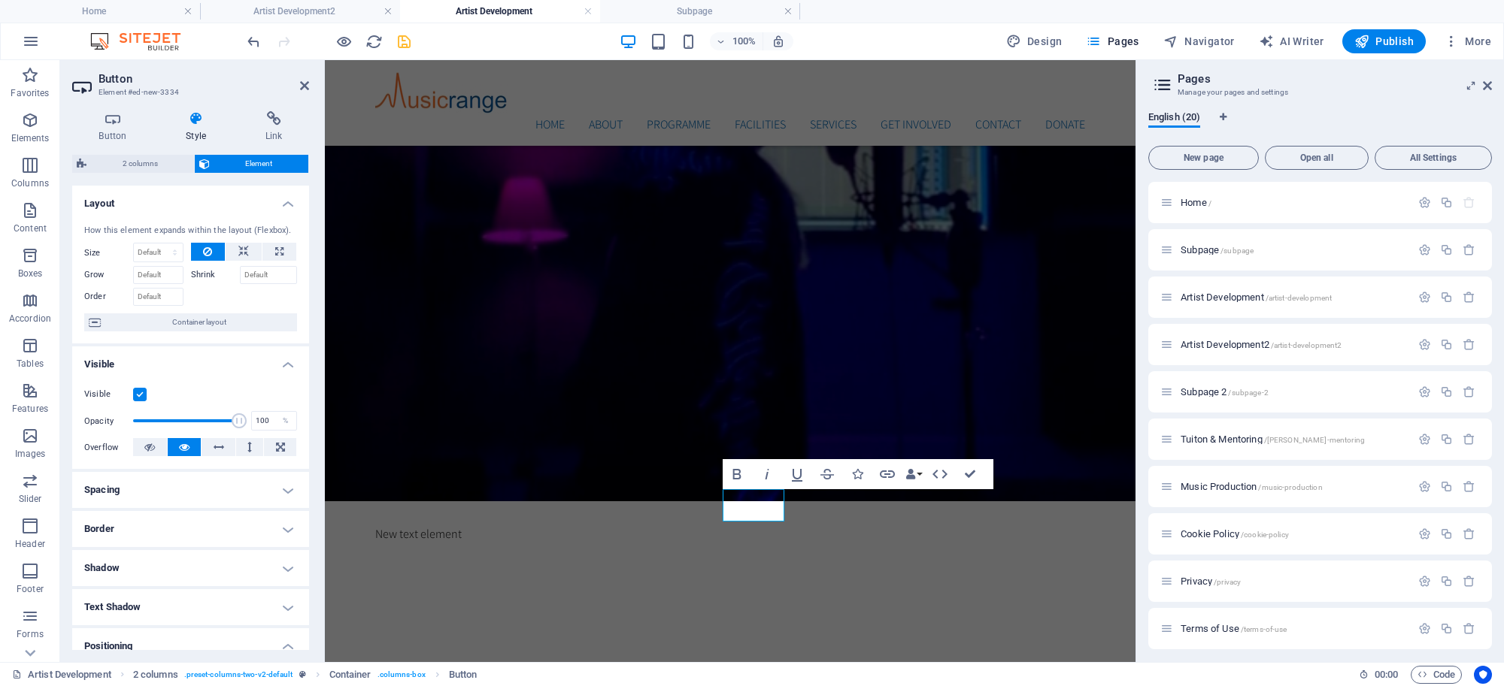
click at [193, 138] on h4 "Style" at bounding box center [199, 127] width 80 height 32
click at [197, 120] on icon at bounding box center [196, 118] width 74 height 15
click at [193, 123] on icon at bounding box center [196, 118] width 74 height 15
click at [110, 122] on icon at bounding box center [112, 118] width 81 height 15
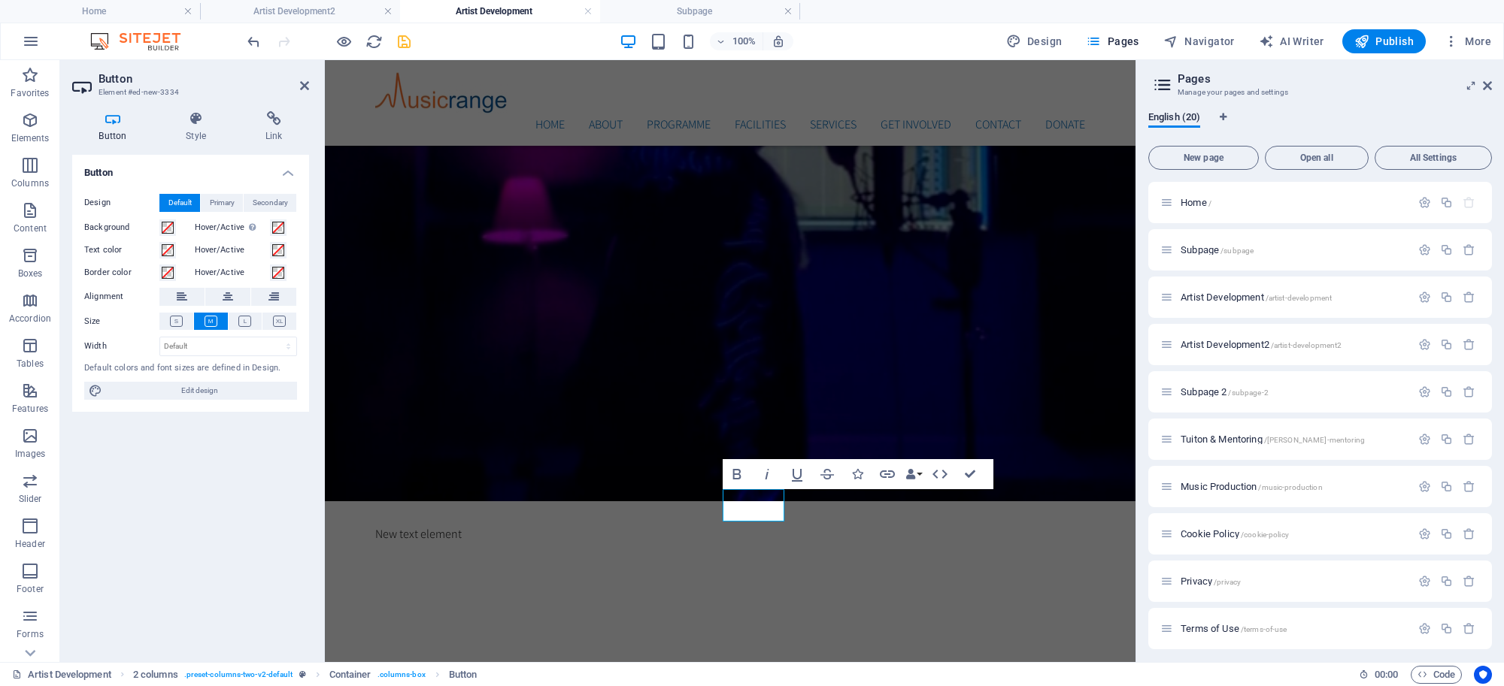
click at [223, 400] on div "Design Default Primary Secondary Background Hover/Active Switch to preview mode…" at bounding box center [190, 297] width 237 height 231
click at [223, 399] on span "Edit design" at bounding box center [200, 391] width 186 height 18
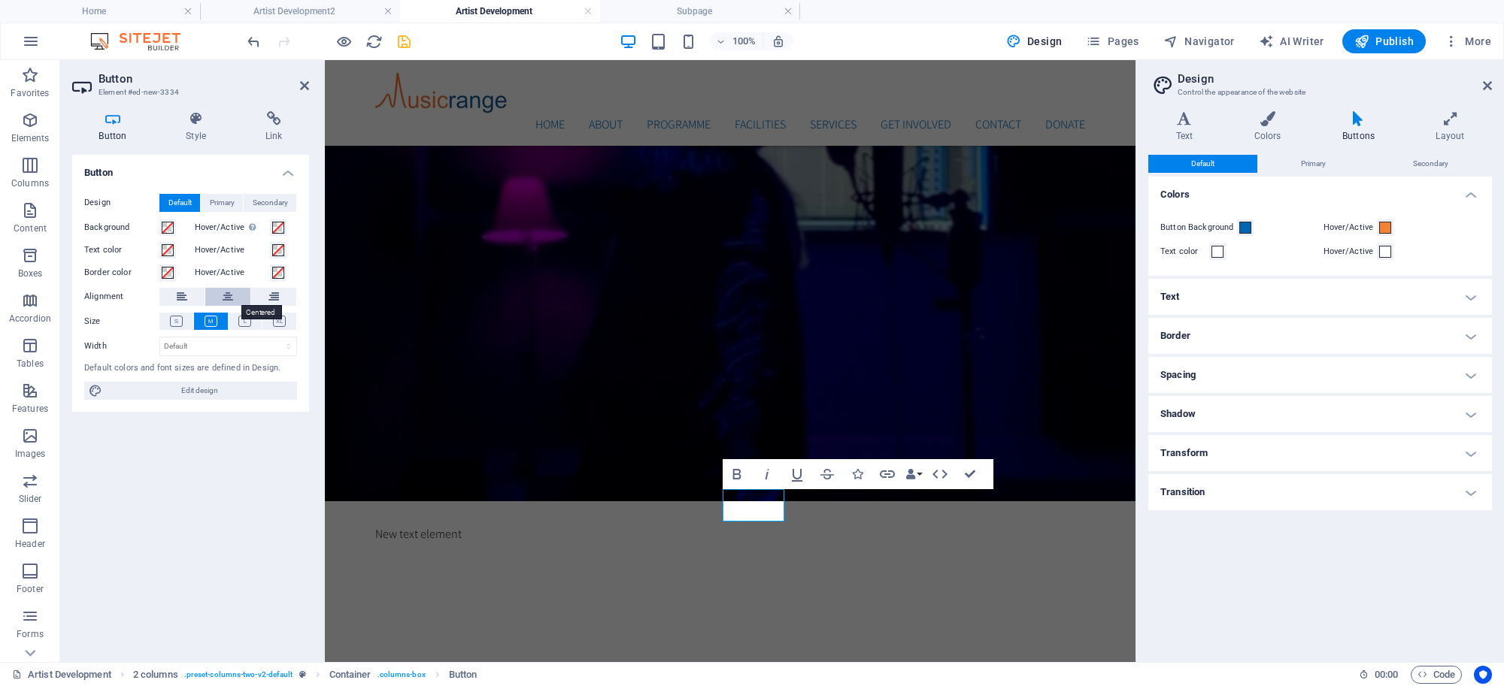
click at [233, 298] on button at bounding box center [227, 297] width 45 height 18
click at [232, 297] on icon at bounding box center [228, 297] width 11 height 18
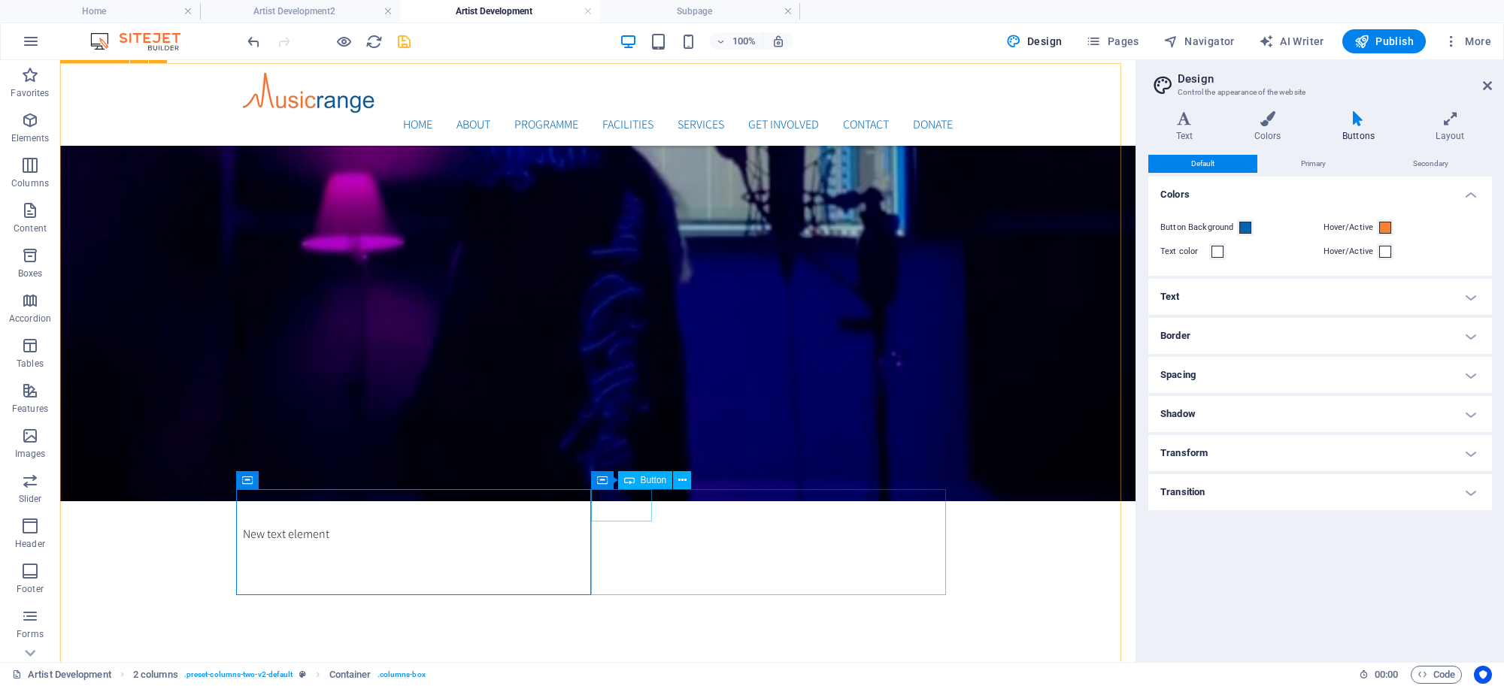
click at [641, 479] on span "Button" at bounding box center [654, 480] width 26 height 9
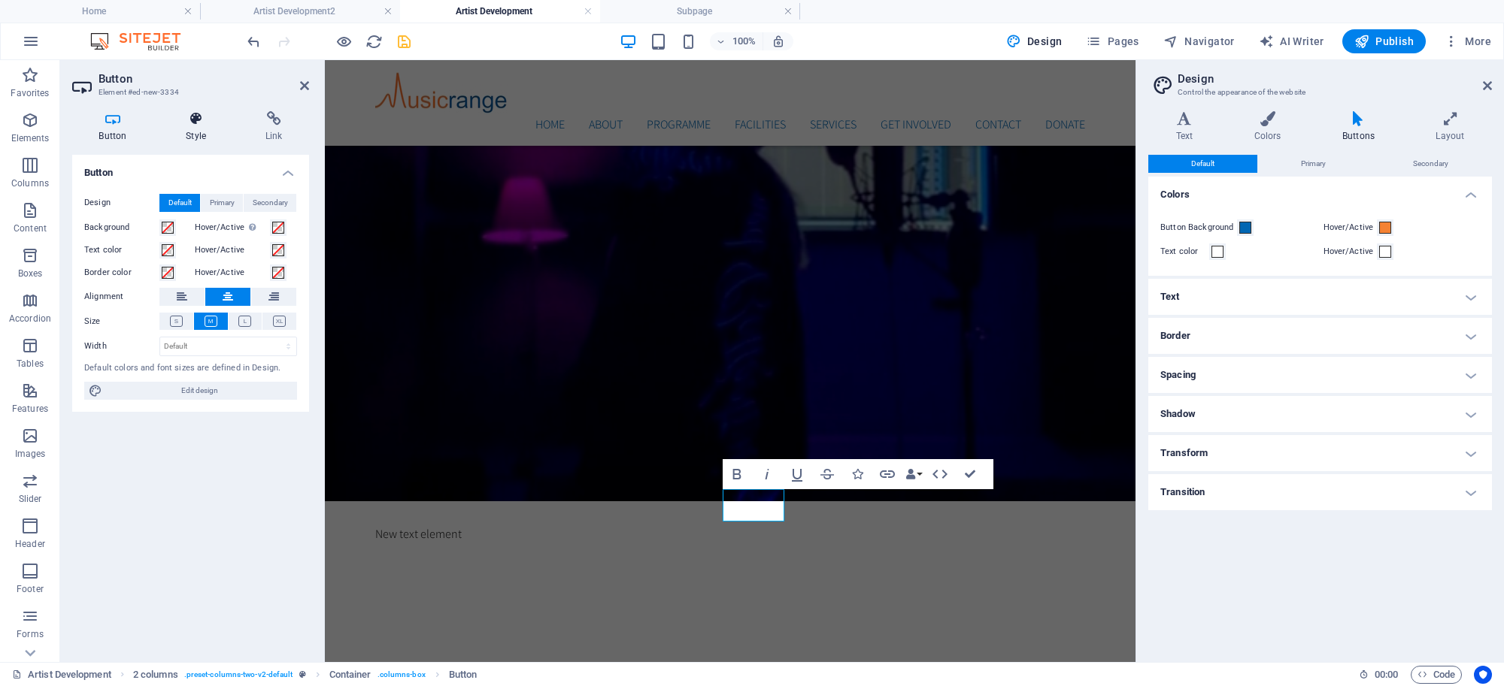
click at [192, 129] on h4 "Style" at bounding box center [199, 127] width 80 height 32
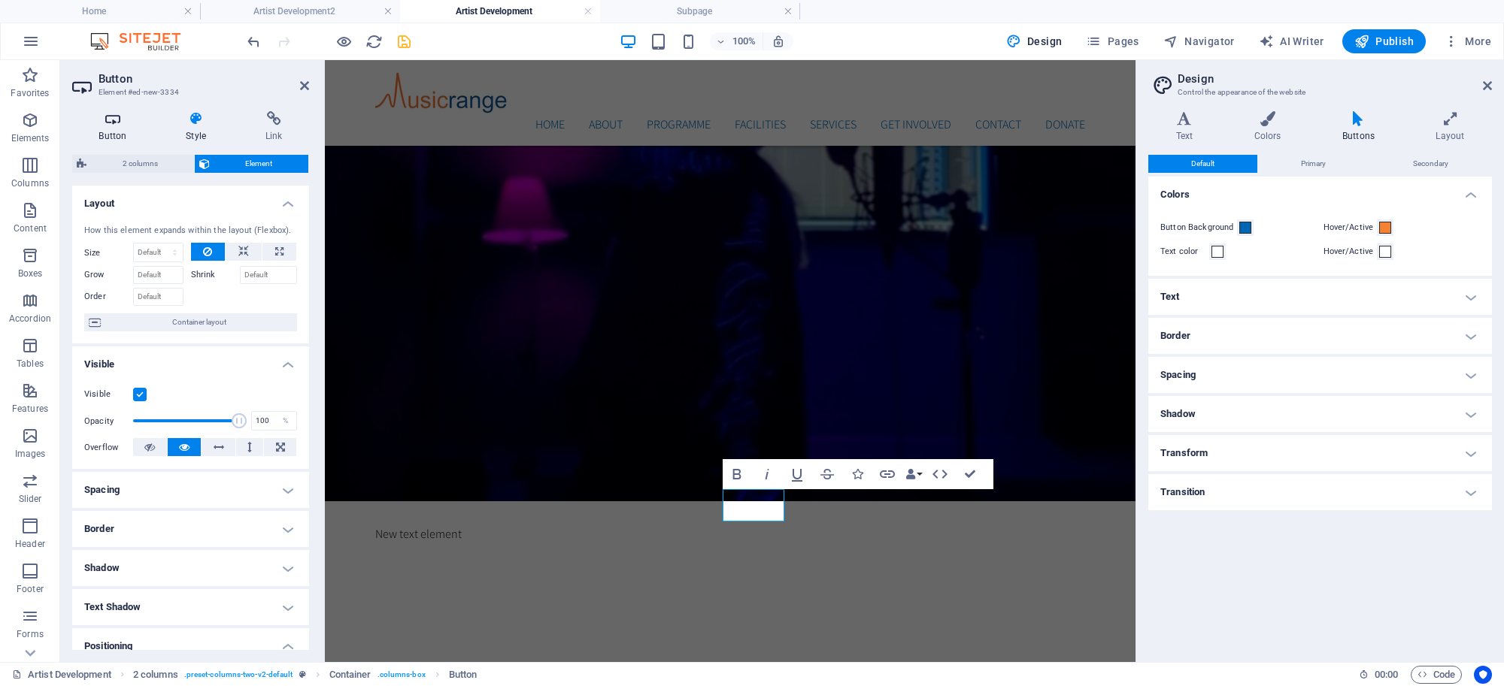
click at [114, 129] on h4 "Button" at bounding box center [115, 127] width 87 height 32
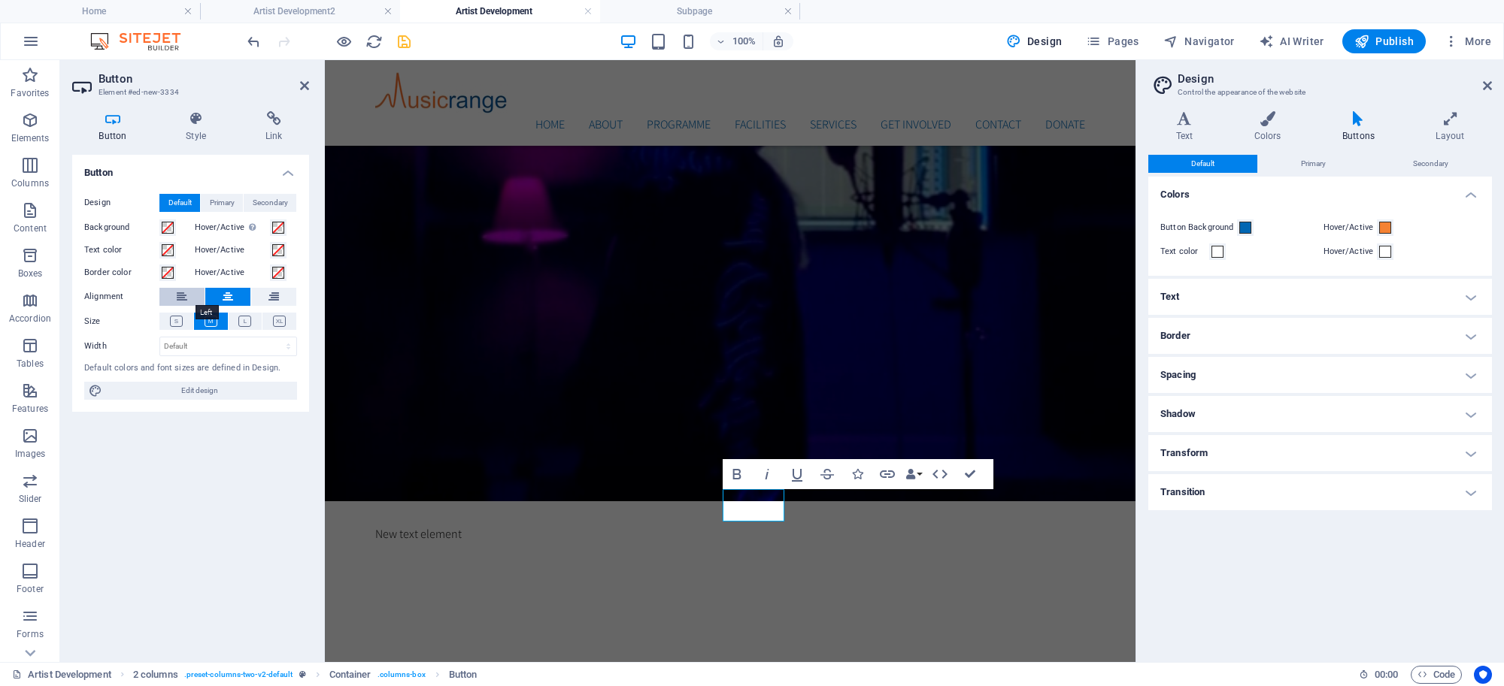
click at [183, 299] on icon at bounding box center [182, 297] width 11 height 18
click at [277, 299] on icon at bounding box center [273, 297] width 11 height 18
click at [232, 294] on button at bounding box center [227, 297] width 45 height 18
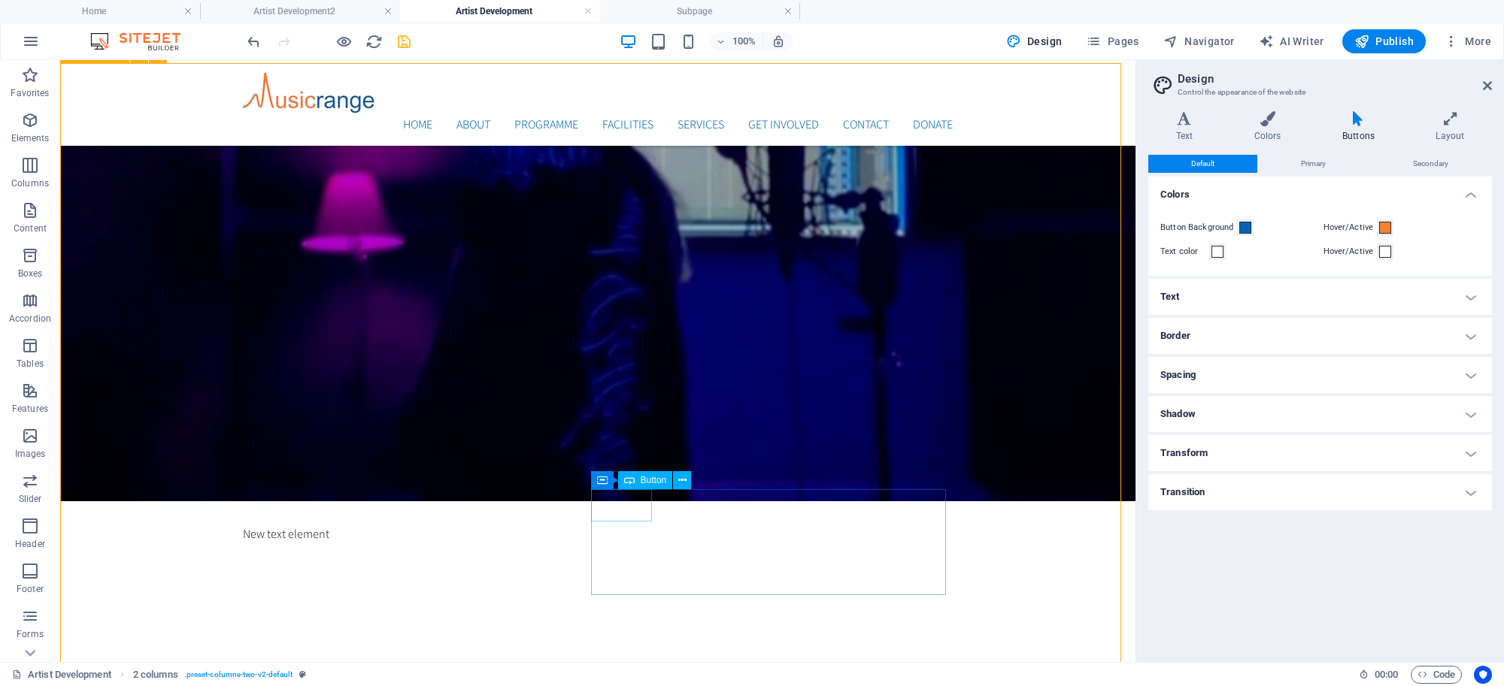
click at [641, 480] on span "Button" at bounding box center [654, 480] width 26 height 9
click at [641, 481] on span "Button" at bounding box center [654, 480] width 26 height 9
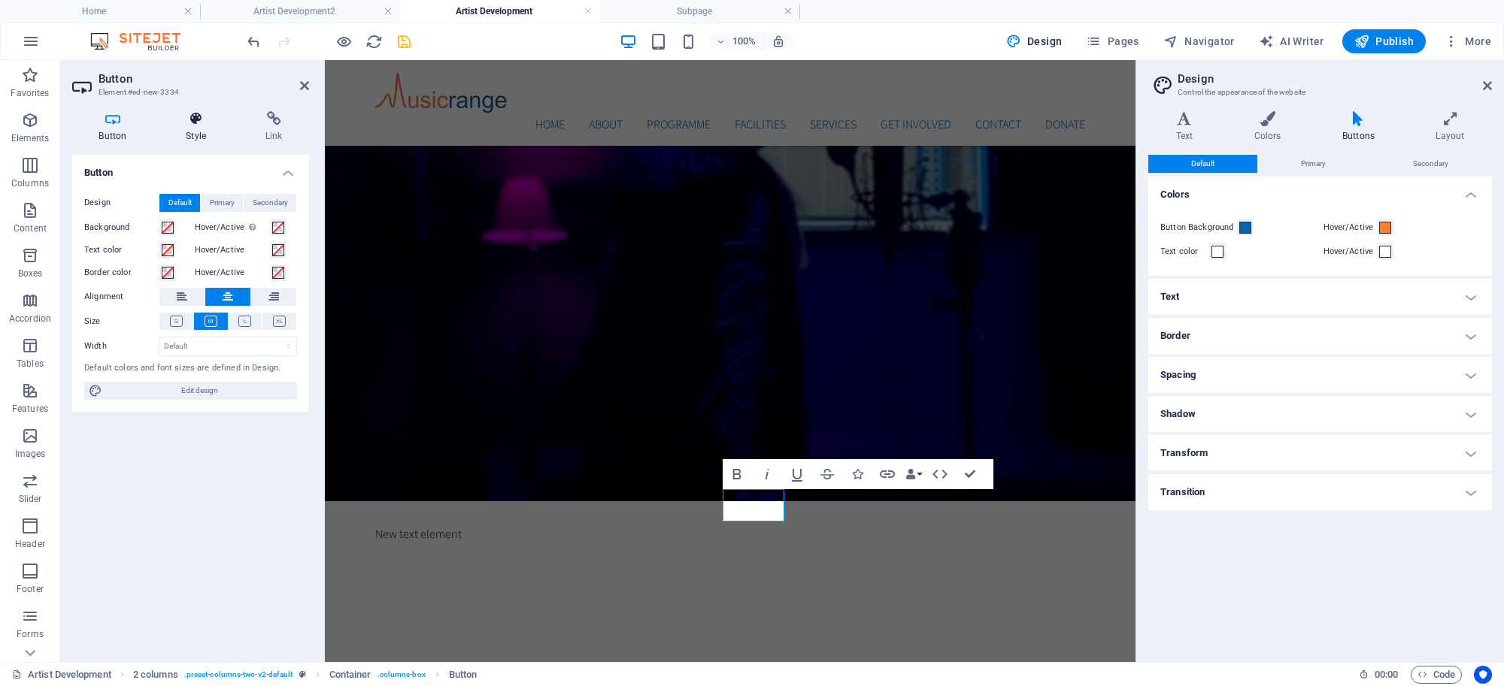
click at [197, 129] on h4 "Style" at bounding box center [199, 127] width 80 height 32
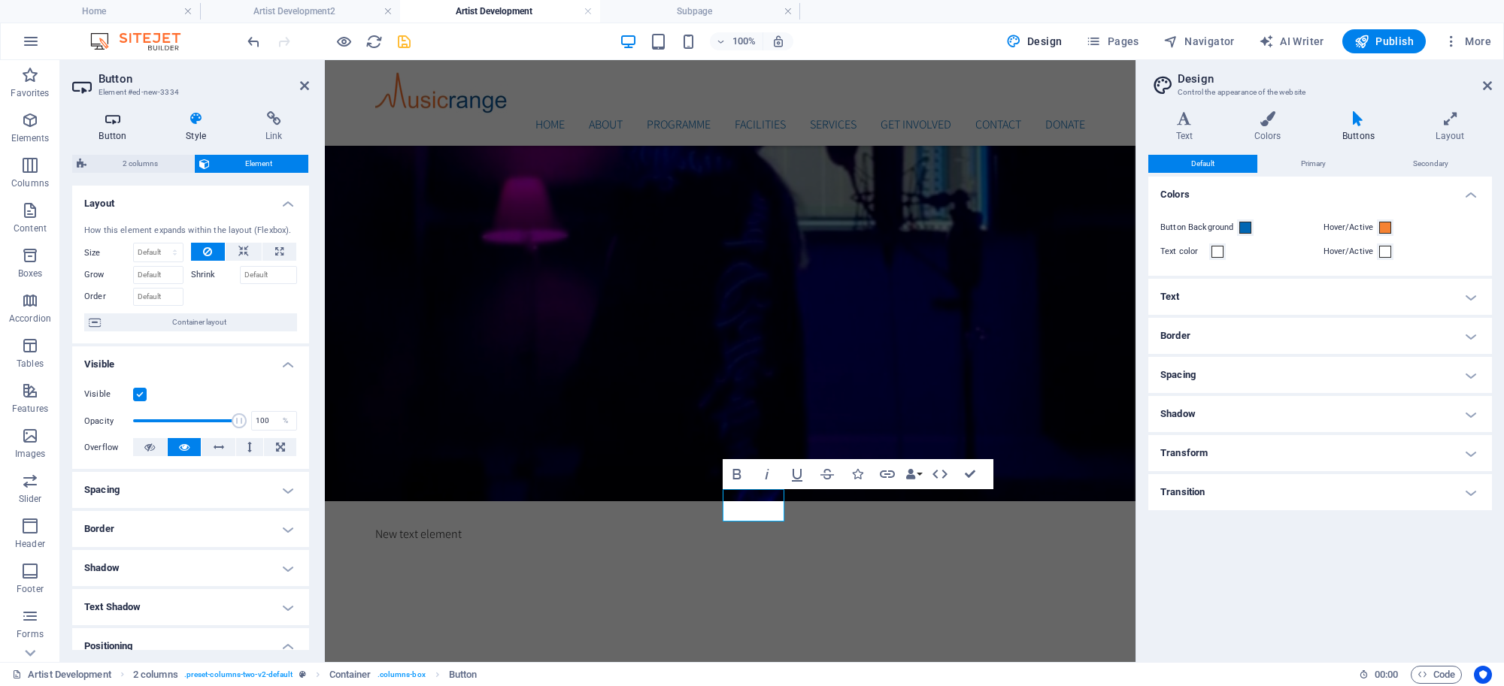
click at [110, 123] on icon at bounding box center [112, 118] width 81 height 15
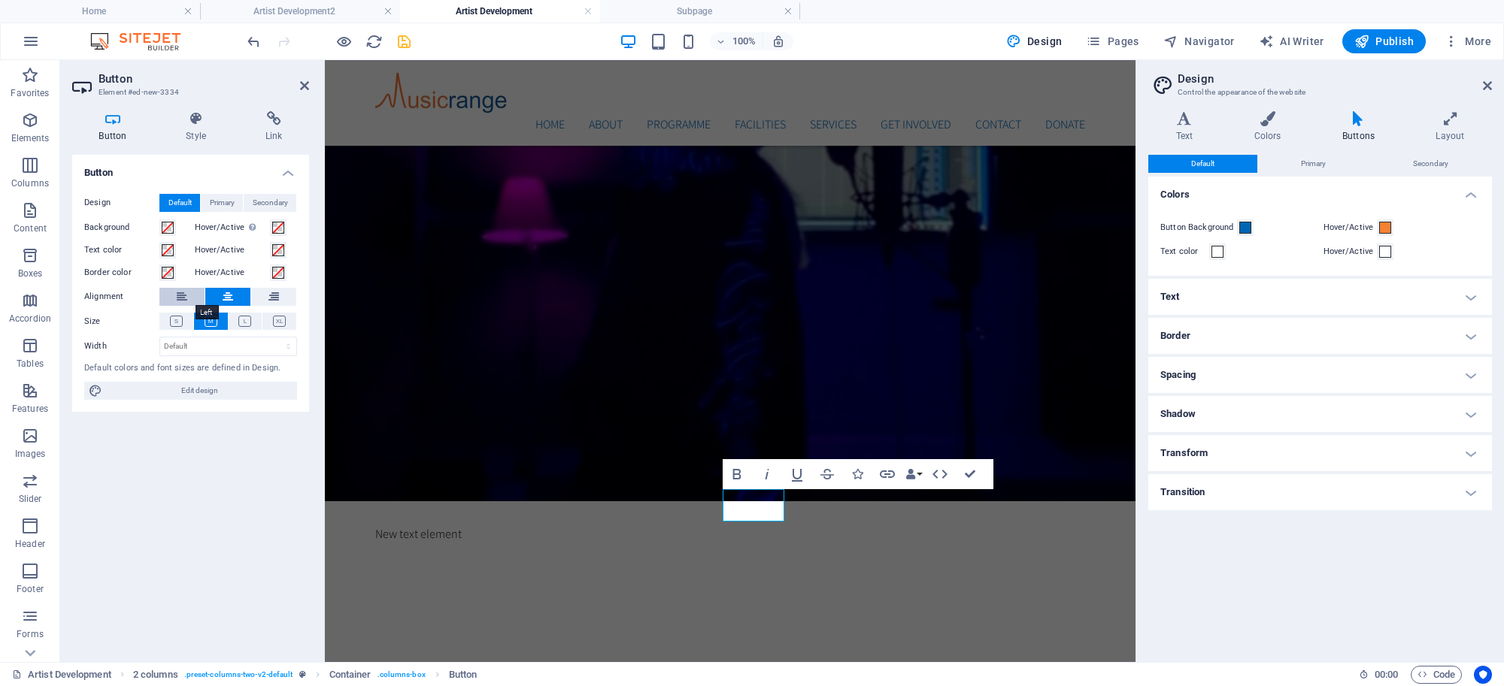
click at [179, 302] on icon at bounding box center [182, 297] width 11 height 18
click at [220, 294] on button at bounding box center [227, 297] width 45 height 18
click at [408, 38] on icon "save" at bounding box center [403, 41] width 17 height 17
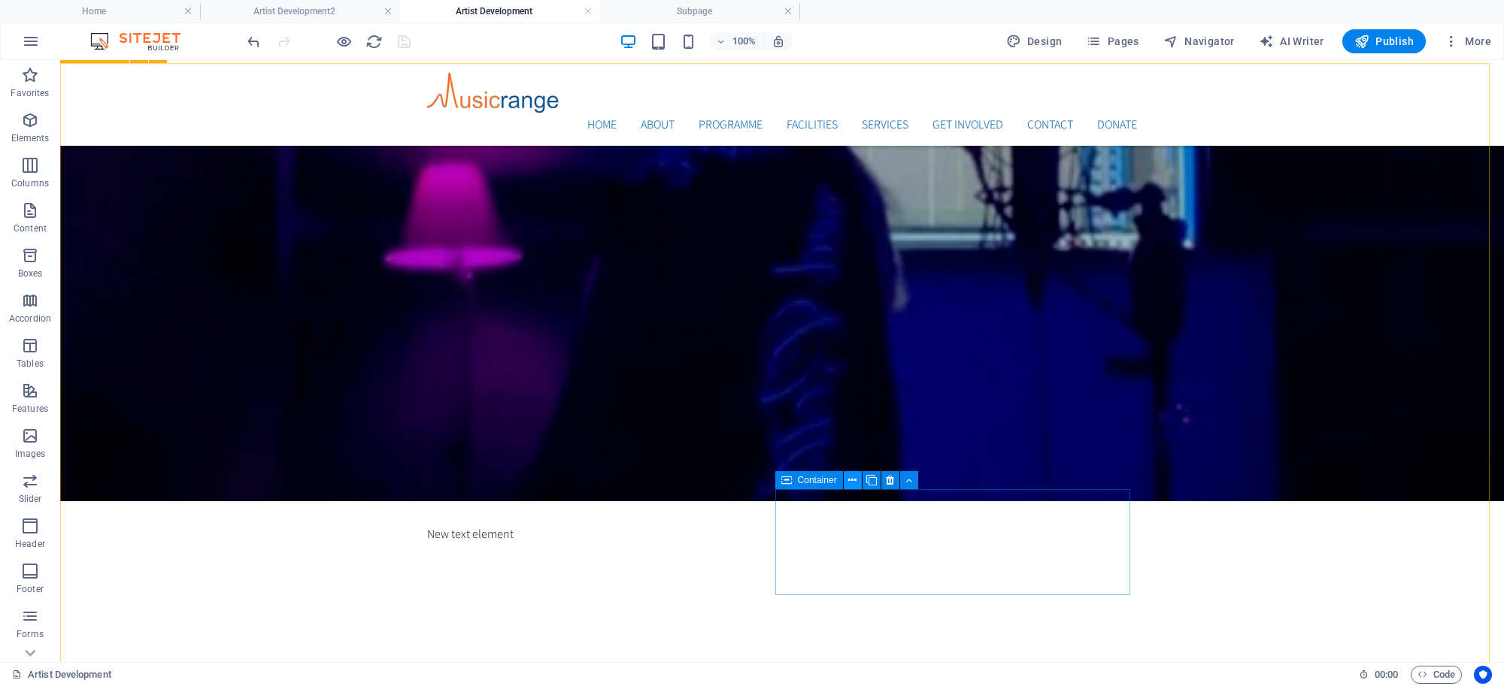
click at [851, 483] on icon at bounding box center [852, 481] width 8 height 16
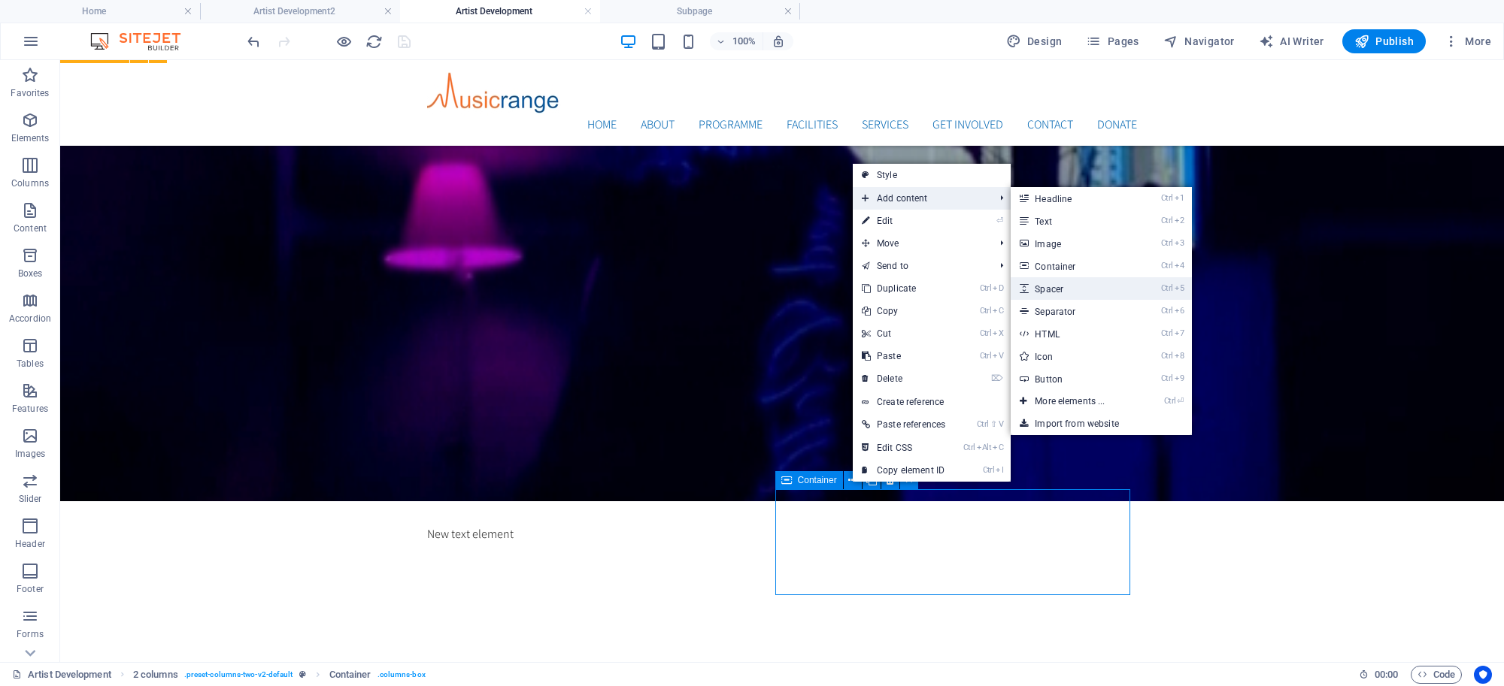
click at [1062, 286] on link "Ctrl 5 Spacer" at bounding box center [1073, 288] width 124 height 23
select select "px"
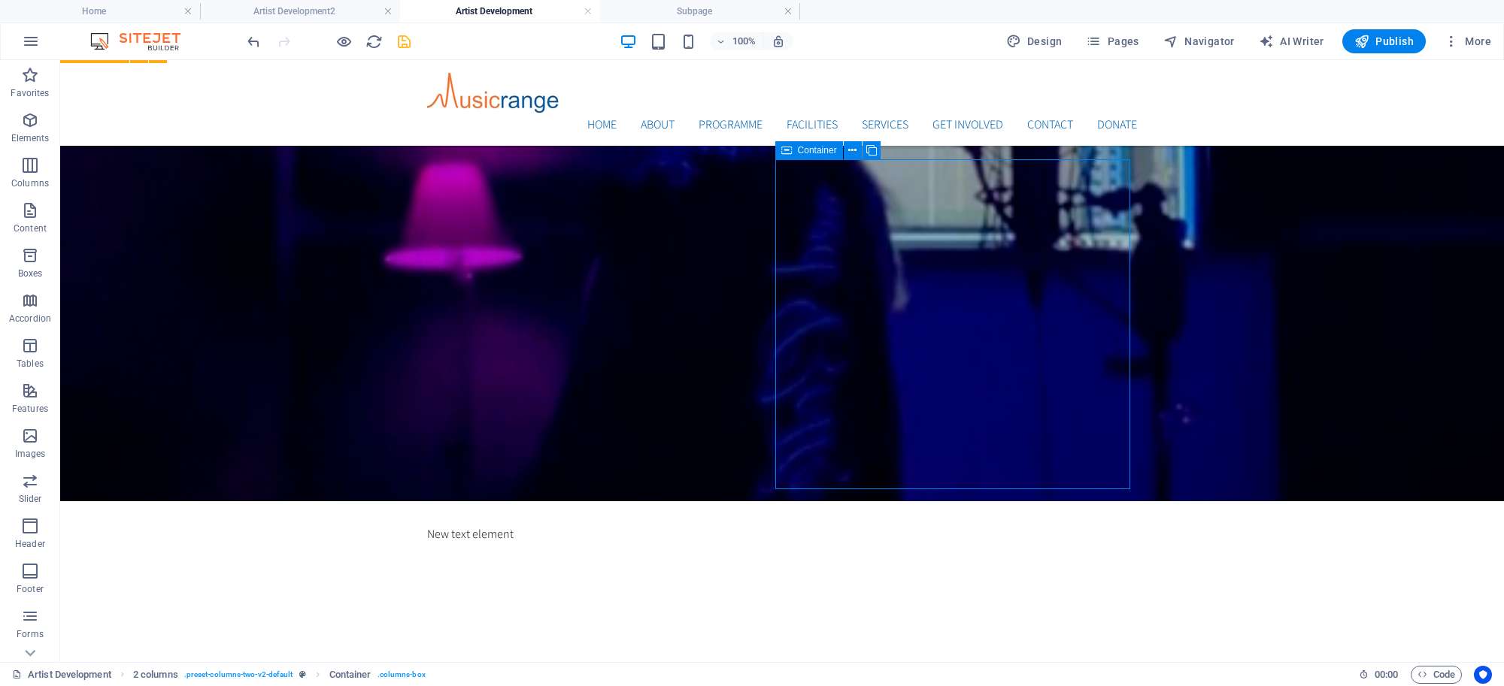
drag, startPoint x: 702, startPoint y: 408, endPoint x: 965, endPoint y: 408, distance: 263.2
click at [848, 485] on icon at bounding box center [852, 481] width 8 height 16
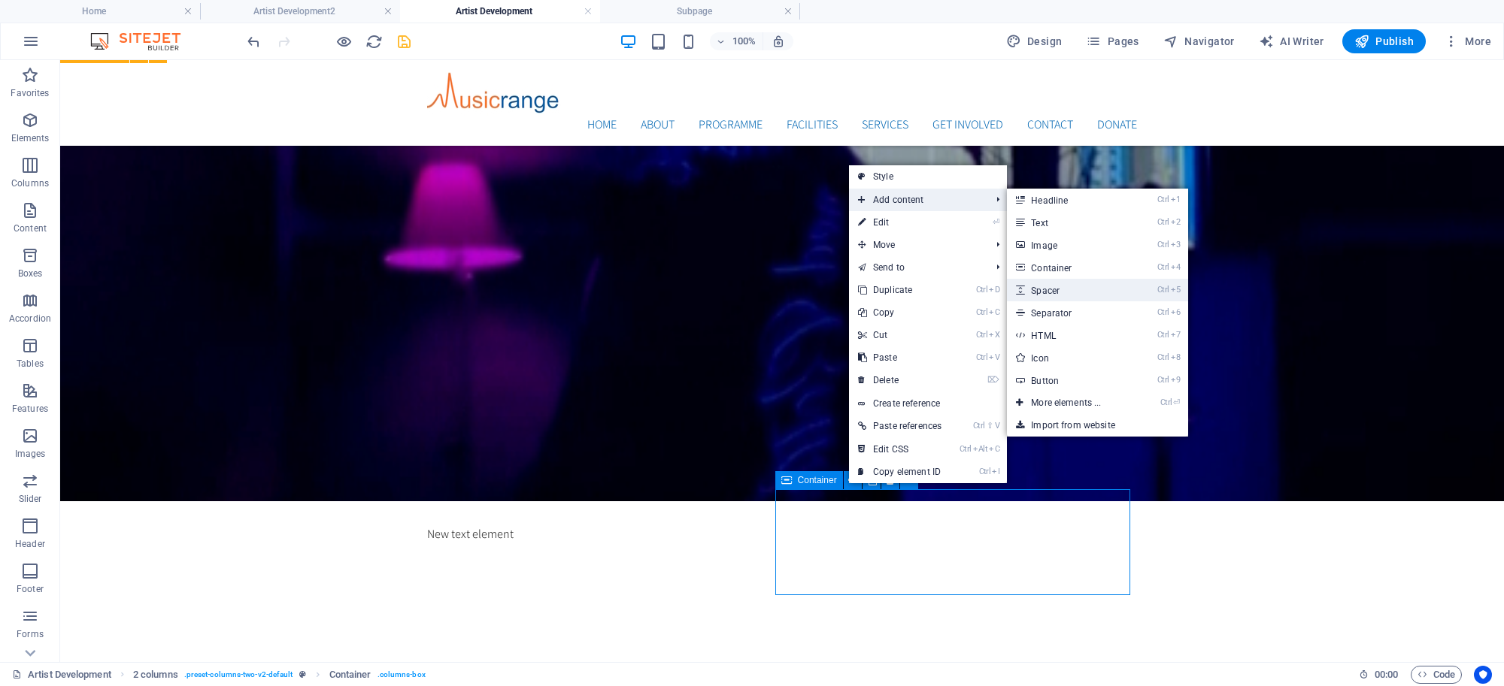
click at [1035, 291] on link "Ctrl 5 Spacer" at bounding box center [1069, 290] width 124 height 23
select select "px"
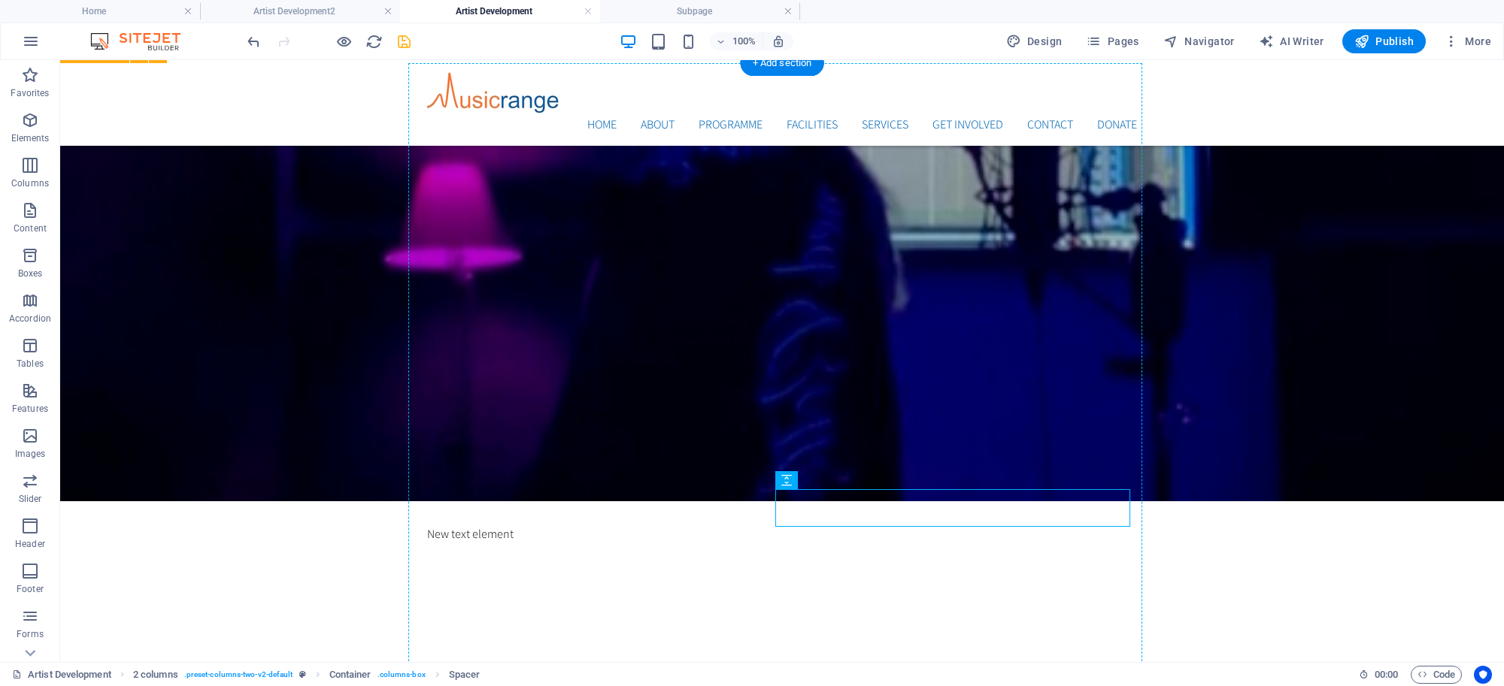
drag, startPoint x: 905, startPoint y: 544, endPoint x: 791, endPoint y: 468, distance: 136.2
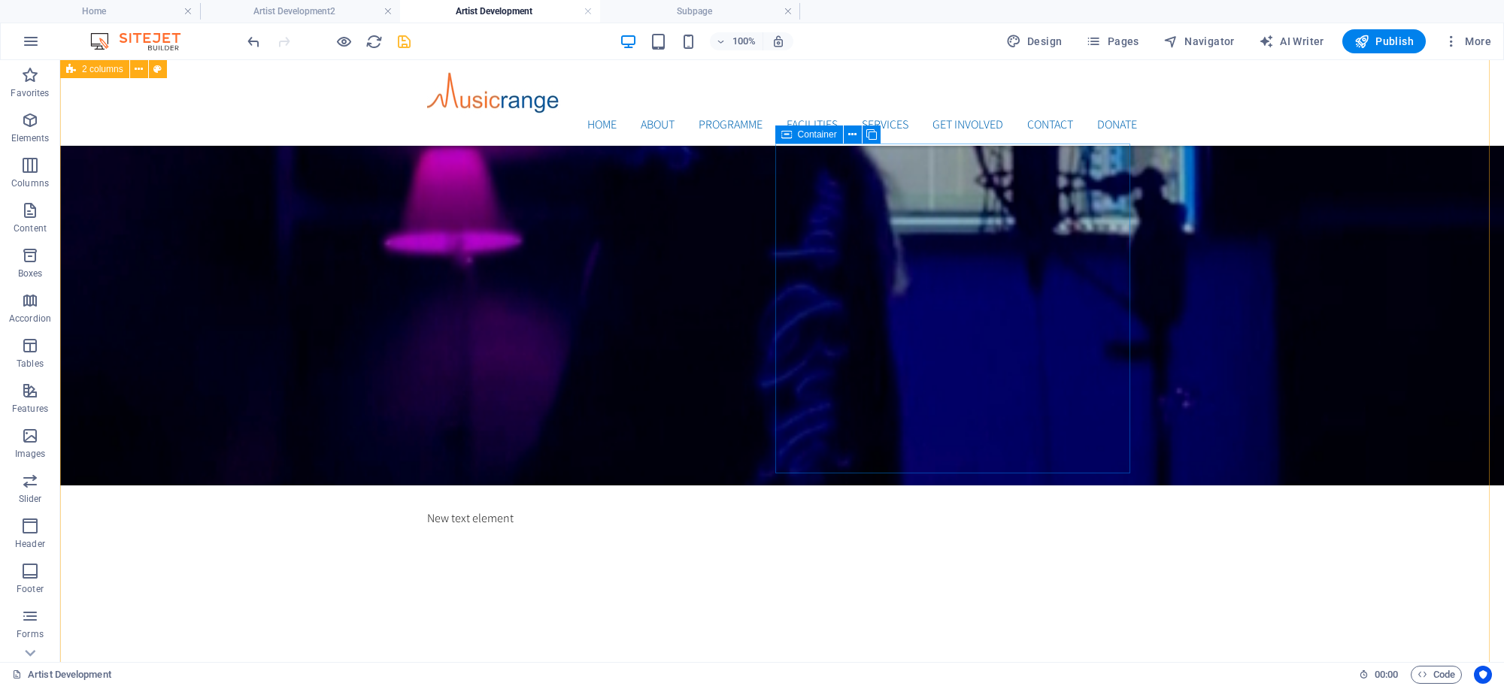
scroll to position [759, 0]
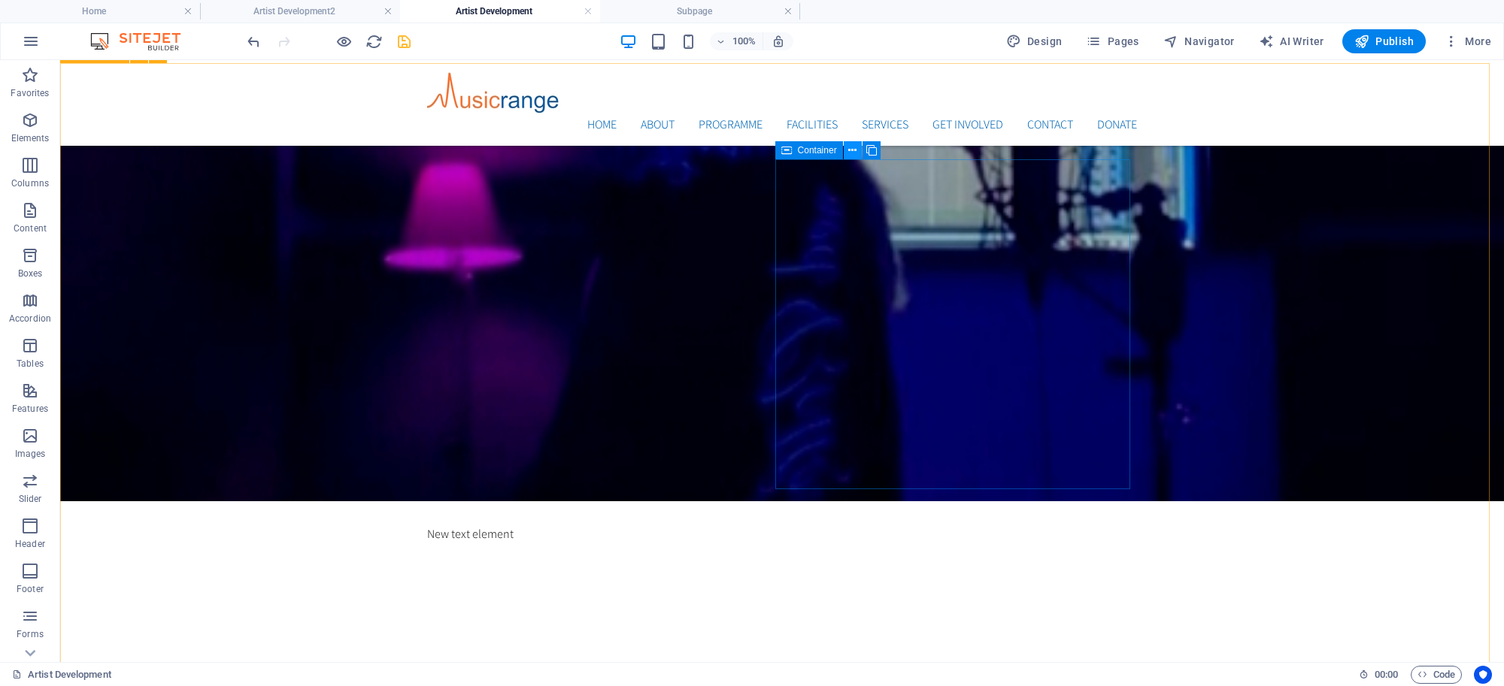
click at [850, 149] on icon at bounding box center [852, 151] width 8 height 16
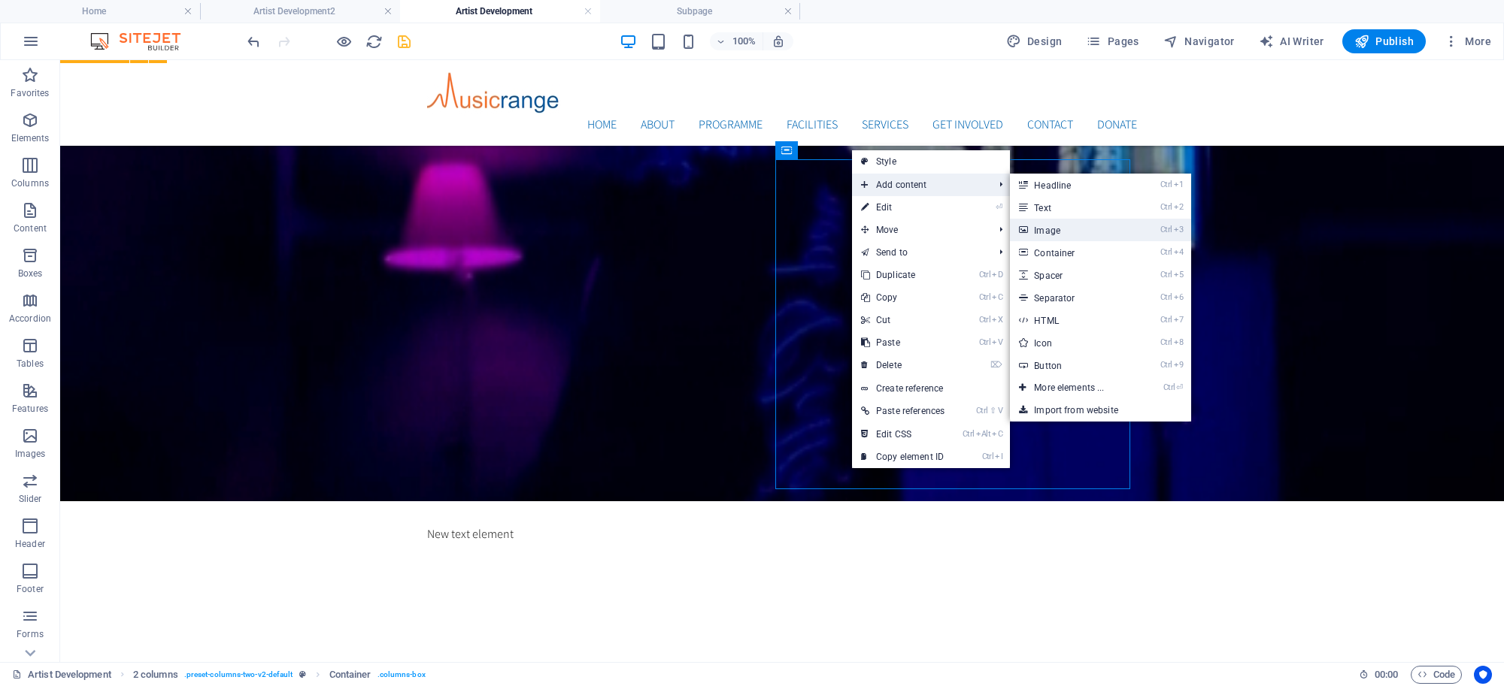
click at [1054, 233] on link "Ctrl 3 Image" at bounding box center [1072, 230] width 124 height 23
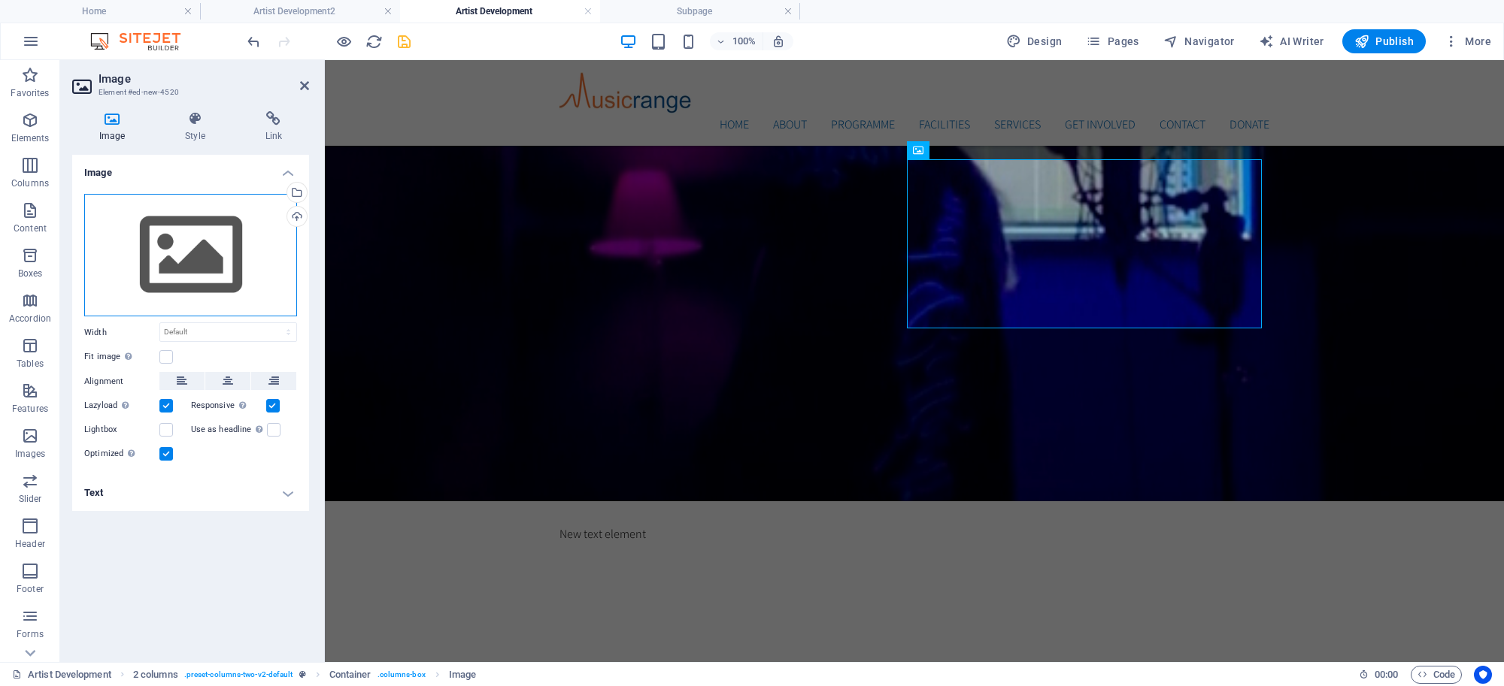
click at [223, 264] on div "Drag files here, click to choose files or select files from Files or our free s…" at bounding box center [190, 255] width 213 height 123
click at [223, 264] on body "Musicrange Home Artist Development2 Artist Development Subpage Favorites Elemen…" at bounding box center [752, 343] width 1504 height 686
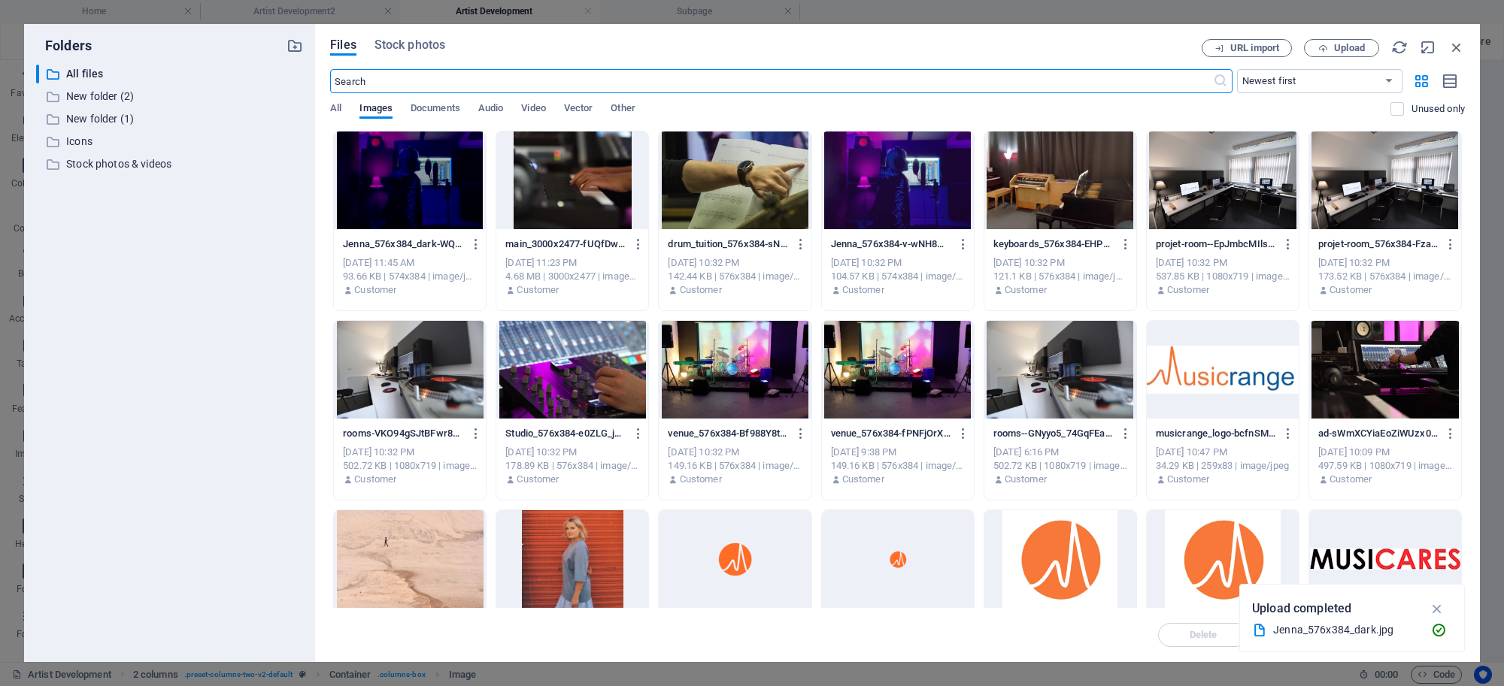
click at [585, 586] on div at bounding box center [572, 560] width 152 height 98
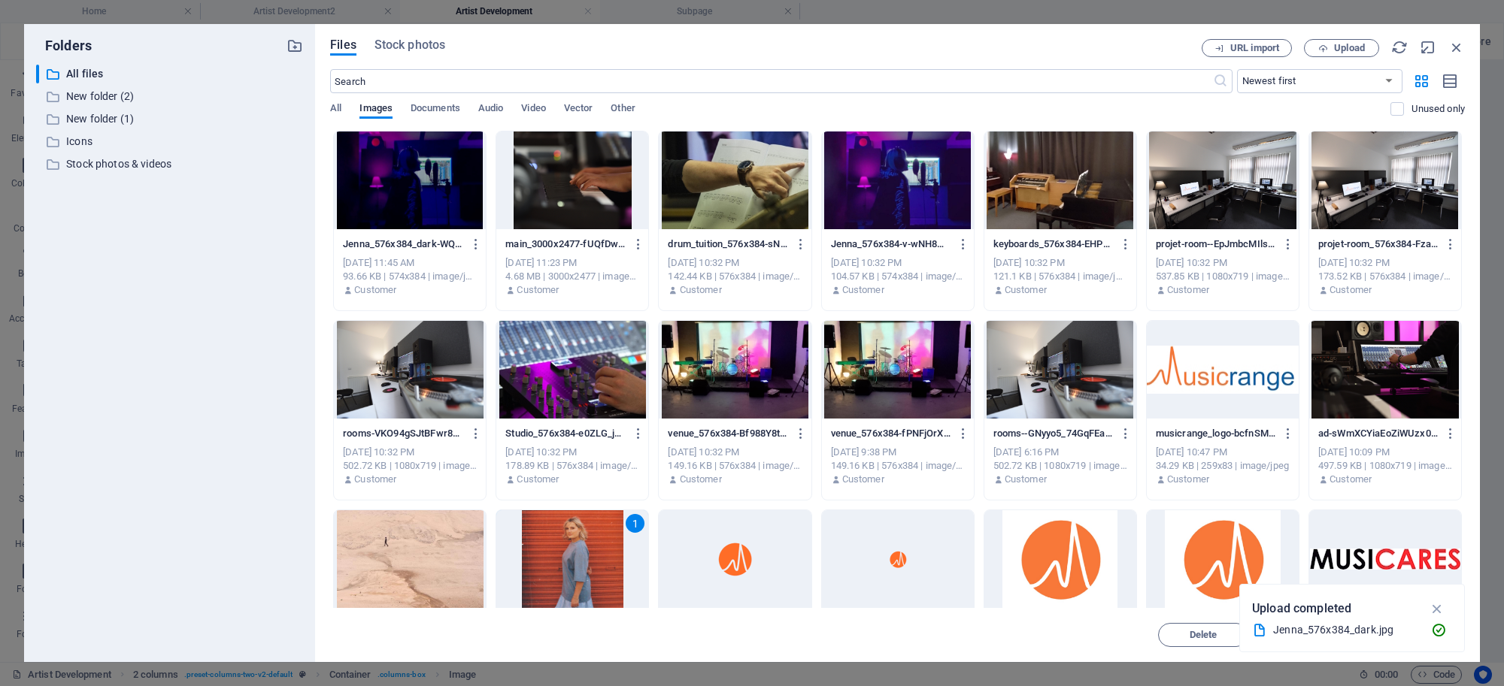
click at [586, 587] on div "1" at bounding box center [572, 560] width 152 height 98
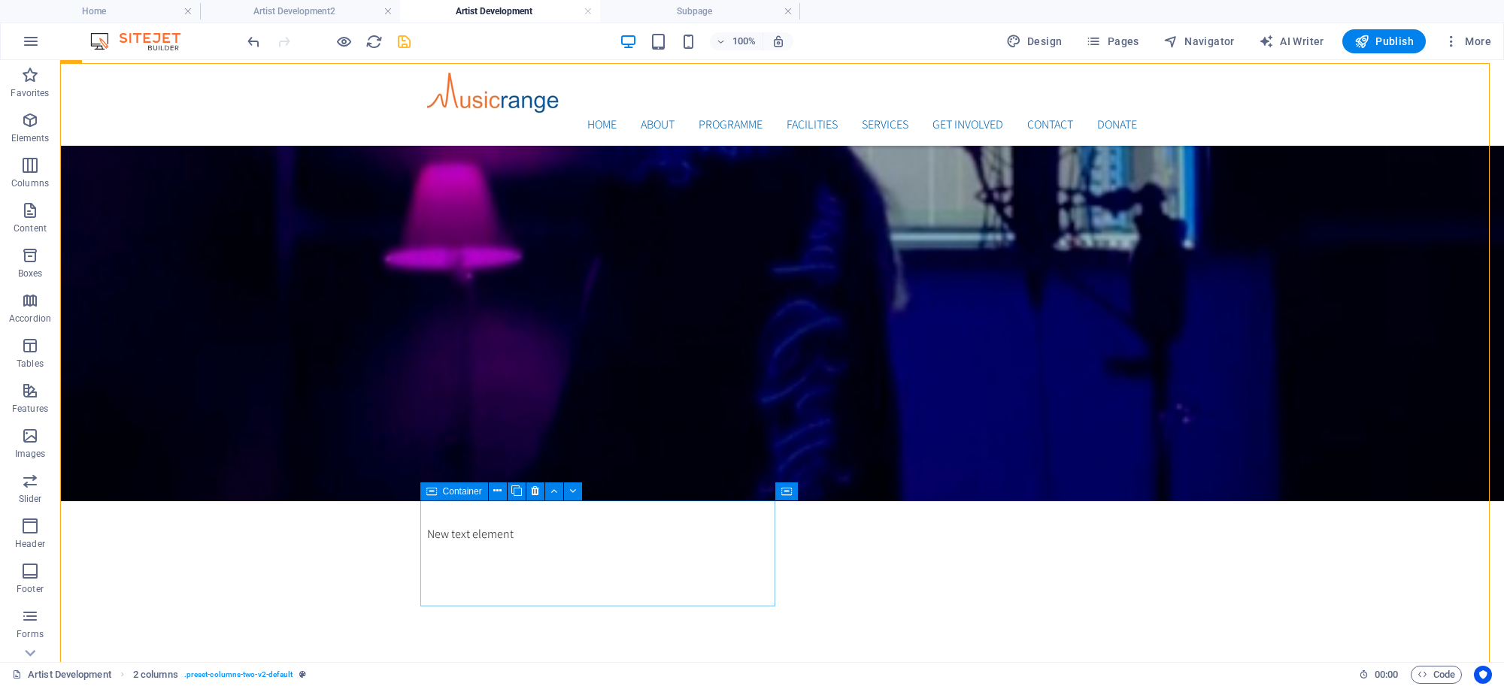
click at [464, 490] on span "Container" at bounding box center [462, 491] width 39 height 9
select select "px"
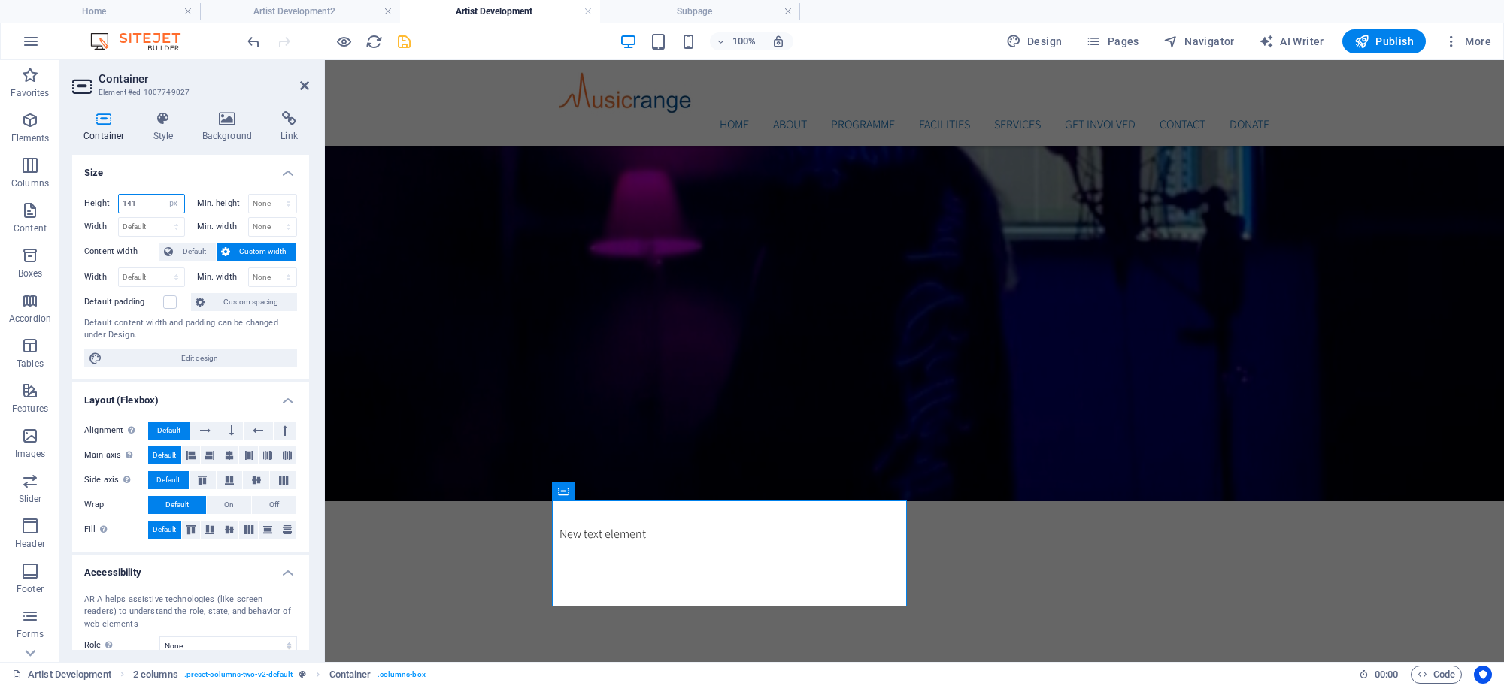
drag, startPoint x: 150, startPoint y: 205, endPoint x: 103, endPoint y: 207, distance: 47.4
click at [105, 207] on div "Height 141 Default px rem % vh vw" at bounding box center [134, 204] width 101 height 20
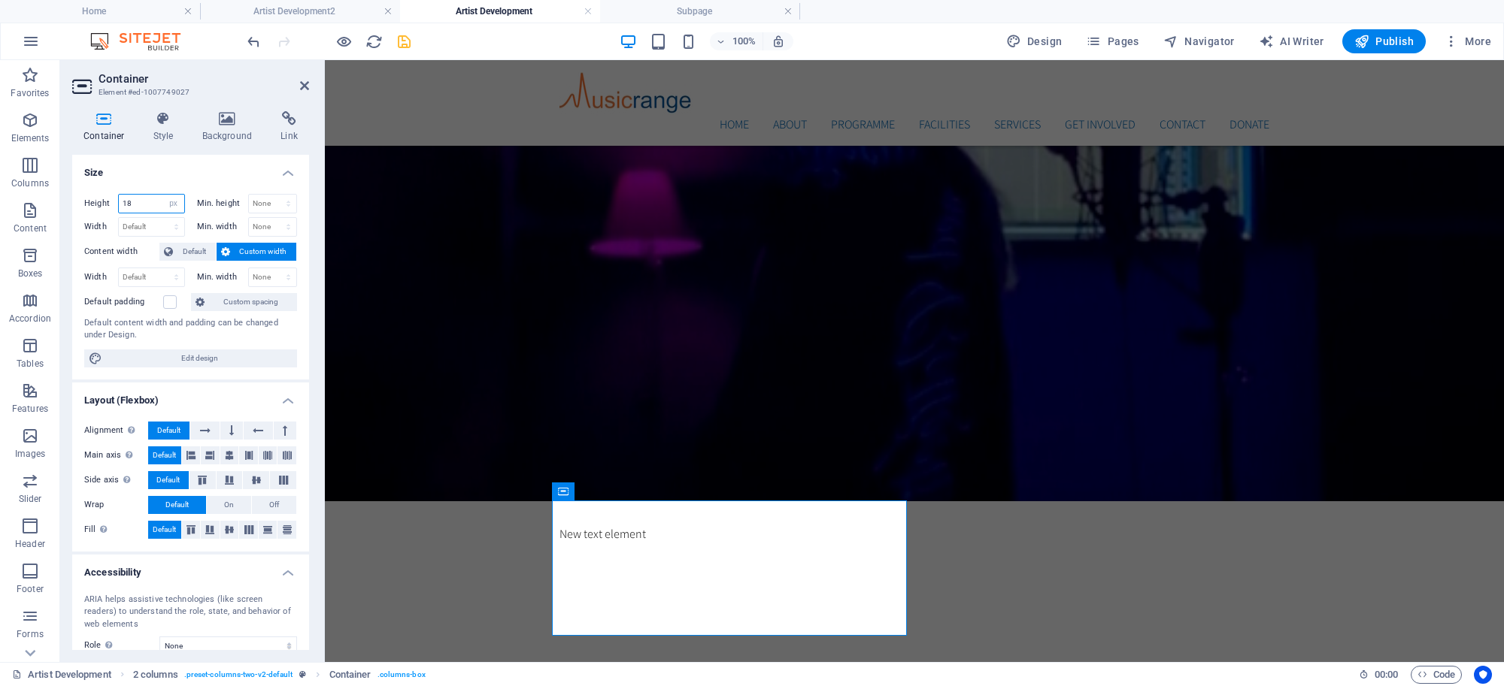
type input "1"
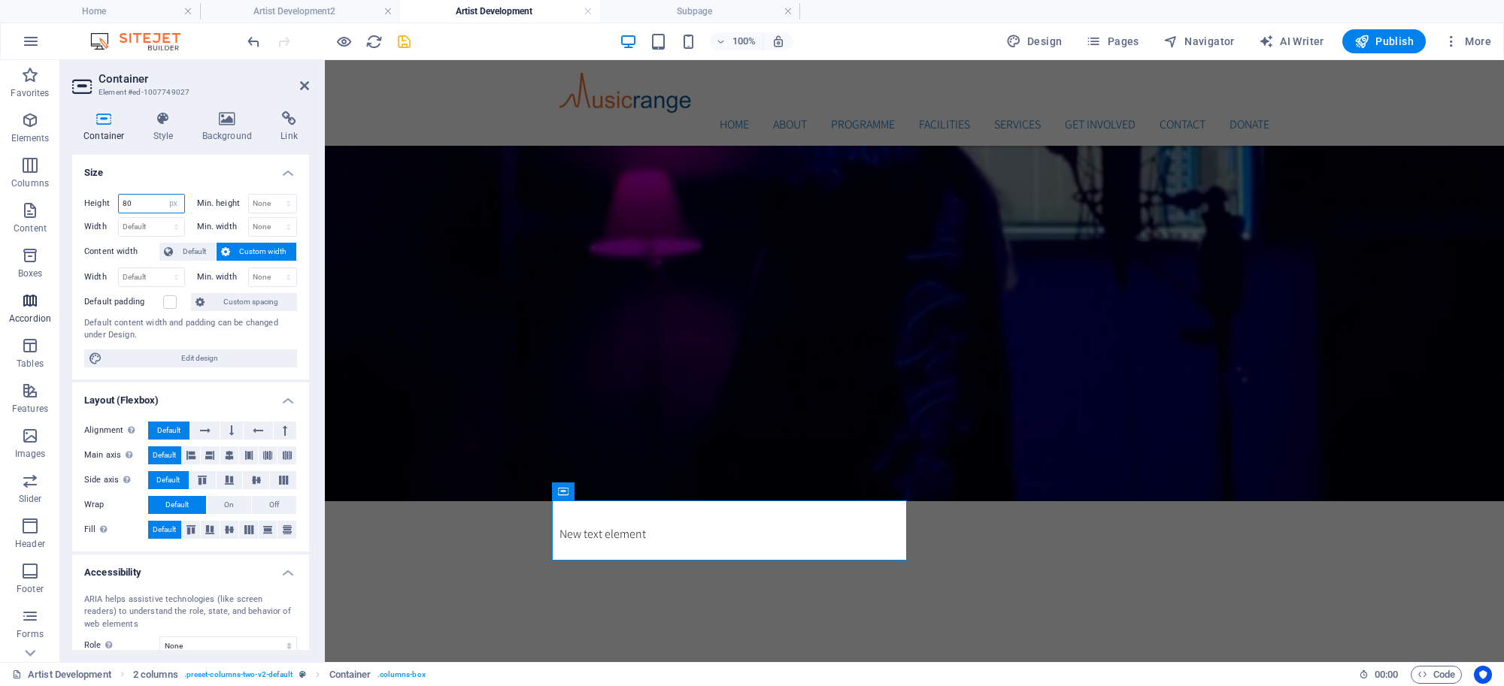
type input "8"
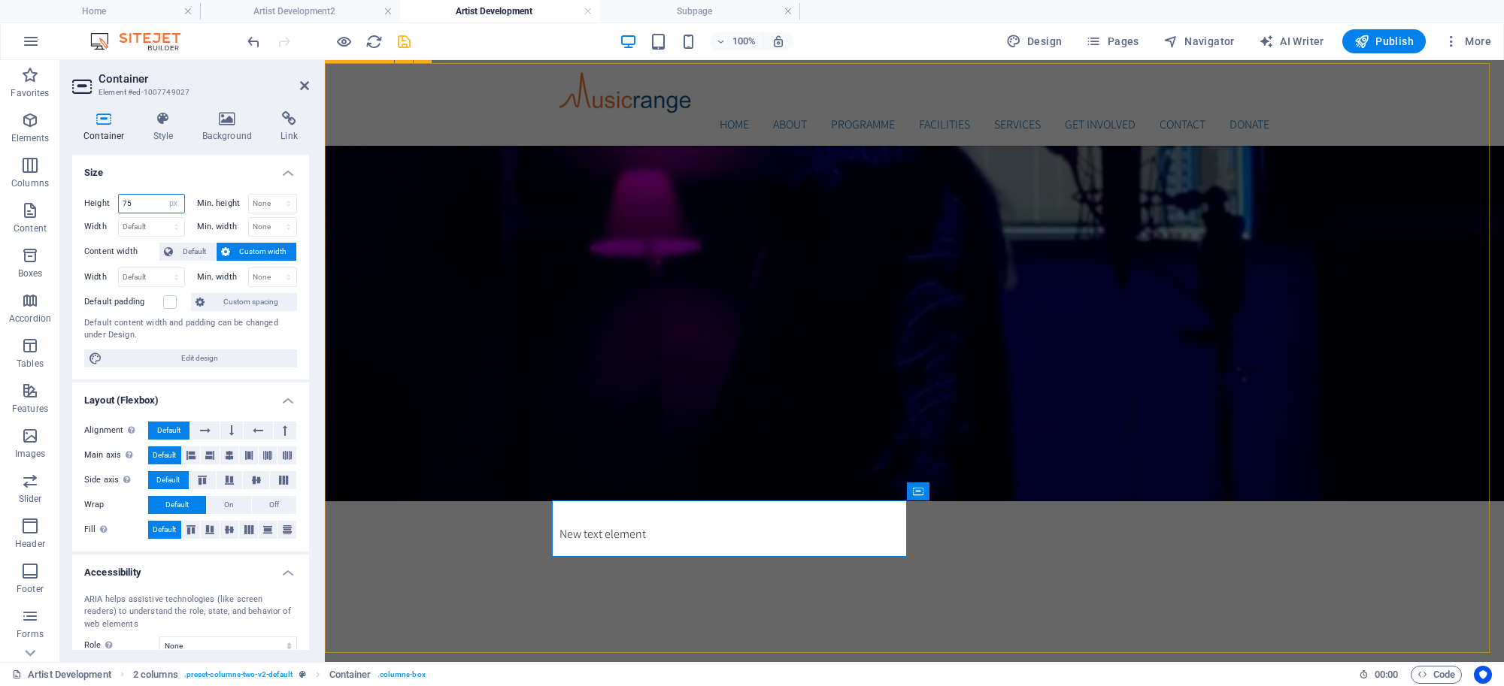
type input "75"
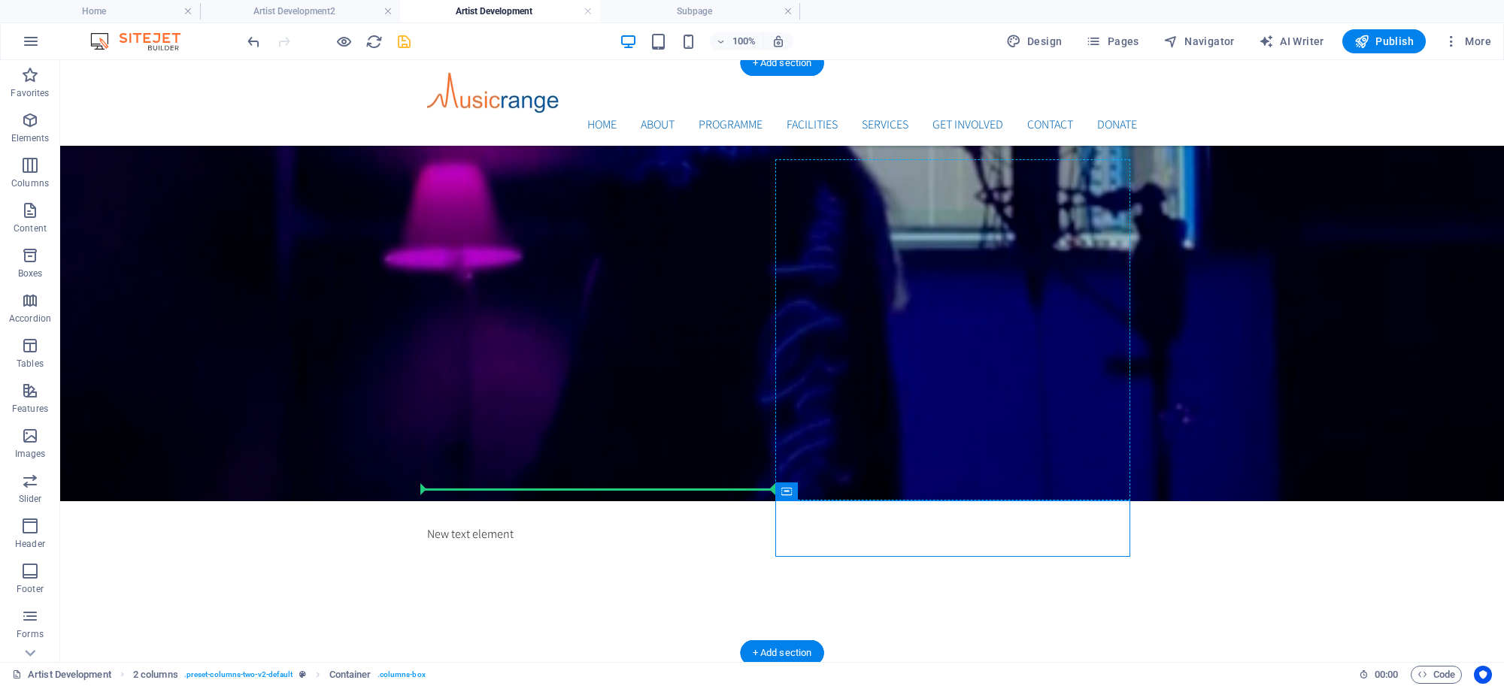
drag, startPoint x: 871, startPoint y: 547, endPoint x: 632, endPoint y: 497, distance: 243.6
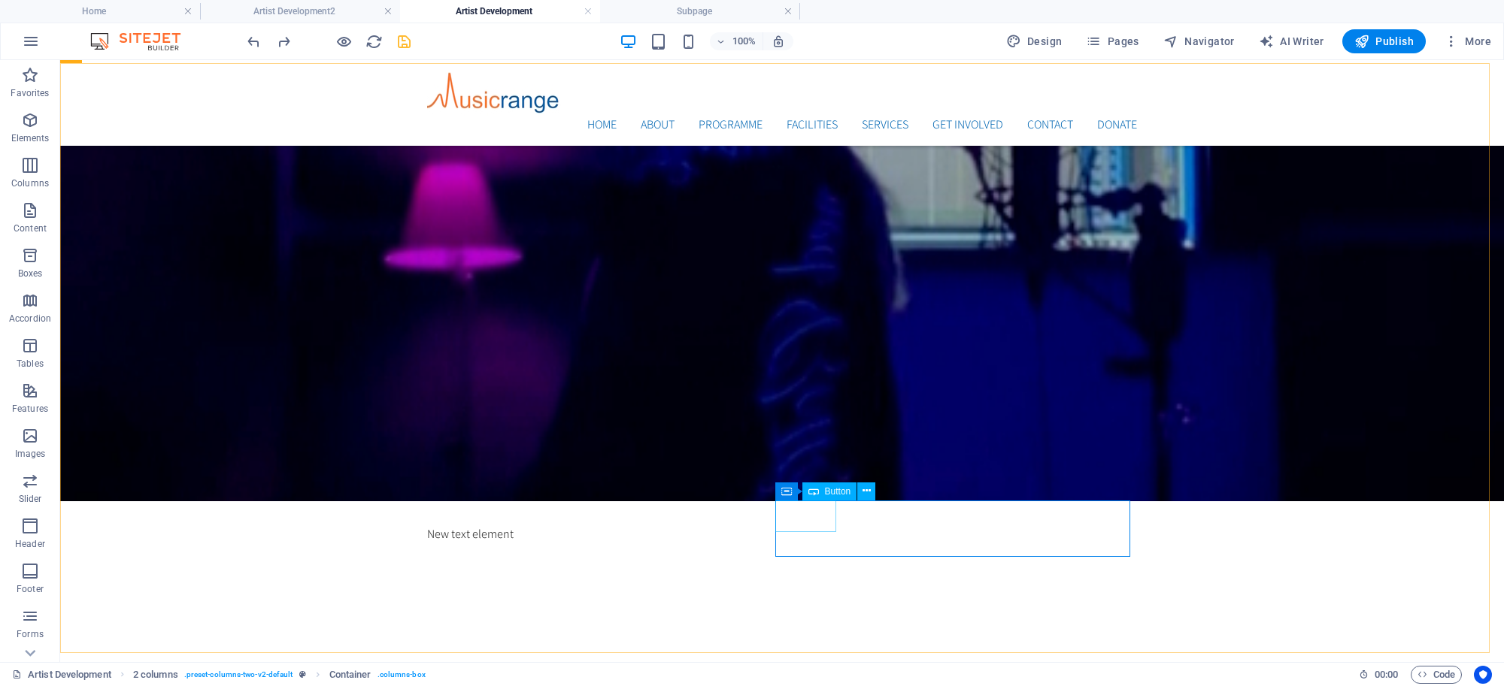
click at [820, 491] on div "Button" at bounding box center [829, 492] width 55 height 18
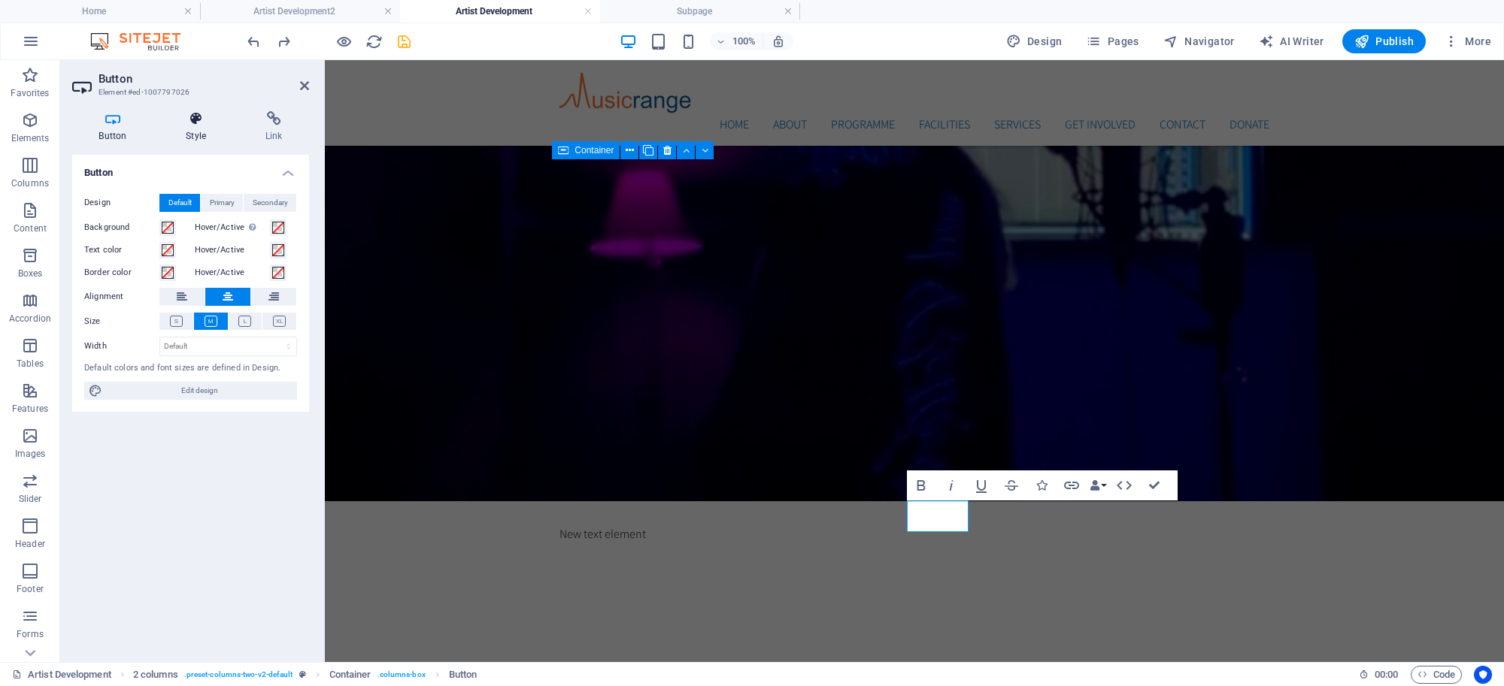
click at [194, 129] on h4 "Style" at bounding box center [199, 127] width 80 height 32
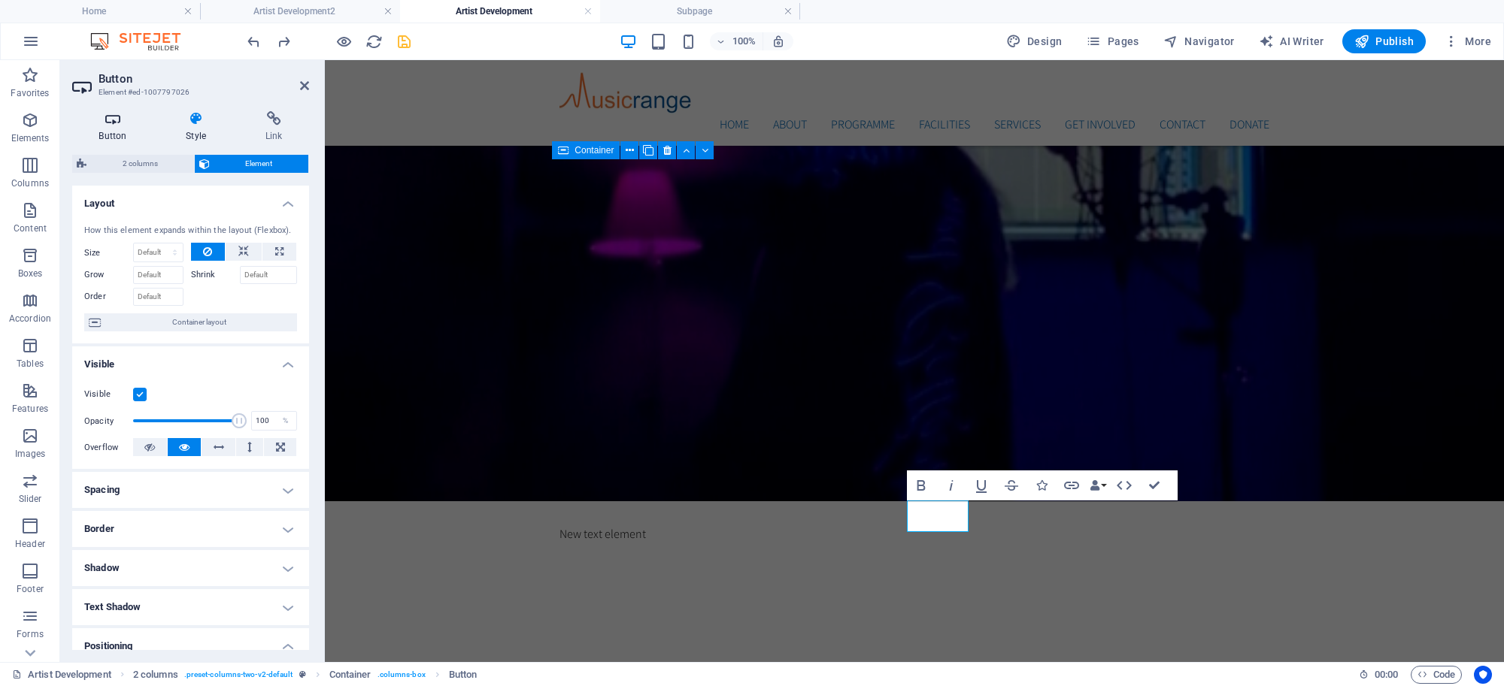
click at [118, 129] on h4 "Button" at bounding box center [115, 127] width 87 height 32
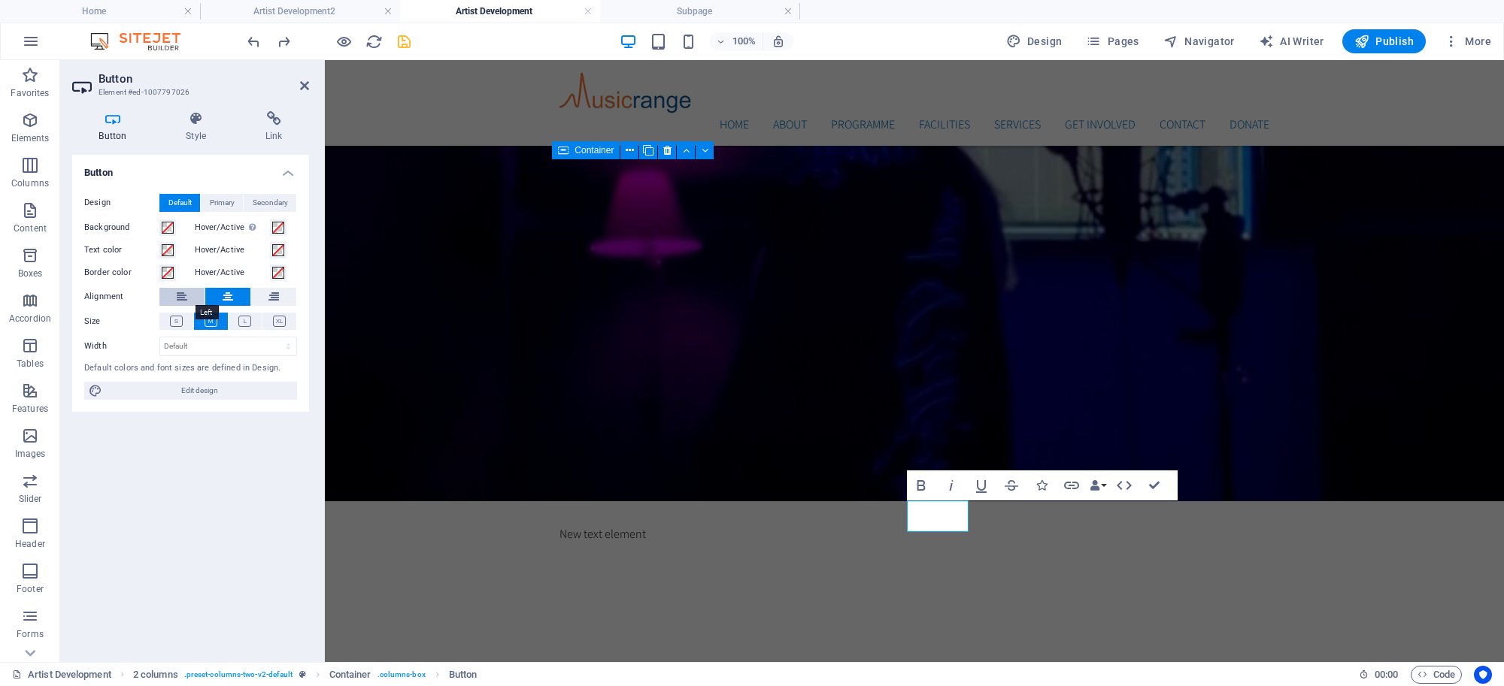
click at [190, 299] on button at bounding box center [181, 297] width 45 height 18
click at [232, 297] on icon at bounding box center [228, 297] width 11 height 18
click at [276, 305] on icon at bounding box center [273, 297] width 11 height 18
drag, startPoint x: 235, startPoint y: 301, endPoint x: 226, endPoint y: 299, distance: 9.1
click at [235, 301] on button at bounding box center [227, 297] width 45 height 18
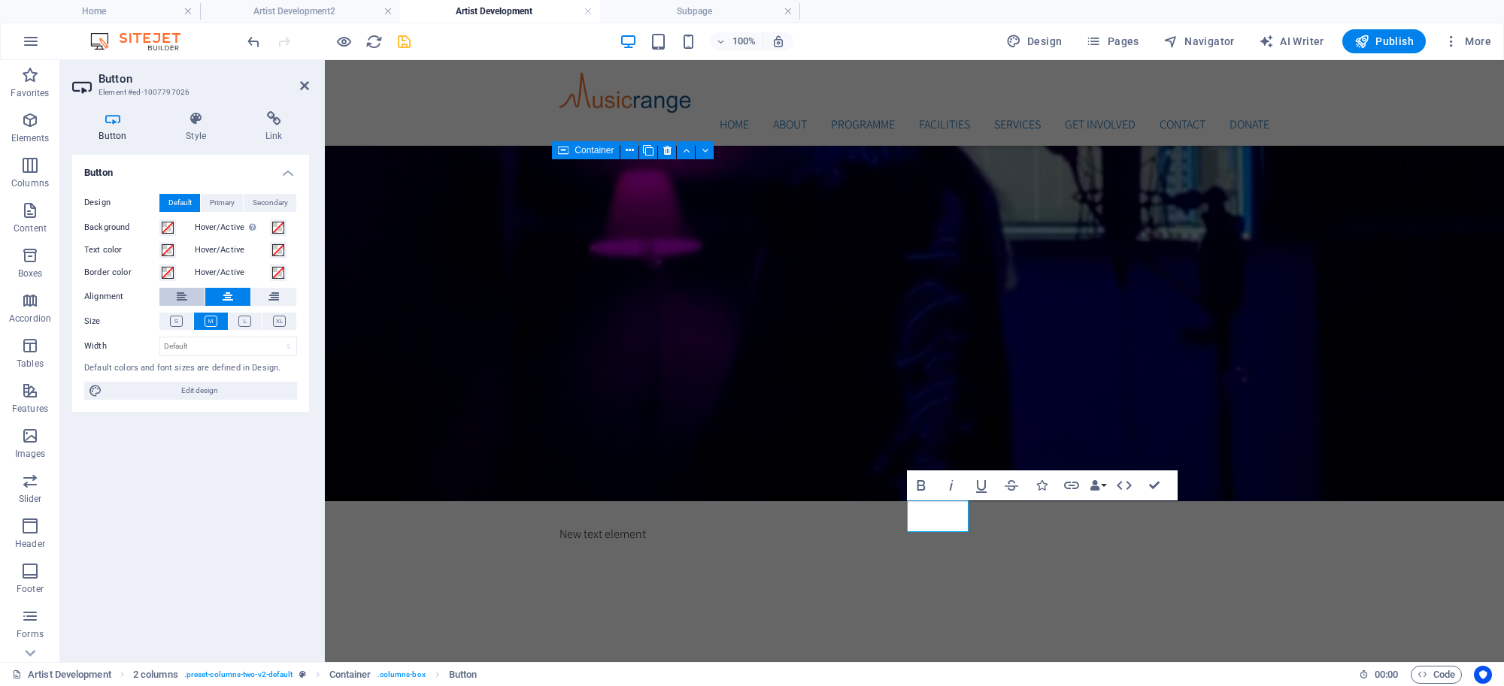
click at [181, 299] on icon at bounding box center [182, 297] width 11 height 18
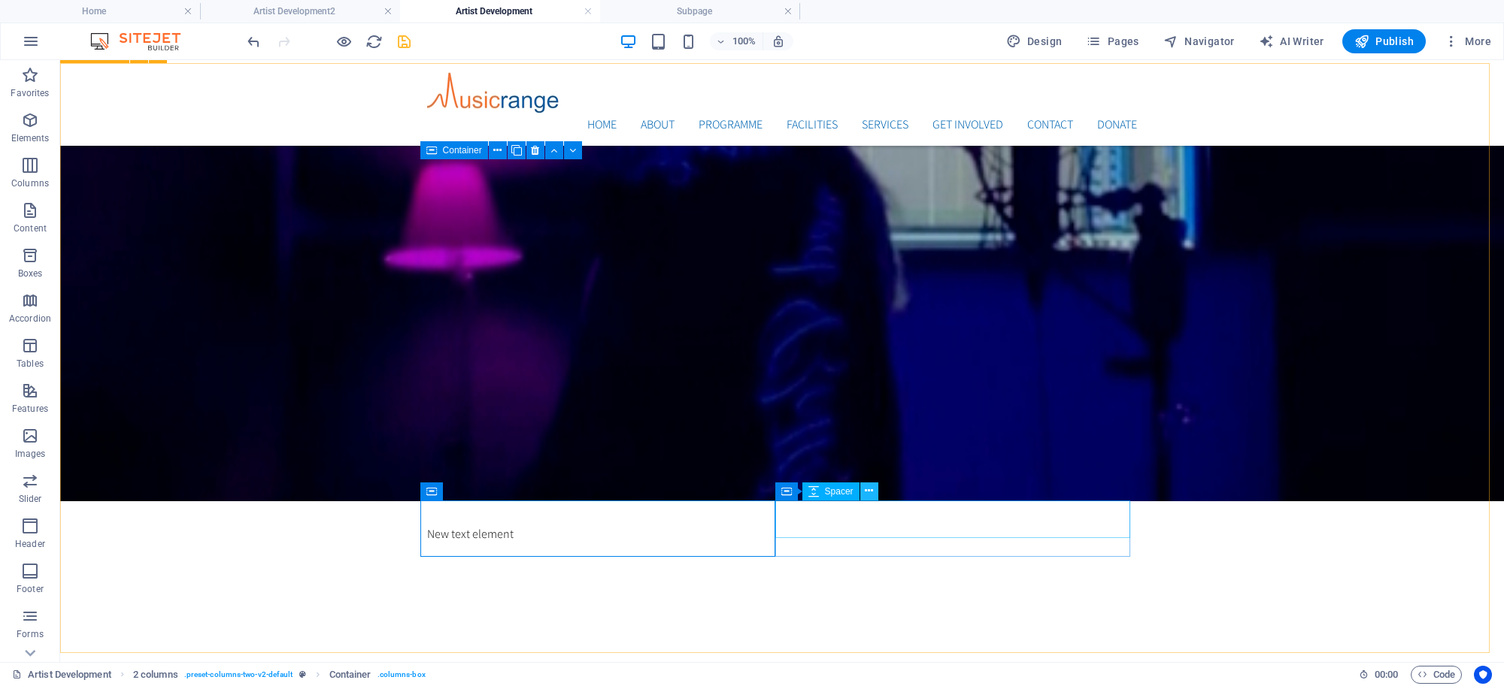
click at [868, 493] on icon at bounding box center [869, 491] width 8 height 16
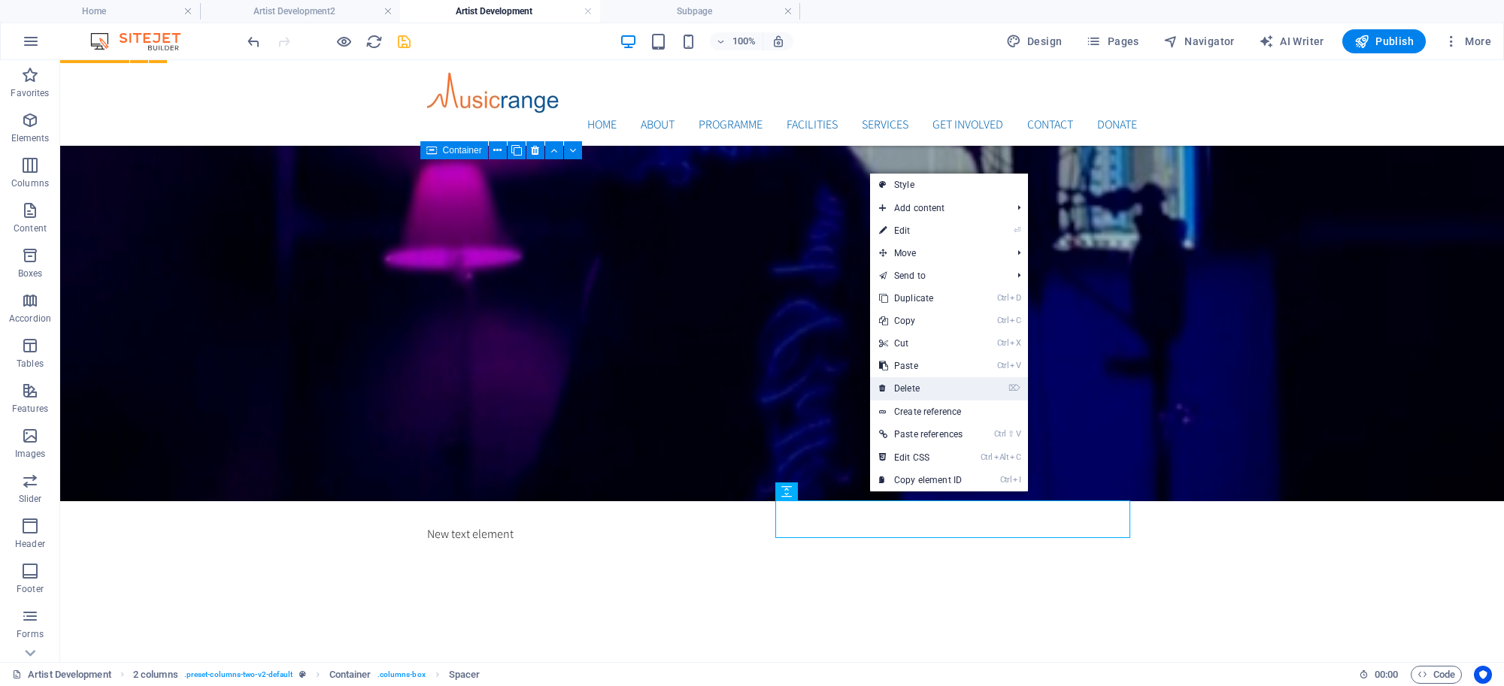
click at [910, 385] on link "⌦ Delete" at bounding box center [921, 388] width 102 height 23
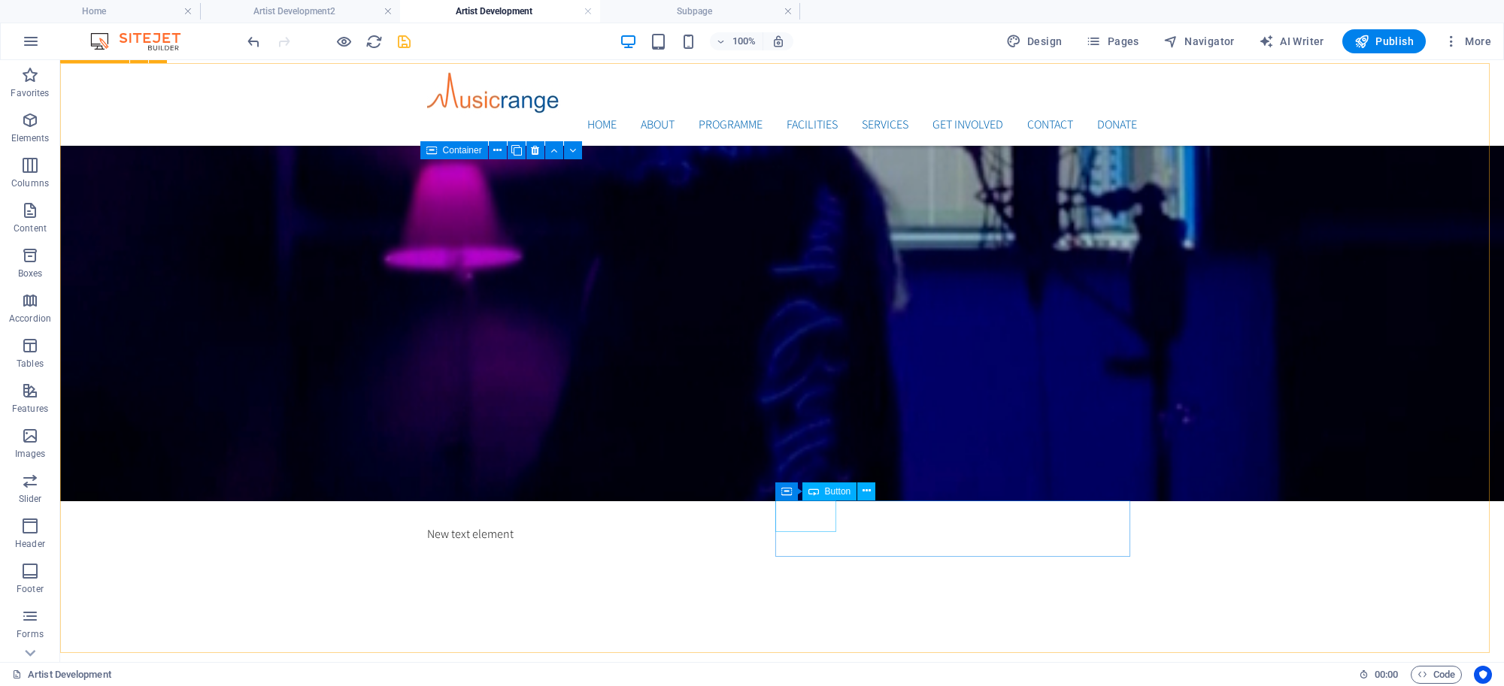
click at [829, 491] on span "Button" at bounding box center [838, 491] width 26 height 9
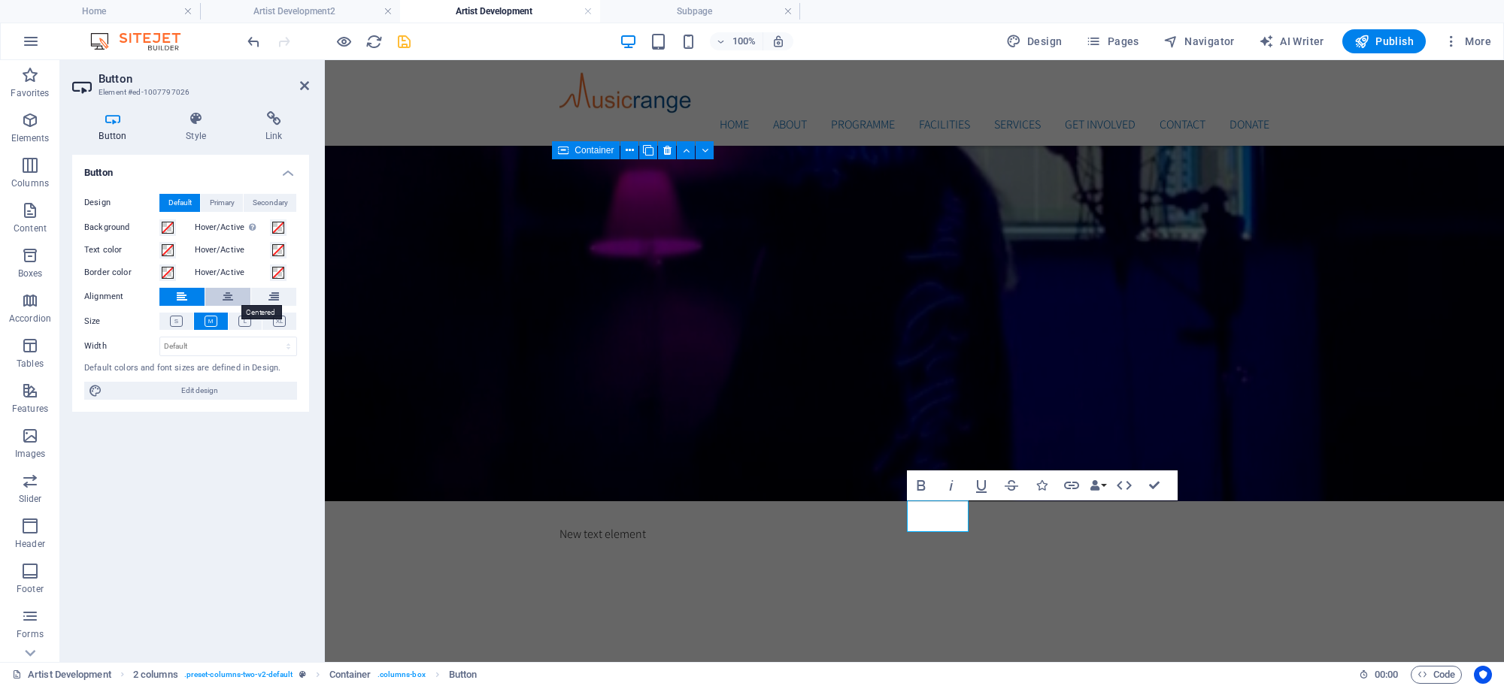
click at [230, 301] on icon at bounding box center [228, 297] width 11 height 18
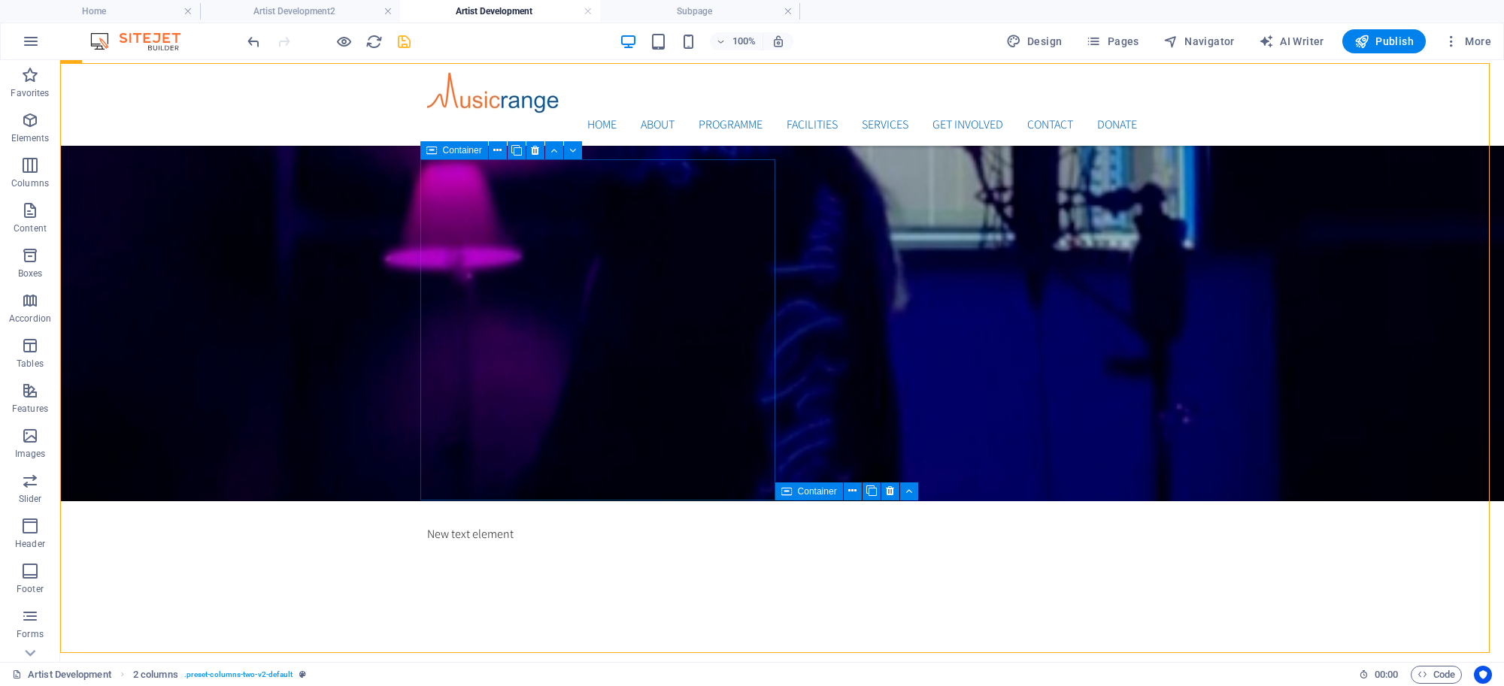
click at [459, 151] on span "Container" at bounding box center [462, 150] width 39 height 9
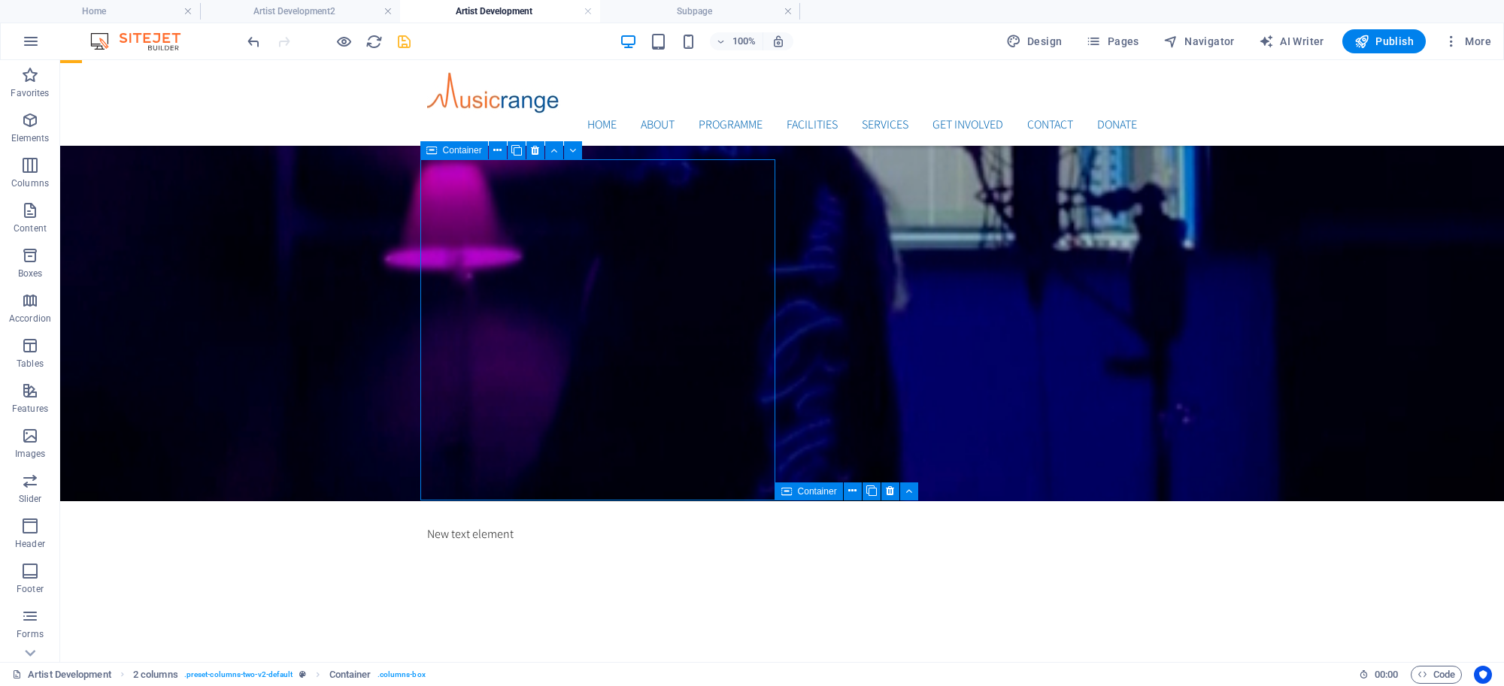
click at [459, 151] on span "Container" at bounding box center [462, 150] width 39 height 9
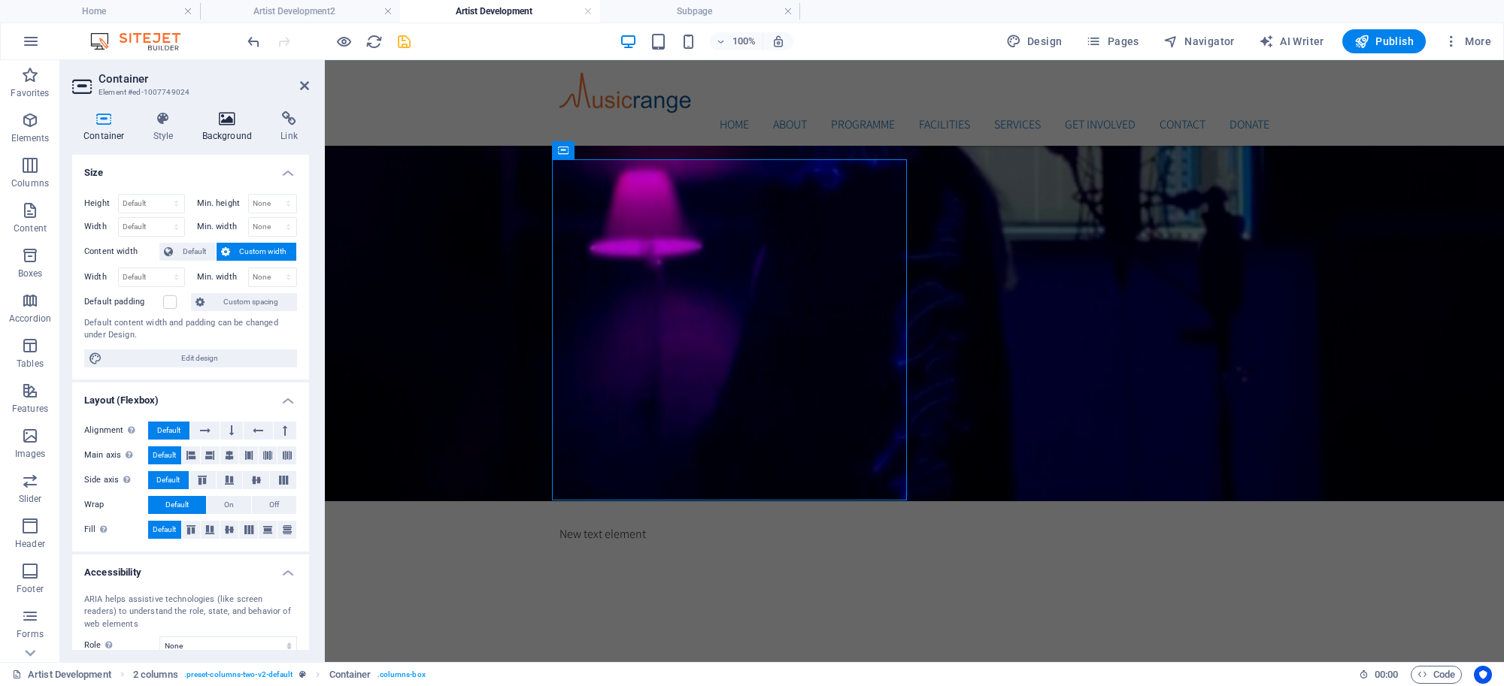
click at [226, 121] on icon at bounding box center [227, 118] width 73 height 15
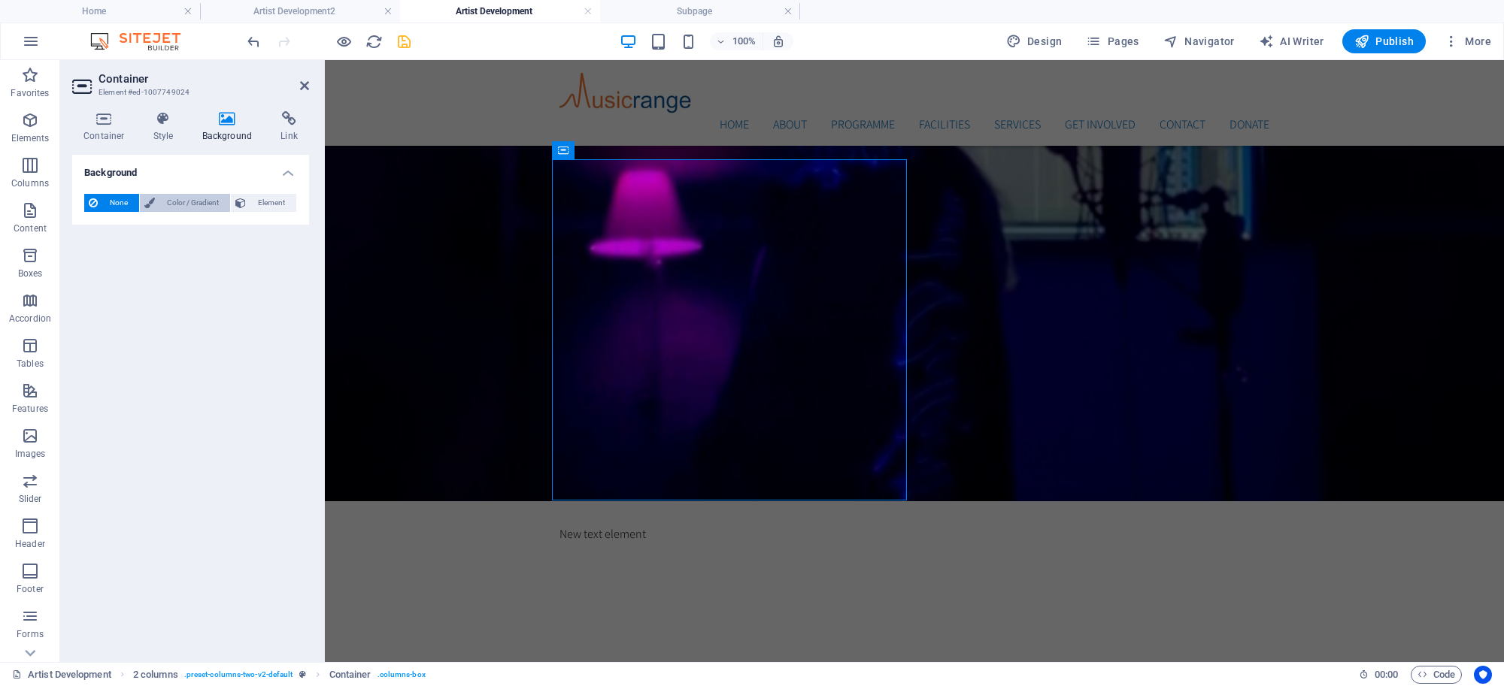
click at [205, 195] on span "Color / Gradient" at bounding box center [192, 203] width 66 height 18
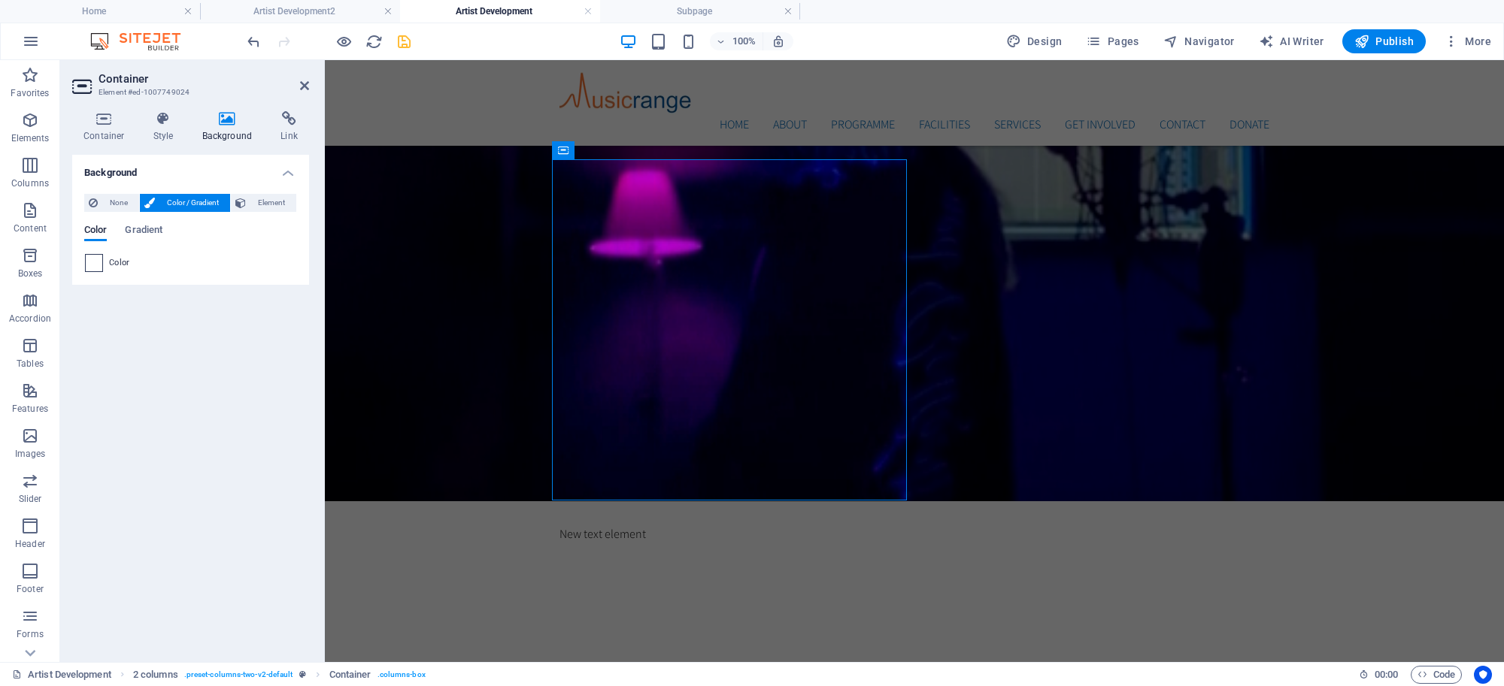
click at [94, 262] on span at bounding box center [94, 263] width 17 height 17
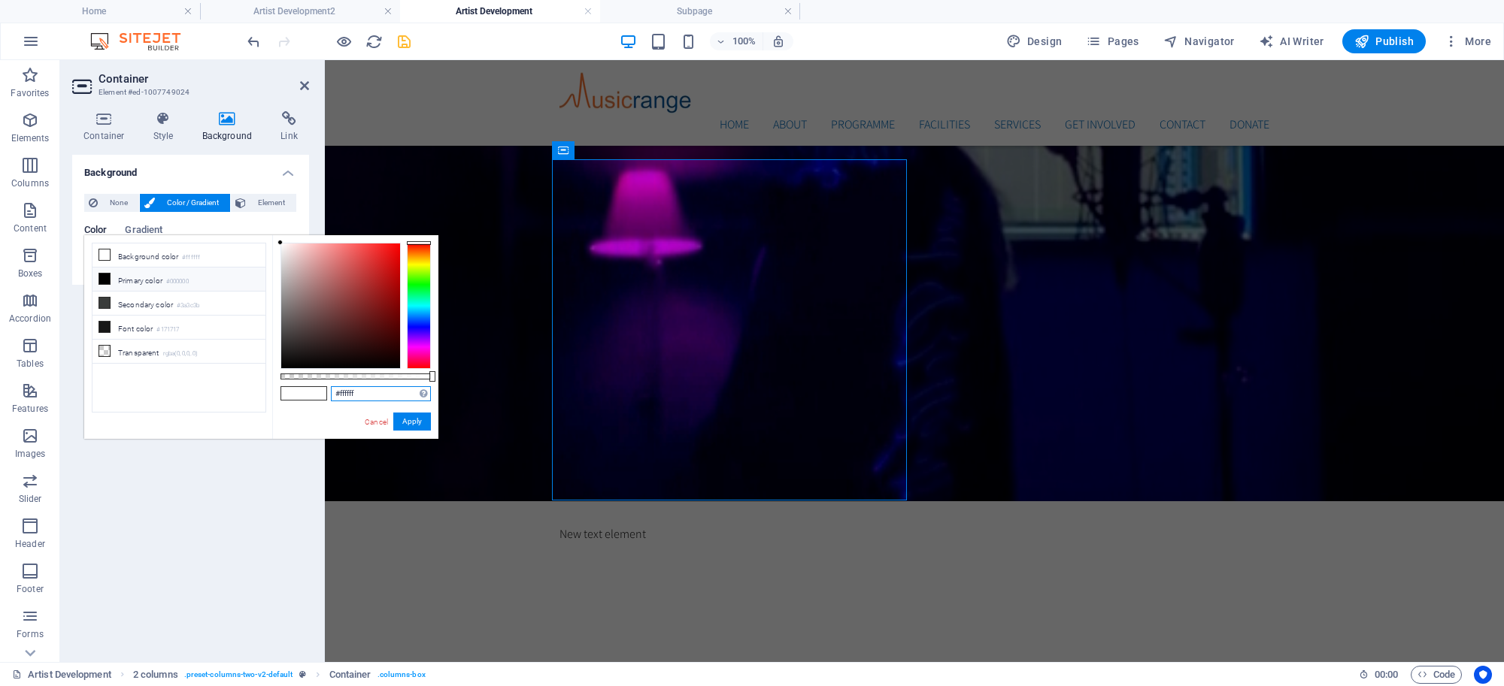
click at [377, 388] on input "#ffffff" at bounding box center [381, 393] width 100 height 15
type input "#000000"
click at [425, 421] on button "Apply" at bounding box center [412, 422] width 38 height 18
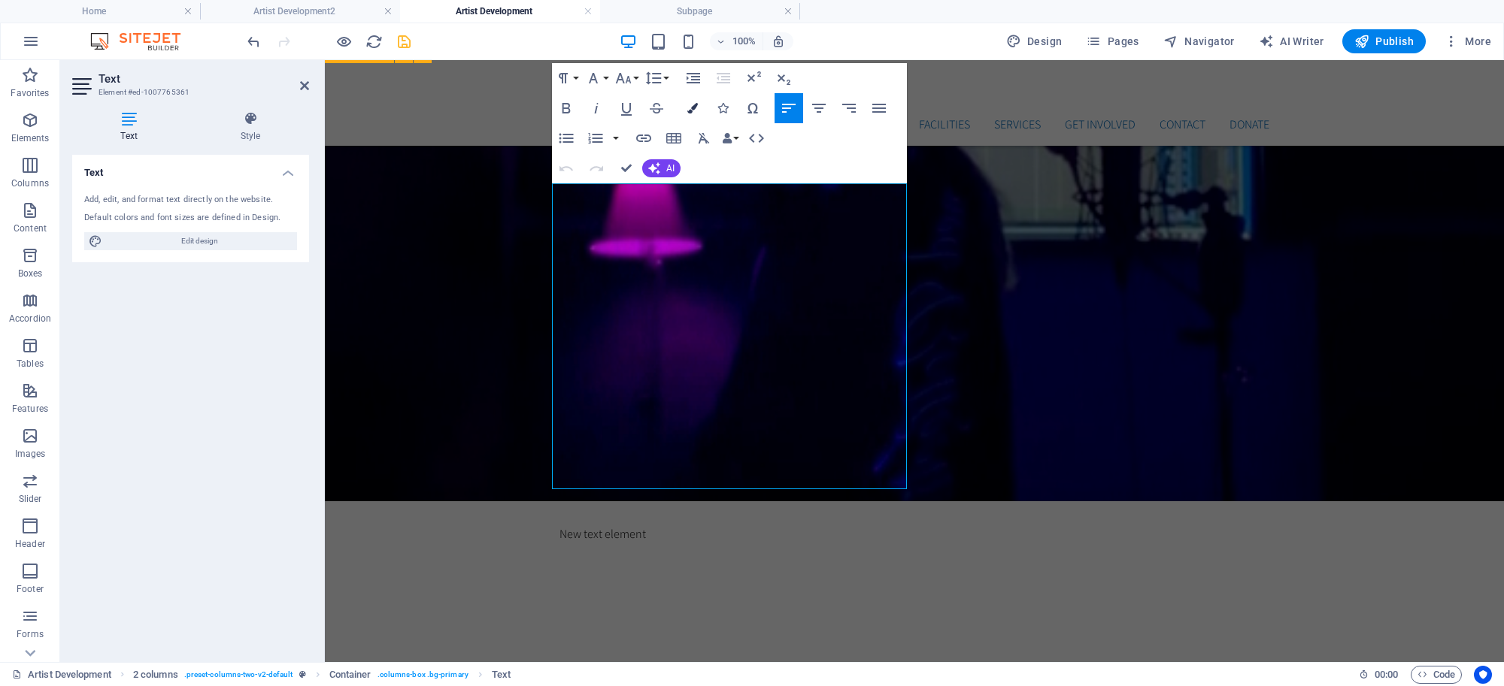
click at [693, 106] on icon "button" at bounding box center [692, 108] width 11 height 11
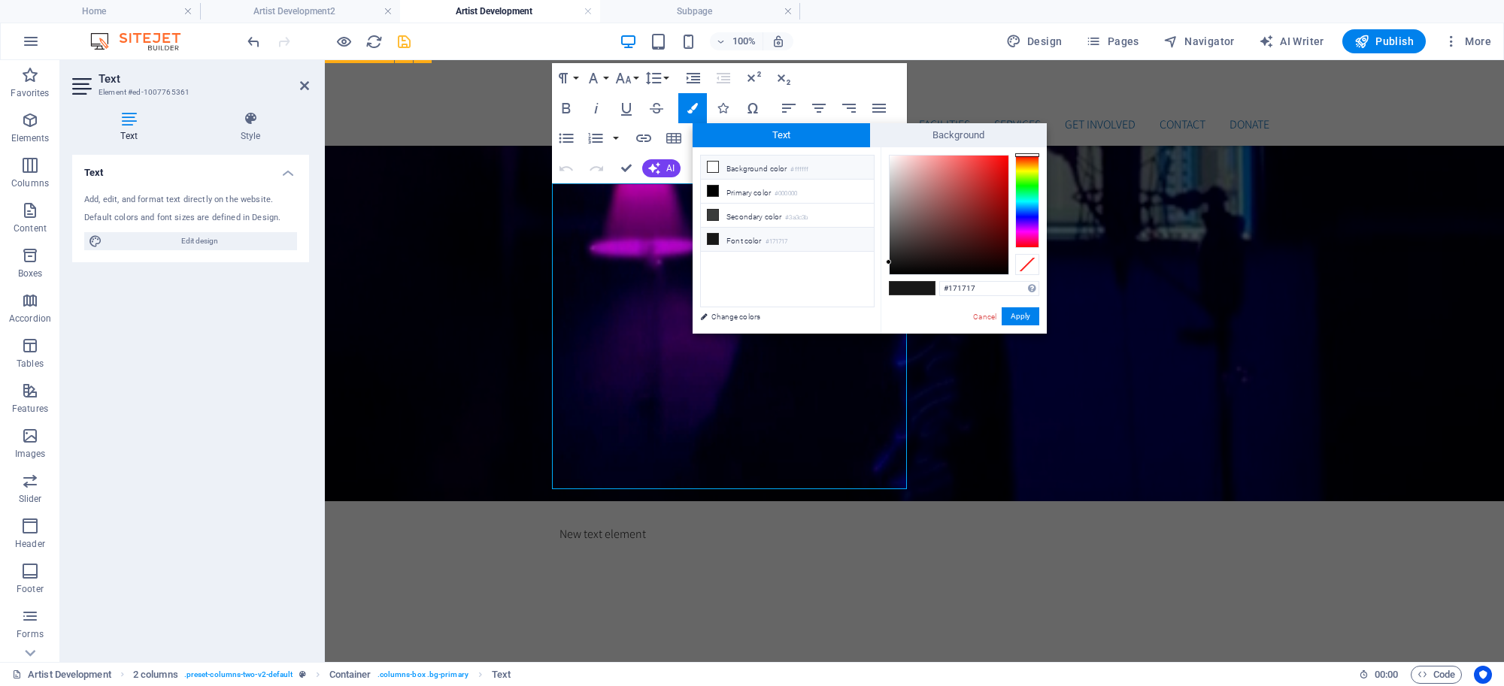
click at [716, 164] on icon at bounding box center [713, 167] width 11 height 11
type input "#ffffff"
click at [1021, 314] on button "Apply" at bounding box center [1021, 317] width 38 height 18
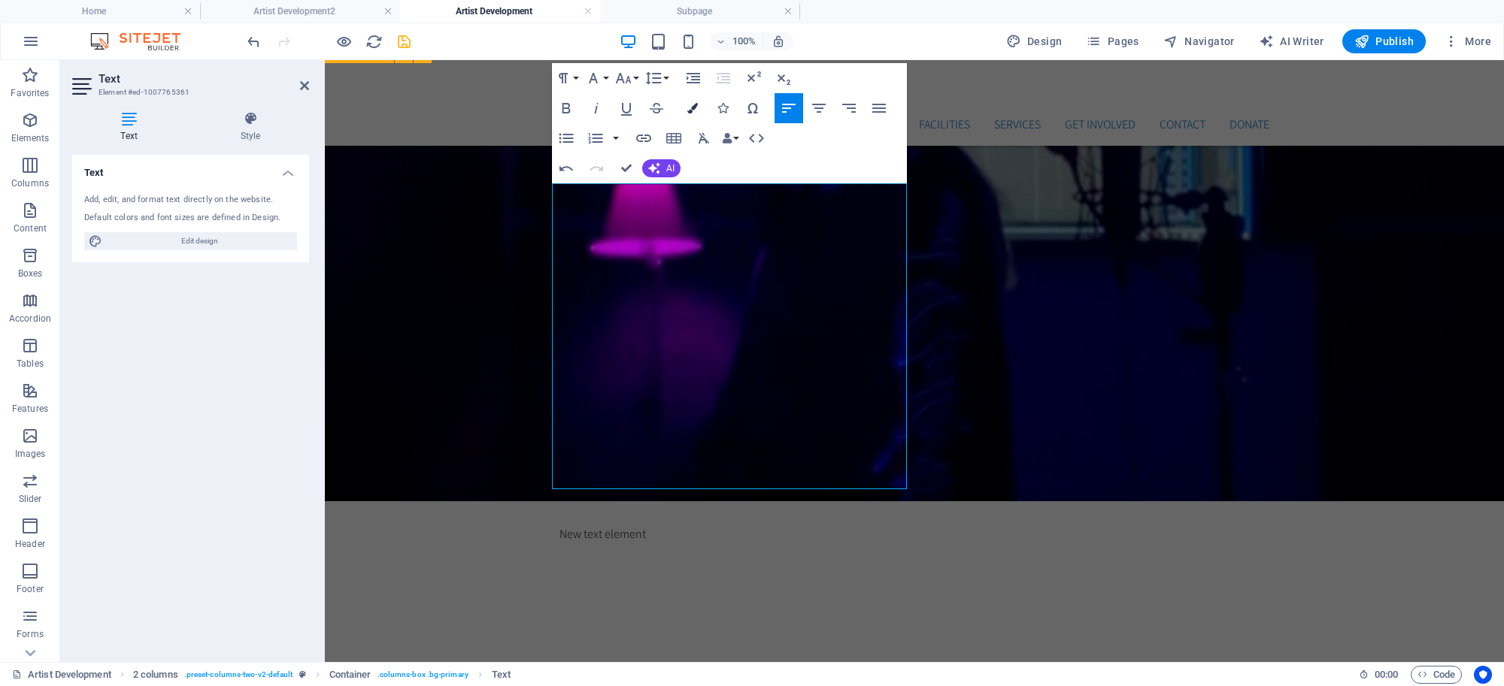
click at [690, 102] on button "Colors" at bounding box center [692, 108] width 29 height 30
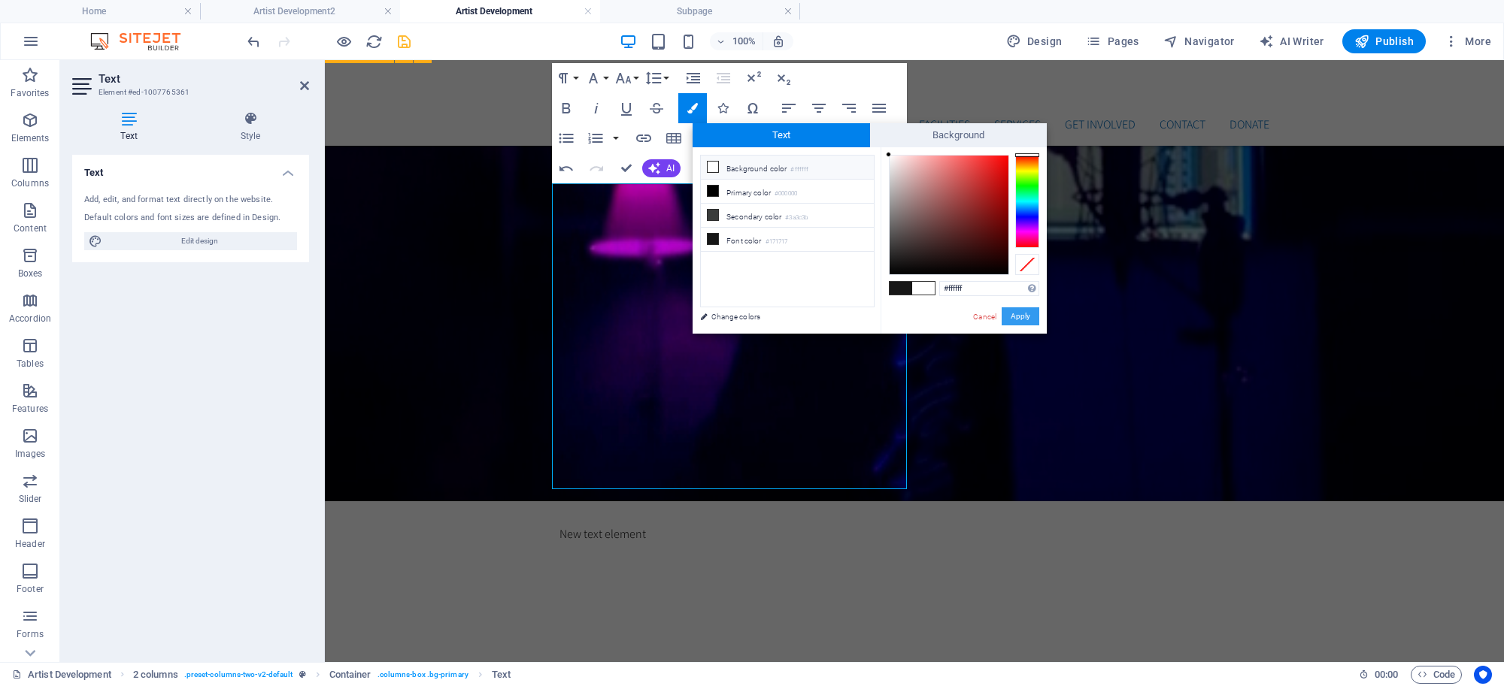
click at [1014, 316] on button "Apply" at bounding box center [1021, 317] width 38 height 18
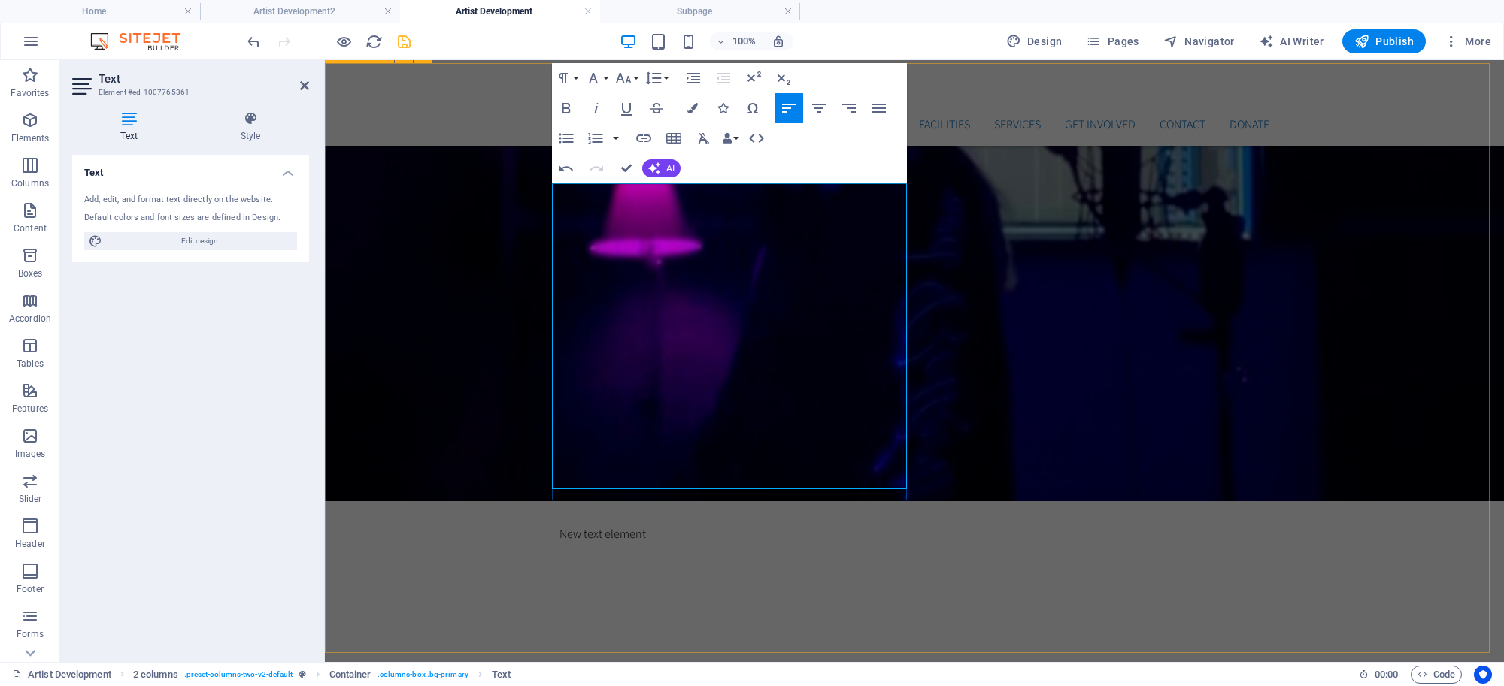
drag, startPoint x: 511, startPoint y: 230, endPoint x: 774, endPoint y: 229, distance: 263.2
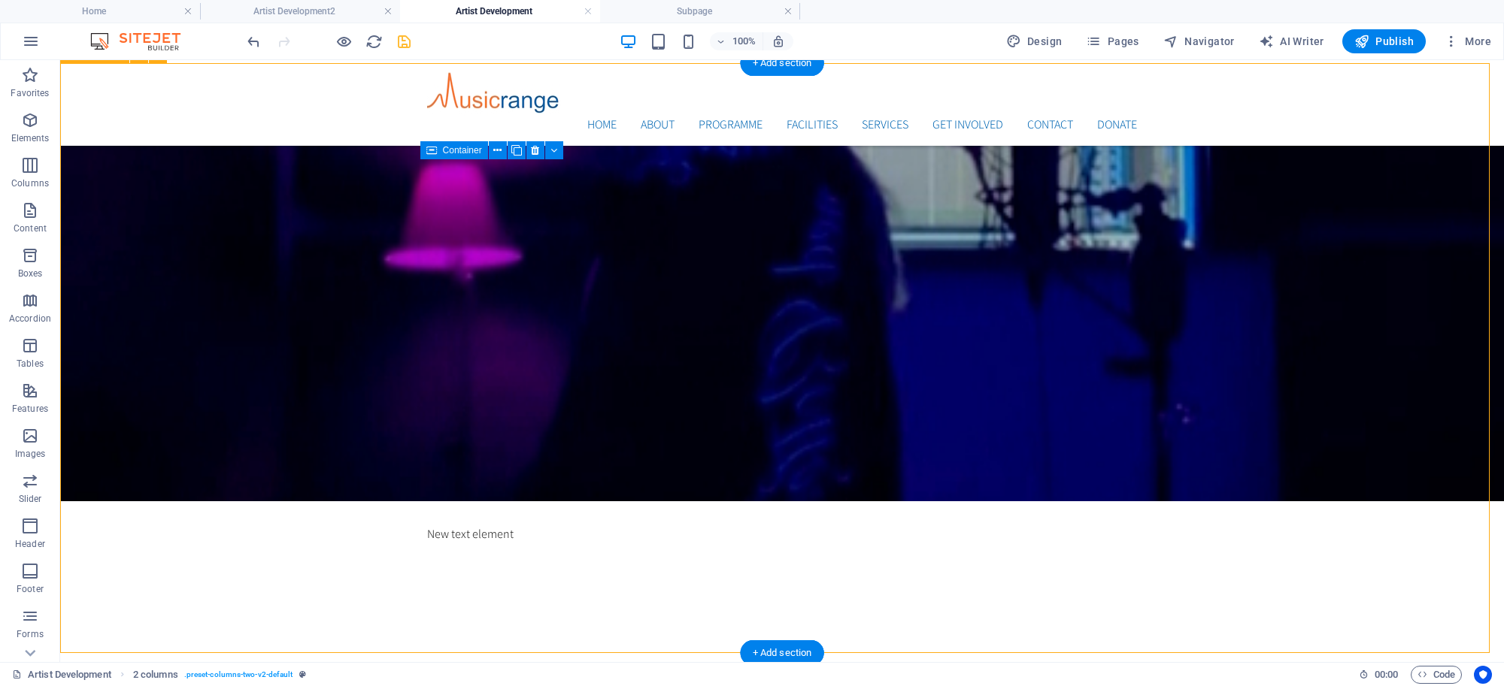
drag, startPoint x: 510, startPoint y: 229, endPoint x: 244, endPoint y: 228, distance: 265.4
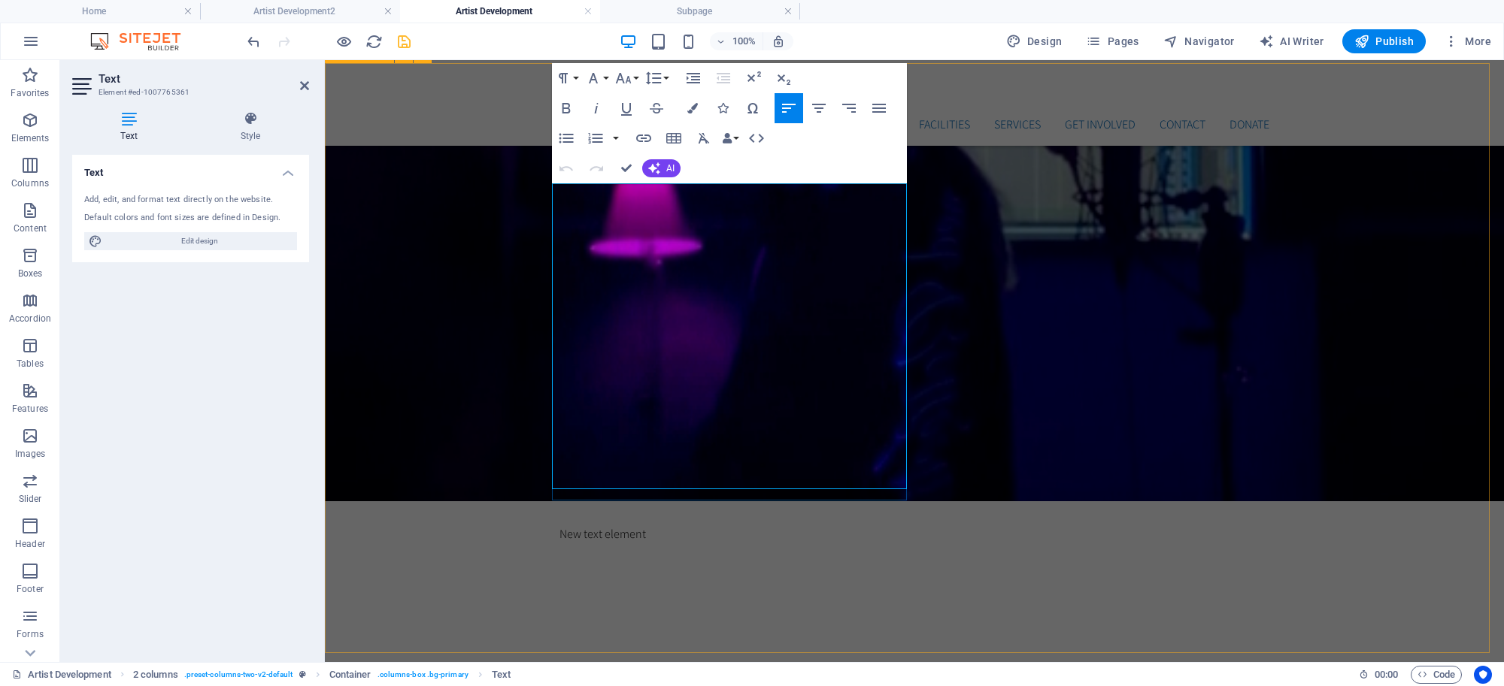
drag, startPoint x: 554, startPoint y: 192, endPoint x: 873, endPoint y: 471, distance: 423.6
click at [696, 106] on icon "button" at bounding box center [692, 108] width 11 height 11
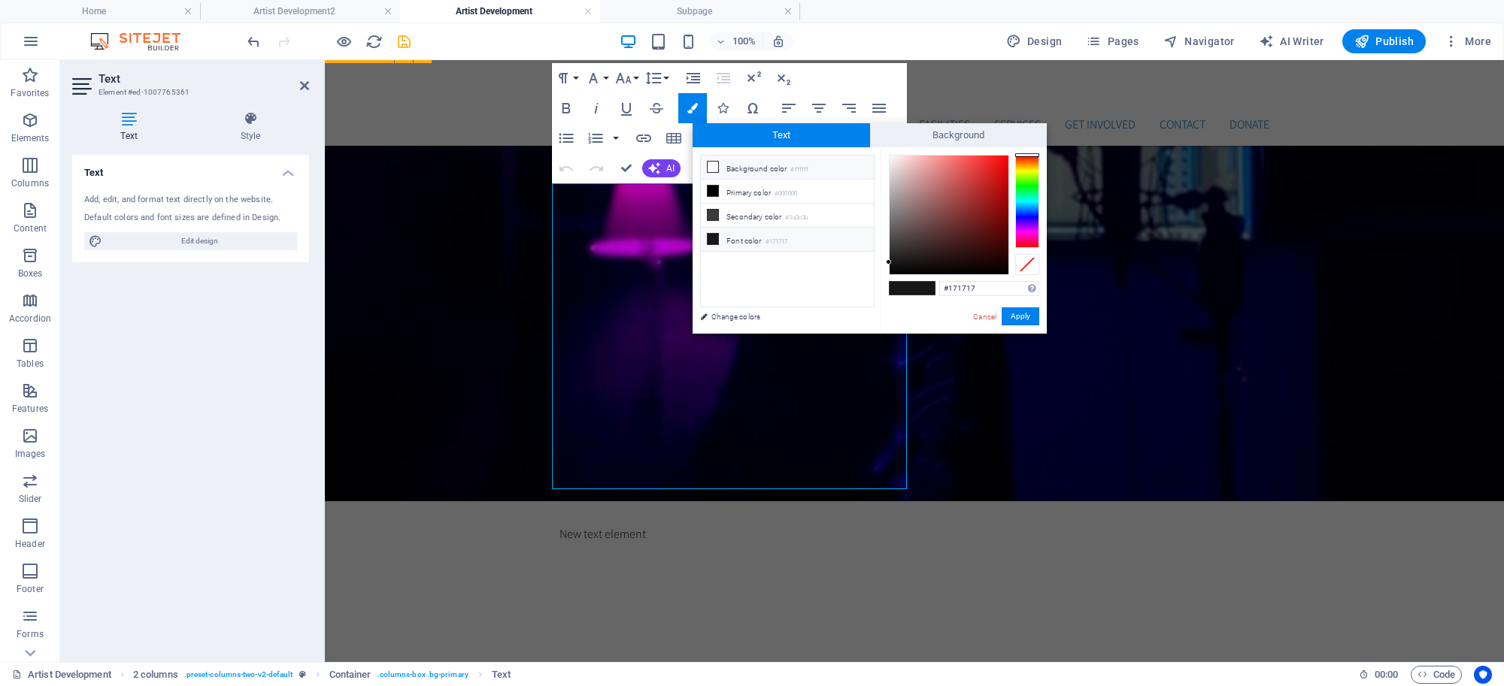
click at [719, 167] on span at bounding box center [713, 167] width 12 height 12
type input "#ffffff"
click at [1009, 308] on button "Apply" at bounding box center [1021, 317] width 38 height 18
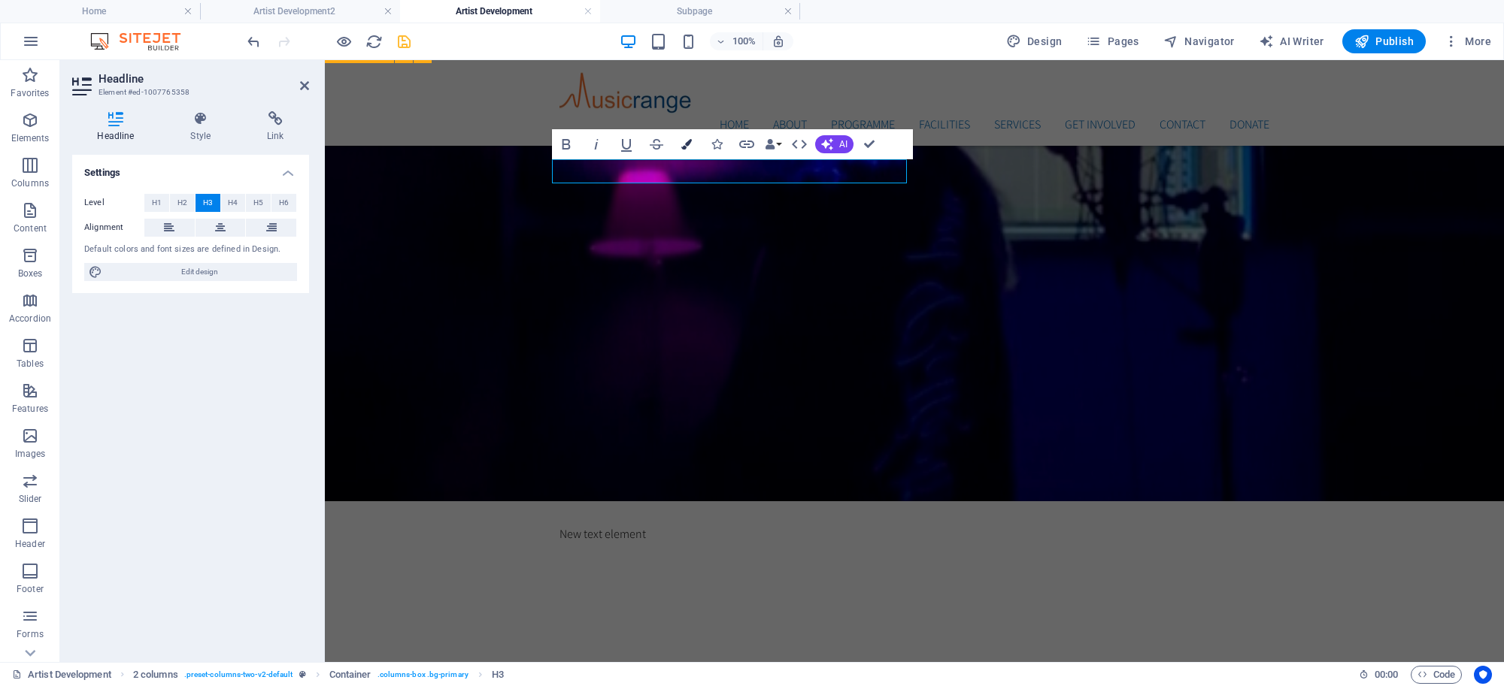
click at [693, 143] on button "Colors" at bounding box center [686, 144] width 29 height 30
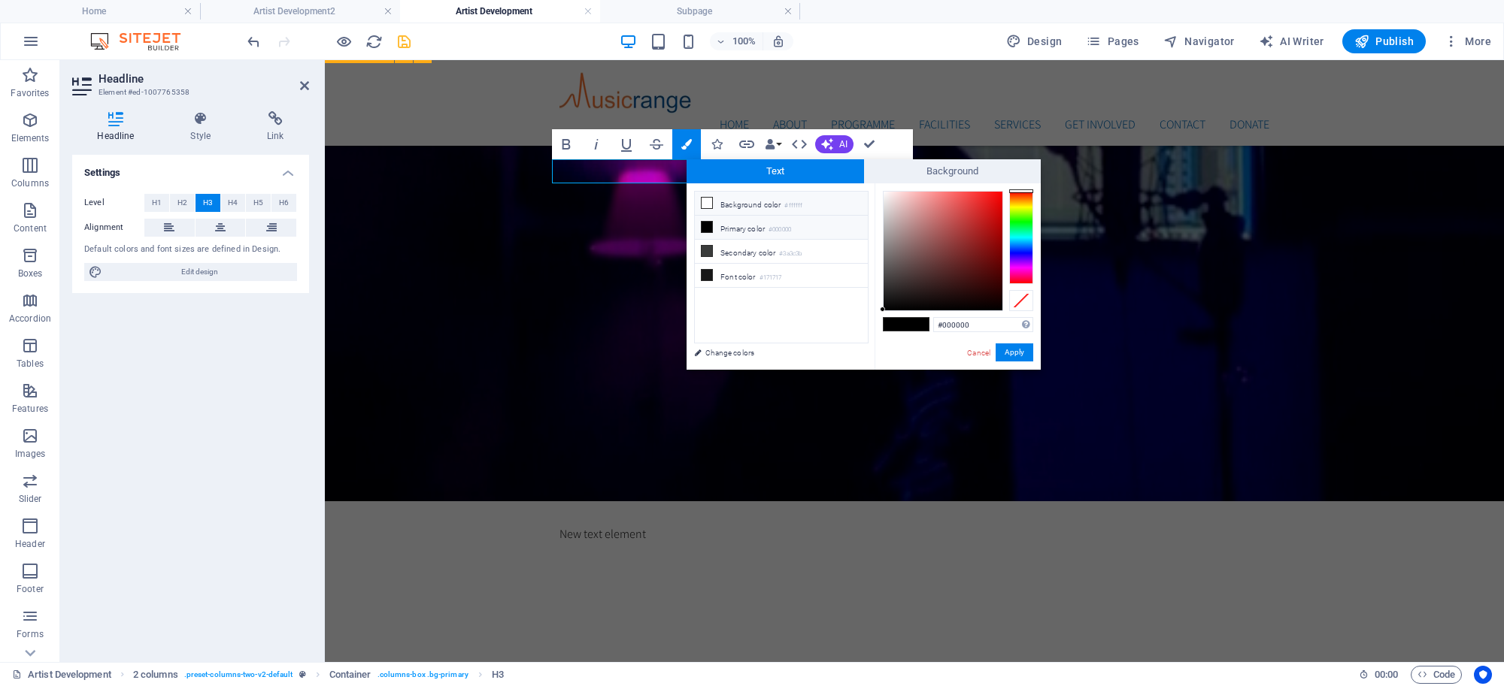
click at [707, 205] on icon at bounding box center [707, 203] width 11 height 11
type input "#ffffff"
click at [1005, 347] on button "Apply" at bounding box center [1015, 353] width 38 height 18
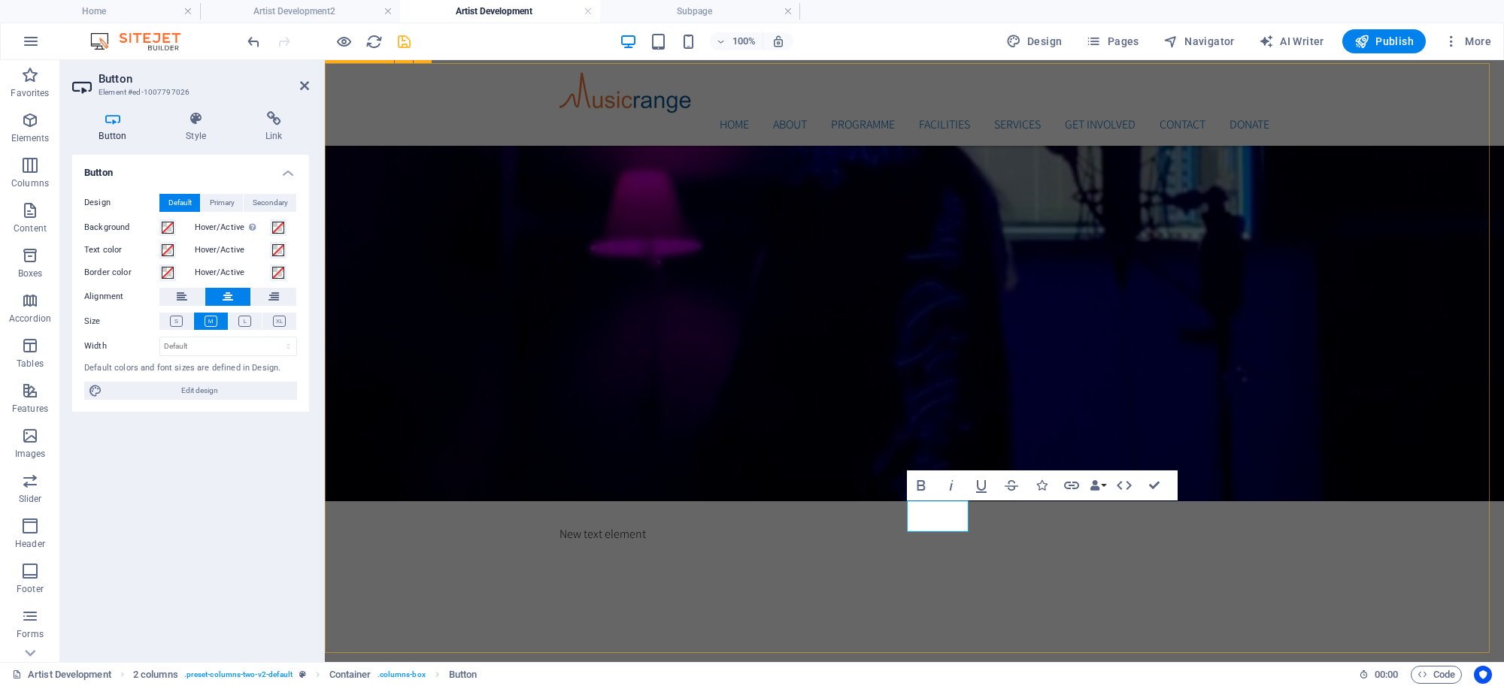
drag, startPoint x: 494, startPoint y: 414, endPoint x: 758, endPoint y: 408, distance: 264.0
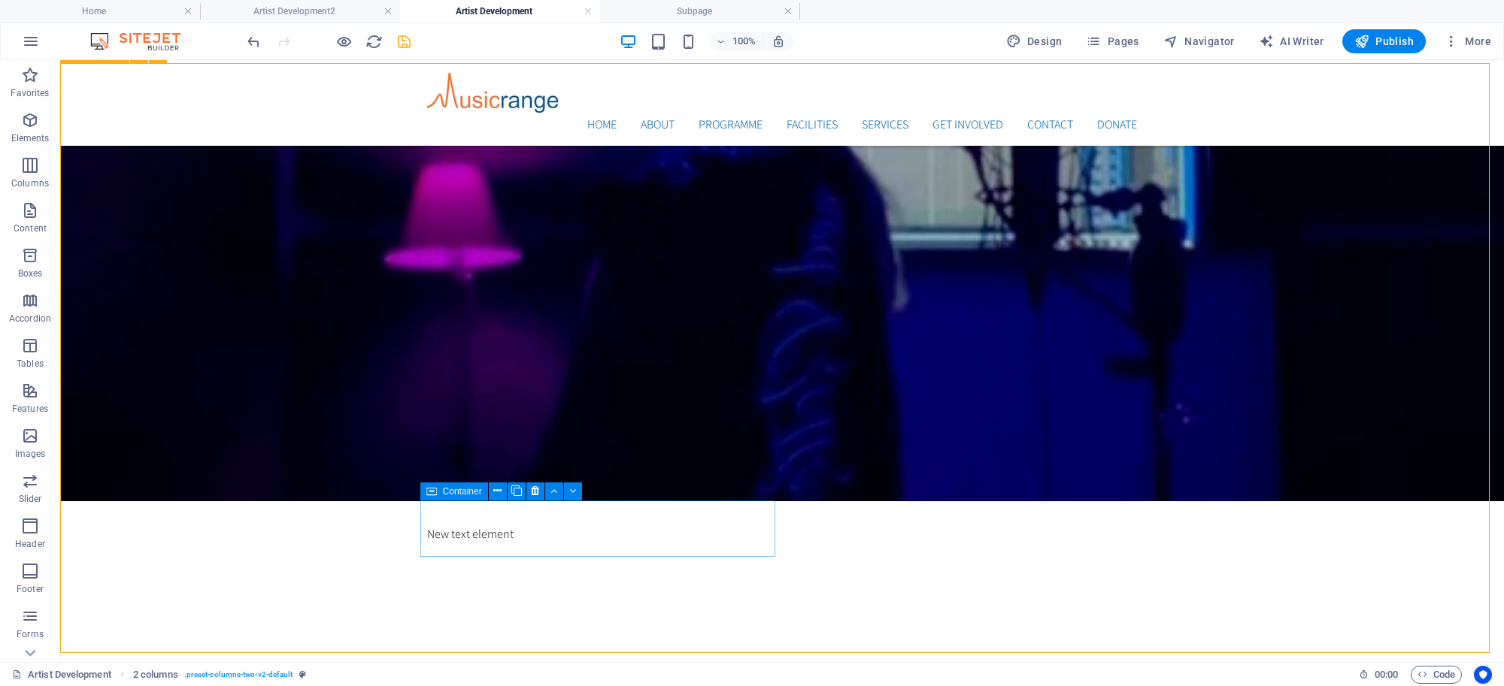
click at [435, 493] on icon at bounding box center [431, 492] width 11 height 18
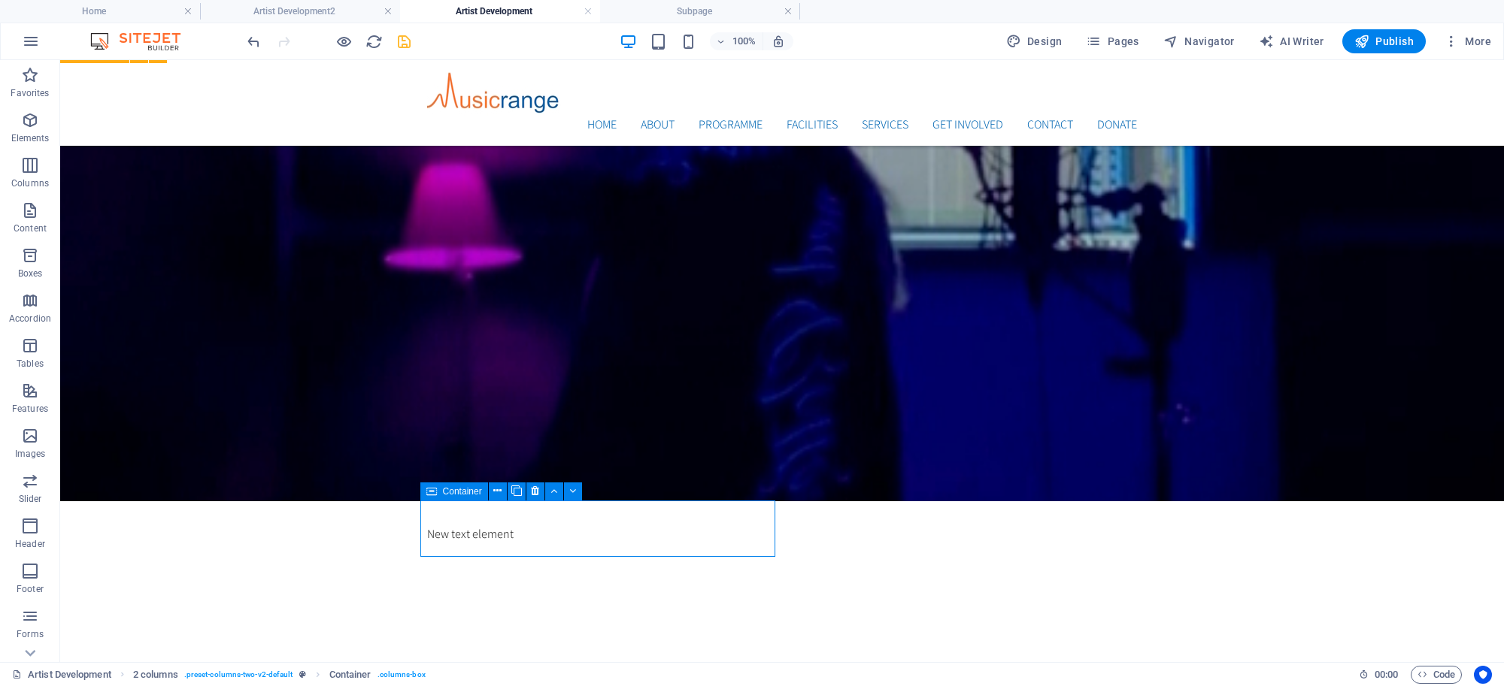
click at [435, 493] on icon at bounding box center [431, 492] width 11 height 18
select select "px"
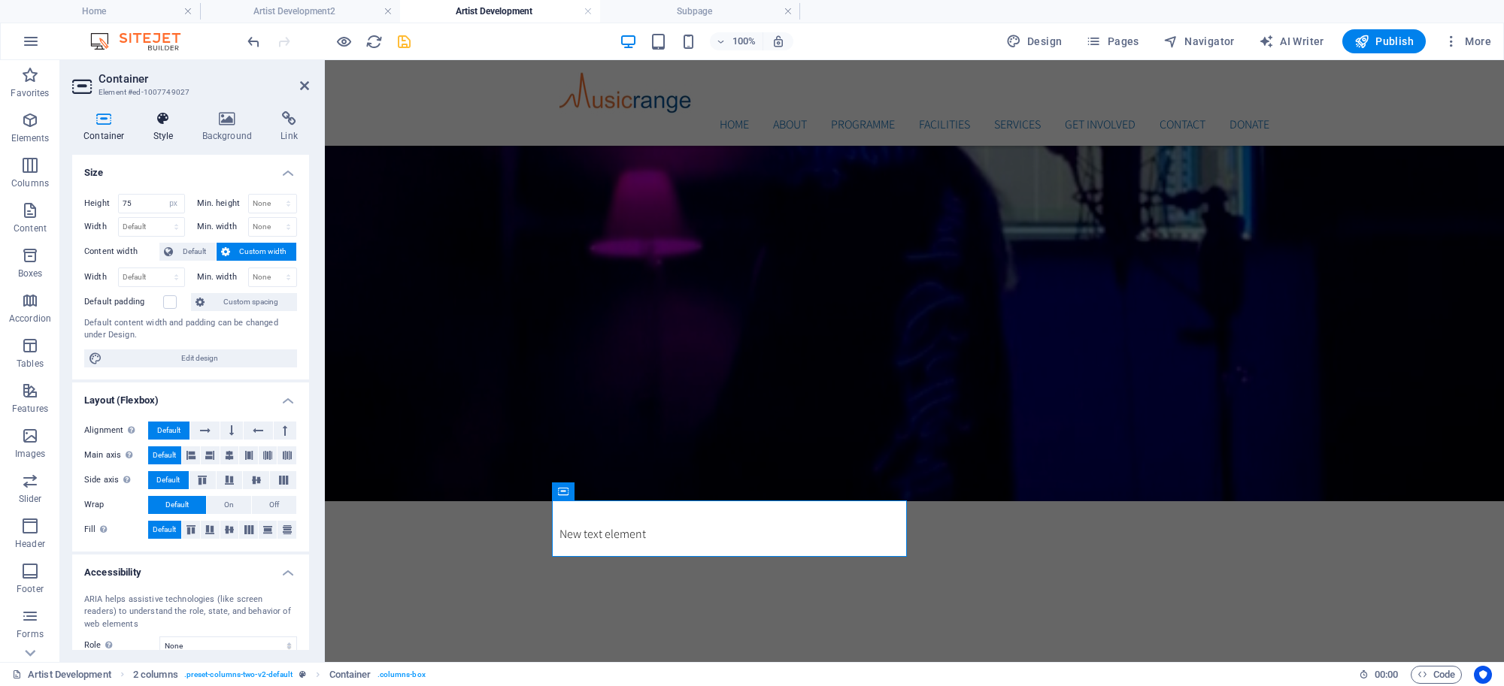
click at [155, 120] on icon at bounding box center [163, 118] width 43 height 15
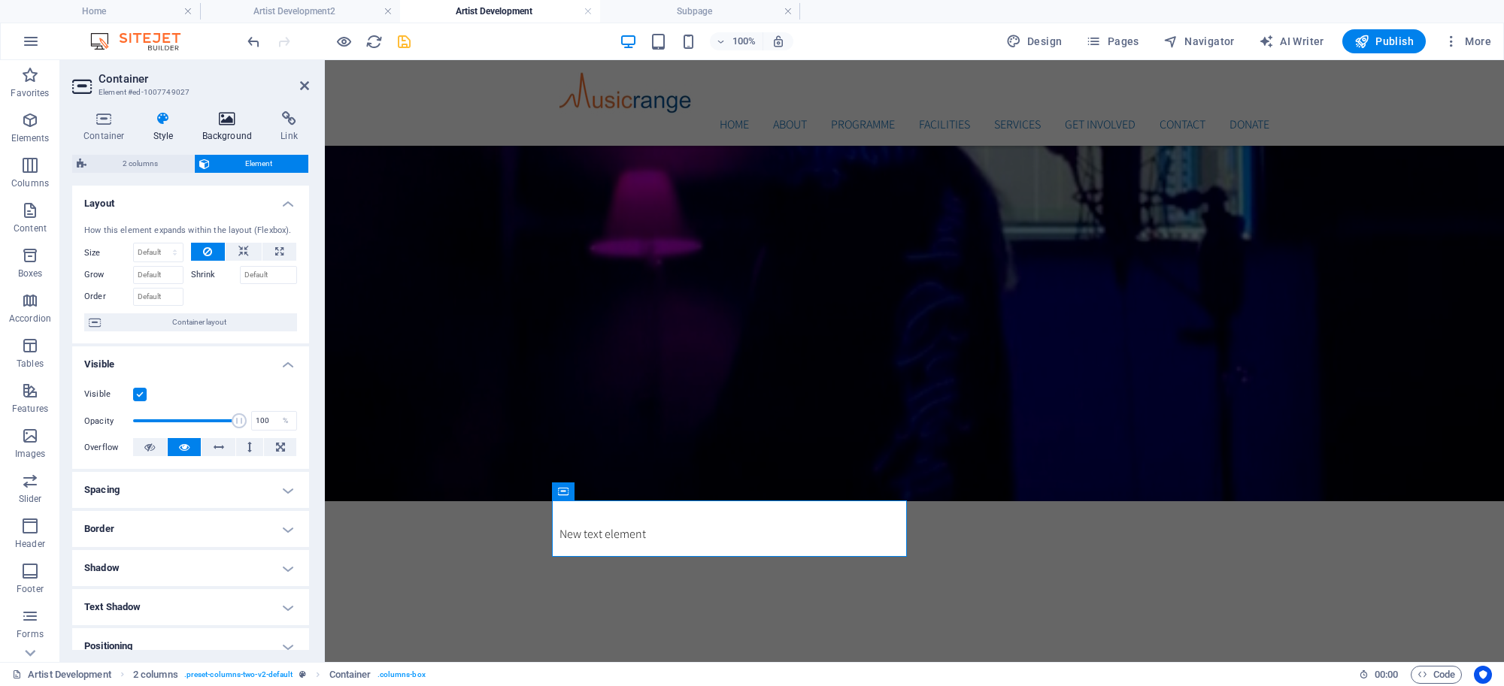
click at [234, 125] on icon at bounding box center [227, 118] width 73 height 15
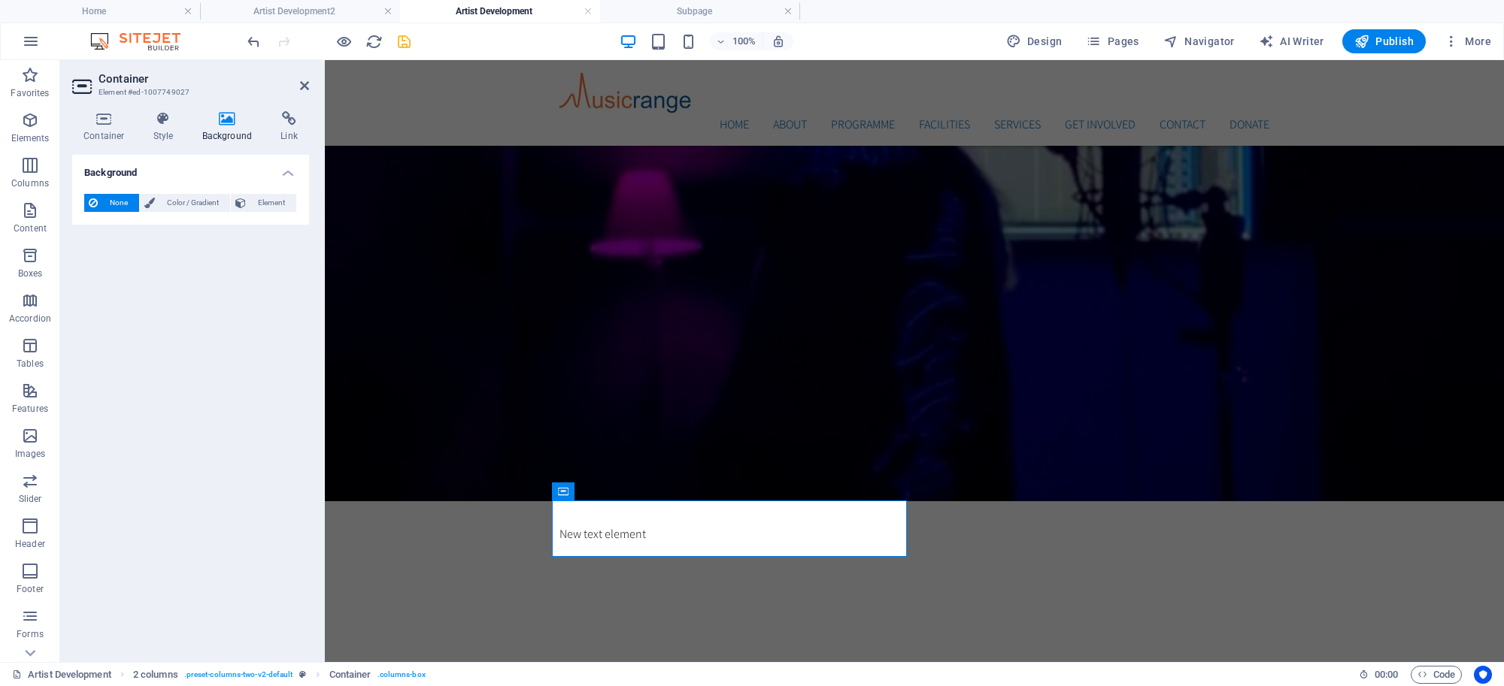
click at [203, 190] on div "None Color / Gradient Element Stretch background to full-width Color overlay Pl…" at bounding box center [190, 203] width 237 height 43
click at [201, 196] on span "Color / Gradient" at bounding box center [192, 203] width 66 height 18
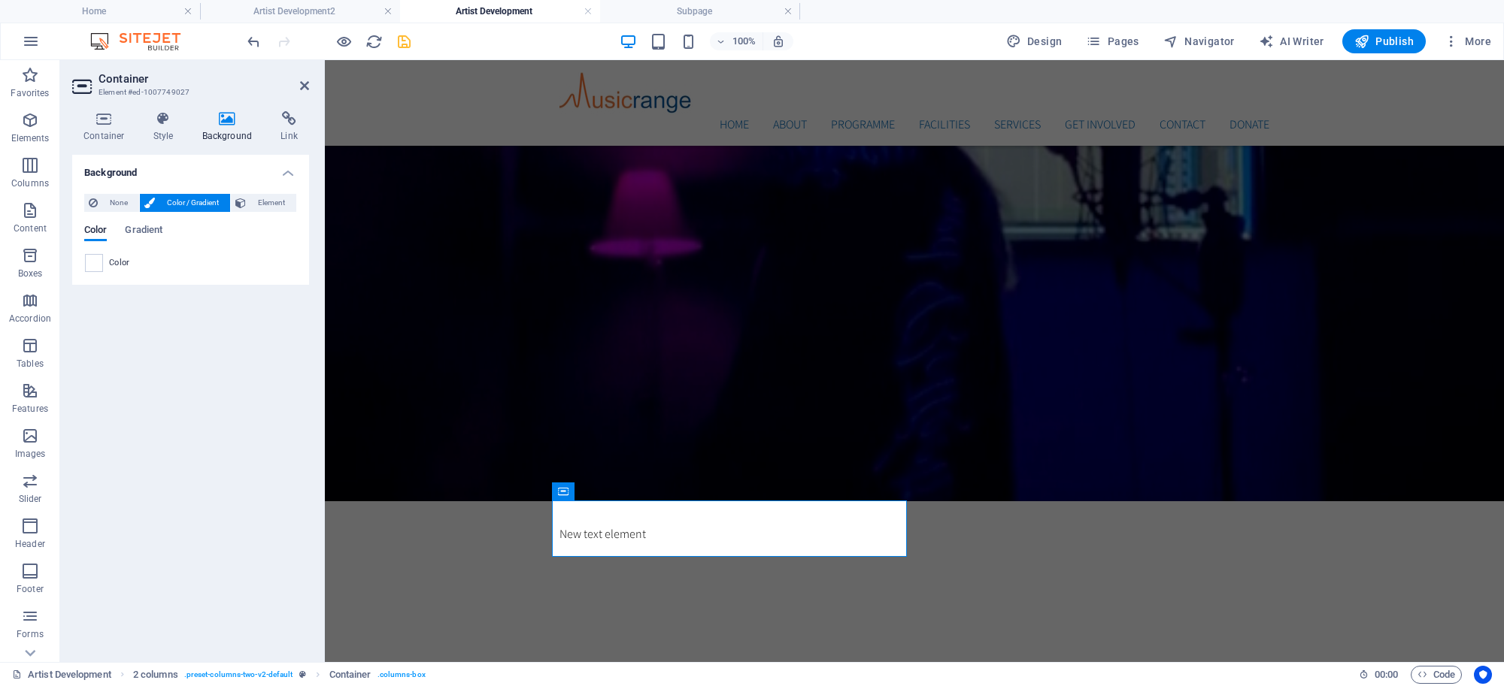
click at [106, 259] on div "Color" at bounding box center [190, 263] width 211 height 18
click at [92, 263] on span at bounding box center [94, 263] width 17 height 17
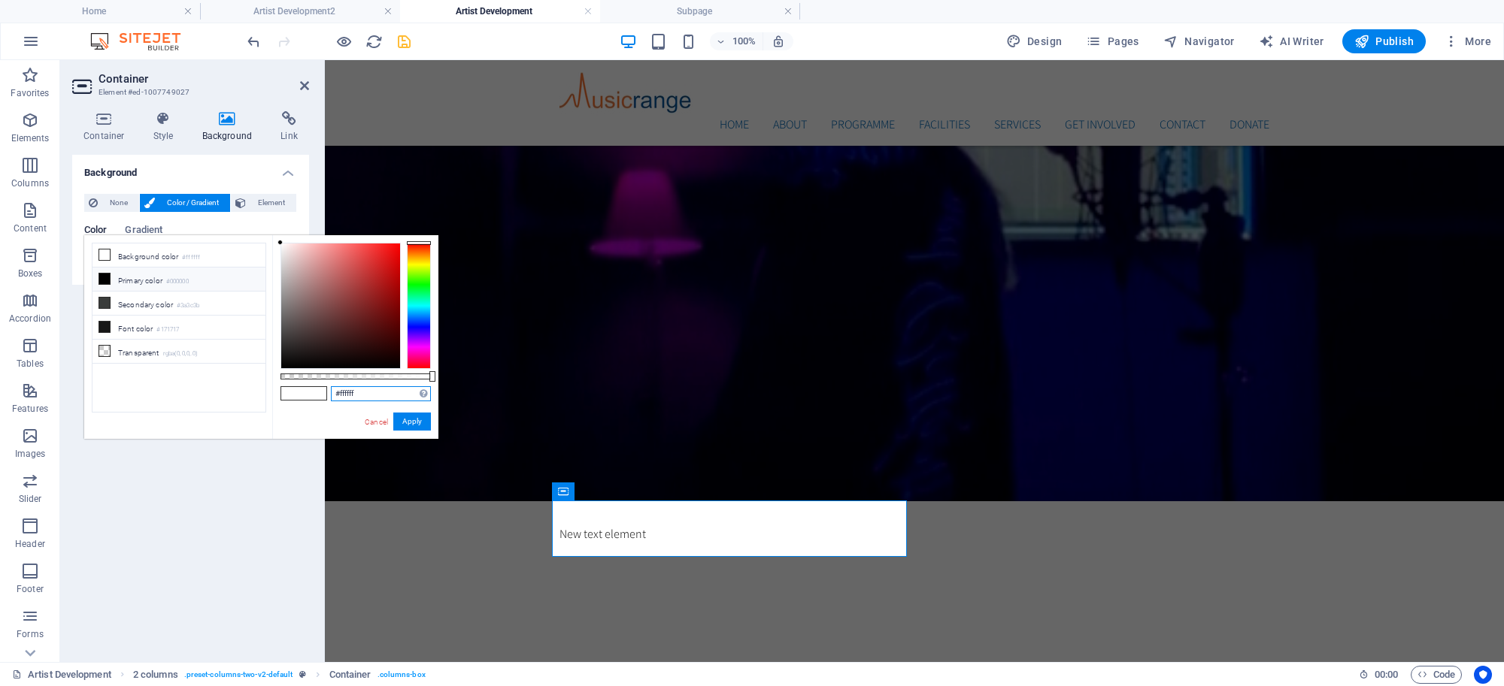
click at [365, 387] on input "#ffffff" at bounding box center [381, 393] width 100 height 15
type input "#000000"
click at [422, 423] on button "Apply" at bounding box center [412, 422] width 38 height 18
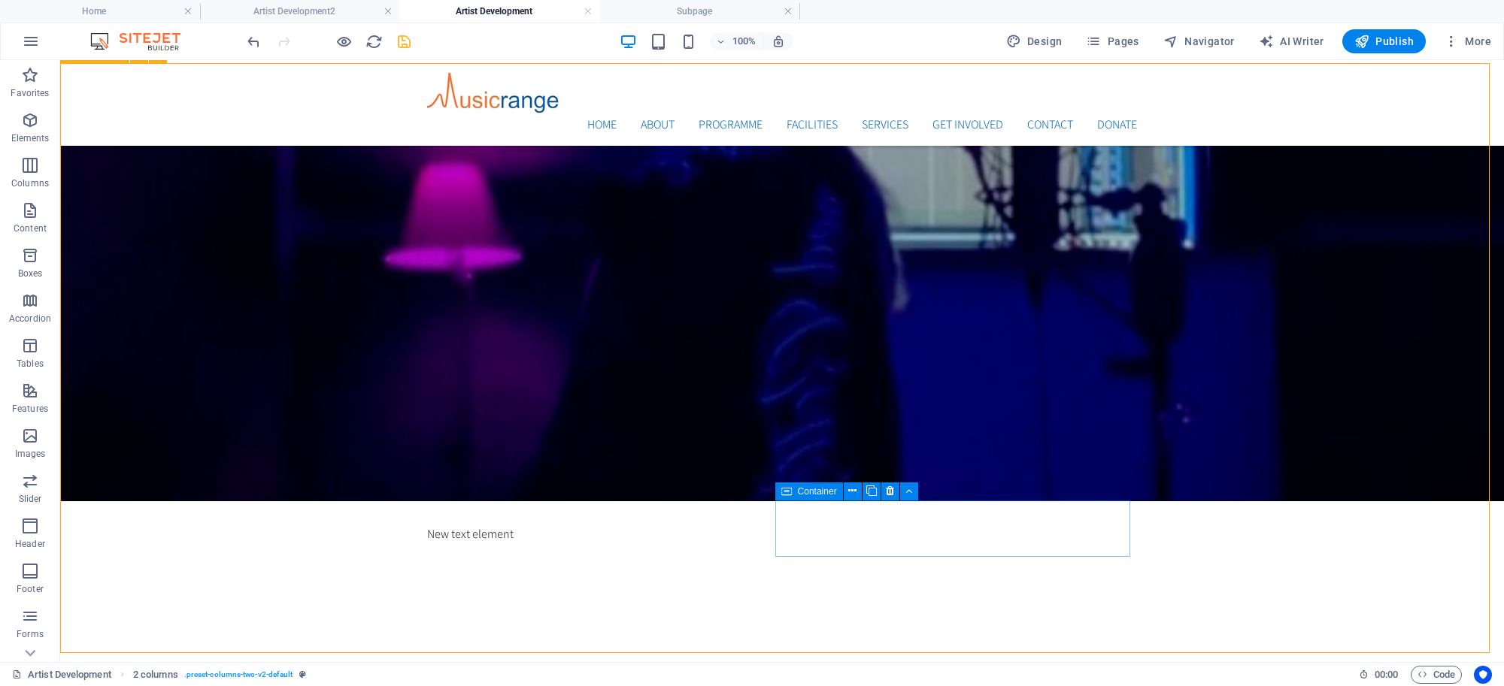
click at [817, 495] on span "Container" at bounding box center [817, 491] width 39 height 9
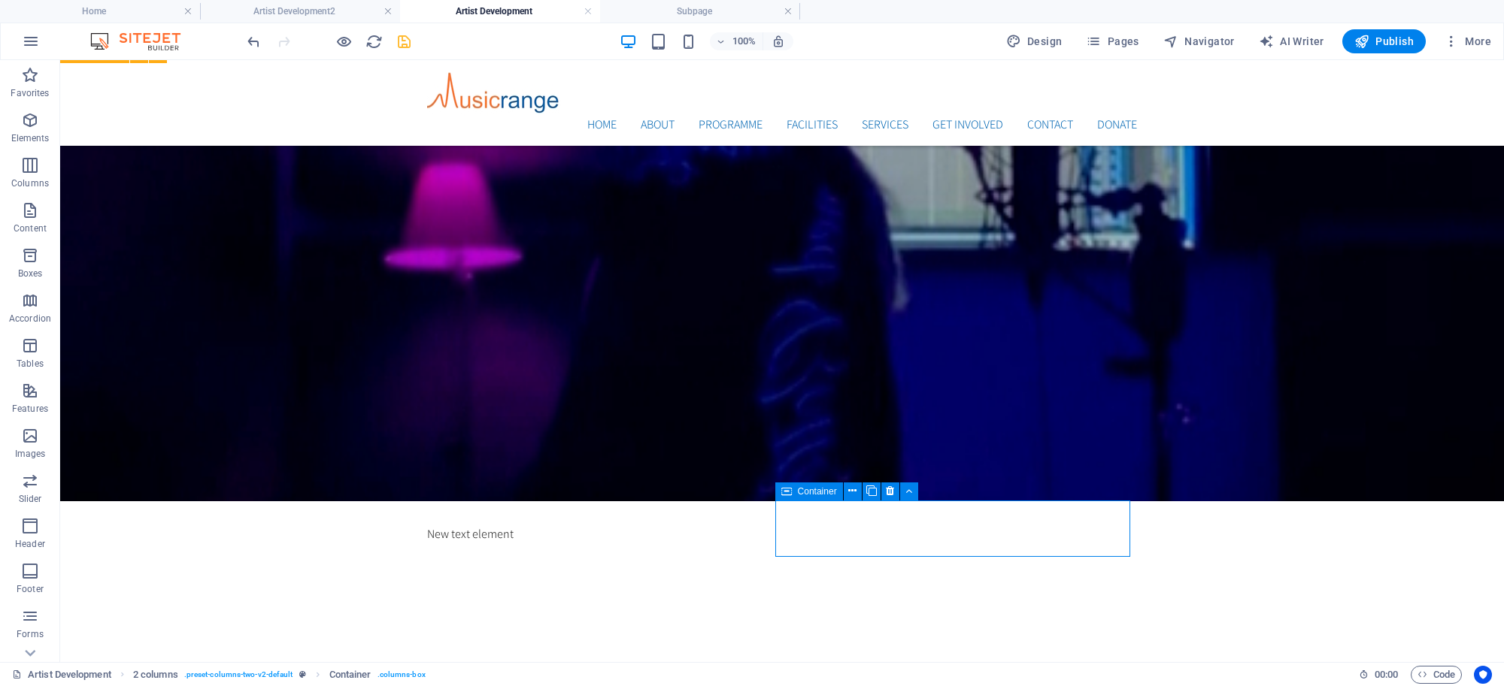
click at [817, 495] on span "Container" at bounding box center [817, 491] width 39 height 9
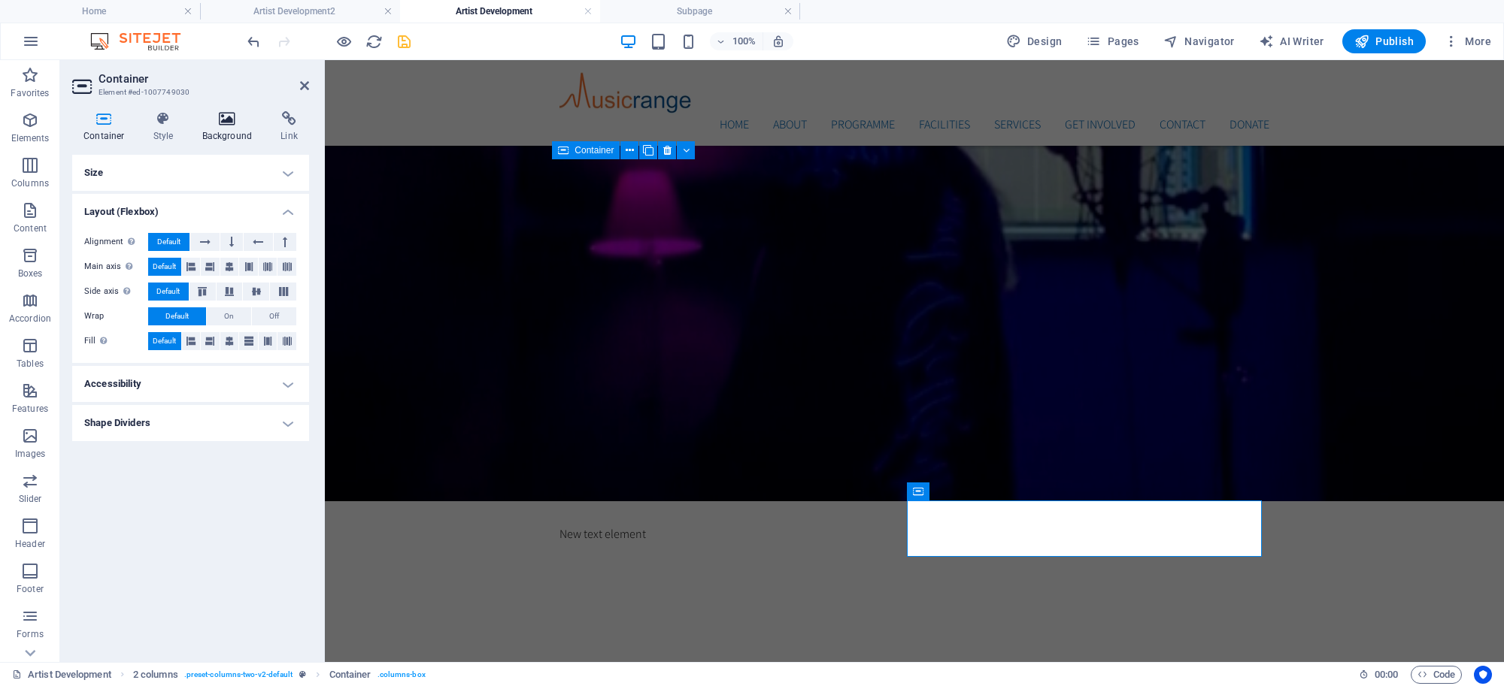
click at [223, 126] on h4 "Background" at bounding box center [230, 127] width 79 height 32
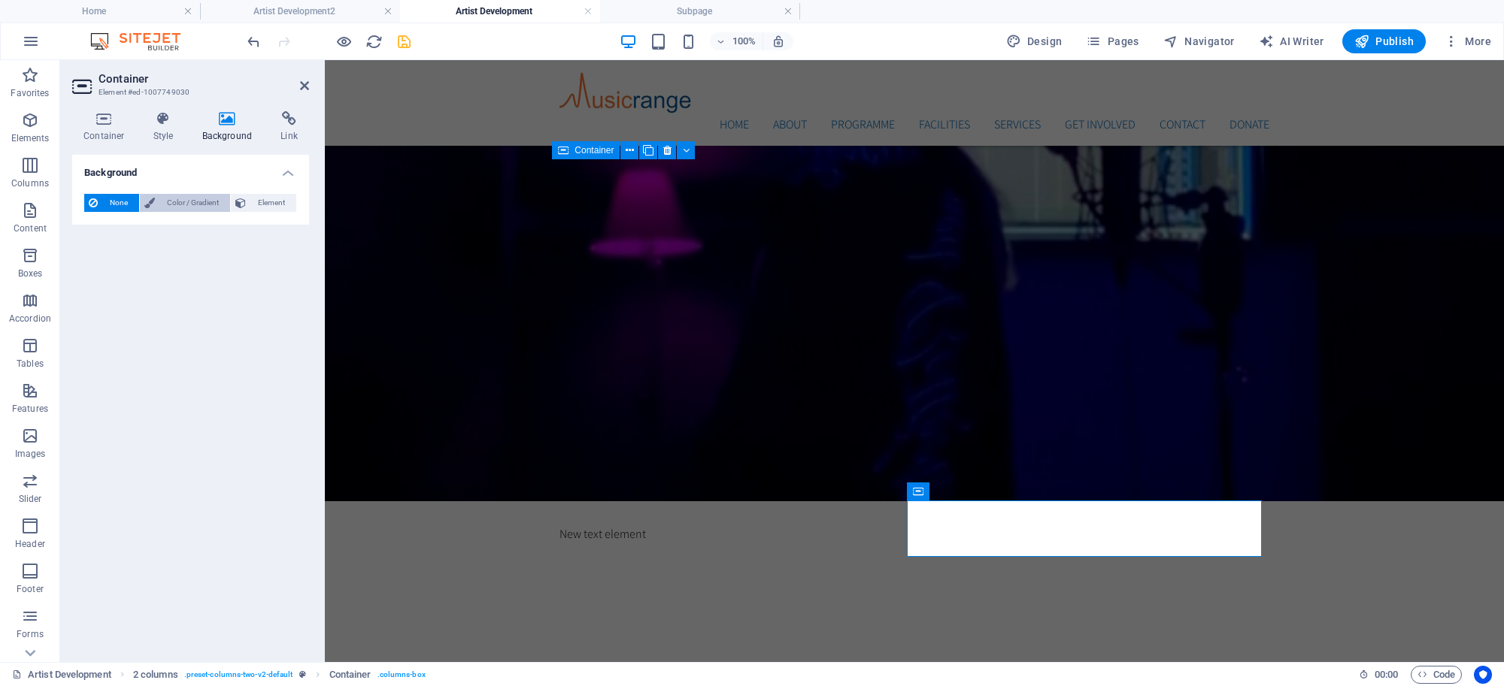
click at [177, 200] on span "Color / Gradient" at bounding box center [192, 203] width 66 height 18
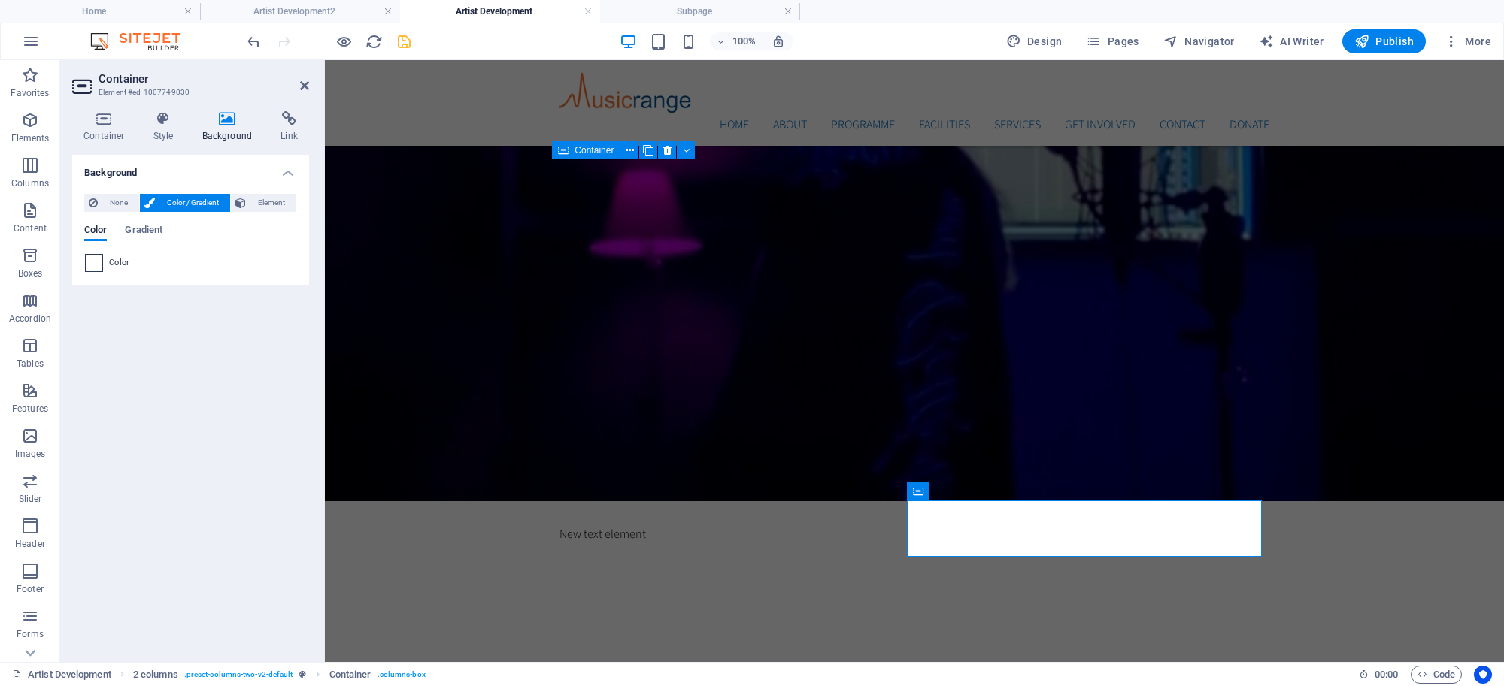
click at [99, 260] on span at bounding box center [94, 263] width 17 height 17
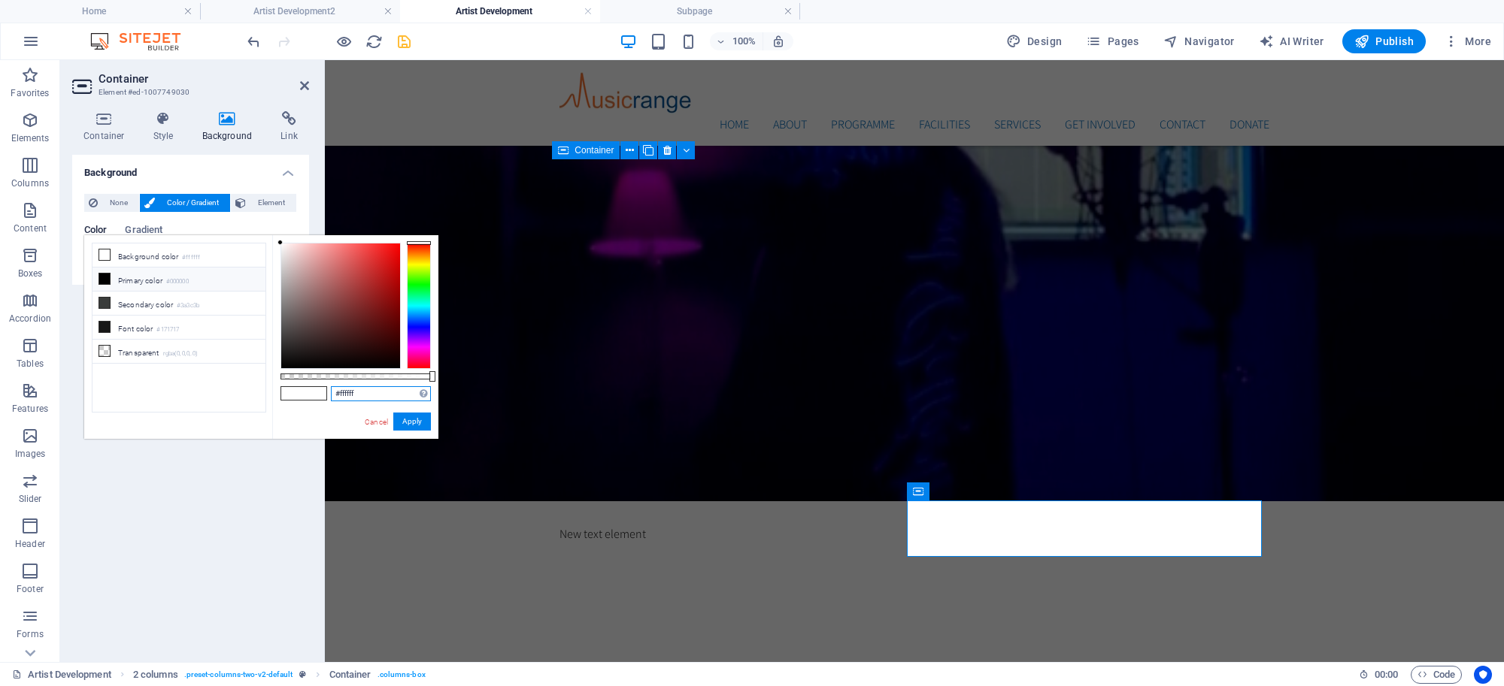
click at [373, 395] on input "#ffffff" at bounding box center [381, 393] width 100 height 15
type input "#000000"
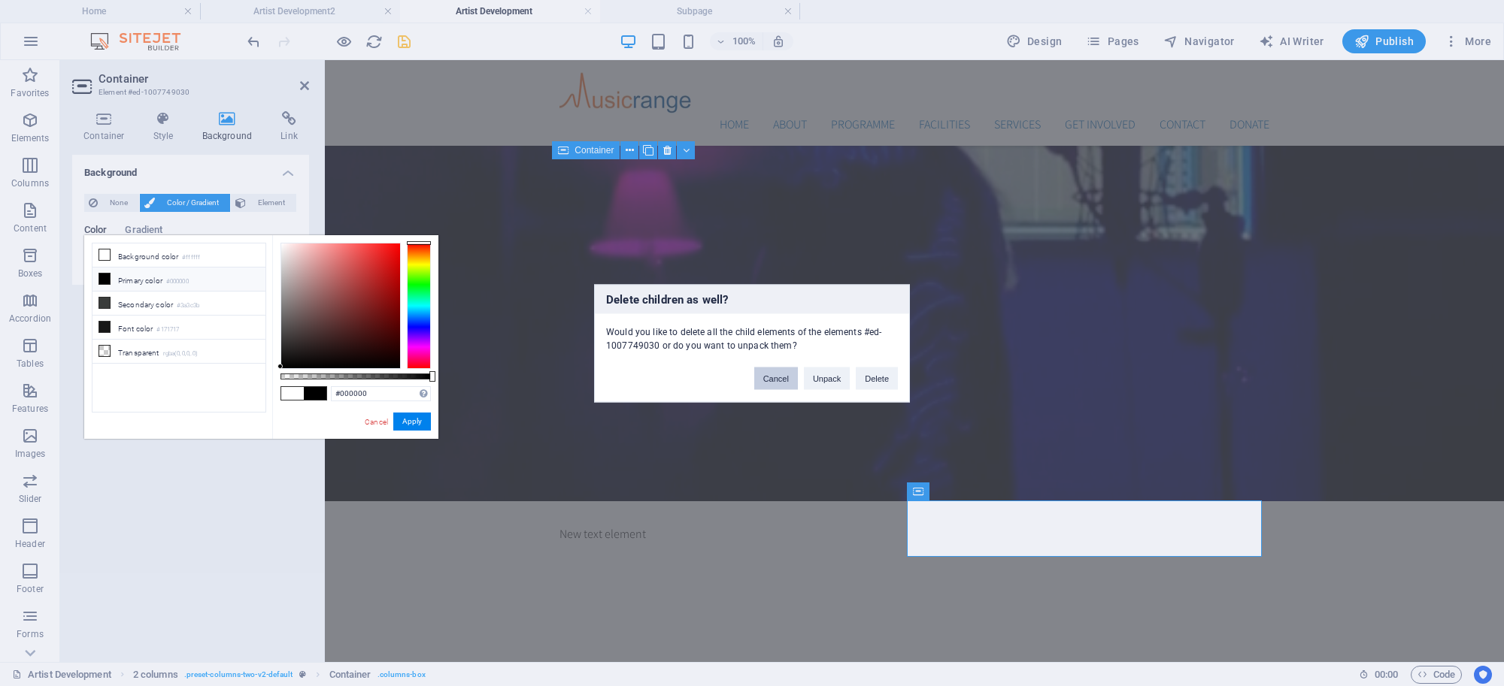
click at [780, 374] on button "Cancel" at bounding box center [776, 378] width 44 height 23
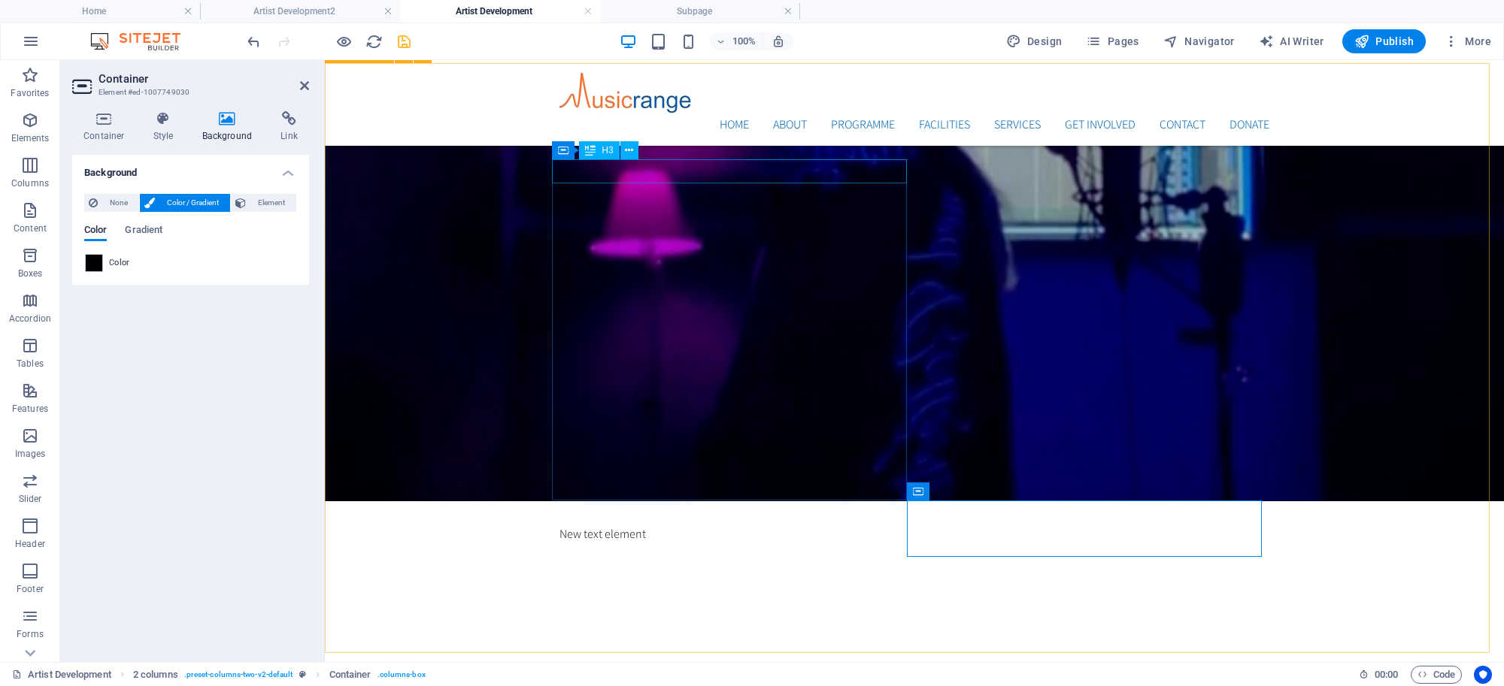
click at [595, 144] on icon at bounding box center [590, 150] width 11 height 18
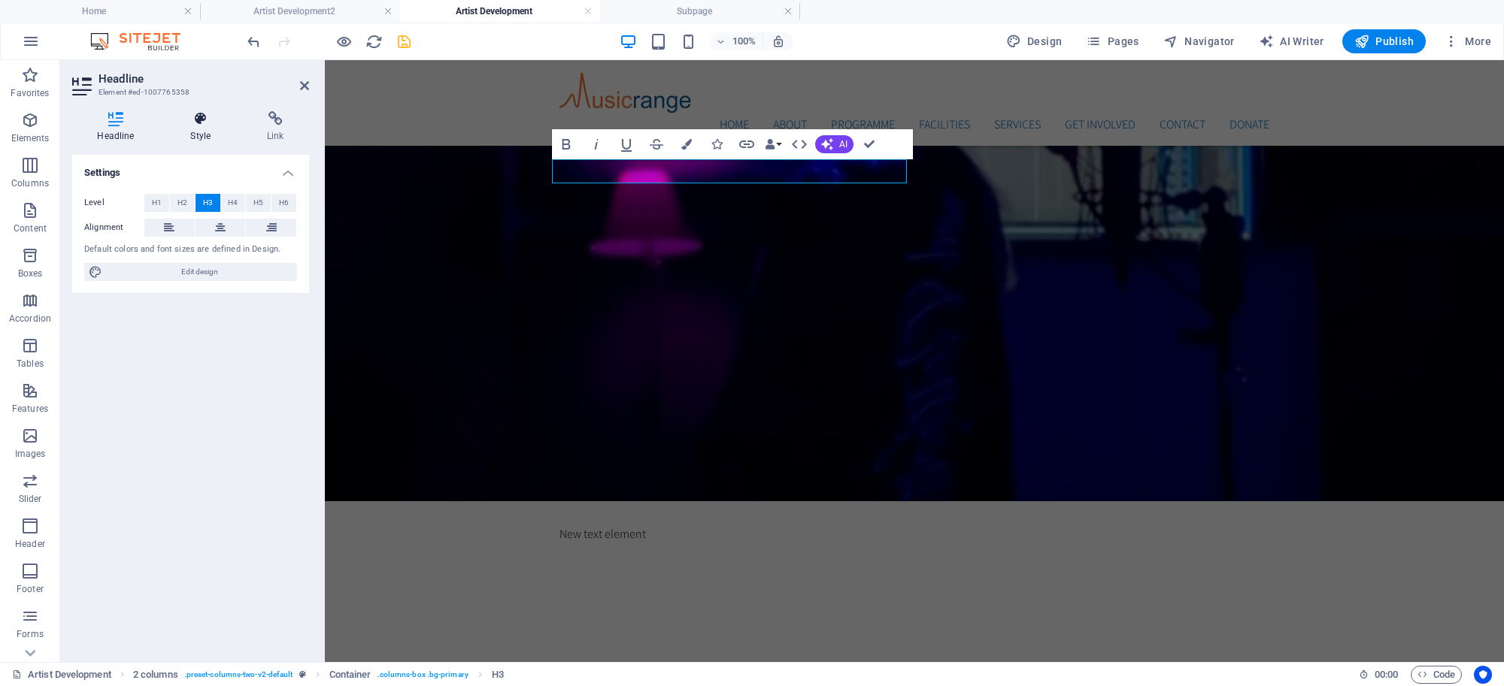
click at [198, 121] on icon at bounding box center [200, 118] width 71 height 15
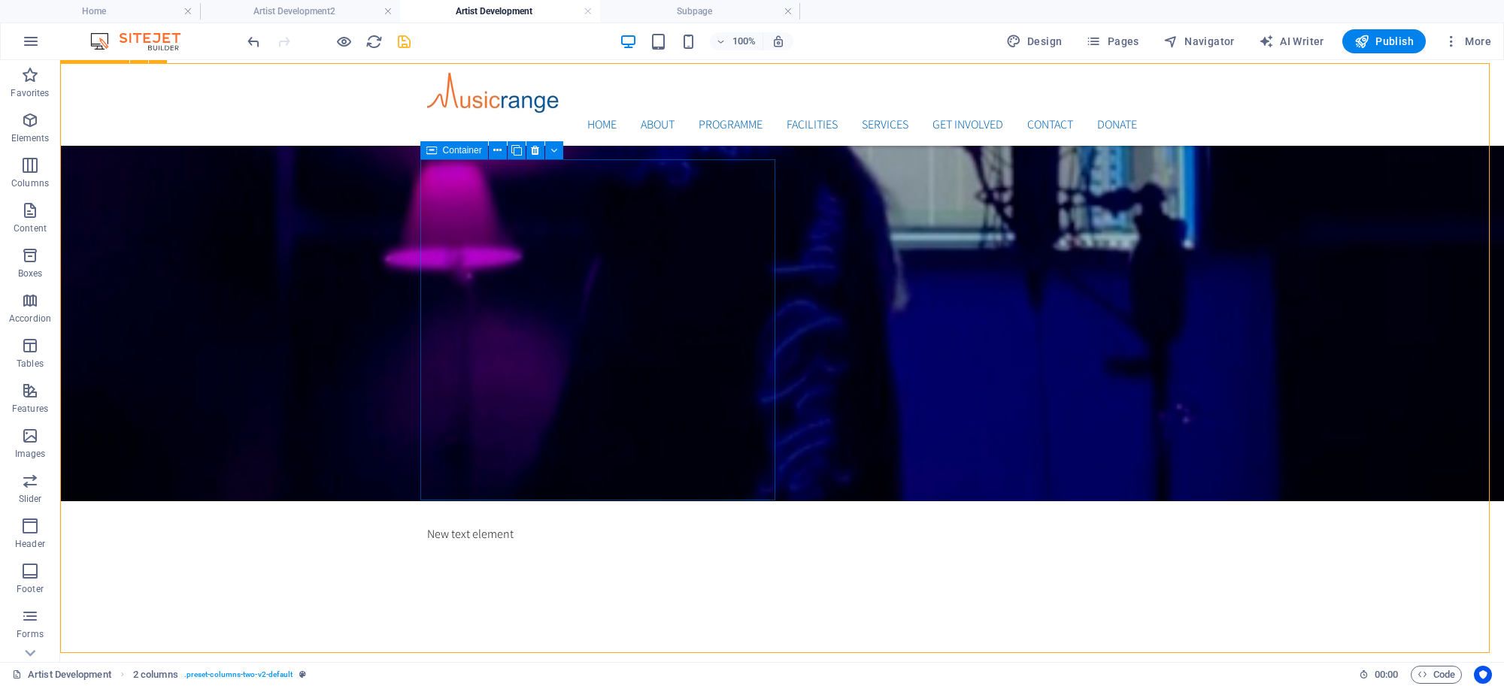
click at [440, 147] on div "Container" at bounding box center [454, 150] width 68 height 18
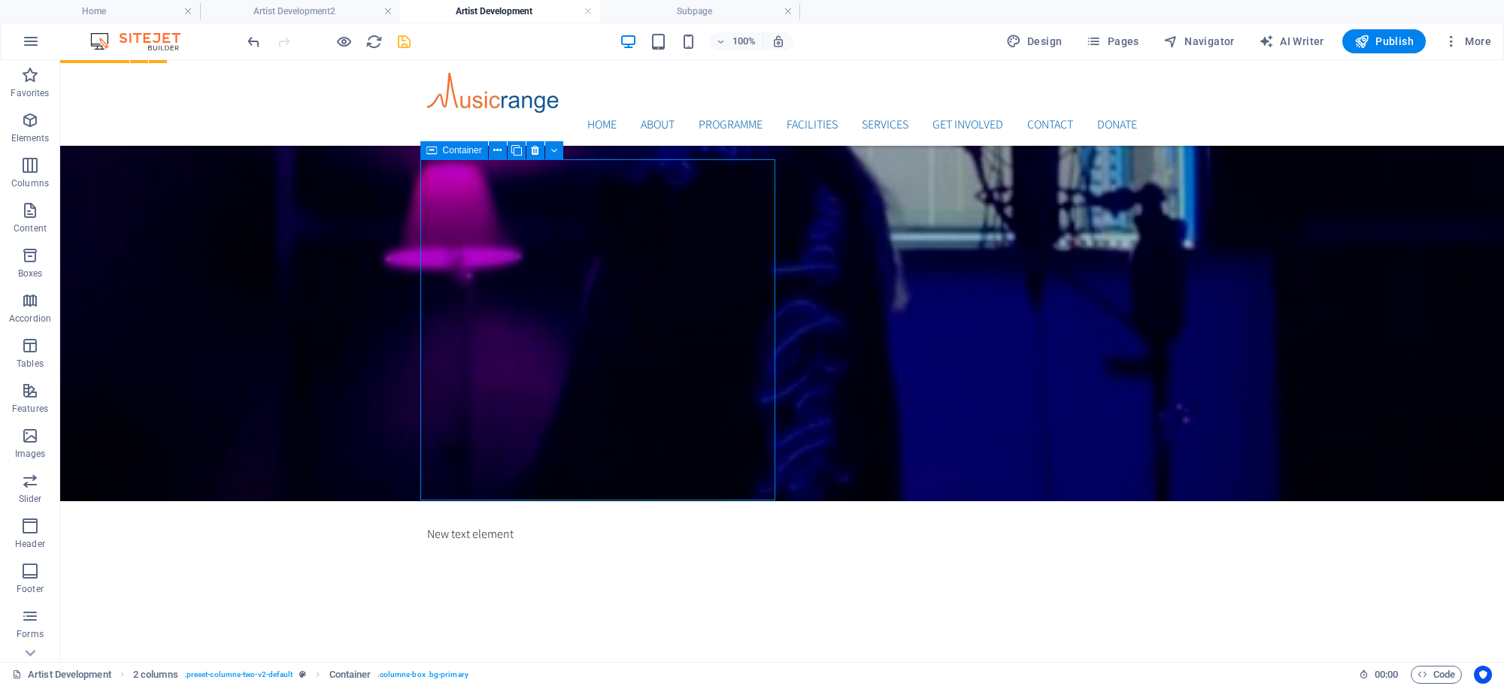
click at [440, 147] on div "Container" at bounding box center [454, 150] width 68 height 18
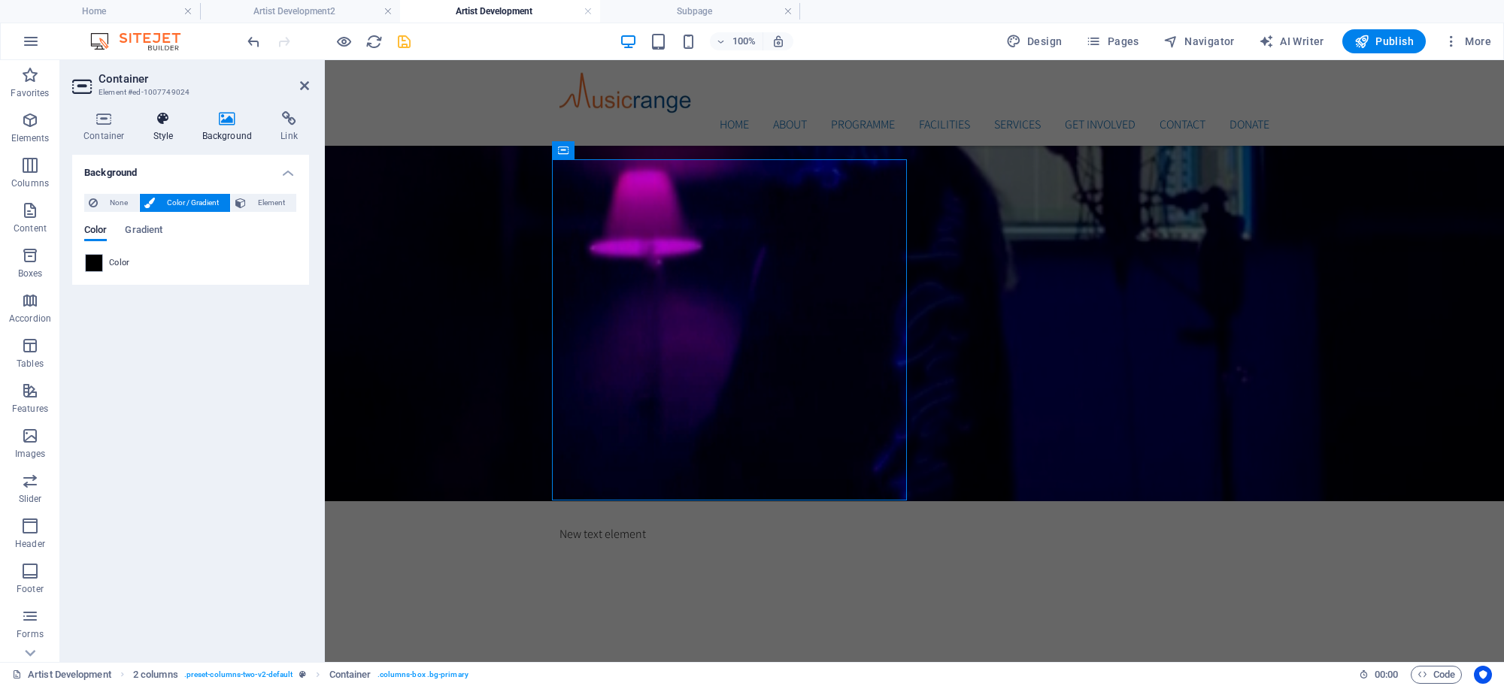
click at [183, 124] on icon at bounding box center [163, 118] width 43 height 15
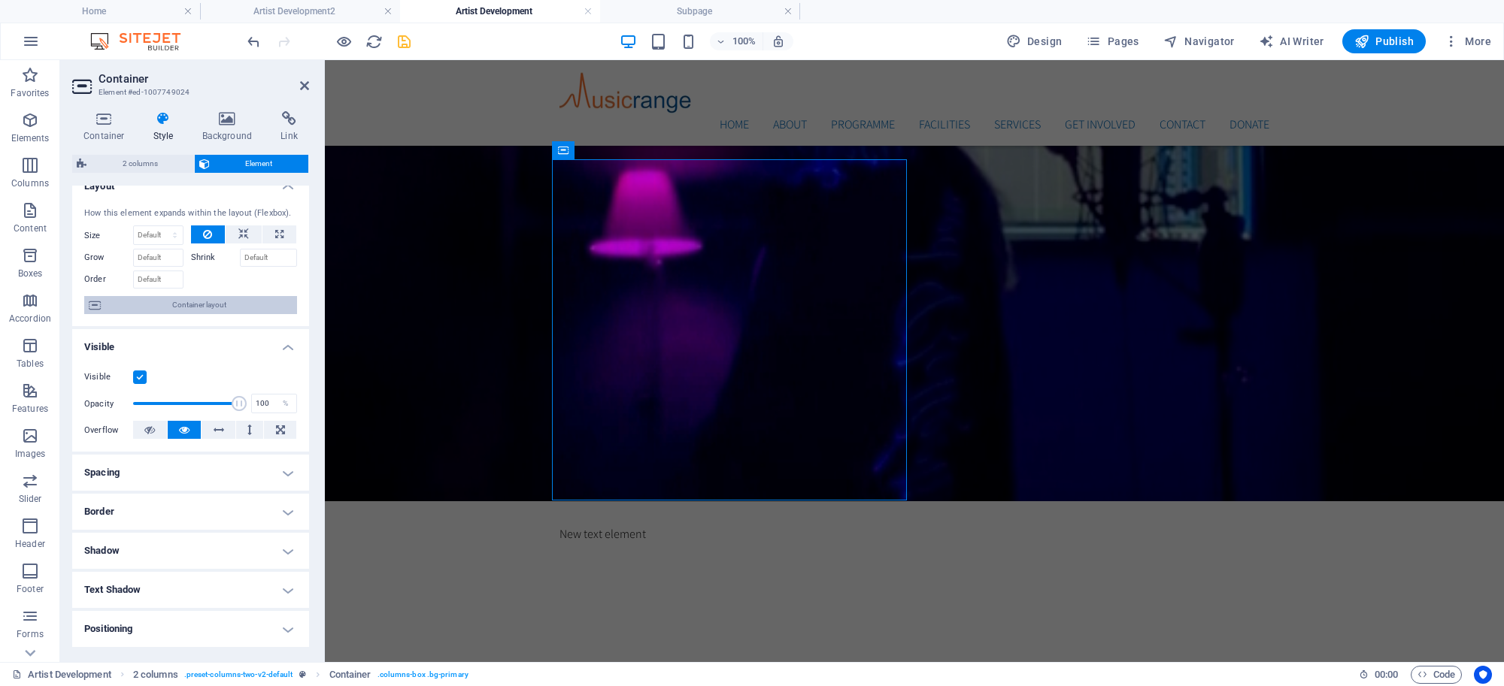
scroll to position [31, 0]
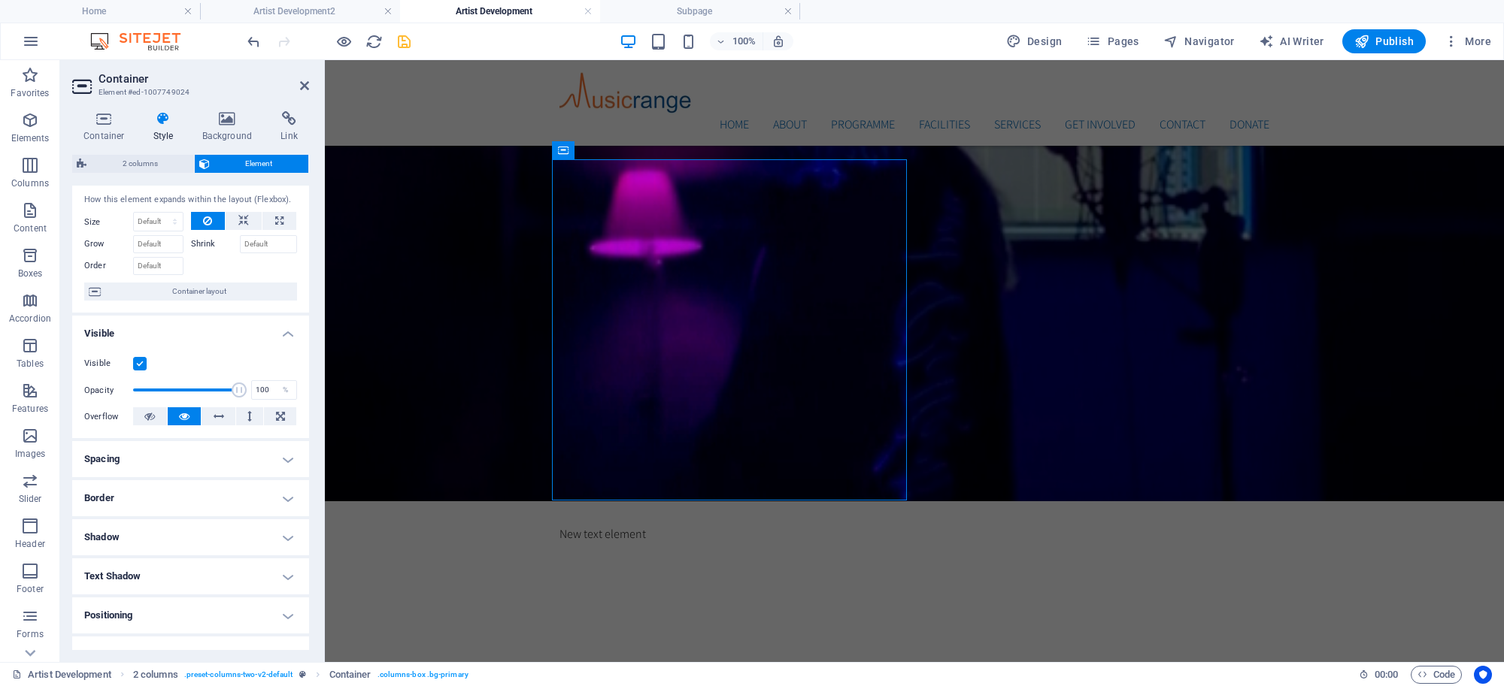
click at [289, 456] on h4 "Spacing" at bounding box center [190, 459] width 237 height 36
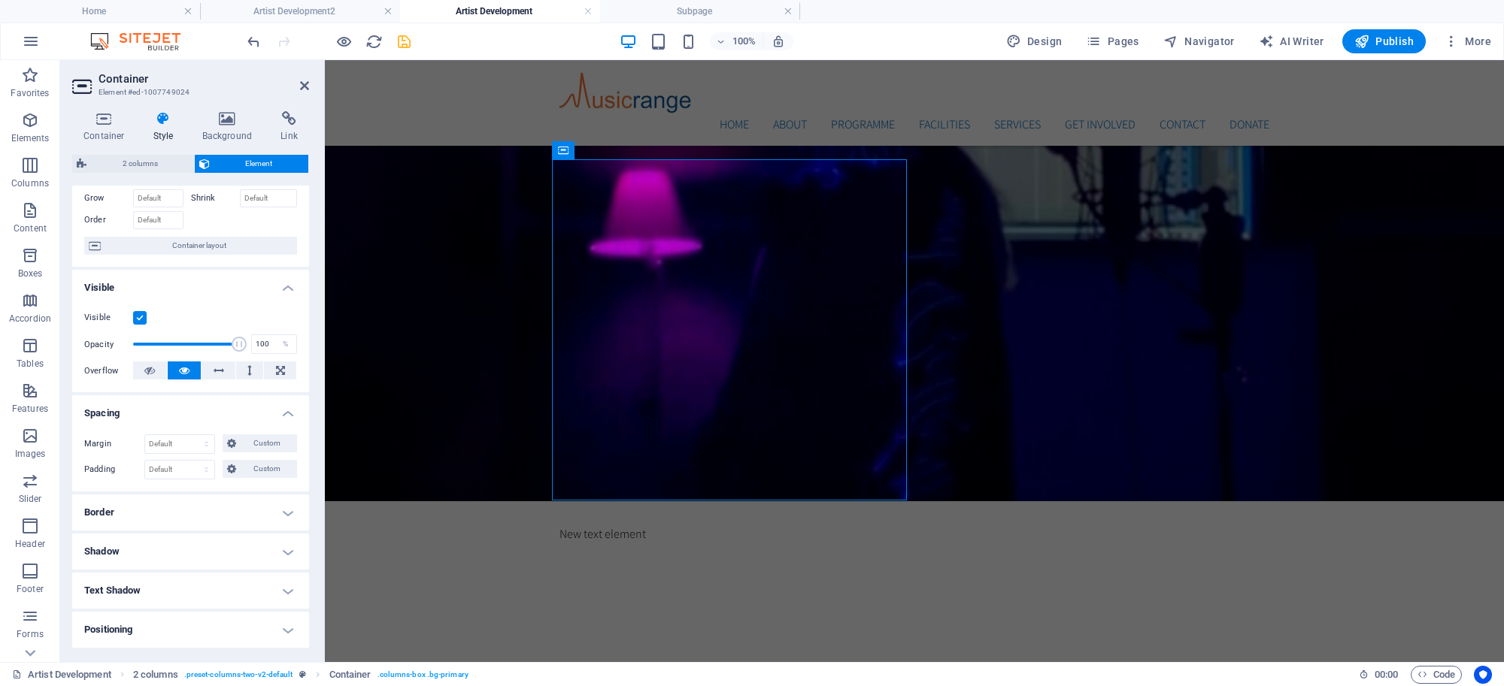
scroll to position [77, 0]
click at [182, 465] on select "Default px rem % vh vw Custom" at bounding box center [179, 469] width 69 height 18
click at [178, 433] on div "Margin Default auto px % rem vw vh Custom Custom auto px % rem vw vh auto px % …" at bounding box center [190, 456] width 237 height 69
click at [178, 437] on select "Default auto px % rem vw vh Custom" at bounding box center [179, 444] width 69 height 18
click at [145, 435] on select "Default auto px % rem vw vh Custom" at bounding box center [179, 444] width 69 height 18
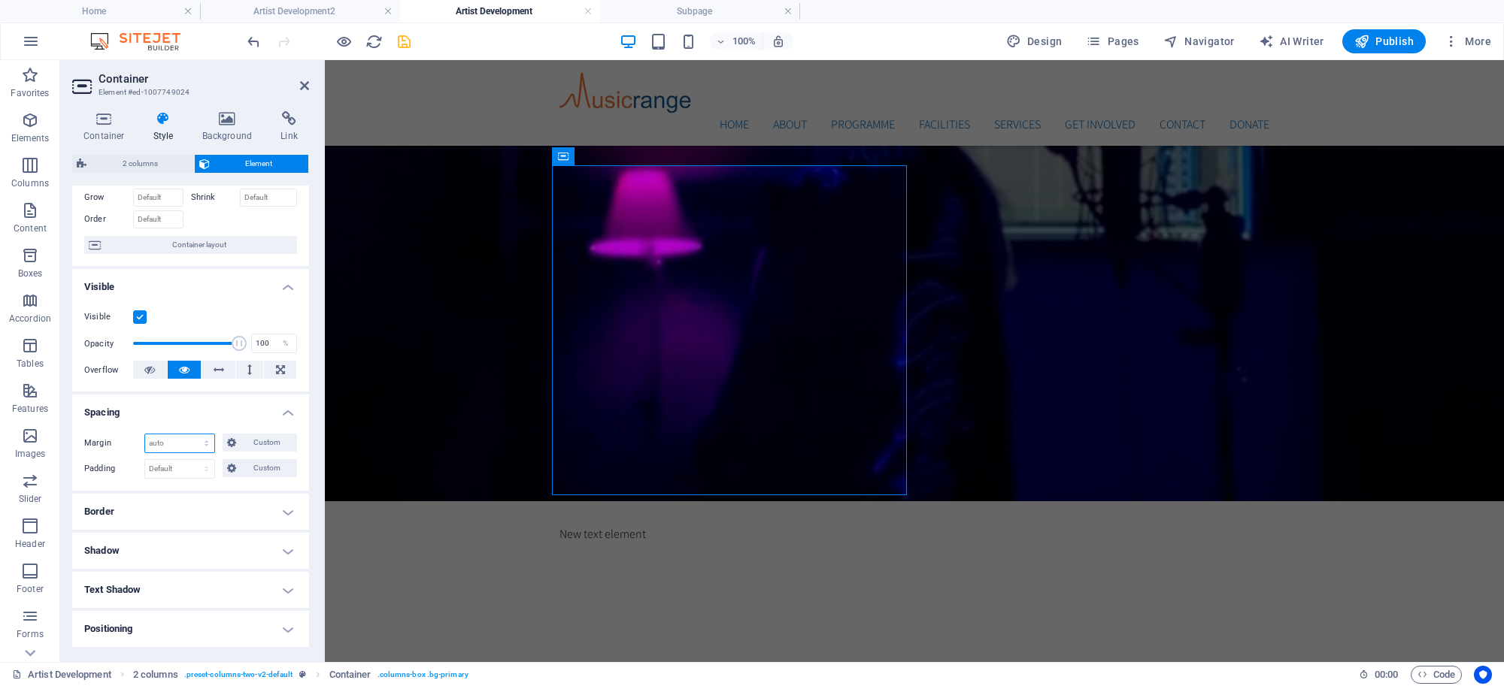
click at [181, 441] on select "Default auto px % rem vw vh Custom" at bounding box center [179, 444] width 69 height 18
select select "px"
click at [192, 435] on select "Default auto px % rem vw vh Custom" at bounding box center [179, 444] width 69 height 18
type input "0"
click at [171, 441] on input "0" at bounding box center [179, 444] width 69 height 18
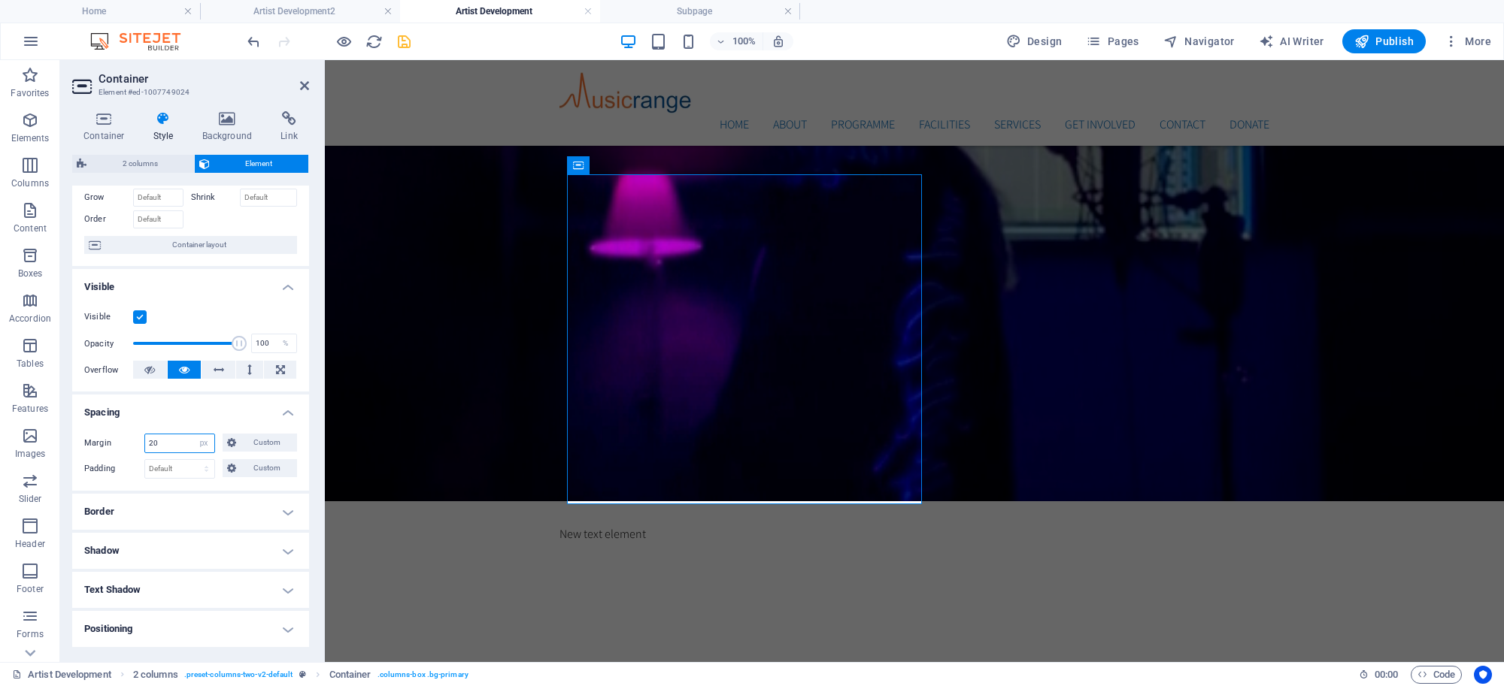
type input "0"
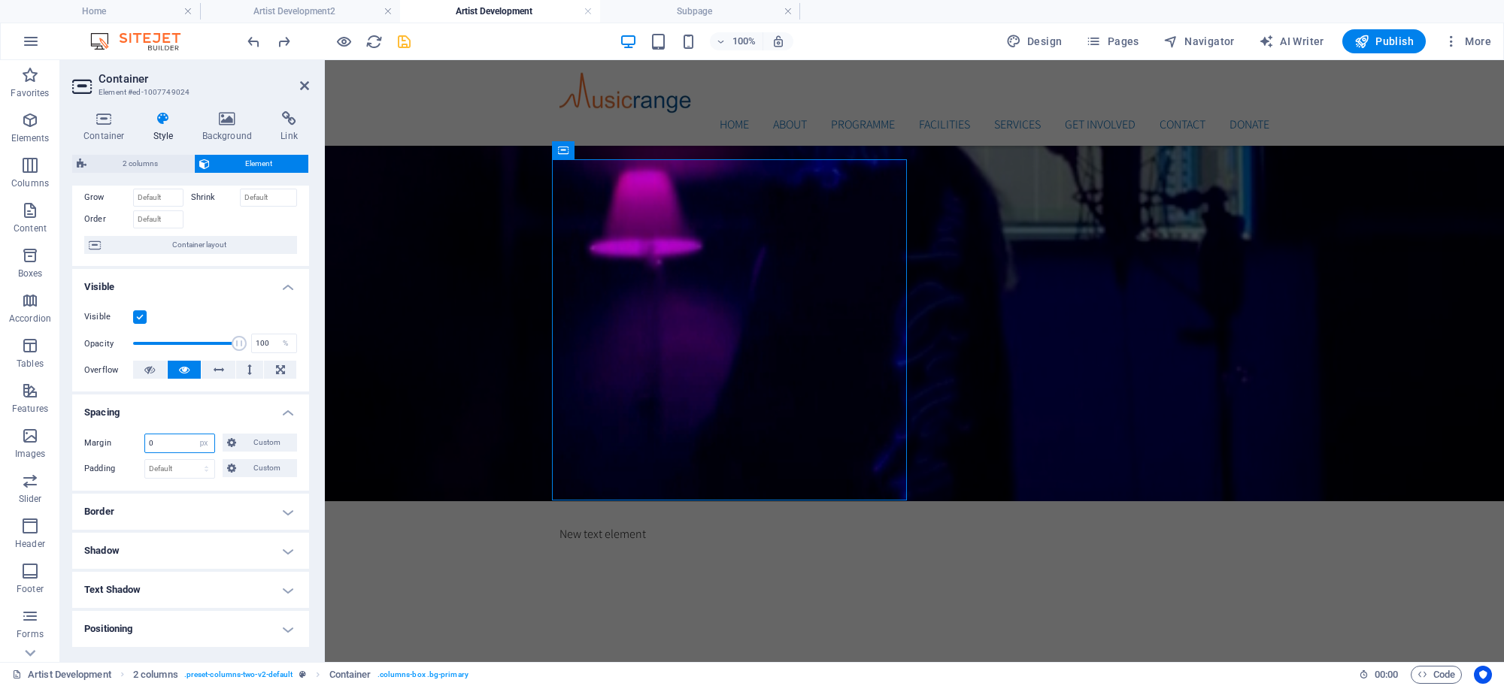
click at [184, 438] on input "0" at bounding box center [179, 444] width 69 height 18
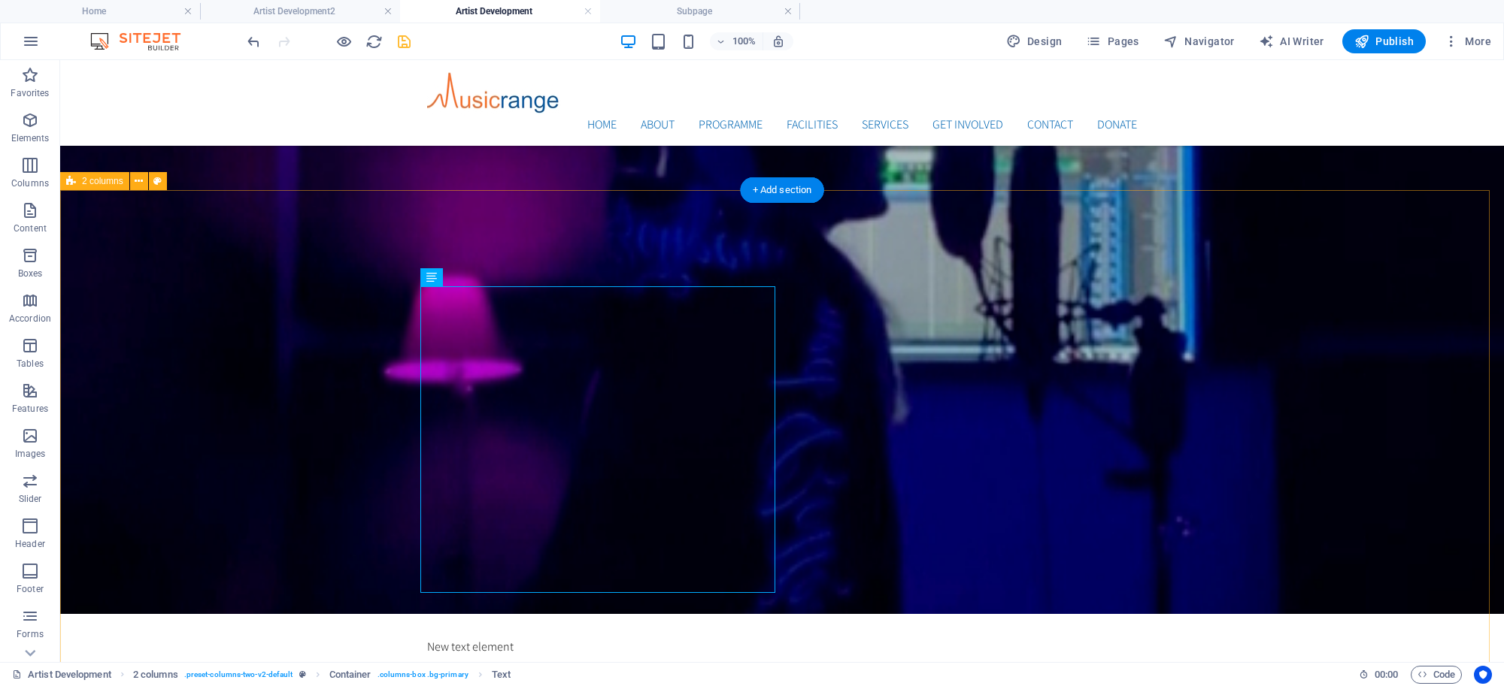
scroll to position [632, 0]
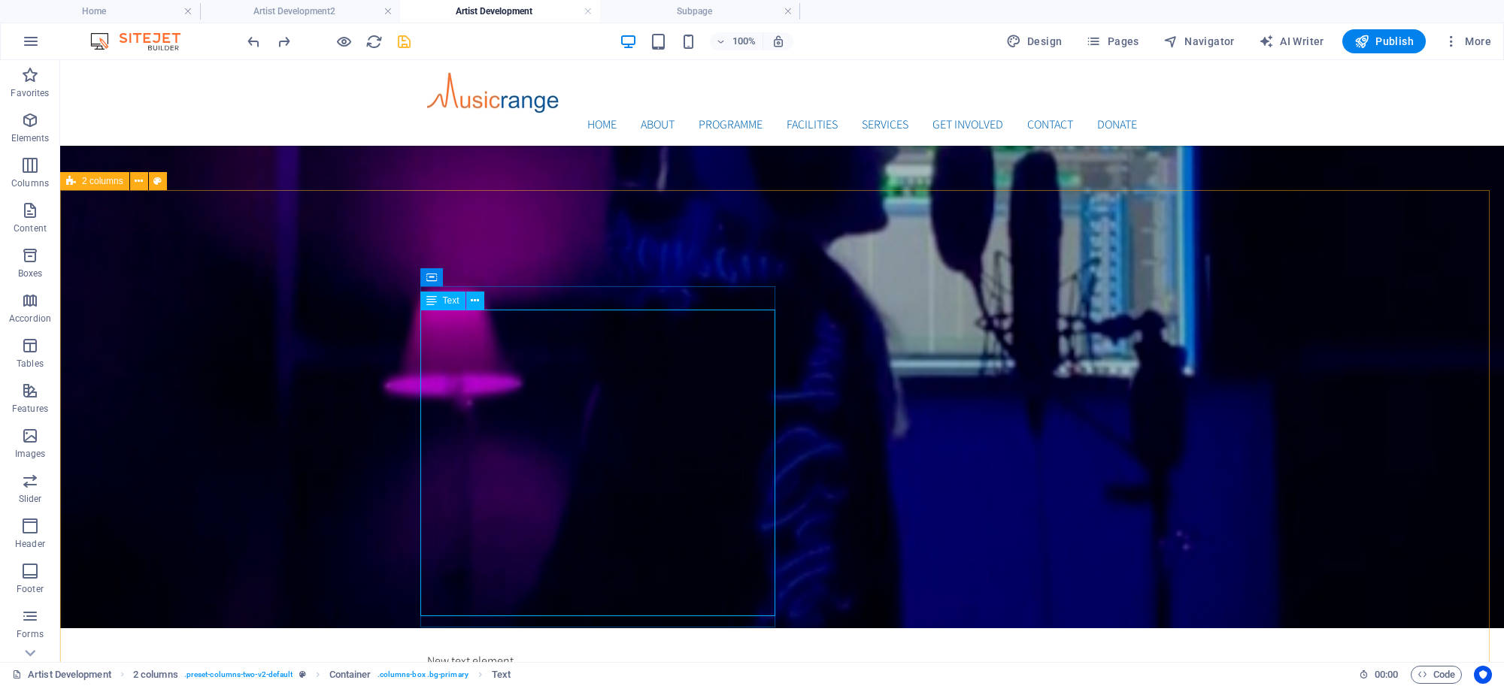
click at [445, 302] on span "Text" at bounding box center [451, 300] width 17 height 9
click at [444, 302] on span "Text" at bounding box center [451, 300] width 17 height 9
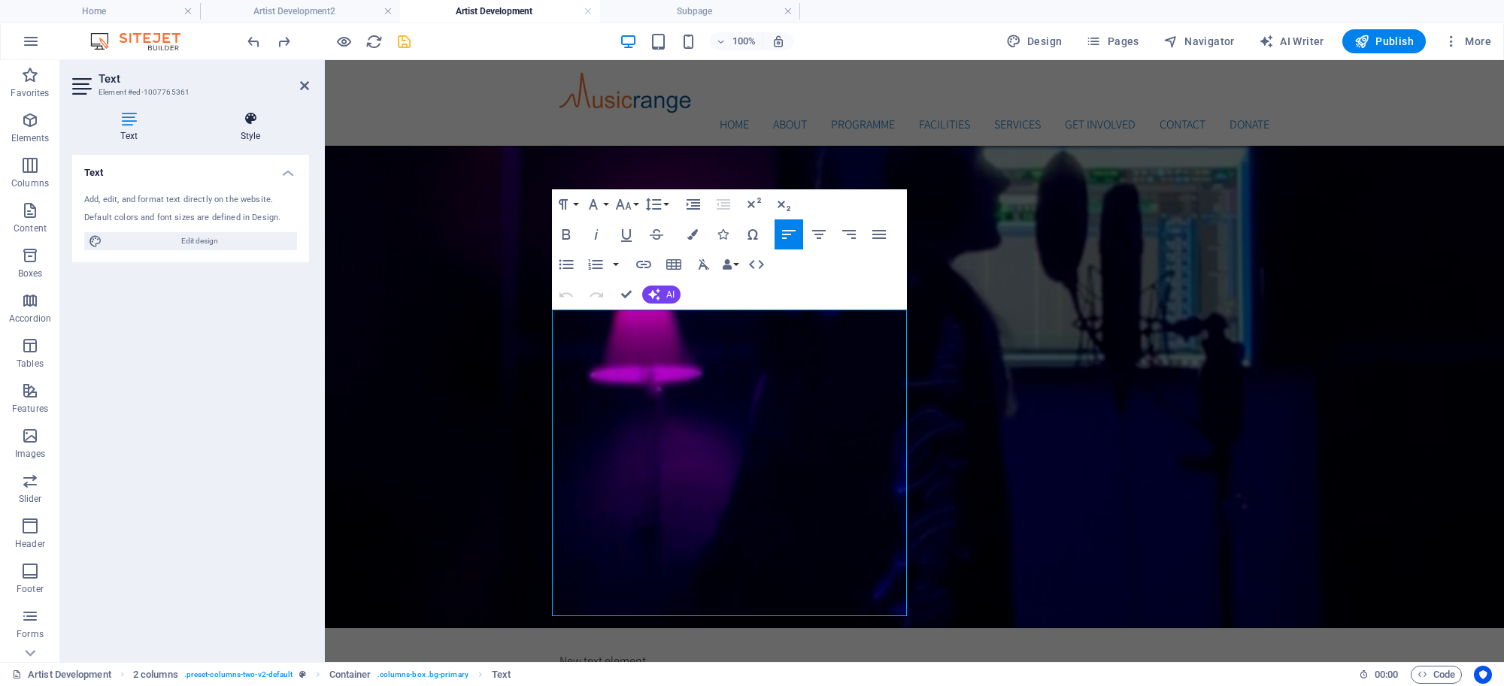
click at [253, 123] on icon at bounding box center [250, 118] width 117 height 15
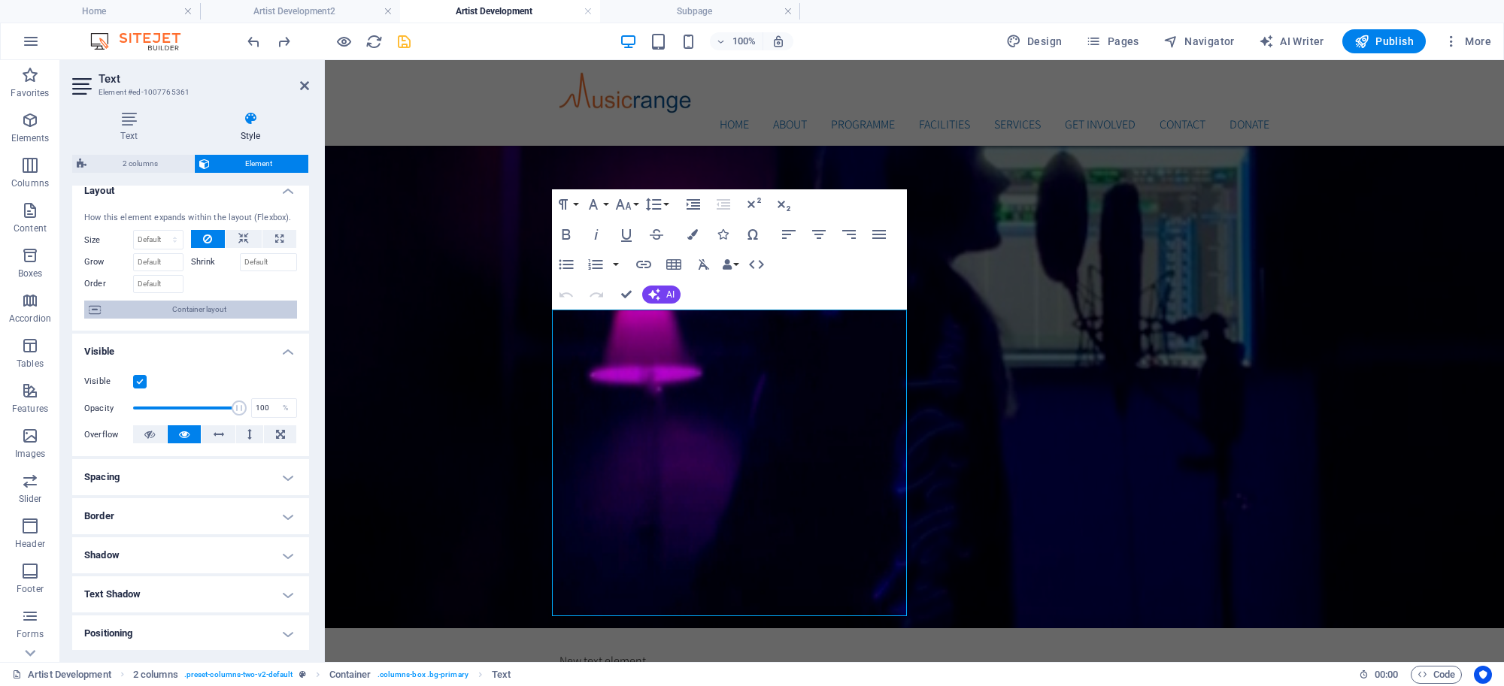
scroll to position [16, 0]
click at [280, 467] on h4 "Spacing" at bounding box center [190, 474] width 237 height 36
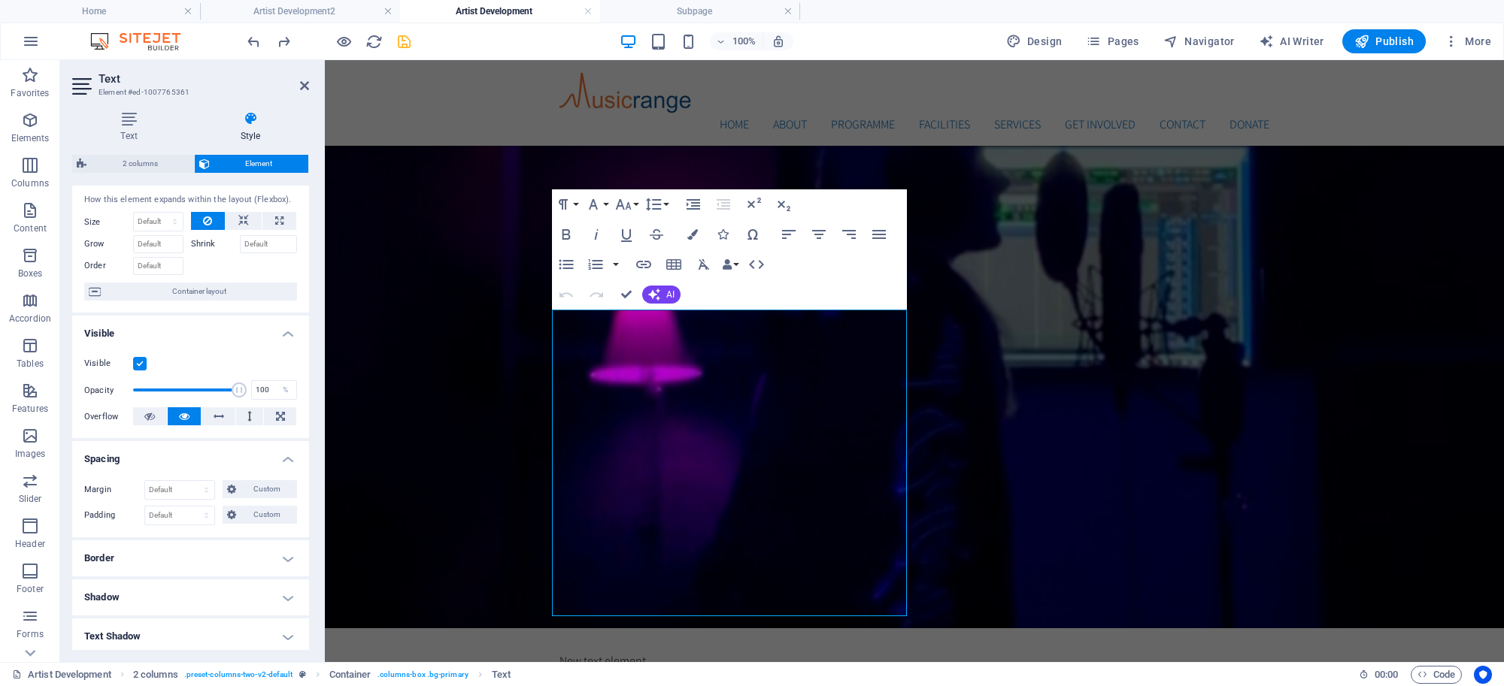
scroll to position [47, 0]
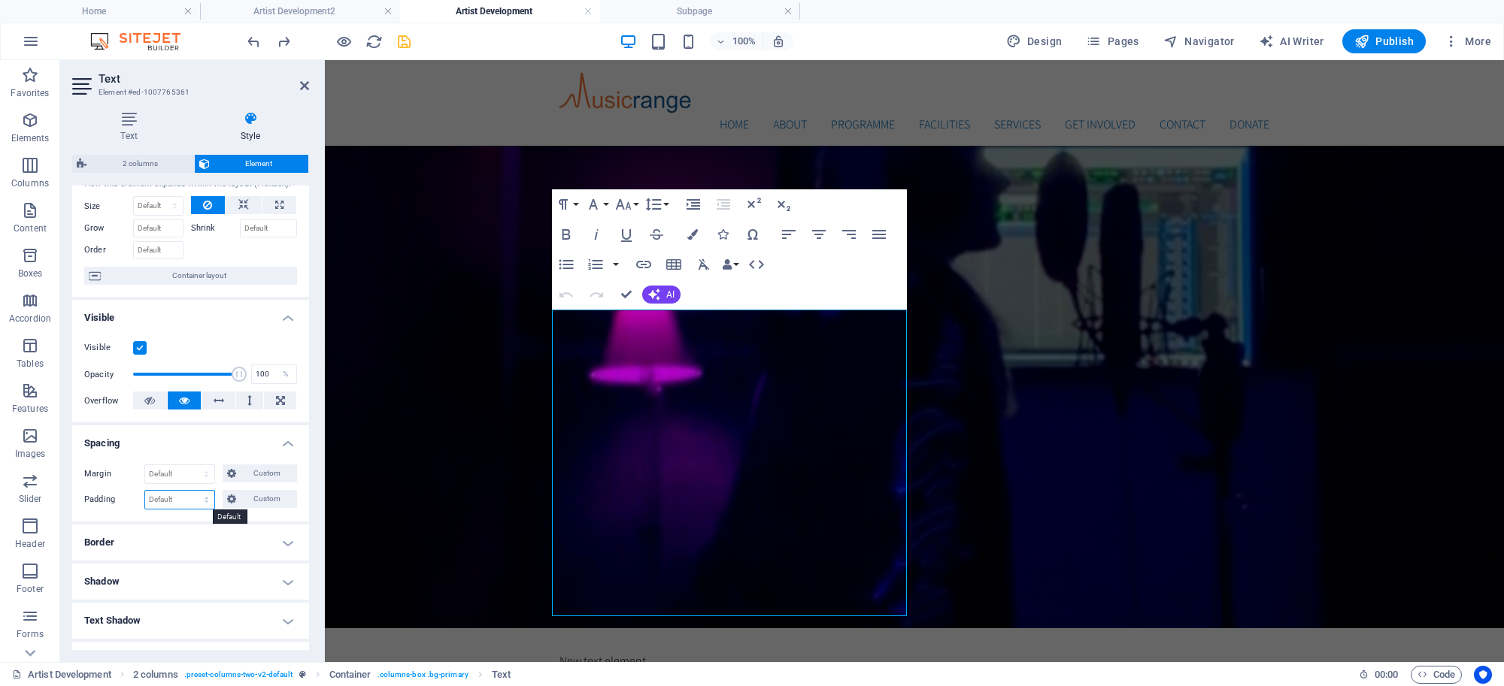
click at [183, 495] on select "Default px rem % vh vw Custom" at bounding box center [179, 500] width 69 height 18
select select "px"
click at [192, 491] on select "Default px rem % vh vw Custom" at bounding box center [179, 500] width 69 height 18
type input "0"
click at [173, 500] on input "0" at bounding box center [179, 500] width 69 height 18
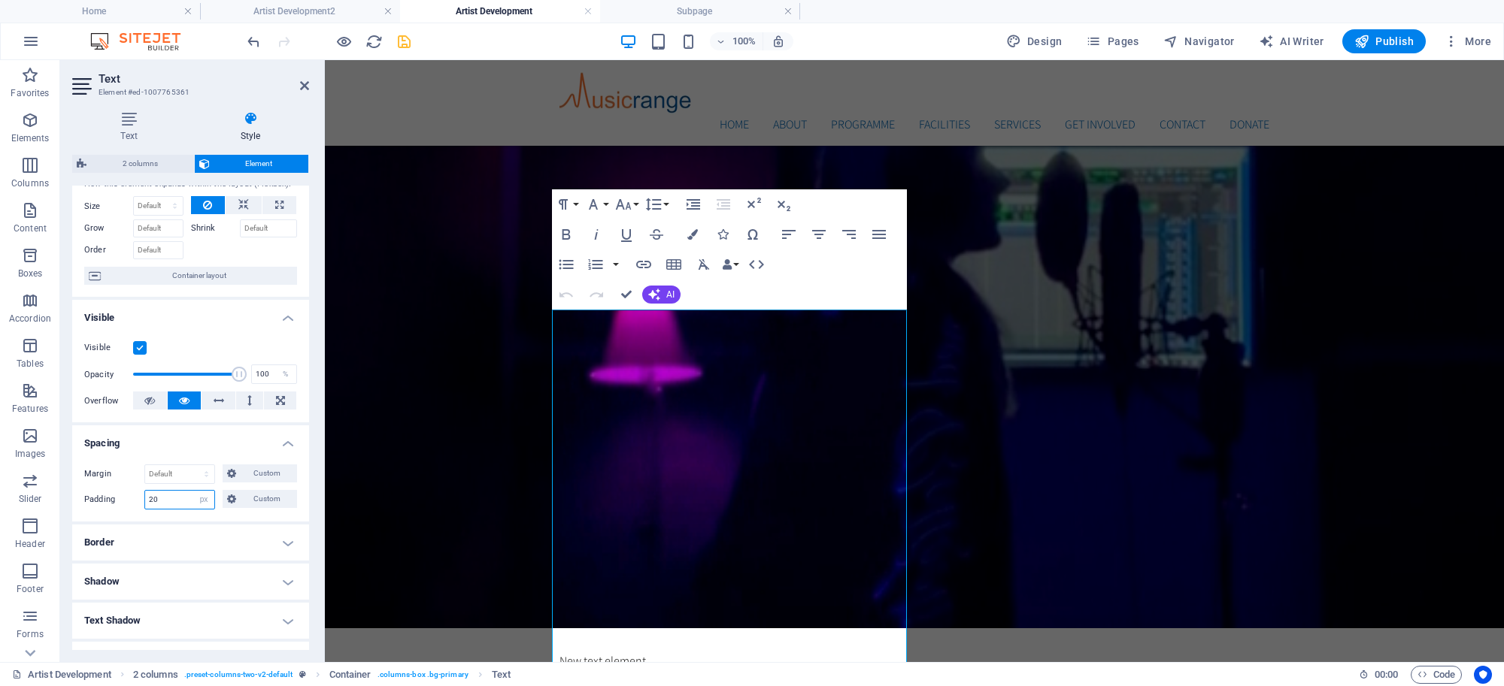
type input "2"
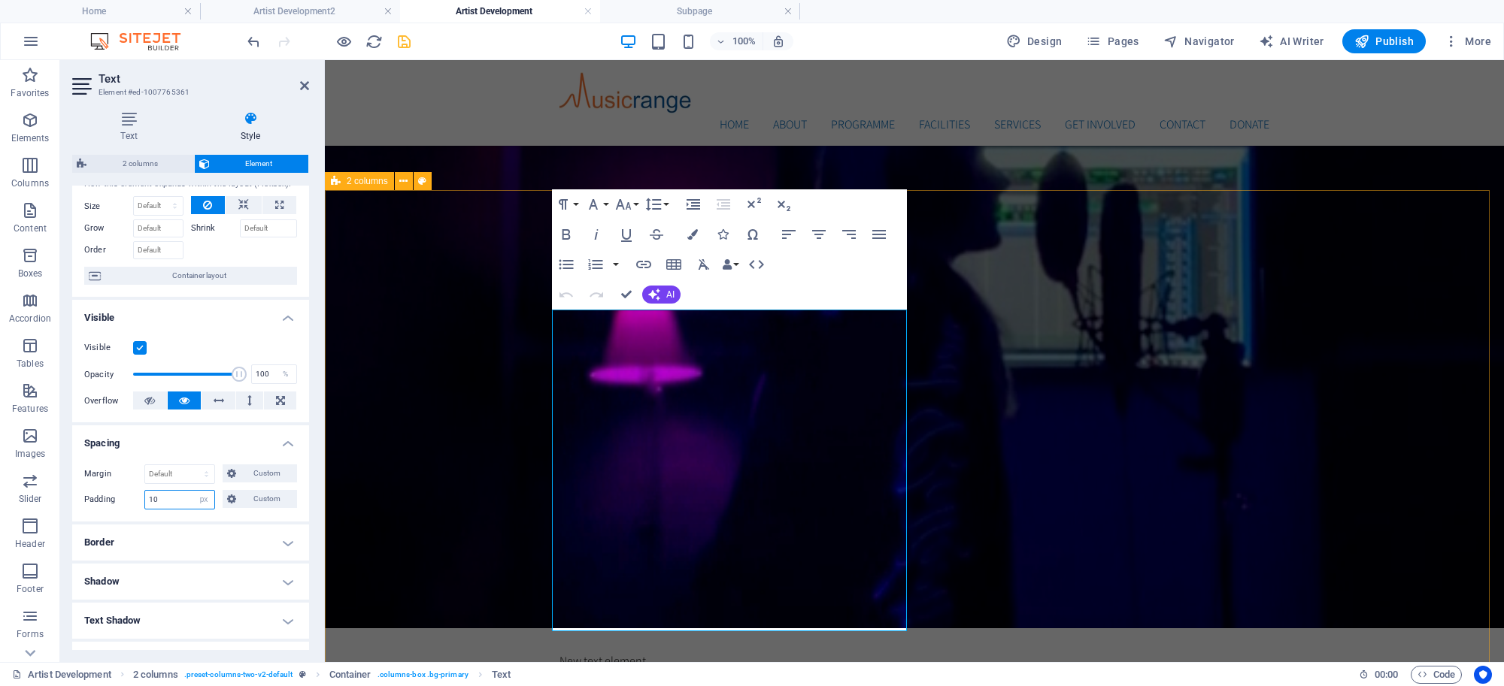
type input "10"
drag, startPoint x: 412, startPoint y: 427, endPoint x: 678, endPoint y: 427, distance: 266.2
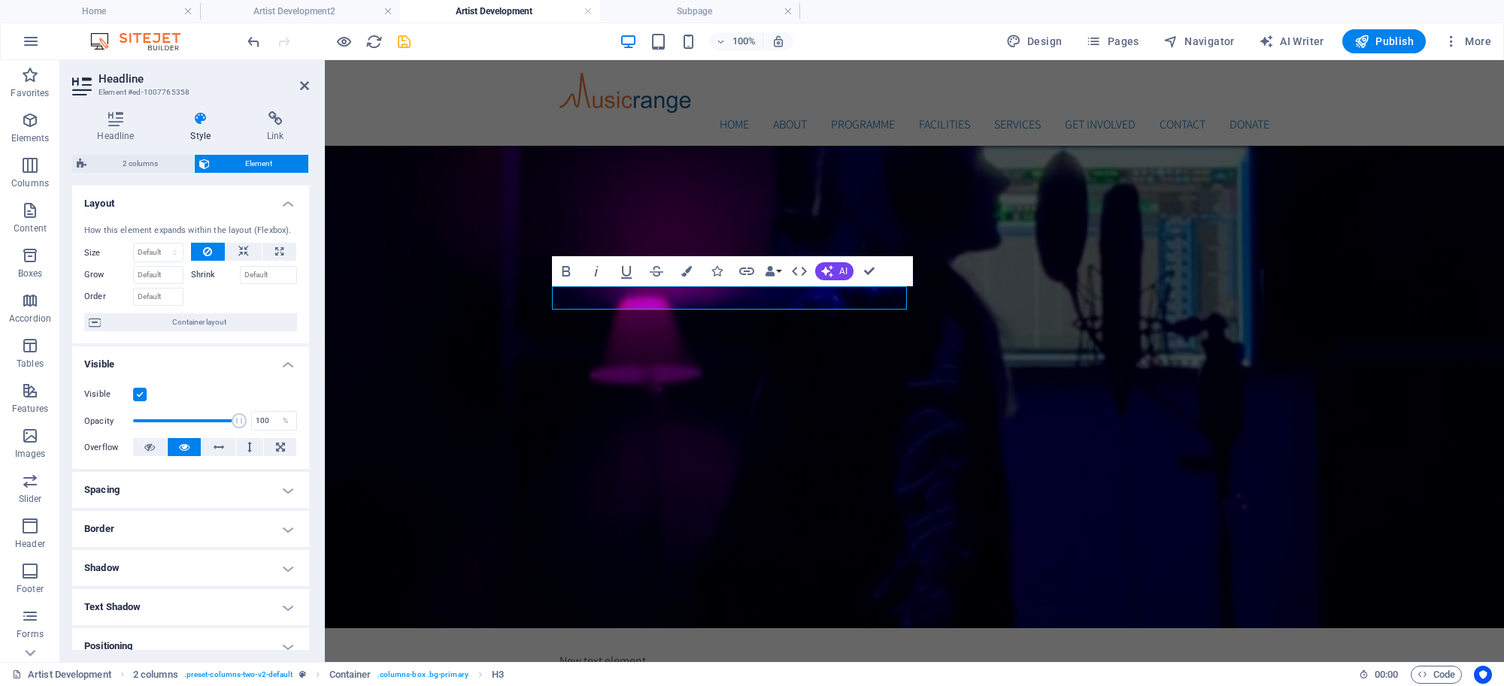
click at [267, 494] on h4 "Spacing" at bounding box center [190, 490] width 237 height 36
click at [181, 544] on select "Default px rem % vh vw Custom" at bounding box center [179, 547] width 69 height 18
select select "px"
click at [192, 538] on select "Default px rem % vh vw Custom" at bounding box center [179, 547] width 69 height 18
type input "1"
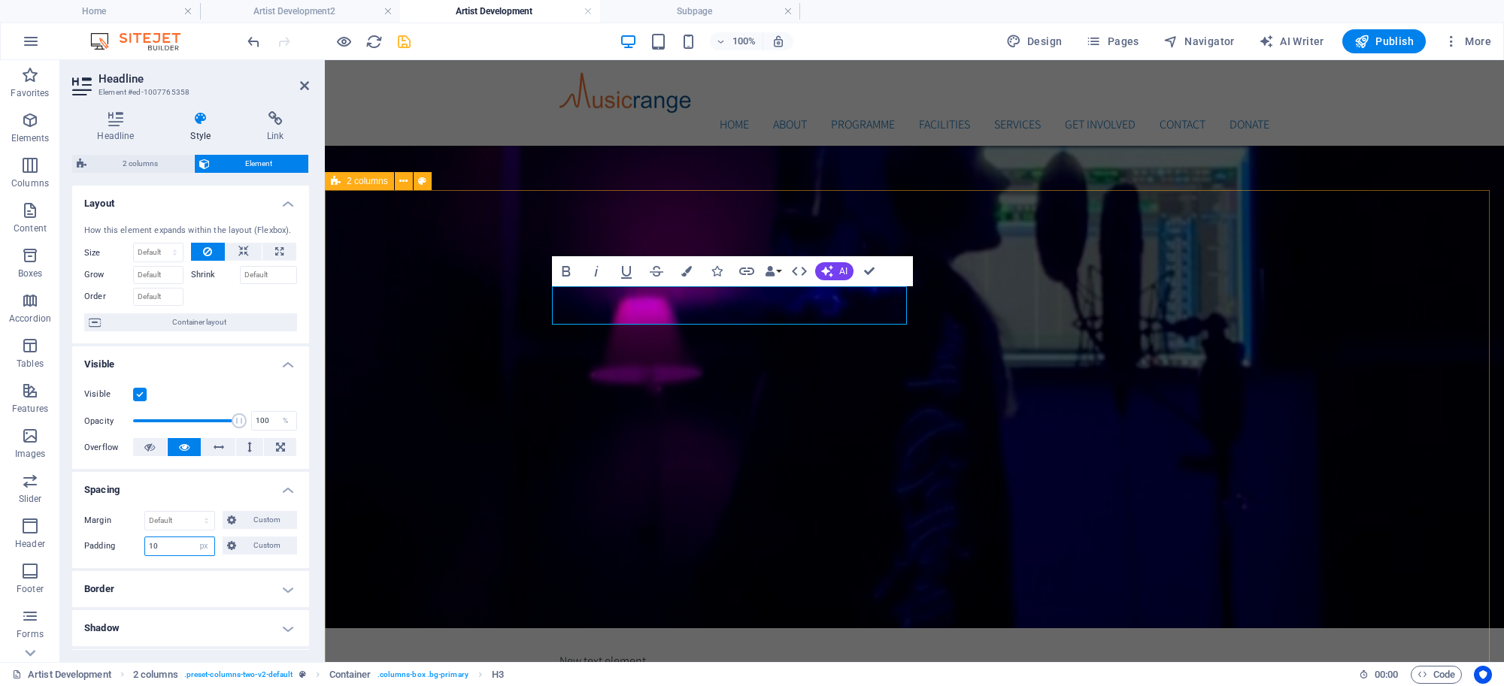
type input "10"
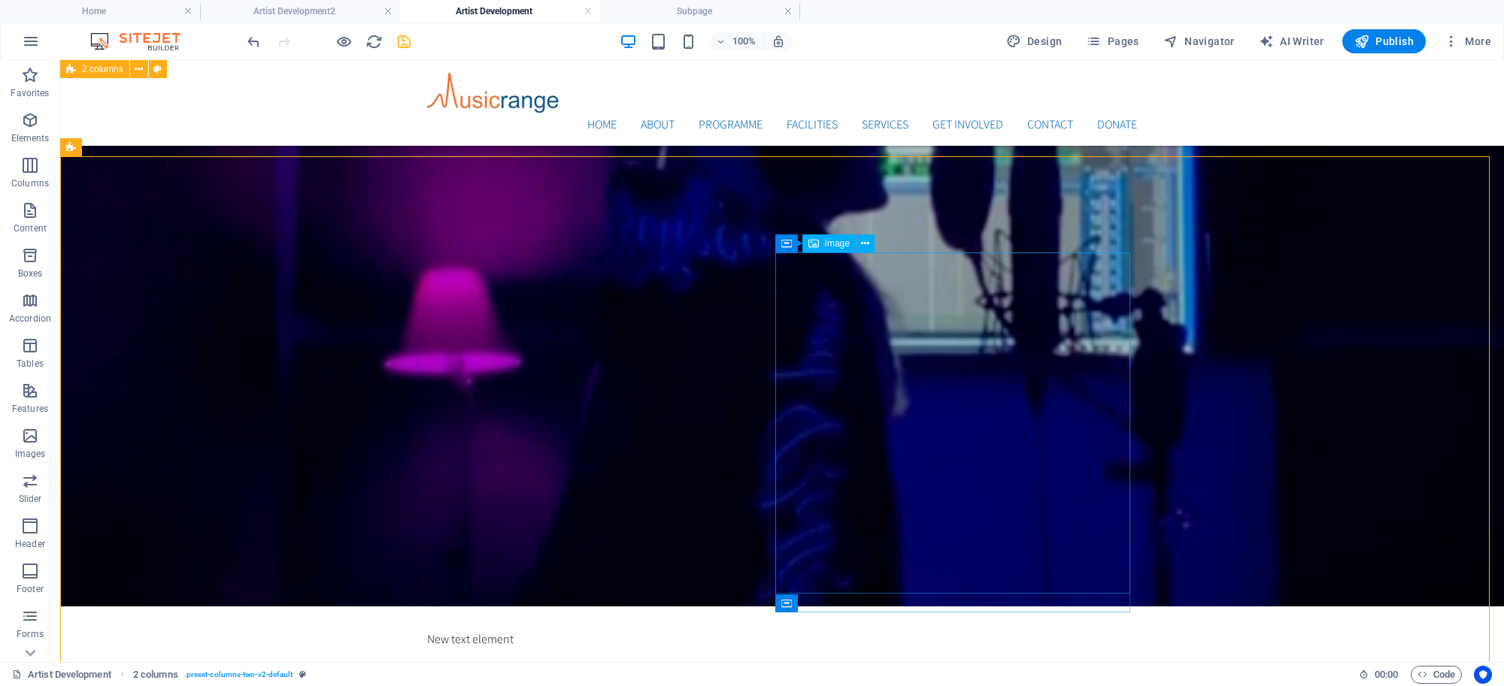
scroll to position [651, 0]
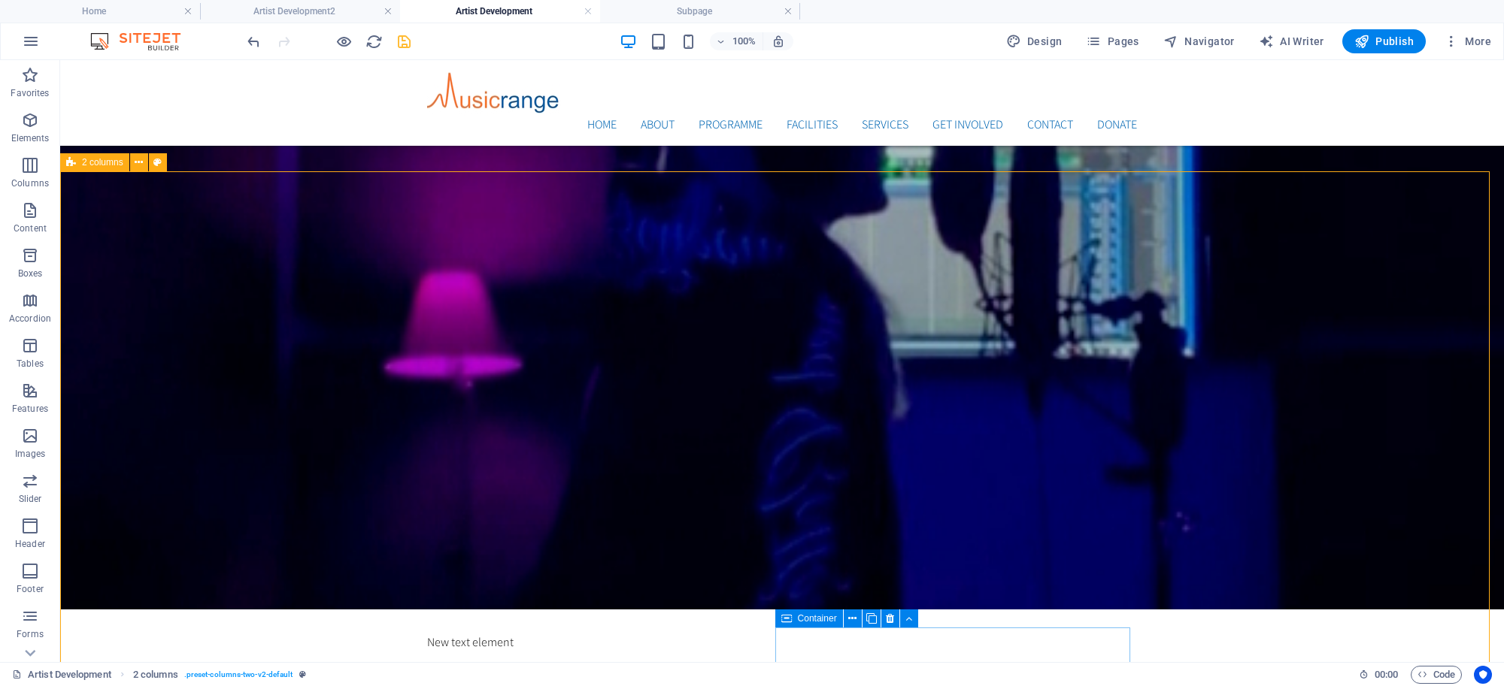
click at [798, 615] on span "Container" at bounding box center [817, 618] width 39 height 9
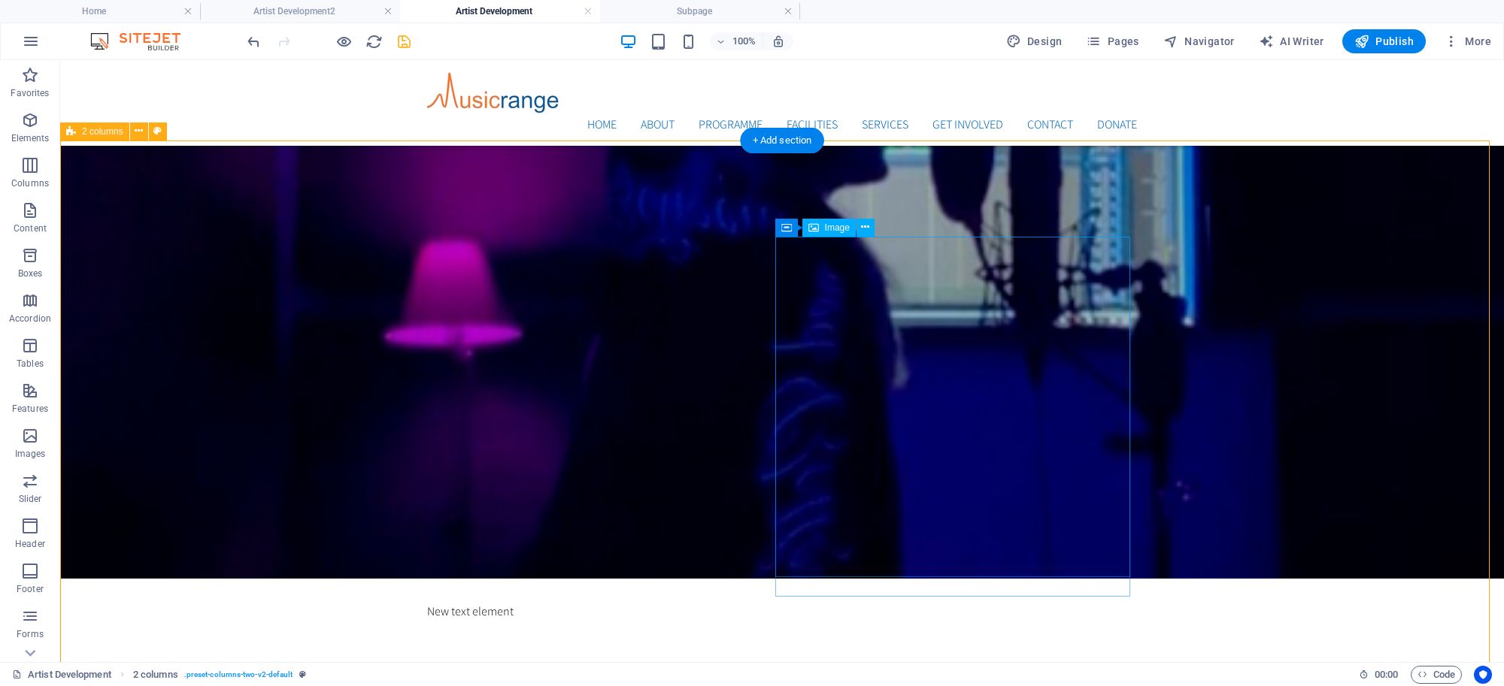
scroll to position [729, 0]
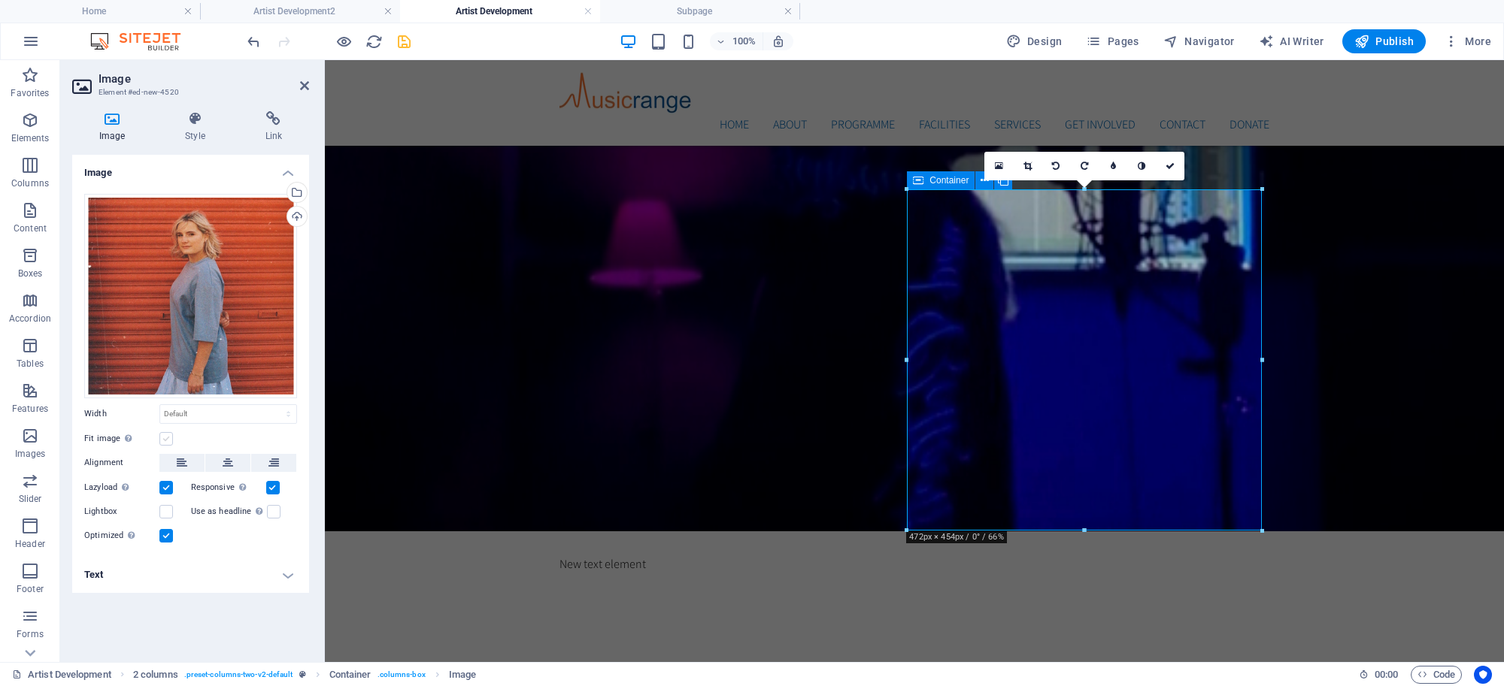
click at [166, 440] on label at bounding box center [166, 439] width 14 height 14
click at [0, 0] on input "Fit image Automatically fit image to a fixed width and height" at bounding box center [0, 0] width 0 height 0
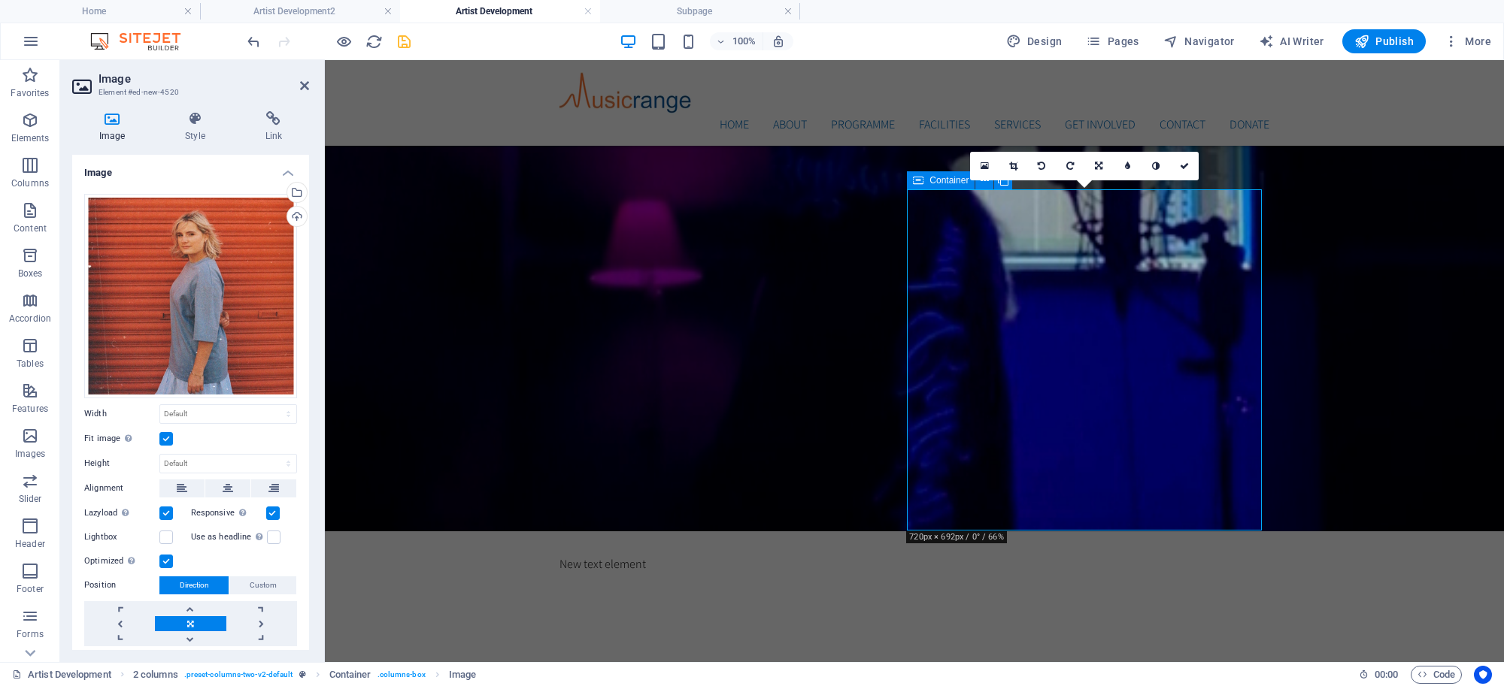
click at [164, 438] on label at bounding box center [166, 439] width 14 height 14
click at [0, 0] on input "Fit image Automatically fit image to a fixed width and height" at bounding box center [0, 0] width 0 height 0
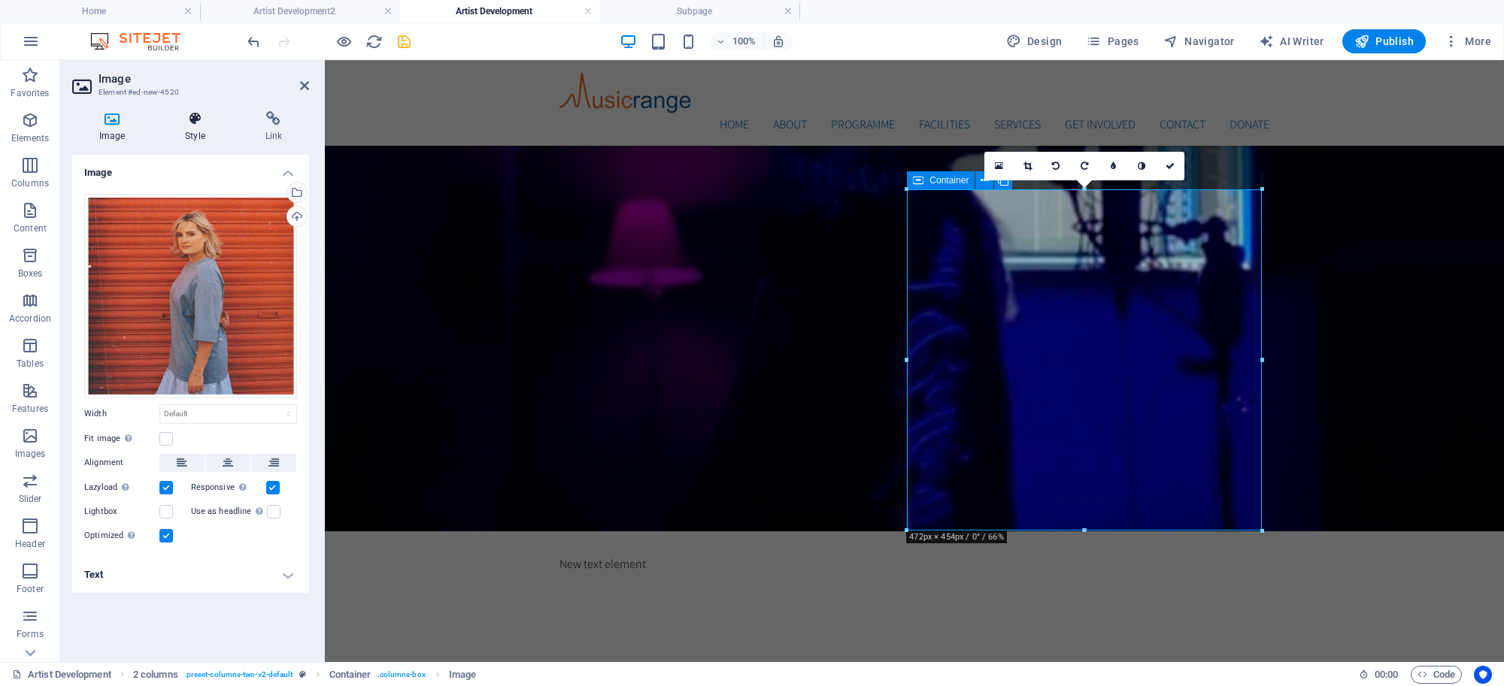
click at [189, 129] on h4 "Style" at bounding box center [198, 127] width 80 height 32
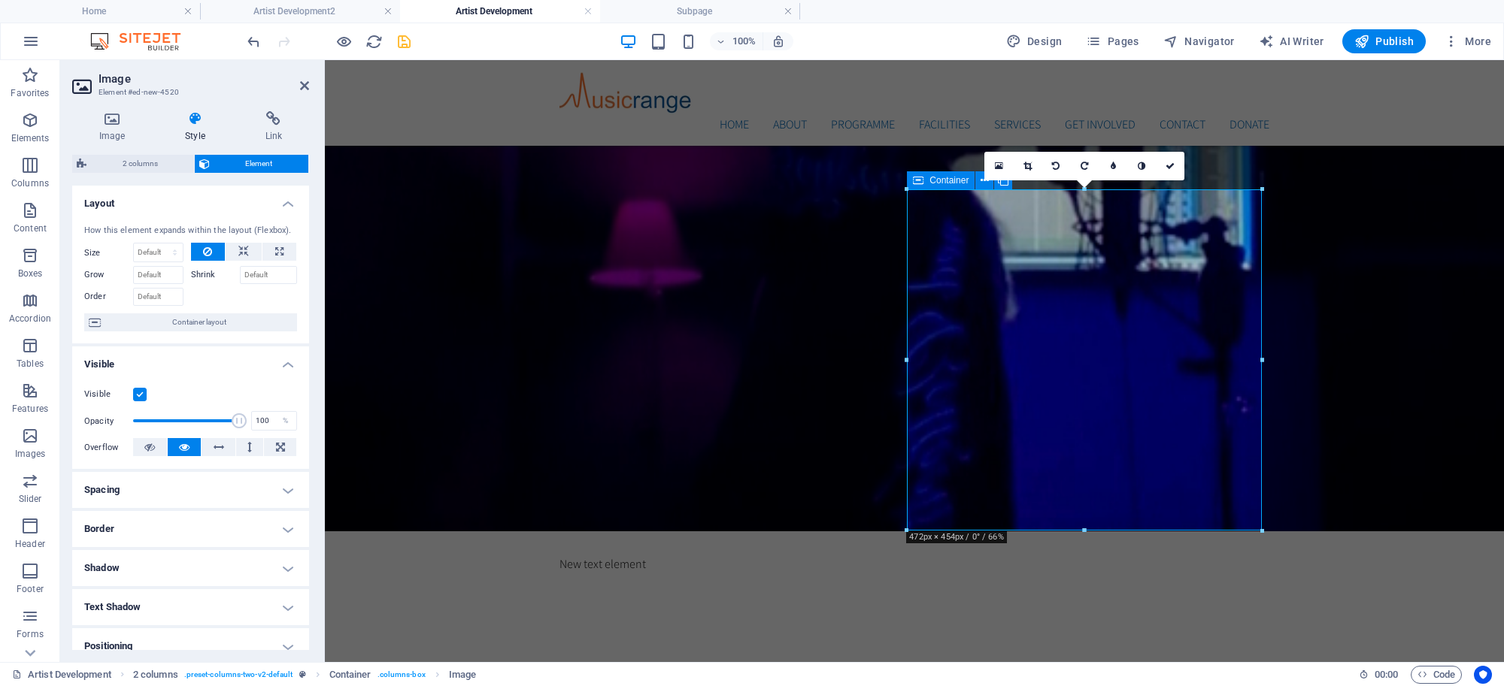
click at [188, 124] on icon at bounding box center [195, 118] width 74 height 15
click at [202, 125] on icon at bounding box center [195, 118] width 74 height 15
click at [118, 123] on icon at bounding box center [112, 118] width 80 height 15
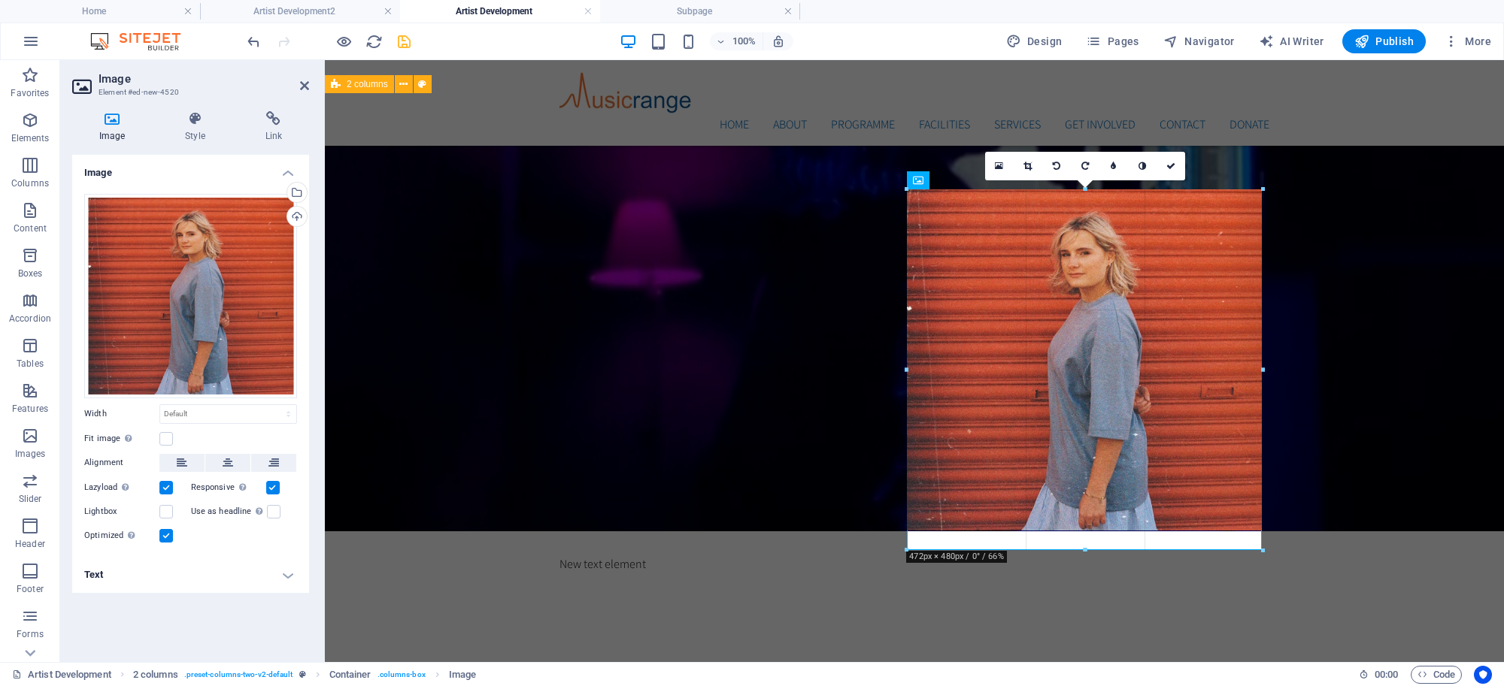
drag, startPoint x: 1085, startPoint y: 528, endPoint x: 763, endPoint y: 487, distance: 324.4
click at [1088, 548] on div at bounding box center [1085, 550] width 356 height 5
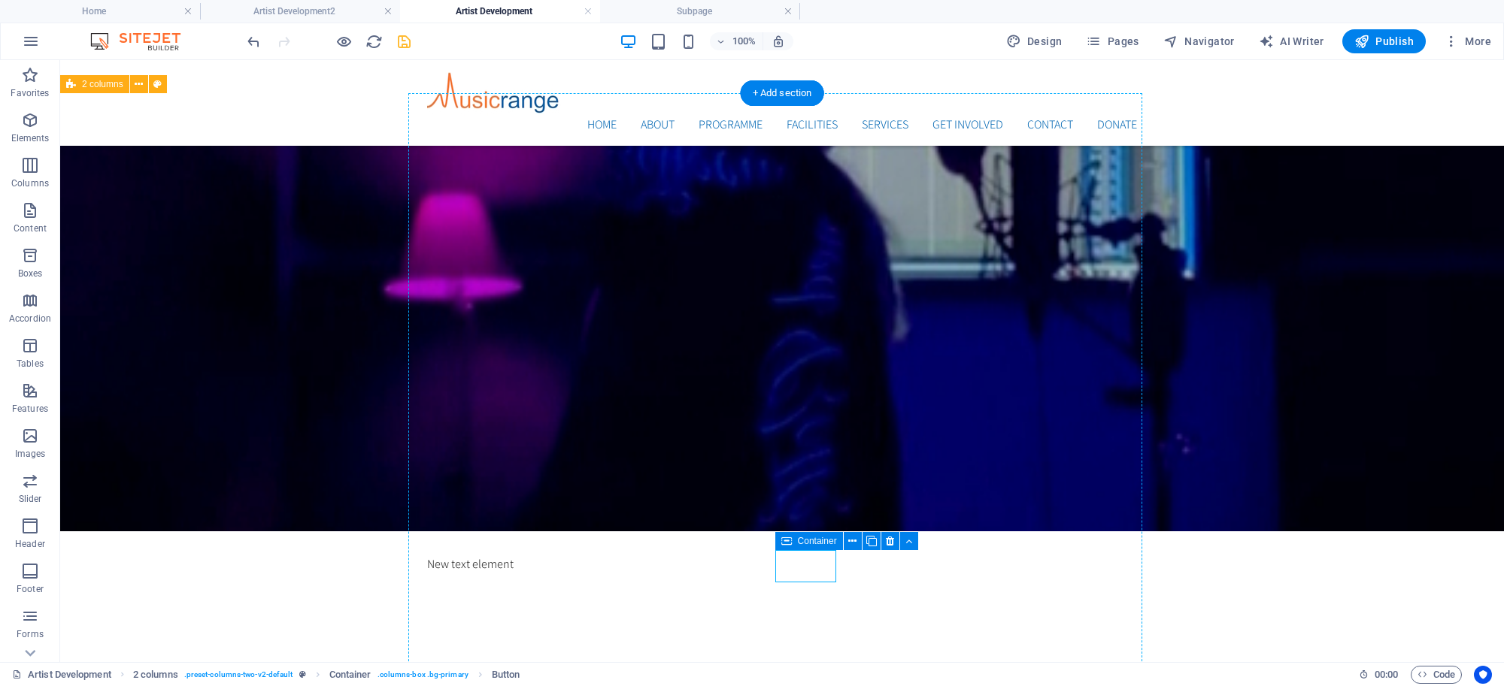
drag, startPoint x: 799, startPoint y: 562, endPoint x: 651, endPoint y: 573, distance: 148.5
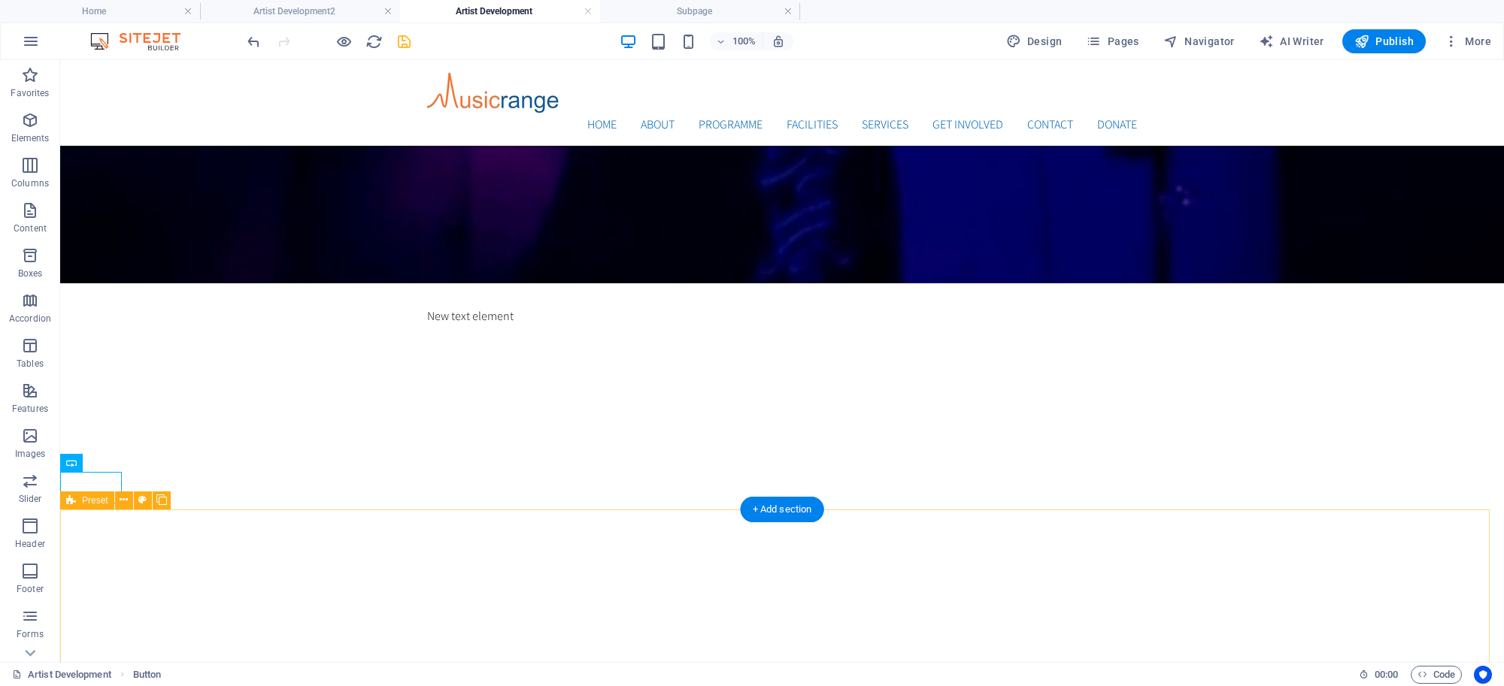
scroll to position [787, 0]
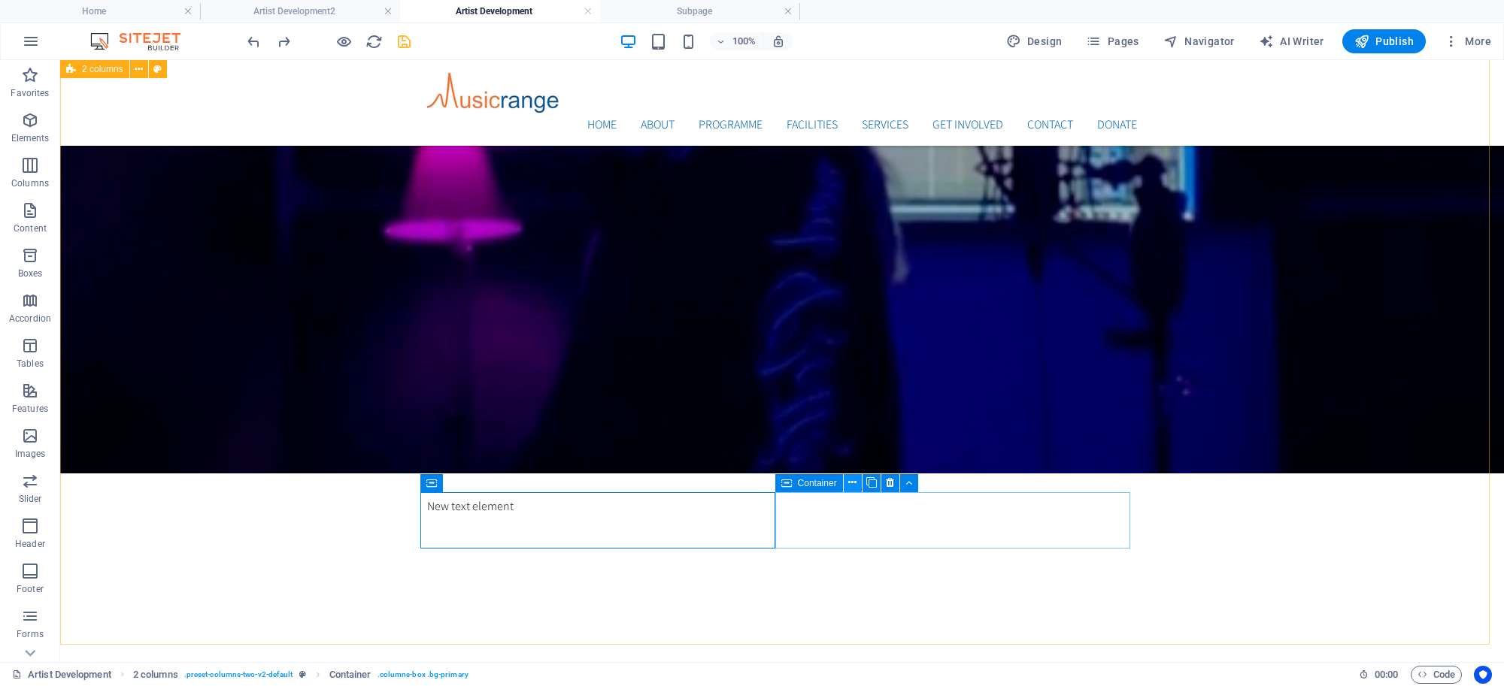
click at [850, 483] on icon at bounding box center [852, 483] width 8 height 16
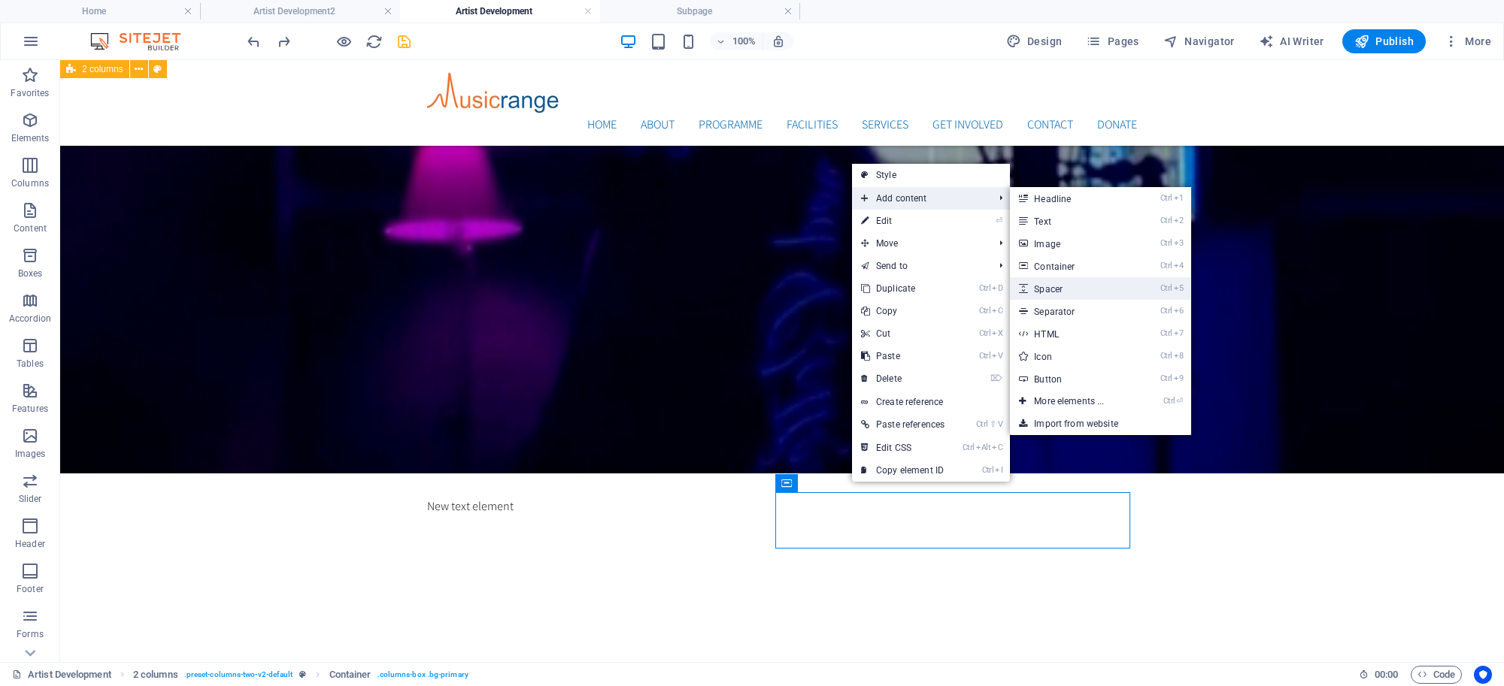
click at [1065, 284] on link "Ctrl 5 Spacer" at bounding box center [1072, 288] width 124 height 23
select select "px"
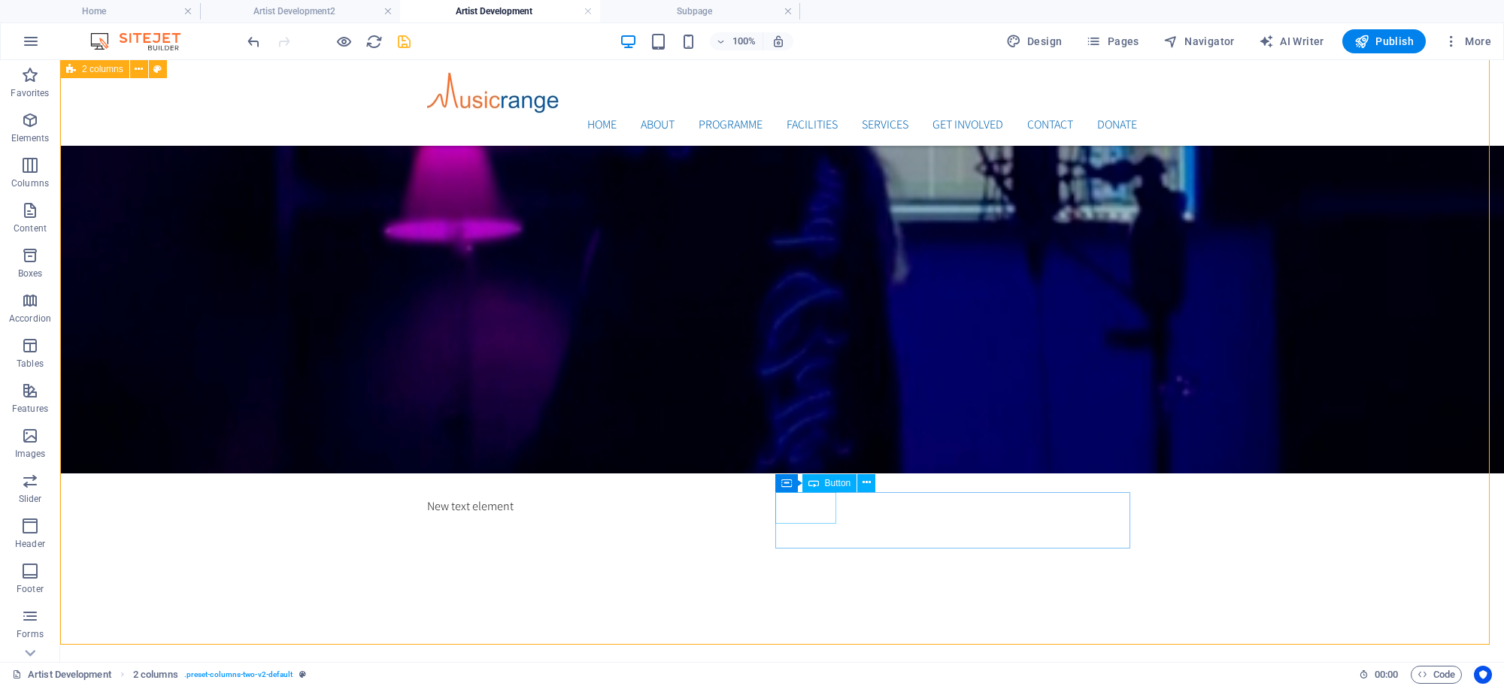
click at [817, 481] on icon at bounding box center [813, 483] width 11 height 18
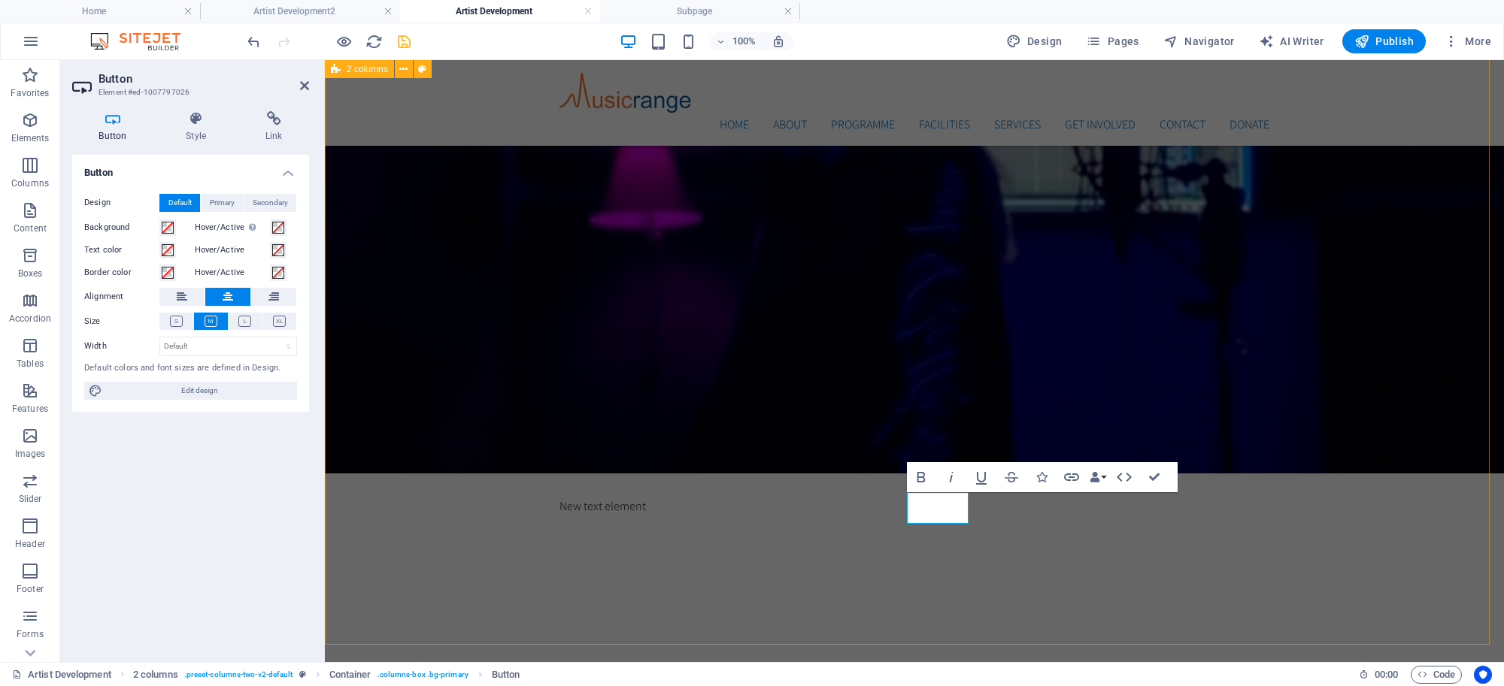
drag, startPoint x: 1002, startPoint y: 583, endPoint x: 1266, endPoint y: 584, distance: 264.7
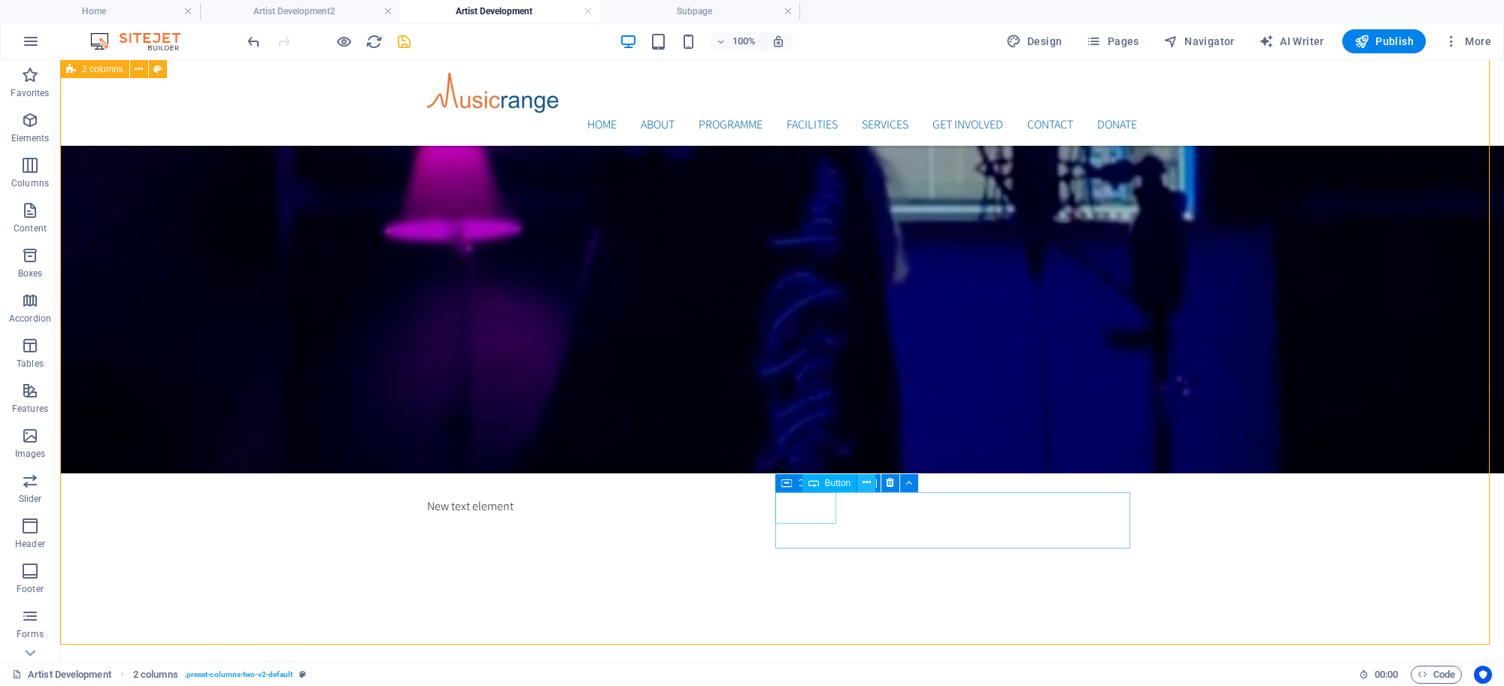
click at [866, 486] on icon at bounding box center [866, 483] width 8 height 16
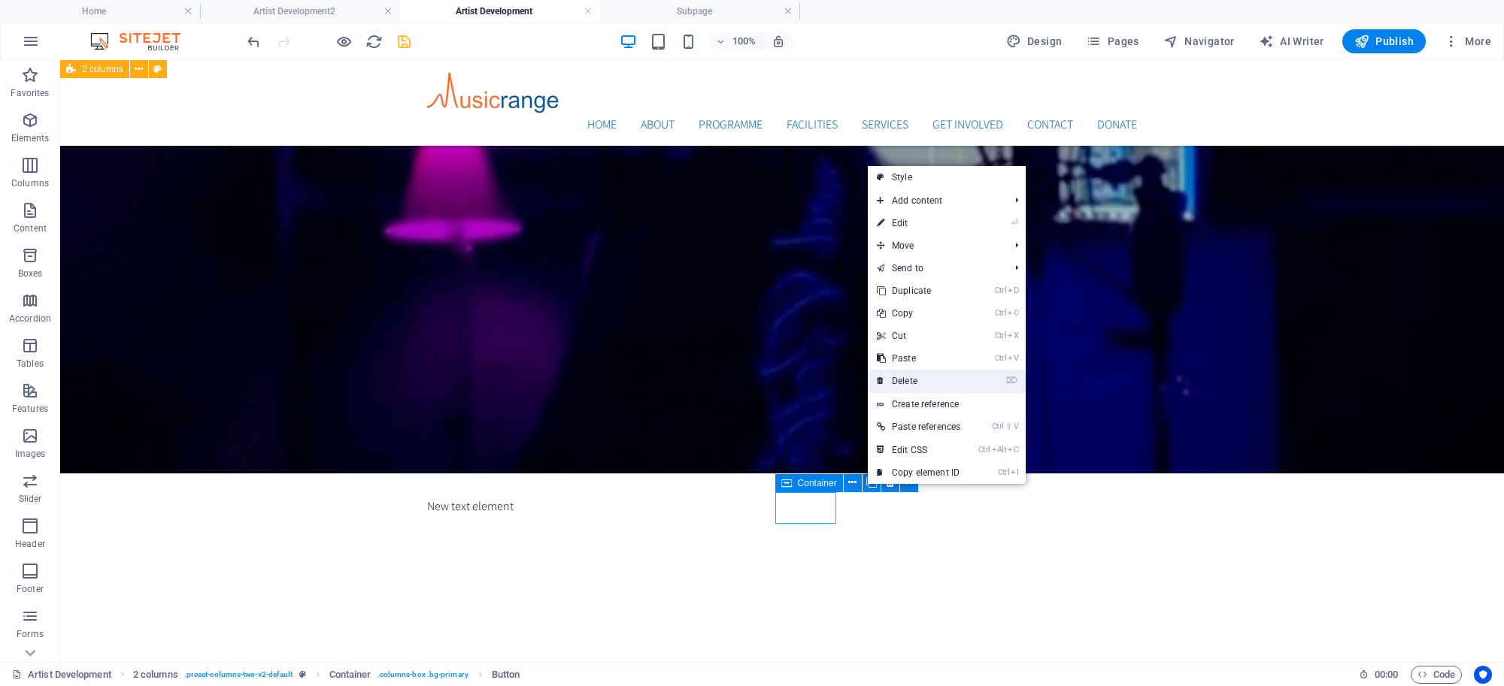
click at [907, 386] on link "⌦ Delete" at bounding box center [919, 381] width 102 height 23
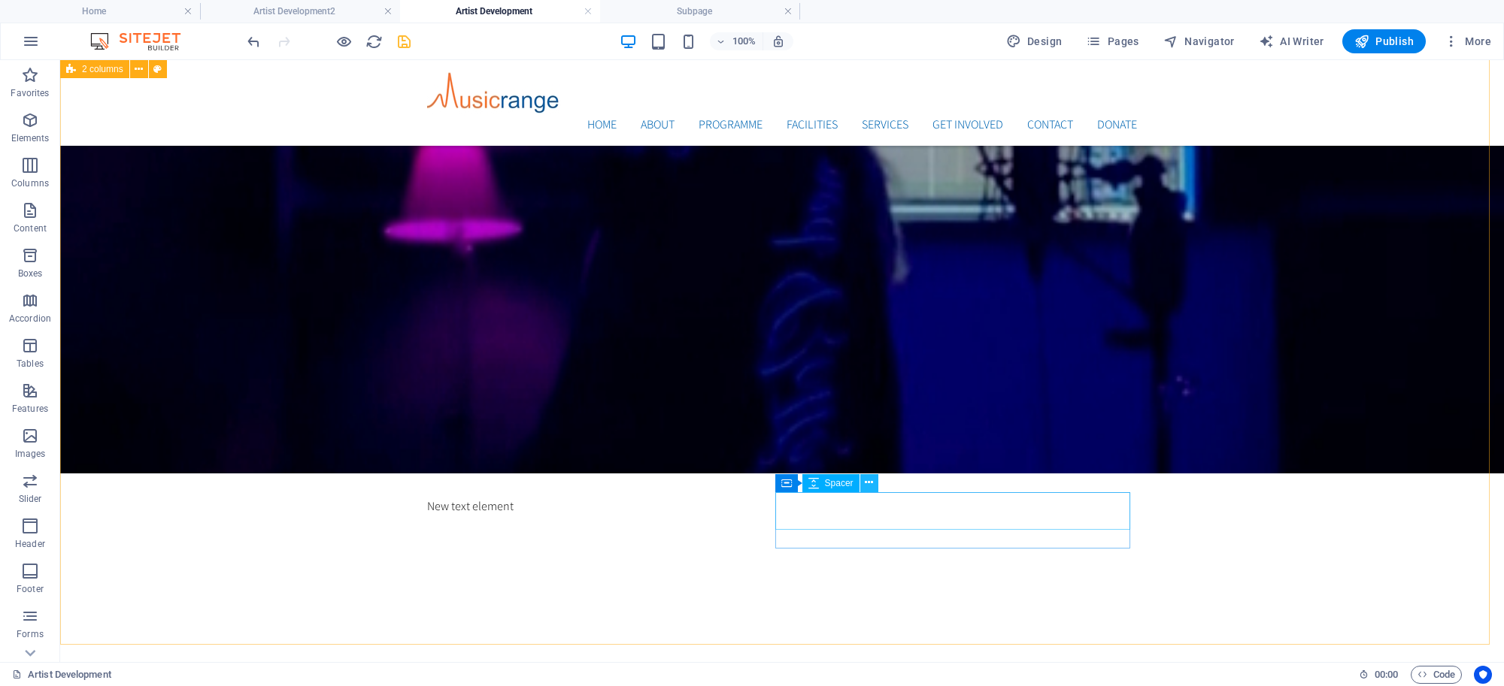
click at [865, 486] on icon at bounding box center [869, 483] width 8 height 16
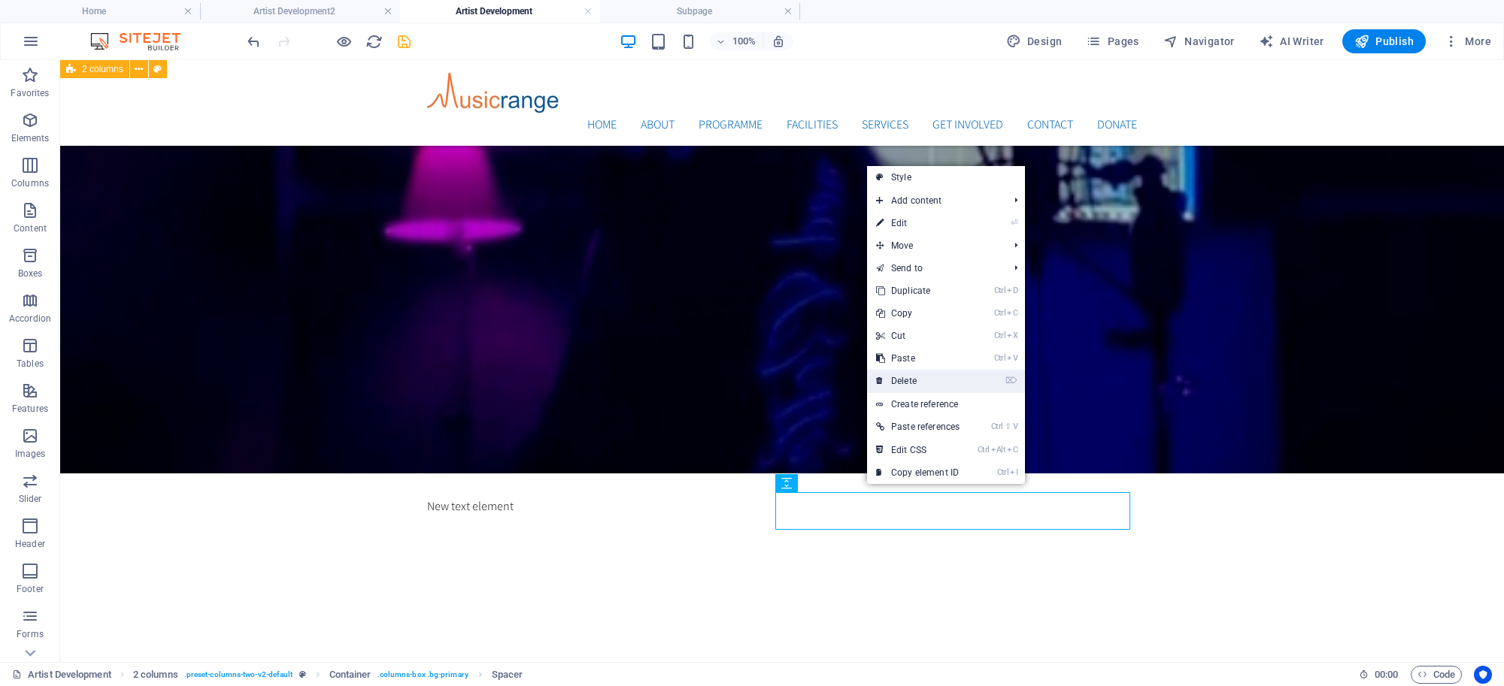
click at [906, 384] on link "⌦ Delete" at bounding box center [918, 381] width 102 height 23
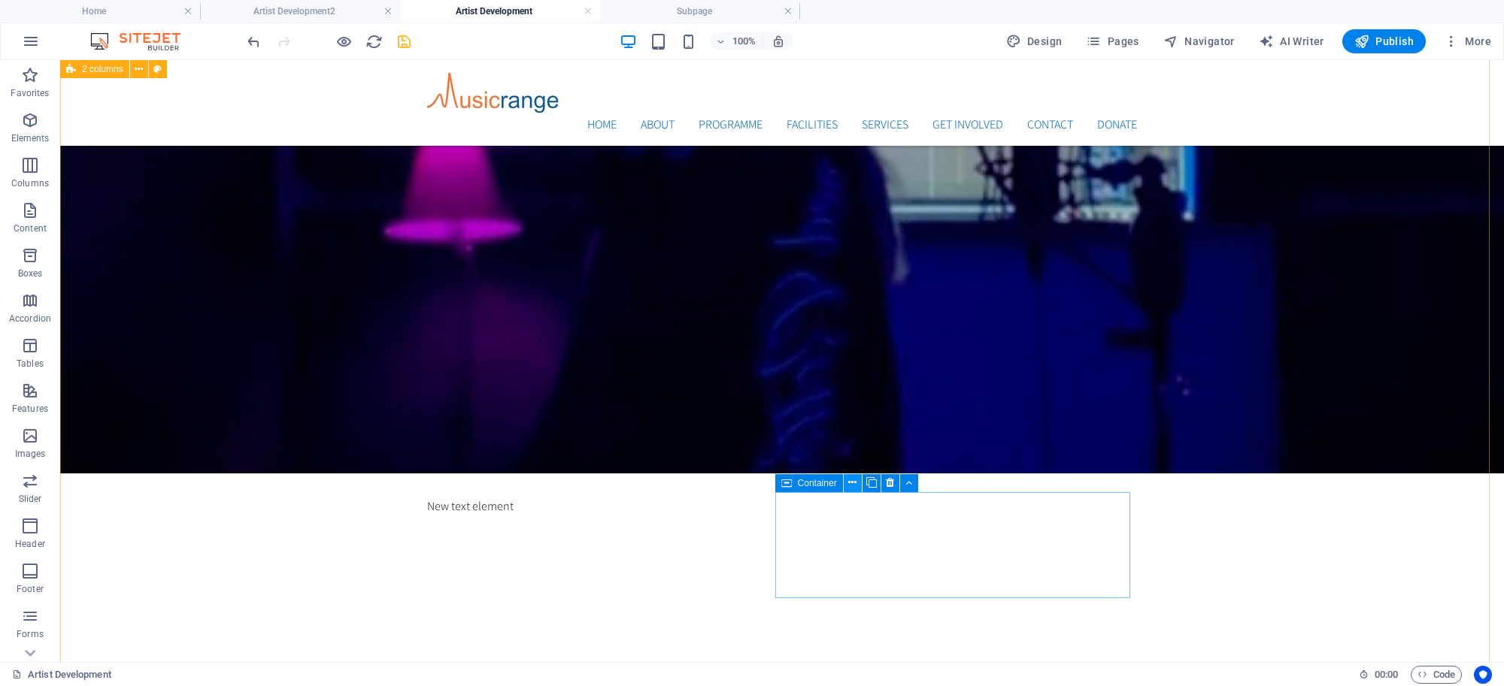
click at [850, 487] on icon at bounding box center [852, 483] width 8 height 16
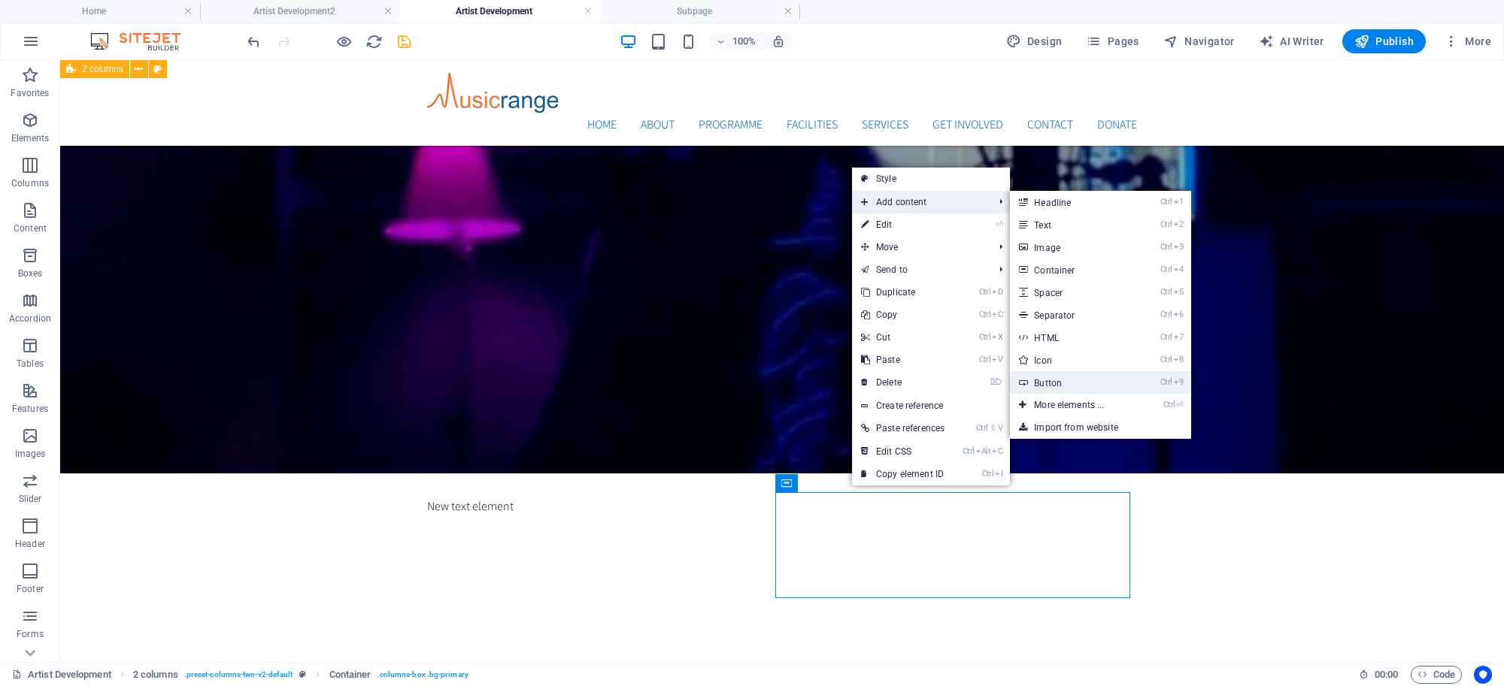
click at [1066, 377] on link "Ctrl 9 Button" at bounding box center [1072, 382] width 124 height 23
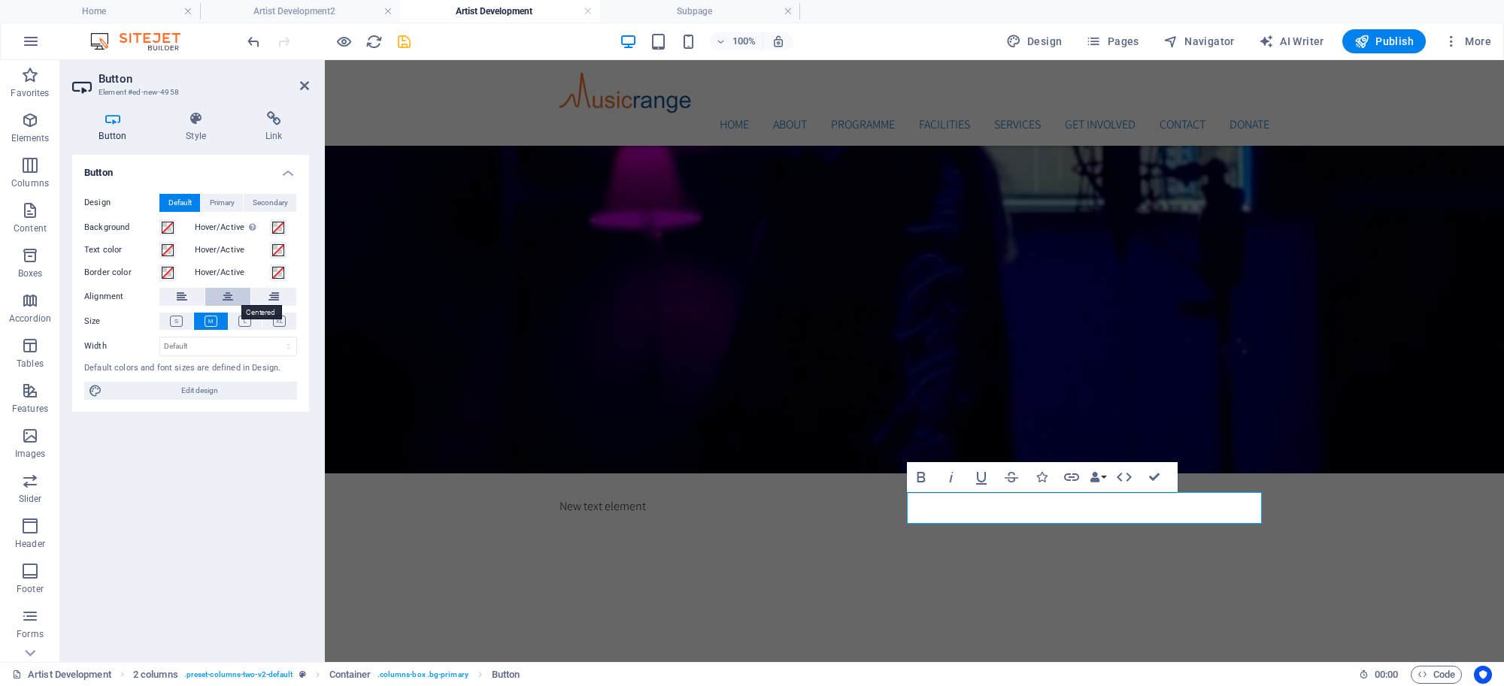
click at [230, 299] on icon at bounding box center [228, 297] width 11 height 18
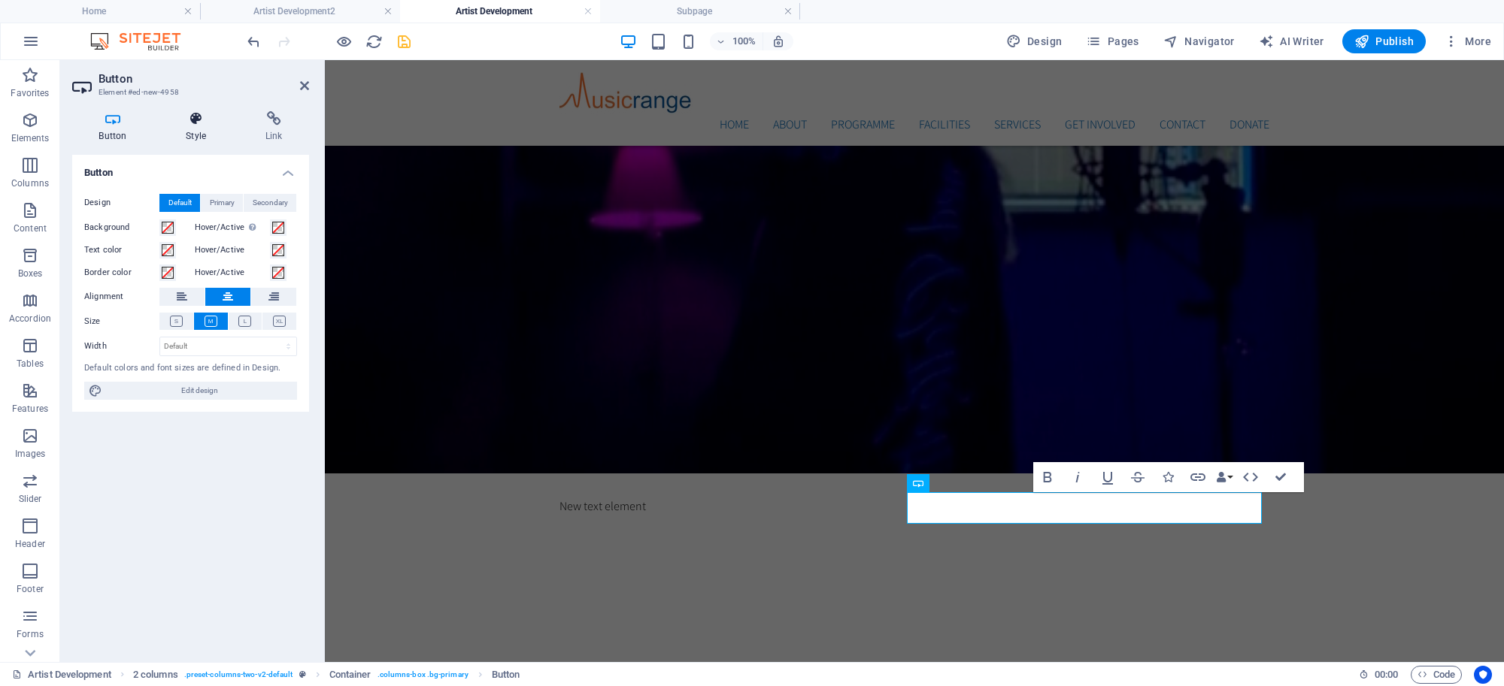
click at [192, 126] on h4 "Style" at bounding box center [199, 127] width 80 height 32
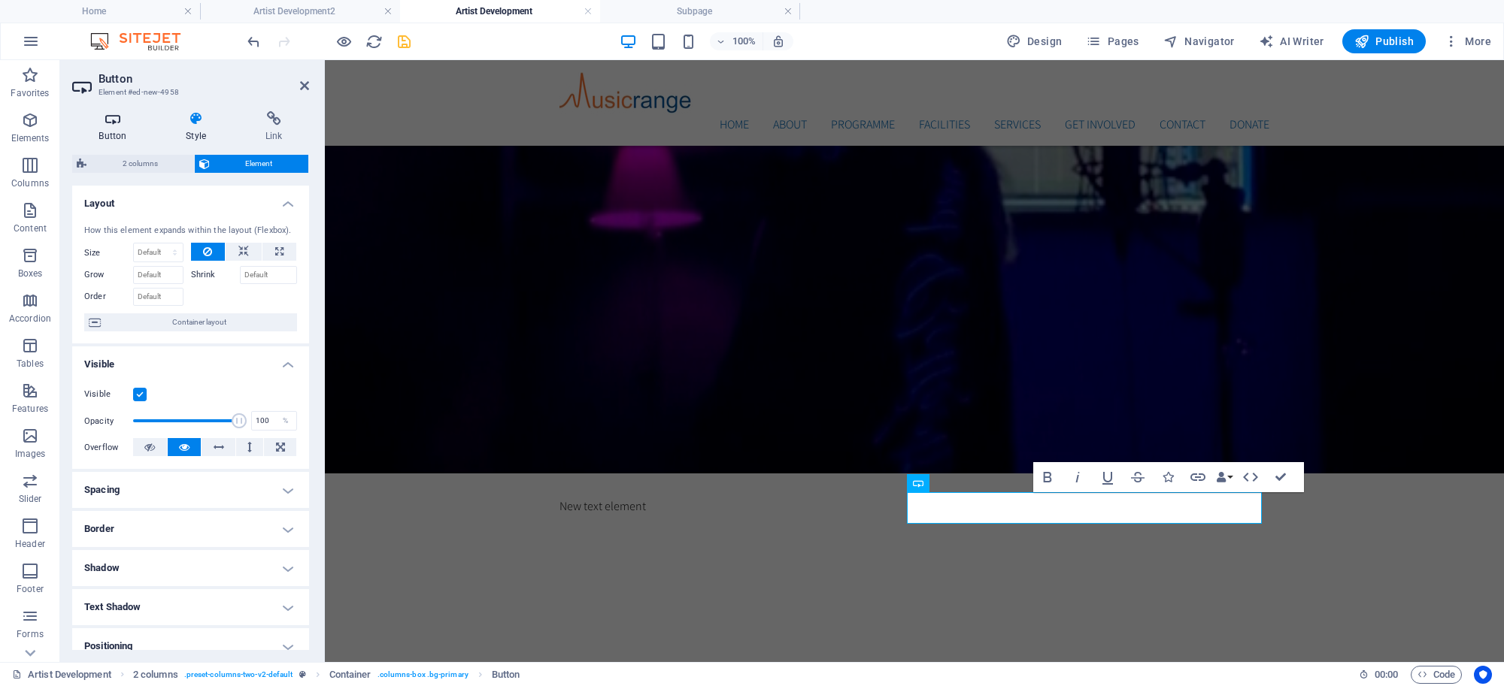
click at [120, 121] on icon at bounding box center [112, 118] width 81 height 15
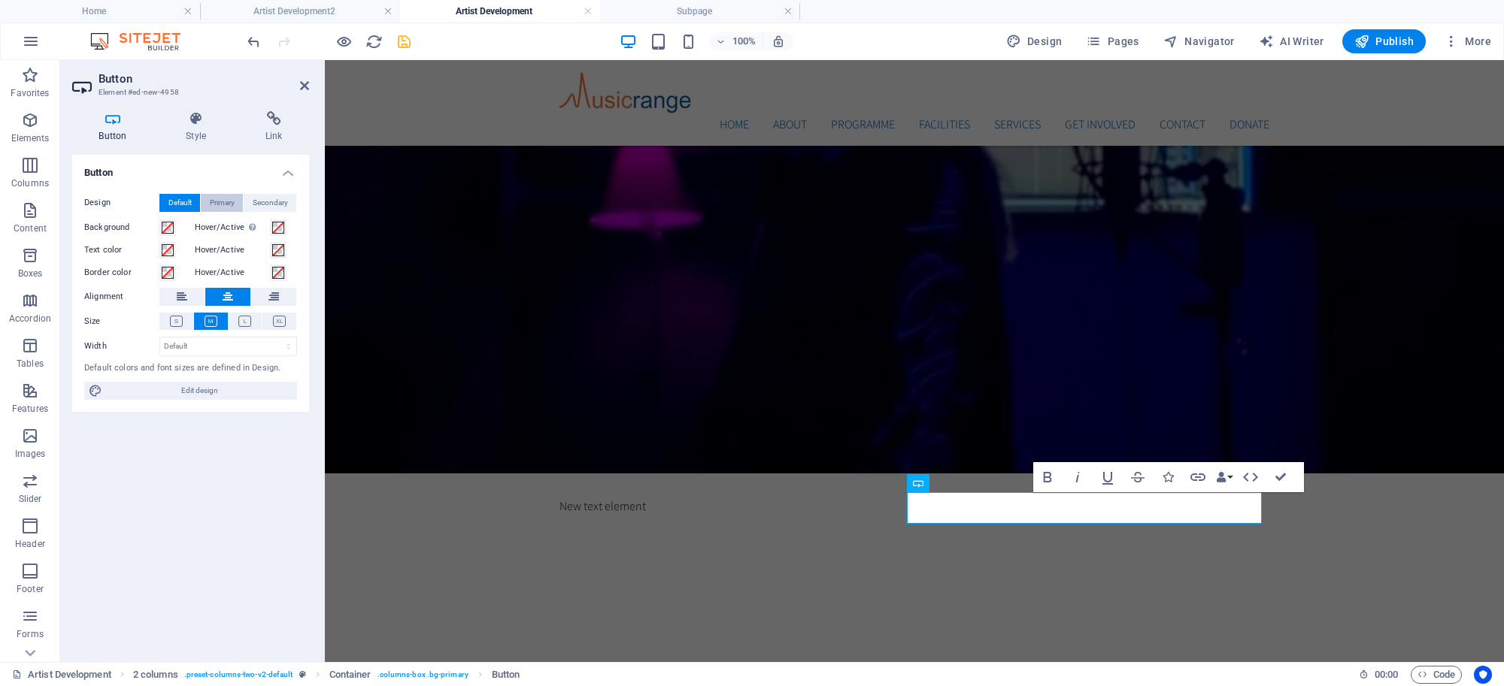
click at [220, 200] on span "Primary" at bounding box center [222, 203] width 25 height 18
click at [183, 204] on span "Default" at bounding box center [179, 203] width 23 height 18
click at [167, 229] on span at bounding box center [168, 228] width 12 height 12
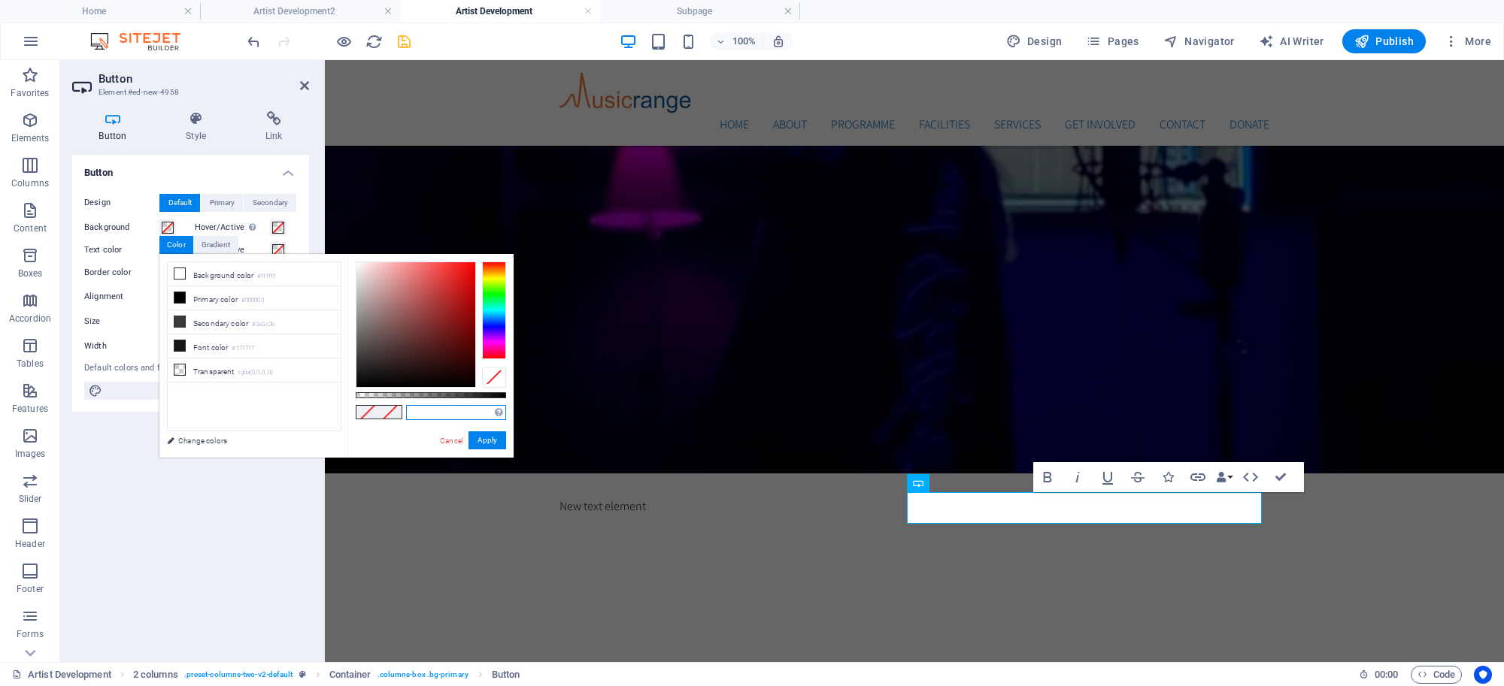
click at [441, 412] on input "text" at bounding box center [456, 412] width 100 height 15
click at [177, 297] on icon at bounding box center [179, 297] width 11 height 11
type input "#000000"
click at [483, 445] on button "Apply" at bounding box center [487, 441] width 38 height 18
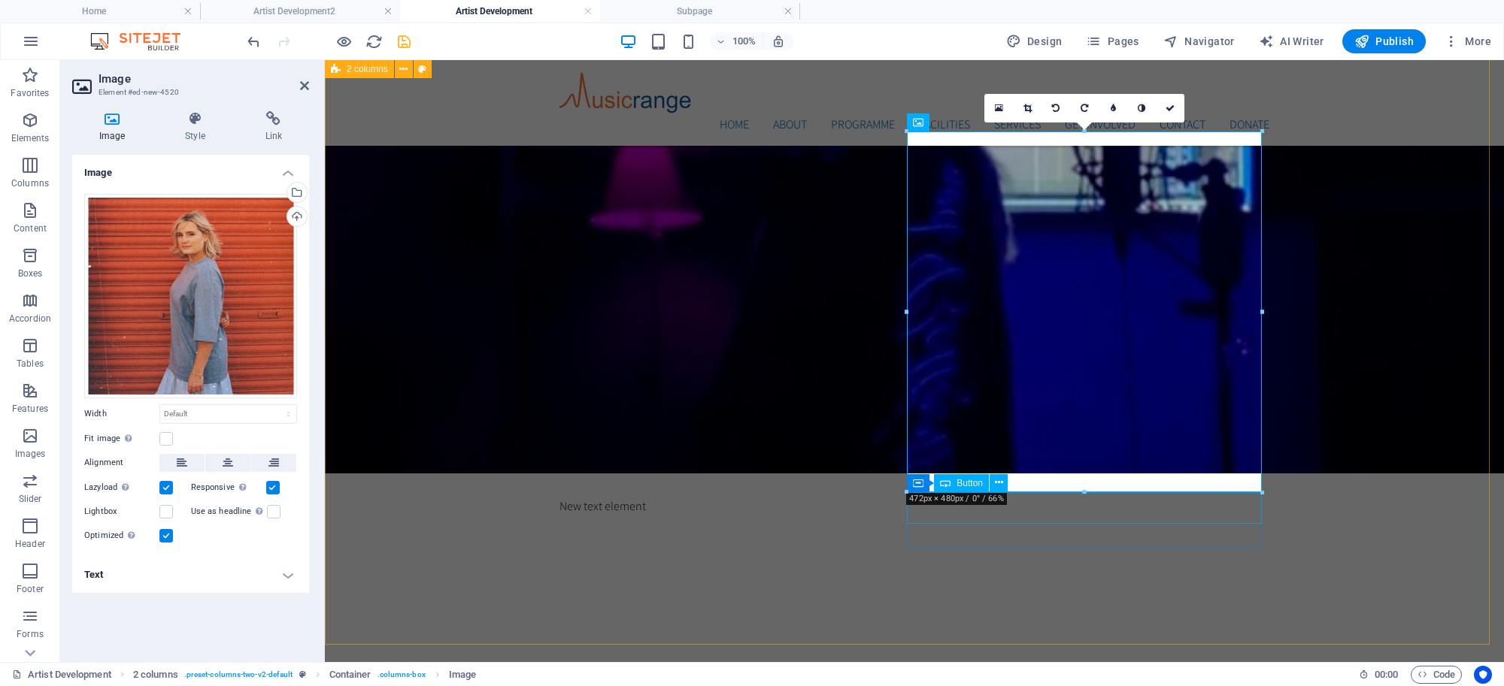
drag, startPoint x: 1409, startPoint y: 555, endPoint x: 1083, endPoint y: 502, distance: 330.5
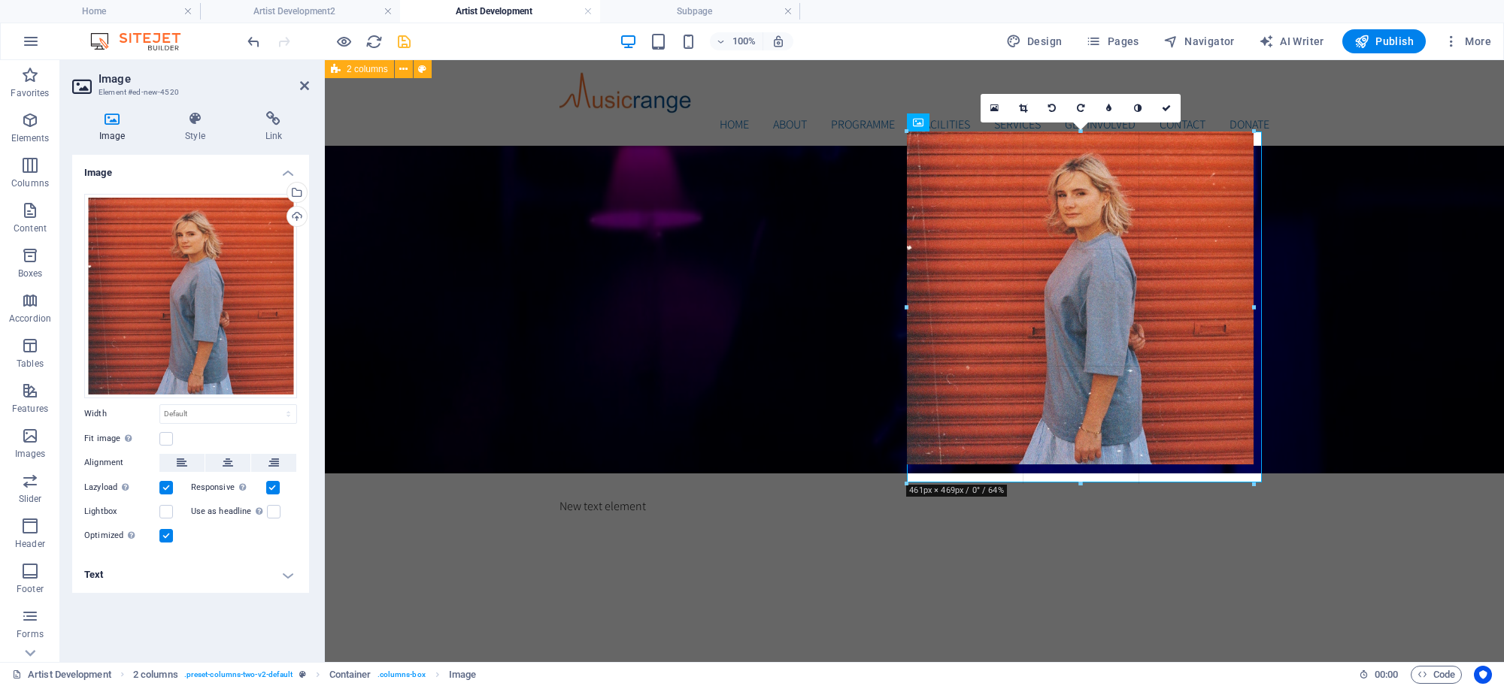
type input "462"
select select "px"
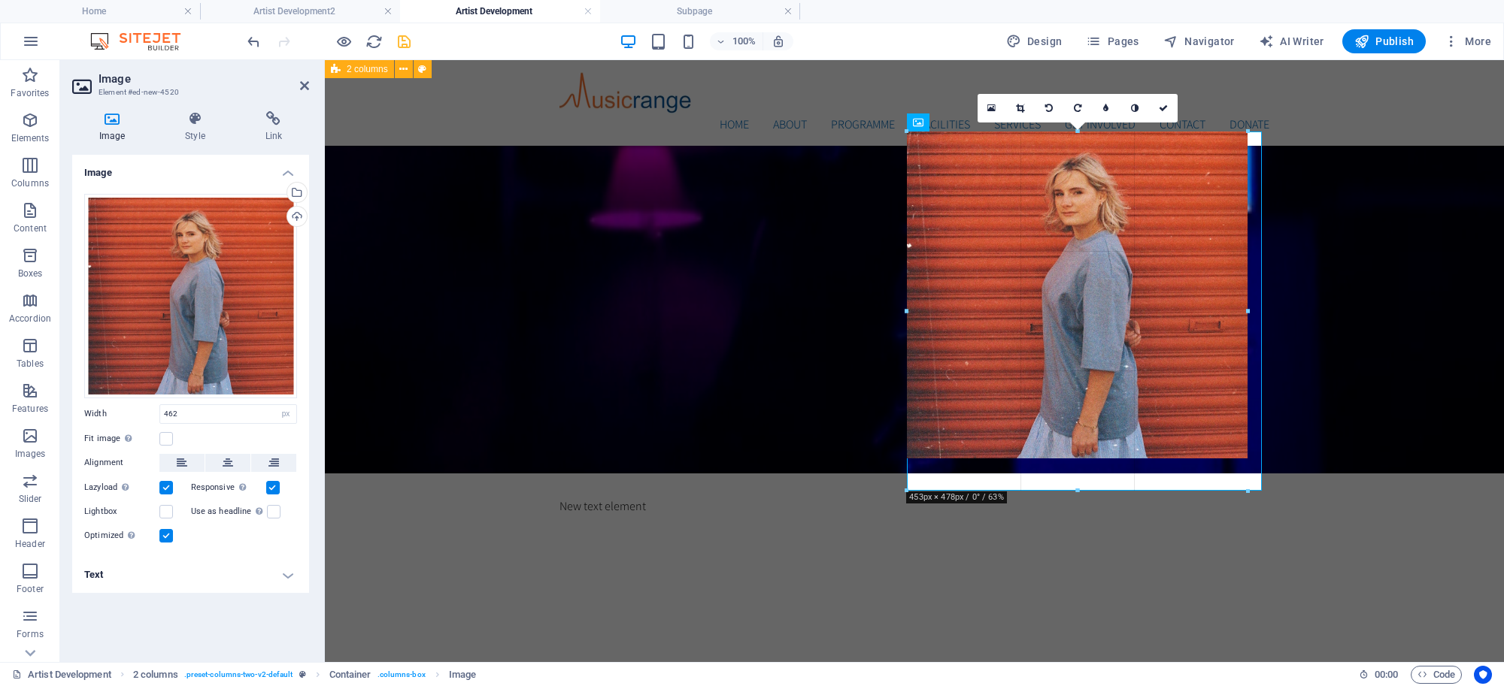
drag, startPoint x: 1080, startPoint y: 464, endPoint x: 1084, endPoint y: 489, distance: 26.0
type input "453"
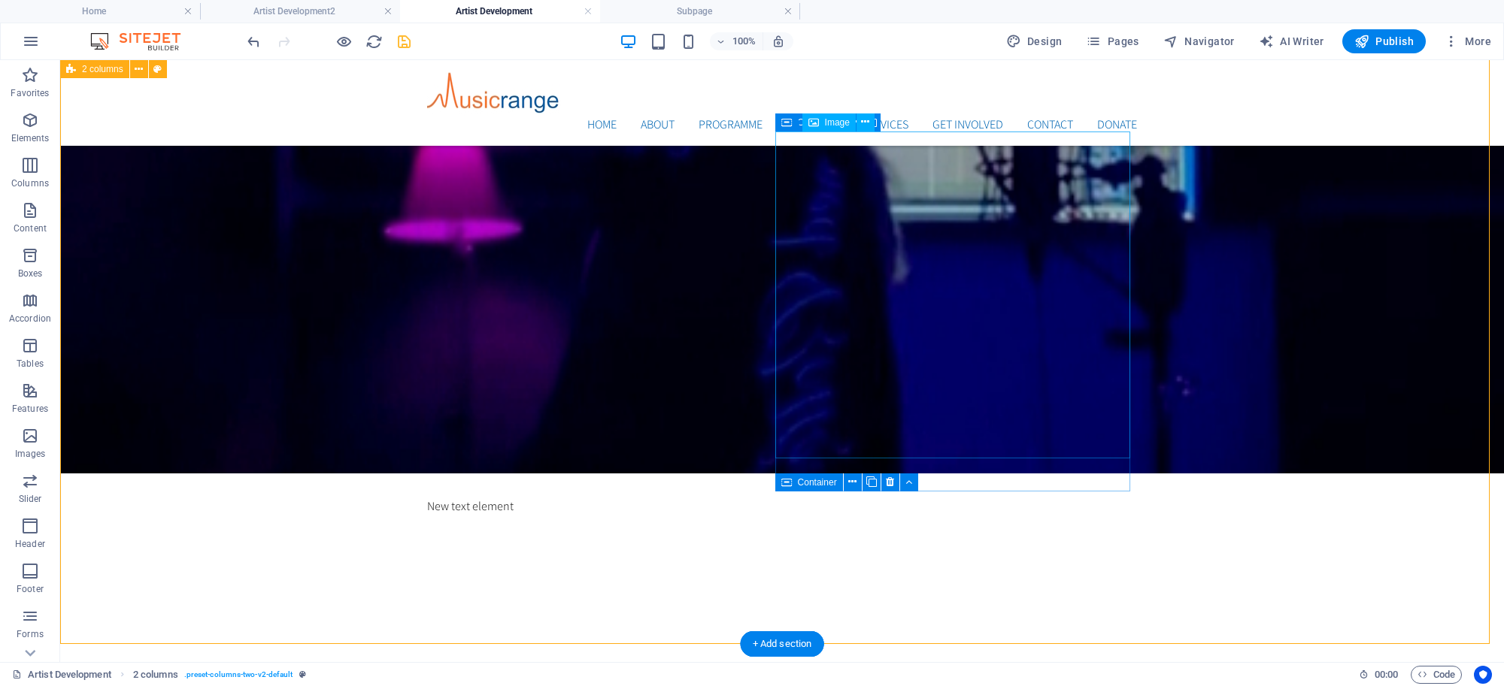
select select "px"
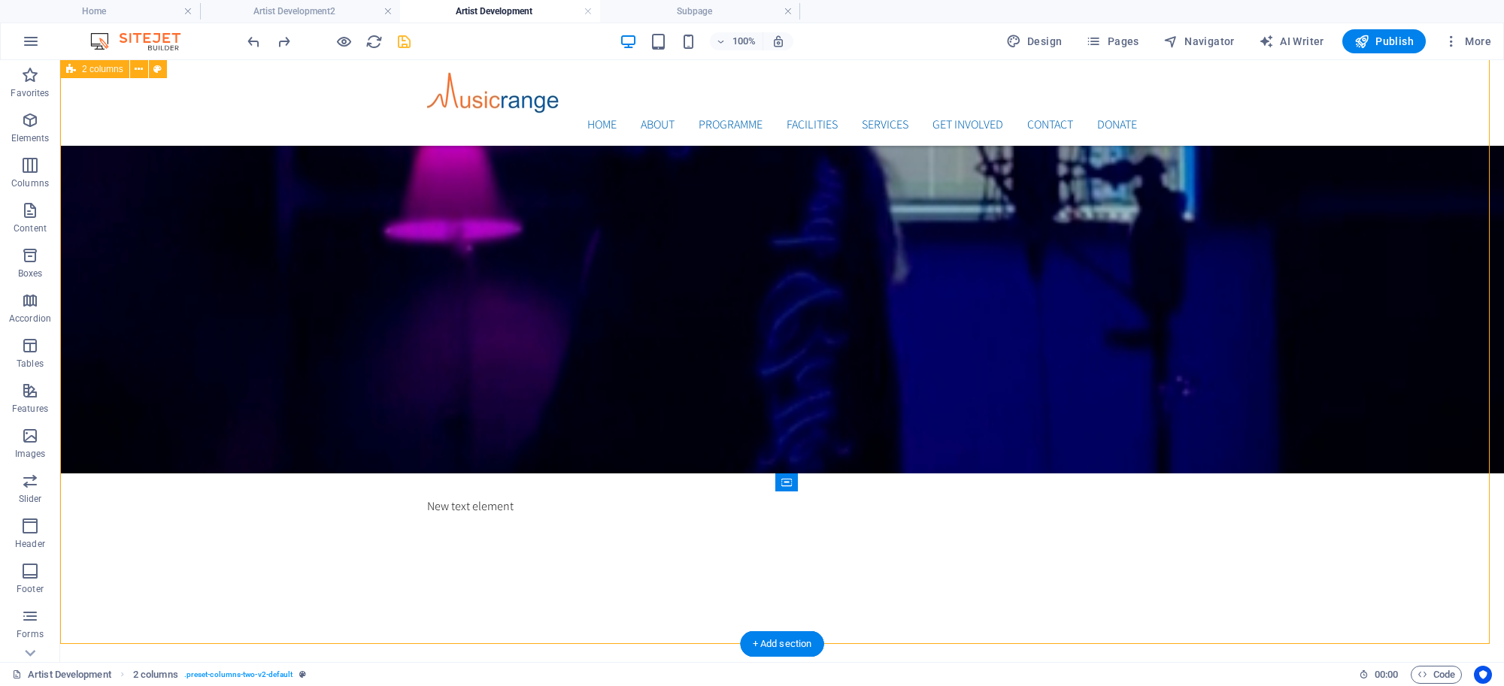
click at [848, 486] on icon at bounding box center [852, 482] width 8 height 16
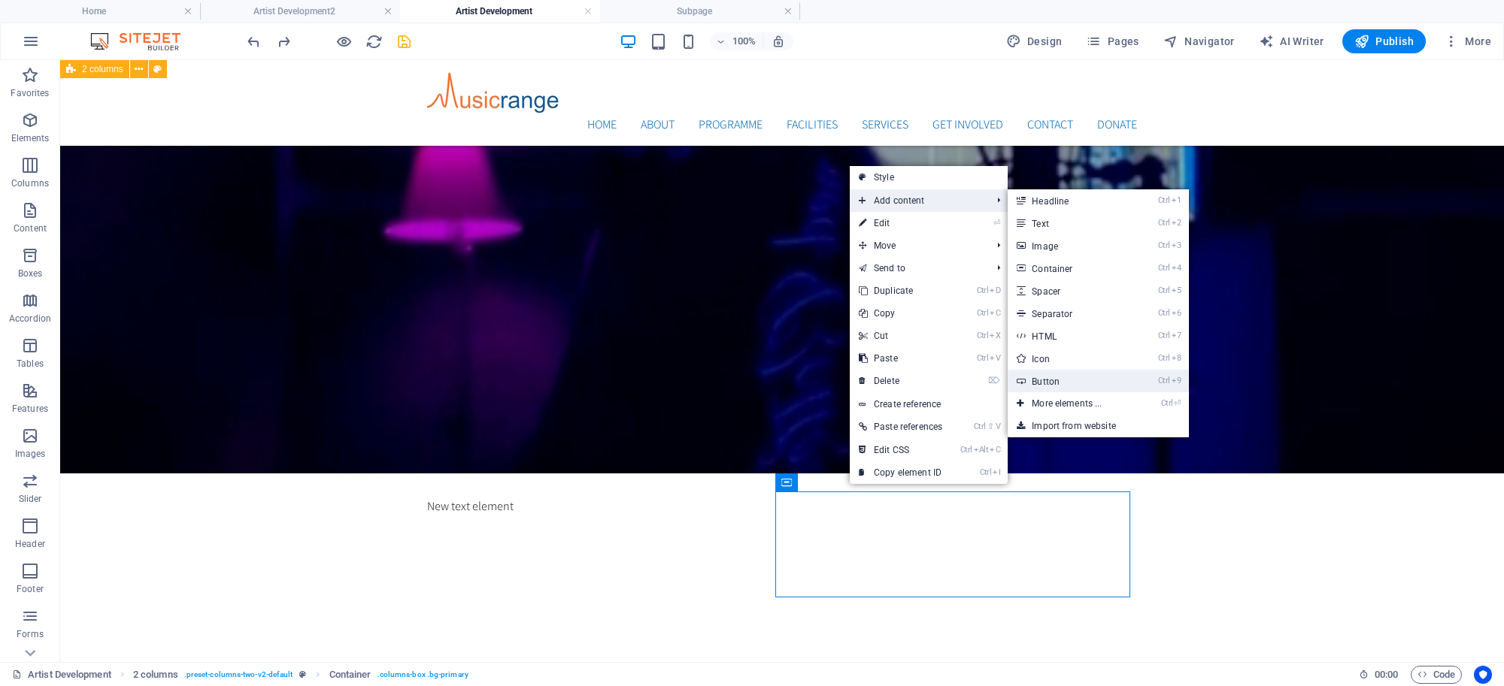
click at [1060, 371] on link "Ctrl 9 Button" at bounding box center [1070, 381] width 124 height 23
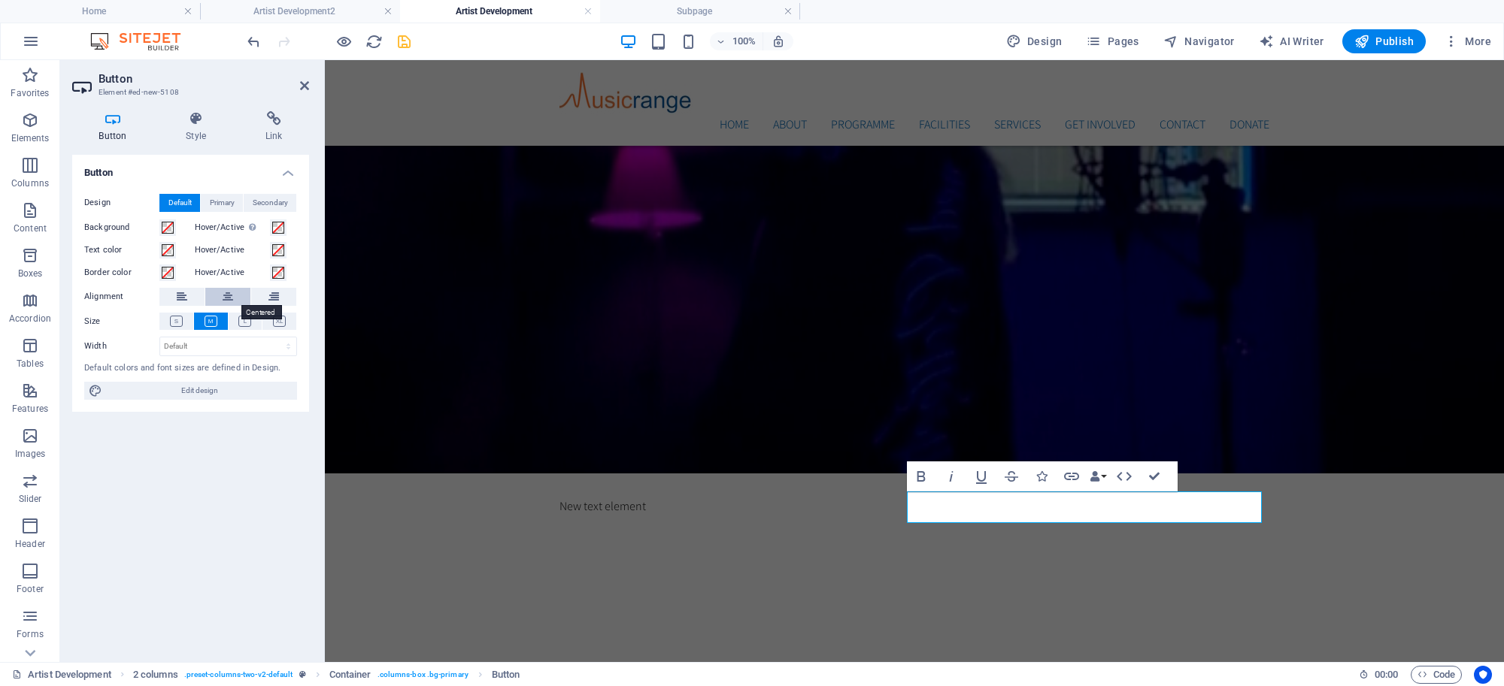
click at [226, 294] on icon at bounding box center [228, 297] width 11 height 18
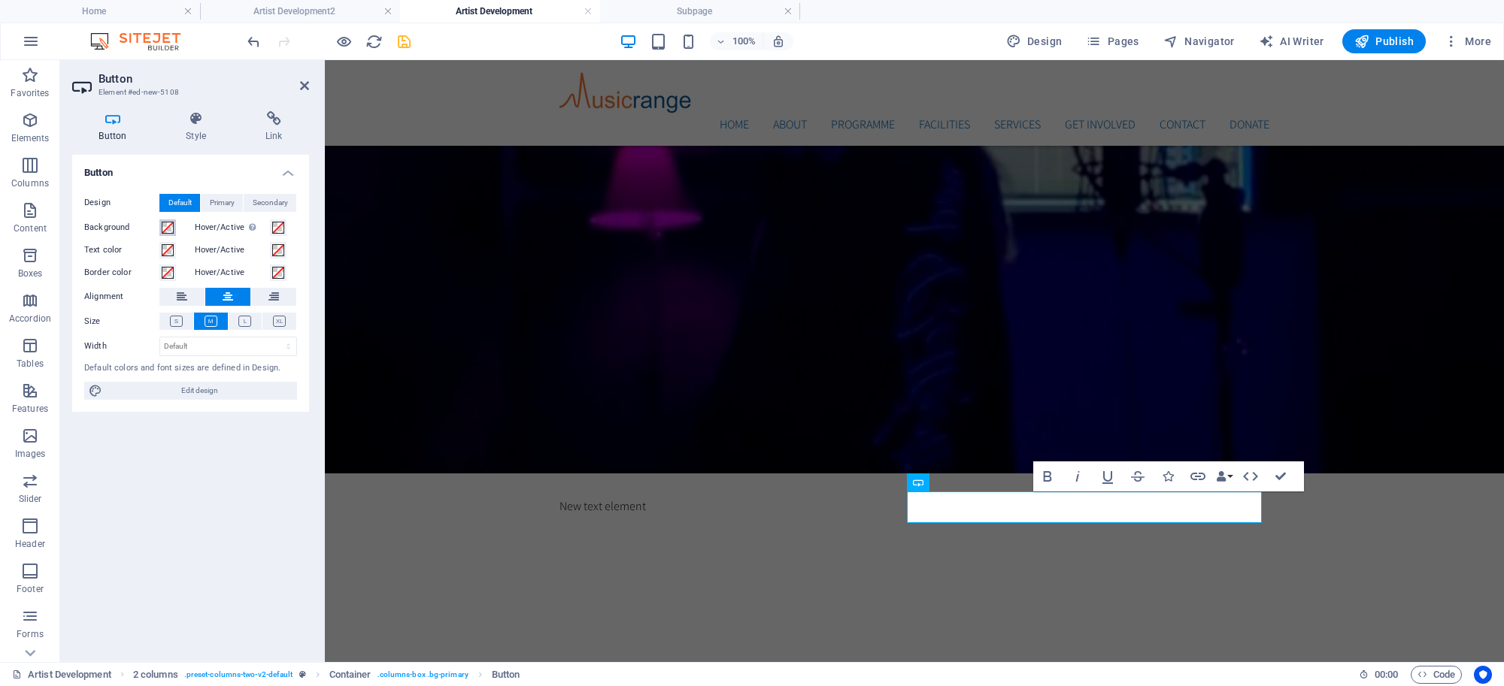
click at [166, 232] on span at bounding box center [168, 228] width 12 height 12
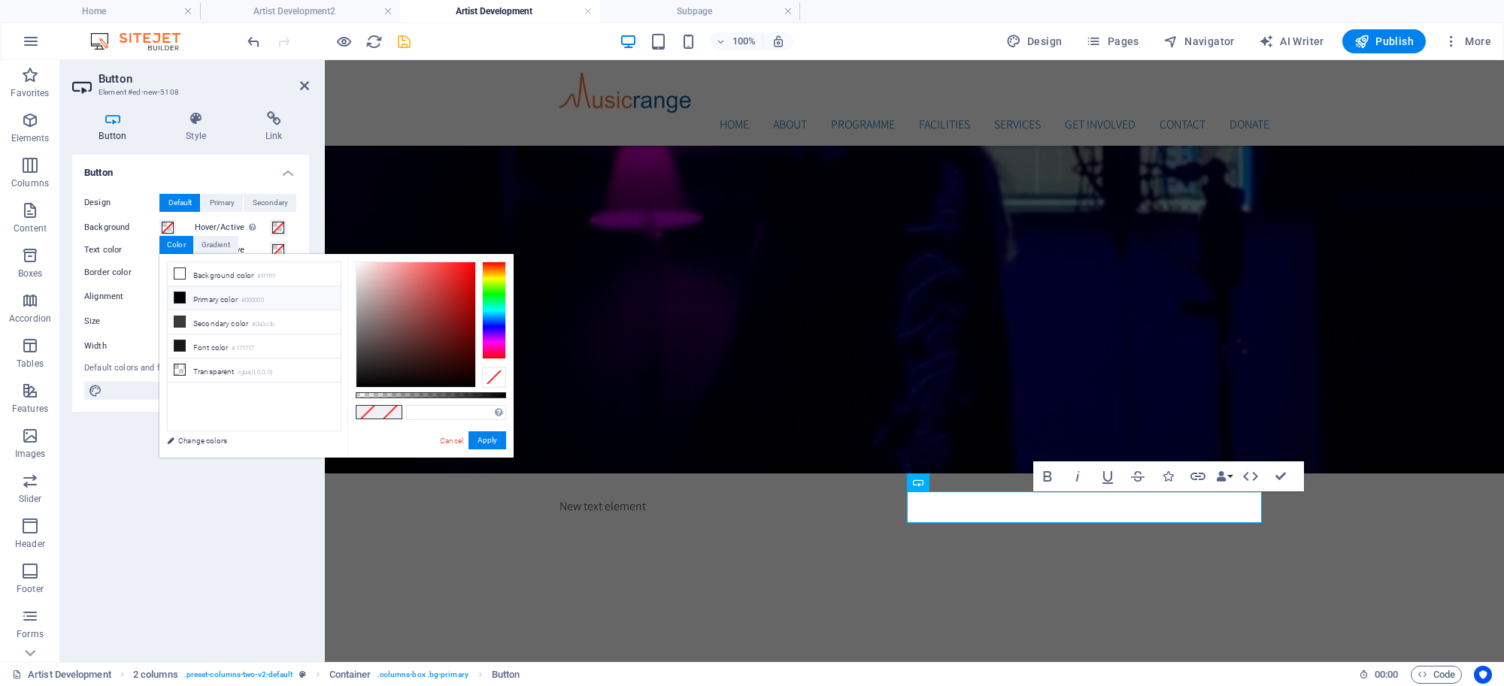
click at [179, 298] on icon at bounding box center [179, 297] width 11 height 11
type input "#000000"
click at [491, 444] on button "Apply" at bounding box center [487, 441] width 38 height 18
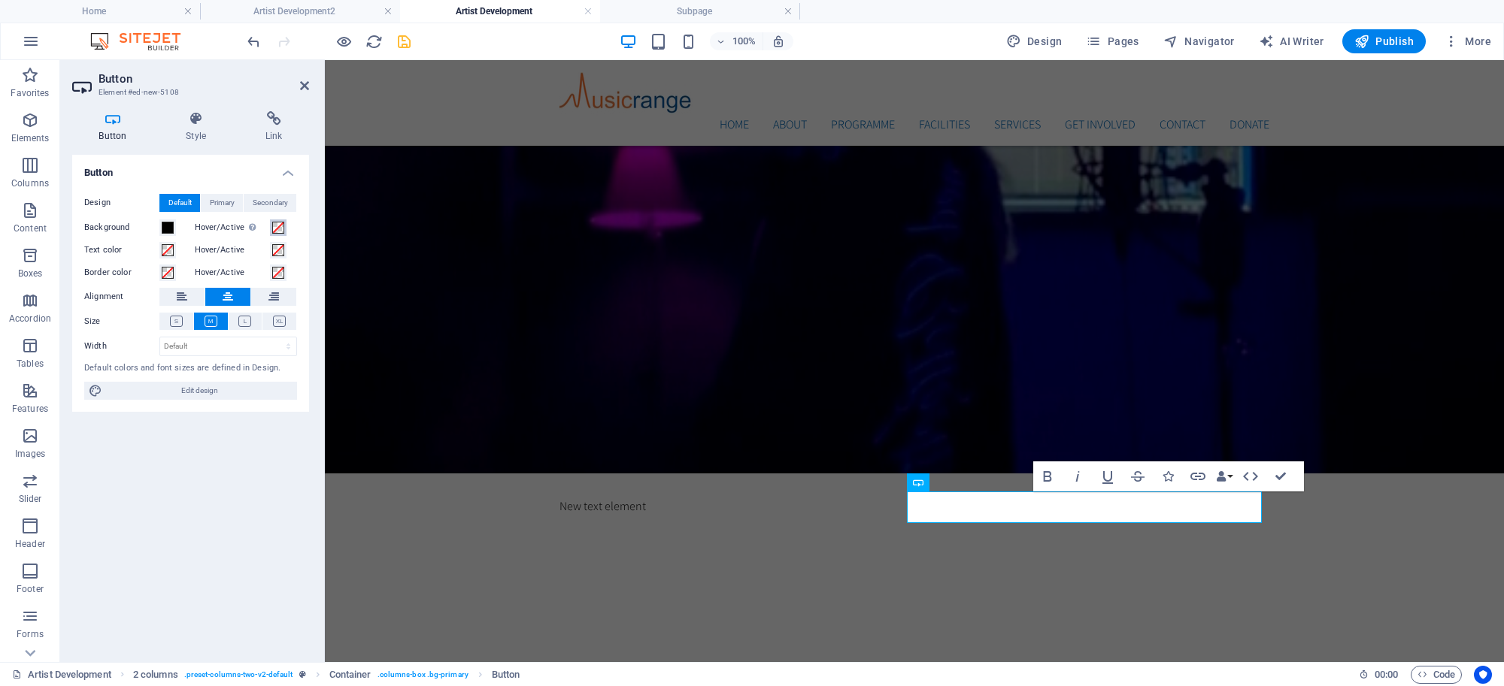
click at [275, 229] on span at bounding box center [278, 228] width 12 height 12
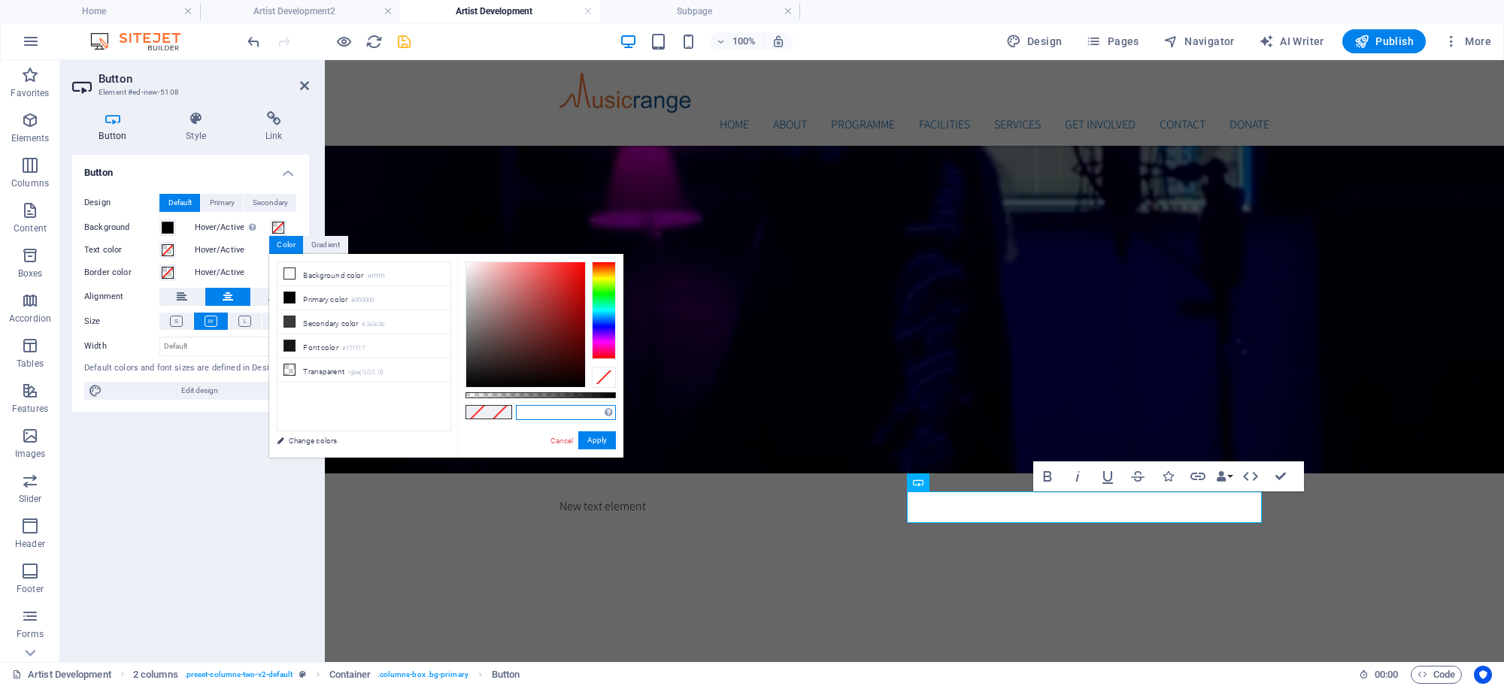
click at [553, 408] on input "text" at bounding box center [566, 412] width 100 height 15
paste input "An advanced violinist, pianist, guitarist, singer, songwriter, and composer who…"
click at [557, 445] on link "Cancel" at bounding box center [562, 440] width 26 height 11
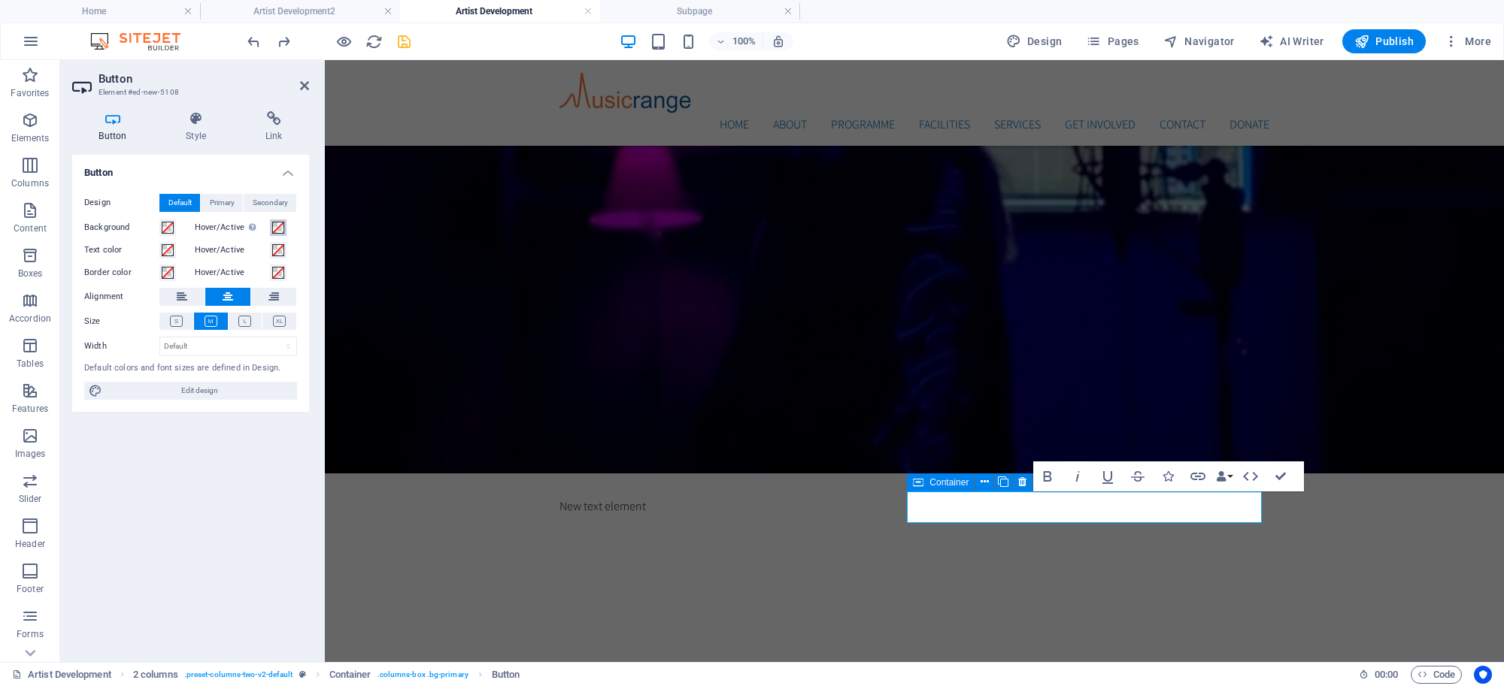
click at [276, 229] on span at bounding box center [278, 228] width 12 height 12
click at [277, 229] on span at bounding box center [278, 228] width 12 height 12
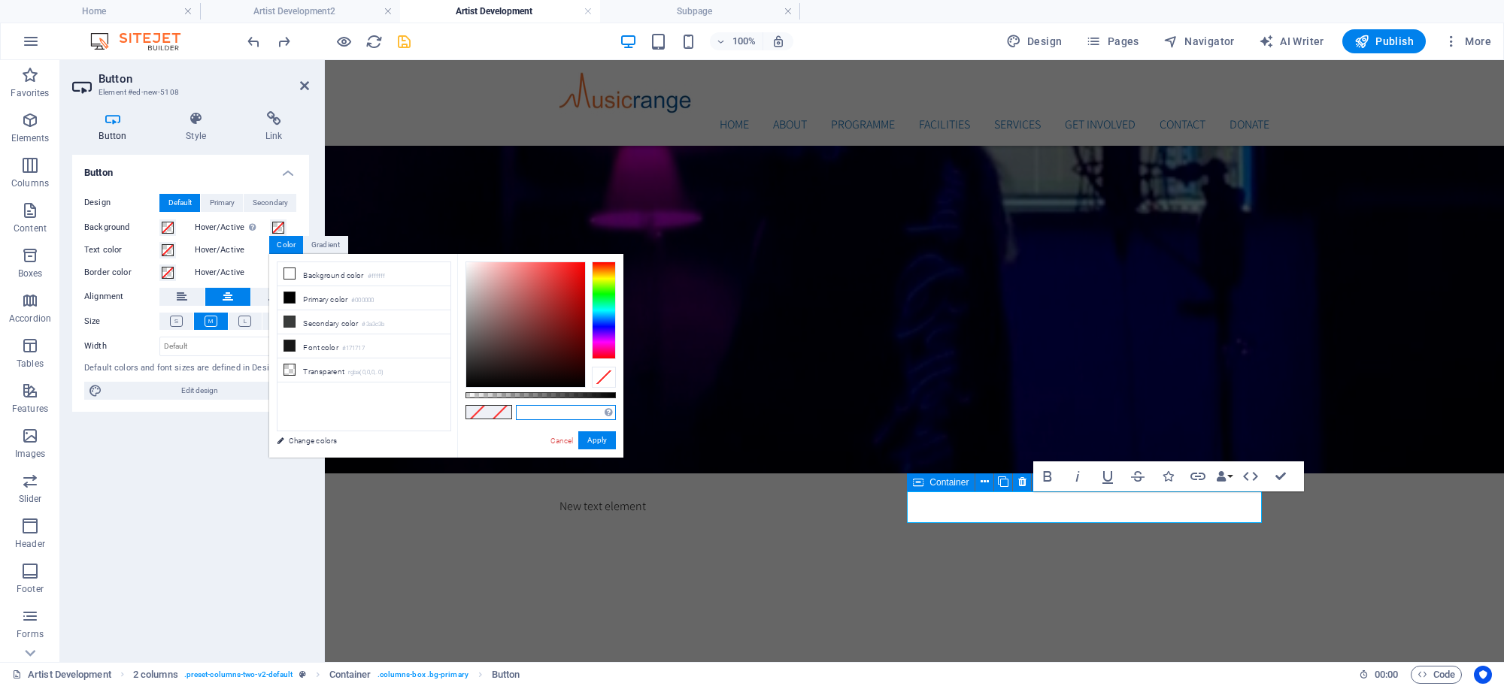
click at [554, 415] on input "text" at bounding box center [566, 412] width 100 height 15
paste input "#F58233"
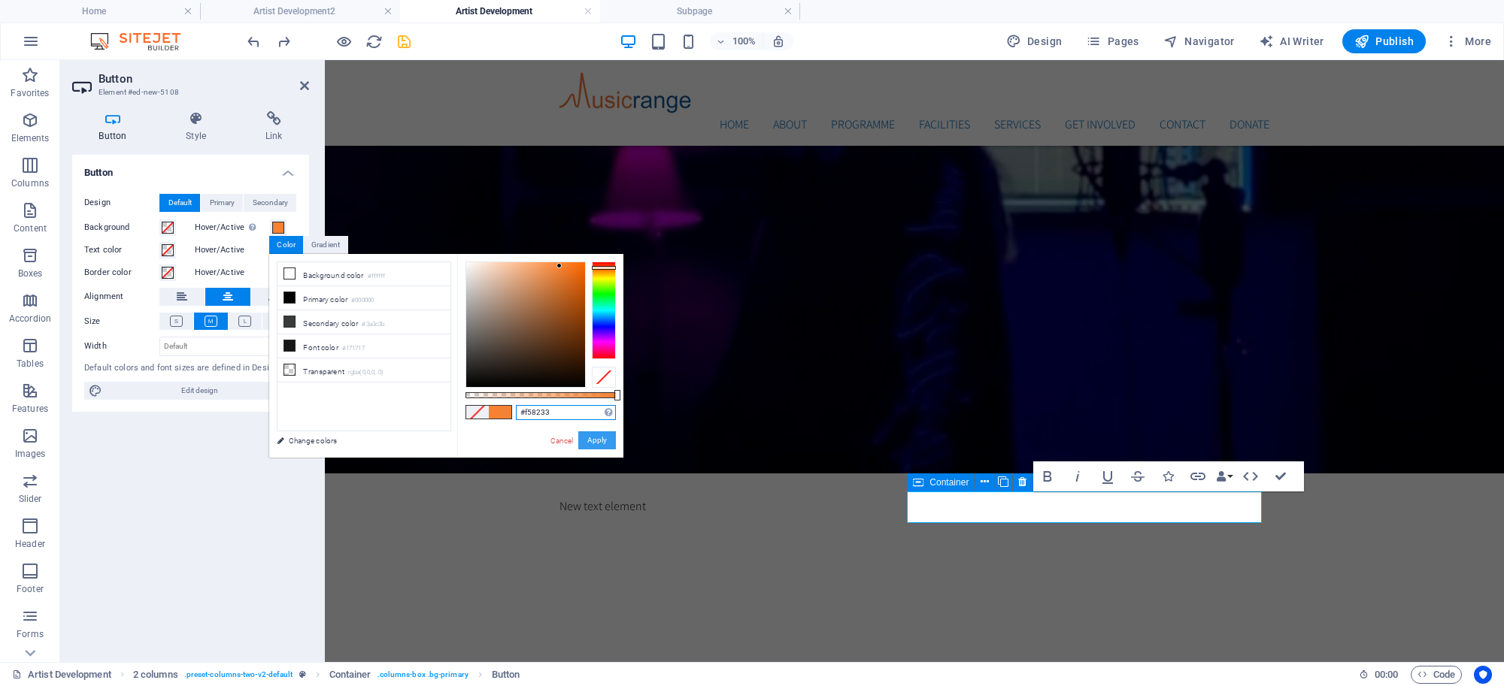
type input "#f58233"
click at [588, 444] on button "Apply" at bounding box center [597, 441] width 38 height 18
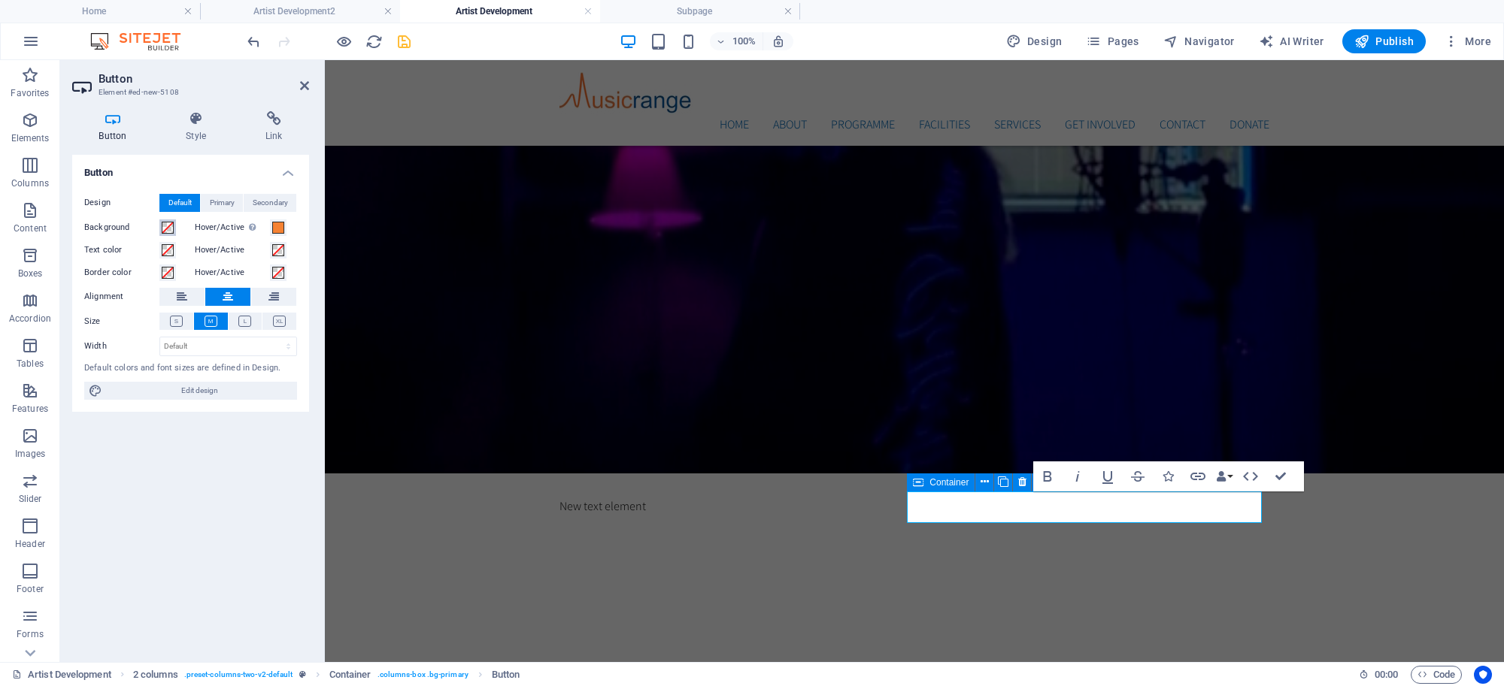
click at [166, 228] on span at bounding box center [168, 228] width 12 height 12
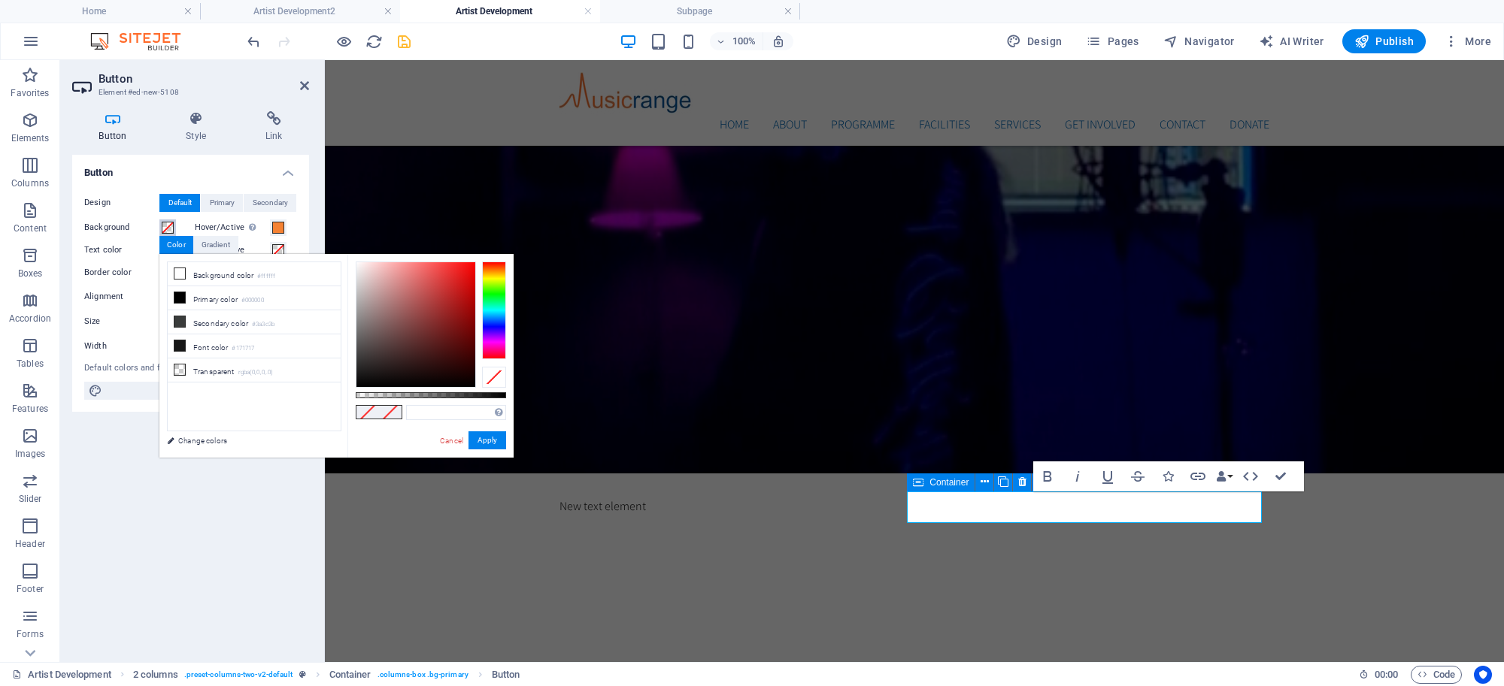
click at [166, 228] on span at bounding box center [168, 228] width 12 height 12
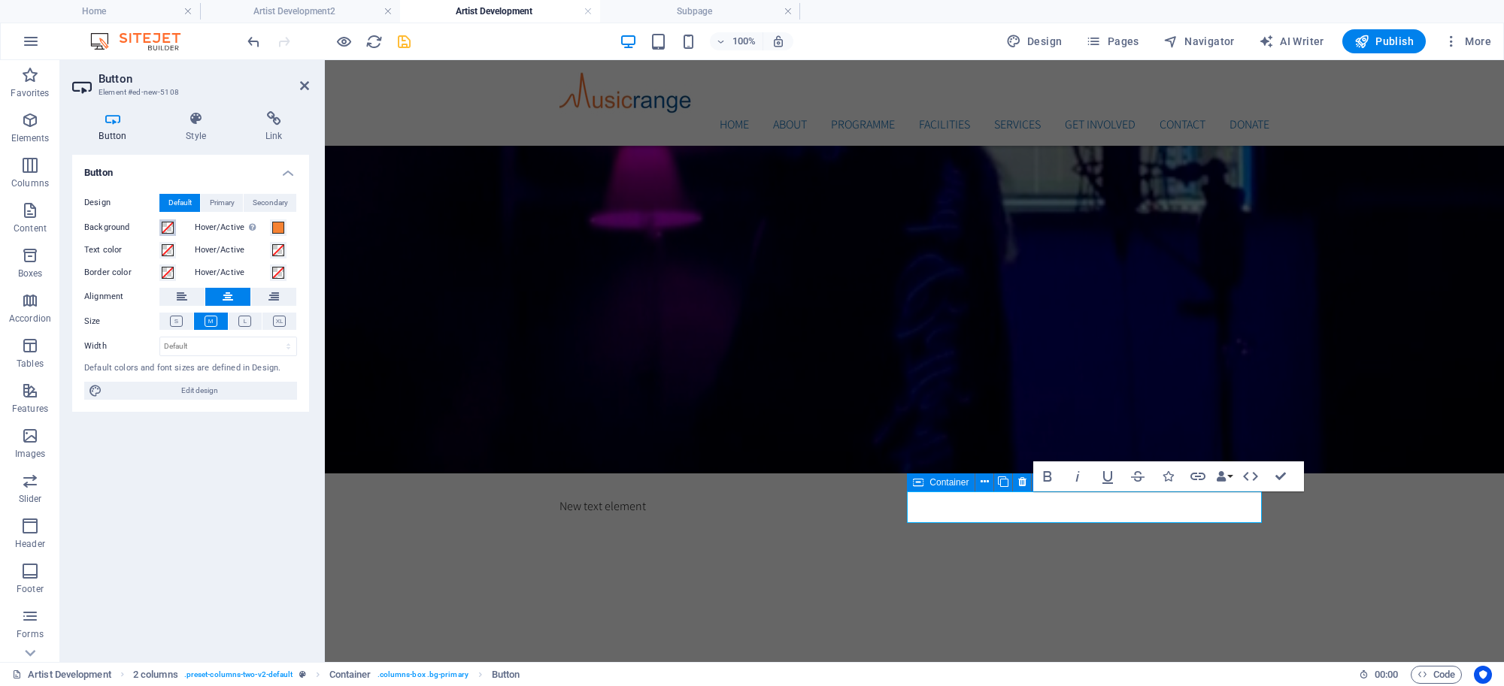
click at [165, 228] on span at bounding box center [168, 228] width 12 height 12
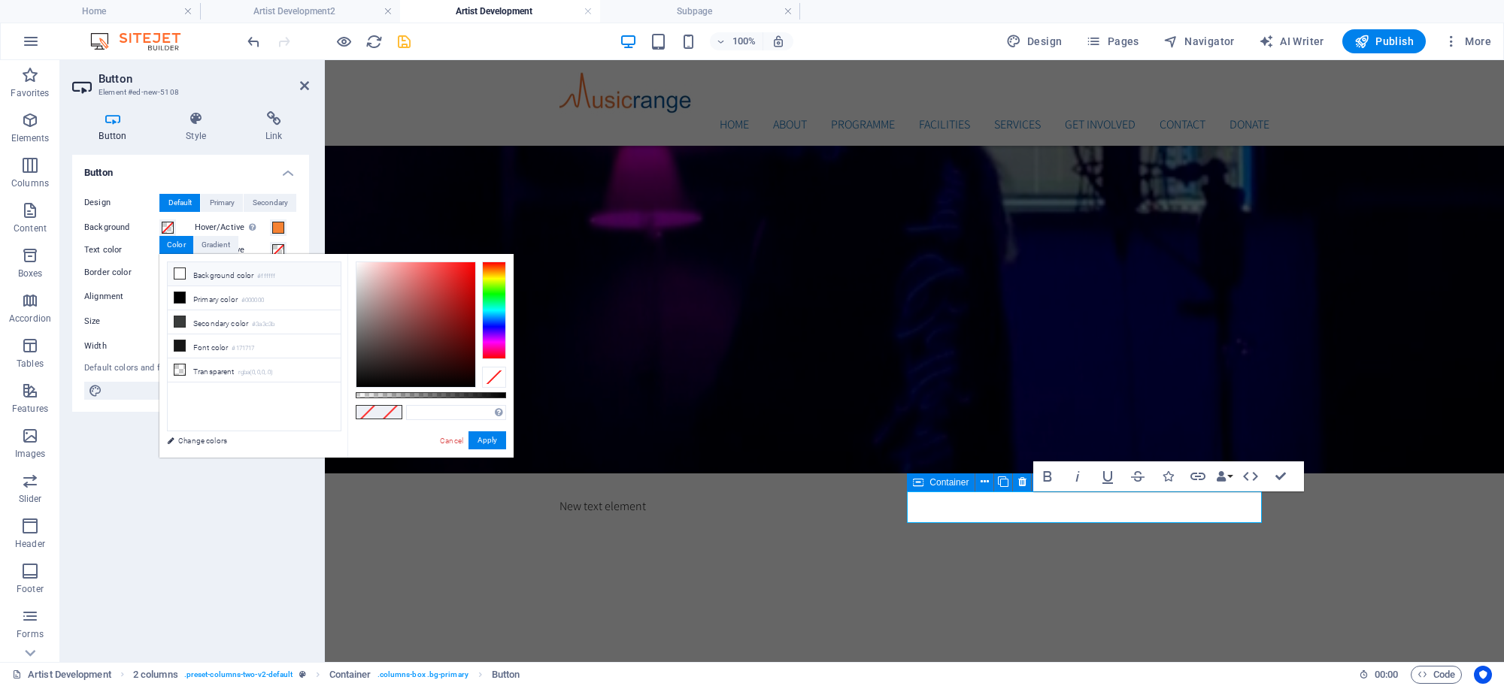
click at [177, 276] on icon at bounding box center [179, 273] width 11 height 11
click at [448, 414] on input "#ffffff" at bounding box center [456, 412] width 100 height 15
type input "#000000"
click at [474, 441] on button "Apply" at bounding box center [487, 441] width 38 height 18
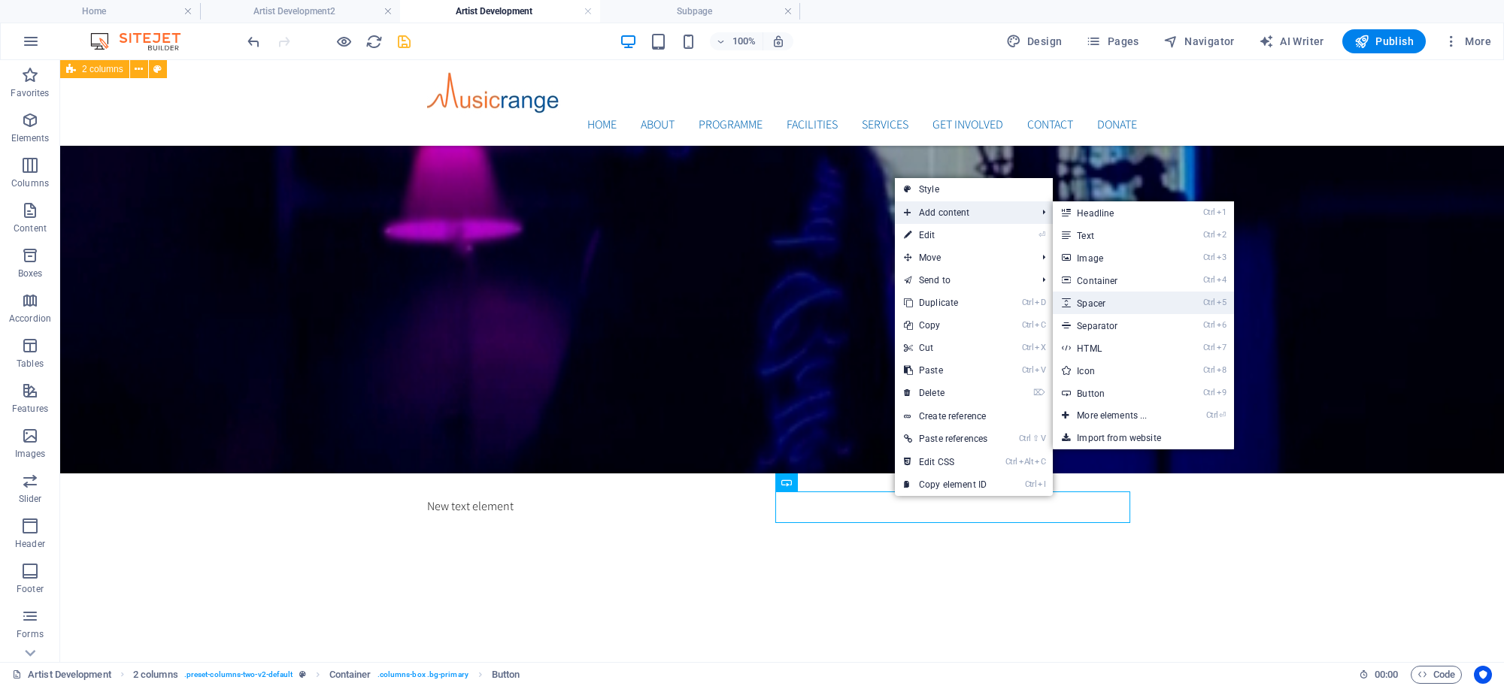
click at [1107, 299] on link "Ctrl 5 Spacer" at bounding box center [1115, 303] width 124 height 23
select select "px"
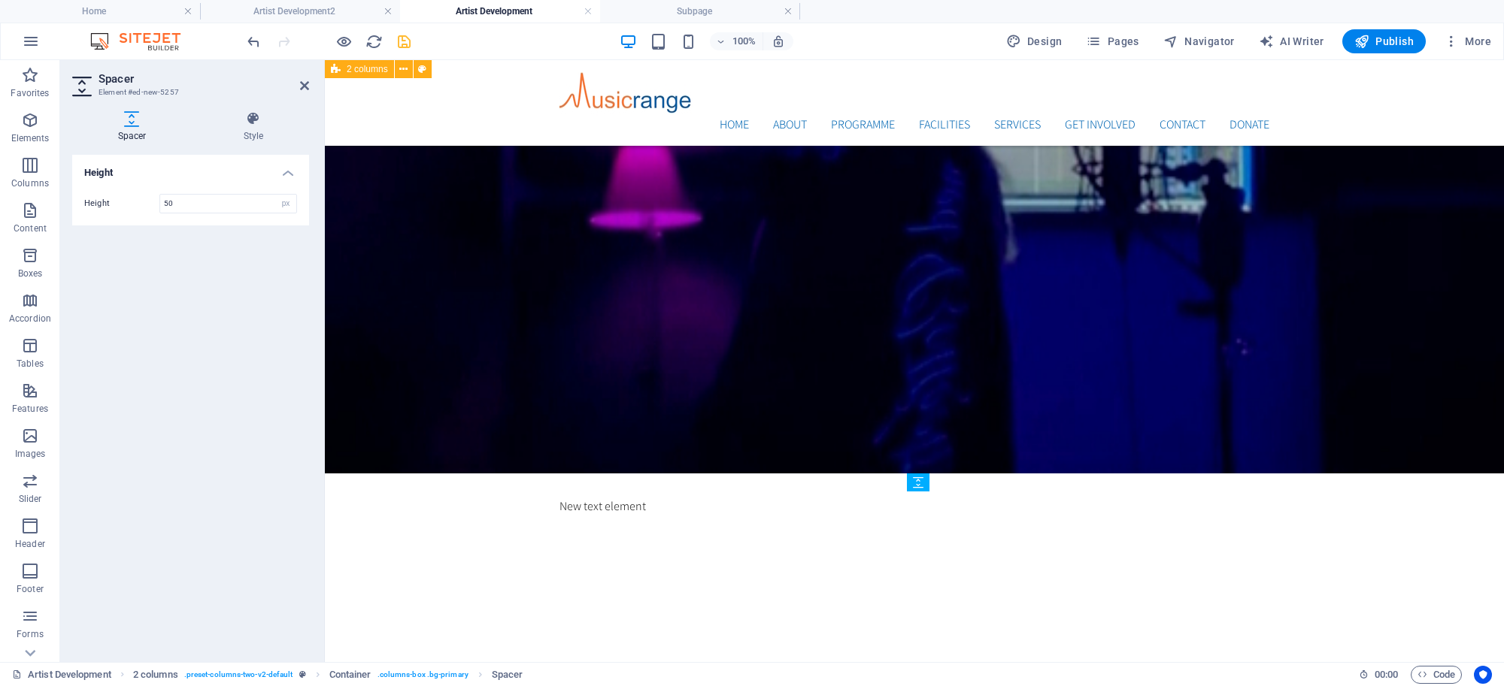
drag, startPoint x: 927, startPoint y: 517, endPoint x: 921, endPoint y: 491, distance: 26.3
click at [921, 491] on div "Spacer" at bounding box center [923, 483] width 33 height 19
drag, startPoint x: 1248, startPoint y: 576, endPoint x: 926, endPoint y: 495, distance: 331.9
click at [965, 482] on span "Spacer" at bounding box center [970, 482] width 29 height 9
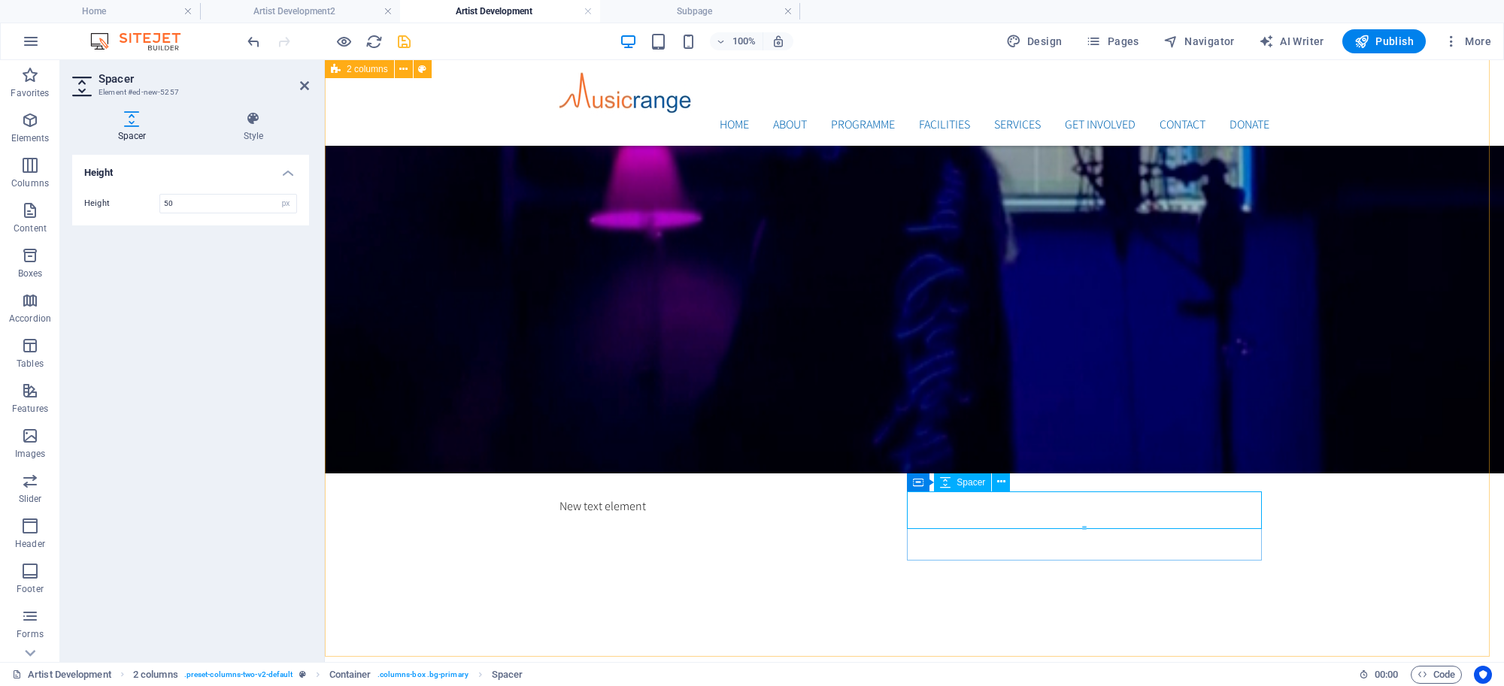
click at [965, 482] on span "Spacer" at bounding box center [970, 482] width 29 height 9
type input "5"
type input "10"
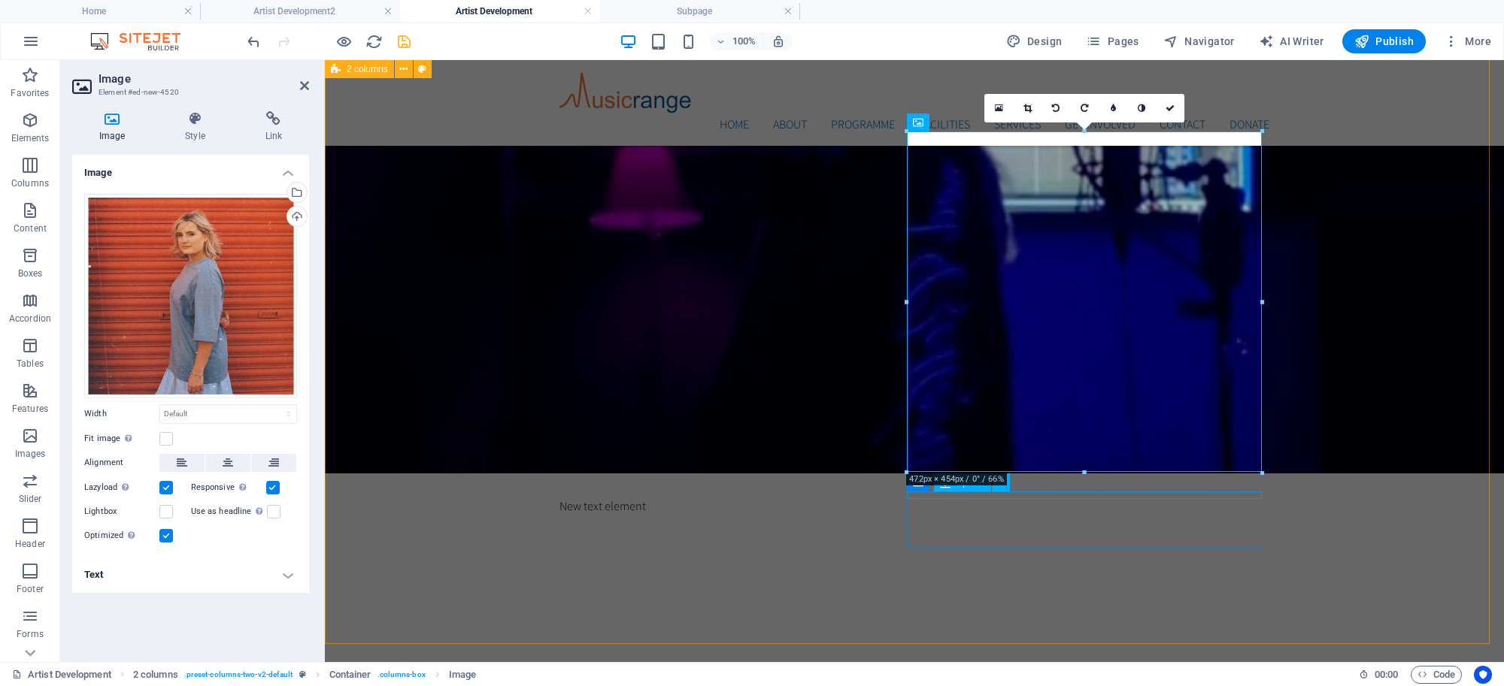
drag, startPoint x: 1409, startPoint y: 535, endPoint x: 1084, endPoint y: 493, distance: 327.5
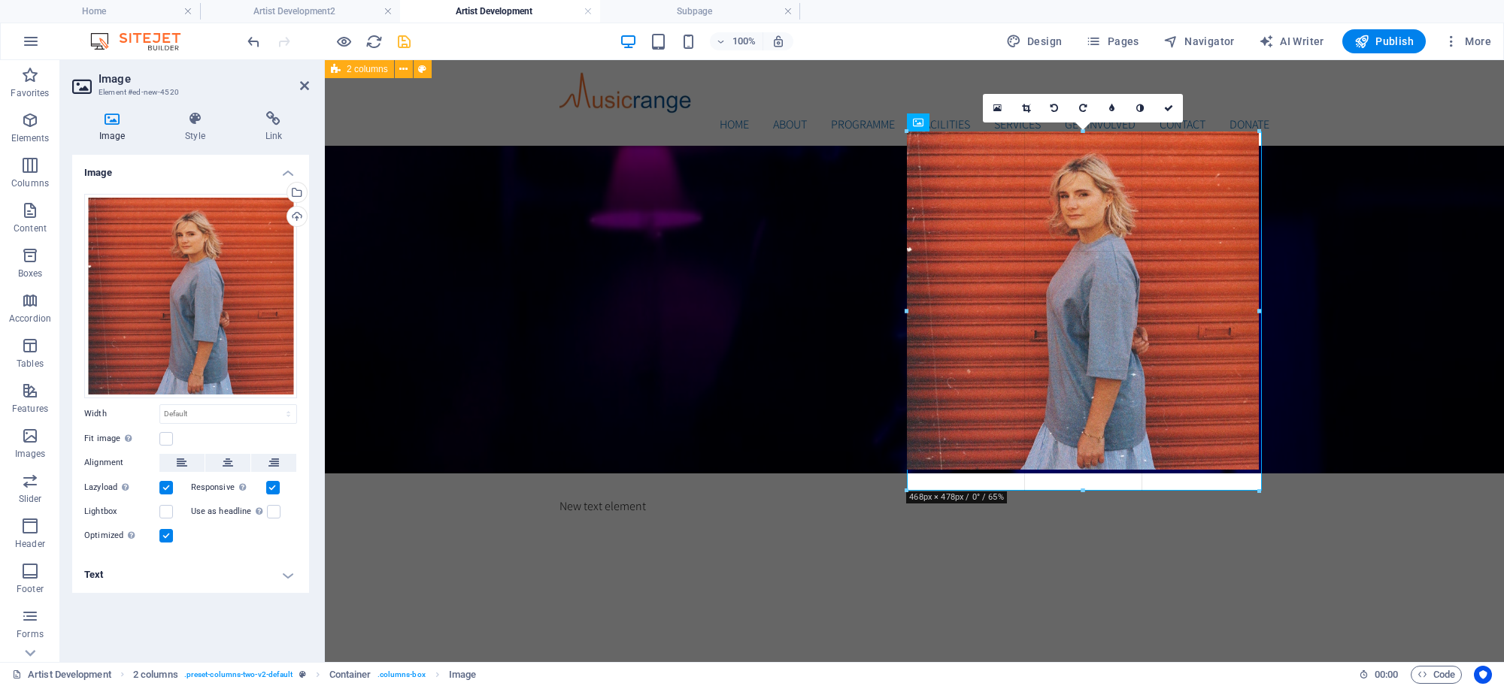
drag, startPoint x: 1083, startPoint y: 468, endPoint x: 1087, endPoint y: 493, distance: 25.8
type input "468"
select select "px"
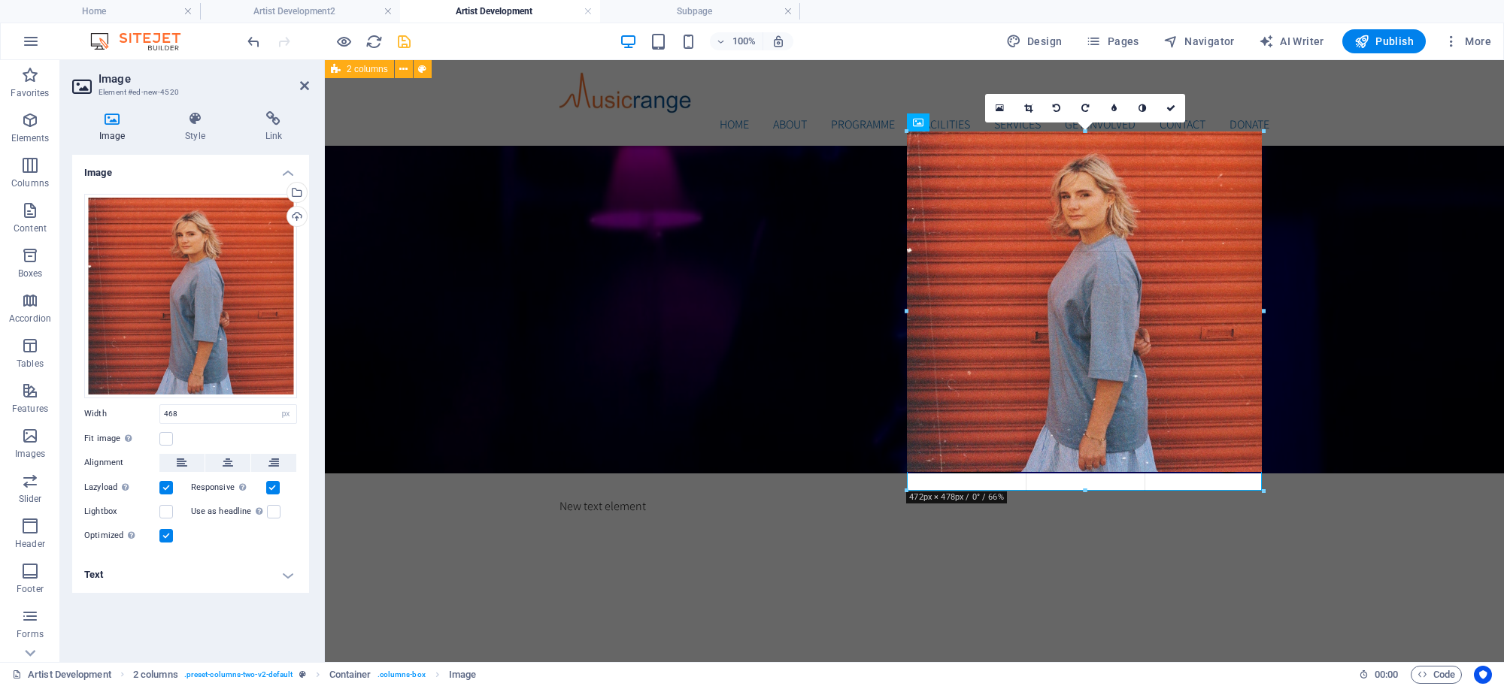
drag, startPoint x: 1083, startPoint y: 468, endPoint x: 1081, endPoint y: 489, distance: 21.2
type input "472"
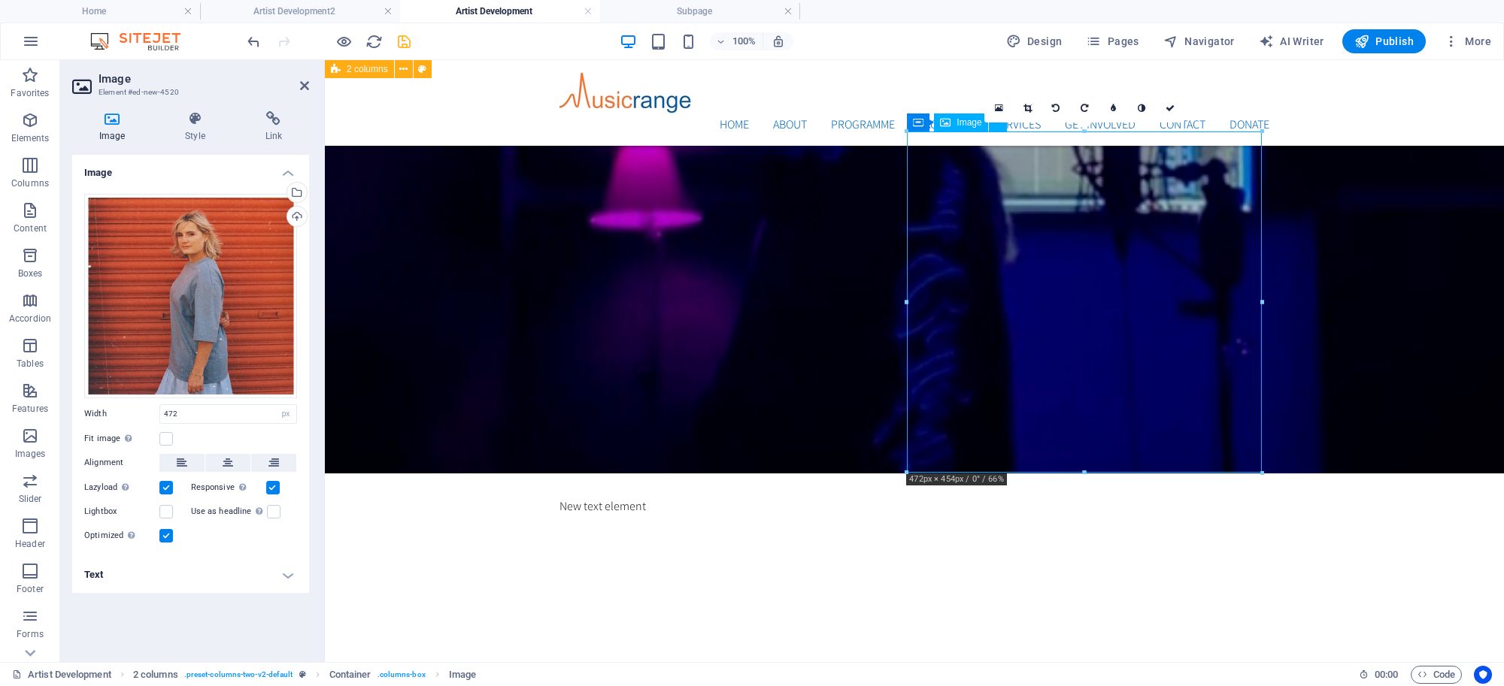
drag, startPoint x: 1083, startPoint y: 463, endPoint x: 1408, endPoint y: 532, distance: 332.1
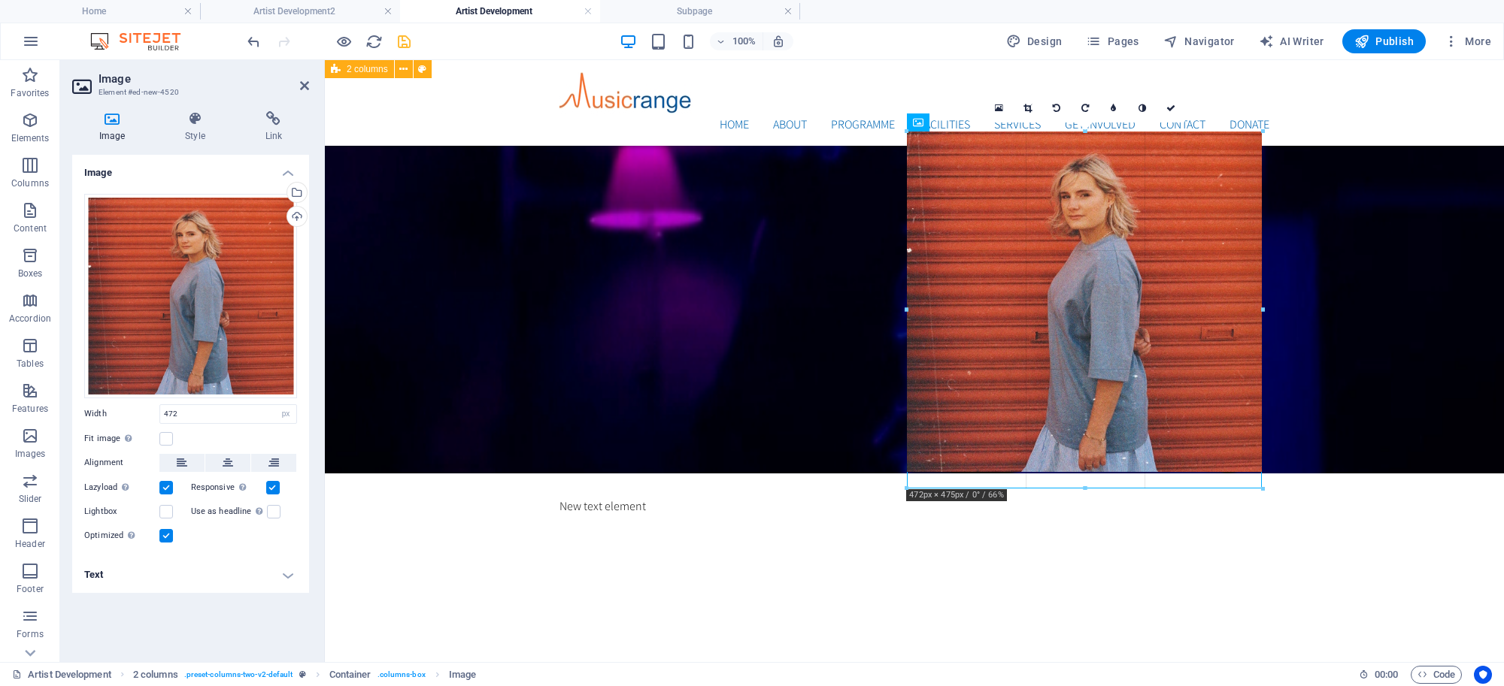
drag, startPoint x: 1085, startPoint y: 471, endPoint x: 1085, endPoint y: 486, distance: 15.8
drag, startPoint x: 1084, startPoint y: 471, endPoint x: 1080, endPoint y: 491, distance: 19.9
click at [1080, 491] on div at bounding box center [1085, 492] width 356 height 5
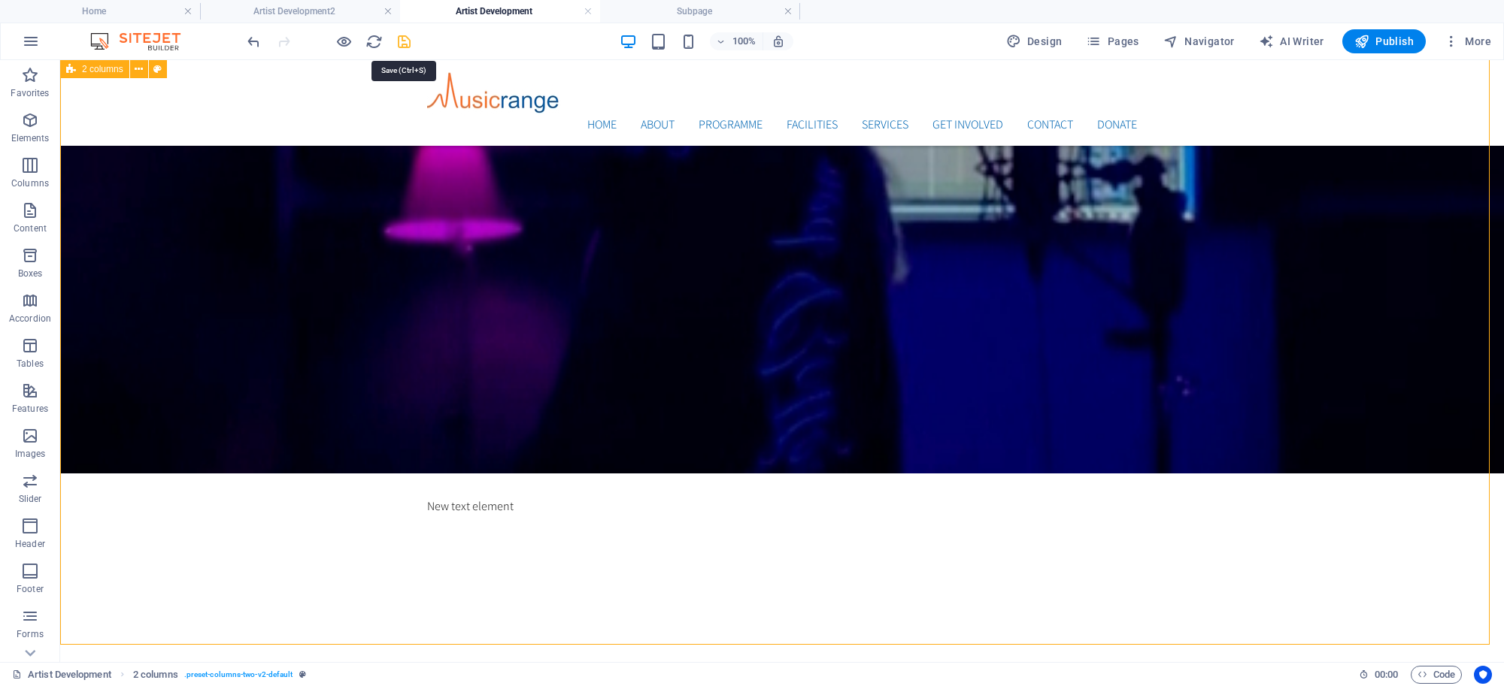
click at [400, 46] on icon "save" at bounding box center [403, 41] width 17 height 17
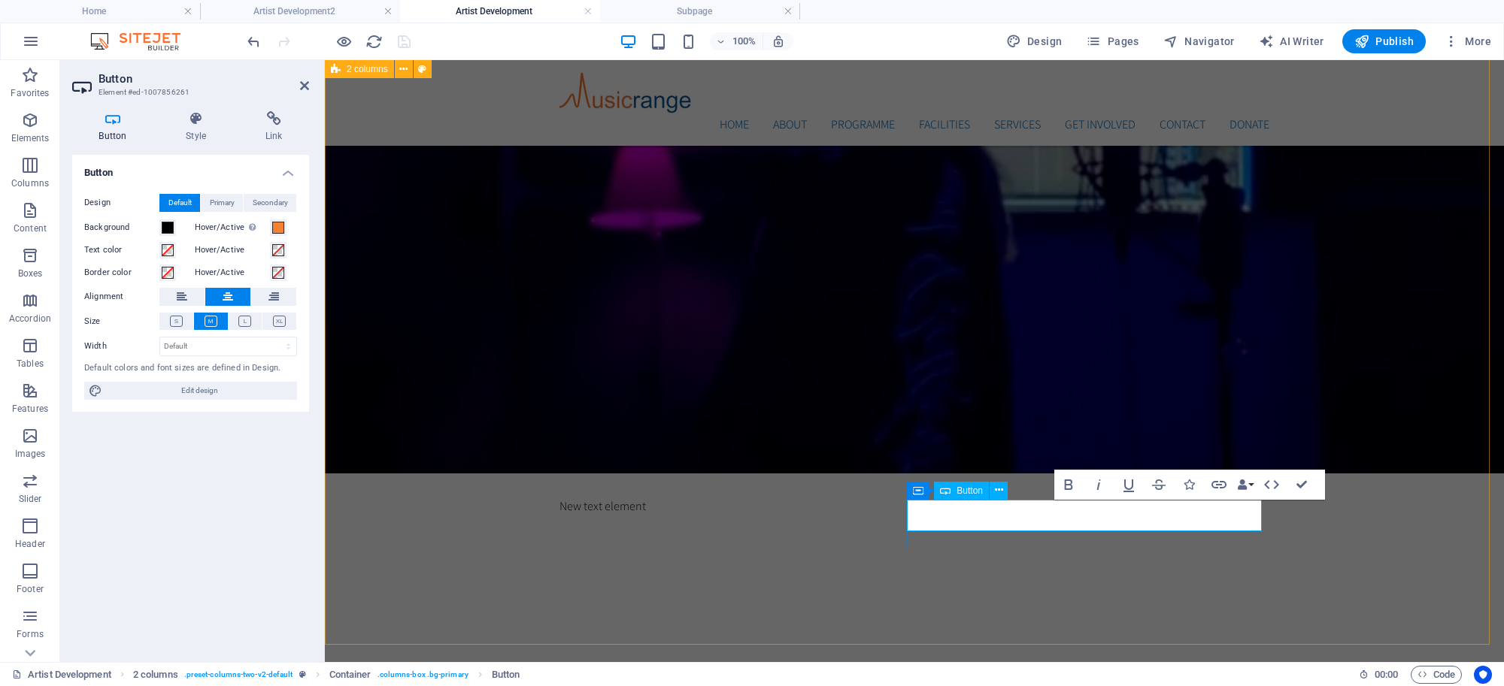
drag, startPoint x: 1000, startPoint y: 538, endPoint x: 1263, endPoint y: 539, distance: 263.2
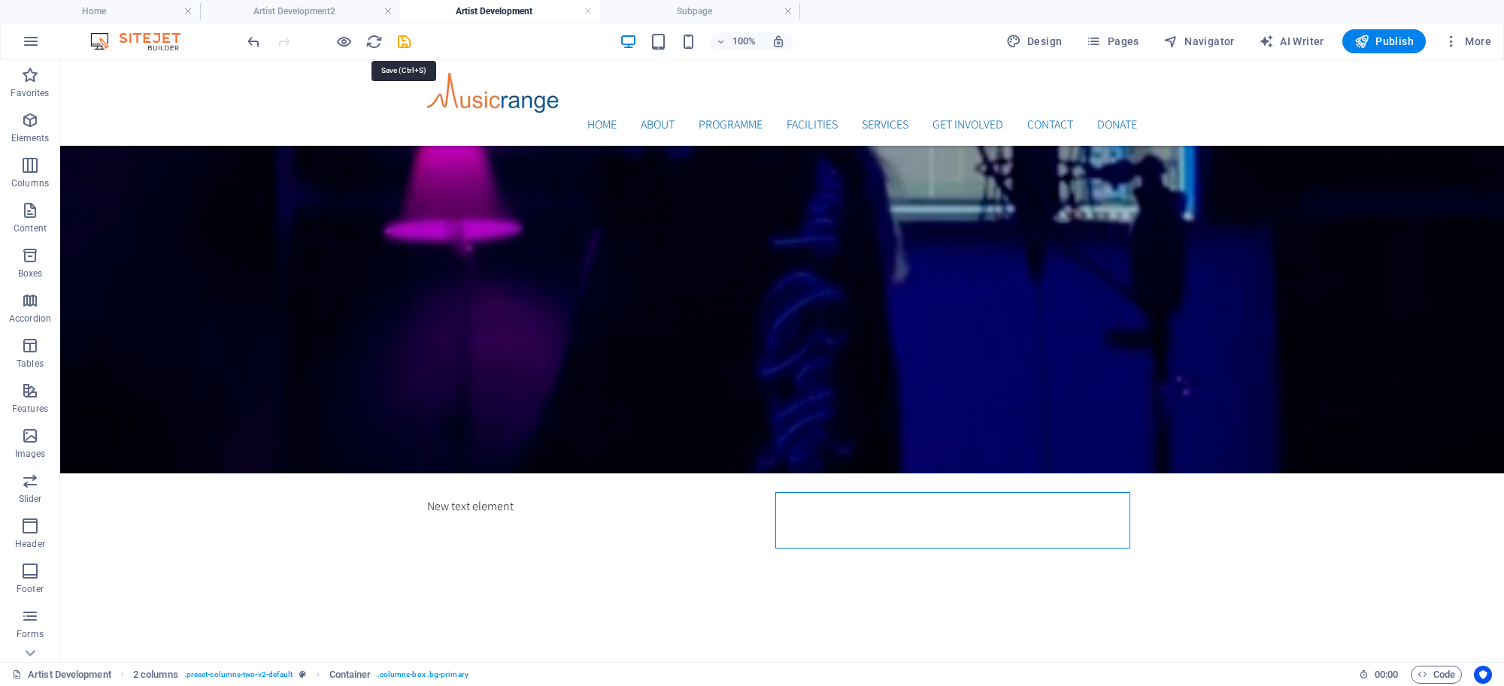
click at [404, 45] on icon "save" at bounding box center [403, 41] width 17 height 17
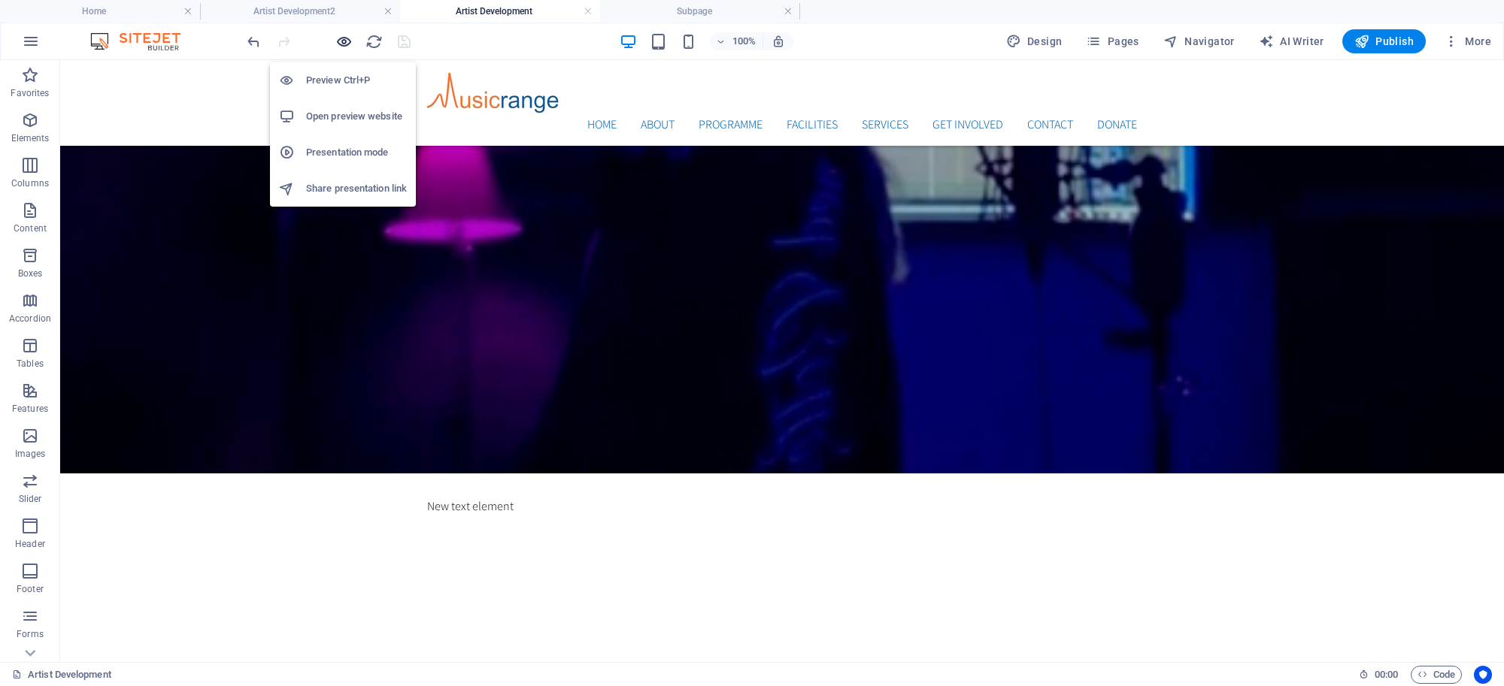
click at [337, 41] on icon "button" at bounding box center [343, 41] width 17 height 17
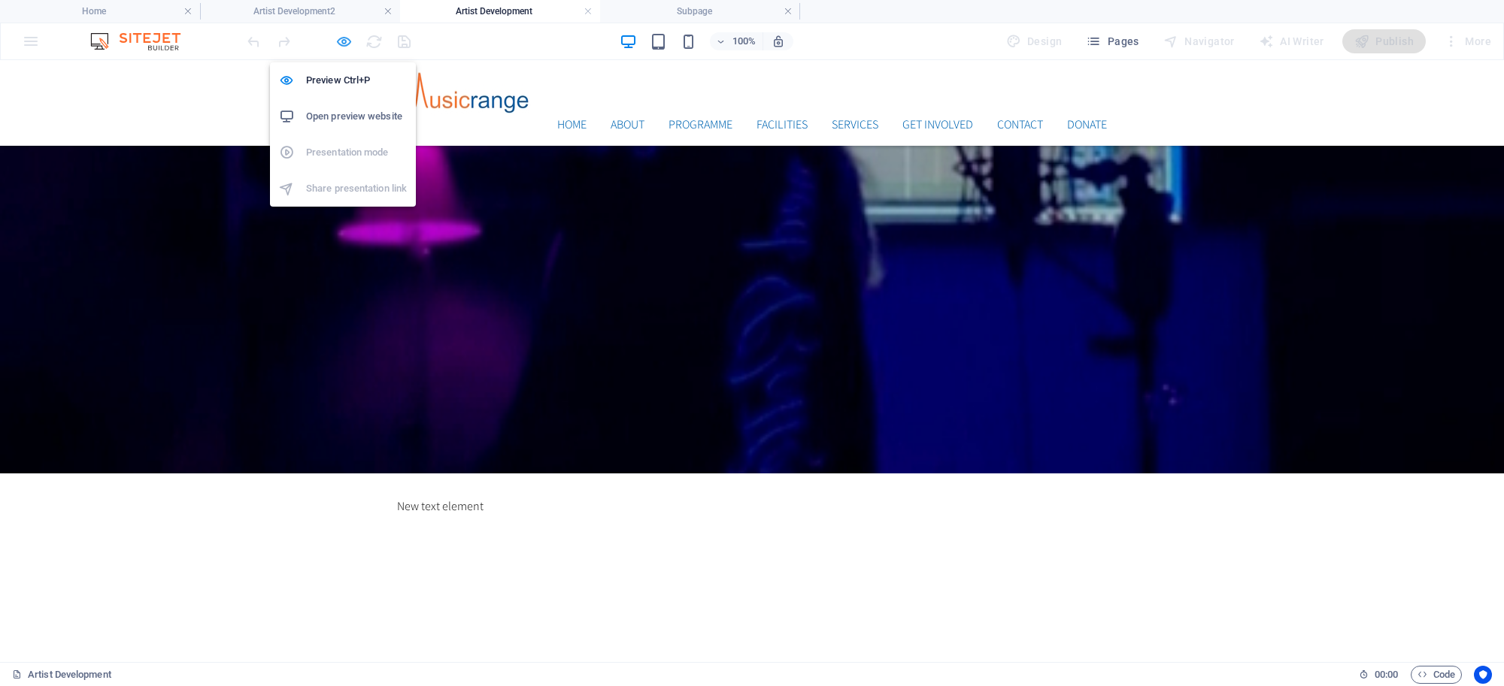
click at [341, 38] on icon "button" at bounding box center [343, 41] width 17 height 17
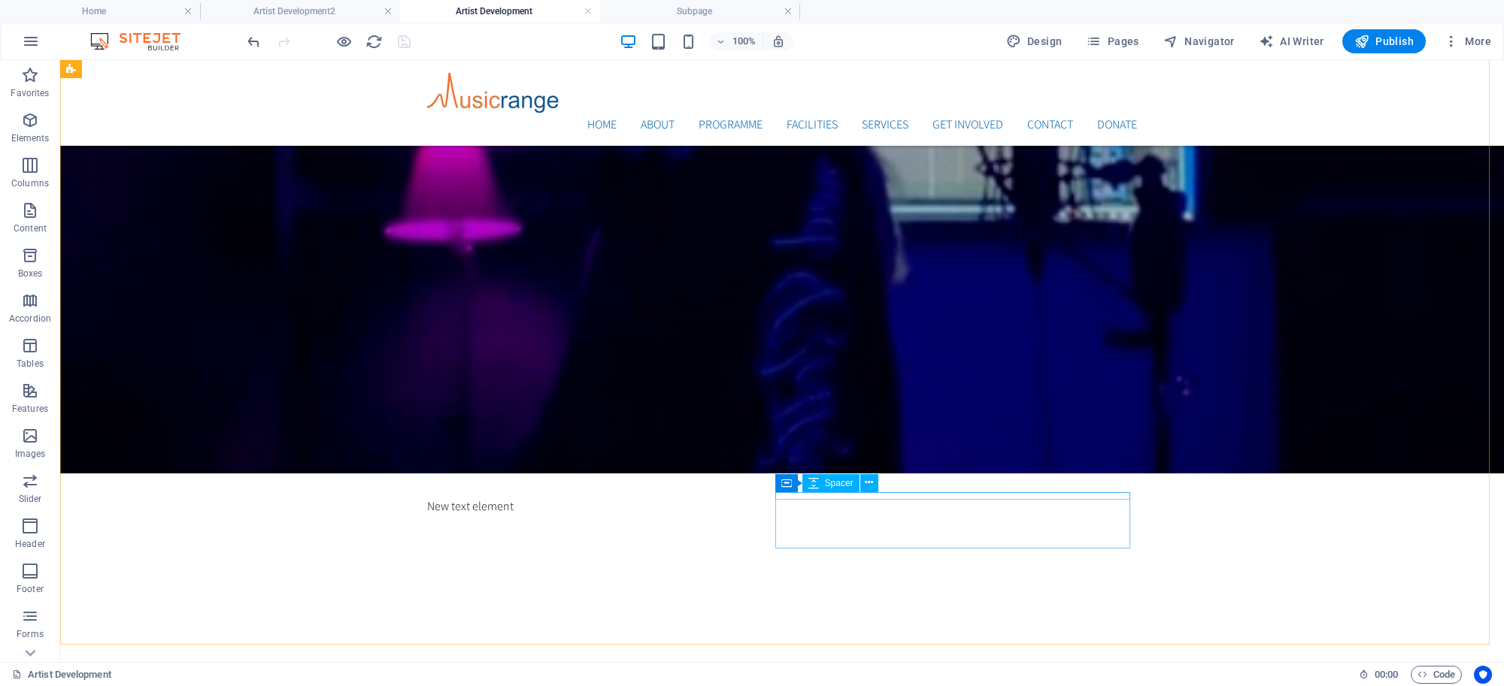
click at [843, 487] on span "Spacer" at bounding box center [839, 483] width 29 height 9
click at [842, 486] on span "Spacer" at bounding box center [839, 483] width 29 height 9
select select "px"
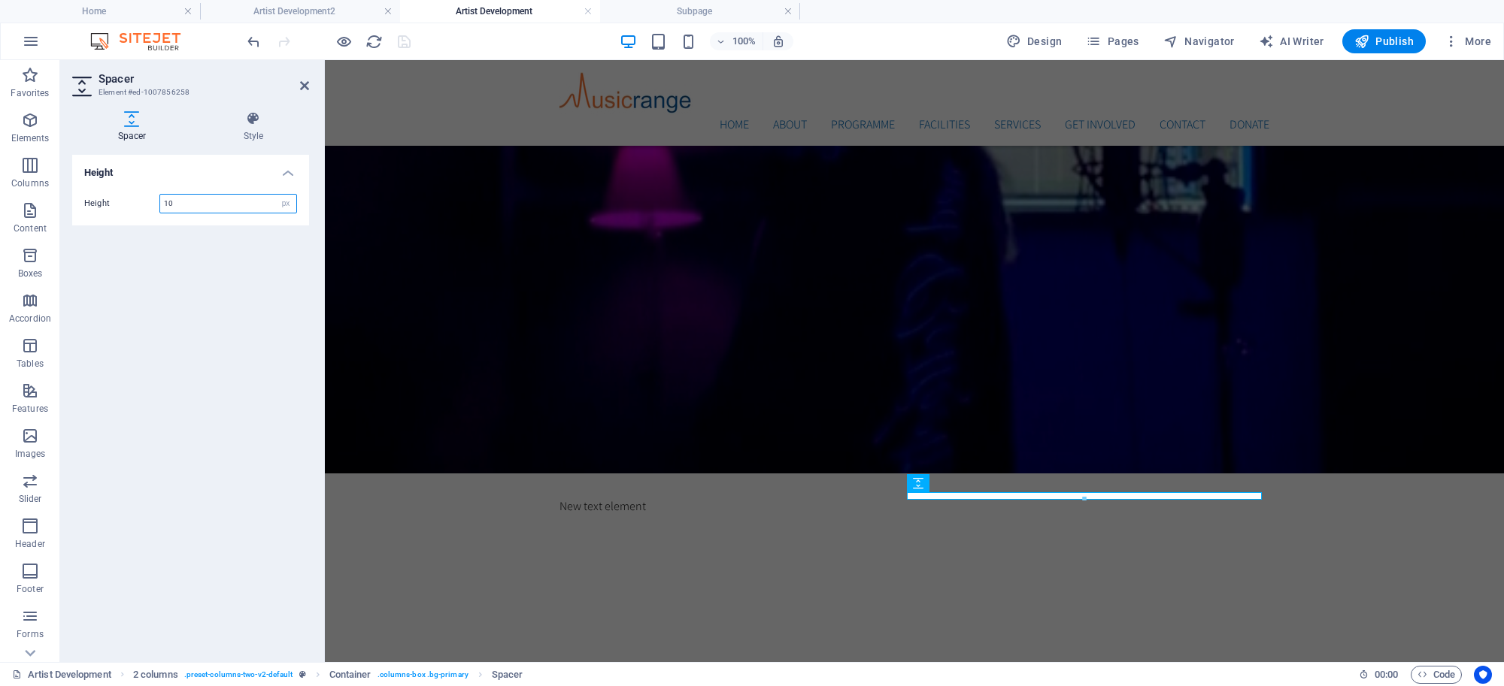
click at [211, 198] on input "10" at bounding box center [228, 204] width 136 height 18
drag, startPoint x: 202, startPoint y: 200, endPoint x: 184, endPoint y: 201, distance: 17.3
click at [184, 201] on input "10" at bounding box center [228, 204] width 136 height 18
type input "1"
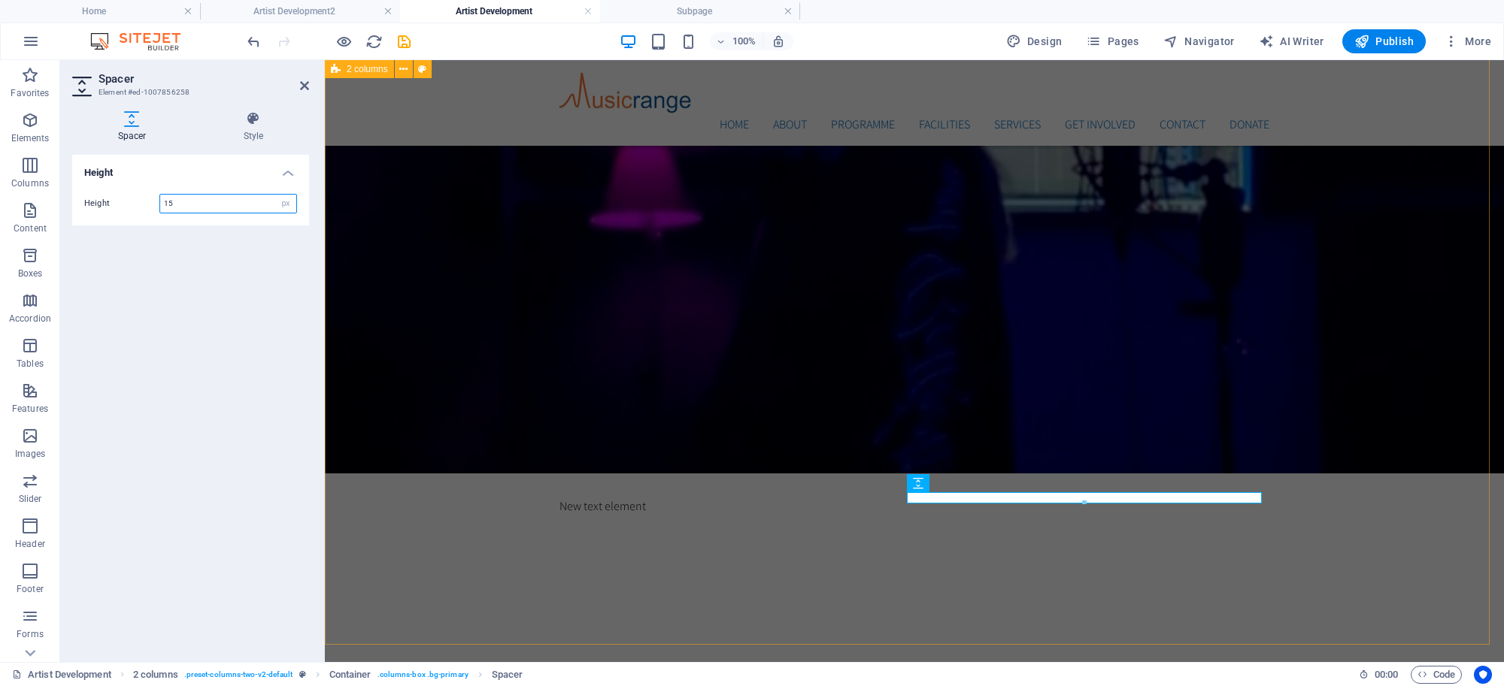
type input "15"
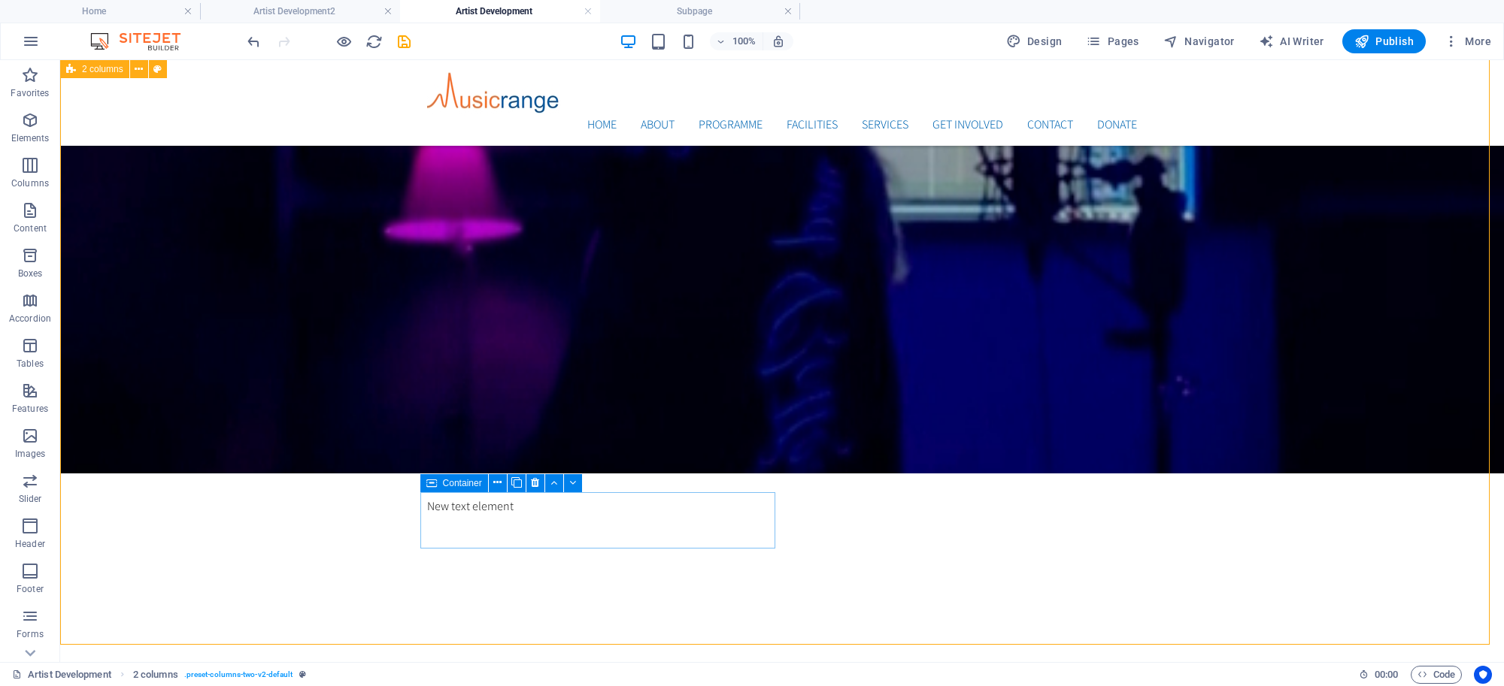
click at [451, 482] on span "Container" at bounding box center [462, 483] width 39 height 9
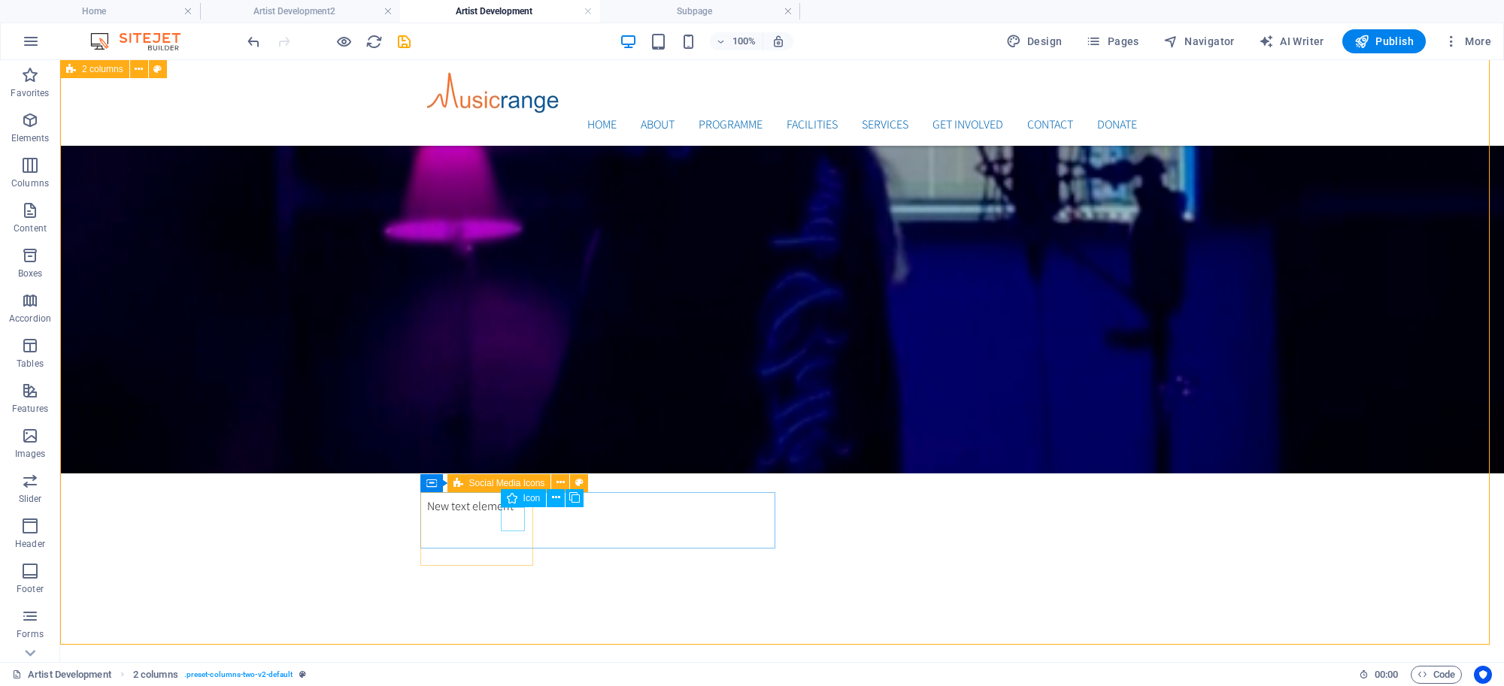
click at [519, 499] on div "Icon" at bounding box center [524, 498] width 46 height 18
select select "xMidYMid"
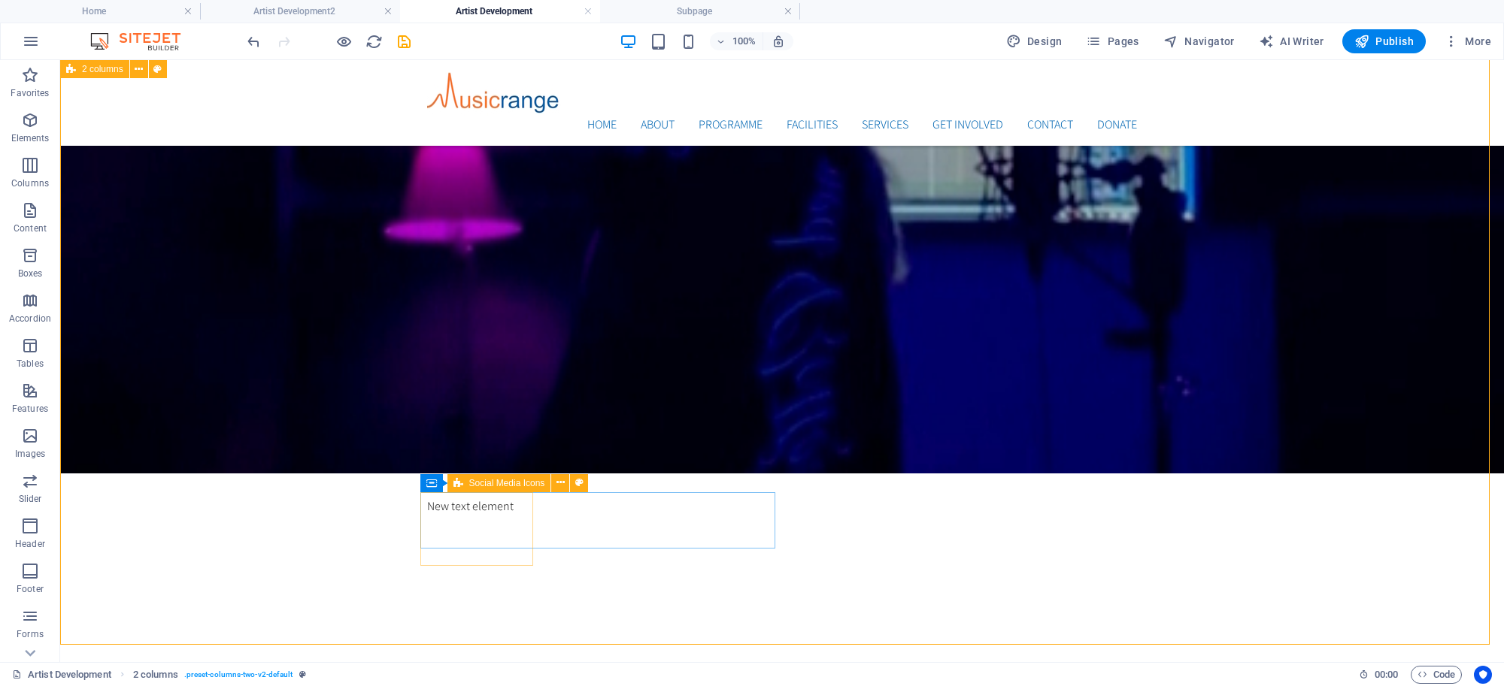
click at [479, 485] on span "Social Media Icons" at bounding box center [507, 483] width 76 height 9
click at [480, 485] on span "Social Media Icons" at bounding box center [507, 483] width 76 height 9
select select "px"
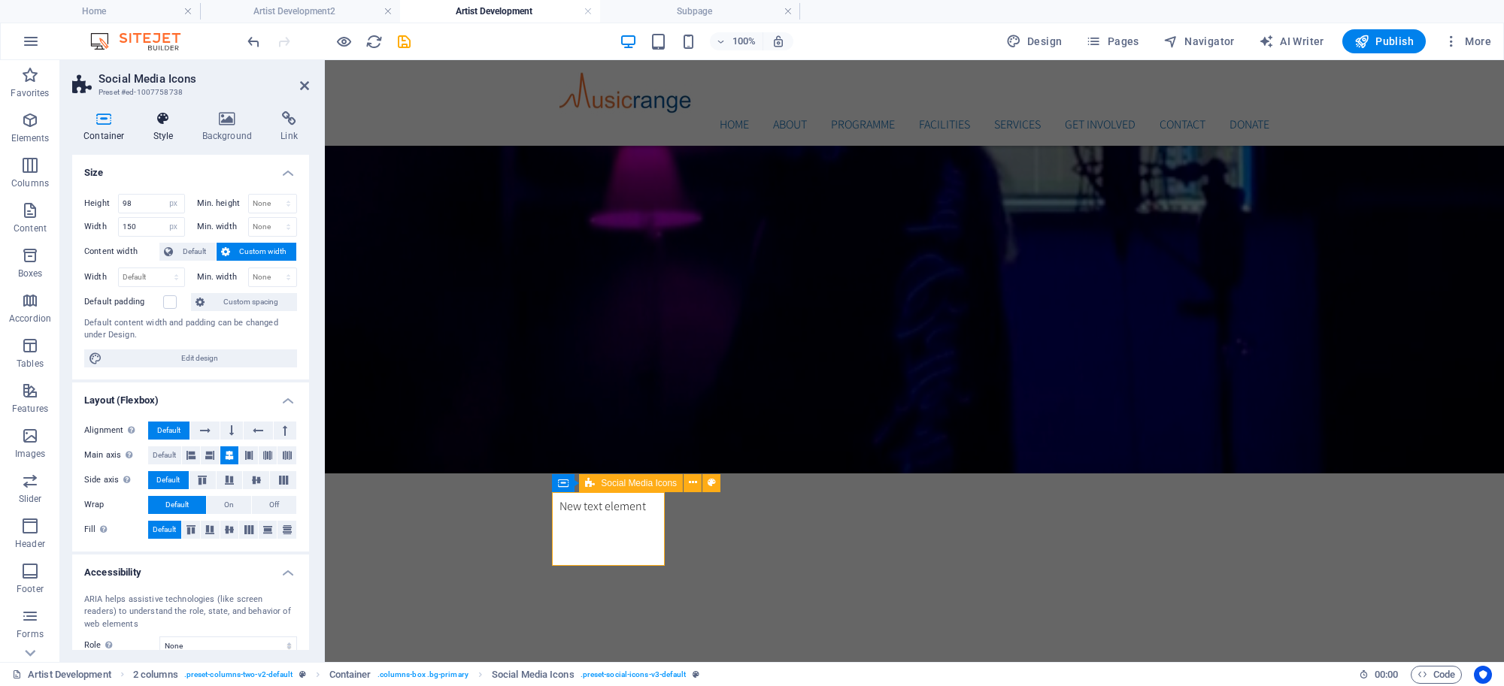
click at [156, 124] on icon at bounding box center [163, 118] width 43 height 15
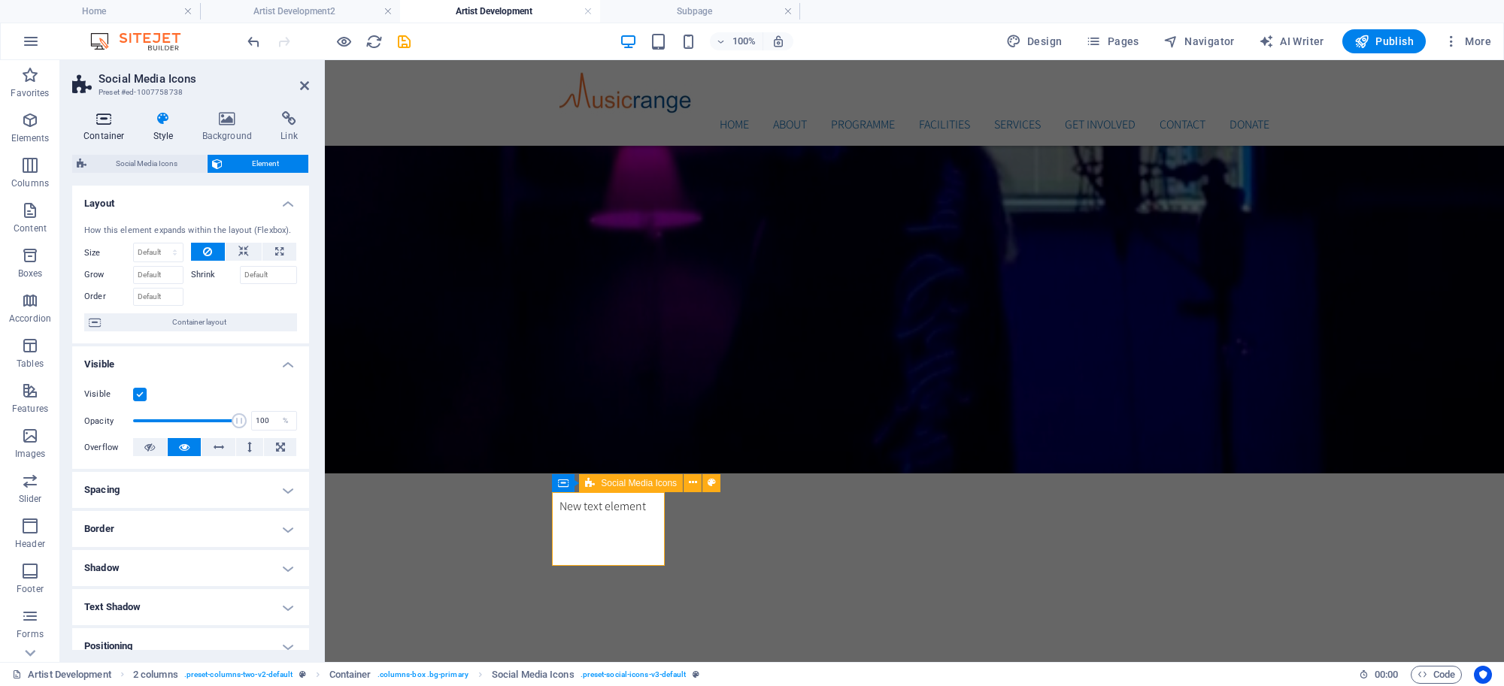
click at [103, 120] on icon at bounding box center [104, 118] width 64 height 15
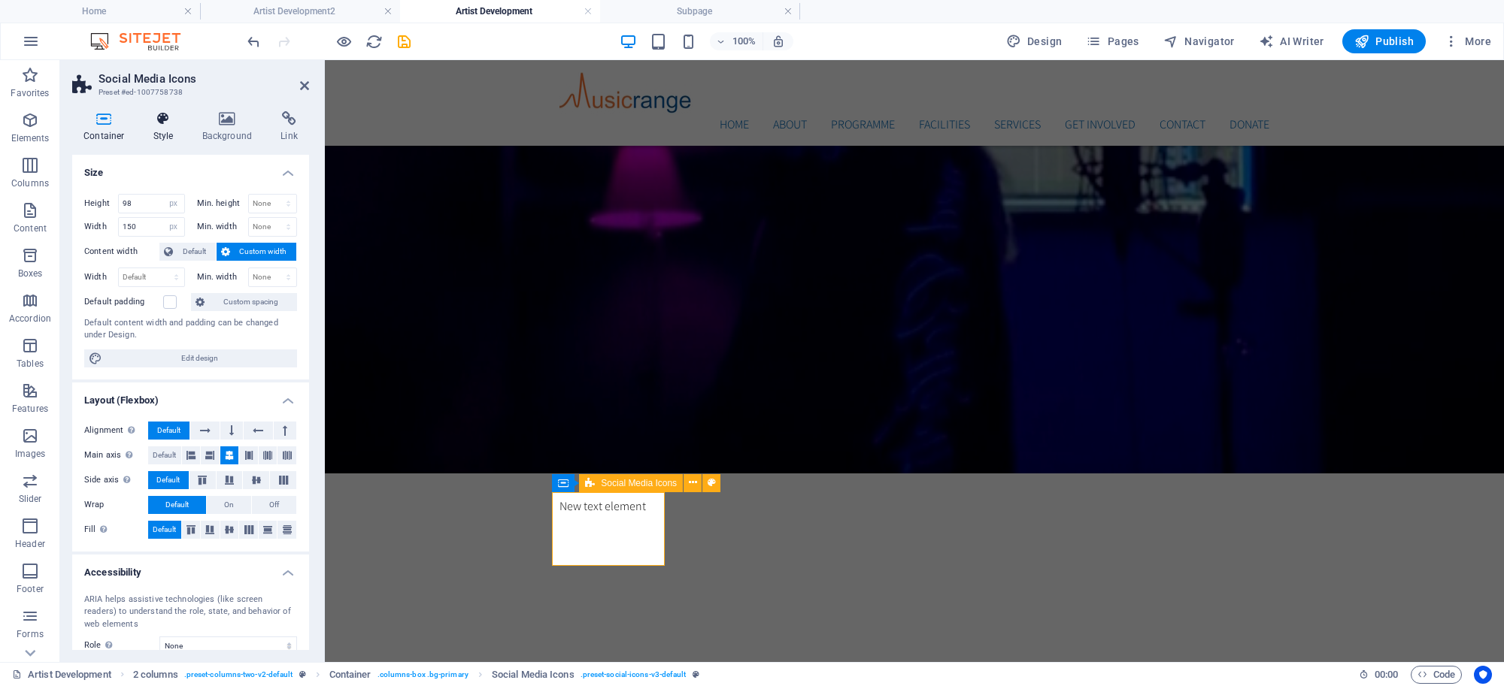
click at [158, 125] on icon at bounding box center [163, 118] width 43 height 15
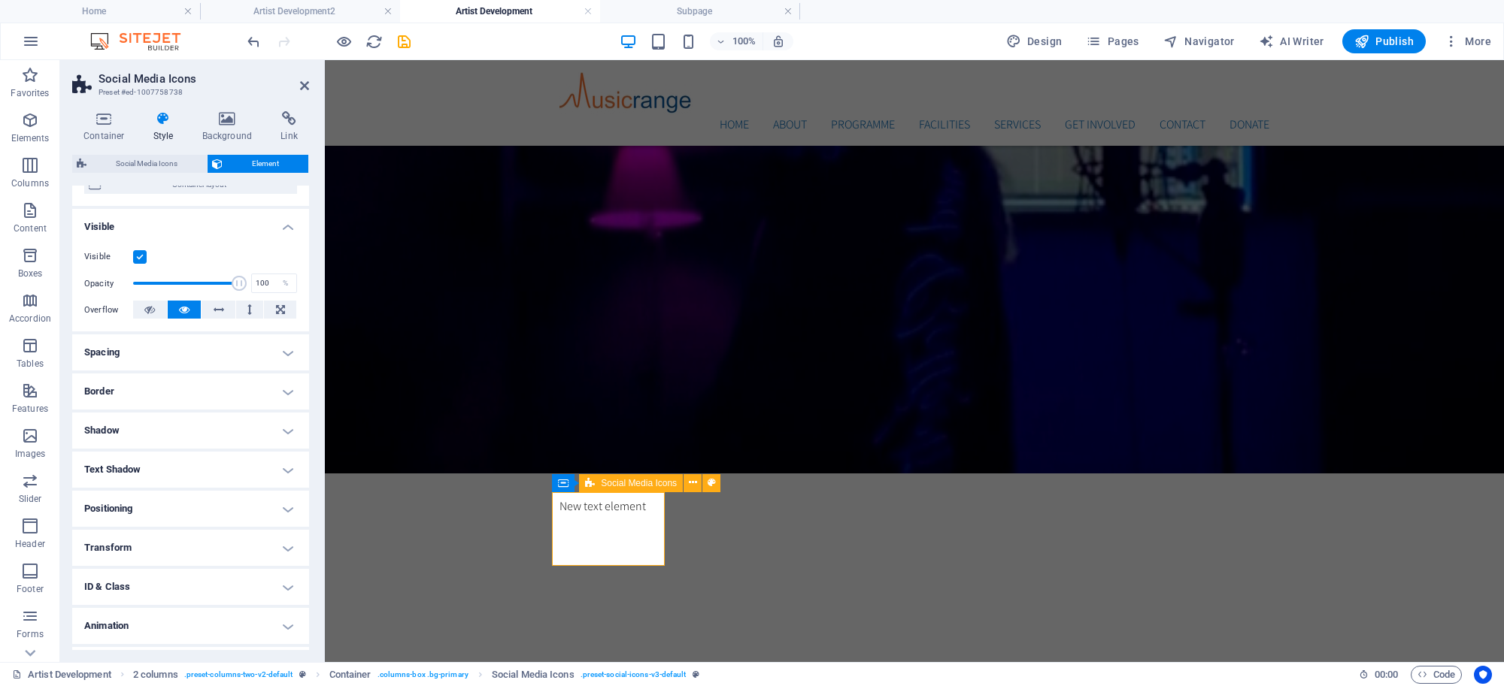
scroll to position [170, 0]
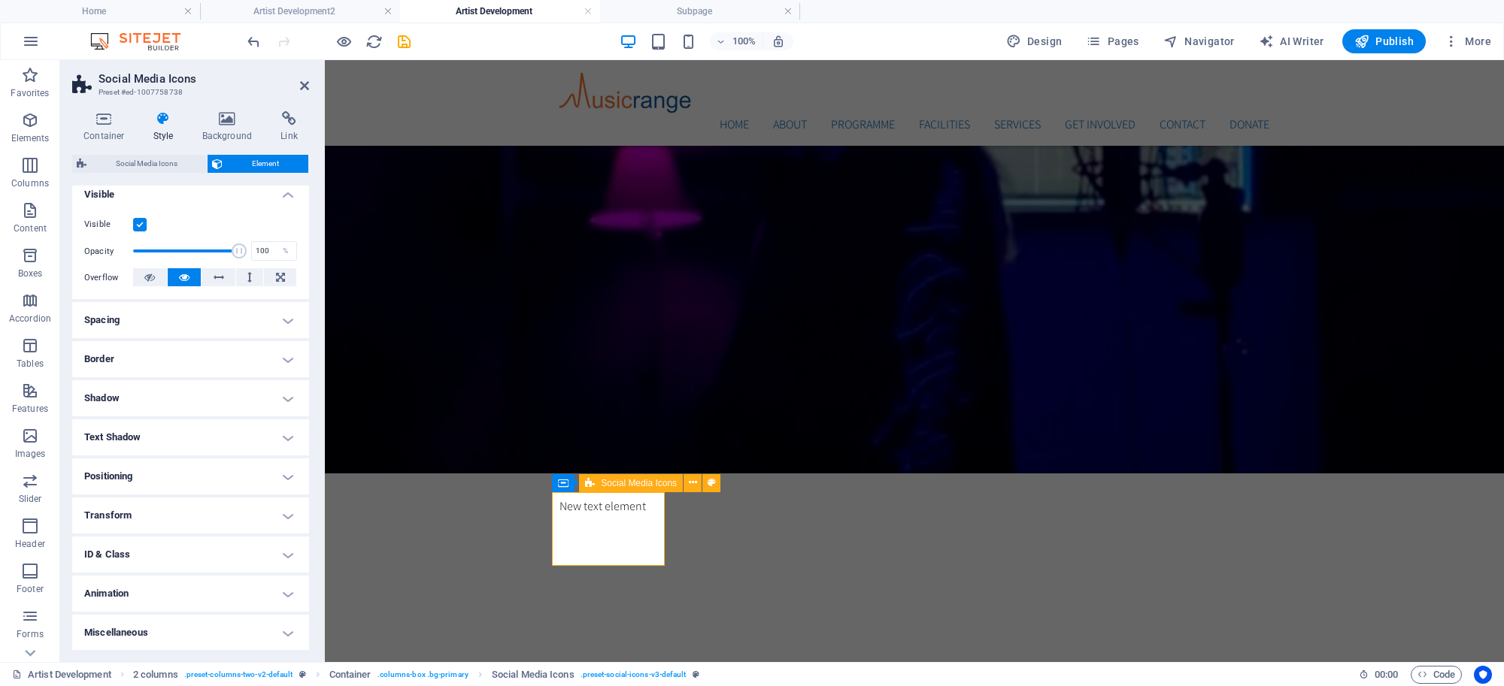
click at [259, 487] on h4 "Positioning" at bounding box center [190, 477] width 237 height 36
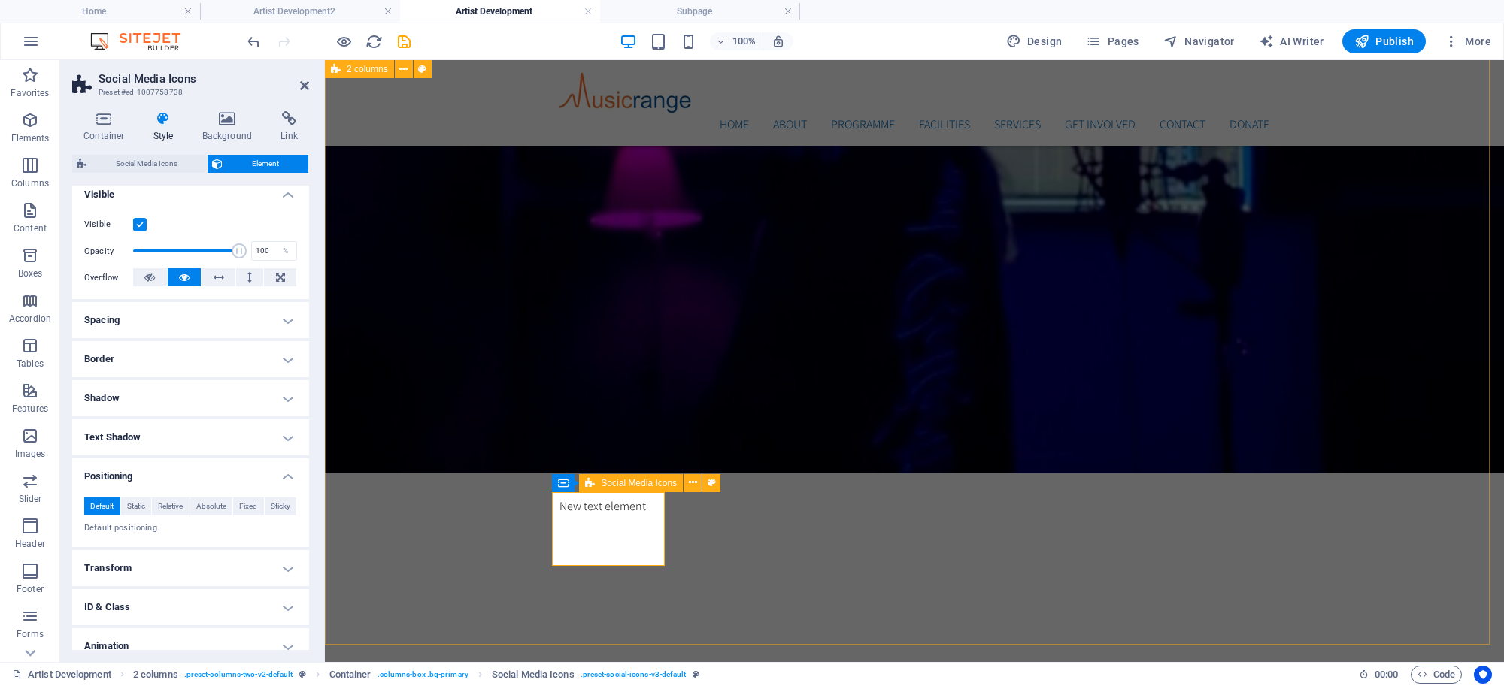
drag, startPoint x: 421, startPoint y: 464, endPoint x: 686, endPoint y: 463, distance: 264.7
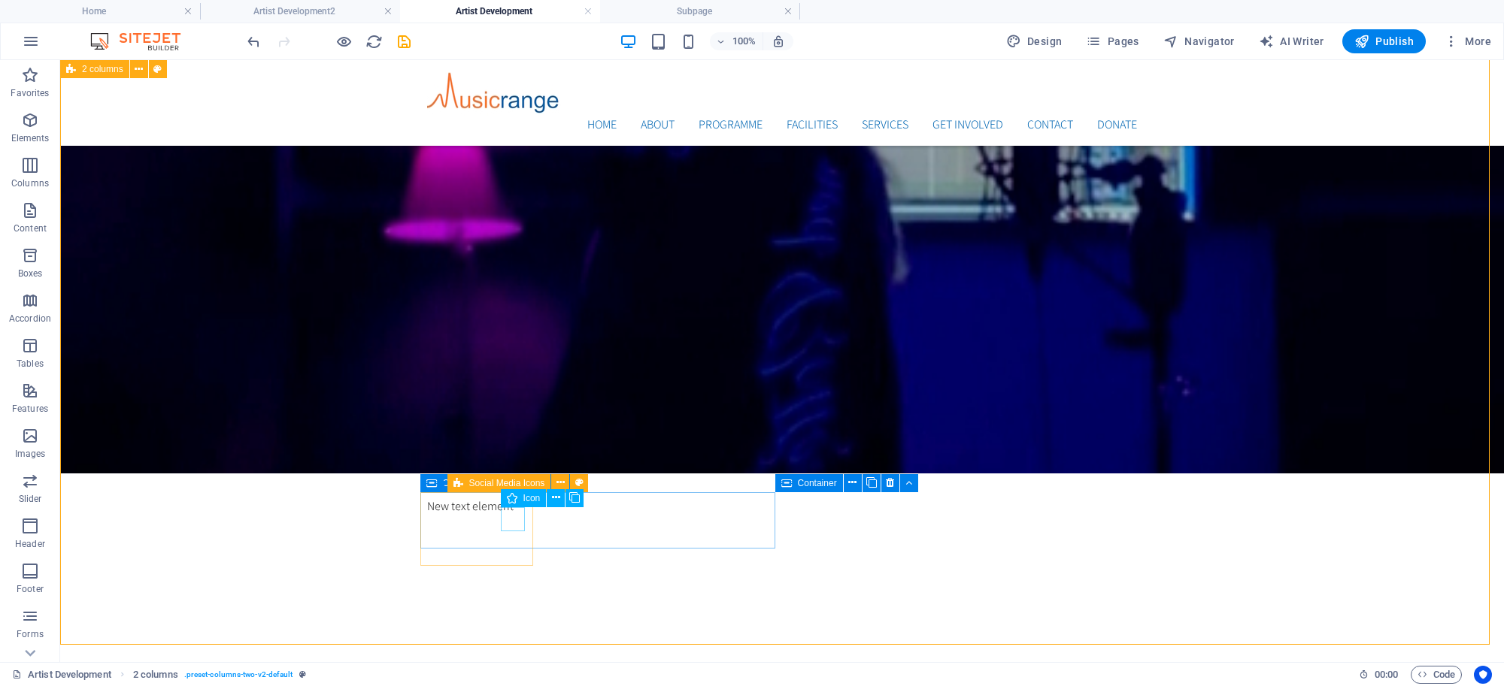
click at [520, 498] on div "Icon" at bounding box center [524, 498] width 46 height 18
select select "xMidYMid"
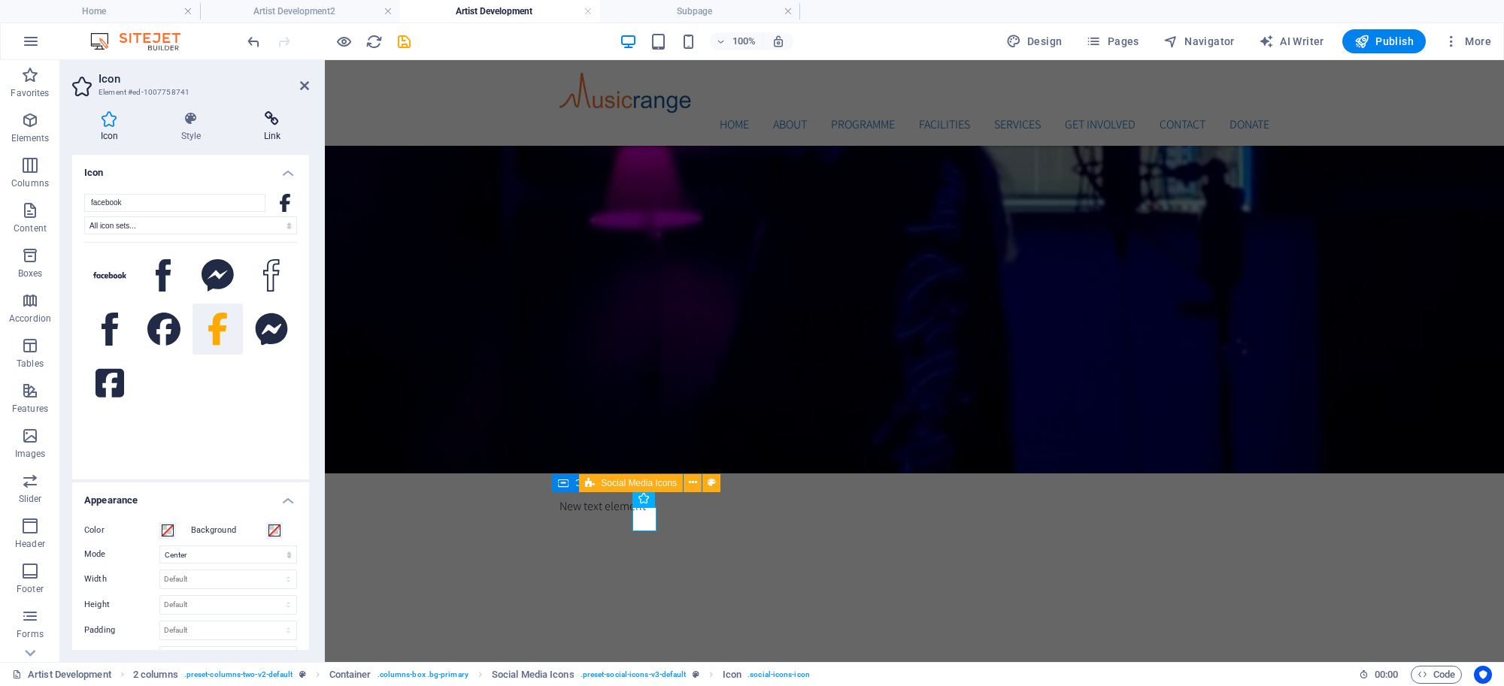
click at [274, 120] on icon at bounding box center [272, 118] width 74 height 15
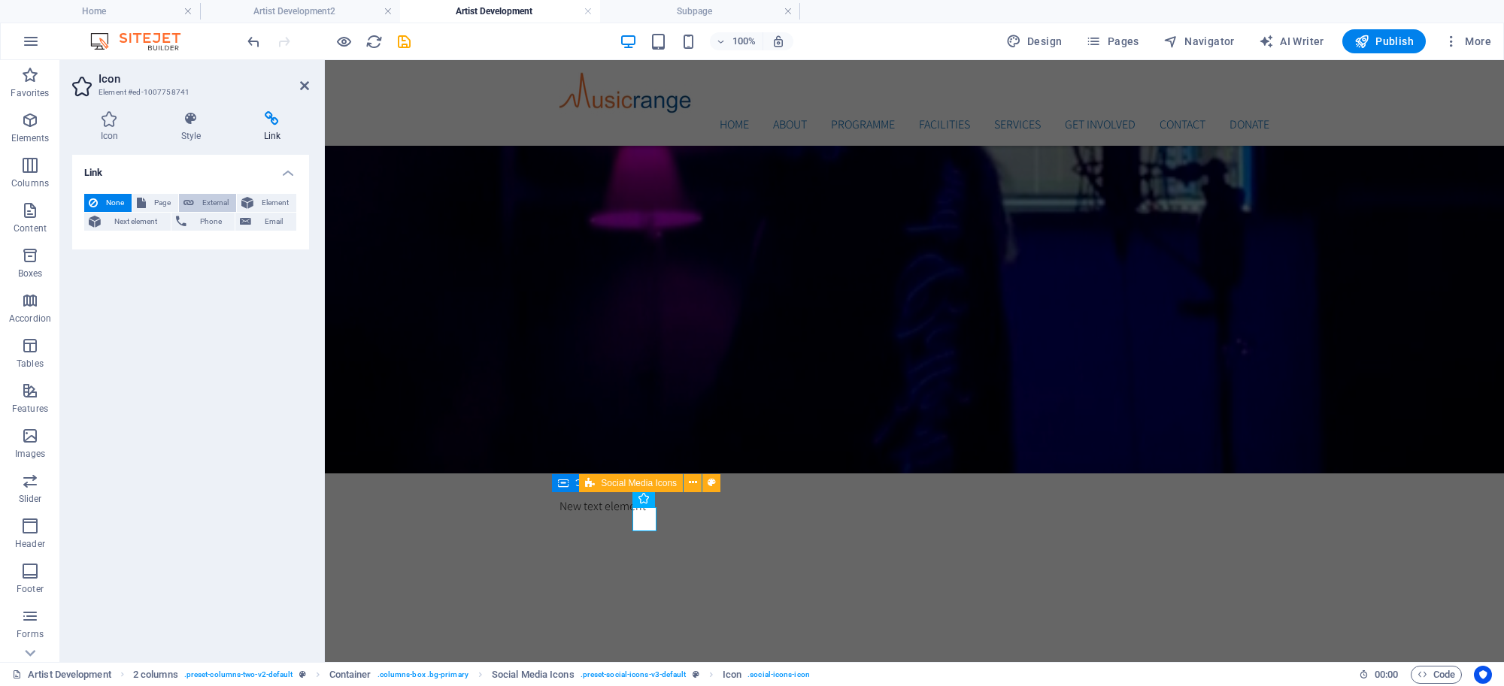
click at [220, 198] on span "External" at bounding box center [215, 203] width 33 height 18
select select "blank"
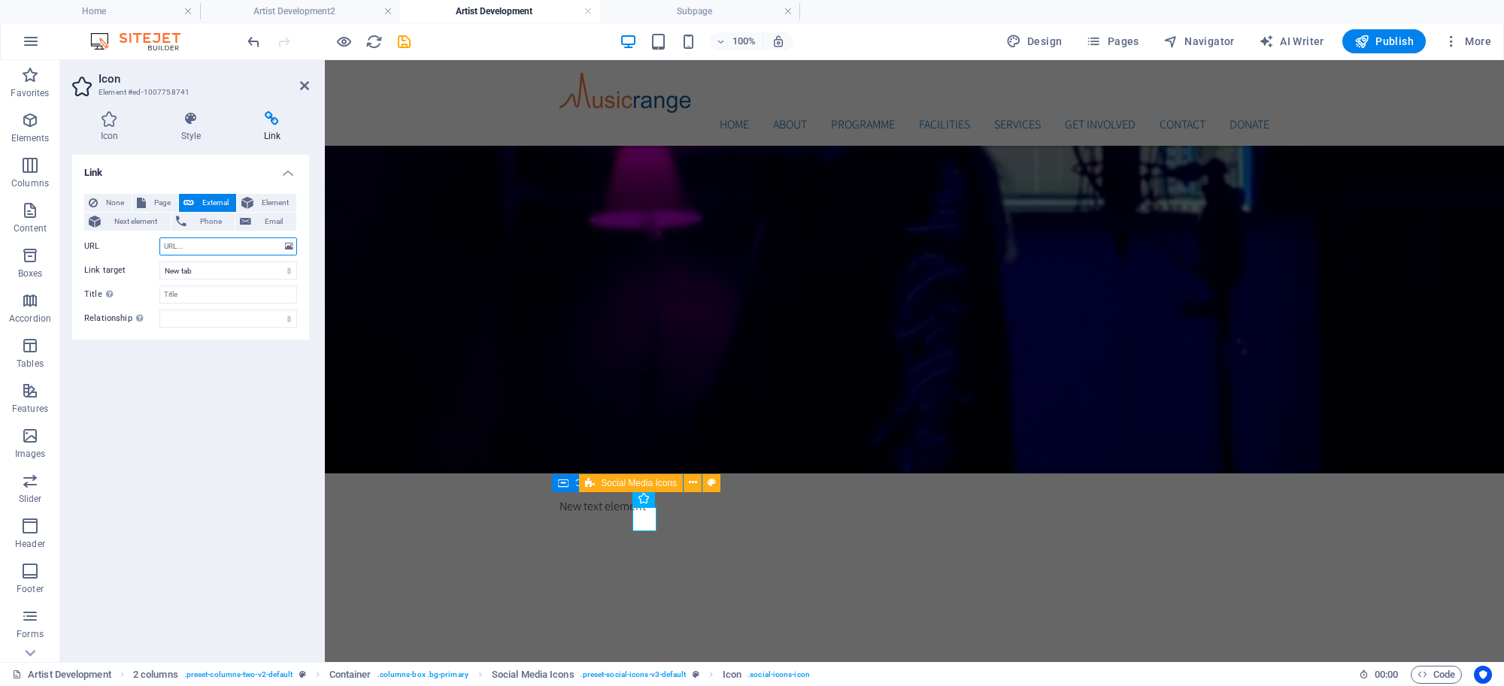
click at [224, 245] on input "URL" at bounding box center [228, 247] width 138 height 18
paste input "[URL][DOMAIN_NAME]"
type input "[URL][DOMAIN_NAME]"
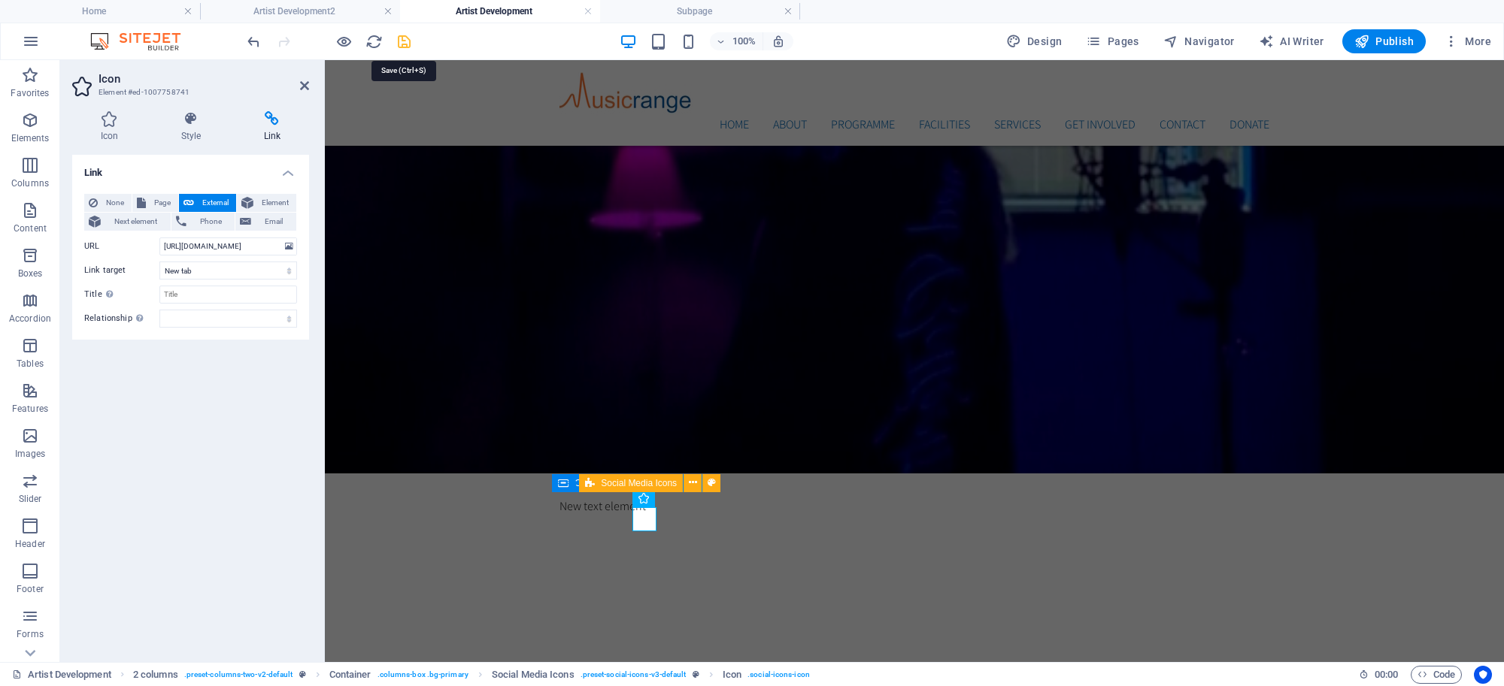
click at [407, 39] on icon "save" at bounding box center [403, 41] width 17 height 17
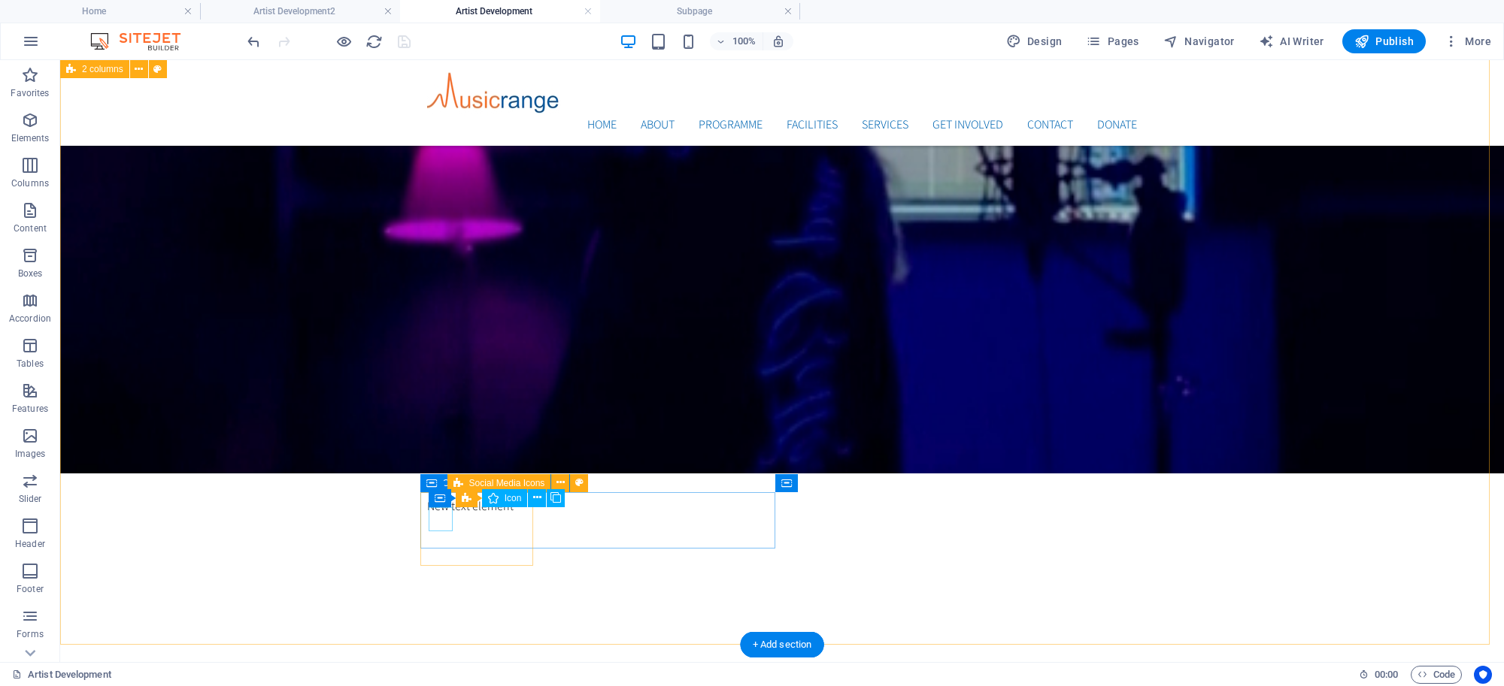
select select "xMidYMid"
select select "px"
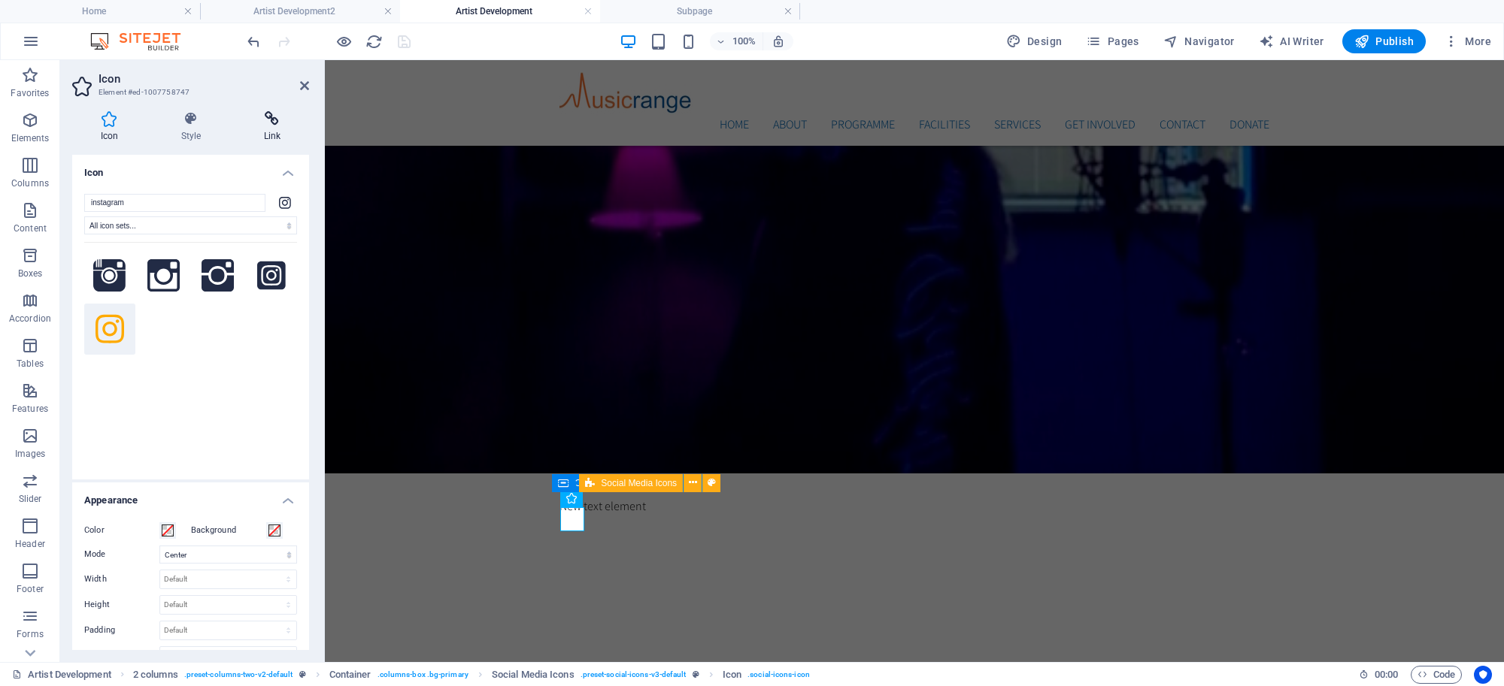
click at [276, 111] on icon at bounding box center [272, 118] width 74 height 15
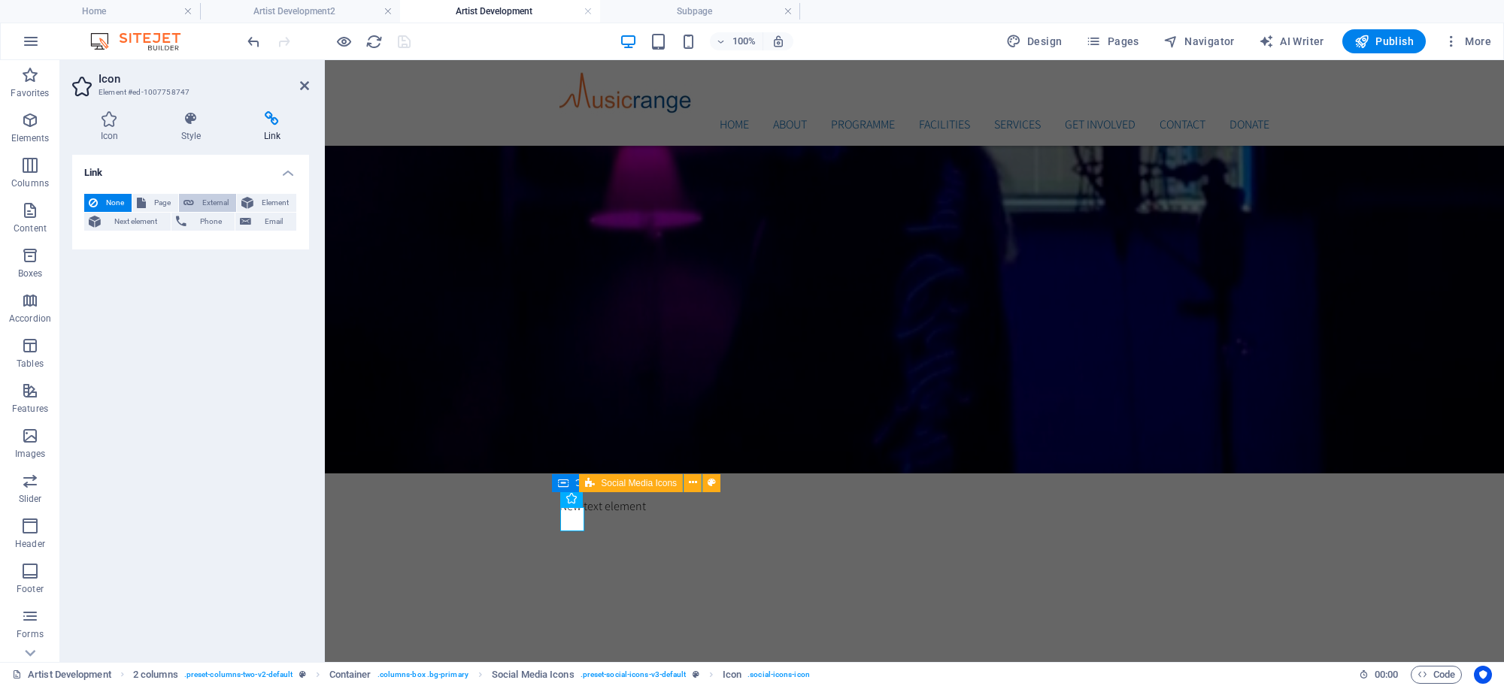
click at [216, 203] on span "External" at bounding box center [215, 203] width 33 height 18
select select "blank"
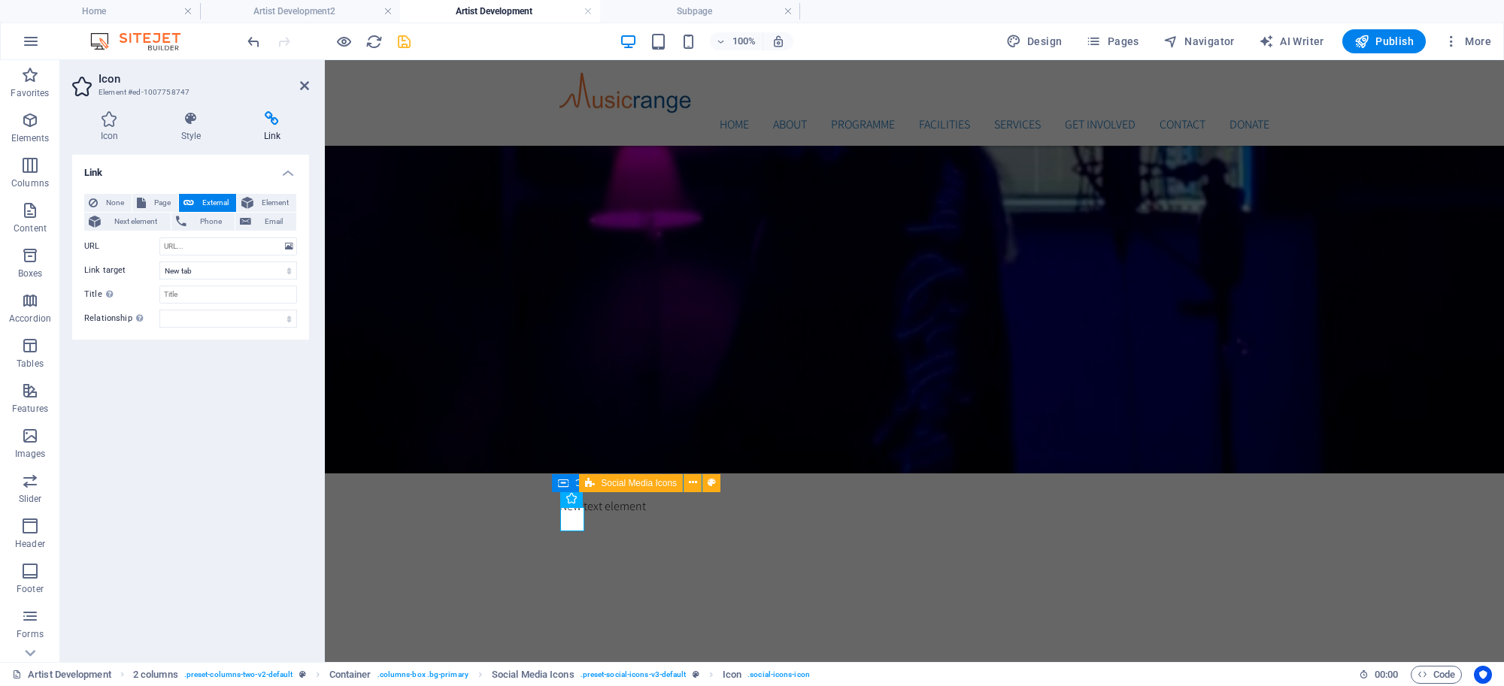
click at [215, 234] on div "None Page External Element Next element Phone Email Page Home Subpage Artist De…" at bounding box center [190, 261] width 213 height 134
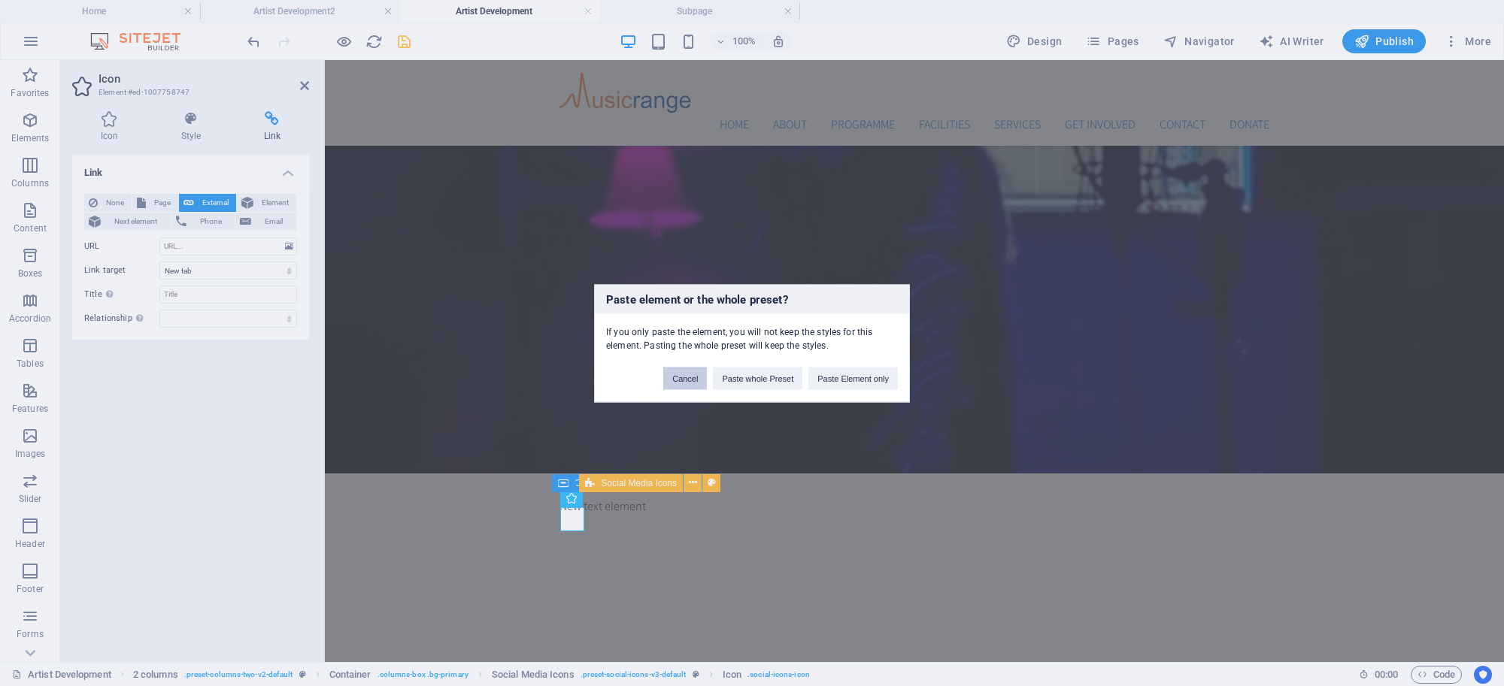
click at [692, 371] on button "Cancel" at bounding box center [685, 378] width 44 height 23
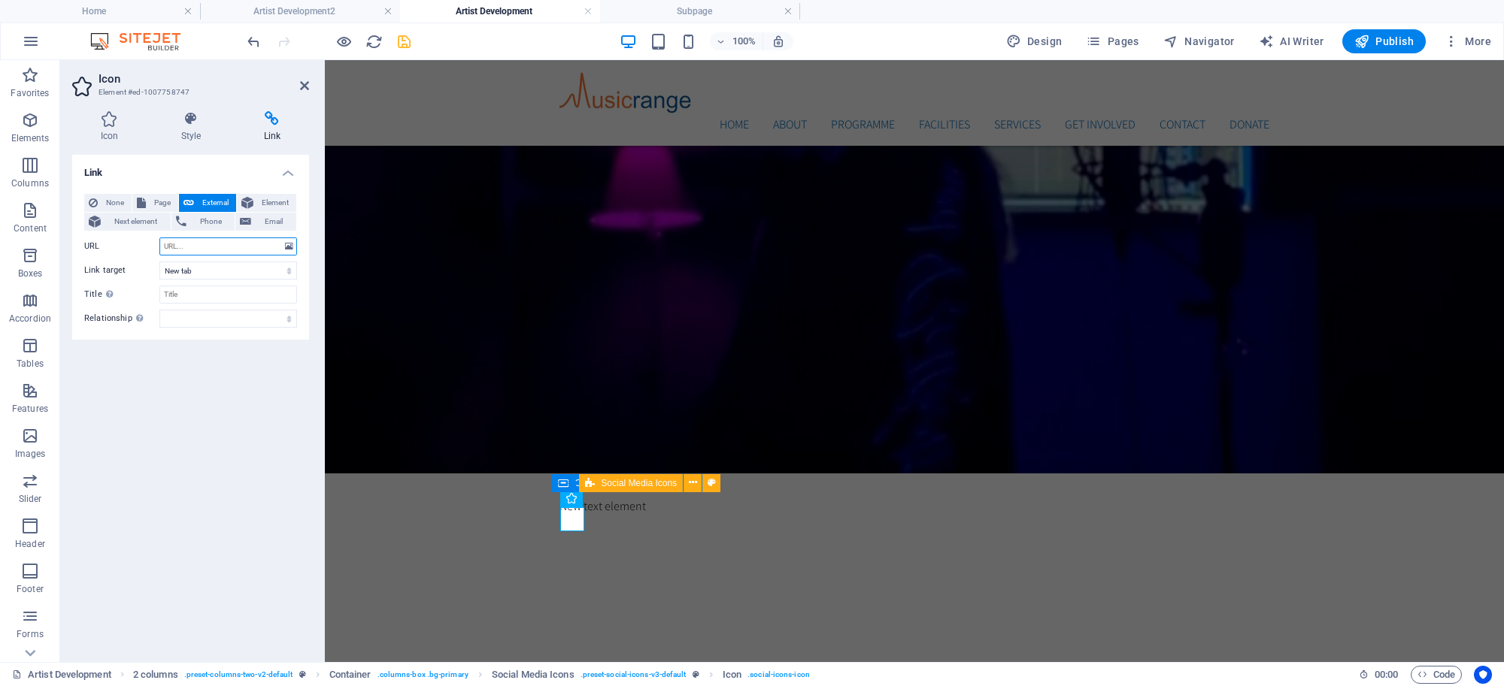
click at [242, 247] on input "URL" at bounding box center [228, 247] width 138 height 18
paste input "[URL][DOMAIN_NAME]"
type input "[URL][DOMAIN_NAME]"
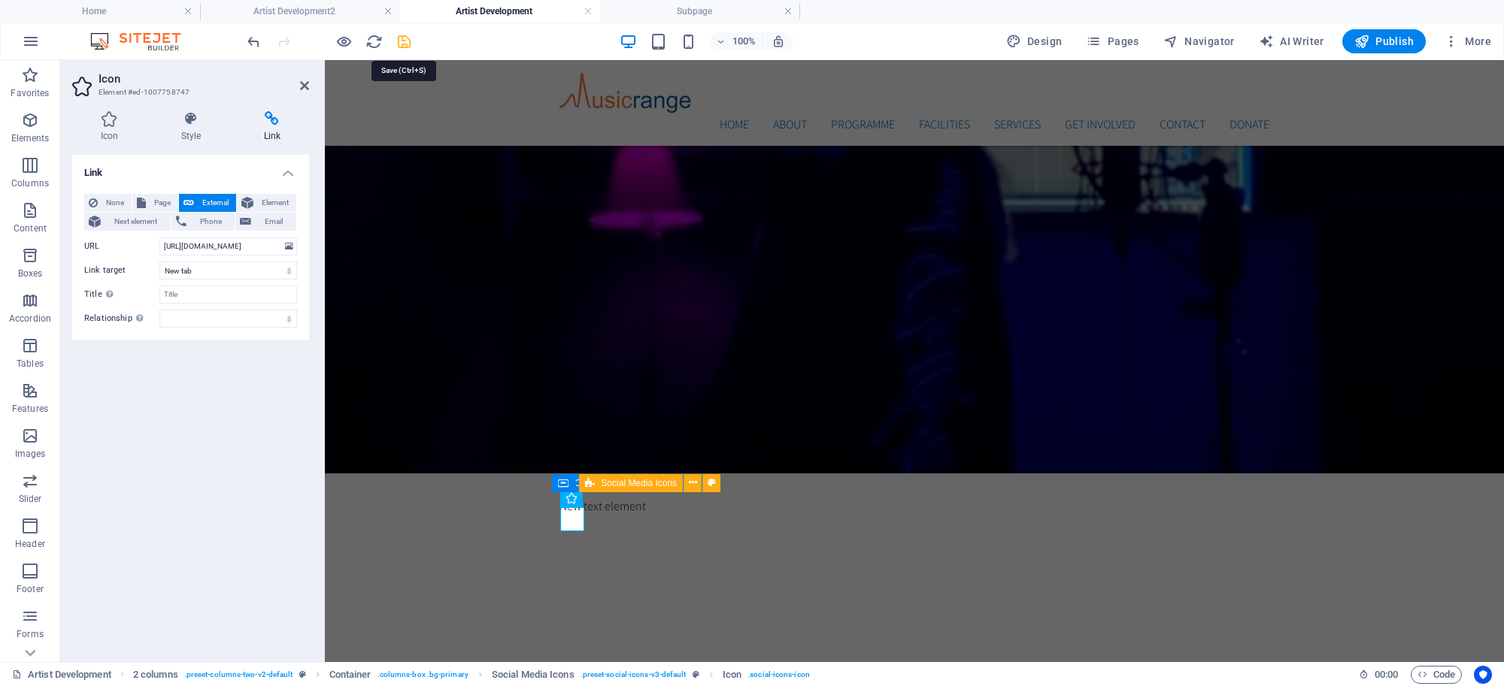
click at [402, 41] on icon "save" at bounding box center [403, 41] width 17 height 17
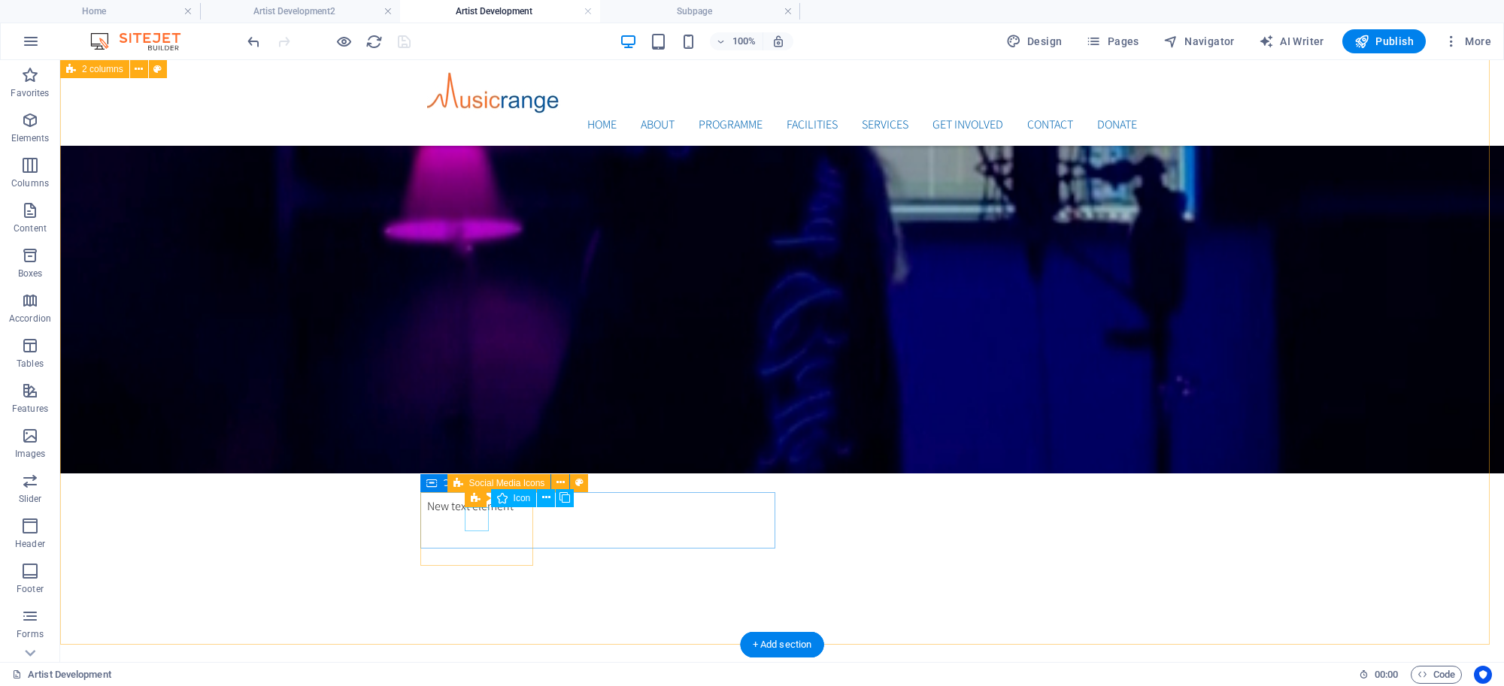
select select "xMidYMid"
select select "px"
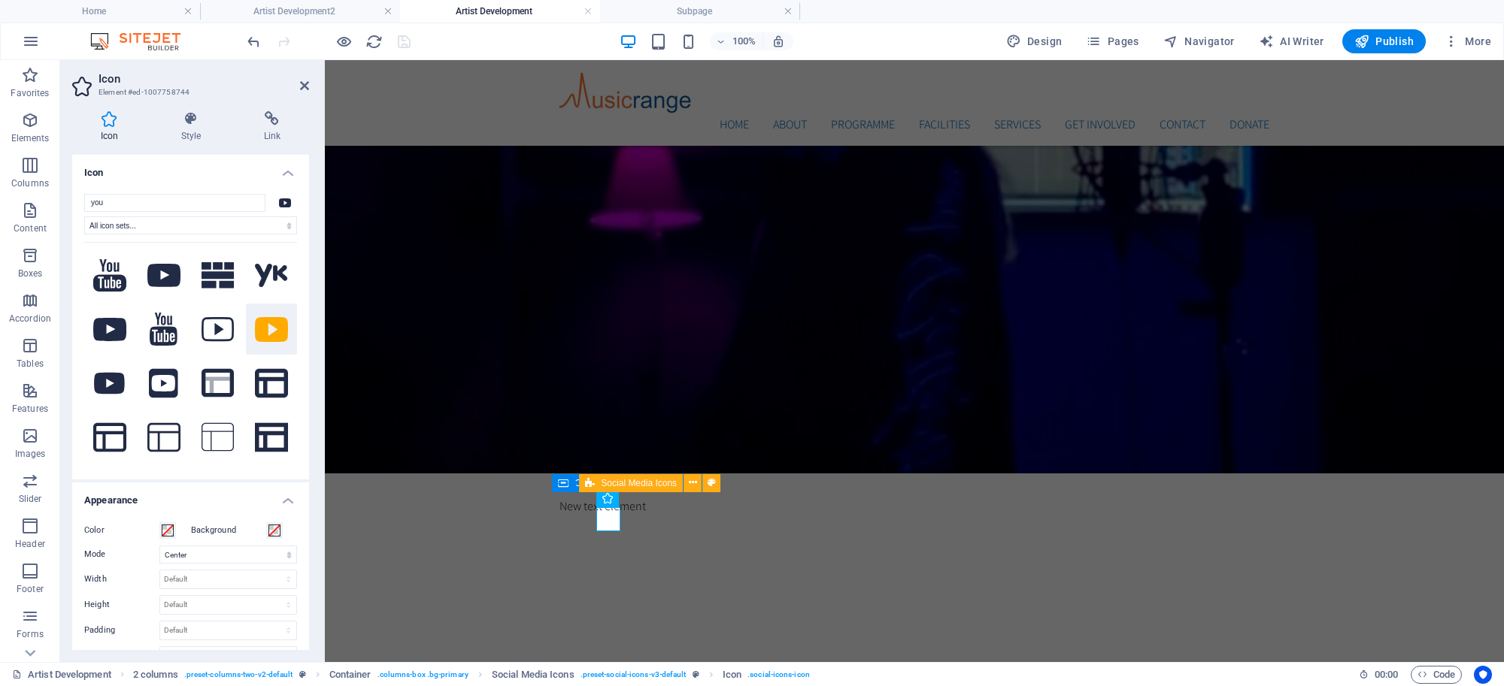
click at [272, 107] on div "Icon Style Link Icon you All icon sets... IcoFont Ionicons FontAwesome Brands F…" at bounding box center [190, 380] width 261 height 563
click at [274, 117] on icon at bounding box center [272, 118] width 74 height 15
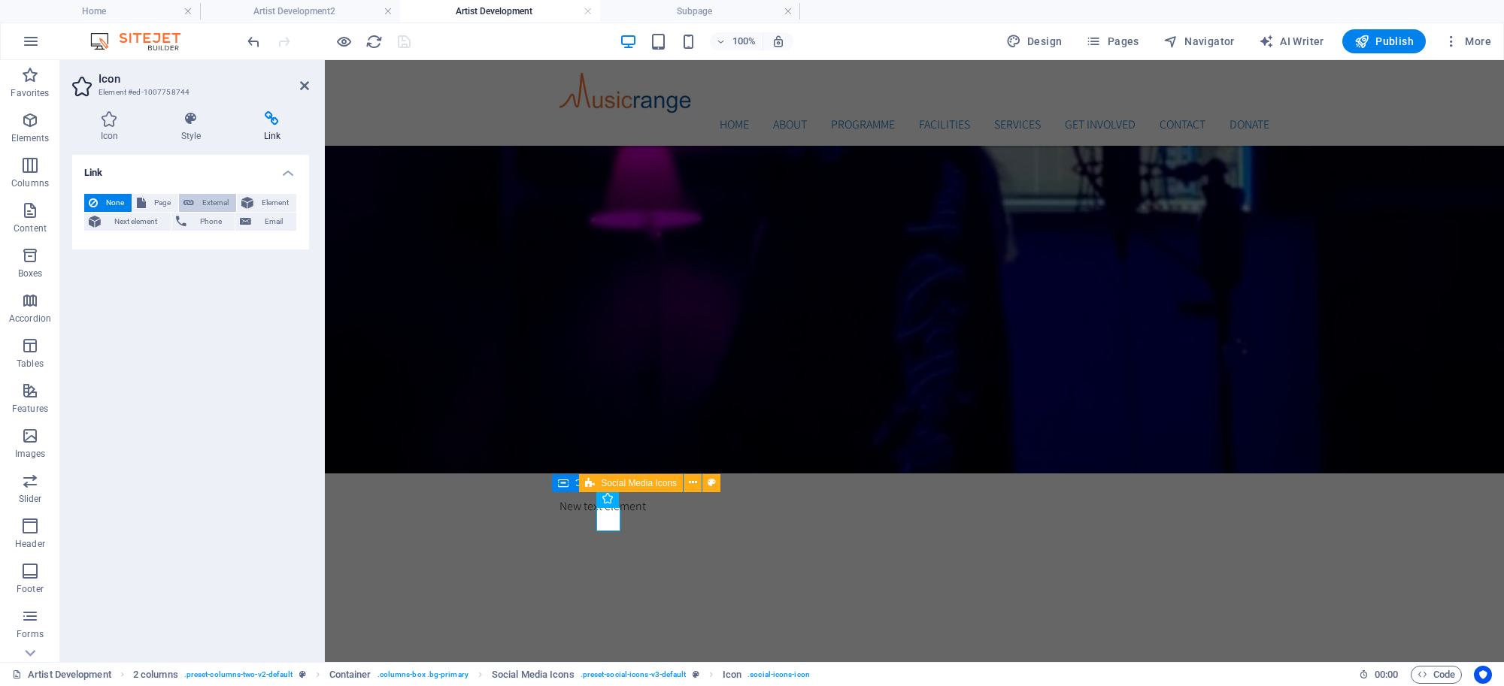
click at [215, 202] on span "External" at bounding box center [215, 203] width 33 height 18
select select "blank"
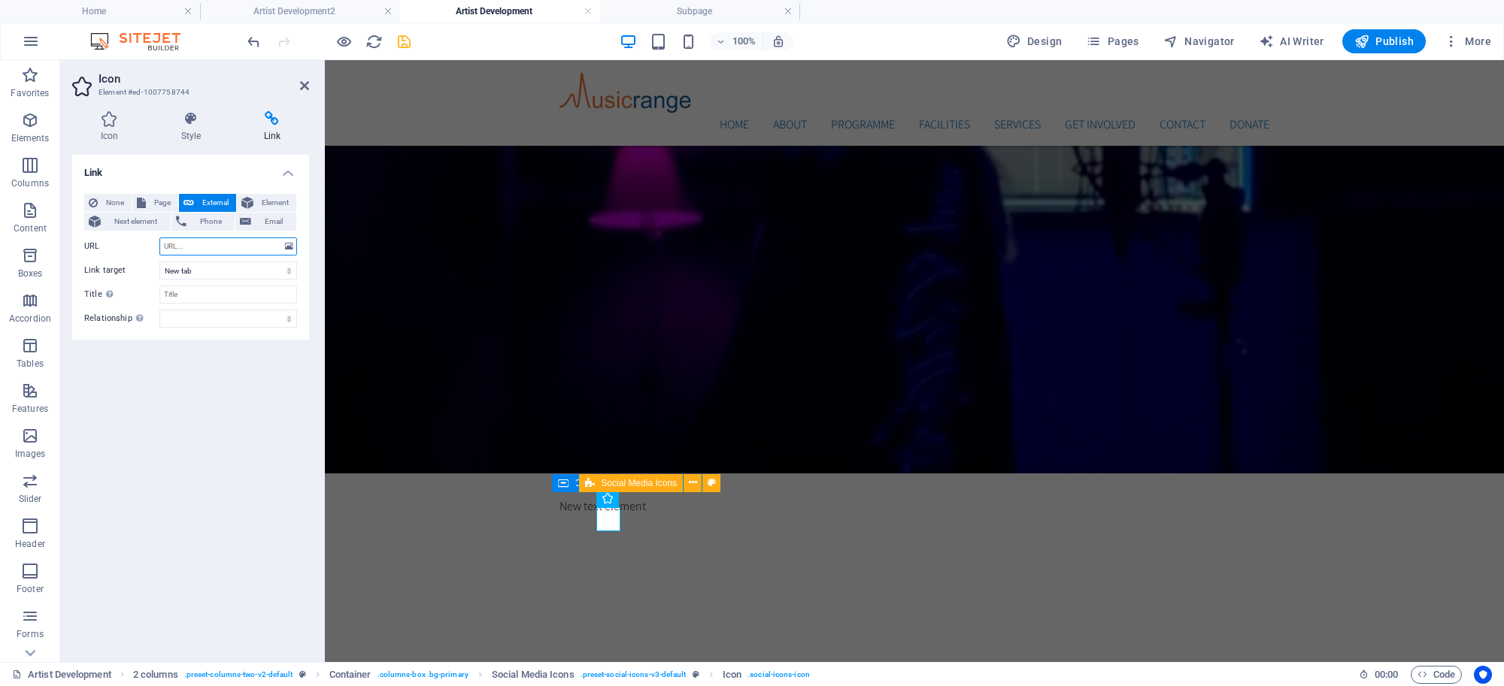
click at [211, 238] on input "URL" at bounding box center [228, 247] width 138 height 18
paste input "[URL][DOMAIN_NAME]"
type input "[URL][DOMAIN_NAME]"
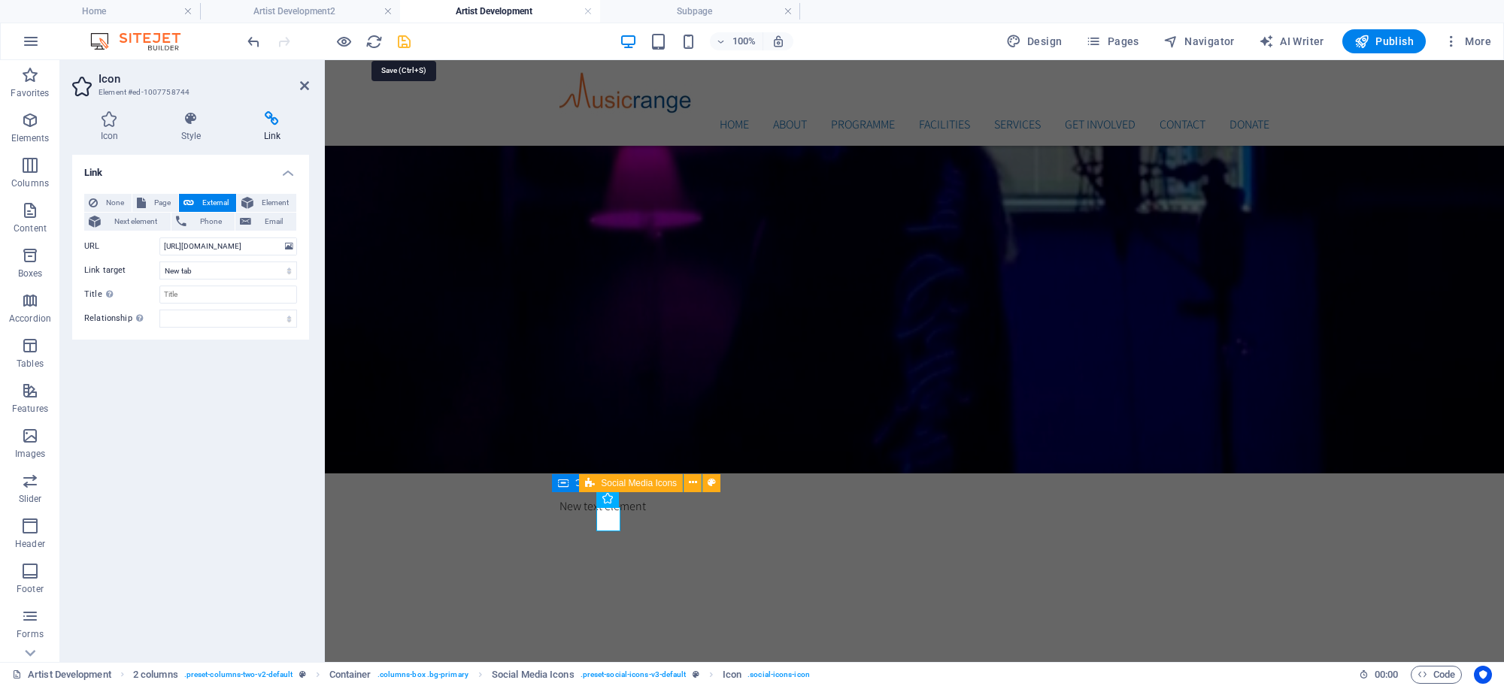
click at [408, 39] on icon "save" at bounding box center [403, 41] width 17 height 17
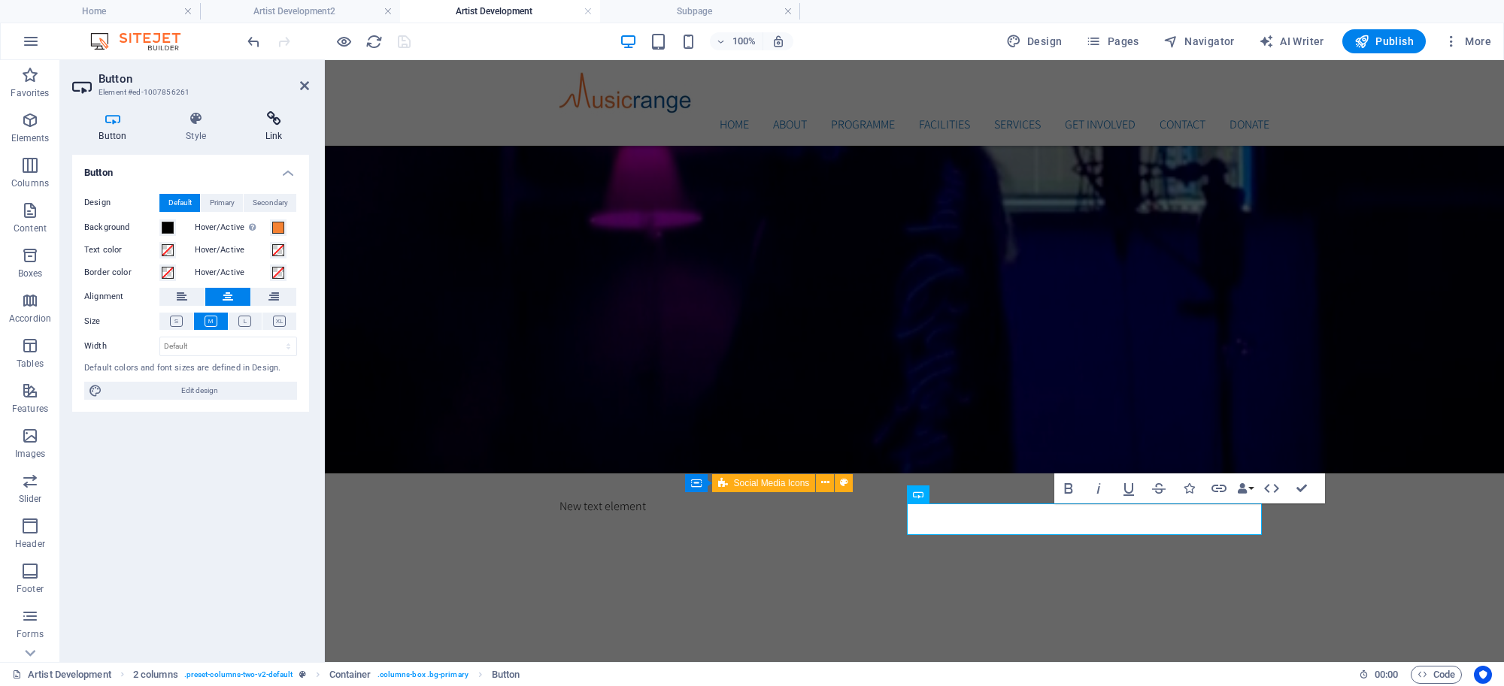
click at [268, 123] on icon at bounding box center [273, 118] width 71 height 15
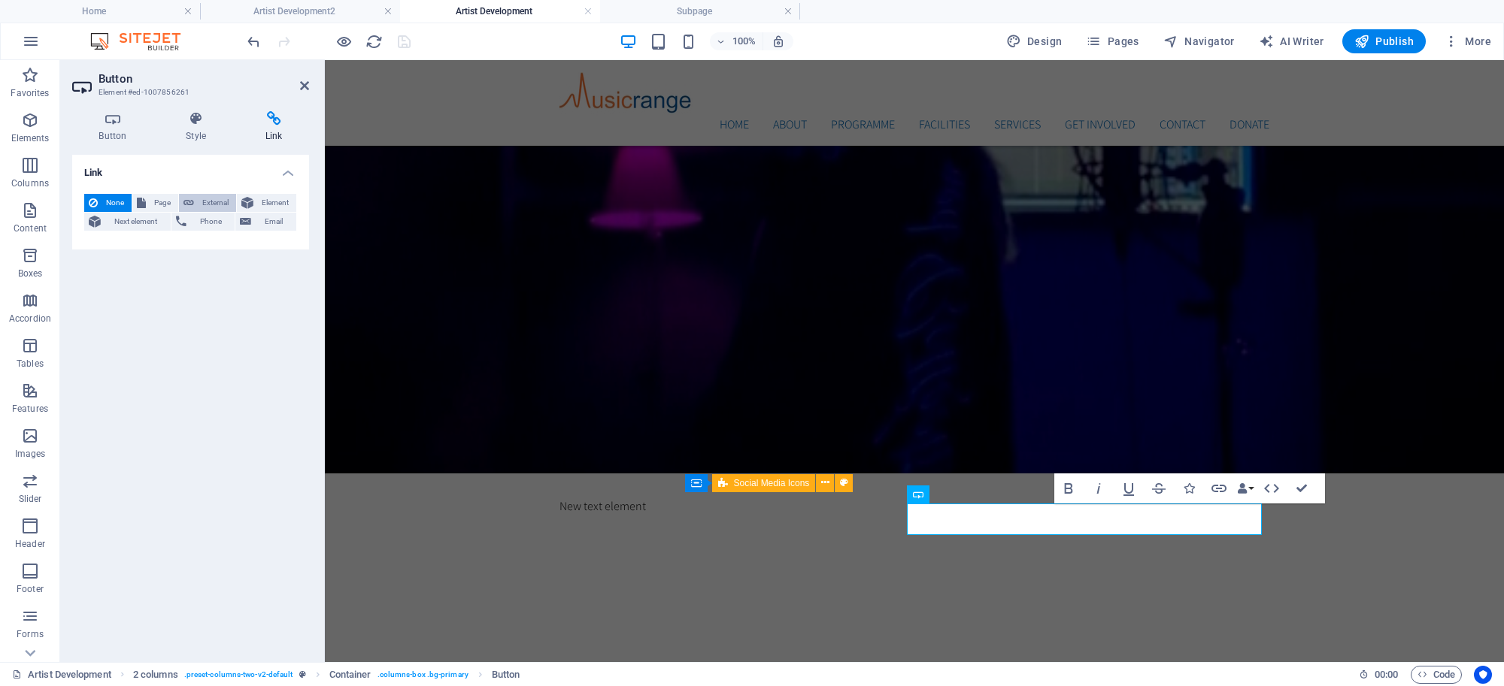
click at [215, 200] on span "External" at bounding box center [215, 203] width 33 height 18
select select "blank"
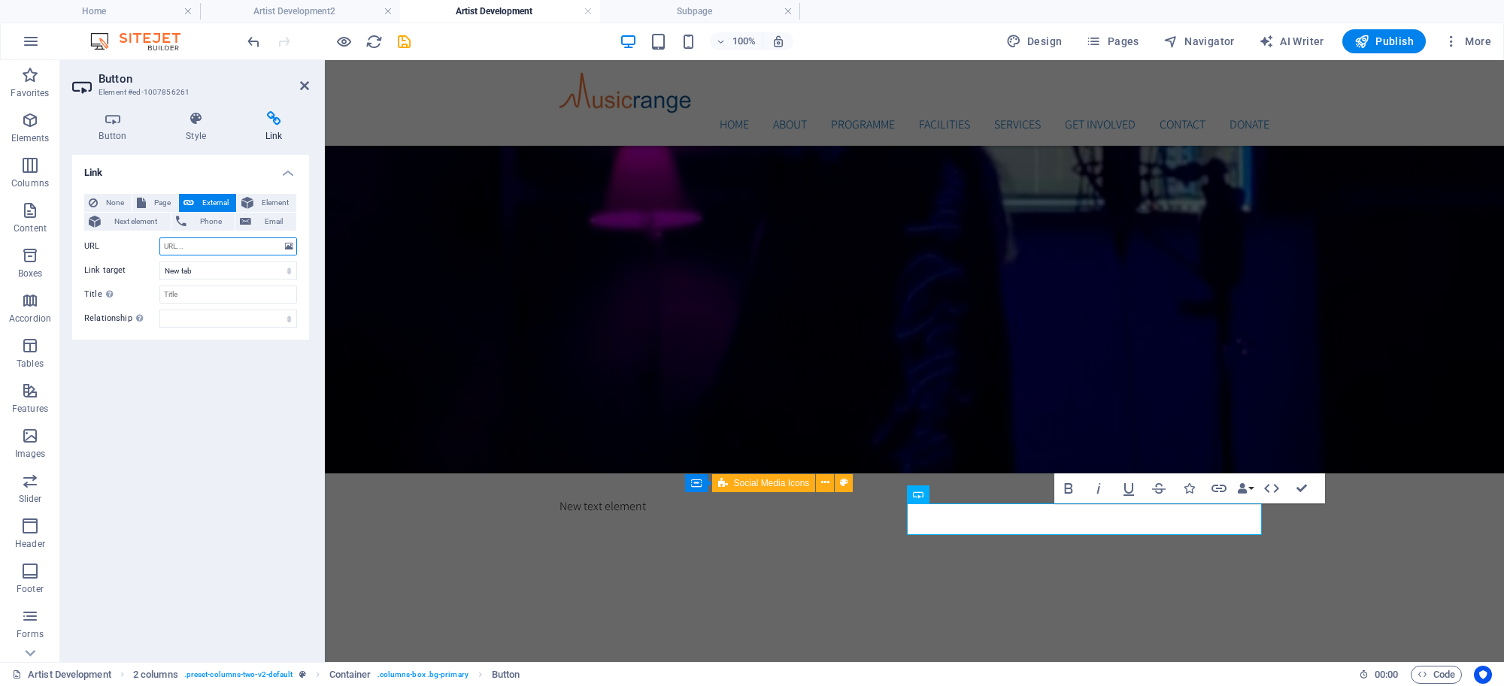
click at [213, 252] on input "URL" at bounding box center [228, 247] width 138 height 18
paste input "https://jenkirsten.ffm.to/focusing?fbclid=PAZXh0bgNhZW0CMTEAAaedaOBrwFw6bVeJpxP…"
type input "https://jenkirsten.ffm.to/focusing?fbclid=PAZXh0bgNhZW0CMTEAAaedaOBrwFw6bVeJpxP…"
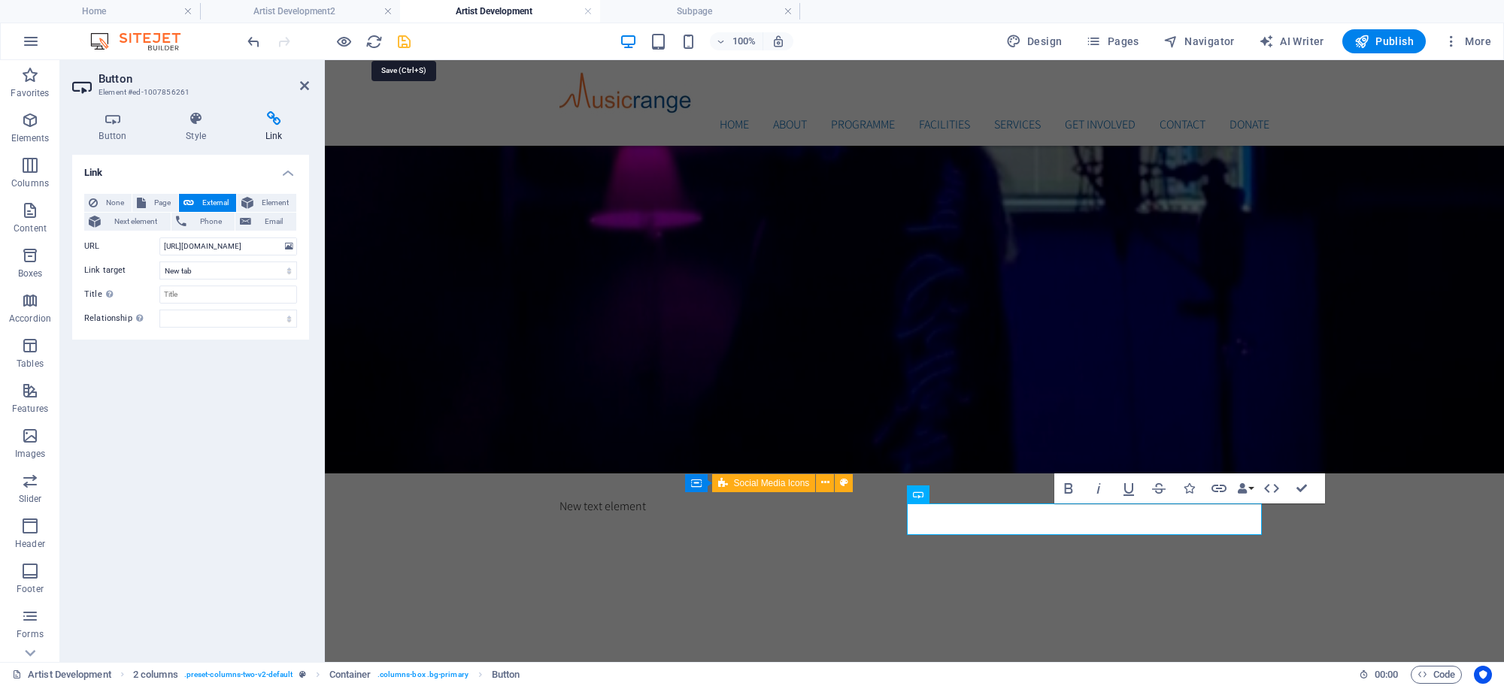
click at [399, 42] on icon "save" at bounding box center [403, 41] width 17 height 17
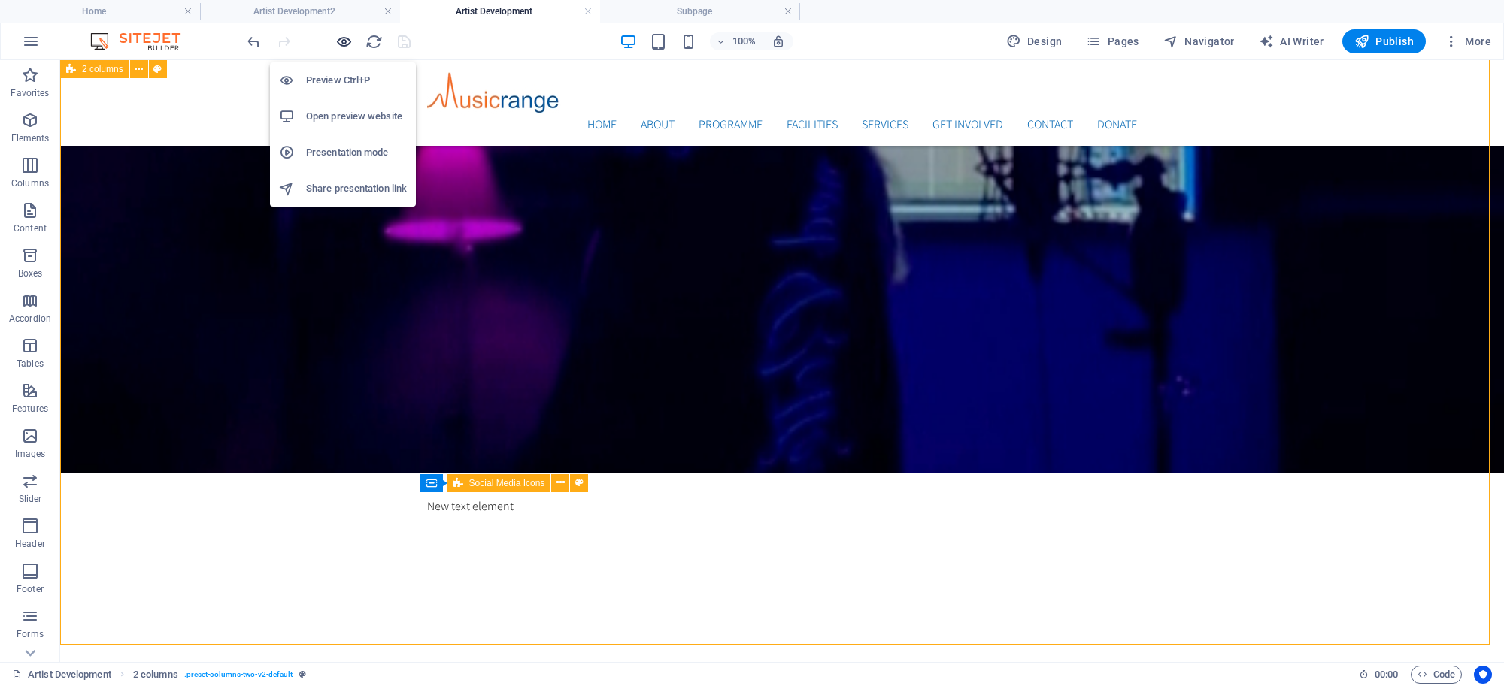
click at [346, 41] on icon "button" at bounding box center [343, 41] width 17 height 17
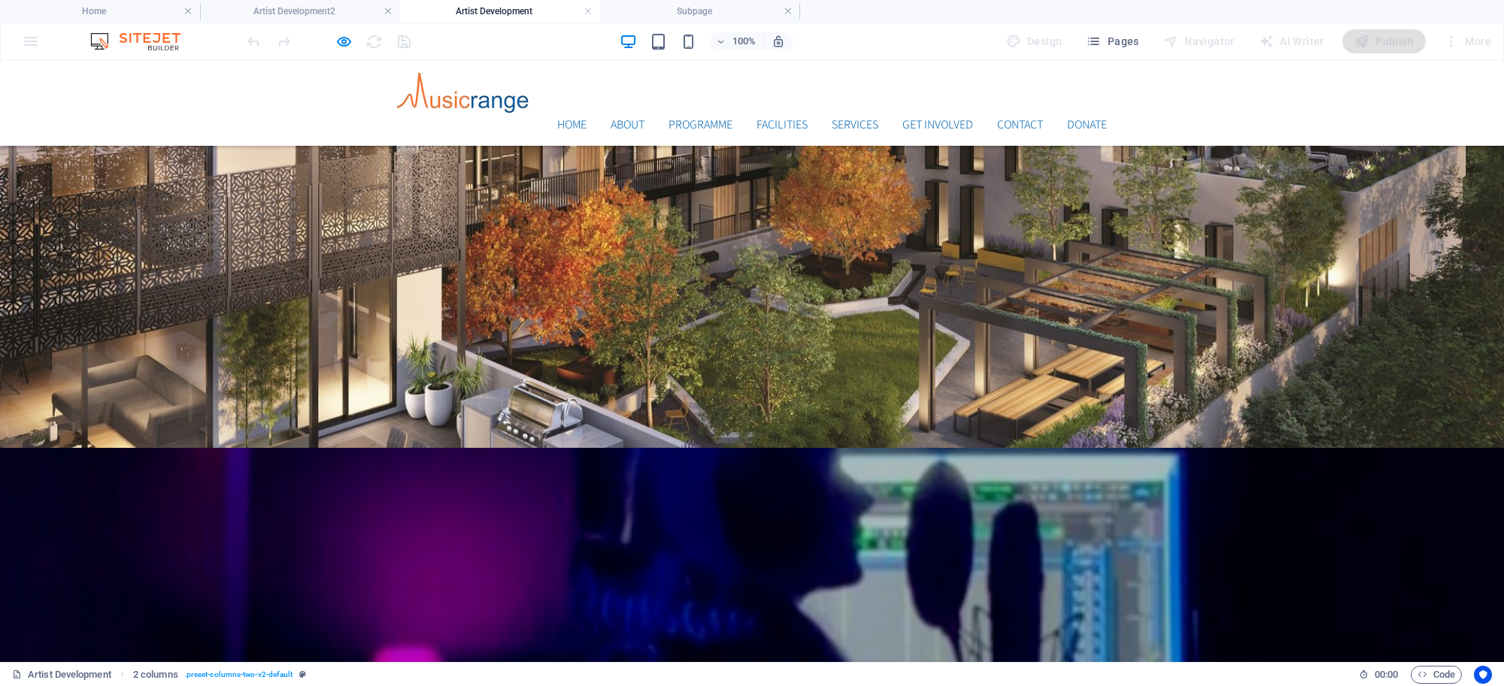
scroll to position [306, 0]
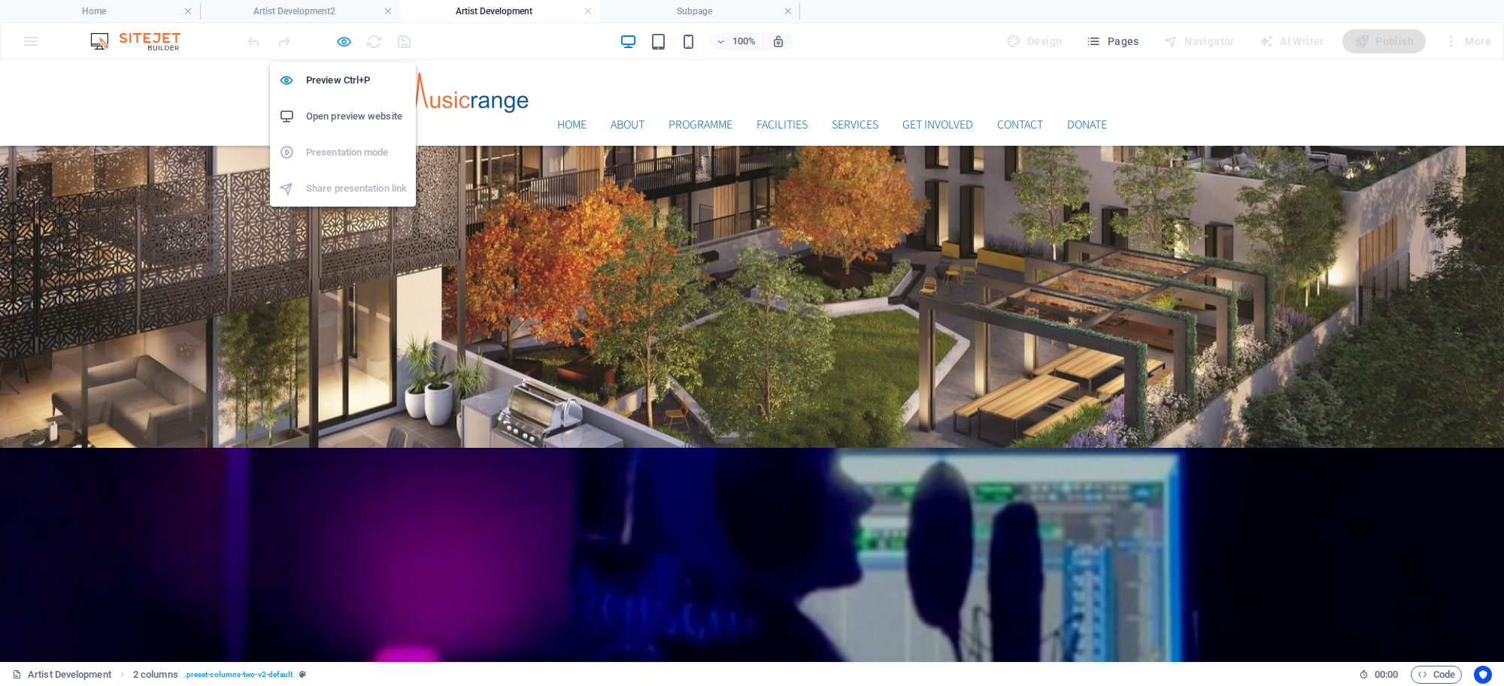
click at [346, 42] on icon "button" at bounding box center [343, 41] width 17 height 17
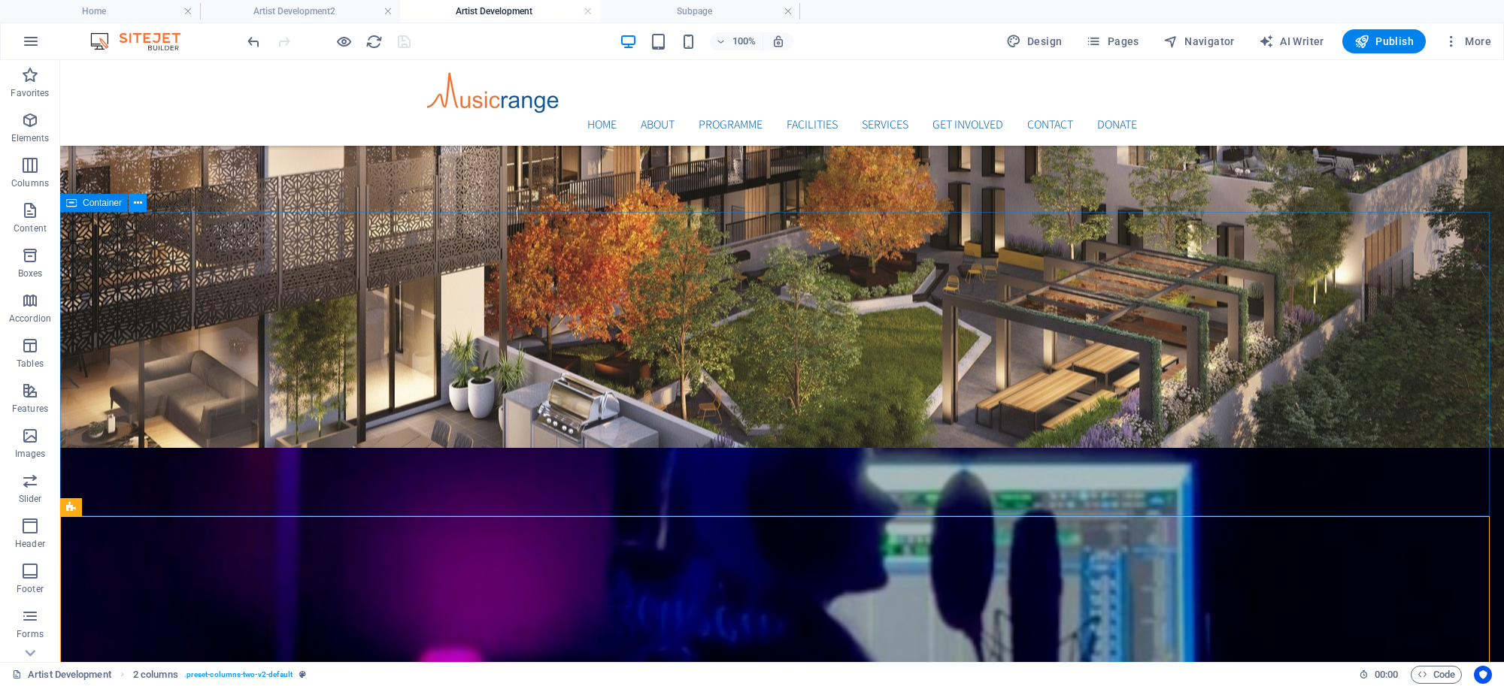
click at [136, 208] on icon at bounding box center [138, 203] width 8 height 16
click at [487, 301] on icon at bounding box center [487, 300] width 8 height 16
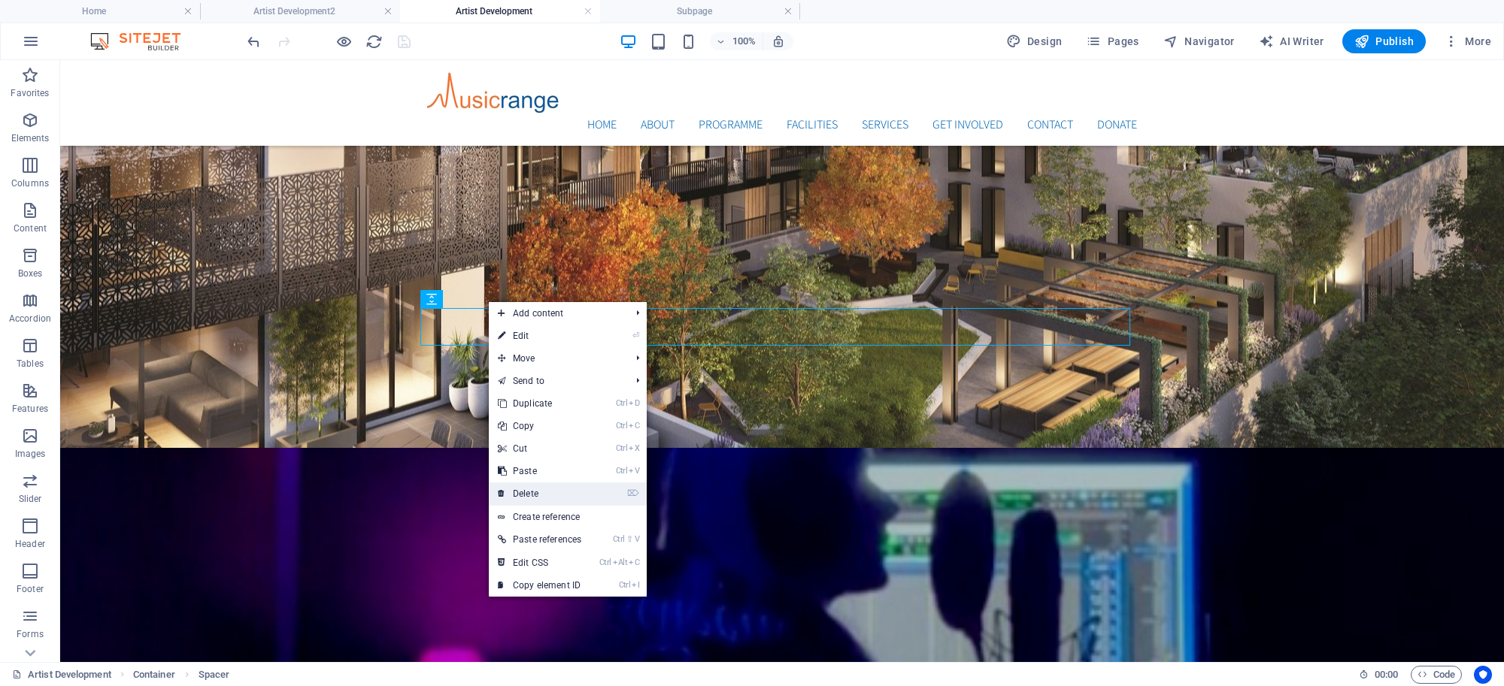
click at [524, 483] on link "⌦ Delete" at bounding box center [540, 494] width 102 height 23
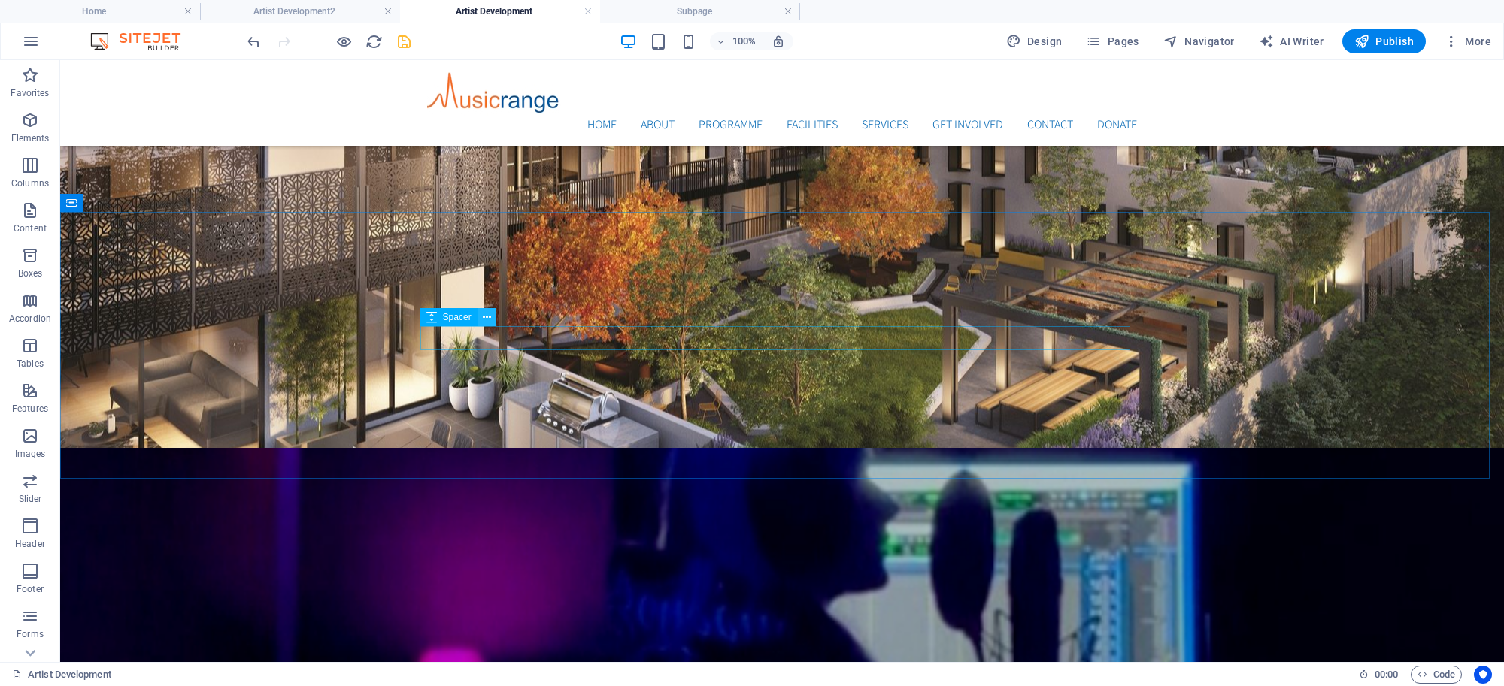
click at [483, 314] on icon at bounding box center [487, 318] width 8 height 16
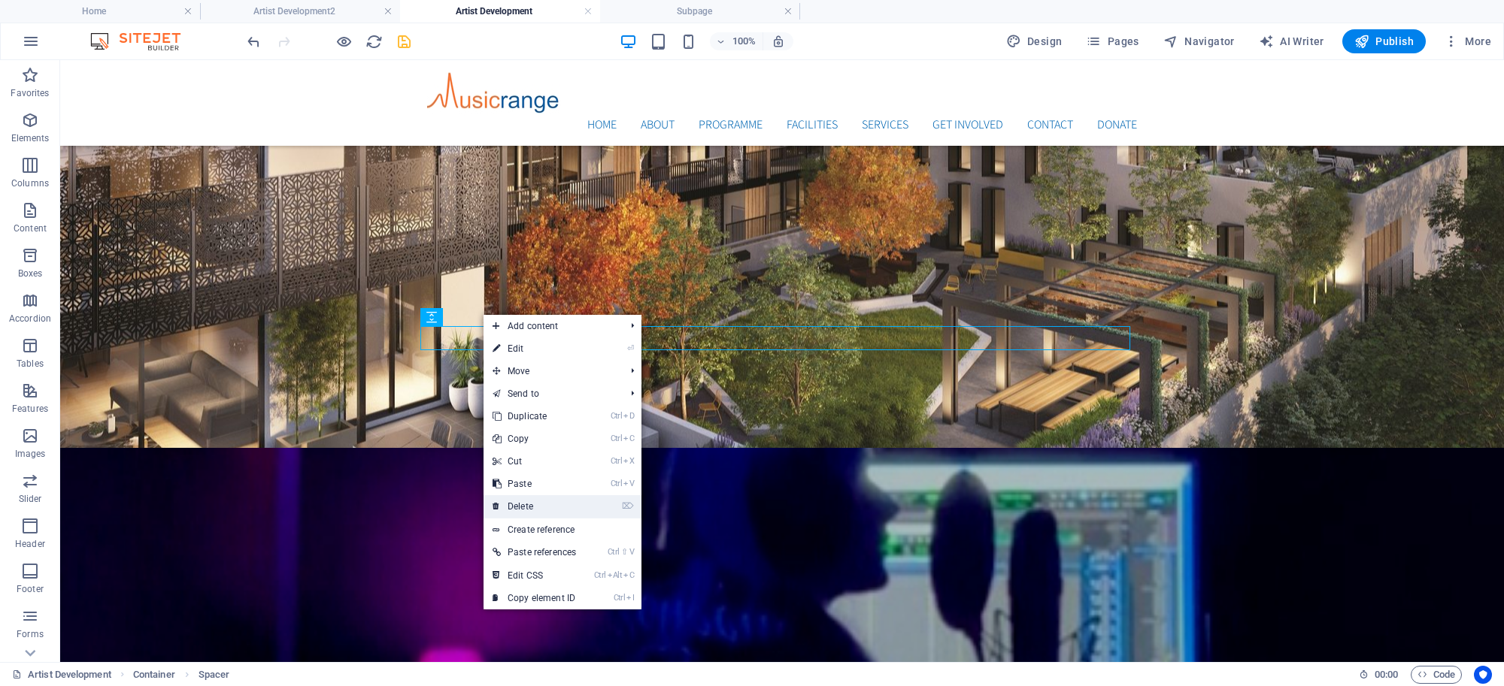
click at [513, 502] on link "⌦ Delete" at bounding box center [534, 507] width 102 height 23
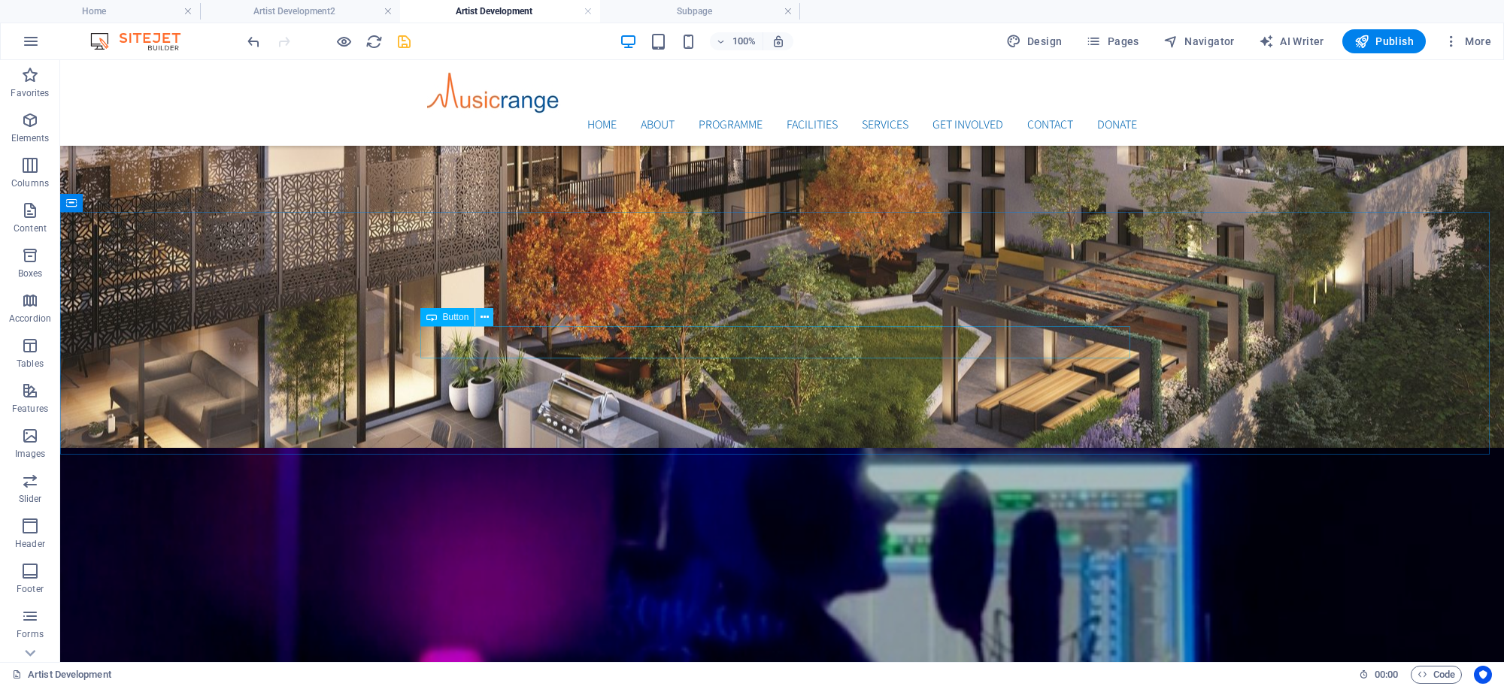
click at [487, 323] on icon at bounding box center [484, 318] width 8 height 16
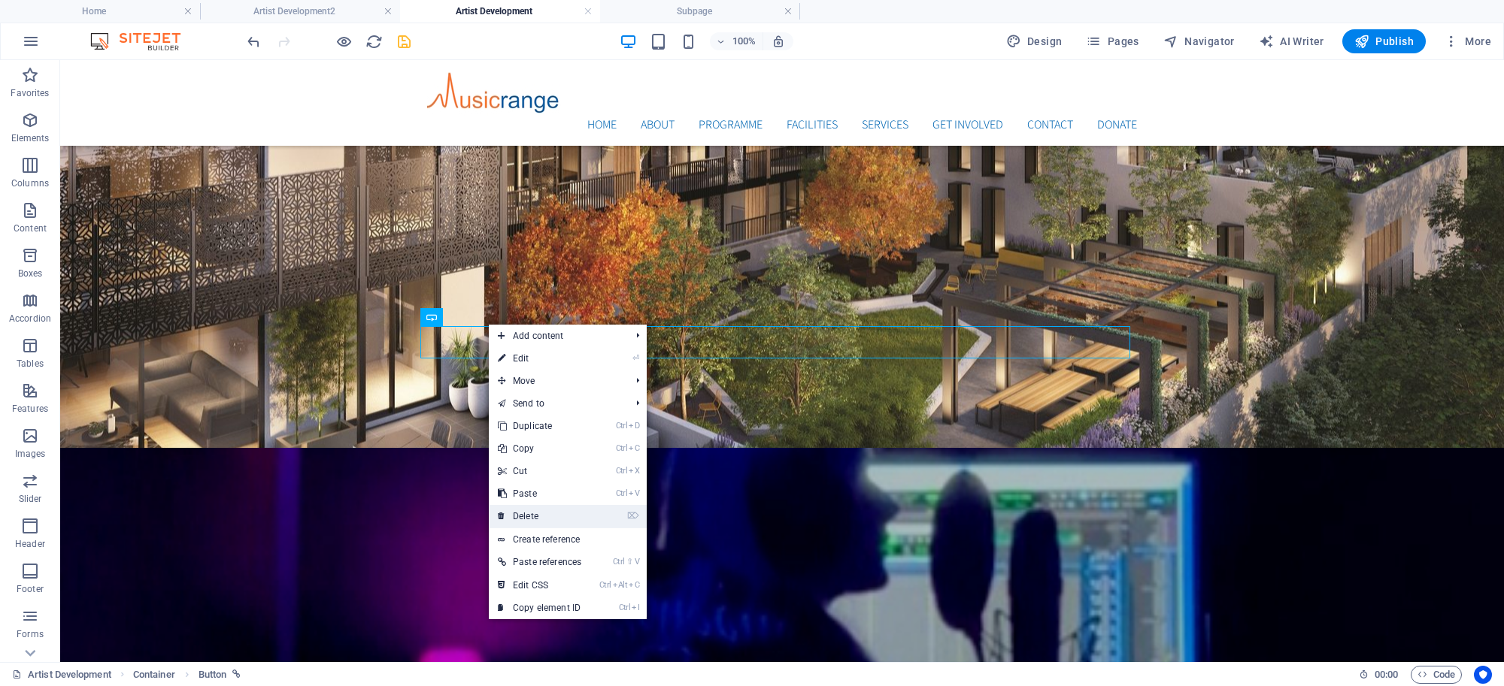
click at [524, 517] on link "⌦ Delete" at bounding box center [540, 516] width 102 height 23
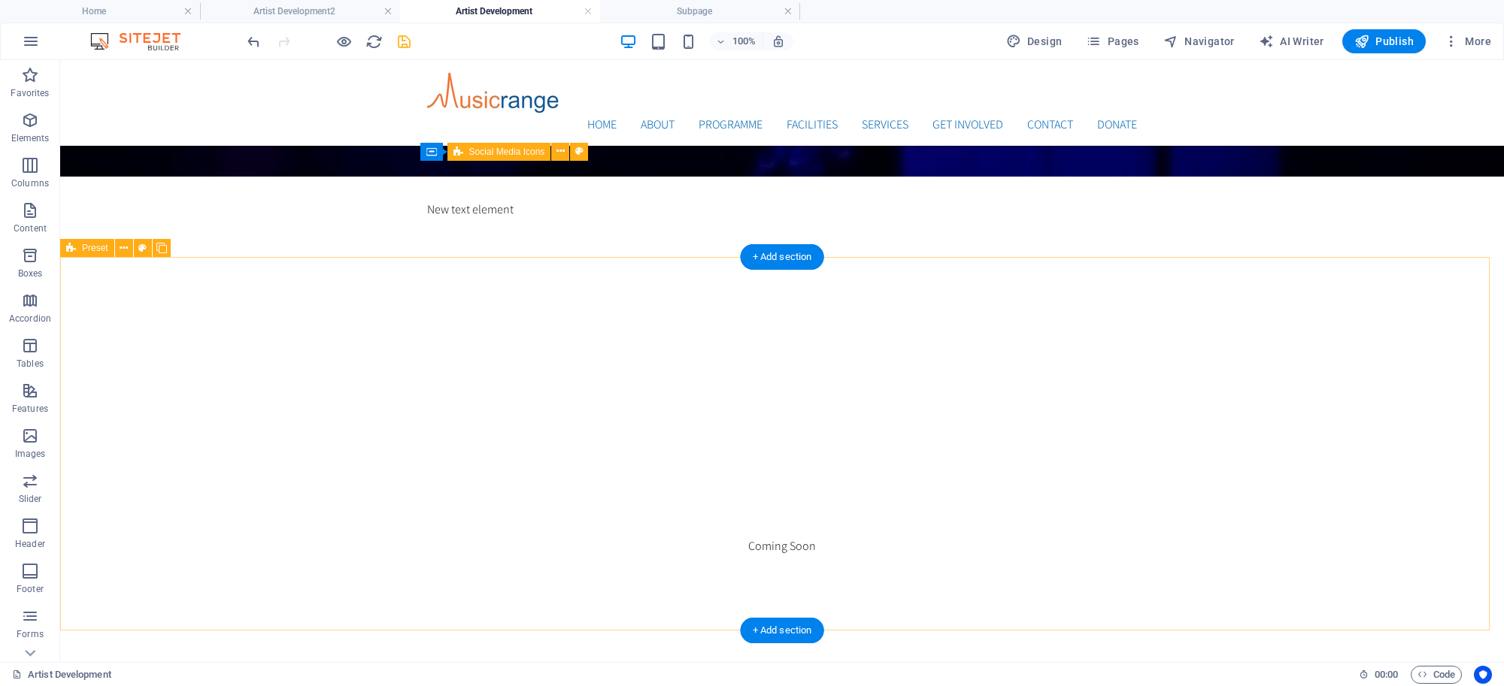
scroll to position [1119, 0]
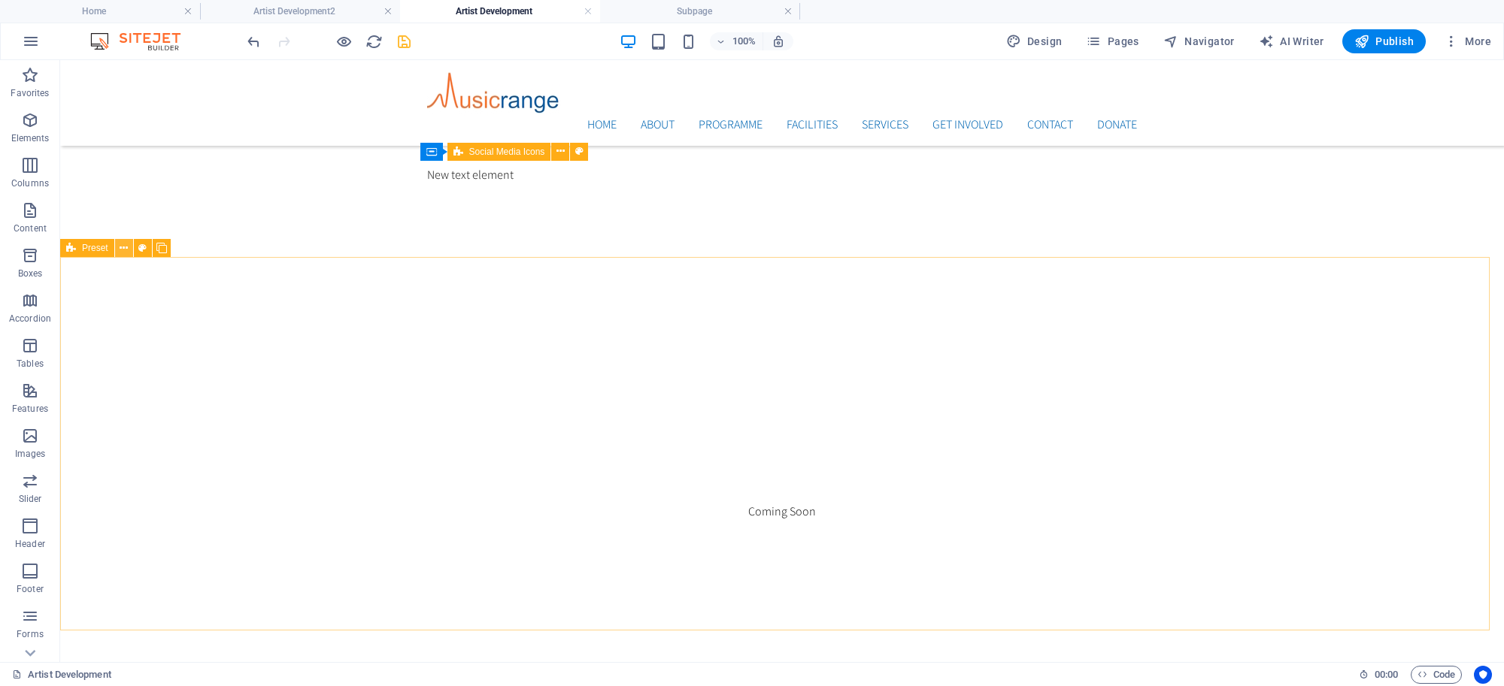
click at [122, 248] on icon at bounding box center [124, 249] width 8 height 16
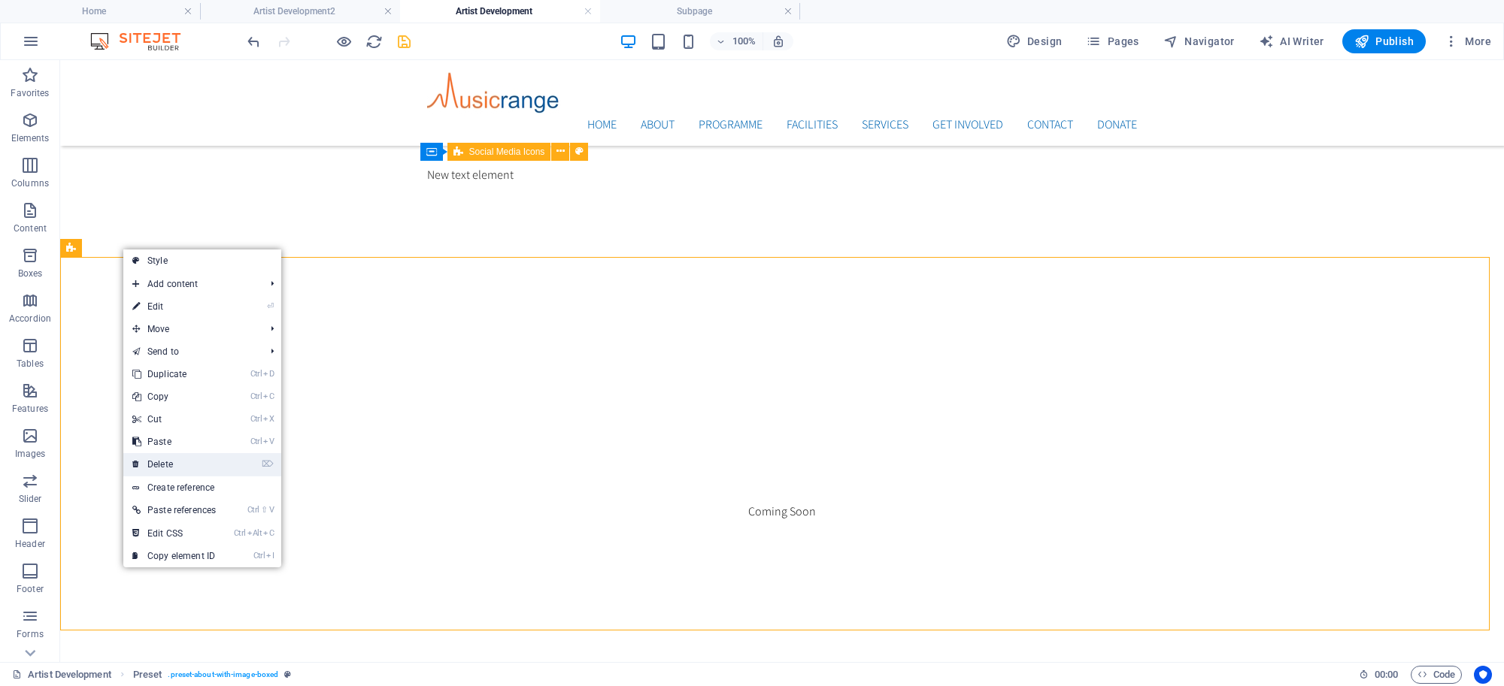
click at [167, 467] on link "⌦ Delete" at bounding box center [174, 464] width 102 height 23
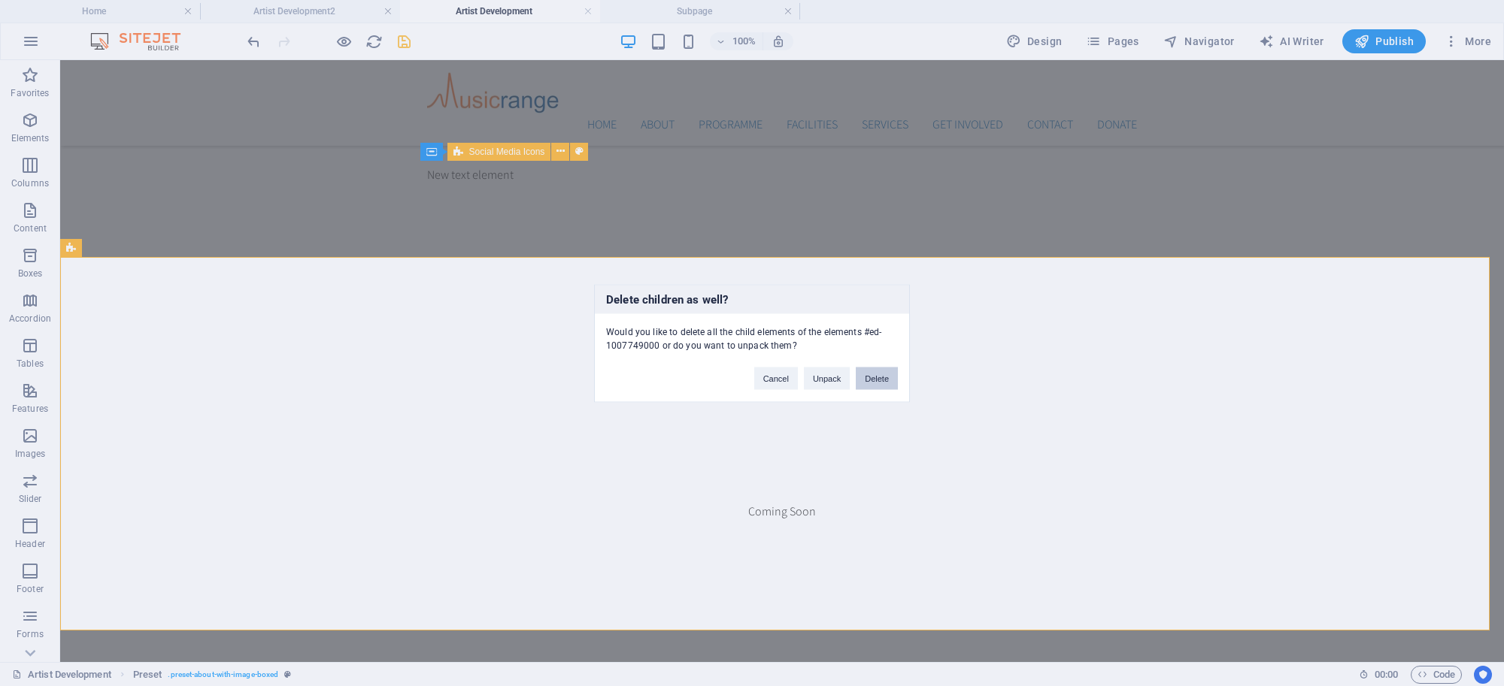
click at [877, 374] on button "Delete" at bounding box center [877, 378] width 42 height 23
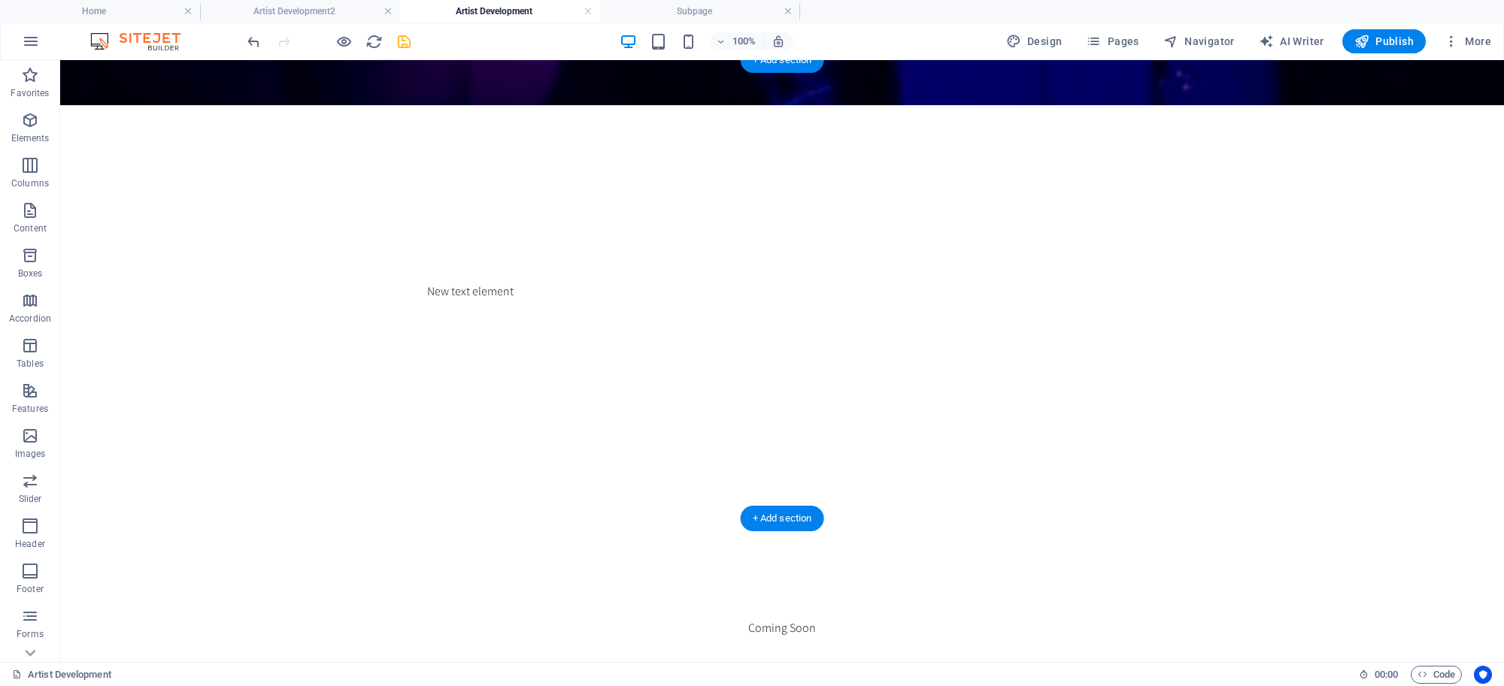
scroll to position [0, 0]
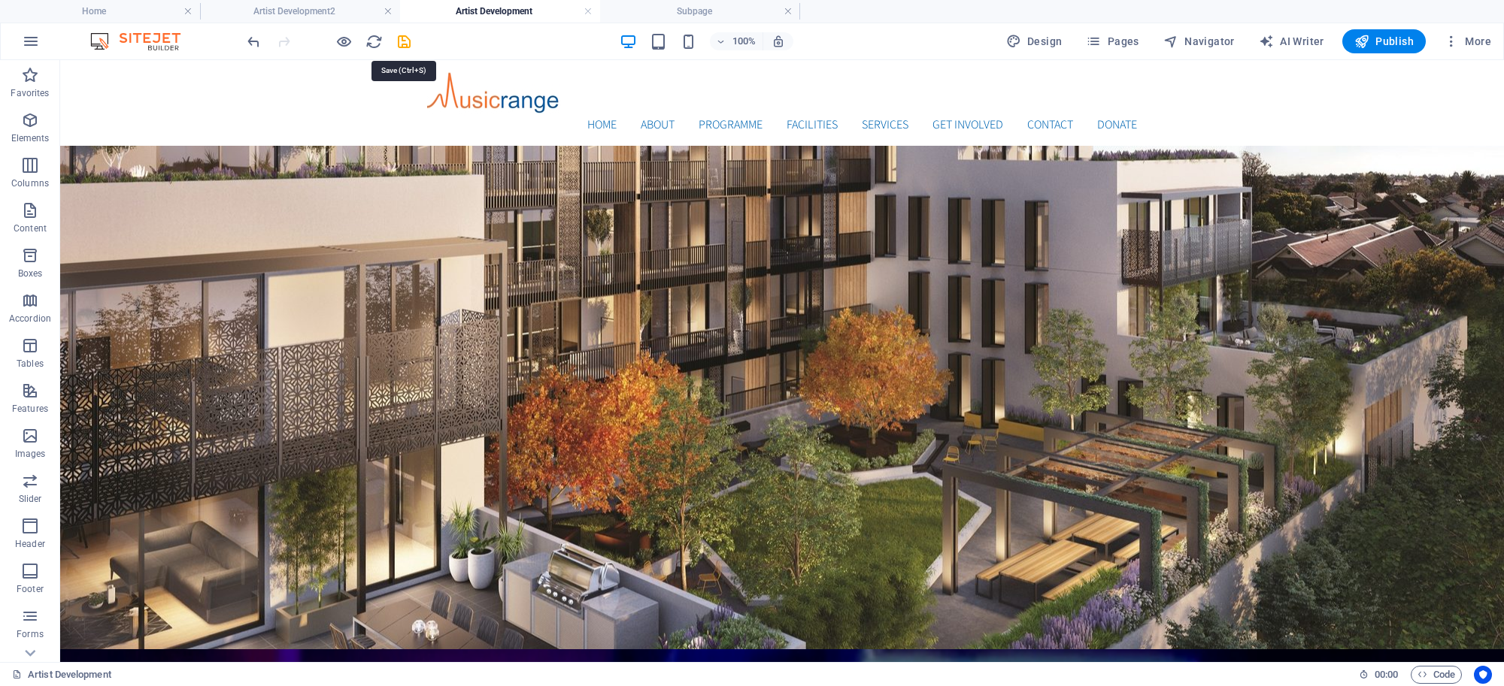
click at [403, 42] on icon "save" at bounding box center [403, 41] width 17 height 17
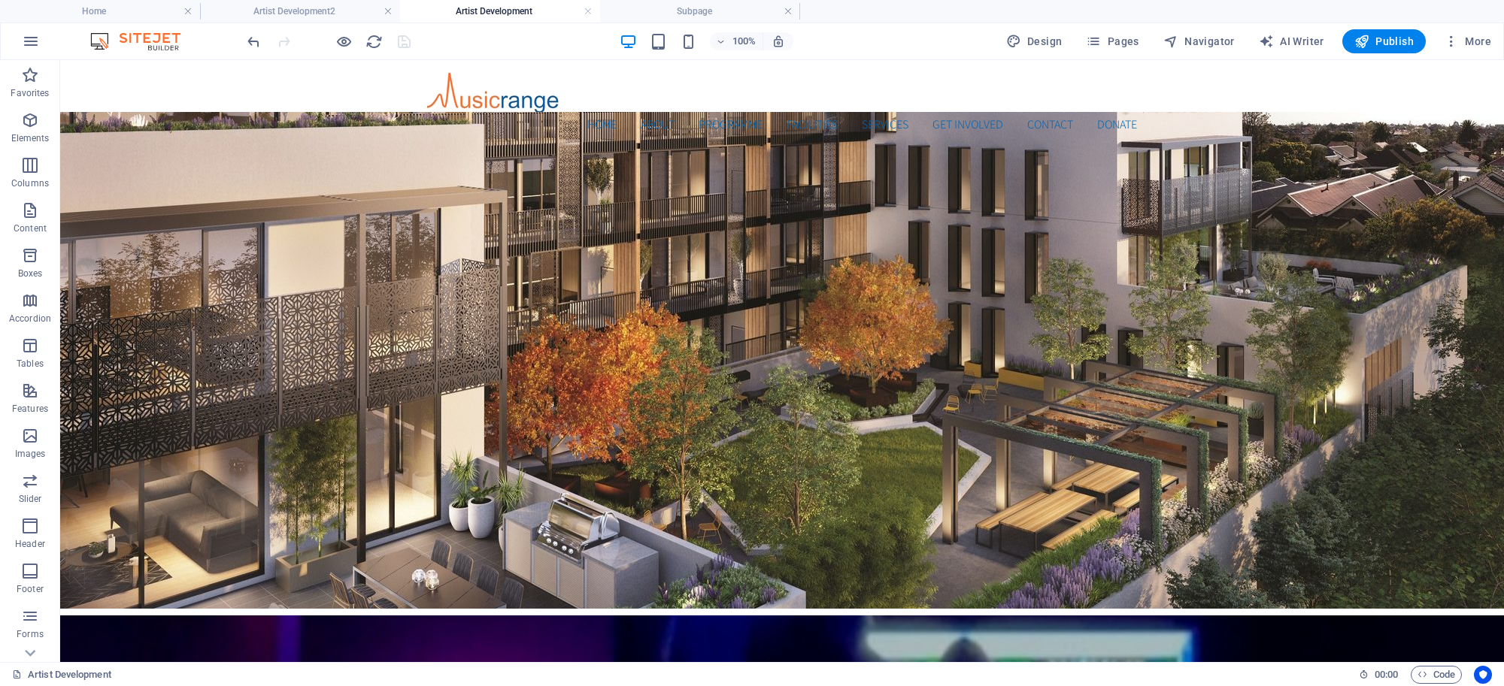
click at [478, 47] on div "100% Design Pages Navigator AI Writer Publish More" at bounding box center [870, 41] width 1253 height 24
click at [585, 8] on link at bounding box center [587, 12] width 9 height 14
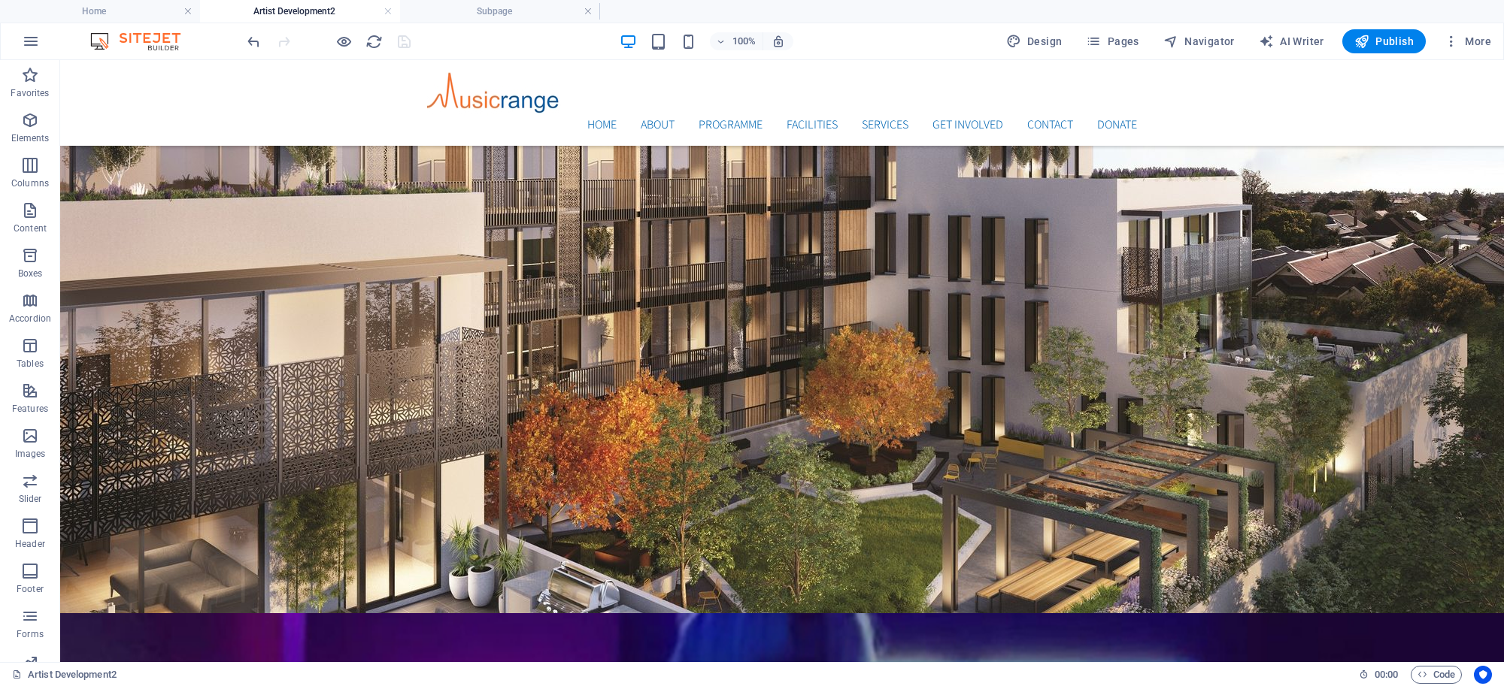
scroll to position [284, 0]
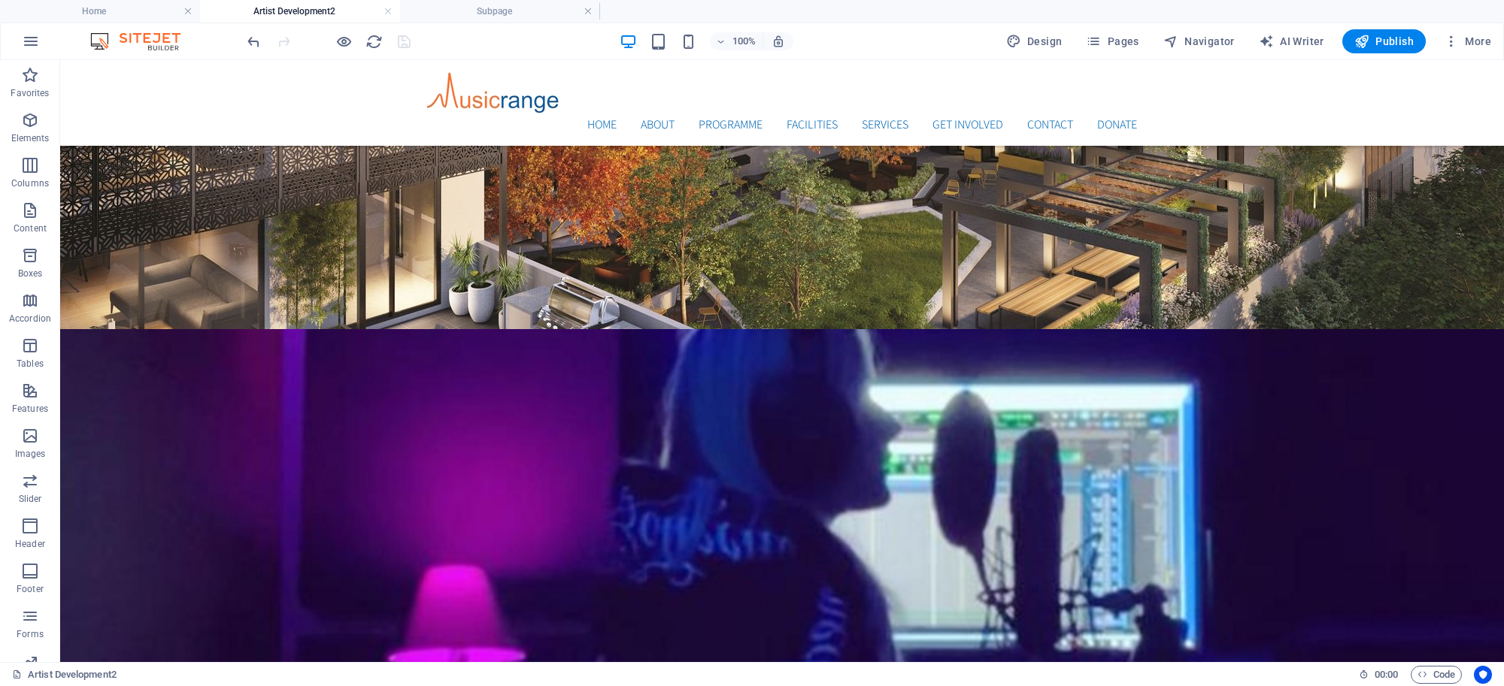
click at [585, 8] on link at bounding box center [587, 12] width 9 height 14
click at [388, 13] on link at bounding box center [387, 12] width 9 height 14
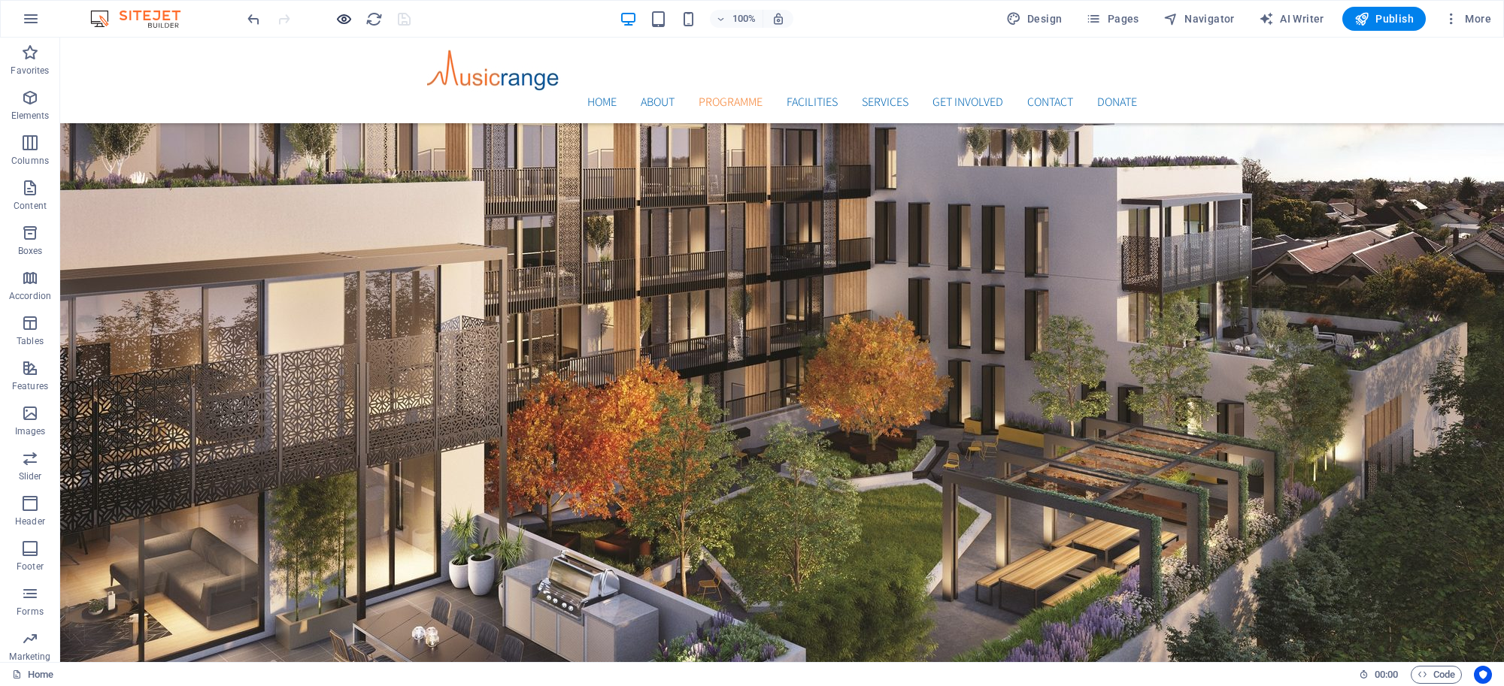
scroll to position [1585, 0]
